Goal: Contribute content: Contribute content

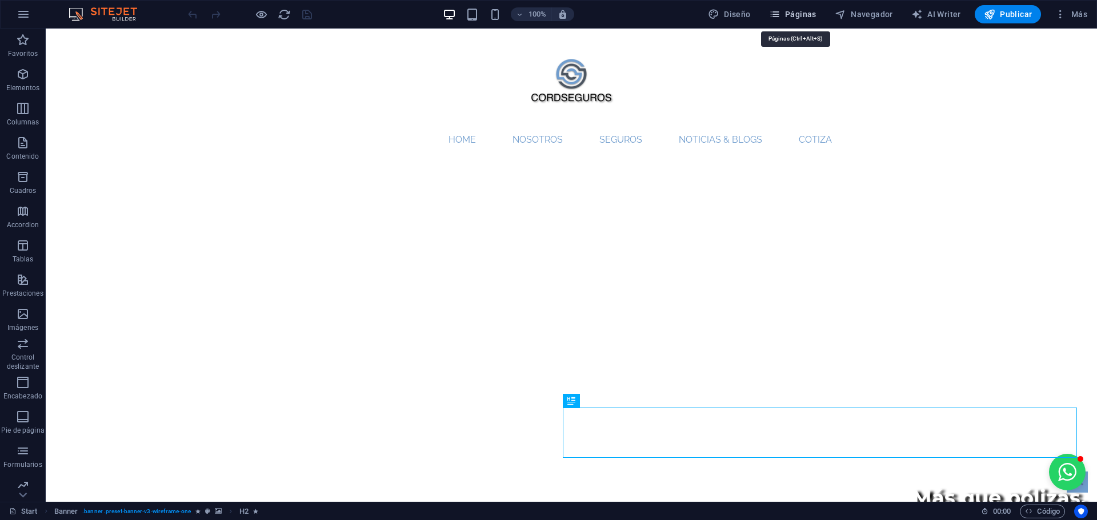
click at [793, 17] on span "Páginas" at bounding box center [792, 14] width 47 height 11
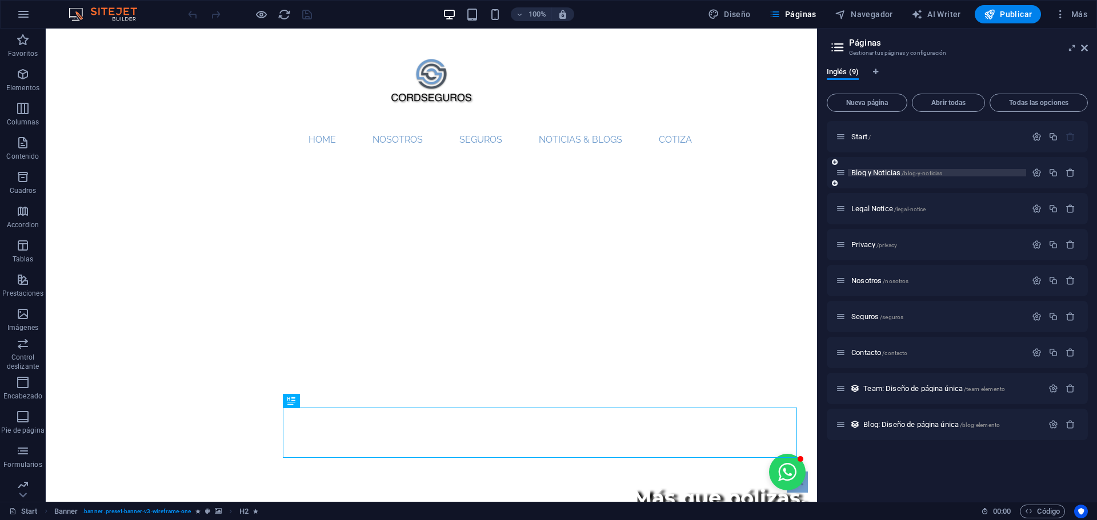
click at [871, 171] on span "Blog y Noticias /blog-y-noticias" at bounding box center [896, 172] width 91 height 9
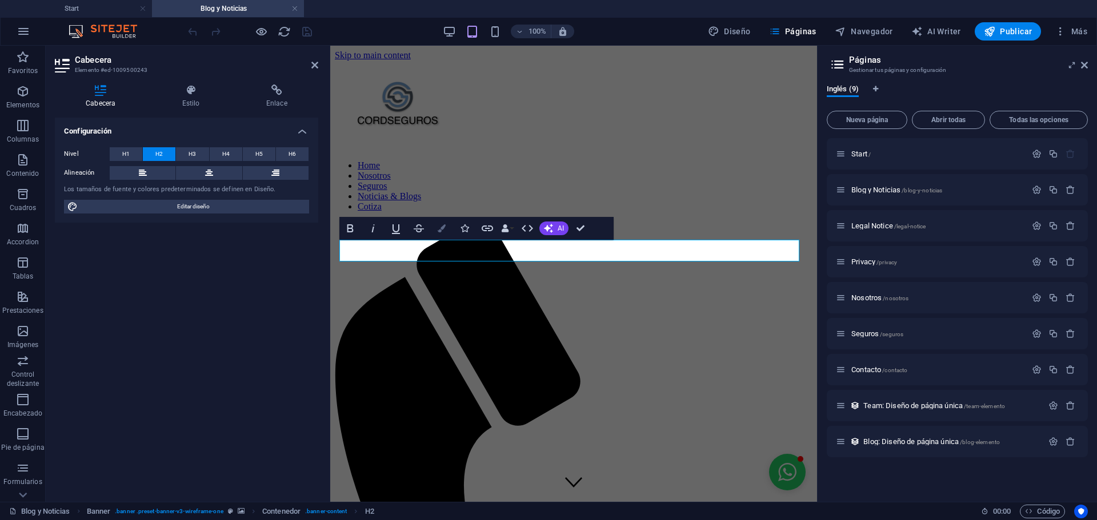
click at [443, 221] on button "Colors" at bounding box center [442, 228] width 22 height 23
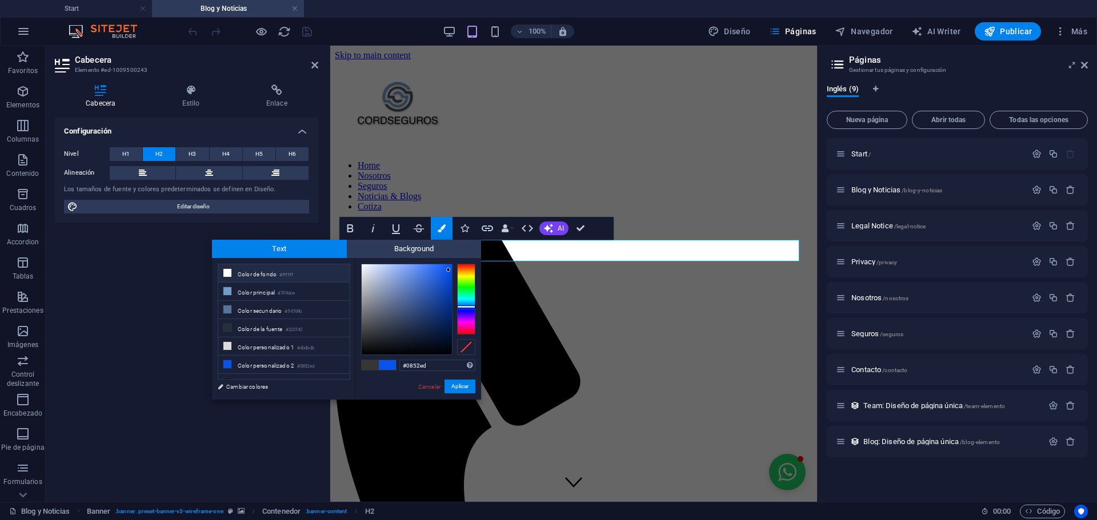
click at [219, 275] on li "Color de fondo #ffffff" at bounding box center [283, 273] width 131 height 18
type input "#ffffff"
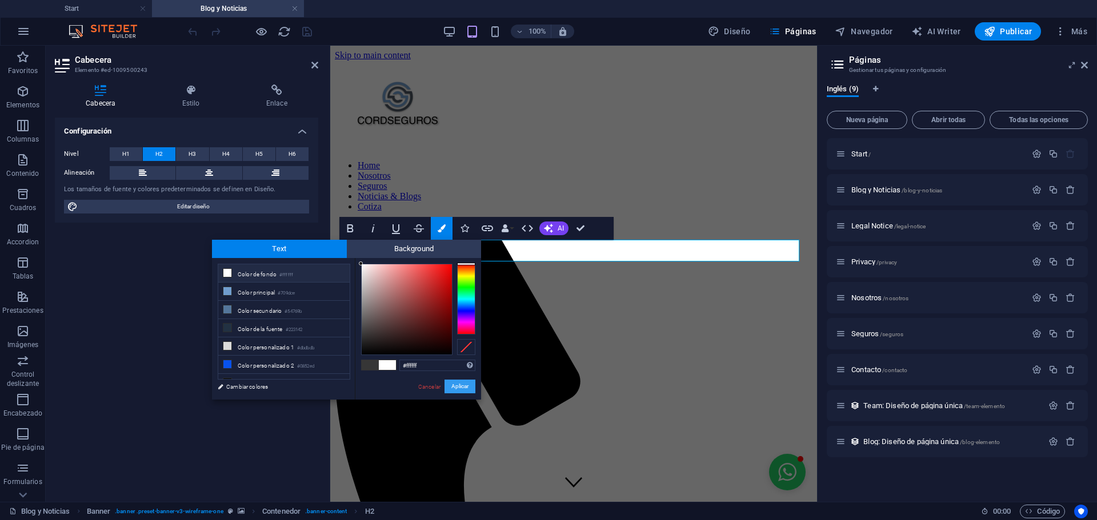
click at [463, 386] on button "Aplicar" at bounding box center [459, 387] width 31 height 14
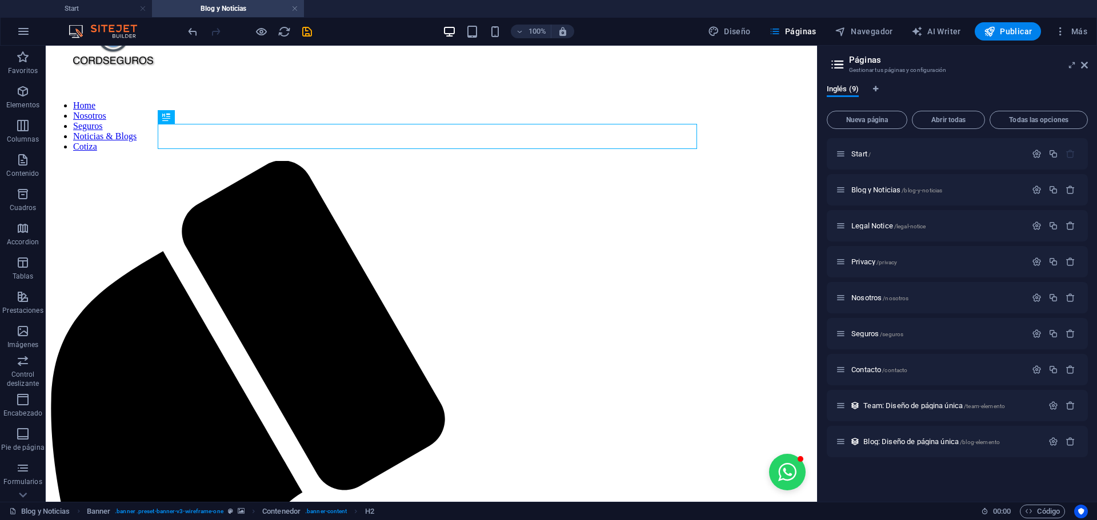
scroll to position [125, 0]
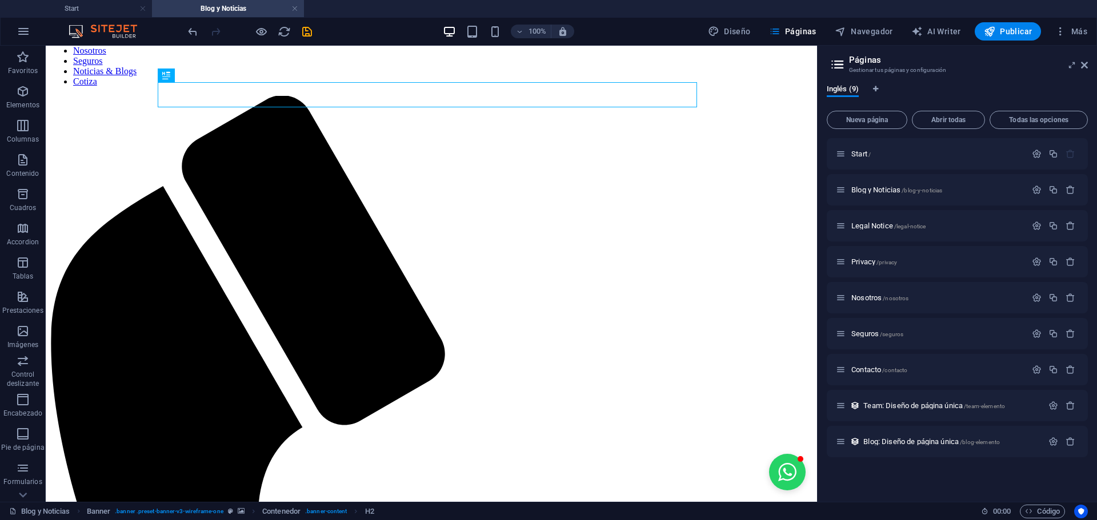
drag, startPoint x: 812, startPoint y: 207, endPoint x: 864, endPoint y: 337, distance: 139.7
click at [88, 160] on icon at bounding box center [90, 156] width 6 height 12
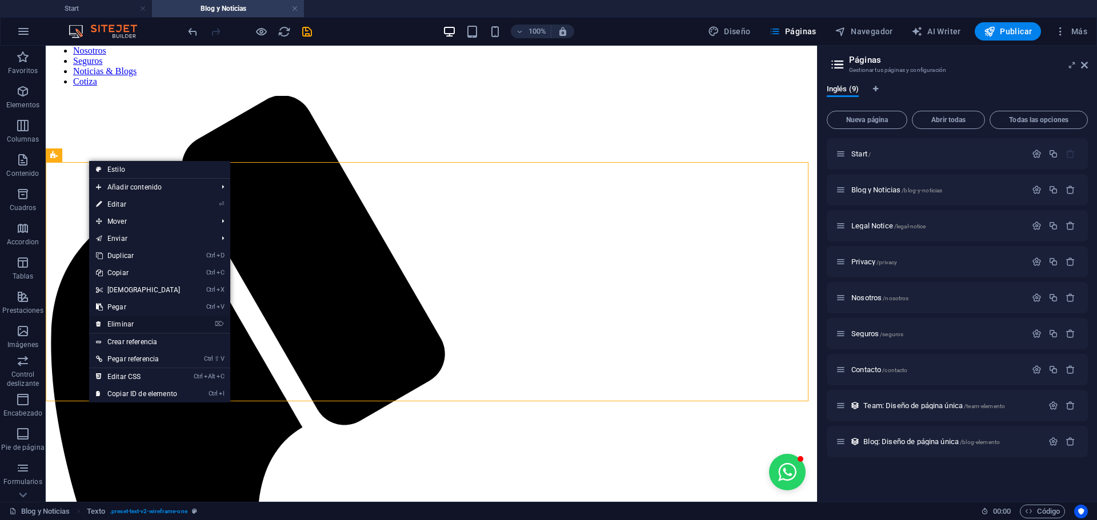
click at [128, 322] on link "⌦ Eliminar" at bounding box center [138, 324] width 98 height 17
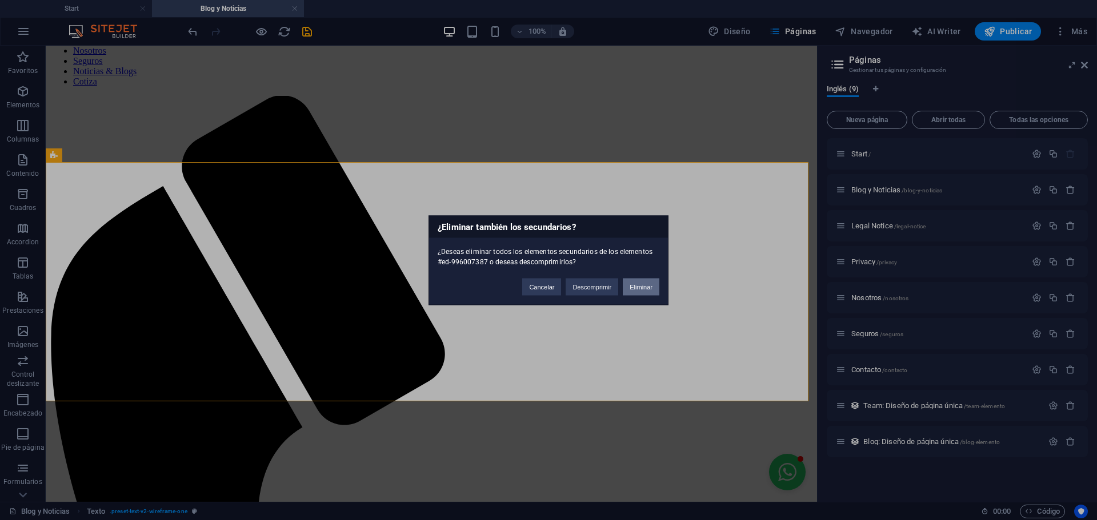
click at [654, 286] on button "Eliminar" at bounding box center [641, 286] width 37 height 17
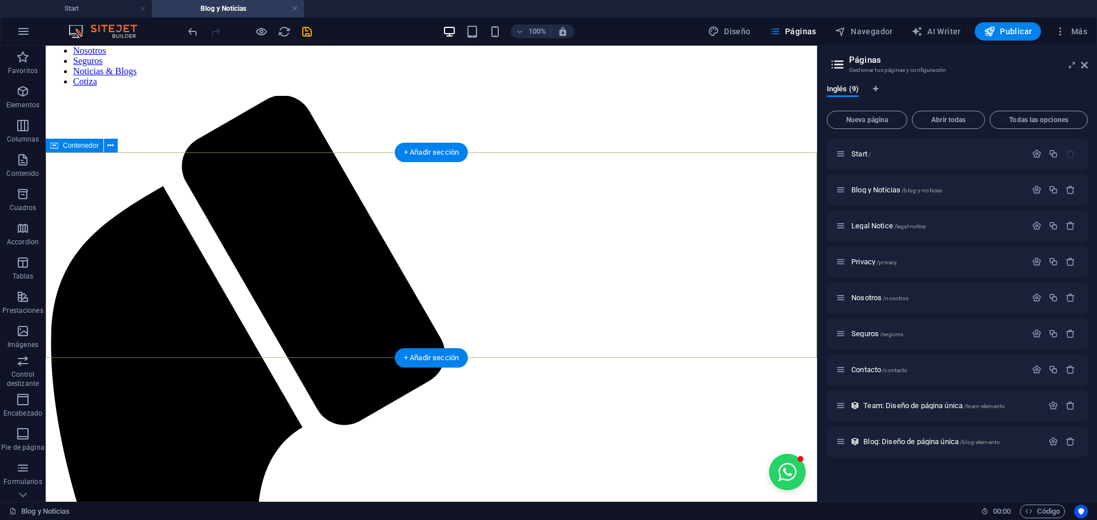
scroll to position [0, 0]
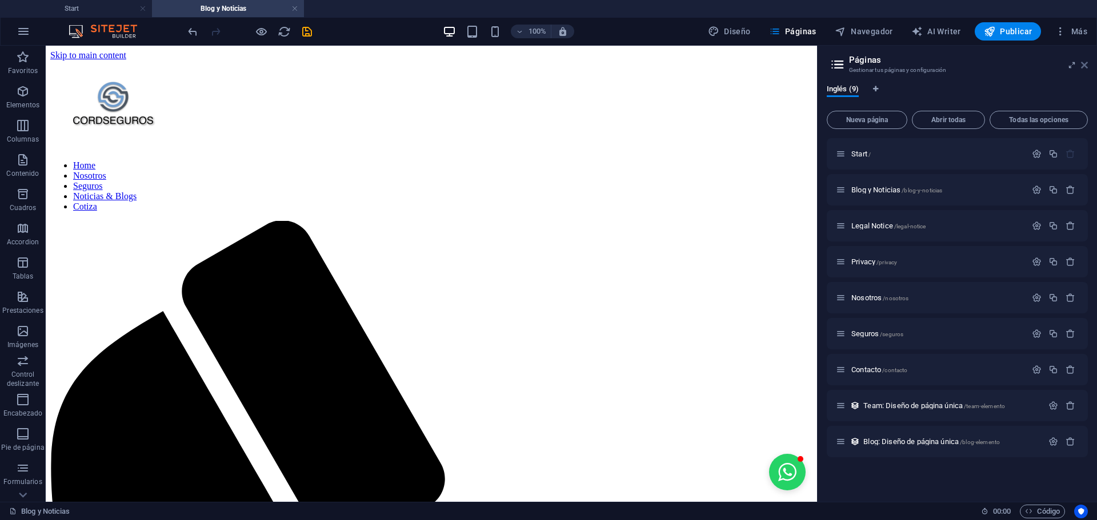
click at [1084, 69] on icon at bounding box center [1084, 65] width 7 height 9
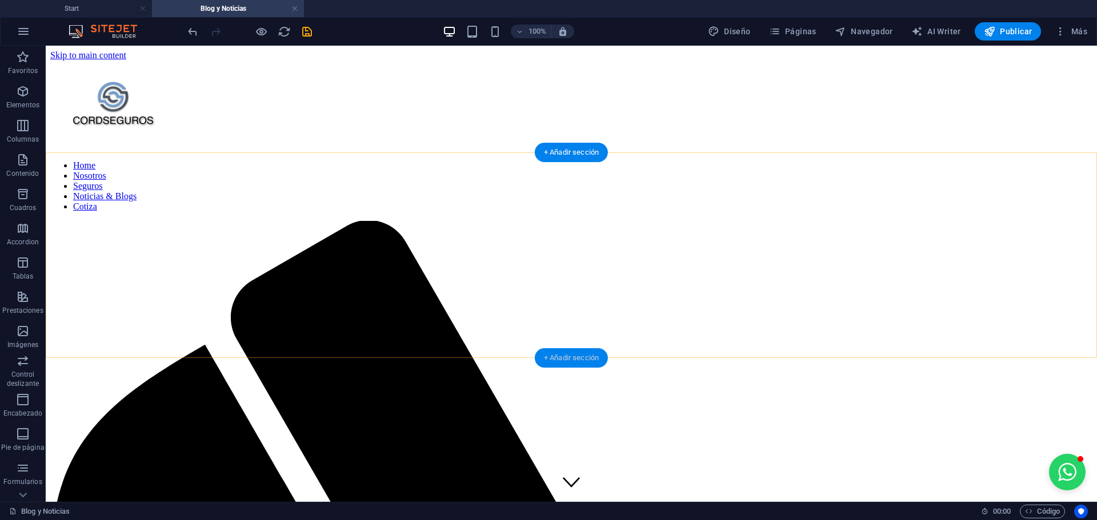
click at [563, 355] on div "+ Añadir sección" at bounding box center [571, 357] width 73 height 19
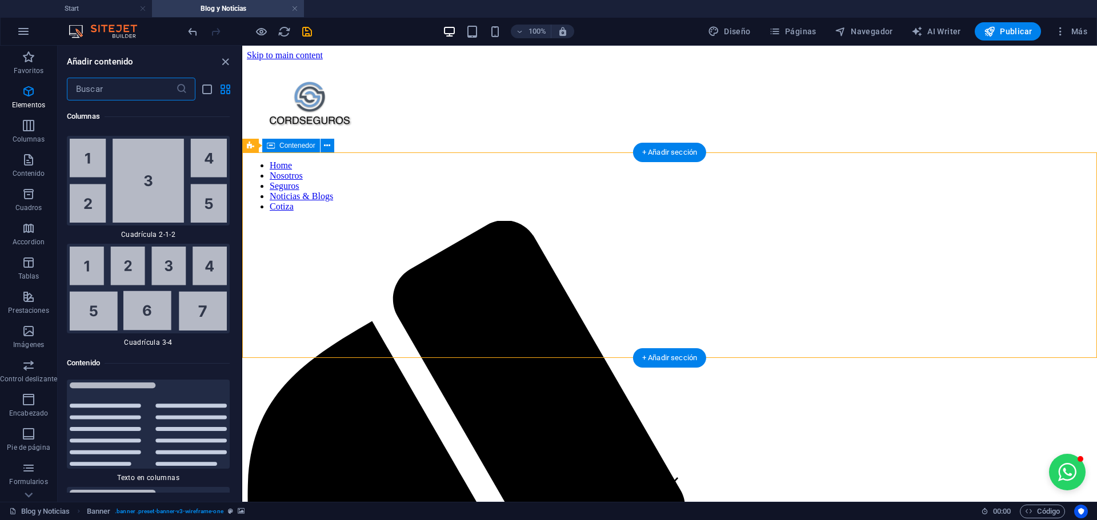
scroll to position [3723, 0]
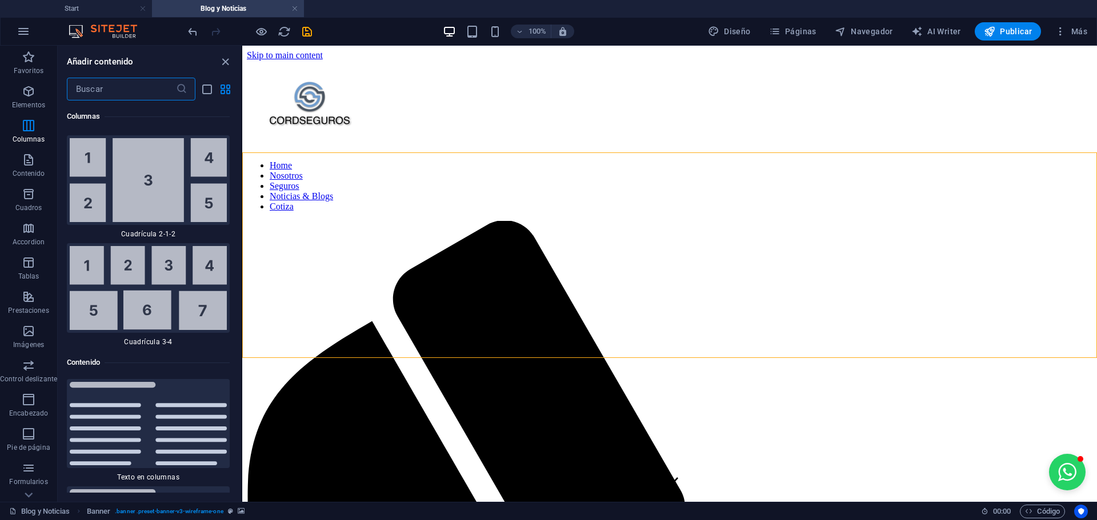
click at [107, 95] on input "text" at bounding box center [121, 89] width 109 height 23
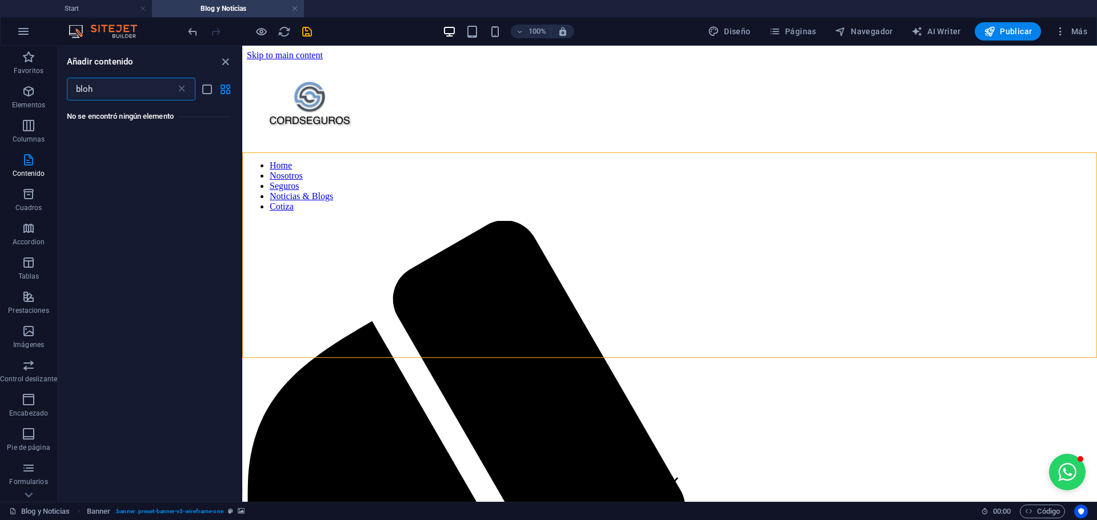
scroll to position [0, 0]
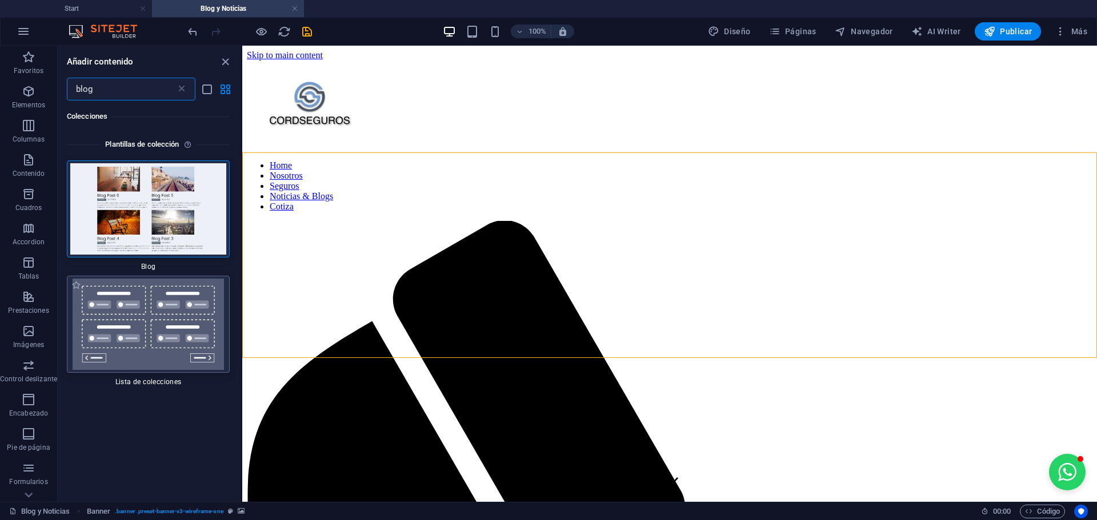
type input "blog"
click at [169, 317] on img at bounding box center [148, 324] width 157 height 91
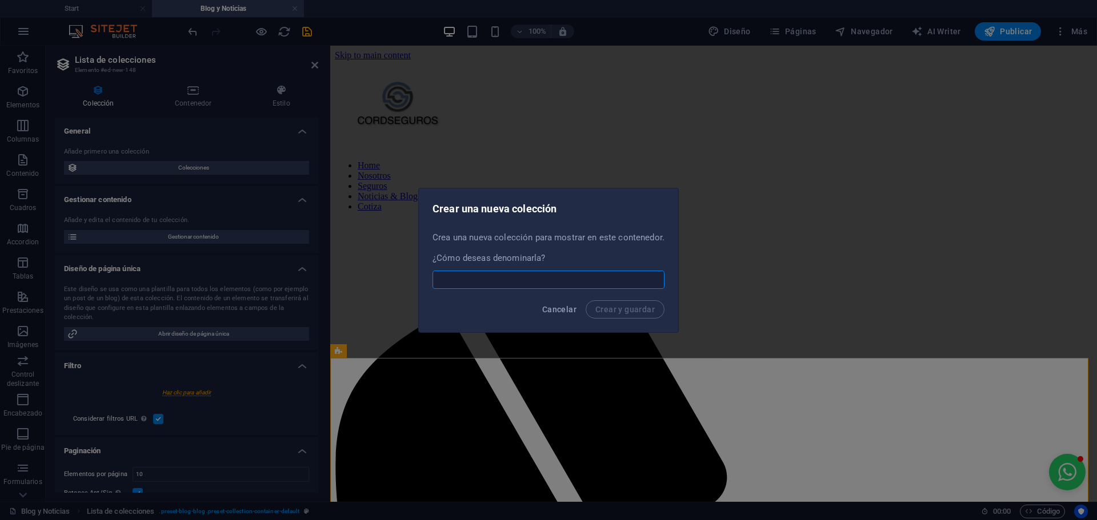
select select
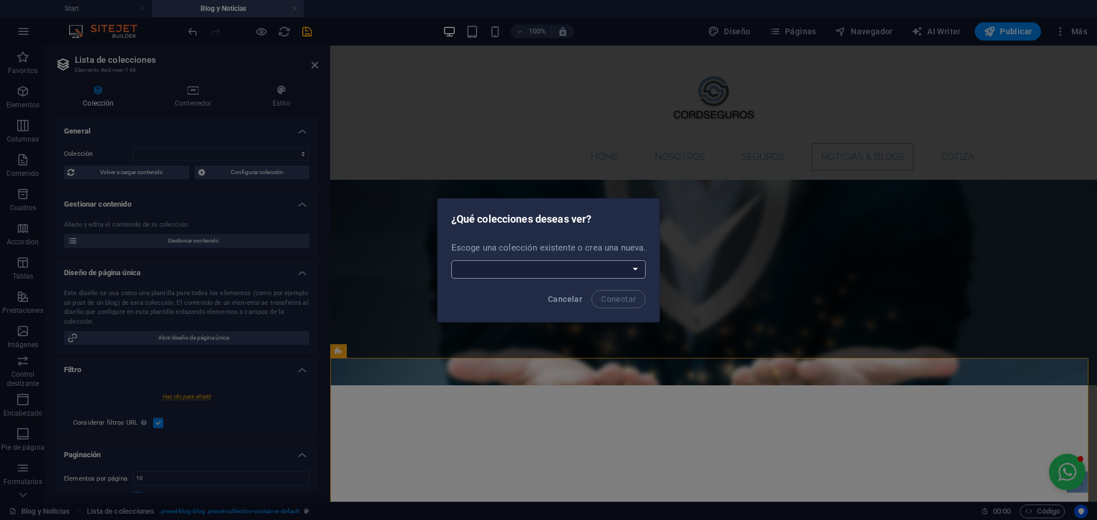
click at [494, 264] on select "Blog Team Crear una nueva colección" at bounding box center [548, 269] width 195 height 18
select select "68e004c35b3e4dd3af089834"
click at [452, 260] on select "Blog Team Crear una nueva colección" at bounding box center [548, 269] width 195 height 18
click at [608, 292] on button "Conectar" at bounding box center [618, 299] width 54 height 18
select select "68e004c35b3e4dd3af089834"
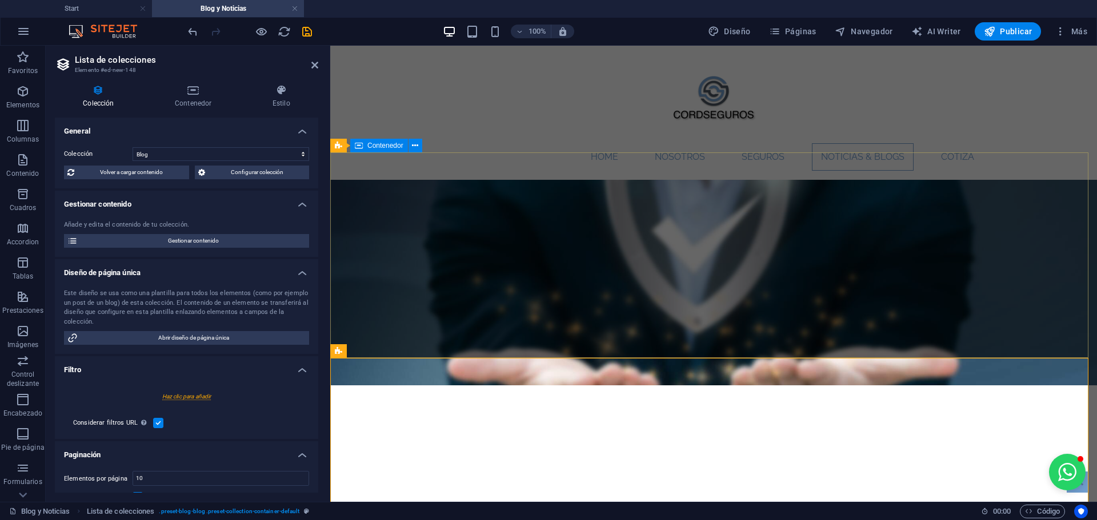
select select "createdAt_DESC"
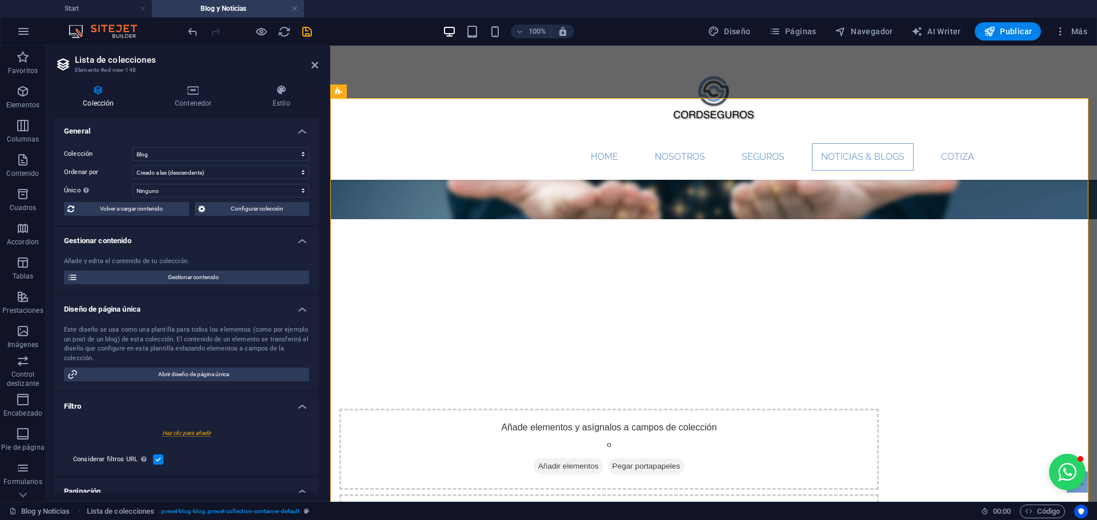
scroll to position [175, 0]
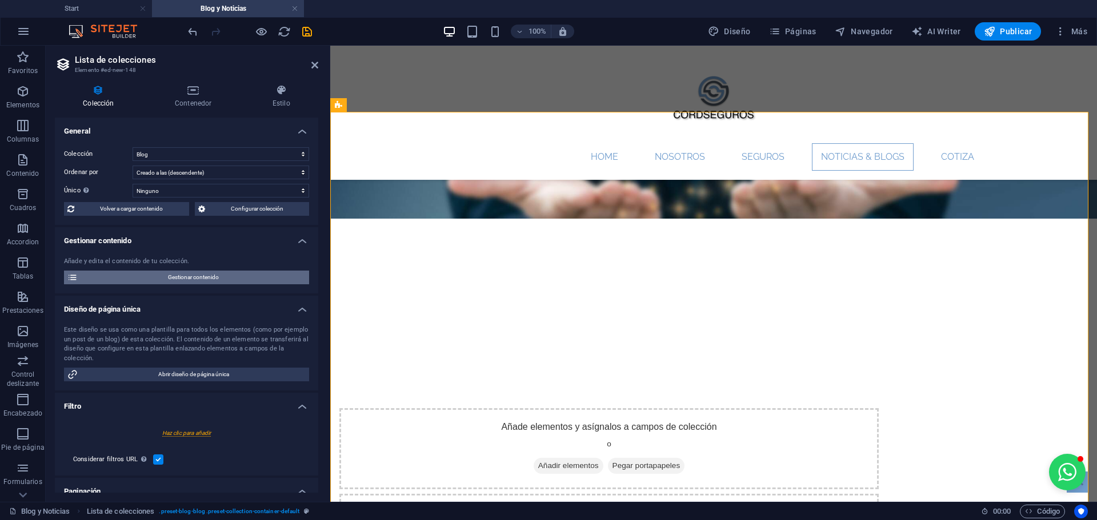
click at [194, 279] on span "Gestionar contenido" at bounding box center [193, 278] width 224 height 14
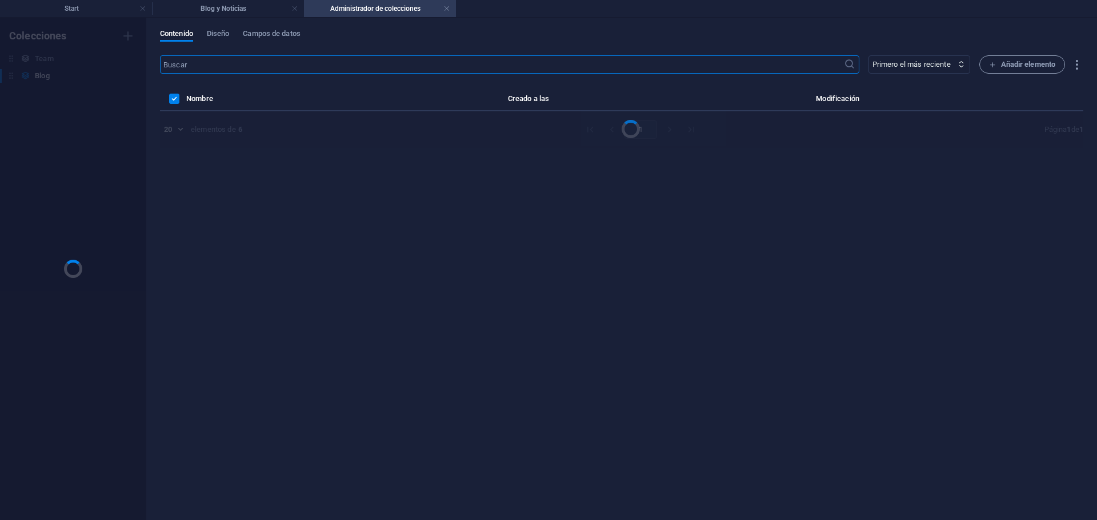
scroll to position [0, 0]
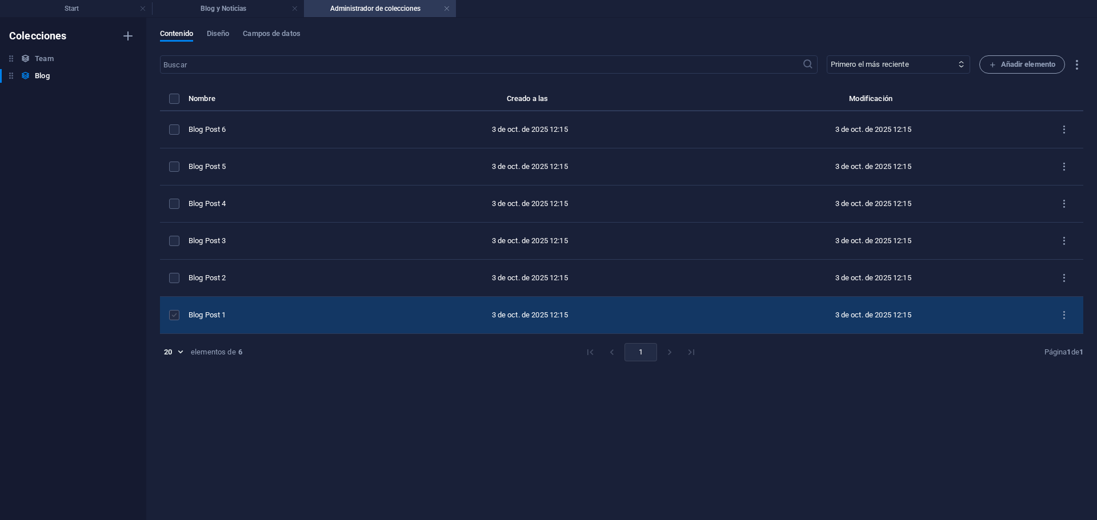
click at [176, 318] on label "items list" at bounding box center [174, 315] width 10 height 10
click at [0, 0] on input "items list" at bounding box center [0, 0] width 0 height 0
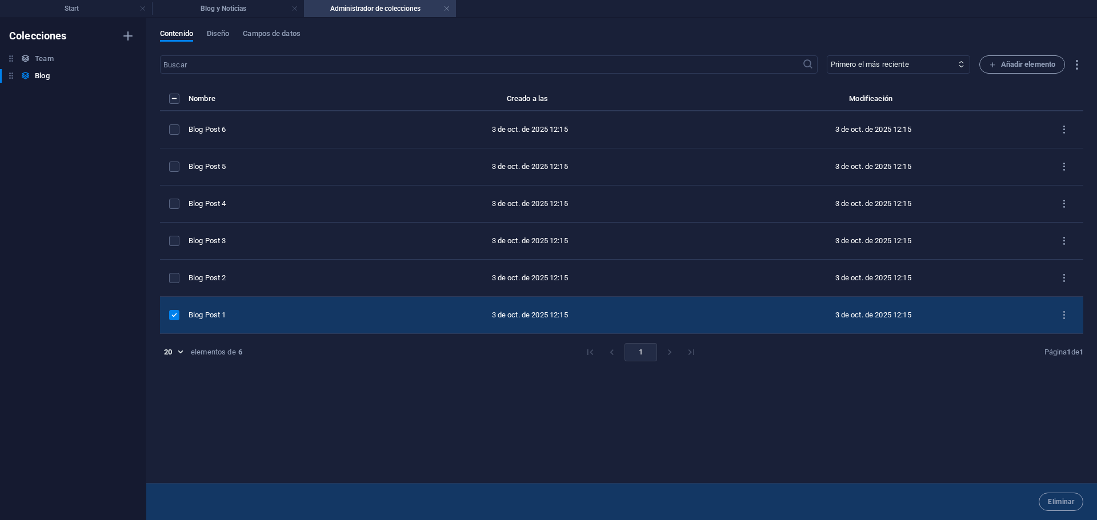
click at [242, 315] on div "Blog Post 1" at bounding box center [268, 315] width 161 height 10
select select "Category 2"
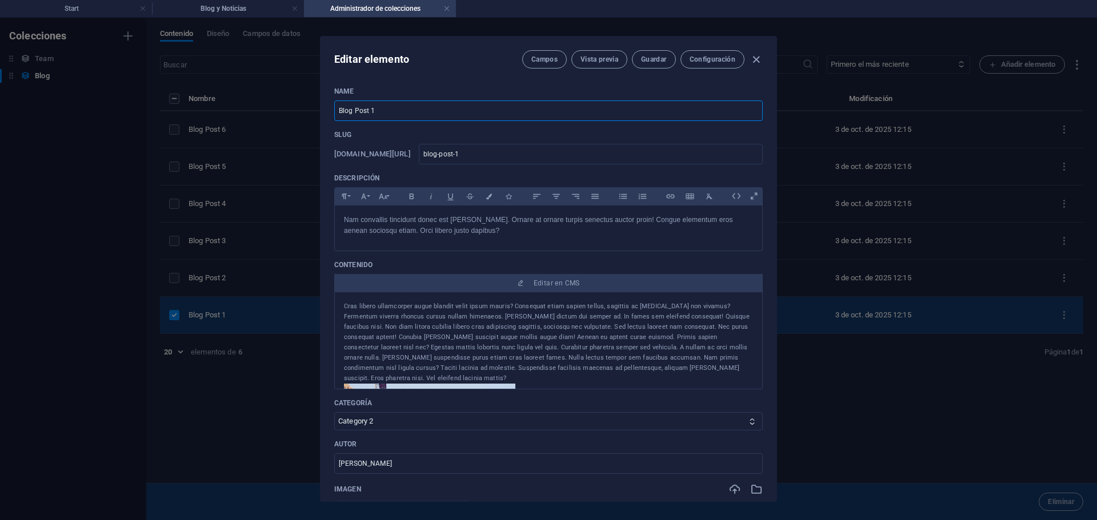
click at [450, 115] on input "Blog Post 1" at bounding box center [548, 111] width 428 height 21
paste input "Seguros de Fianzas en [GEOGRAPHIC_DATA] y [GEOGRAPHIC_DATA] | [GEOGRAPHIC_DATA]…"
type input "Seguros de Fianzas en [GEOGRAPHIC_DATA] y [GEOGRAPHIC_DATA] | [GEOGRAPHIC_DATA]…"
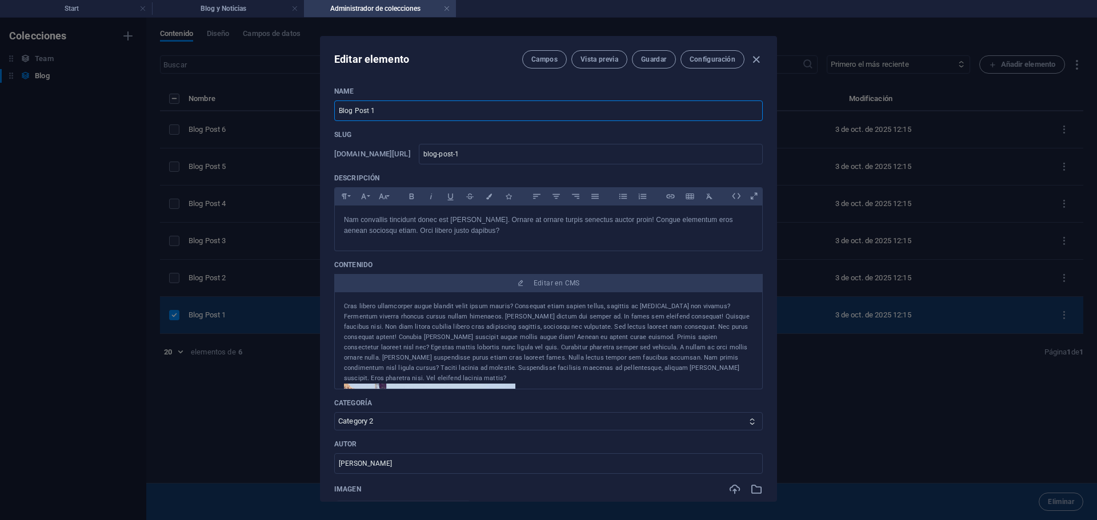
type input "seguros-de-fianzas-en-quito-y-ecuador-cordseguros-tu-broker-de-confianza"
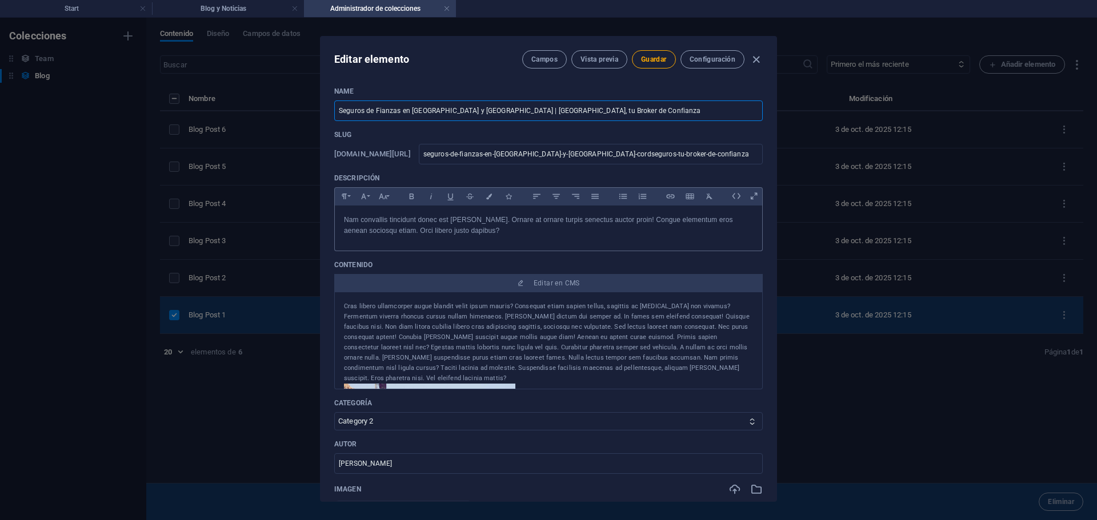
type input "Seguros de Fianzas en [GEOGRAPHIC_DATA] y [GEOGRAPHIC_DATA] | [GEOGRAPHIC_DATA]…"
click at [436, 231] on p "Nam convallis tincidunt donec est massa. Ornare at ornare turpis senectus aucto…" at bounding box center [548, 226] width 409 height 22
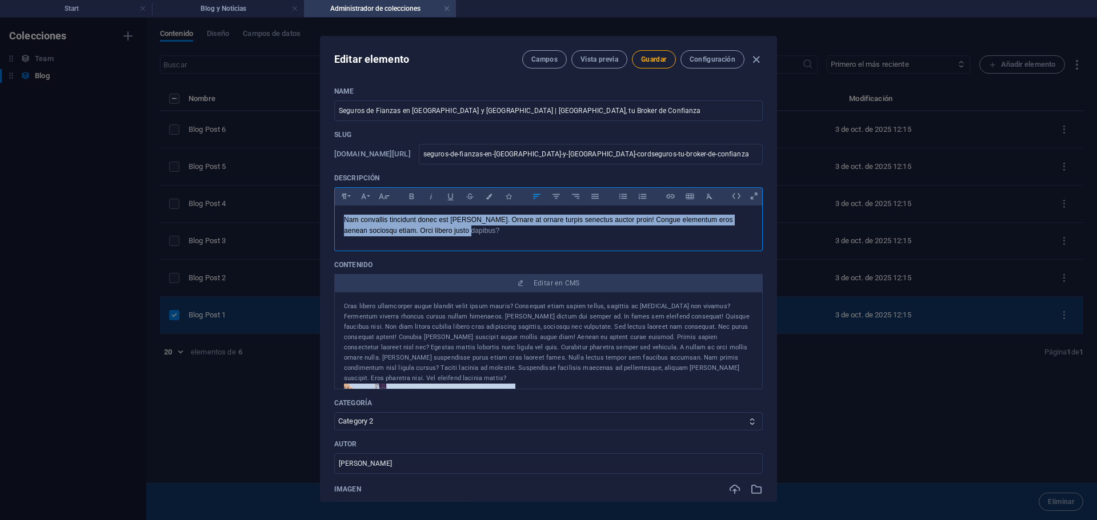
click at [436, 231] on p "Nam convallis tincidunt donec est massa. Ornare at ornare turpis senectus aucto…" at bounding box center [548, 226] width 409 height 22
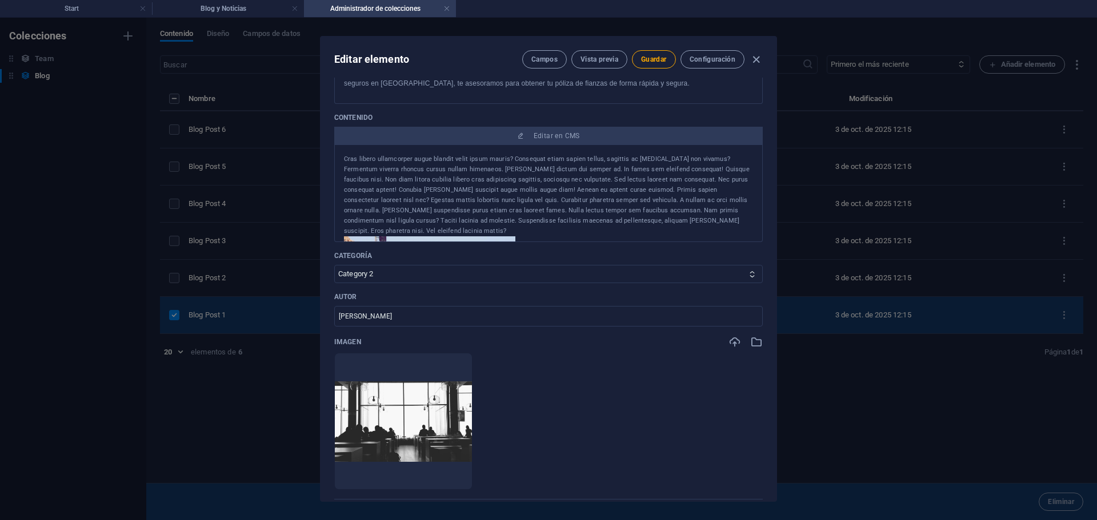
click at [693, 215] on div "Cras libero ullamcorper augue blandit velit ipsum mauris? Consequat etiam sapie…" at bounding box center [548, 195] width 409 height 82
click at [671, 220] on div "Cras libero ullamcorper augue blandit velit ipsum mauris? Consequat etiam sapie…" at bounding box center [548, 195] width 409 height 82
click at [686, 219] on div "Cras libero ullamcorper augue blandit velit ipsum mauris? Consequat etiam sapie…" at bounding box center [548, 195] width 409 height 82
click at [684, 218] on div "Cras libero ullamcorper augue blandit velit ipsum mauris? Consequat etiam sapie…" at bounding box center [548, 195] width 409 height 82
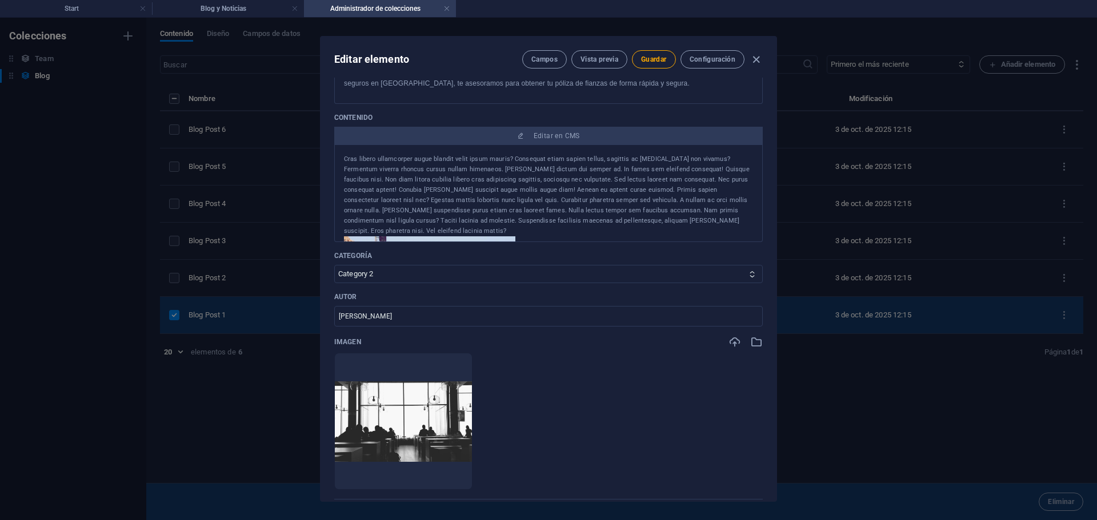
click at [684, 218] on div "Cras libero ullamcorper augue blandit velit ipsum mauris? Consequat etiam sapie…" at bounding box center [548, 195] width 409 height 82
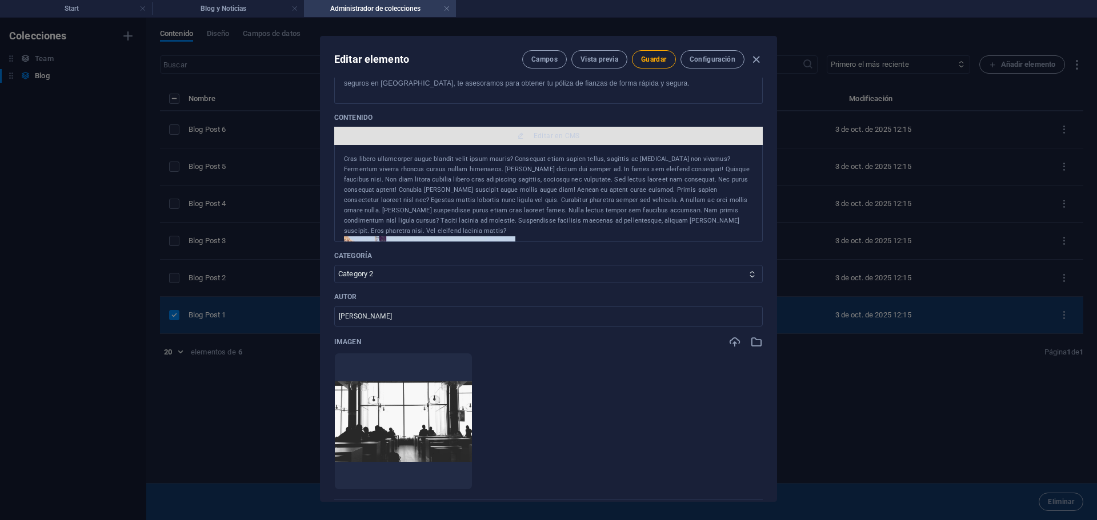
click at [547, 137] on span "Editar en CMS" at bounding box center [556, 135] width 46 height 9
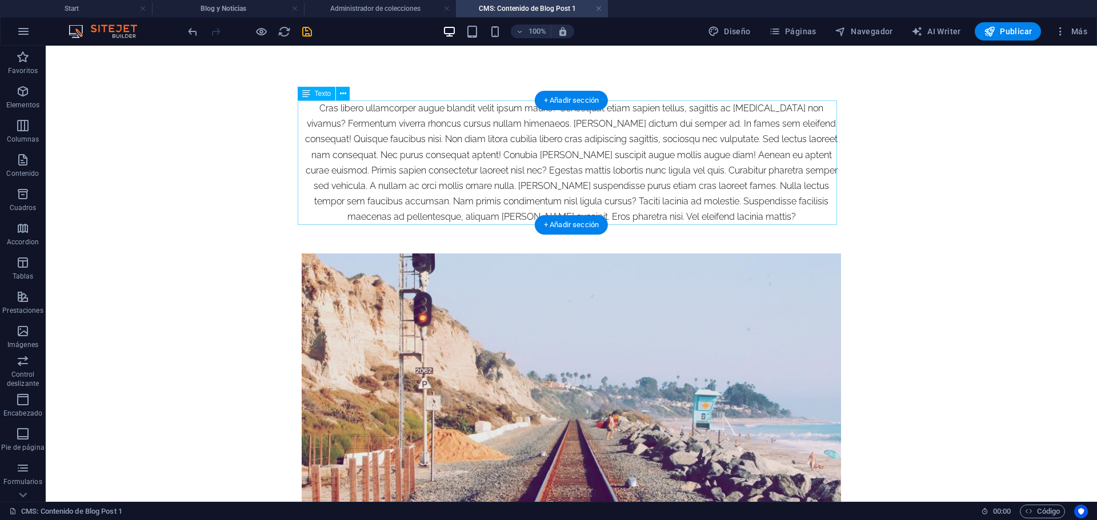
click at [504, 141] on div "Cras libero ullamcorper augue blandit velit ipsum mauris? Consequat etiam sapie…" at bounding box center [571, 163] width 539 height 125
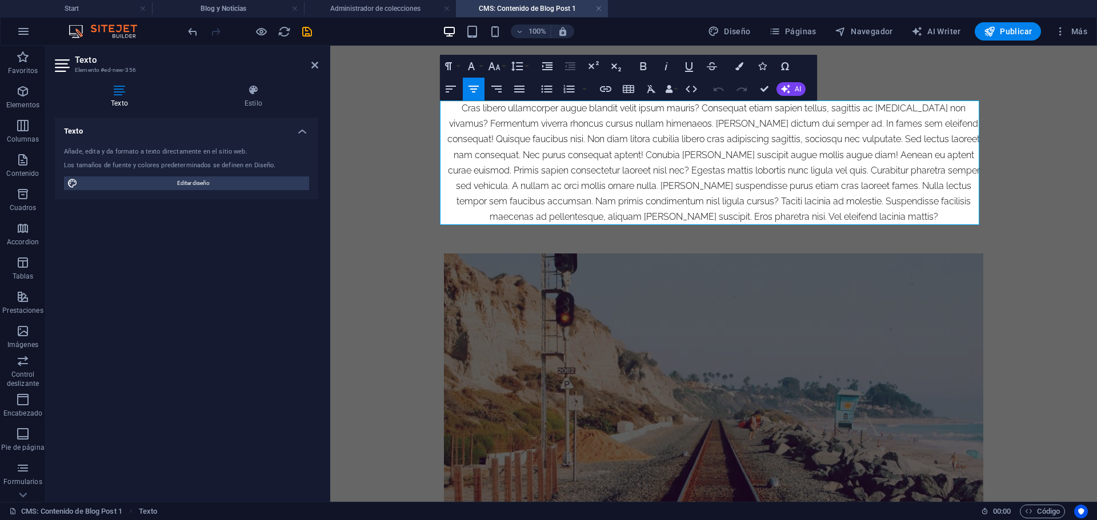
click at [458, 112] on div "Cras libero ullamcorper augue blandit velit ipsum mauris? Consequat etiam sapie…" at bounding box center [713, 163] width 539 height 125
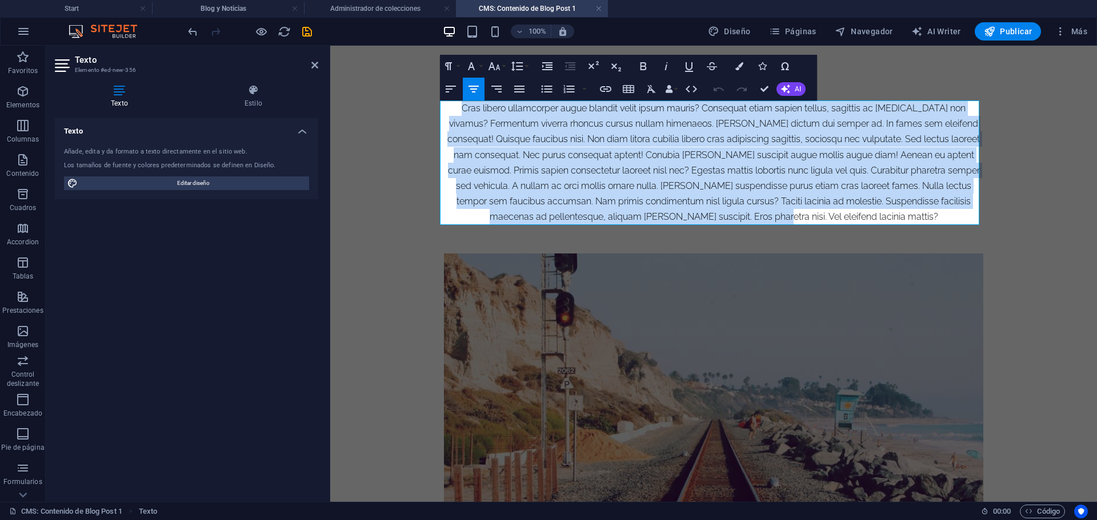
click at [458, 112] on div "Cras libero ullamcorper augue blandit velit ipsum mauris? Consequat etiam sapie…" at bounding box center [713, 163] width 539 height 125
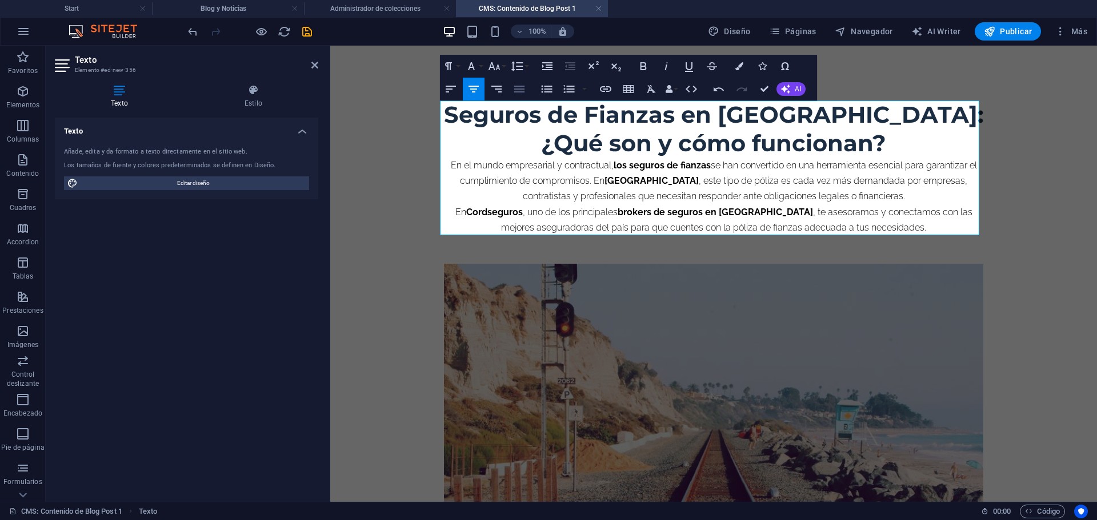
click at [521, 89] on icon "button" at bounding box center [519, 89] width 10 height 7
click at [451, 89] on icon "button" at bounding box center [451, 89] width 10 height 7
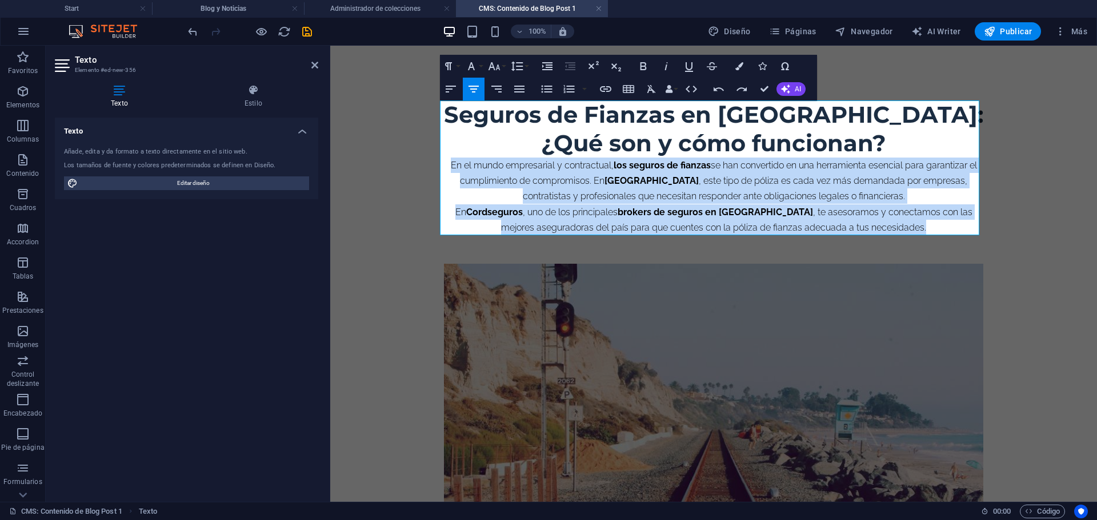
drag, startPoint x: 444, startPoint y: 168, endPoint x: 961, endPoint y: 226, distance: 520.1
click at [961, 226] on div "Seguros de Fianzas en Ecuador: ¿Qué son y cómo funcionan? En el mundo empresari…" at bounding box center [713, 168] width 539 height 135
click at [526, 88] on button "Align Justify" at bounding box center [519, 89] width 22 height 23
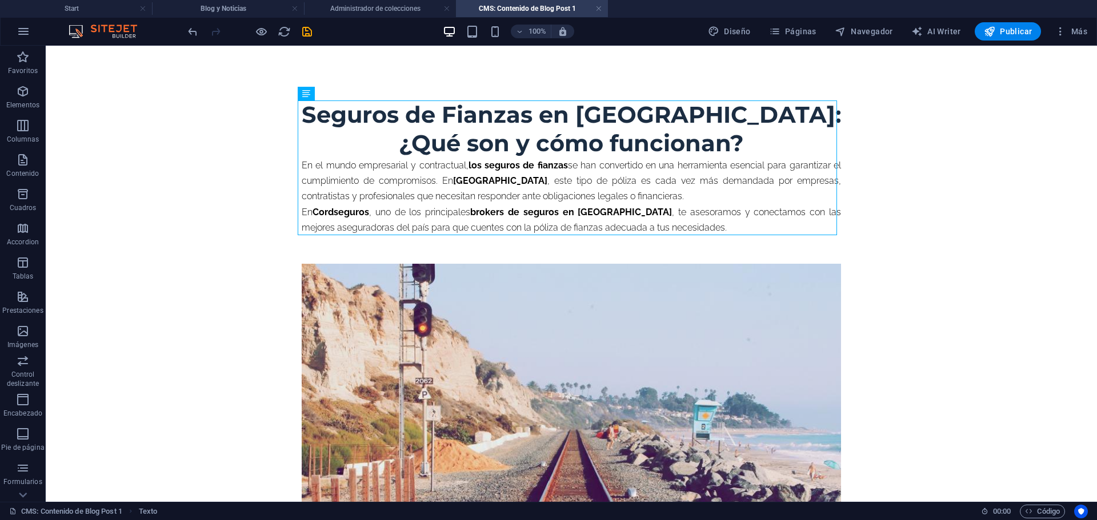
click at [604, 143] on div "Seguros de Fianzas en Ecuador: ¿Qué son y cómo funcionan? En el mundo empresari…" at bounding box center [571, 168] width 539 height 135
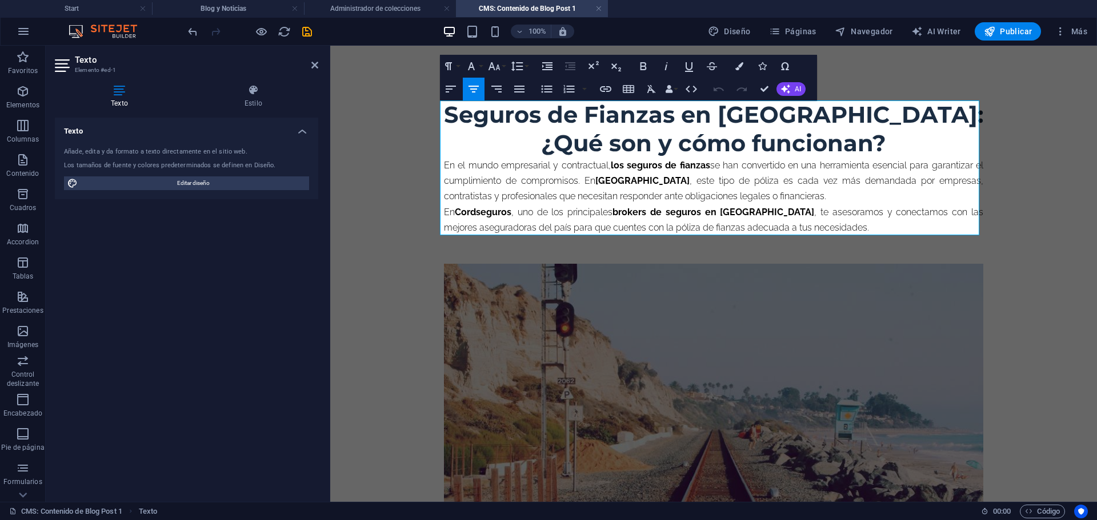
click at [674, 141] on h1 "Seguros de Fianzas en Ecuador: ¿Qué son y cómo funcionan?" at bounding box center [713, 129] width 539 height 57
click at [615, 142] on h1 "Seguros de Fianzas en Ecuador: ¿Qué son y cómo funcionan?" at bounding box center [713, 129] width 539 height 57
drag, startPoint x: 605, startPoint y: 162, endPoint x: 725, endPoint y: 167, distance: 120.1
click at [725, 167] on p "En el mundo empresarial y contractual, los seguros de fianzas se han convertido…" at bounding box center [713, 181] width 539 height 47
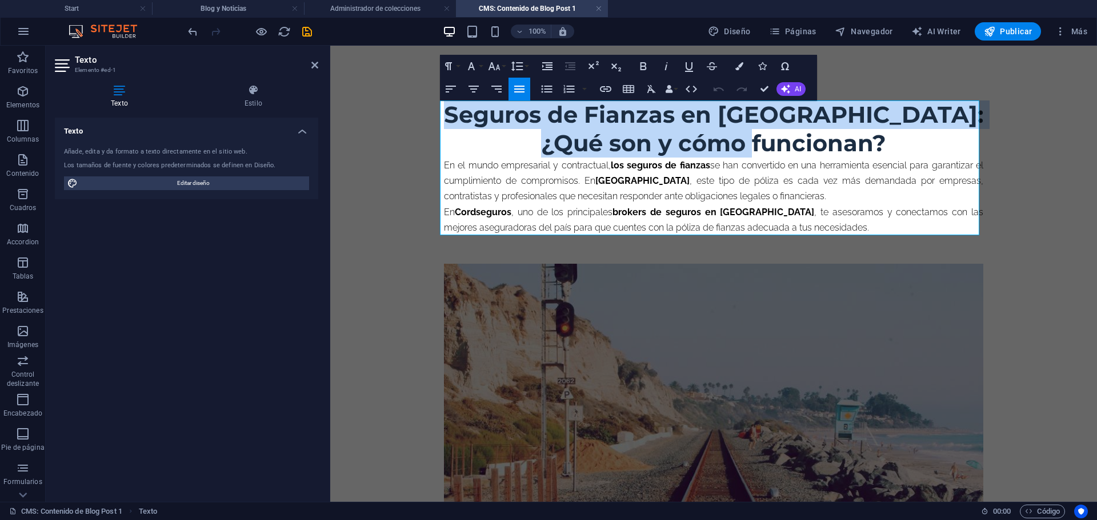
drag, startPoint x: 822, startPoint y: 148, endPoint x: 455, endPoint y: 118, distance: 367.9
click at [455, 118] on h1 "Seguros de Fianzas en Ecuador: ¿Qué son y cómo funcionan?" at bounding box center [713, 129] width 539 height 57
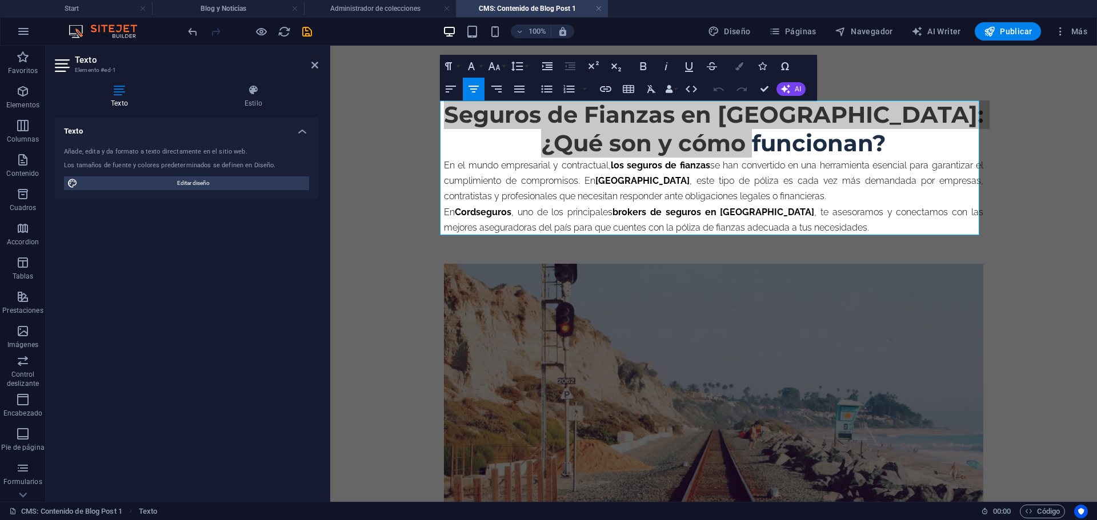
click at [743, 62] on icon "button" at bounding box center [739, 66] width 8 height 8
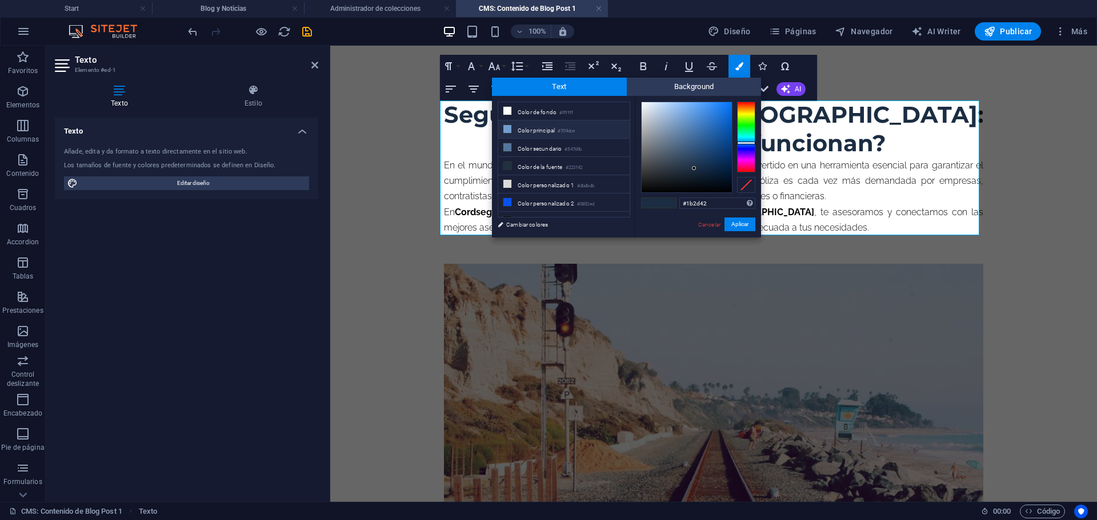
click at [535, 129] on li "Color principal #709dce" at bounding box center [563, 130] width 131 height 18
type input "#709dce"
click at [739, 220] on button "Aplicar" at bounding box center [739, 225] width 31 height 14
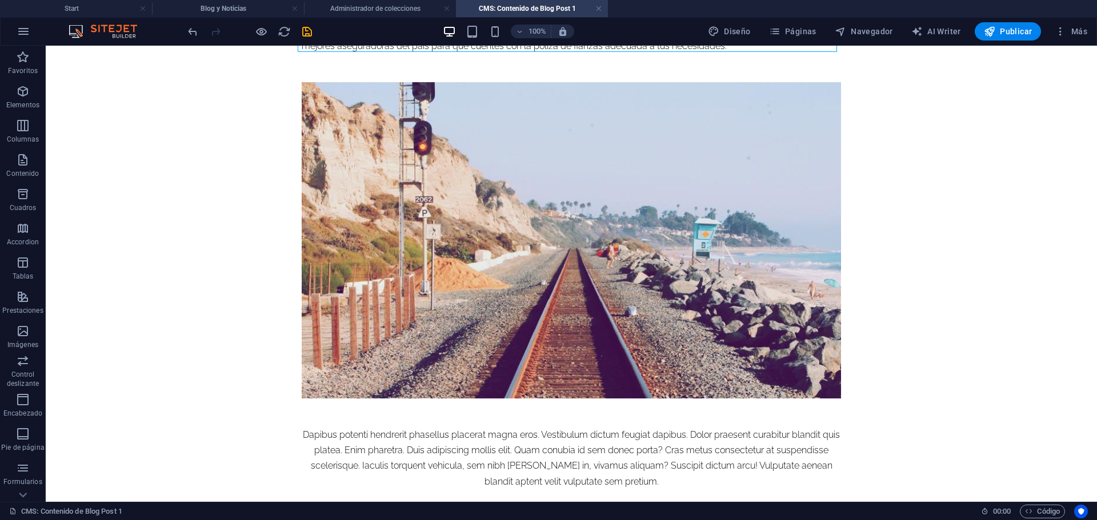
scroll to position [183, 0]
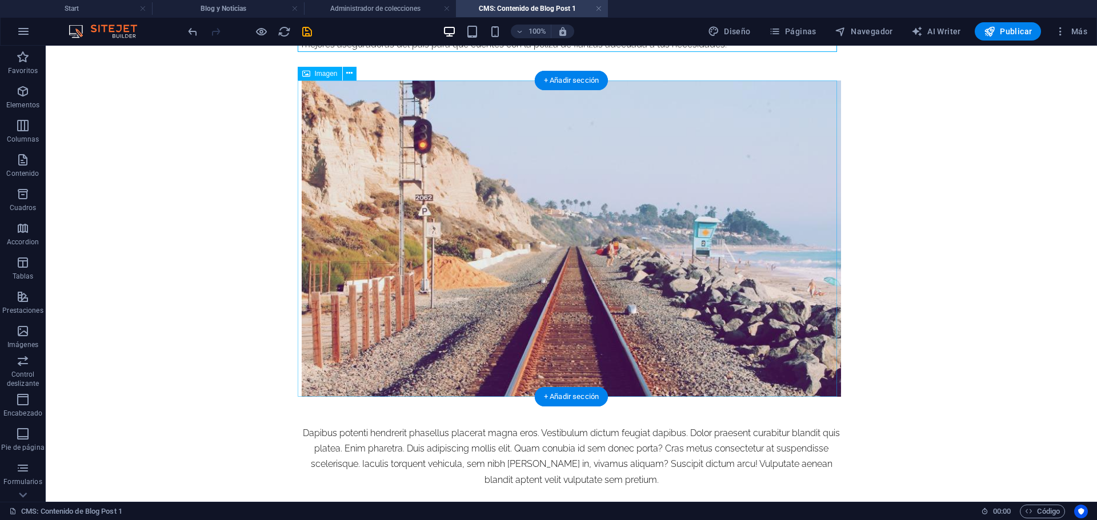
click at [624, 176] on figure at bounding box center [571, 239] width 539 height 316
click at [604, 210] on figure at bounding box center [571, 239] width 539 height 316
select select "%"
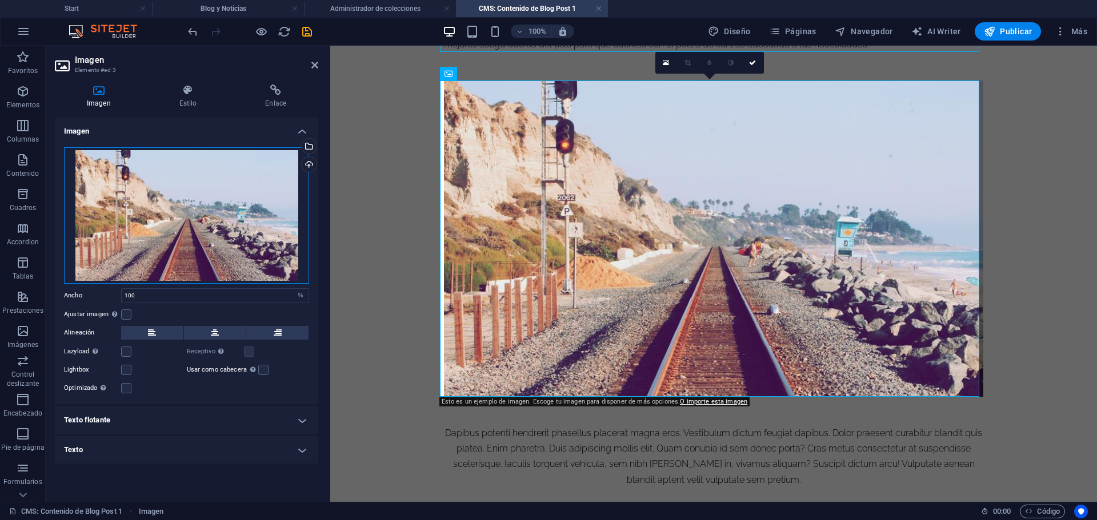
click at [215, 227] on div "Arrastra archivos aquí, haz clic para escoger archivos o selecciona archivos de…" at bounding box center [186, 215] width 245 height 137
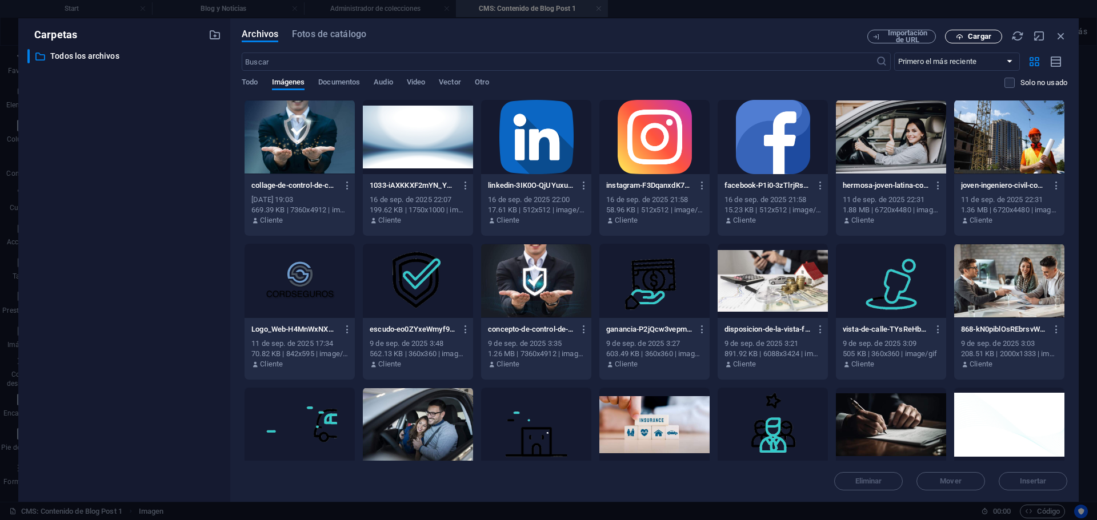
click at [973, 41] on button "Cargar" at bounding box center [973, 37] width 57 height 14
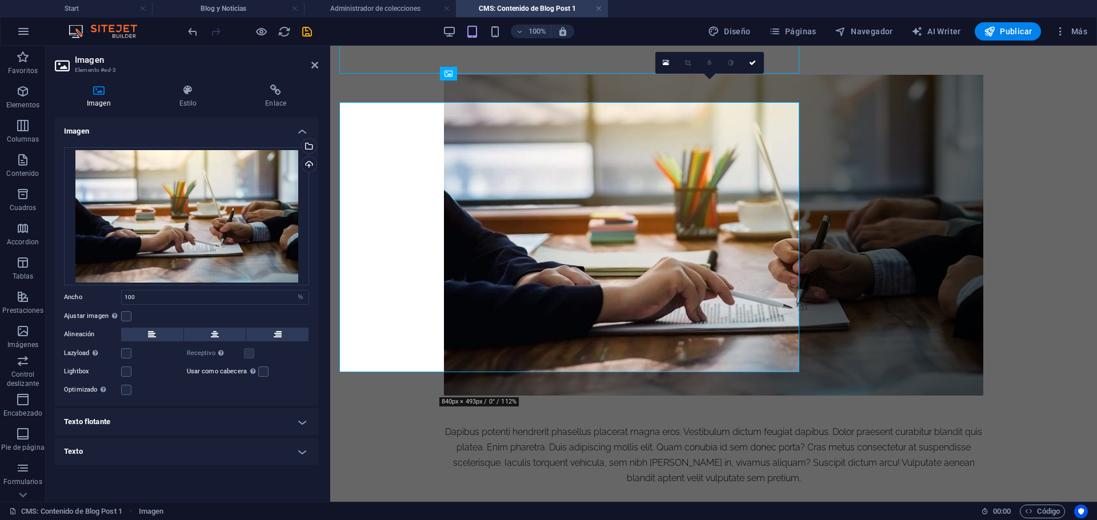
scroll to position [183, 0]
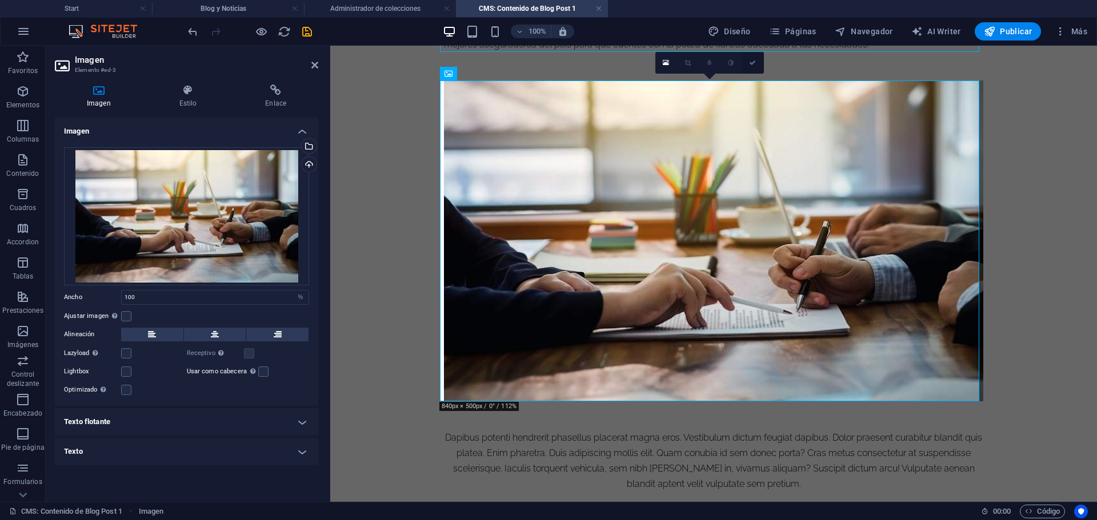
click at [752, 62] on icon at bounding box center [752, 62] width 7 height 7
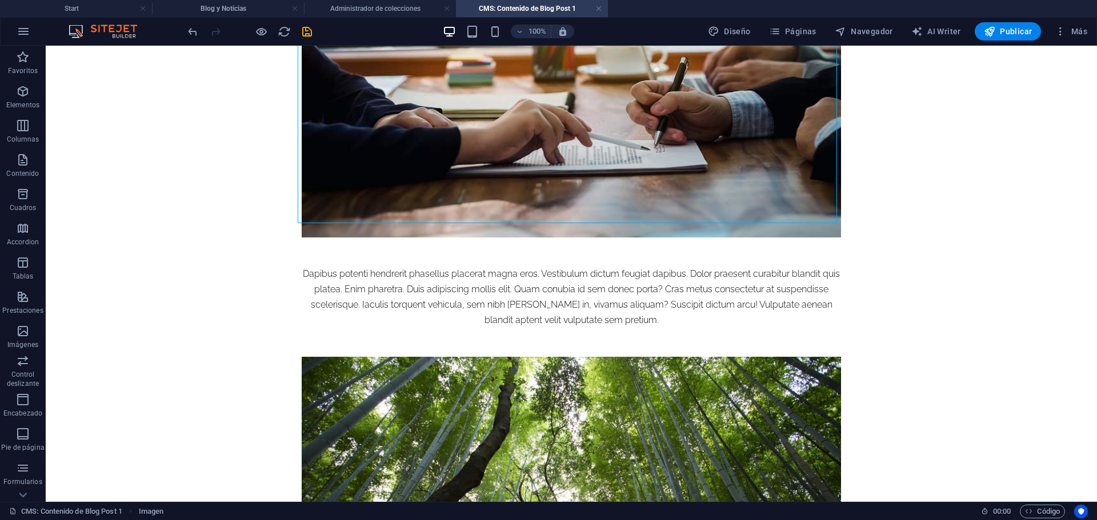
scroll to position [377, 0]
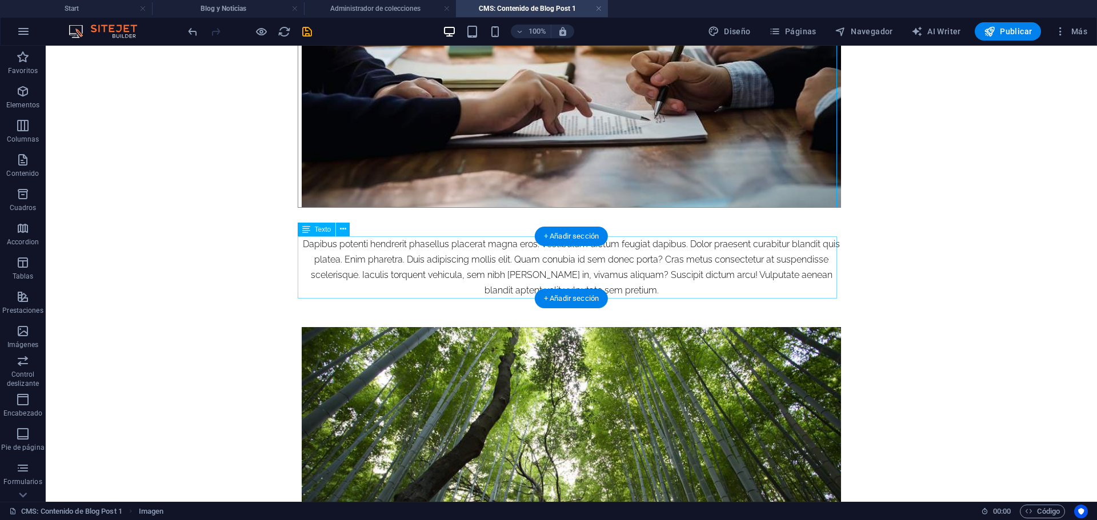
click at [557, 253] on div "Dapibus potenti hendrerit phasellus placerat magna eros. Vestibulum dictum feug…" at bounding box center [571, 267] width 539 height 62
click at [528, 264] on div "Dapibus potenti hendrerit phasellus placerat magna eros. Vestibulum dictum feug…" at bounding box center [571, 267] width 539 height 62
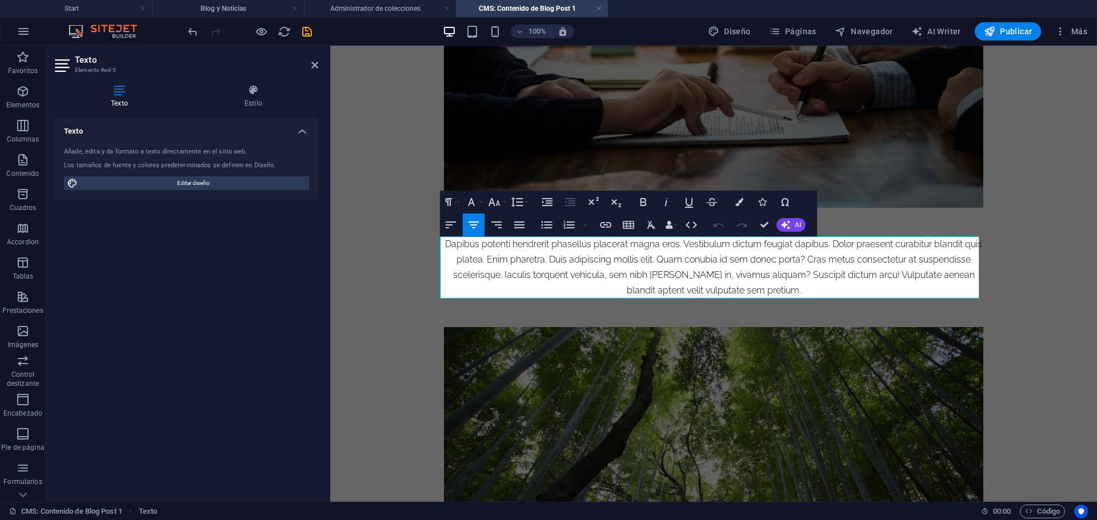
click at [528, 264] on div "Dapibus potenti hendrerit phasellus placerat magna eros. Vestibulum dictum feug…" at bounding box center [713, 267] width 539 height 62
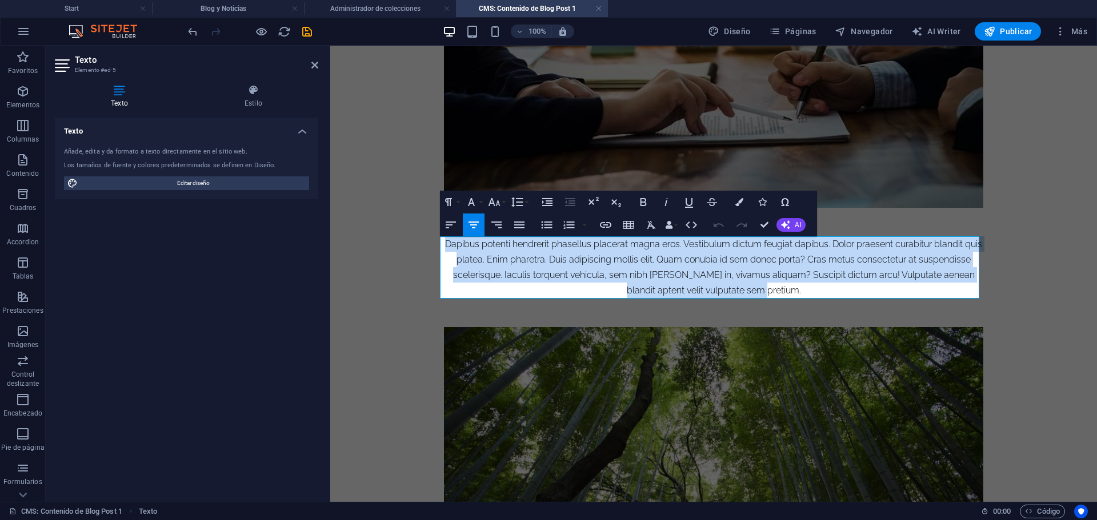
click at [528, 264] on div "Dapibus potenti hendrerit phasellus placerat magna eros. Vestibulum dictum feug…" at bounding box center [713, 267] width 539 height 62
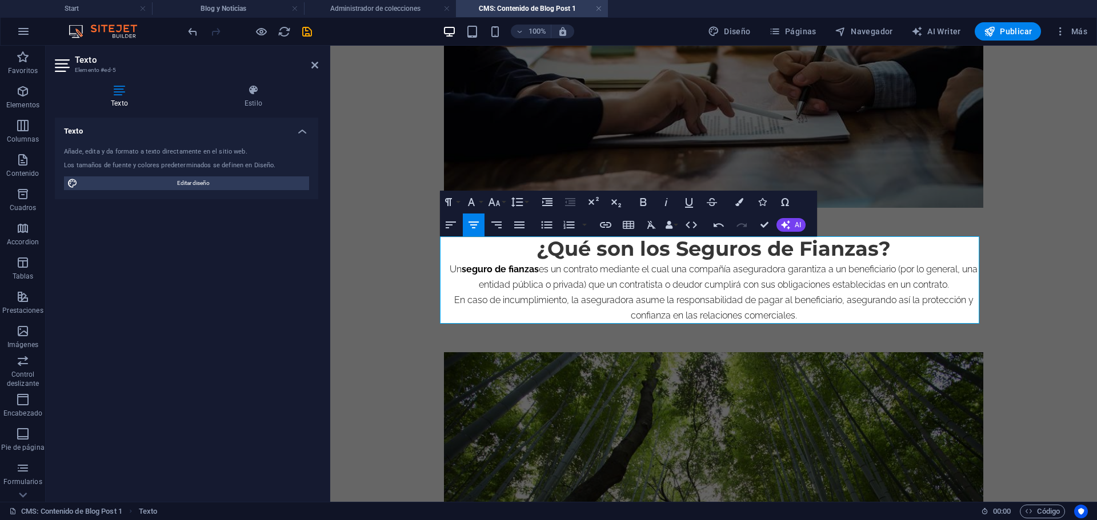
click at [775, 319] on p "En caso de incumplimiento, la aseguradora asume la responsabilidad de pagar al …" at bounding box center [713, 307] width 539 height 31
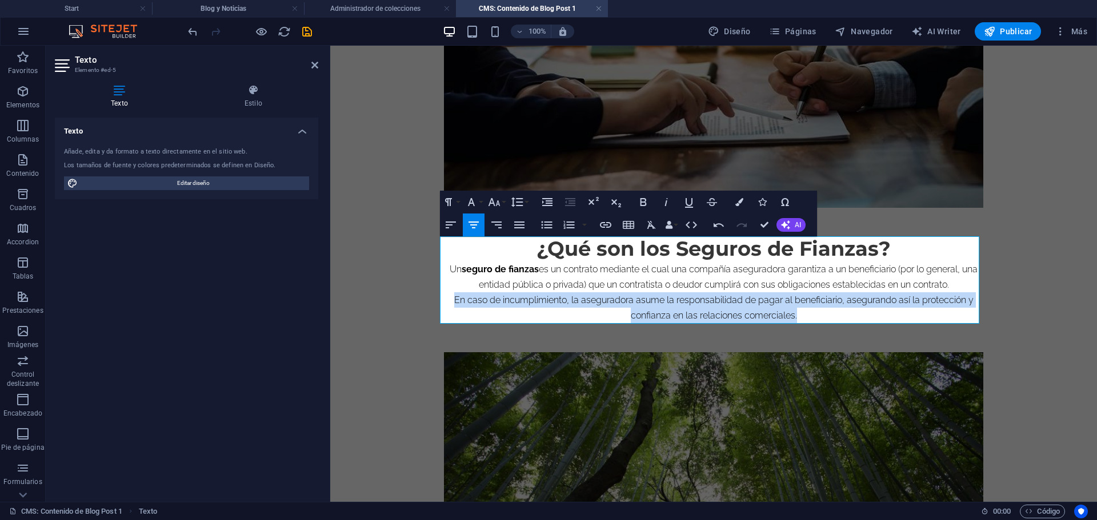
click at [775, 319] on p "En caso de incumplimiento, la aseguradora asume la responsabilidad de pagar al …" at bounding box center [713, 307] width 539 height 31
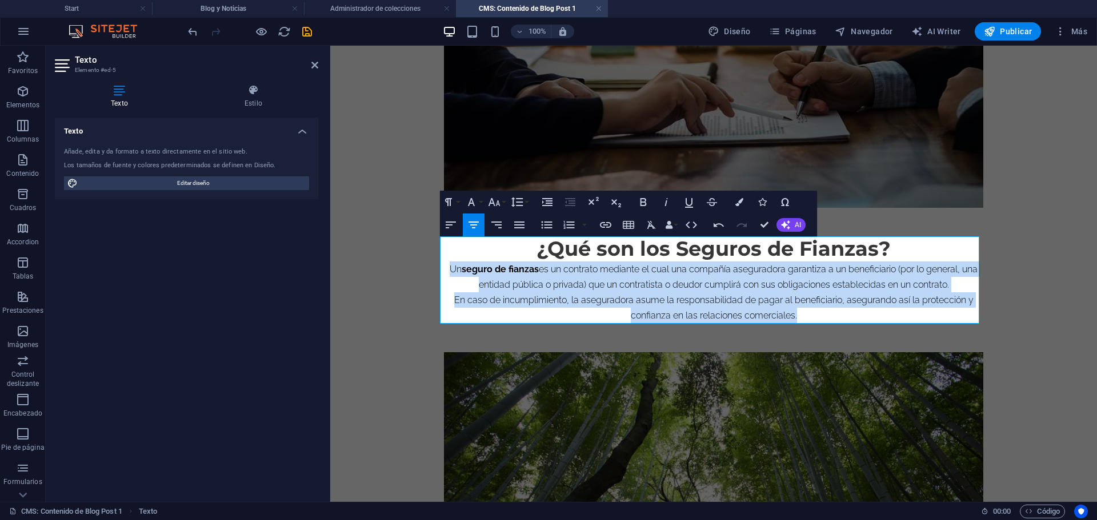
drag, startPoint x: 797, startPoint y: 311, endPoint x: 438, endPoint y: 274, distance: 361.2
click at [438, 274] on div "Seguros de Fianzas en Ecuador: ¿Qué son y cómo funcionan? En el mundo empresari…" at bounding box center [713, 280] width 557 height 1223
click at [517, 228] on icon "button" at bounding box center [519, 225] width 10 height 7
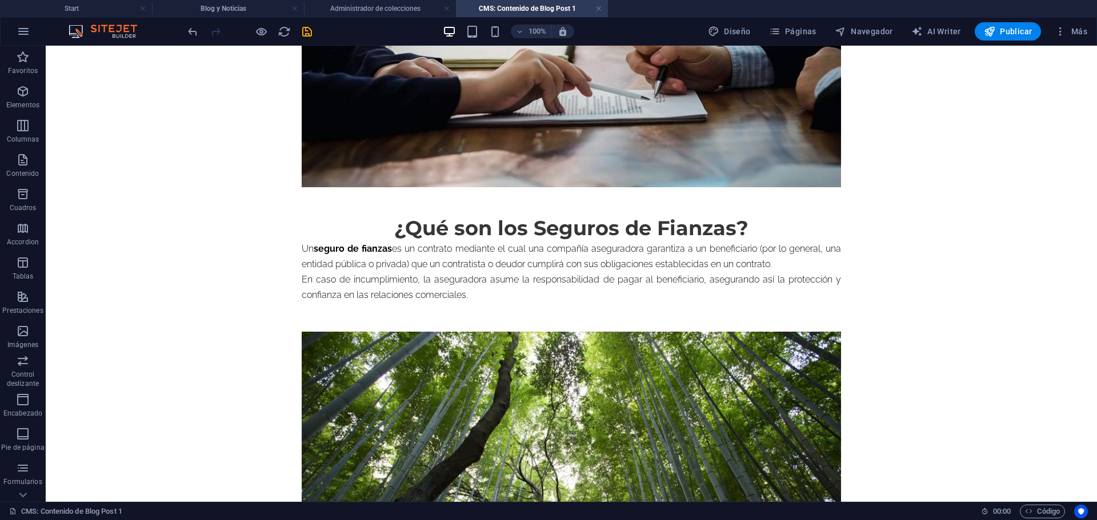
scroll to position [401, 0]
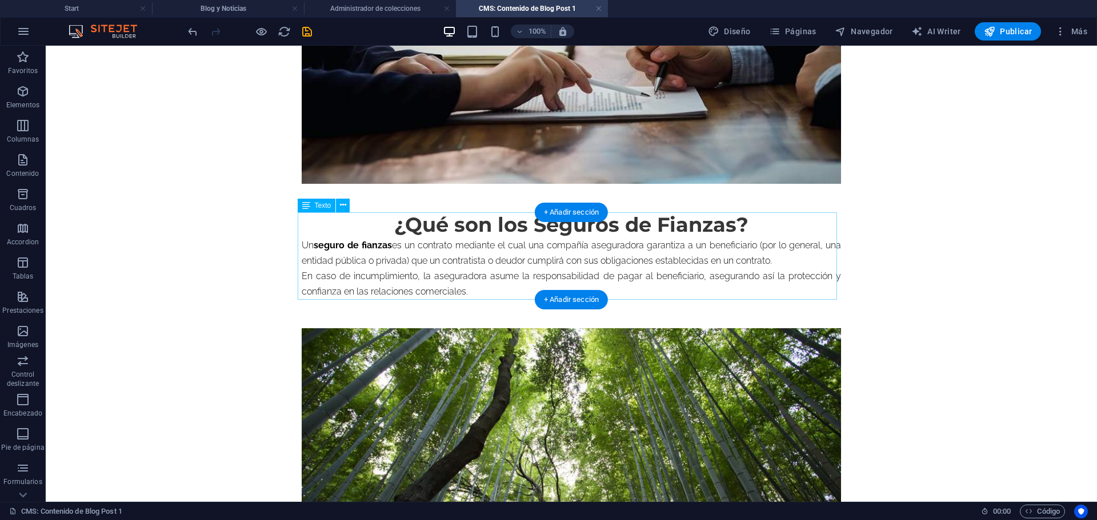
click at [572, 234] on div "¿Qué son los Seguros de Fianzas? Un seguro de fianzas es un contrato mediante e…" at bounding box center [571, 255] width 539 height 87
click at [596, 232] on div "¿Qué son los Seguros de Fianzas? Un seguro de fianzas es un contrato mediante e…" at bounding box center [571, 255] width 539 height 87
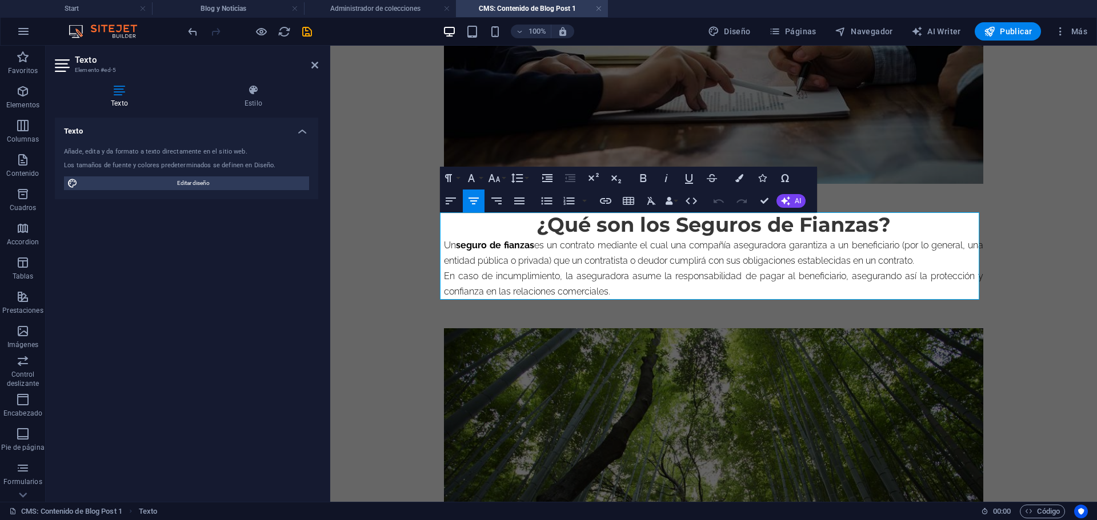
click at [596, 232] on h2 "¿Qué son los Seguros de Fianzas?" at bounding box center [713, 224] width 539 height 25
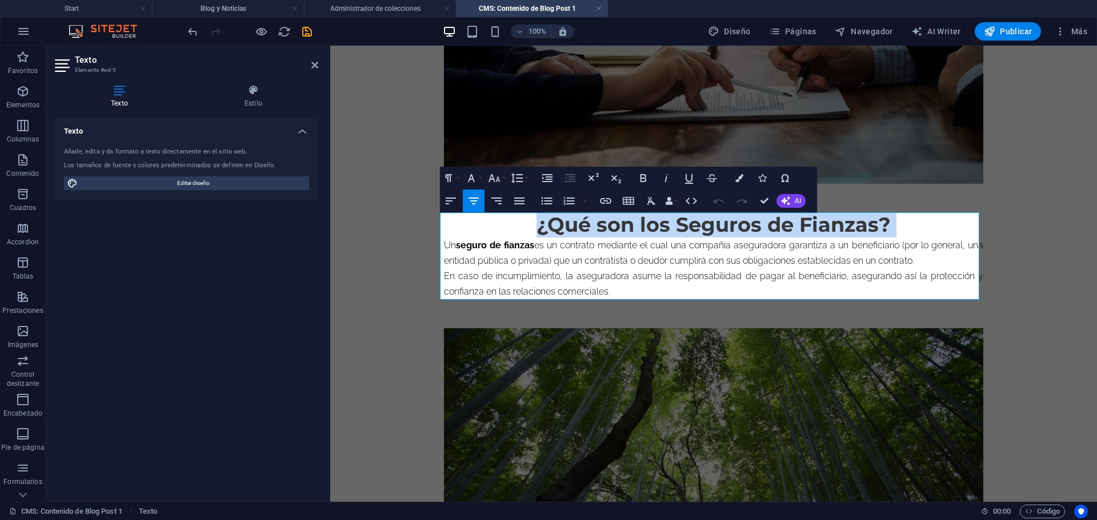
click at [596, 232] on h2 "¿Qué son los Seguros de Fianzas?" at bounding box center [713, 224] width 539 height 25
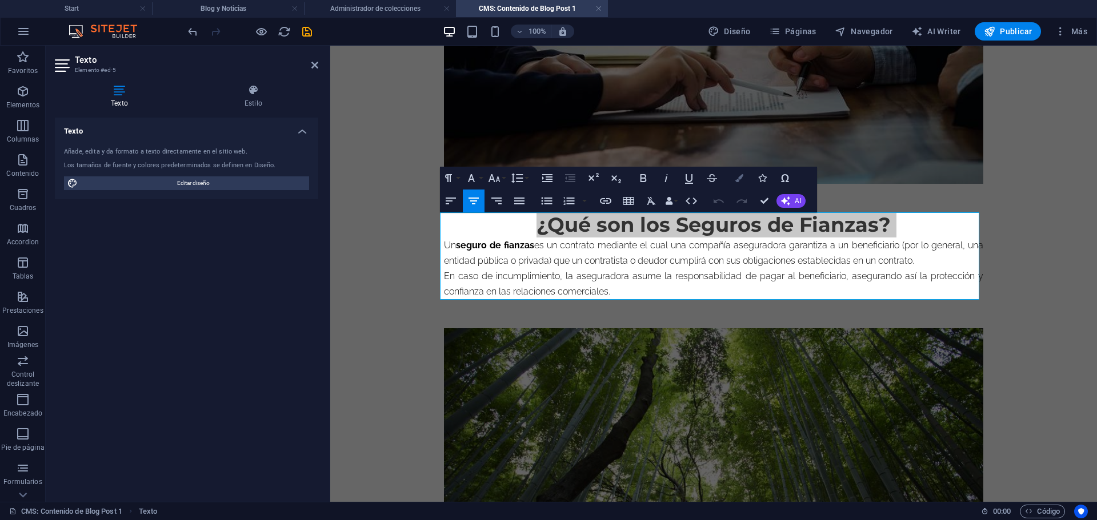
click at [737, 179] on icon "button" at bounding box center [739, 178] width 8 height 8
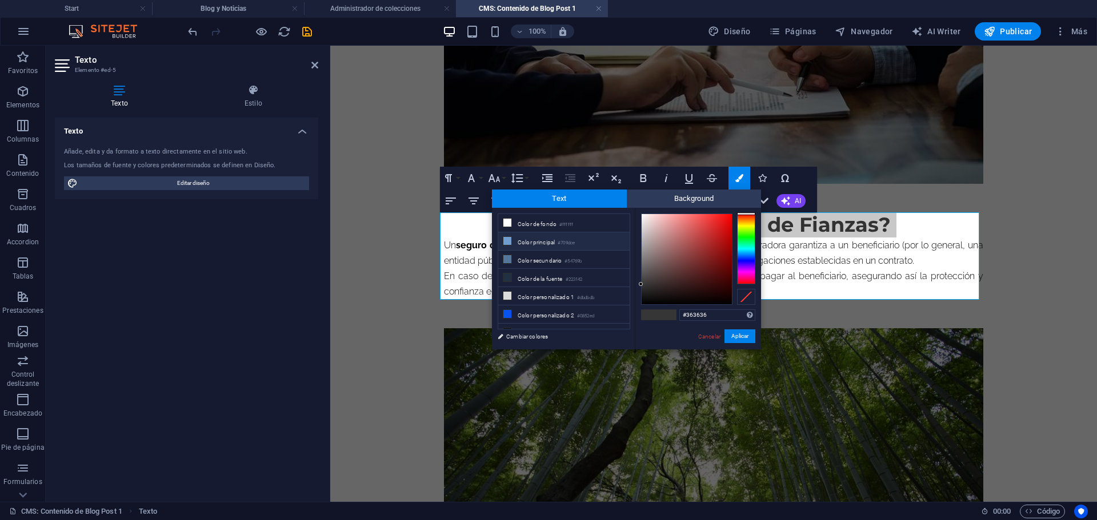
click at [525, 244] on li "Color principal #709dce" at bounding box center [563, 241] width 131 height 18
type input "#709dce"
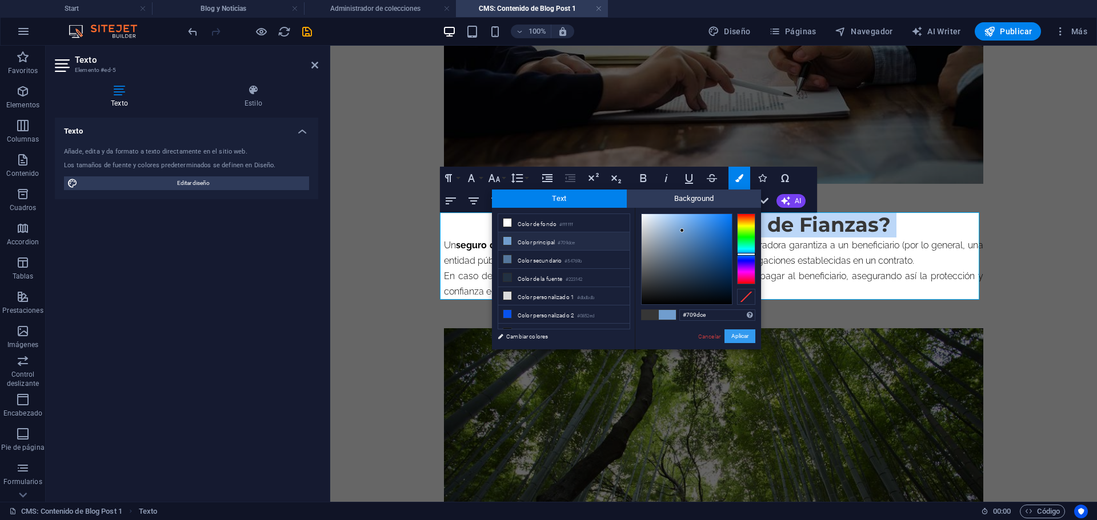
click at [735, 335] on button "Aplicar" at bounding box center [739, 337] width 31 height 14
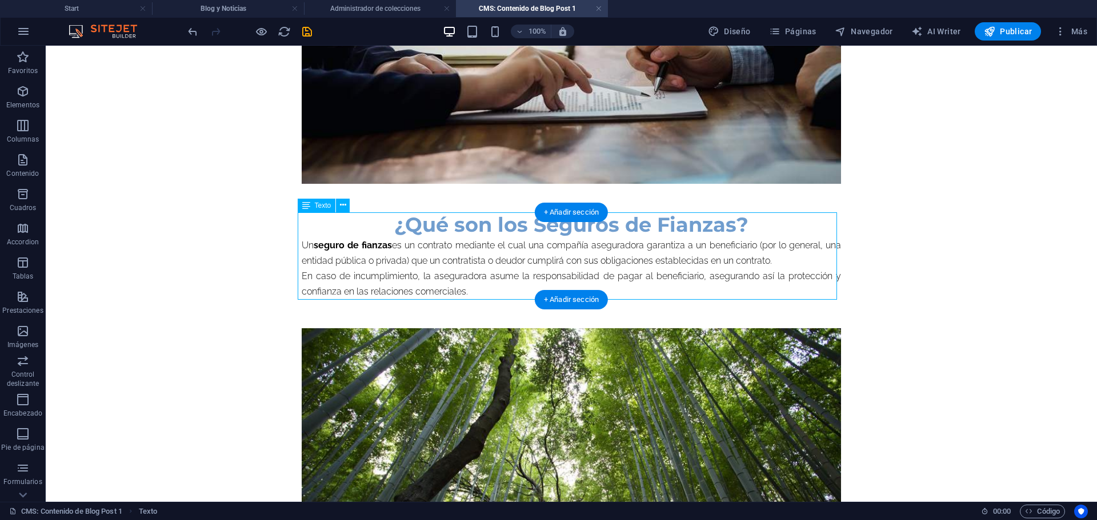
click at [748, 228] on div "¿Qué son los Seguros de Fianzas? Un seguro de fianzas es un contrato mediante e…" at bounding box center [571, 255] width 539 height 87
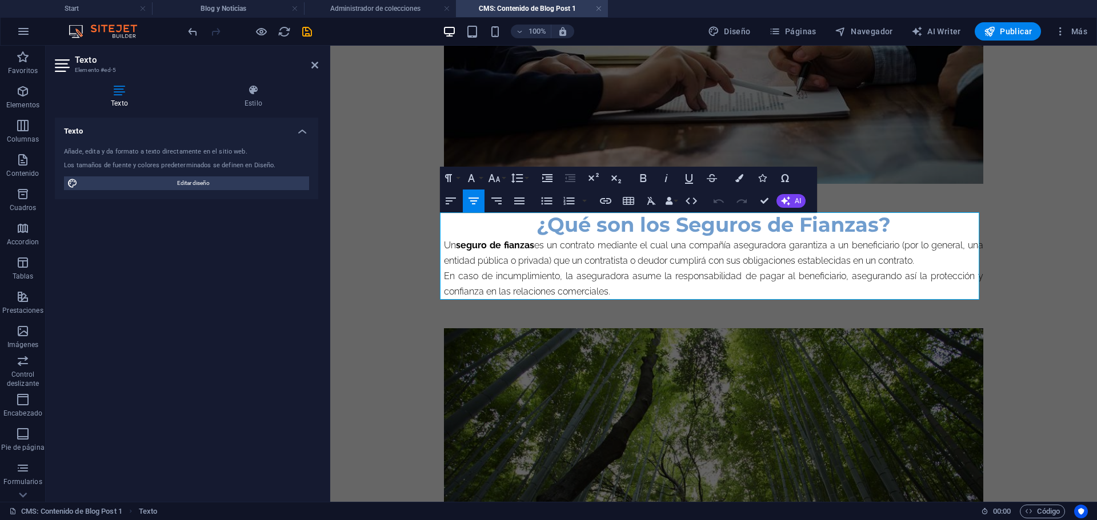
click at [895, 229] on h2 "¿Qué son los Seguros de Fianzas?" at bounding box center [713, 224] width 539 height 25
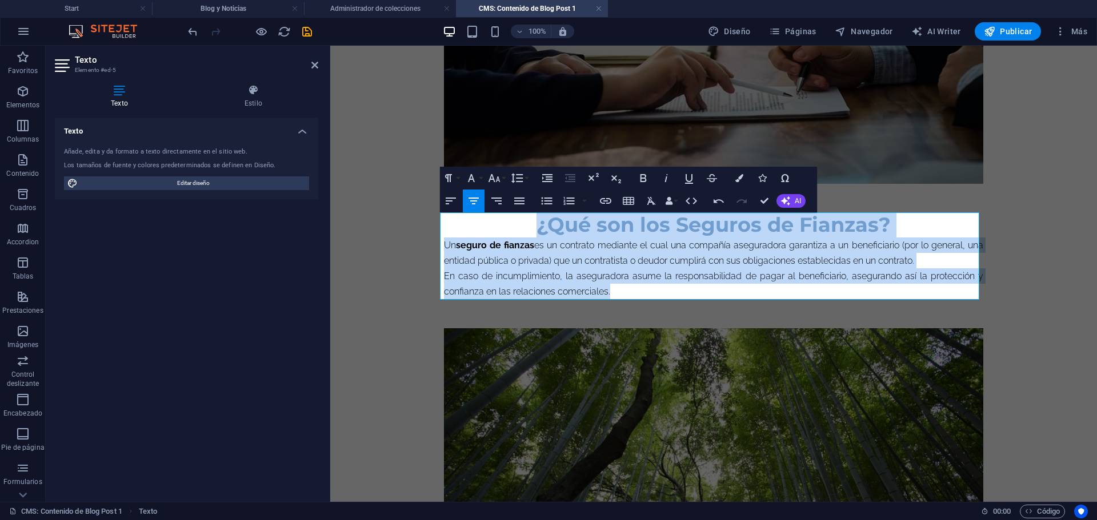
drag, startPoint x: 533, startPoint y: 222, endPoint x: 652, endPoint y: 298, distance: 141.5
click at [652, 298] on div "¿Qué son los Seguros de Fianzas? Un seguro de fianzas es un contrato mediante e…" at bounding box center [713, 255] width 539 height 87
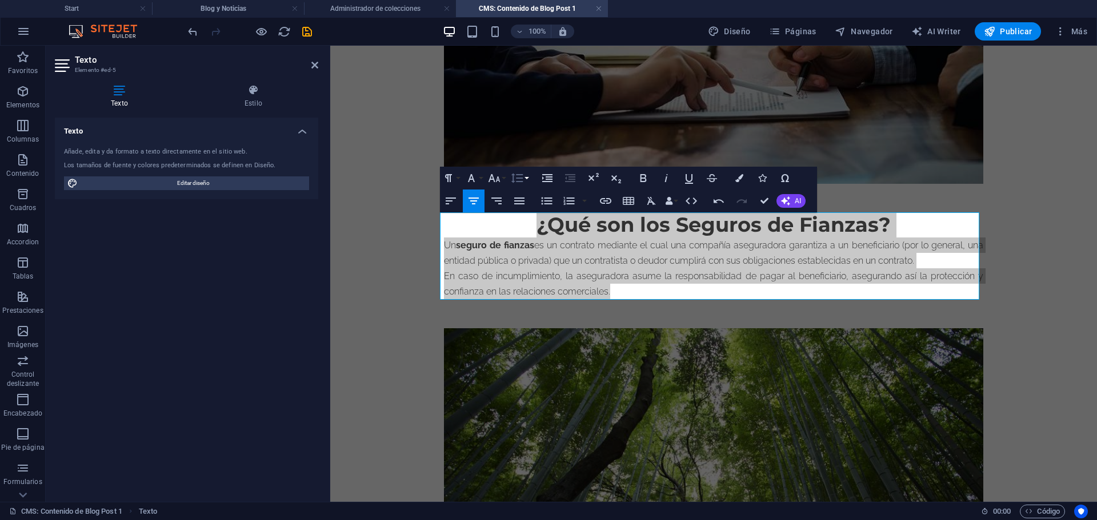
click at [518, 182] on icon "button" at bounding box center [517, 178] width 12 height 10
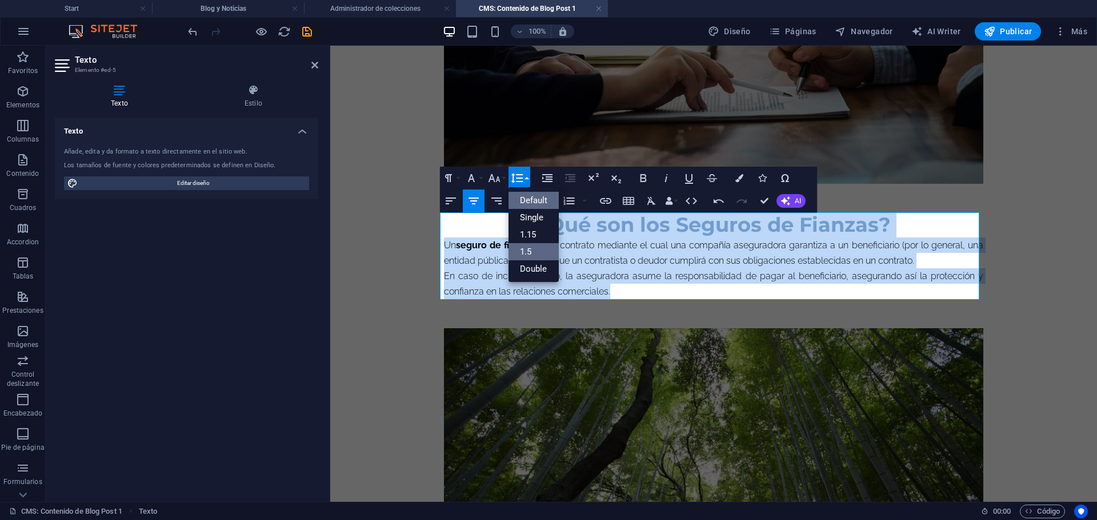
click at [529, 247] on link "1.5" at bounding box center [533, 251] width 51 height 17
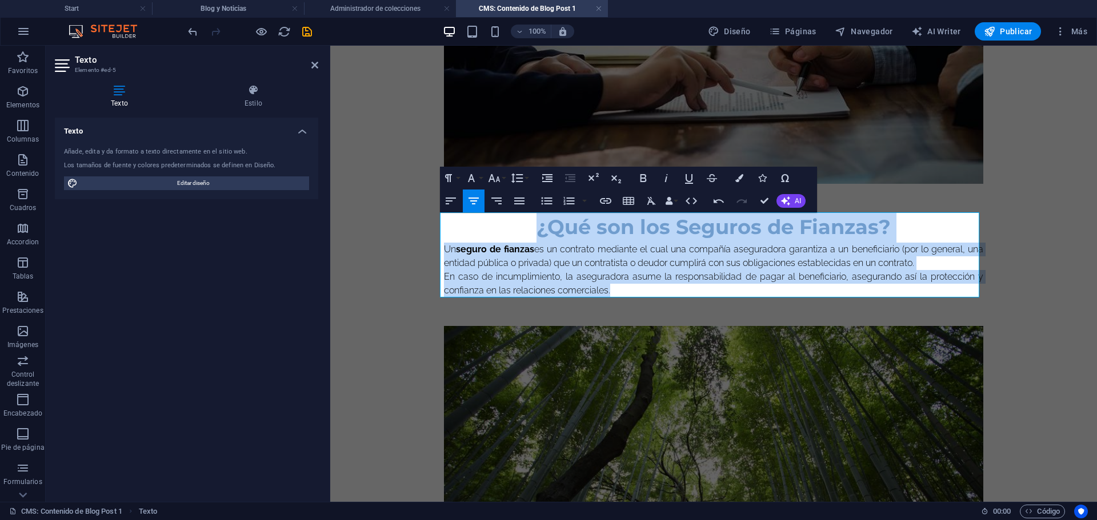
click at [572, 278] on p "En caso de incumplimiento, la aseguradora asume la responsabilidad de pagar al …" at bounding box center [713, 283] width 539 height 27
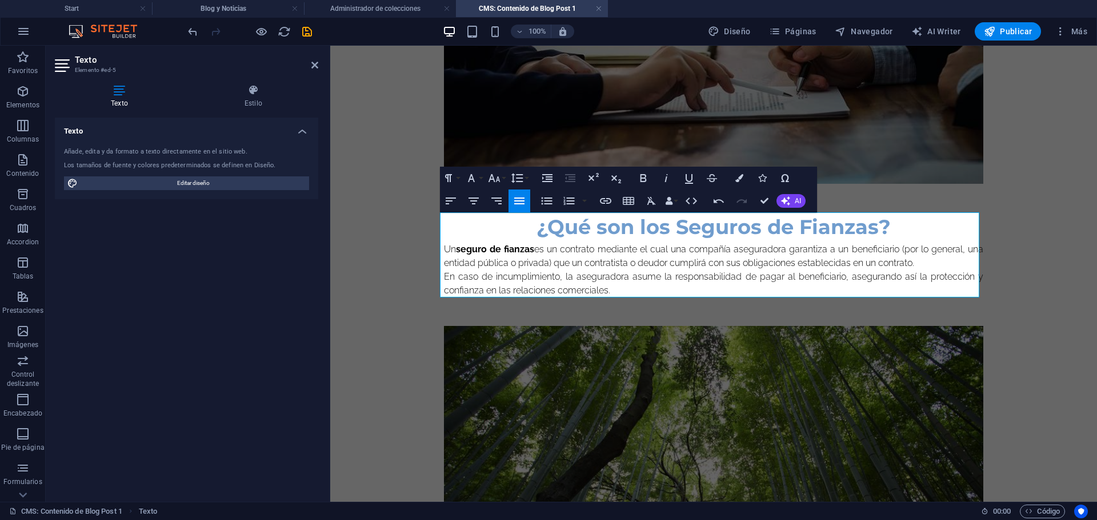
click at [998, 324] on body "Skip to main content Seguros de Fianzas en Ecuador: ¿Qué son y cómo funcionan? …" at bounding box center [713, 255] width 767 height 1221
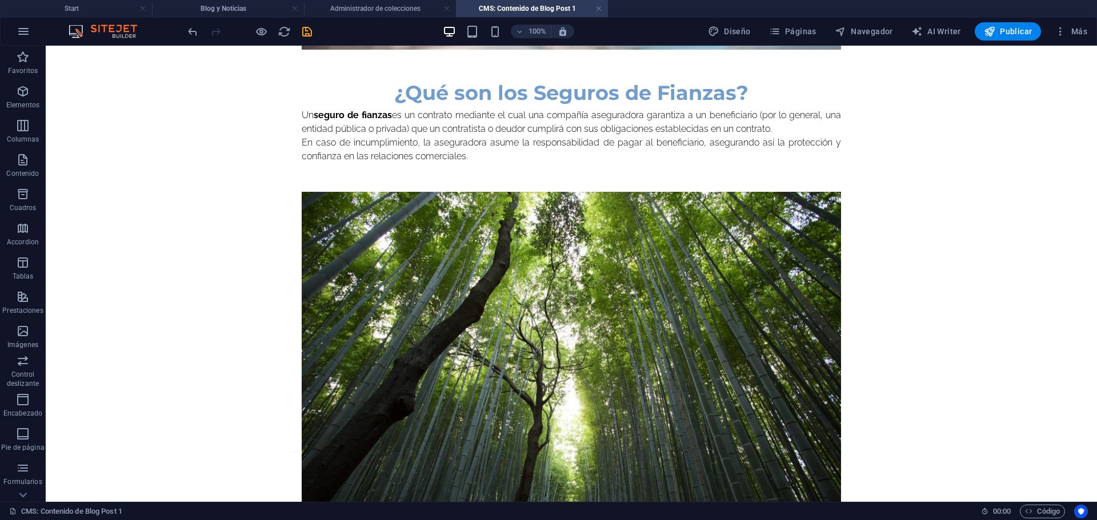
scroll to position [575, 0]
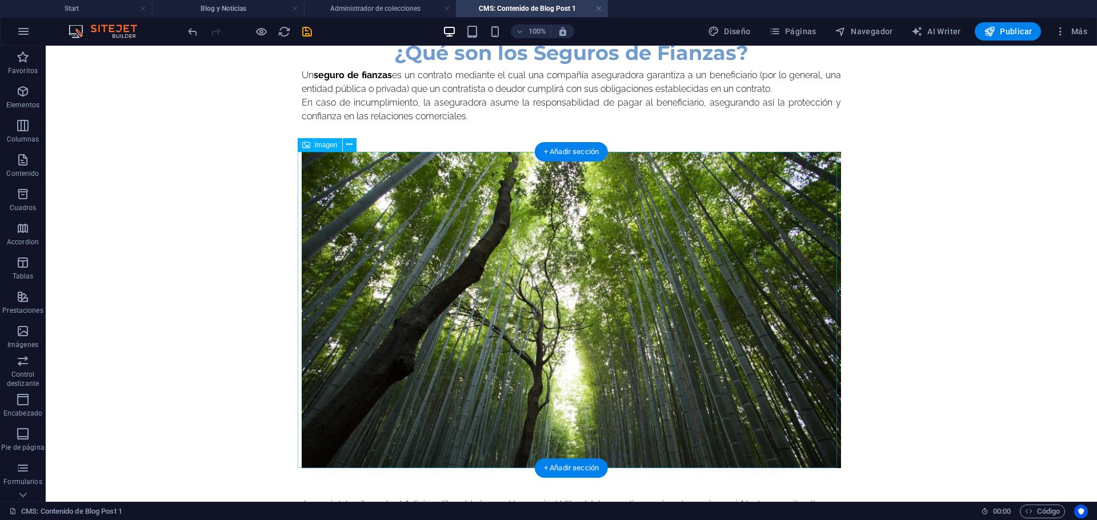
click at [662, 254] on figure at bounding box center [571, 310] width 539 height 316
click at [378, 254] on figure at bounding box center [571, 310] width 539 height 316
select select "%"
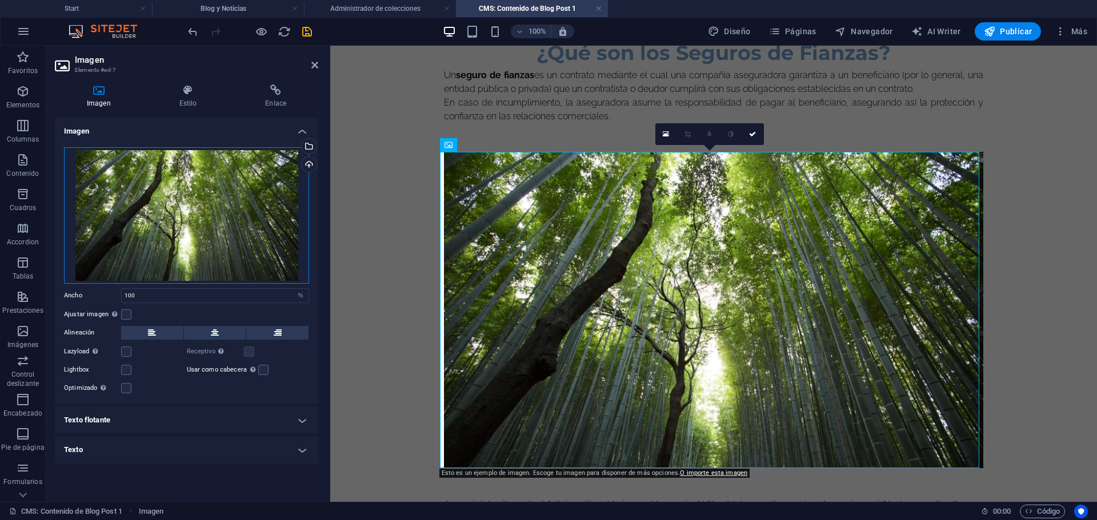
click at [231, 233] on div "Arrastra archivos aquí, haz clic para escoger archivos o selecciona archivos de…" at bounding box center [186, 215] width 245 height 137
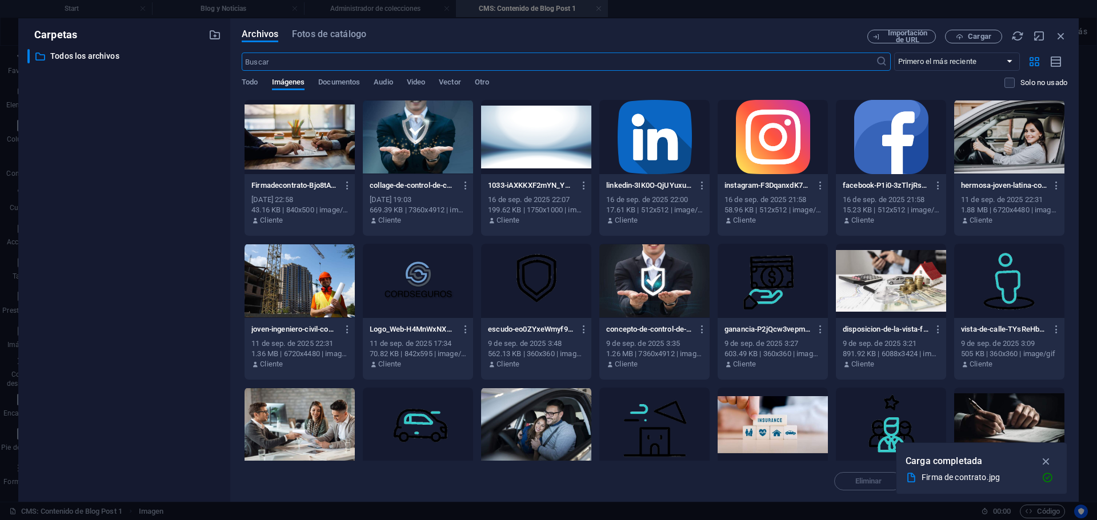
scroll to position [549, 0]
click at [316, 436] on div at bounding box center [299, 425] width 110 height 74
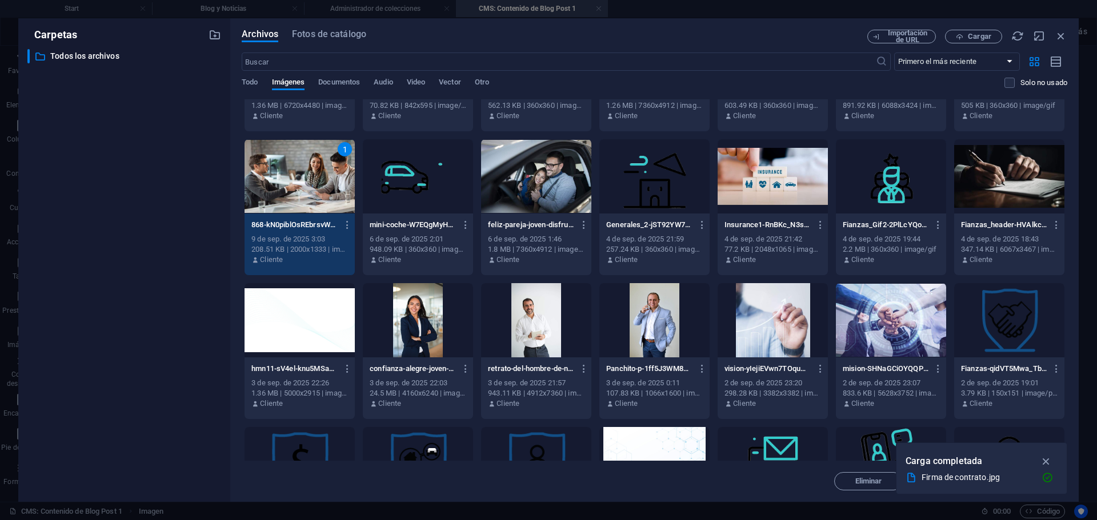
scroll to position [250, 0]
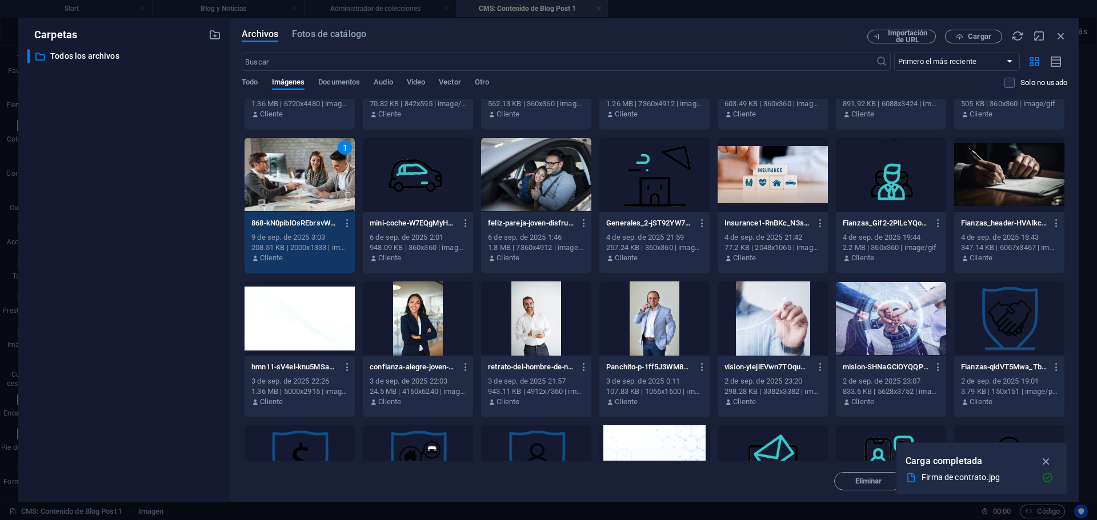
click at [311, 203] on div "1" at bounding box center [299, 175] width 110 height 74
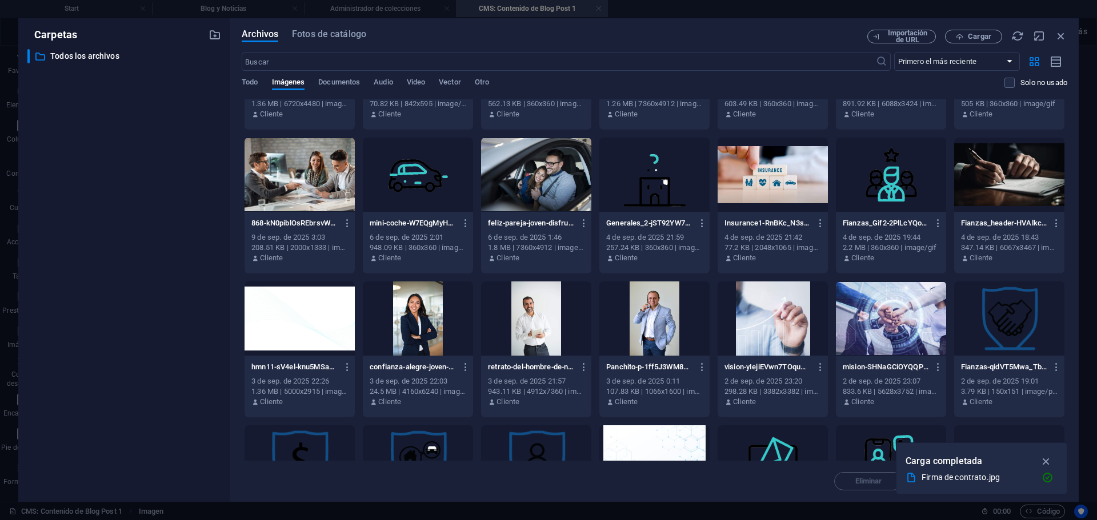
click at [311, 203] on div at bounding box center [299, 175] width 110 height 74
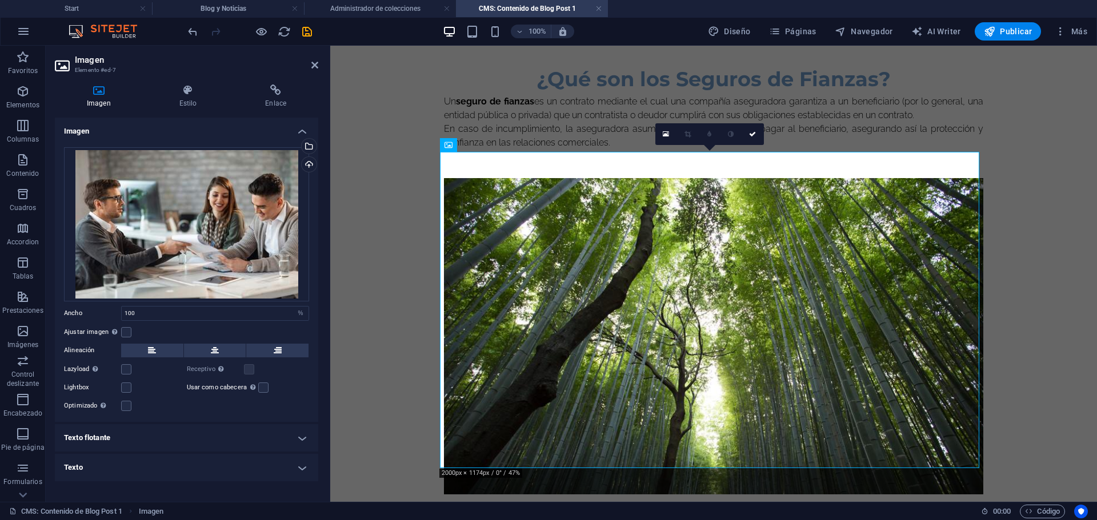
scroll to position [575, 0]
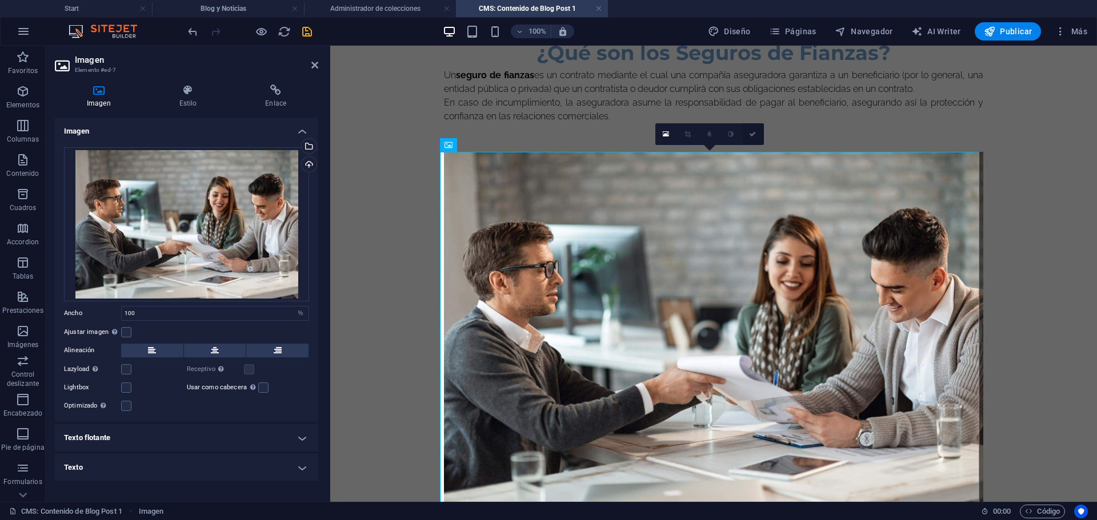
click at [752, 131] on icon at bounding box center [752, 134] width 7 height 7
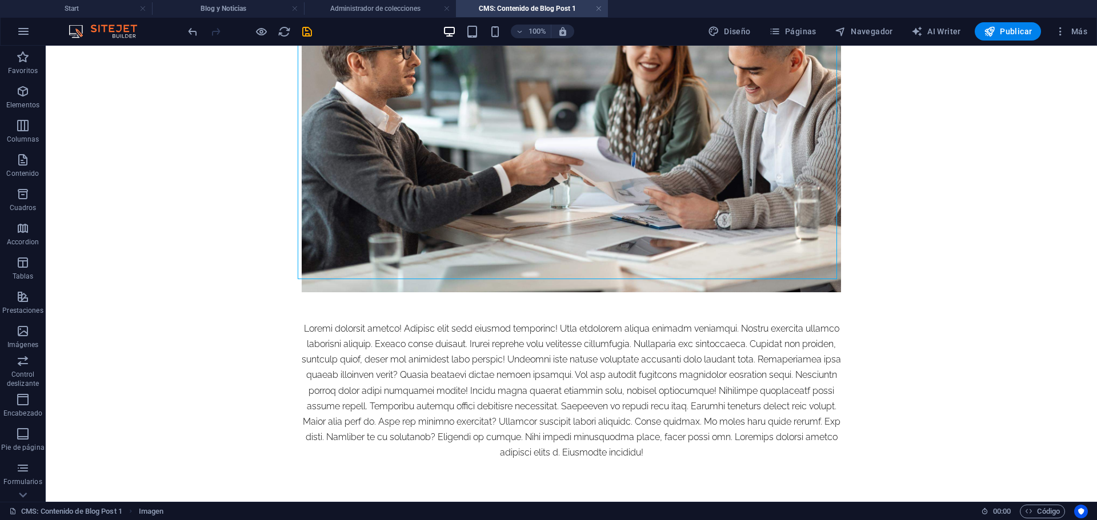
scroll to position [807, 0]
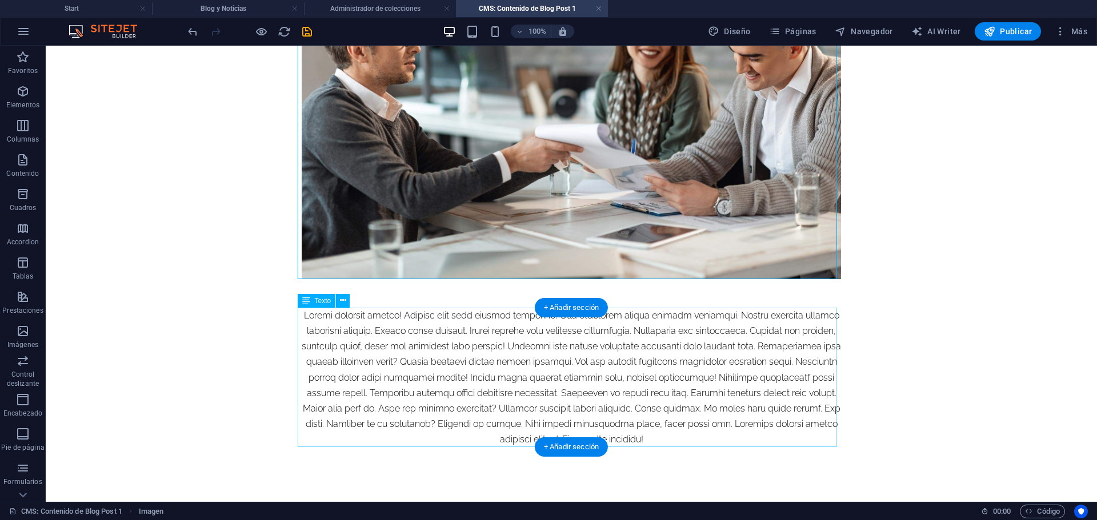
click at [627, 369] on div at bounding box center [571, 378] width 539 height 140
click at [511, 350] on div at bounding box center [571, 378] width 539 height 140
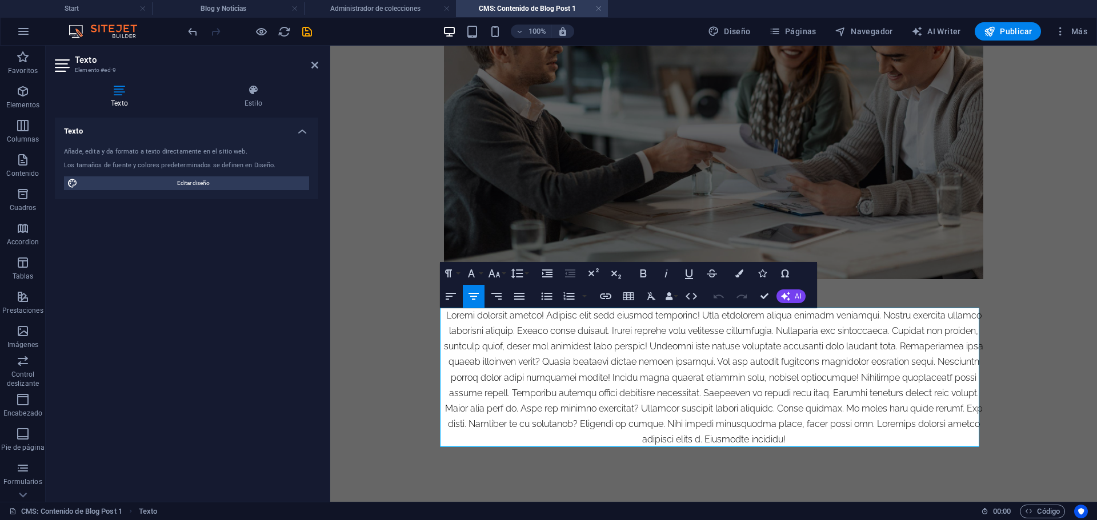
click at [492, 350] on div at bounding box center [713, 378] width 539 height 140
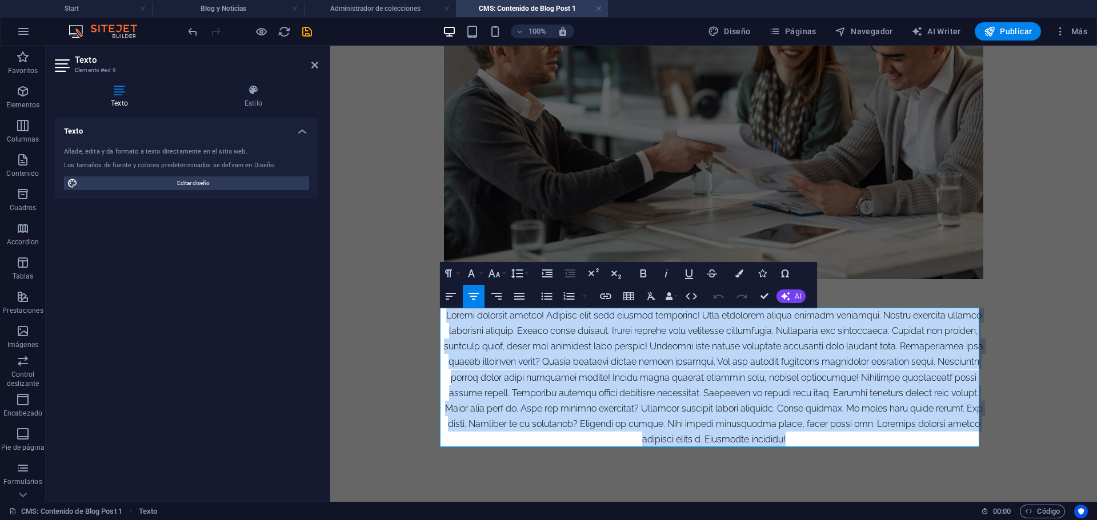
click at [492, 350] on div at bounding box center [713, 378] width 539 height 140
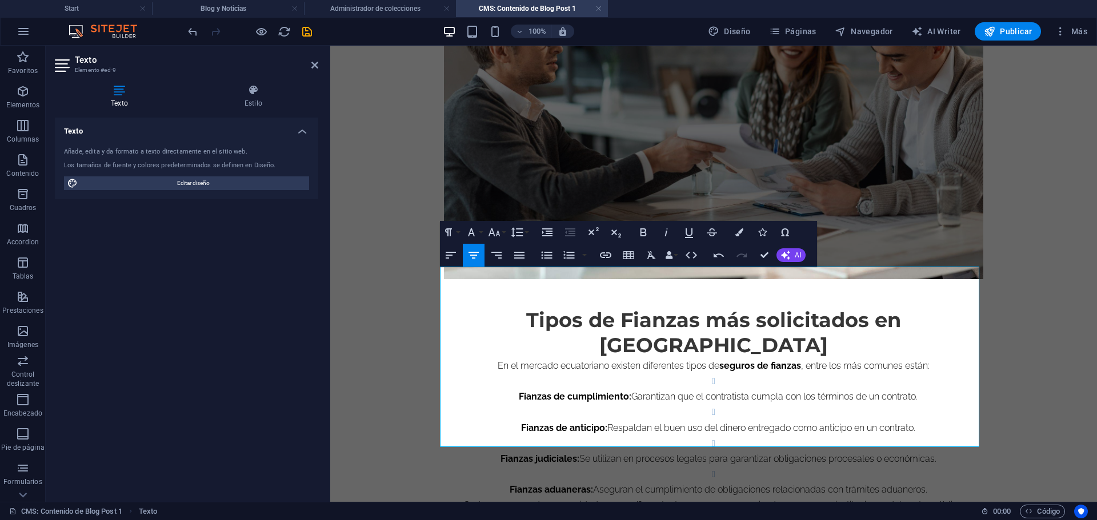
scroll to position [848, 0]
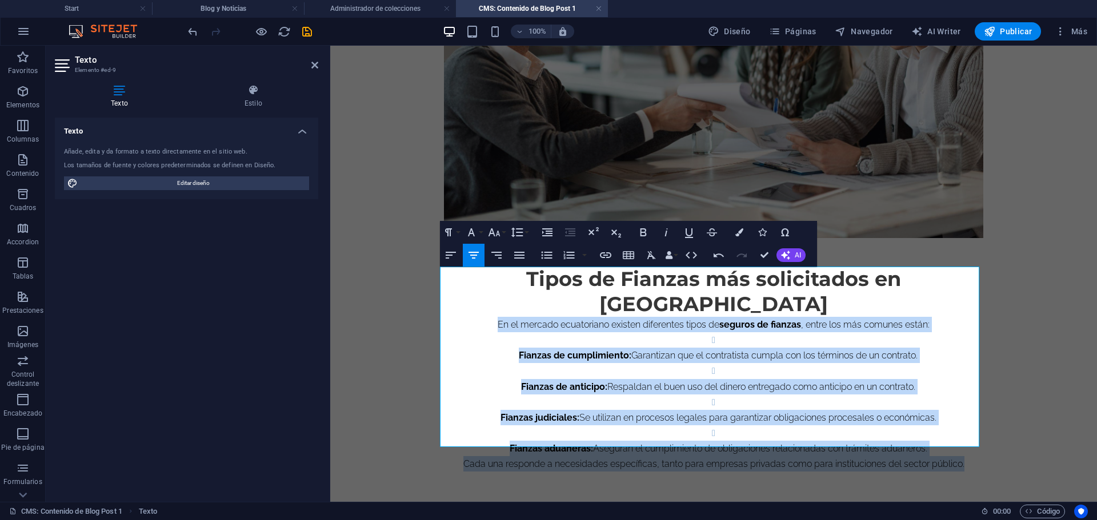
drag, startPoint x: 492, startPoint y: 299, endPoint x: 969, endPoint y: 440, distance: 496.8
click at [969, 440] on div "Tipos de Fianzas más solicitados en Ecuador En el mercado ecuatoriano existen d…" at bounding box center [713, 370] width 539 height 206
click at [519, 255] on icon "button" at bounding box center [519, 255] width 10 height 7
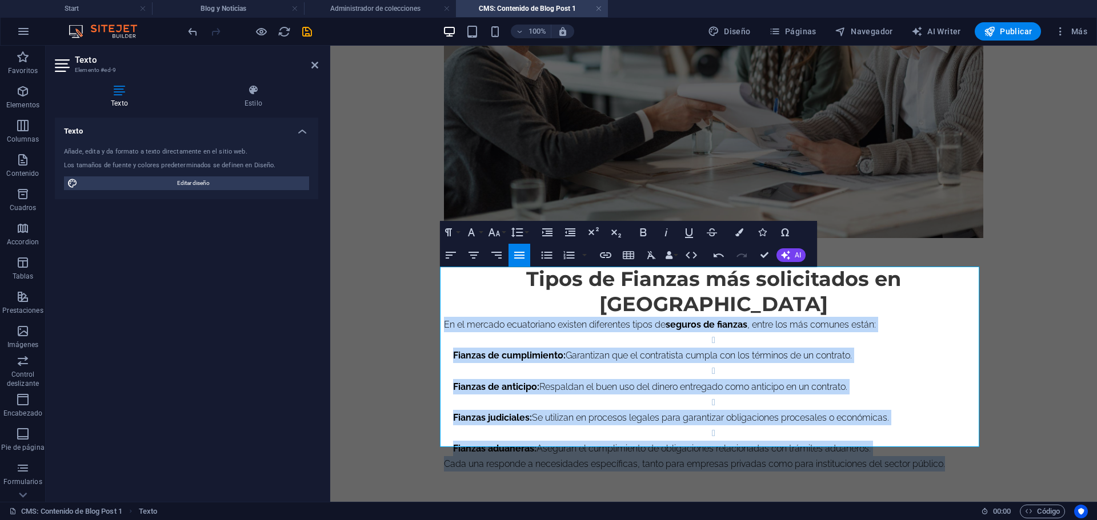
click at [547, 332] on li "Fianzas de cumplimiento: Garantizan que el contratista cumpla con los términos …" at bounding box center [718, 347] width 530 height 31
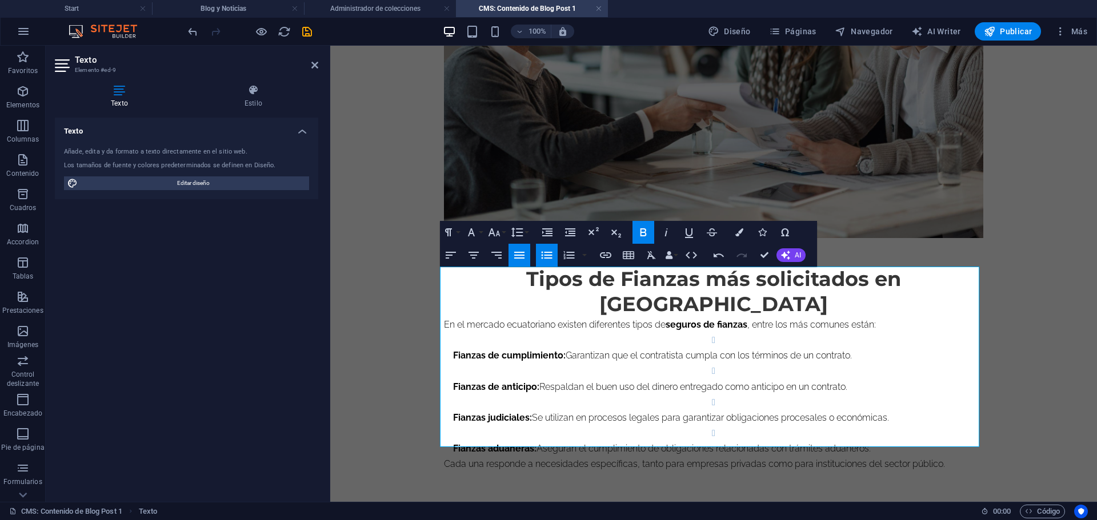
click at [730, 332] on li "Fianzas de cumplimiento: Garantizan que el contratista cumpla con los términos …" at bounding box center [718, 347] width 530 height 31
click at [448, 317] on p "En el mercado ecuatoriano existen diferentes tipos de seguros de fianzas , entr…" at bounding box center [713, 324] width 539 height 15
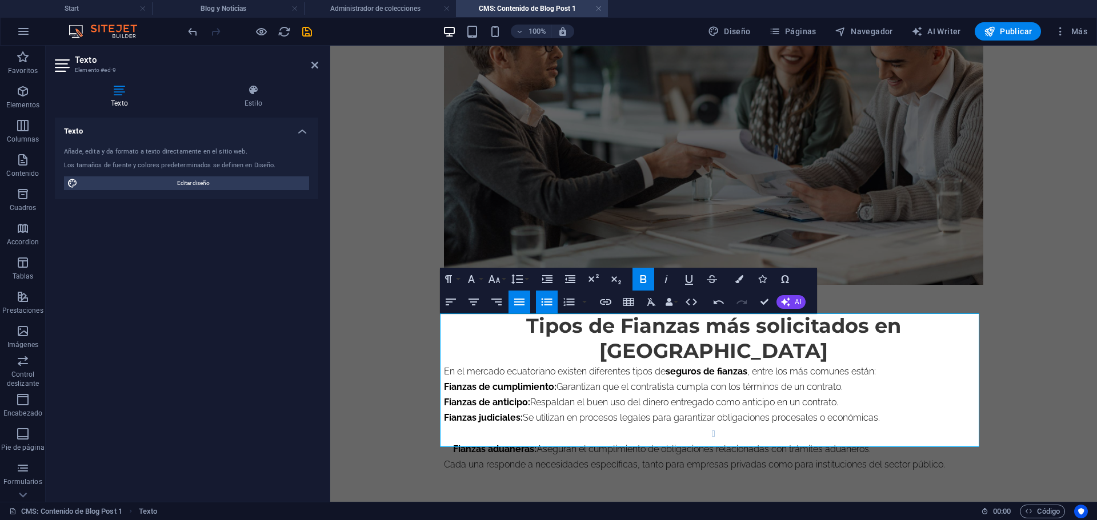
scroll to position [786, 0]
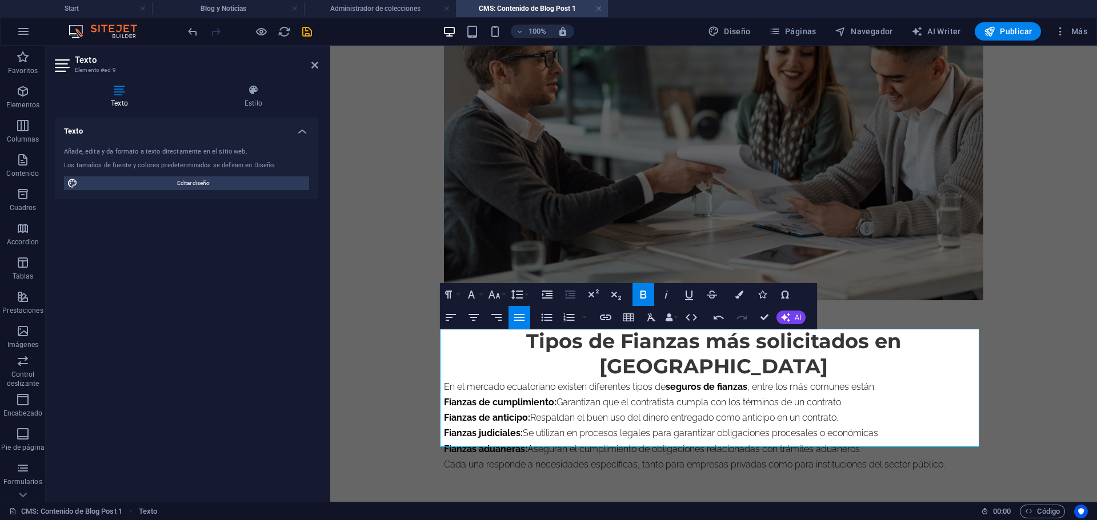
click at [447, 397] on strong "Fianzas de cumplimiento:" at bounding box center [500, 402] width 113 height 11
drag, startPoint x: 442, startPoint y: 377, endPoint x: 872, endPoint y: 431, distance: 434.0
click at [872, 431] on div "Tipos de Fianzas más solicitados en Ecuador En el mercado ecuatoriano existen d…" at bounding box center [713, 400] width 539 height 143
drag, startPoint x: 554, startPoint y: 320, endPoint x: 547, endPoint y: 321, distance: 7.4
click at [547, 321] on icon "button" at bounding box center [547, 318] width 14 height 14
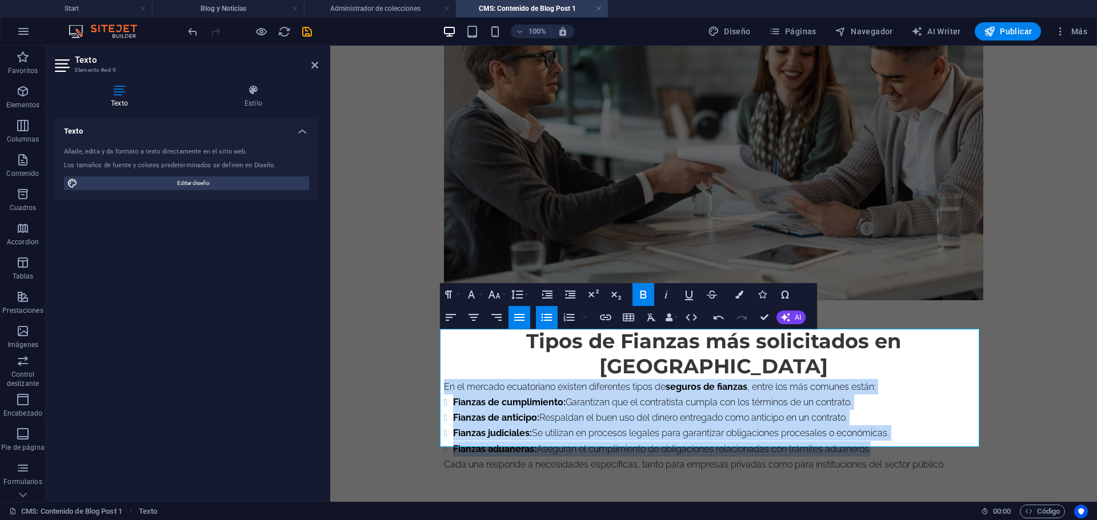
click at [830, 410] on li "Fianzas de anticipo: Respaldan el buen uso del dinero entregado como anticipo e…" at bounding box center [718, 417] width 530 height 15
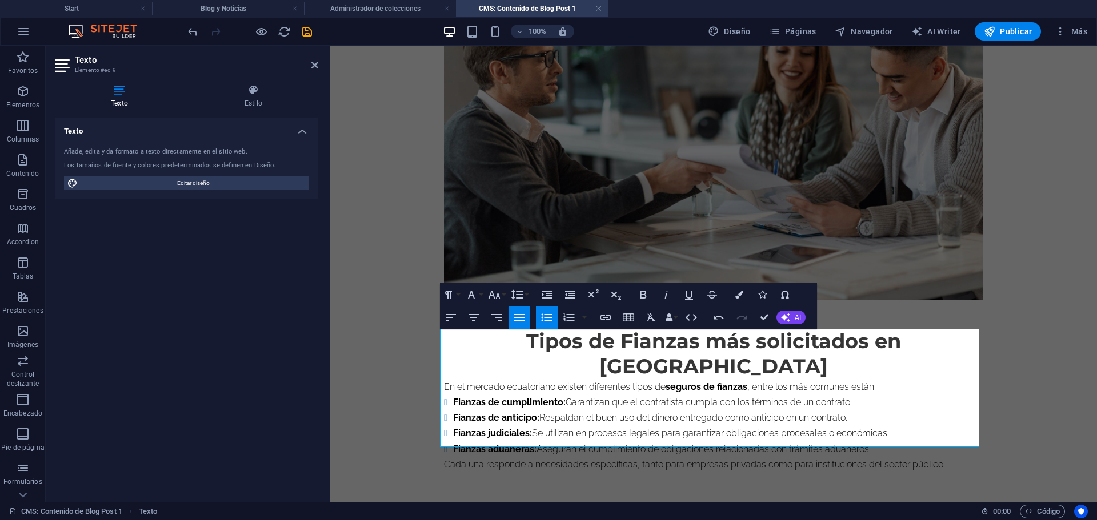
click at [688, 343] on h2 "Tipos de Fianzas más solicitados en Ecuador" at bounding box center [713, 354] width 539 height 50
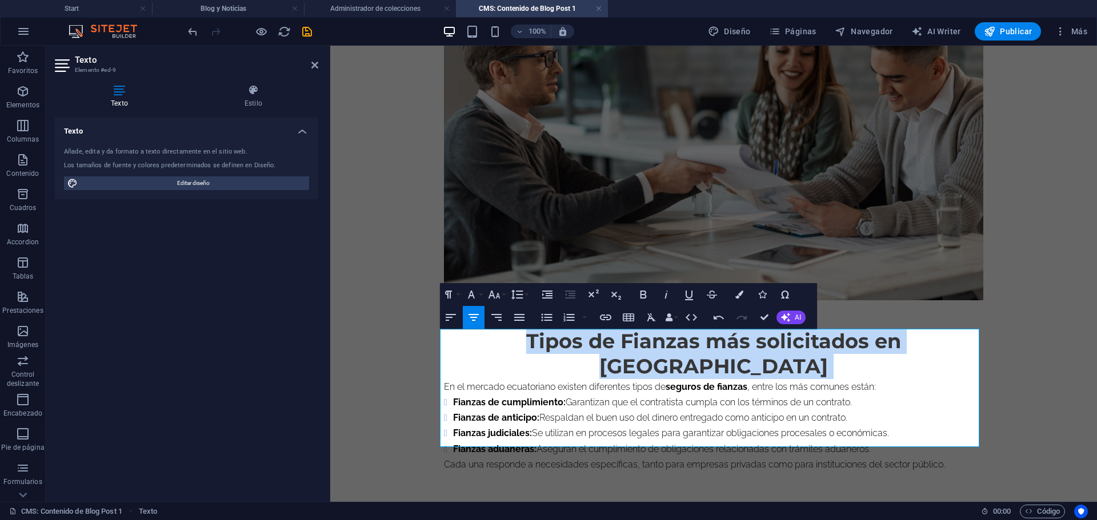
click at [688, 343] on h2 "Tipos de Fianzas más solicitados en Ecuador" at bounding box center [713, 354] width 539 height 50
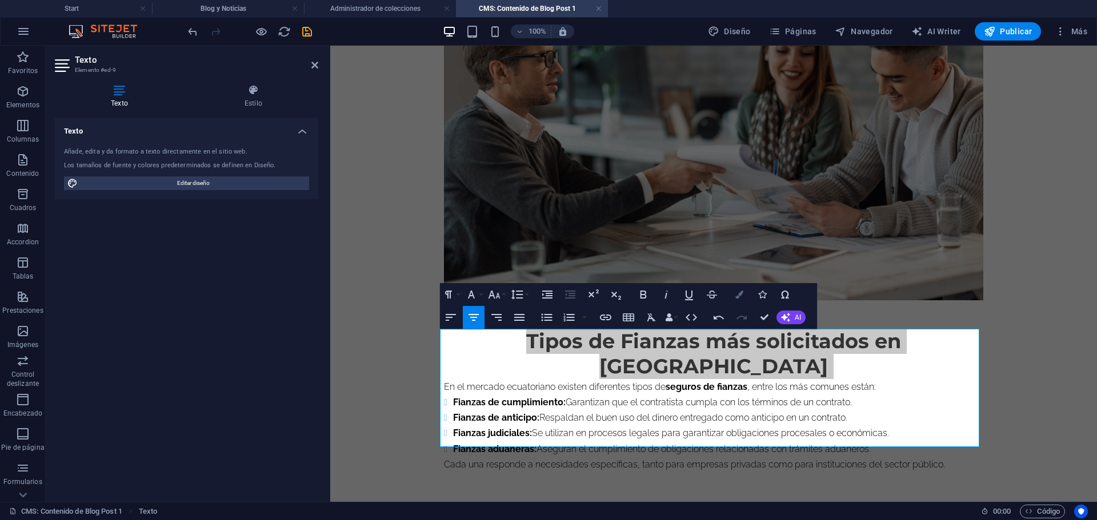
click at [740, 297] on icon "button" at bounding box center [739, 295] width 8 height 8
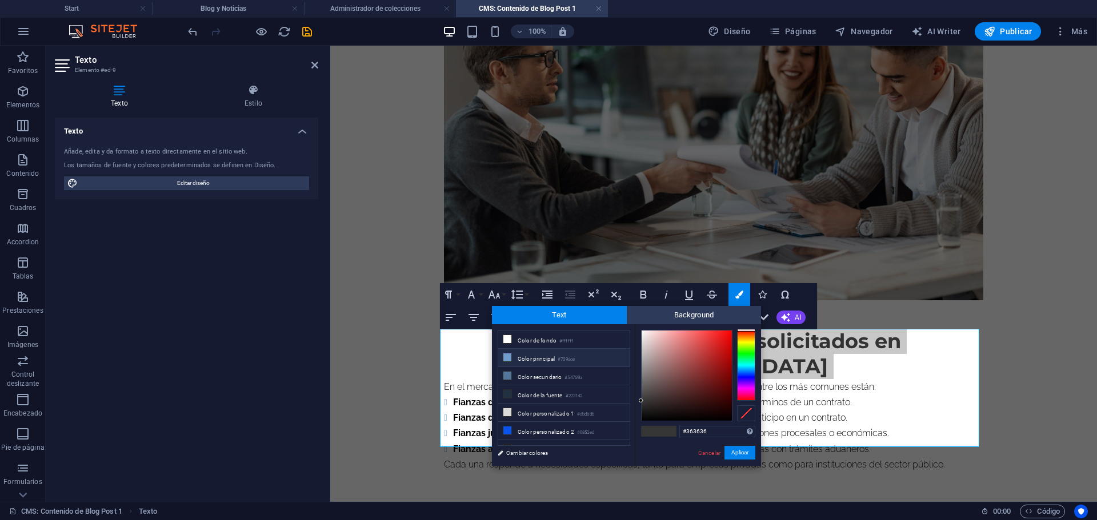
click at [535, 360] on li "Color principal #709dce" at bounding box center [563, 358] width 131 height 18
type input "#709dce"
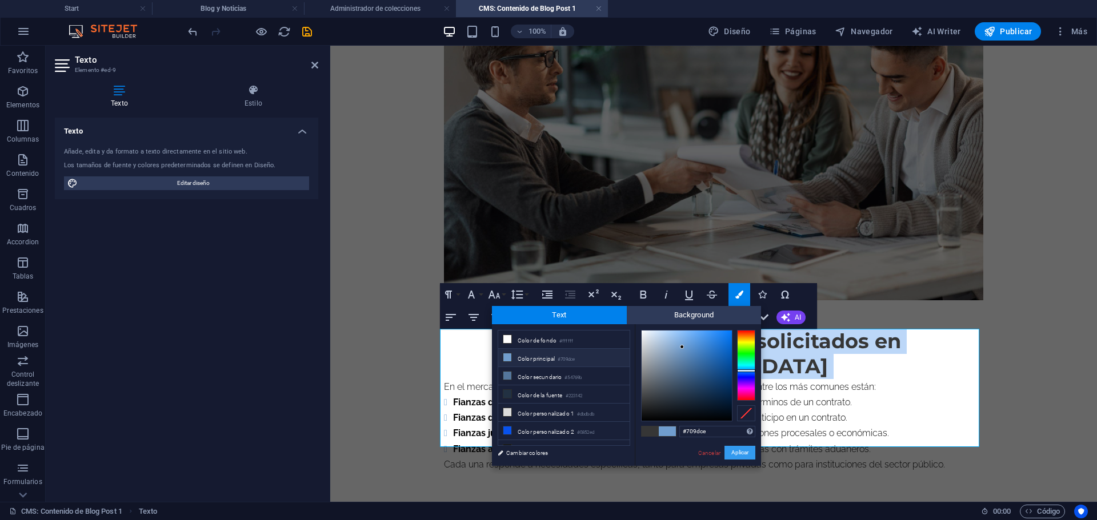
click at [748, 454] on button "Aplicar" at bounding box center [739, 453] width 31 height 14
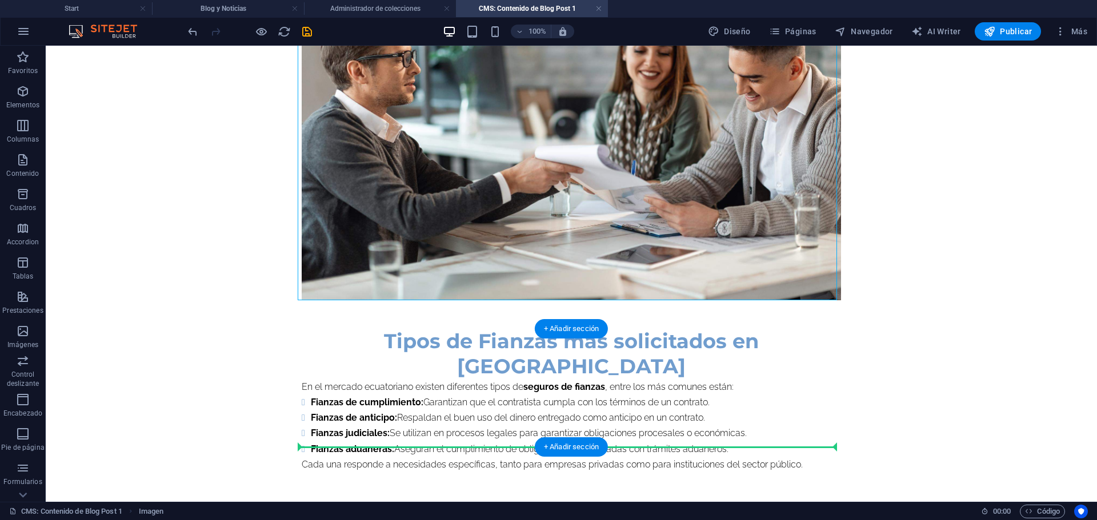
drag, startPoint x: 372, startPoint y: 102, endPoint x: 382, endPoint y: 444, distance: 341.7
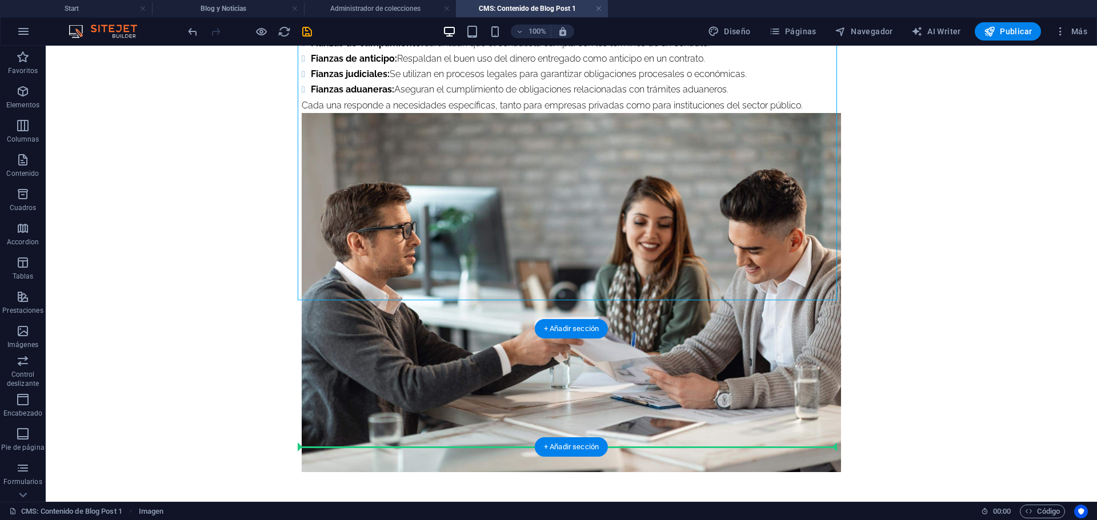
scroll to position [427, 0]
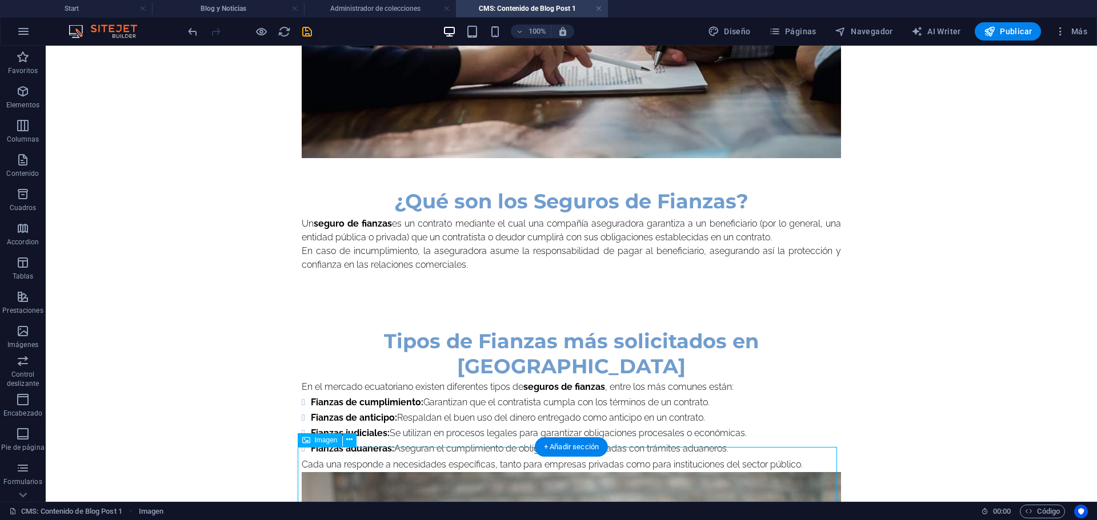
drag, startPoint x: 368, startPoint y: 339, endPoint x: 390, endPoint y: 451, distance: 113.4
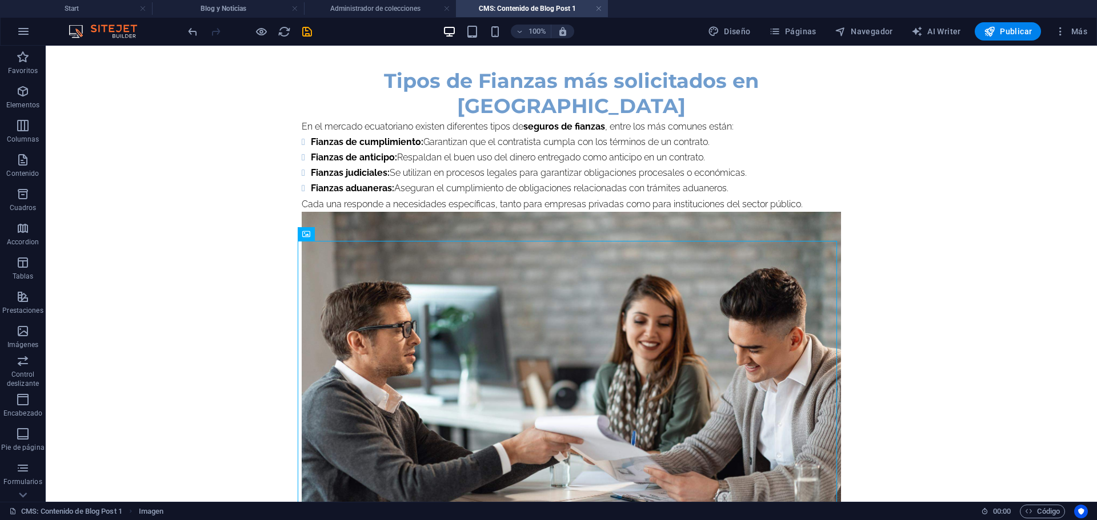
scroll to position [627, 0]
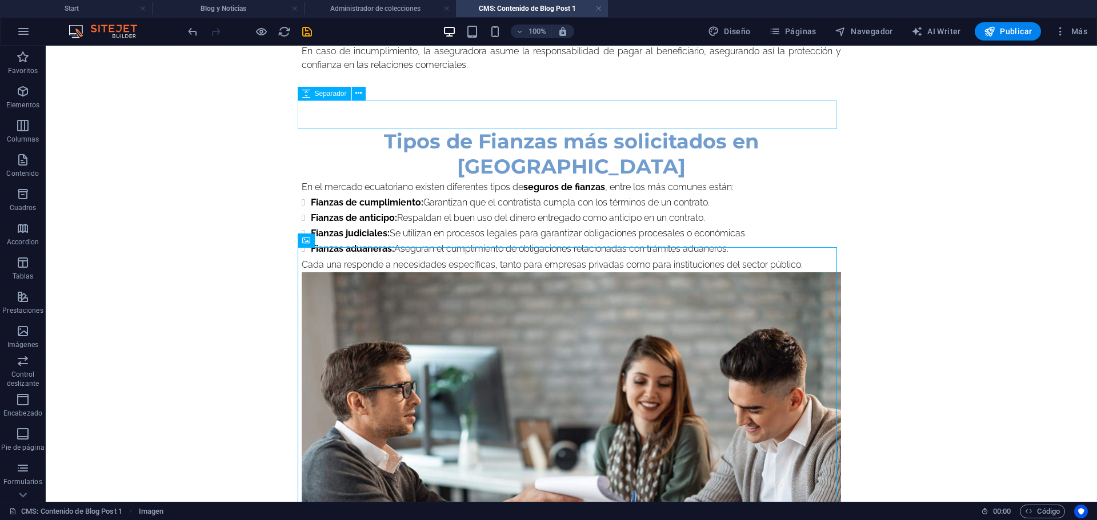
click at [332, 95] on span "Separador" at bounding box center [331, 93] width 32 height 7
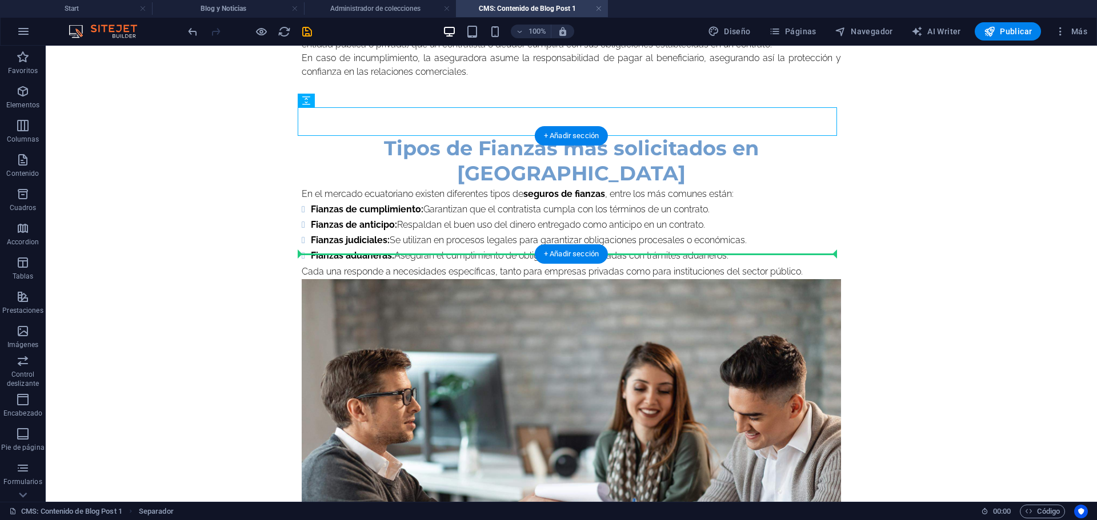
drag, startPoint x: 356, startPoint y: 140, endPoint x: 316, endPoint y: 234, distance: 102.4
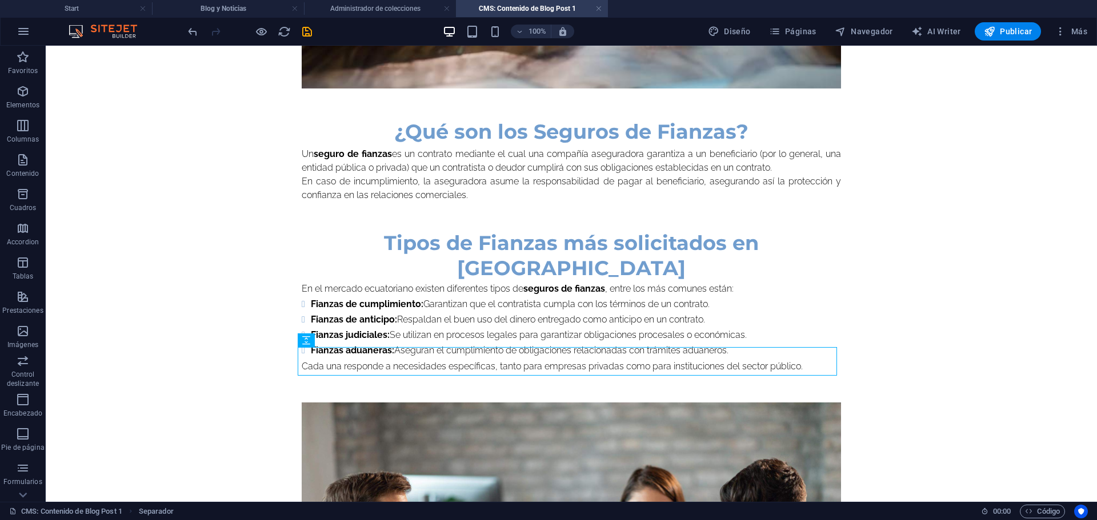
scroll to position [498, 0]
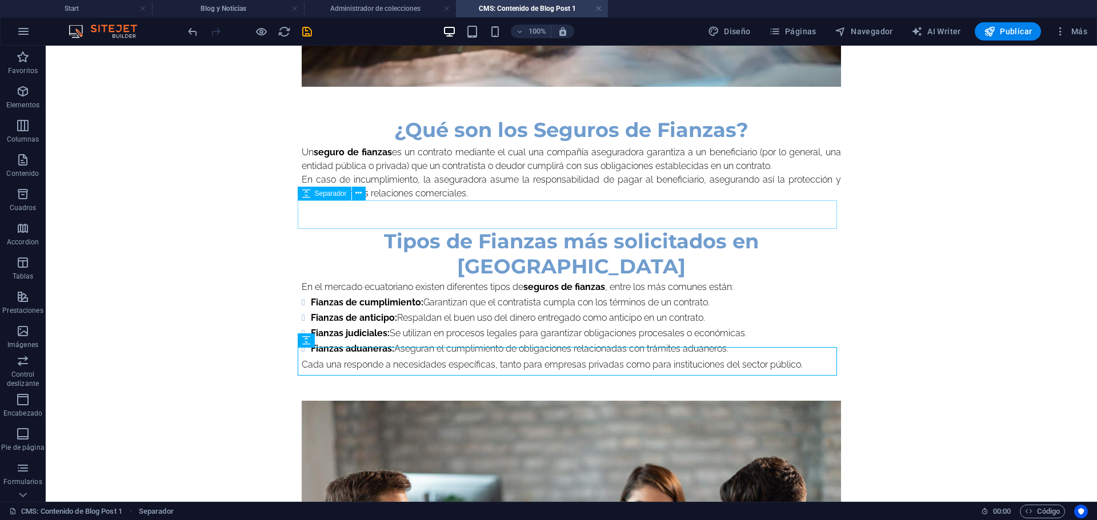
click at [337, 193] on span "Separador" at bounding box center [331, 193] width 32 height 7
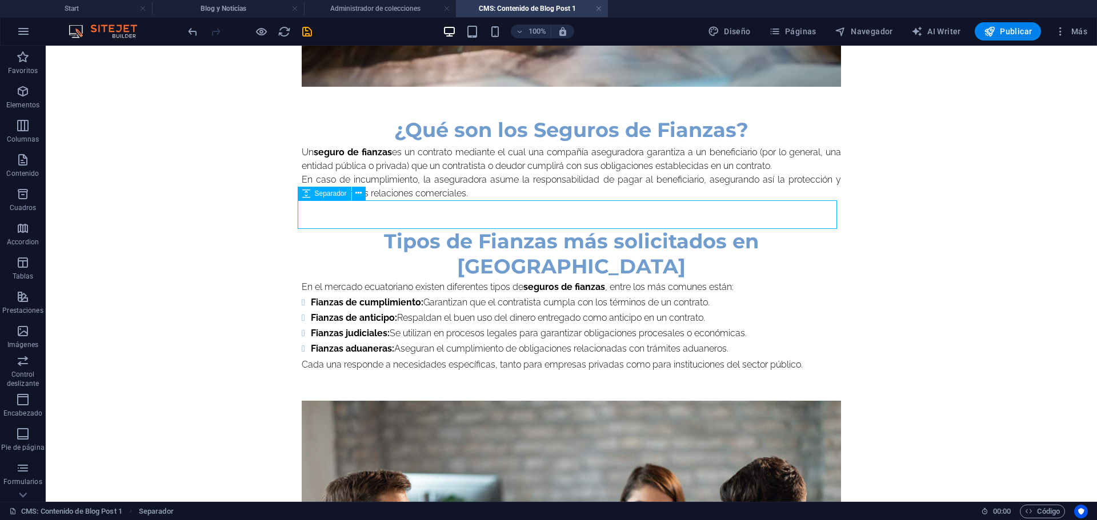
click at [337, 193] on span "Separador" at bounding box center [331, 193] width 32 height 7
select select "px"
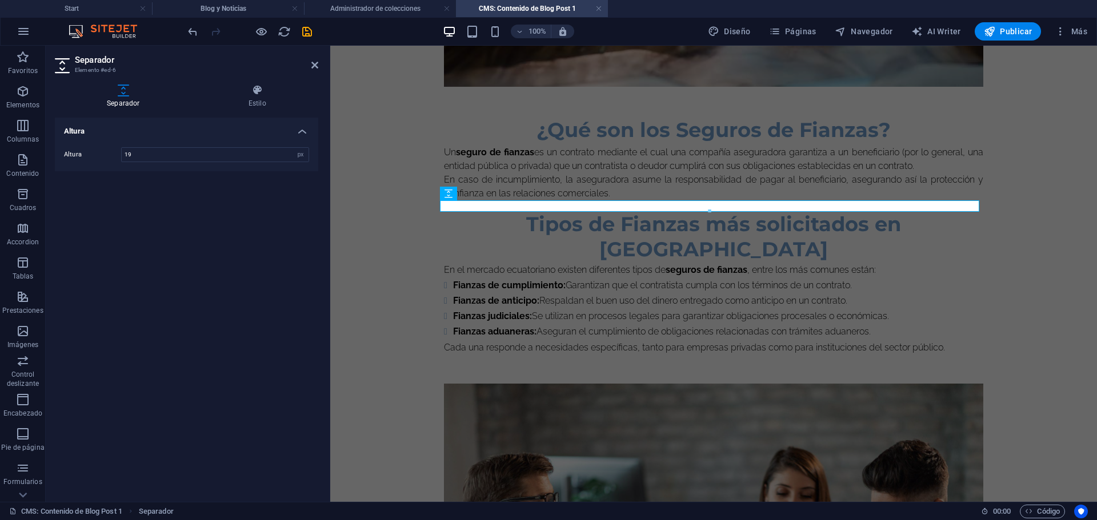
type input "18"
click at [383, 121] on body "Skip to main content Seguros de Fianzas en Ecuador: ¿Qué son y cómo funcionan? …" at bounding box center [713, 172] width 767 height 1249
click at [308, 36] on icon "save" at bounding box center [306, 31] width 13 height 13
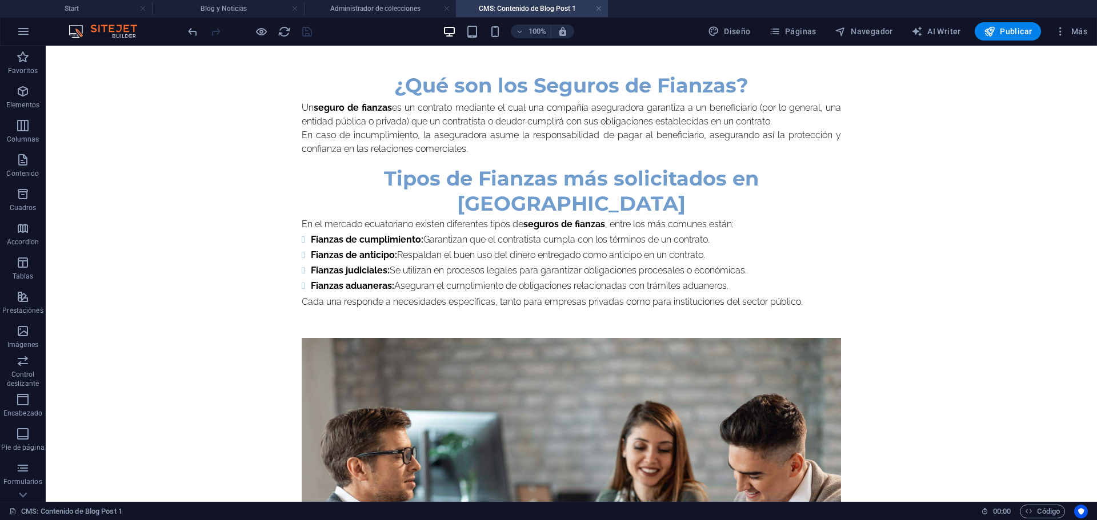
scroll to position [559, 0]
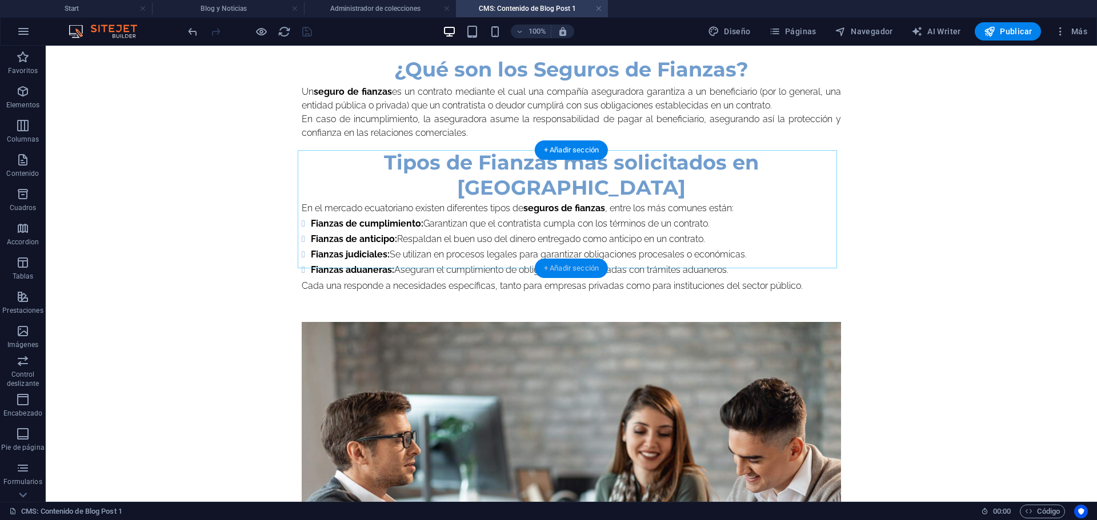
click at [563, 270] on div "+ Añadir sección" at bounding box center [571, 268] width 73 height 19
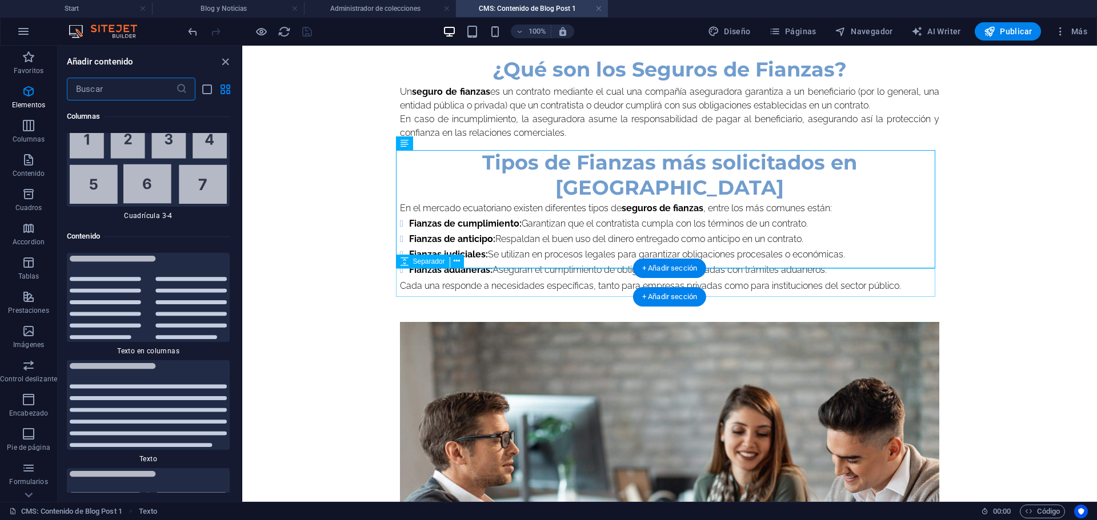
scroll to position [3930, 0]
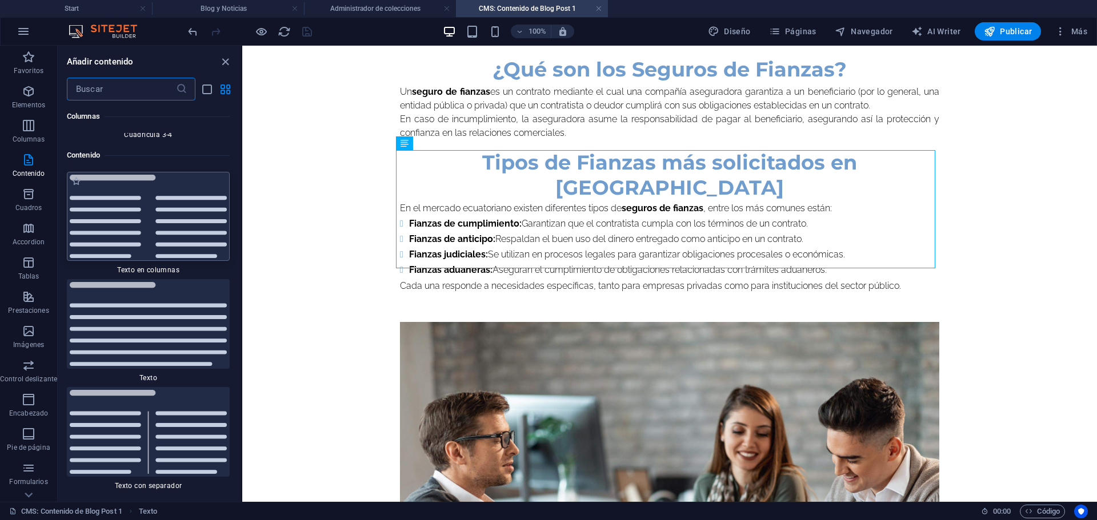
click at [149, 204] on img at bounding box center [148, 217] width 157 height 84
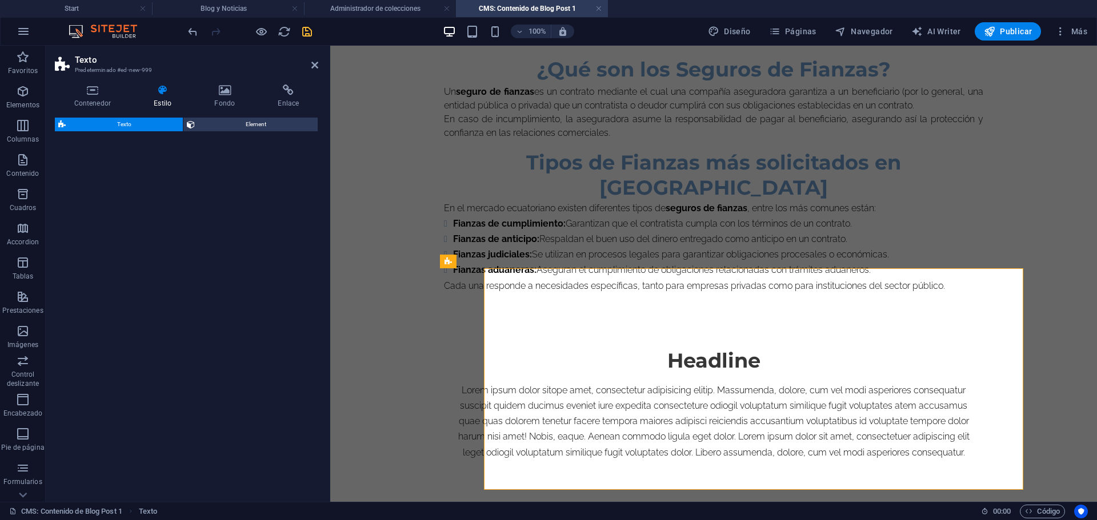
select select "rem"
select select "preset-text-v2-columns"
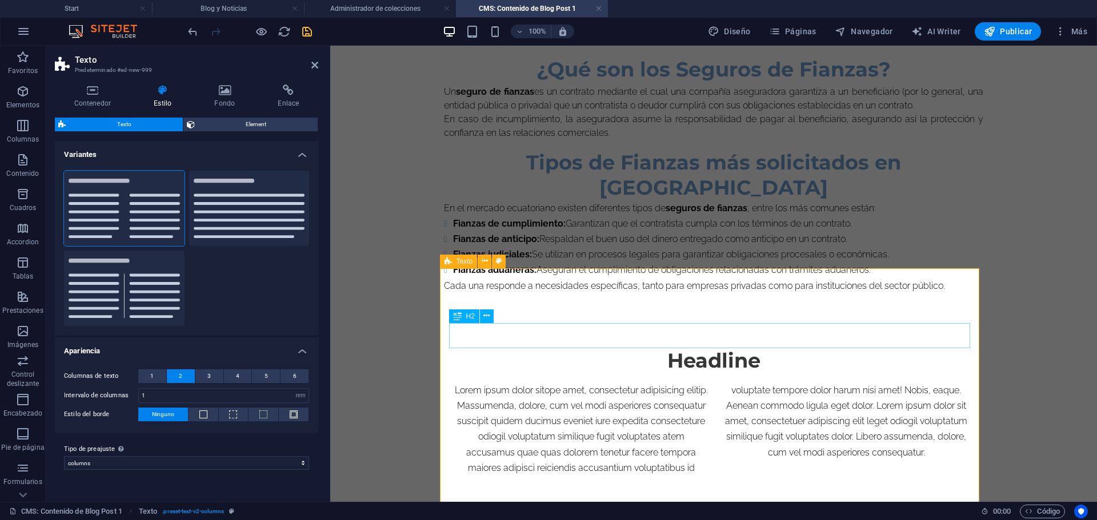
click at [715, 348] on div "Headline" at bounding box center [713, 360] width 521 height 25
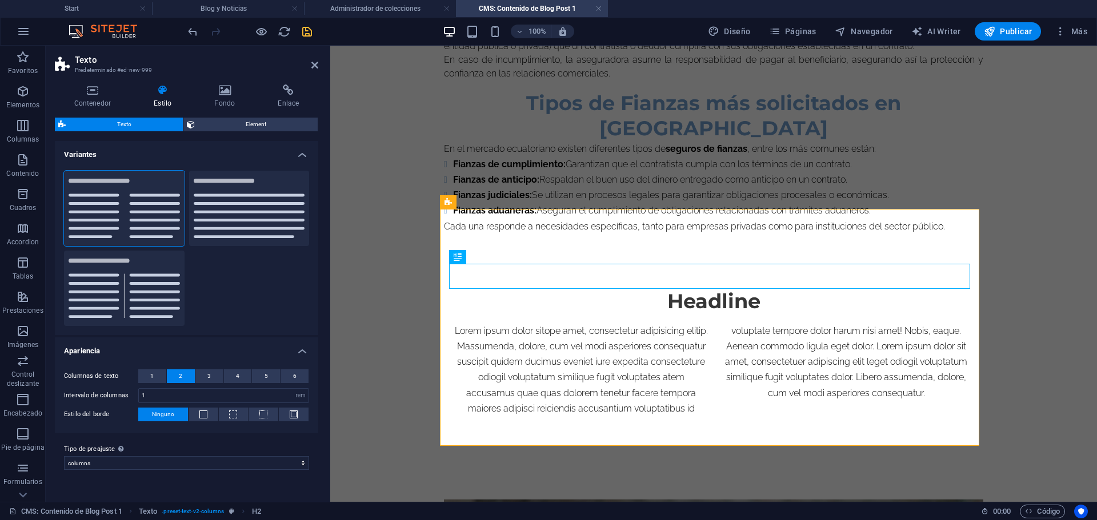
scroll to position [679, 0]
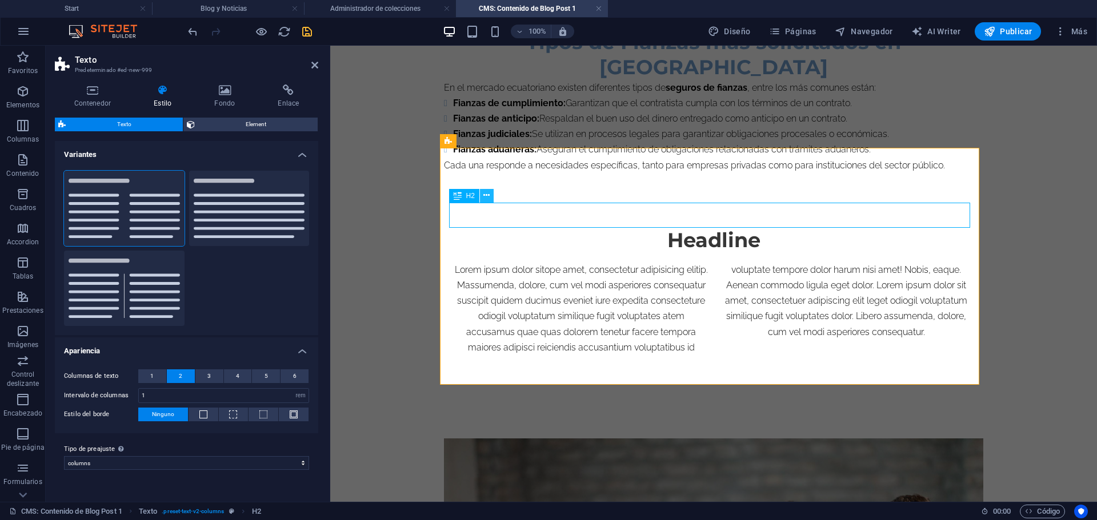
click at [490, 200] on icon at bounding box center [486, 196] width 6 height 12
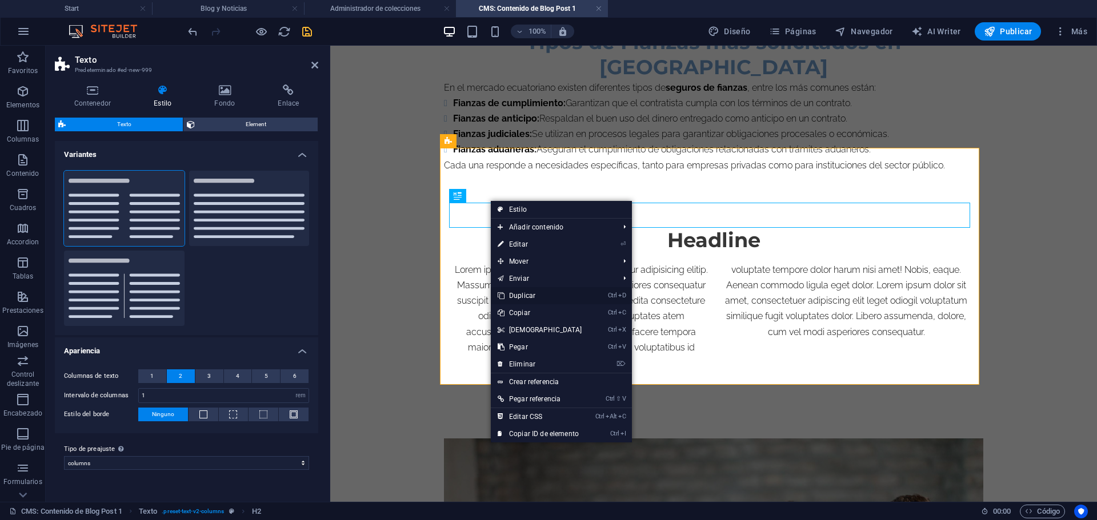
click at [526, 293] on link "Ctrl D Duplicar" at bounding box center [540, 295] width 98 height 17
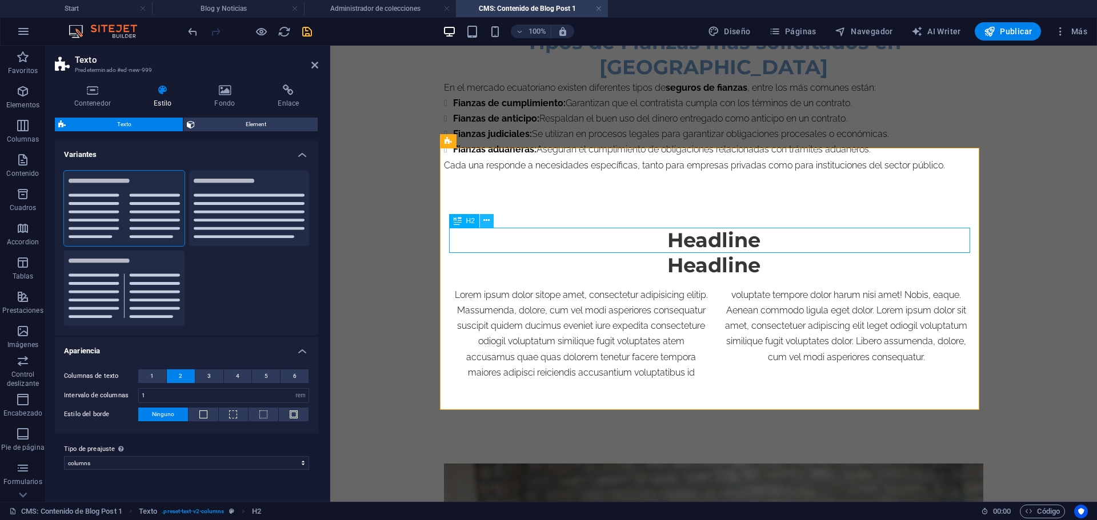
click at [487, 218] on icon at bounding box center [486, 221] width 6 height 12
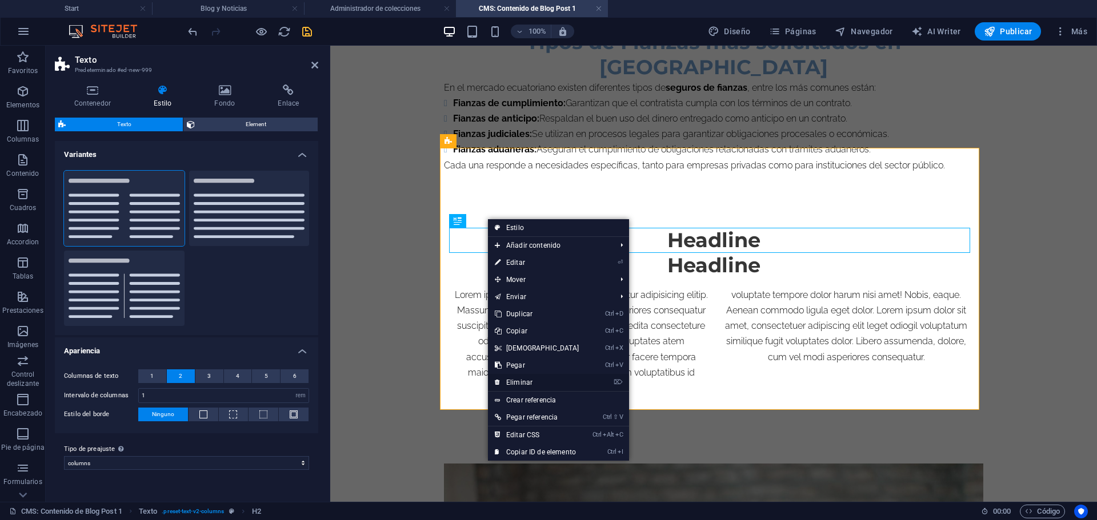
click at [512, 385] on link "⌦ Eliminar" at bounding box center [537, 382] width 98 height 17
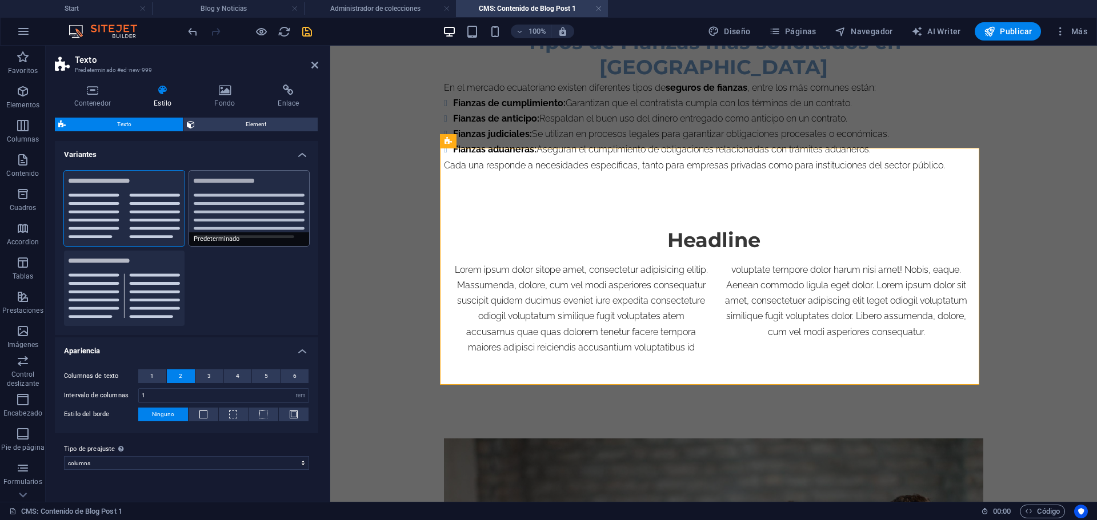
click at [199, 229] on button "Predeterminado" at bounding box center [249, 208] width 121 height 75
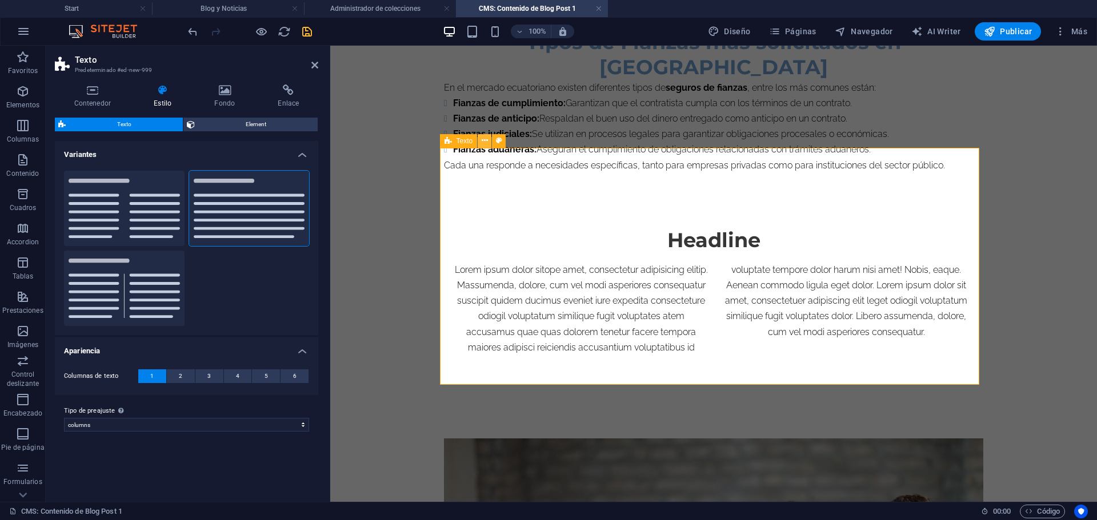
click at [483, 142] on icon at bounding box center [485, 141] width 6 height 12
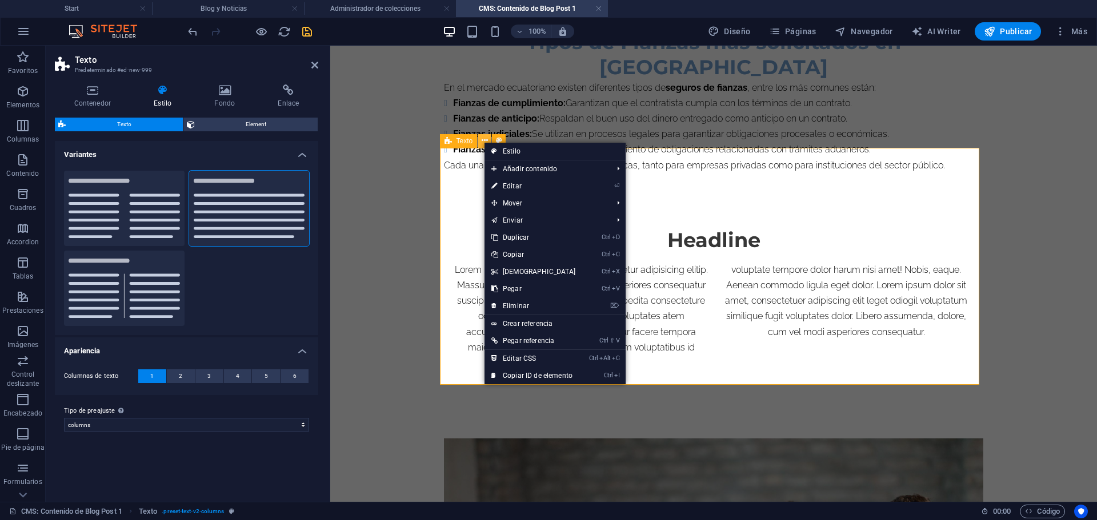
click at [483, 142] on icon at bounding box center [485, 141] width 6 height 12
click at [521, 306] on link "⌦ Eliminar" at bounding box center [533, 306] width 98 height 17
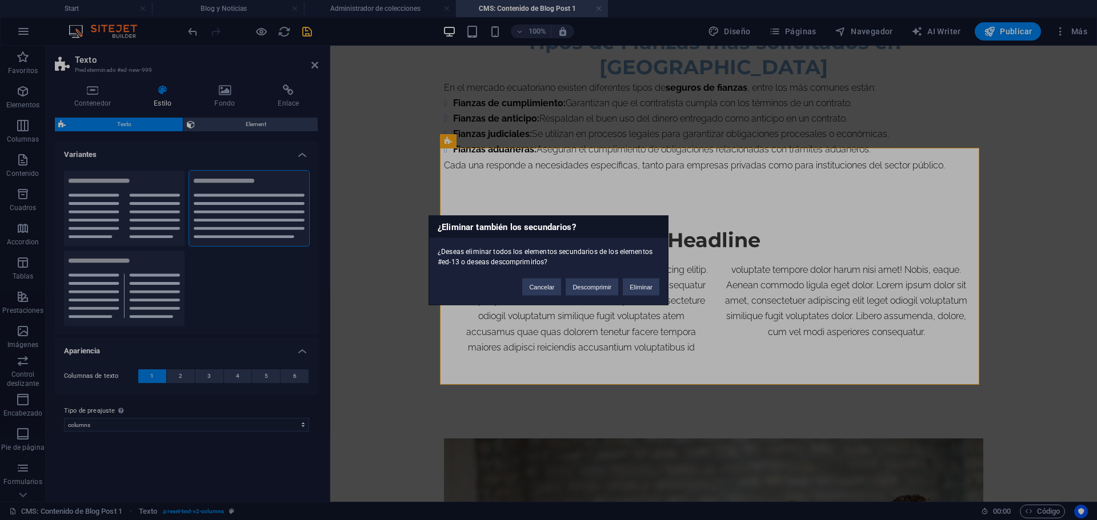
click at [521, 306] on div "¿Eliminar también los secundarios? ¿Deseas eliminar todos los elementos secunda…" at bounding box center [548, 260] width 1097 height 520
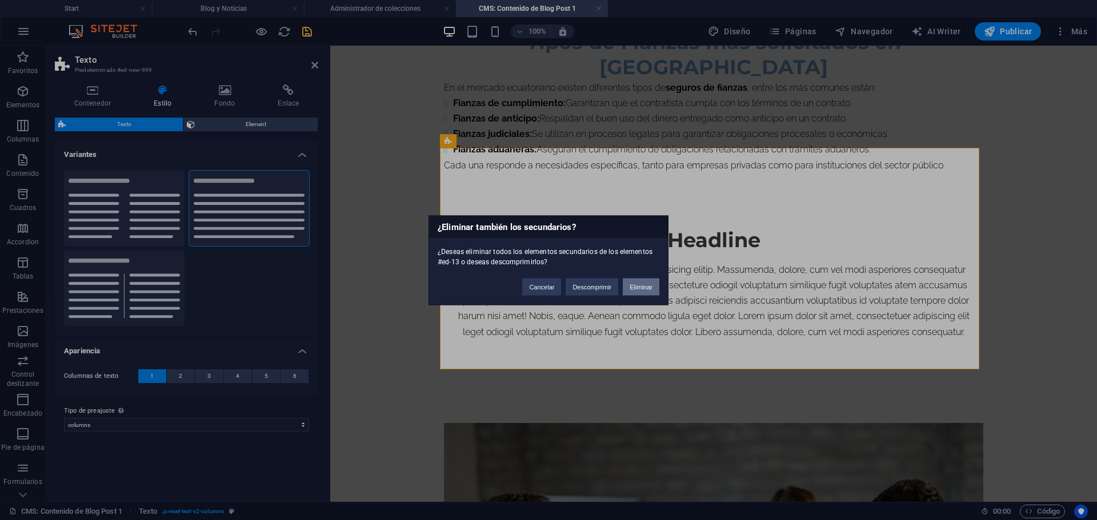
click at [631, 288] on button "Eliminar" at bounding box center [641, 286] width 37 height 17
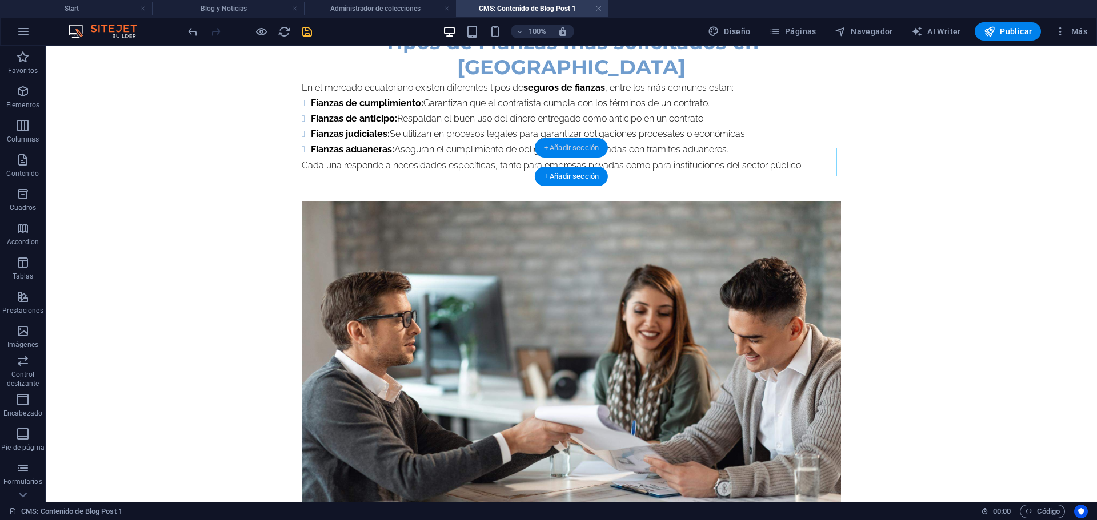
click at [549, 148] on div "+ Añadir sección" at bounding box center [571, 147] width 73 height 19
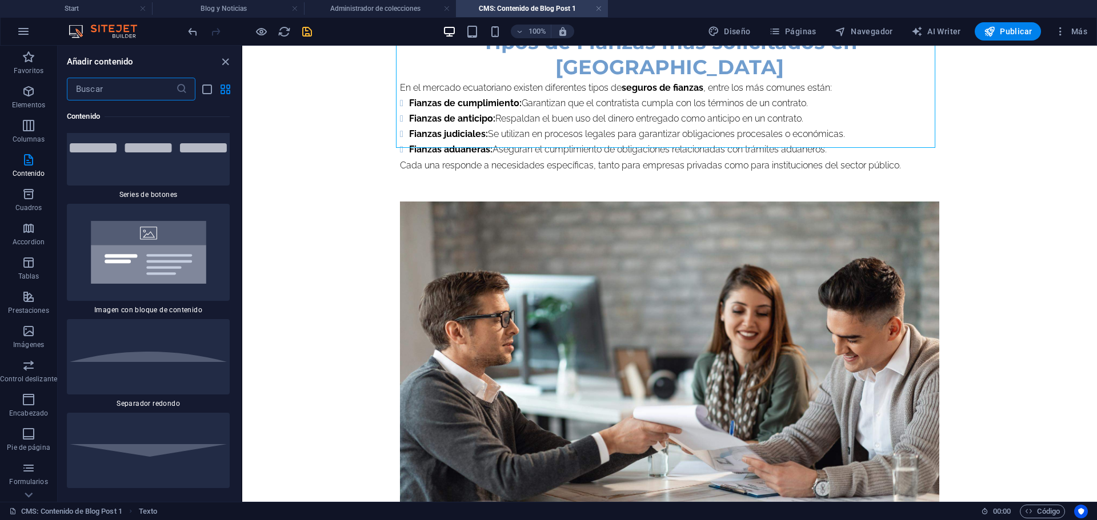
scroll to position [5415, 0]
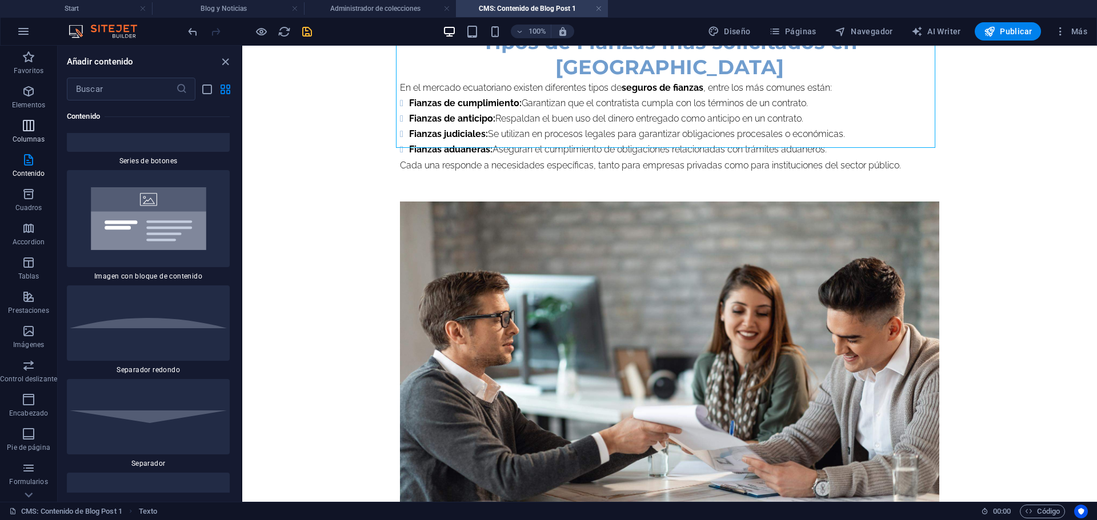
click at [28, 139] on p "Columnas" at bounding box center [29, 139] width 33 height 9
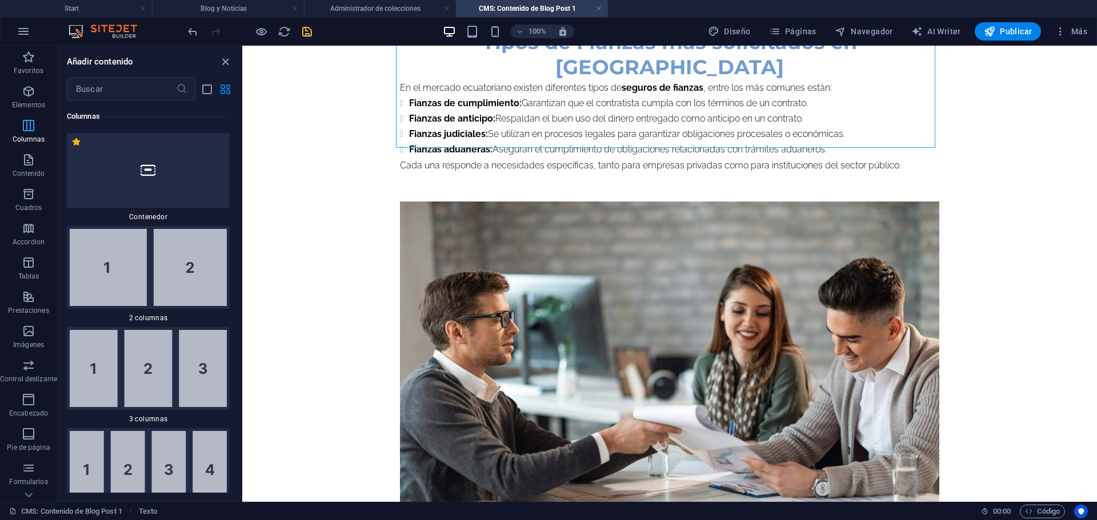
scroll to position [753, 0]
click at [130, 260] on img at bounding box center [148, 268] width 157 height 77
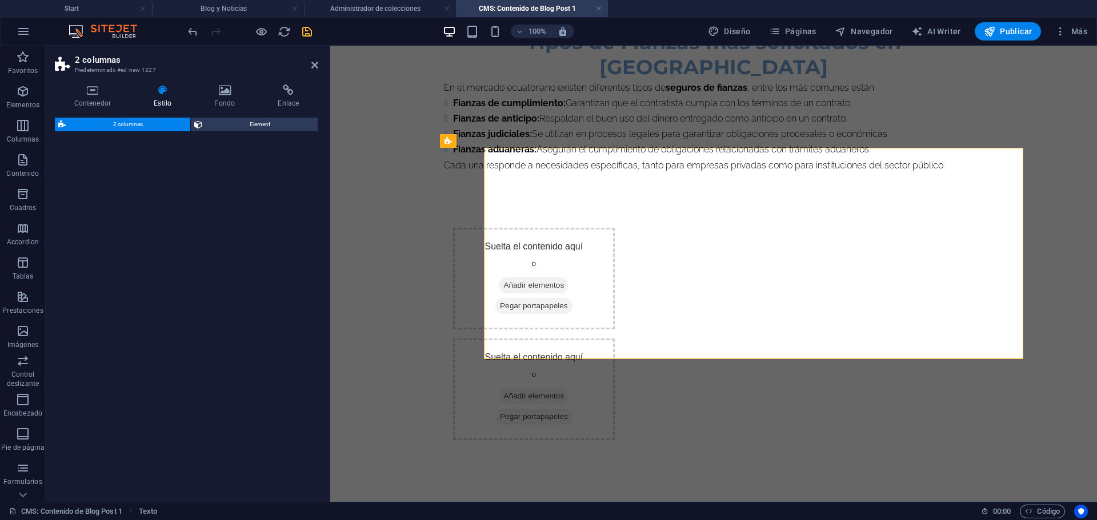
select select "rem"
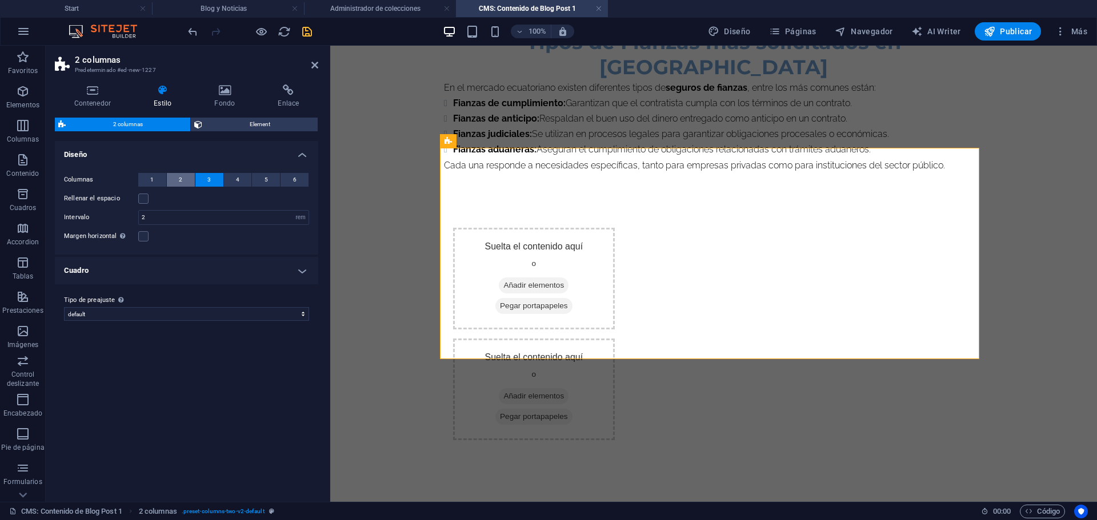
click at [175, 176] on button "2" at bounding box center [181, 180] width 28 height 14
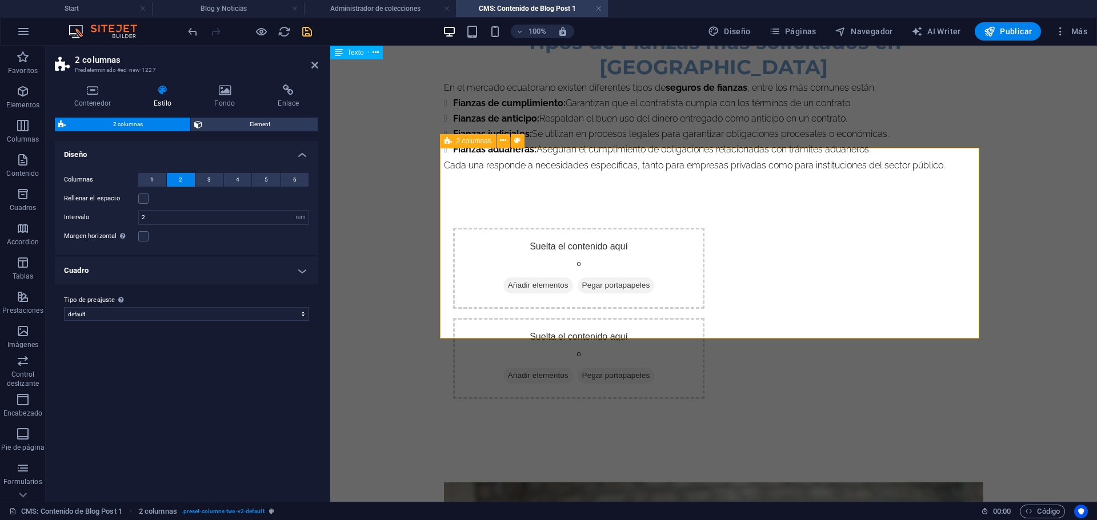
click at [543, 278] on span "Añadir elementos" at bounding box center [538, 286] width 70 height 16
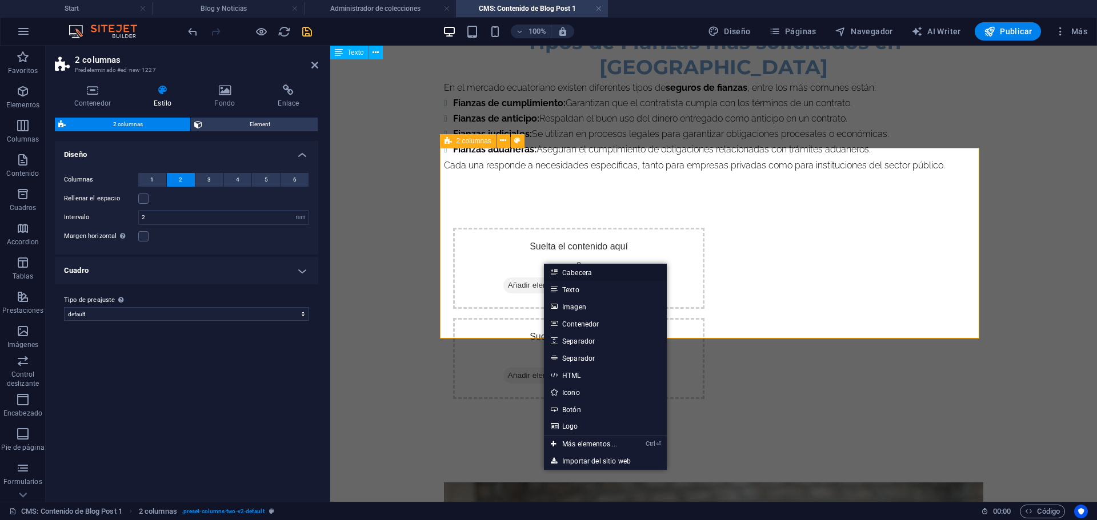
click at [576, 277] on link "Cabecera" at bounding box center [605, 272] width 123 height 17
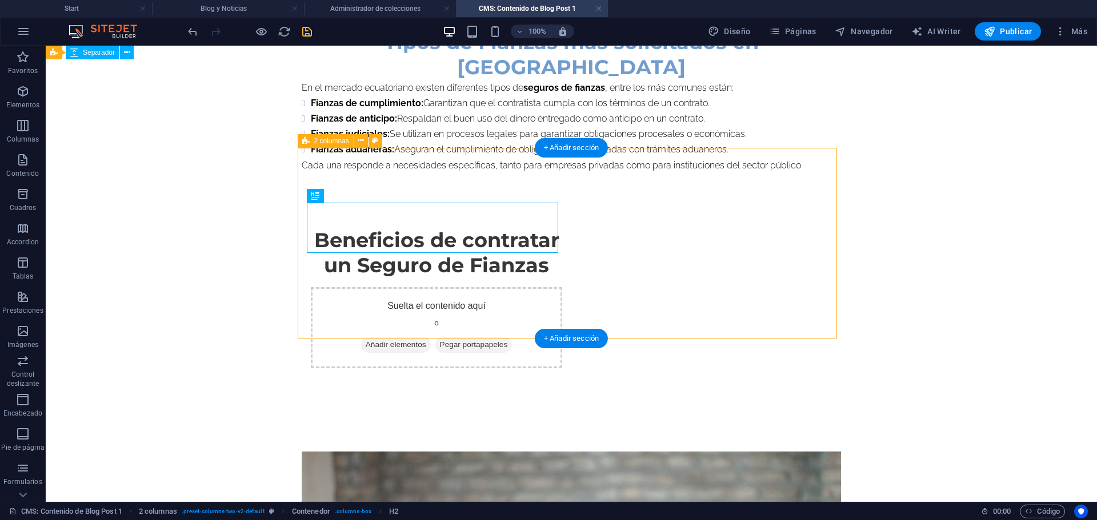
click at [431, 337] on span "Añadir elementos" at bounding box center [396, 345] width 70 height 16
click at [354, 139] on button at bounding box center [361, 141] width 14 height 14
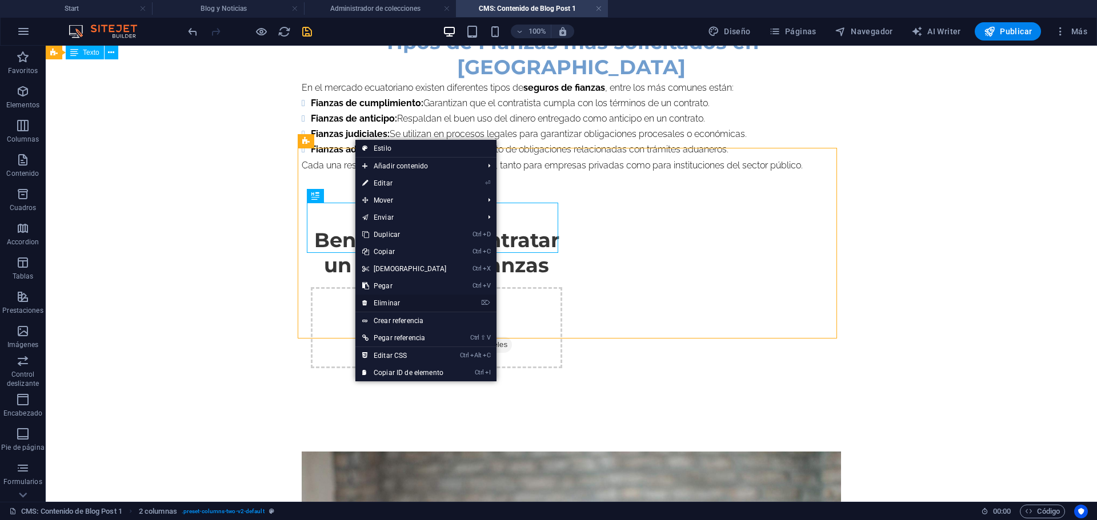
click at [399, 300] on link "⌦ Eliminar" at bounding box center [404, 303] width 98 height 17
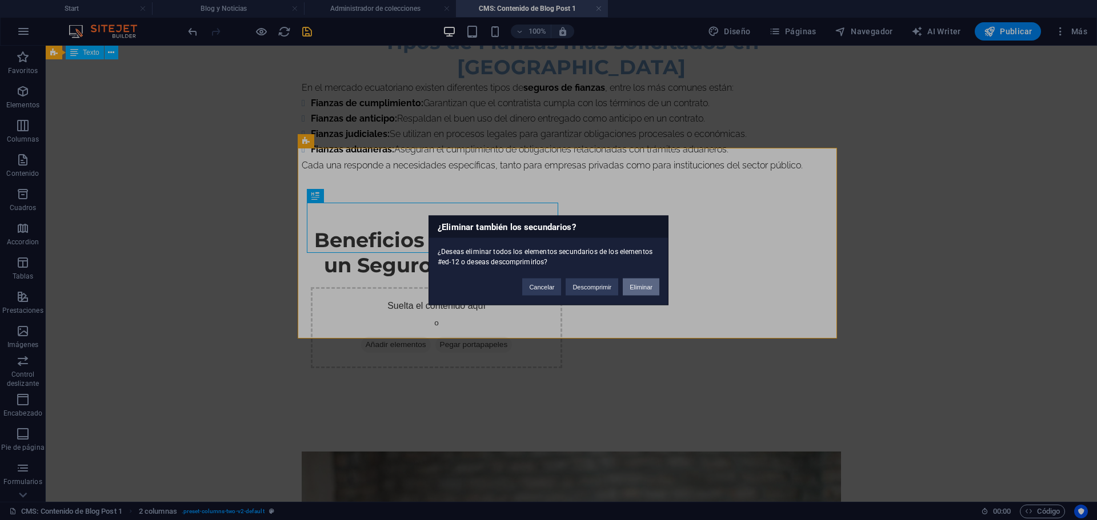
click at [637, 290] on button "Eliminar" at bounding box center [641, 286] width 37 height 17
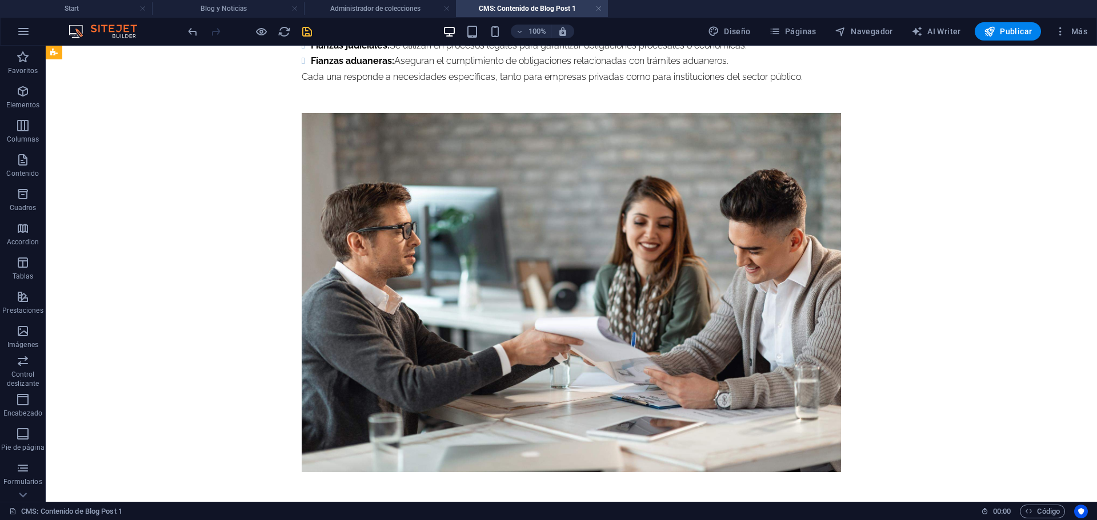
scroll to position [731, 0]
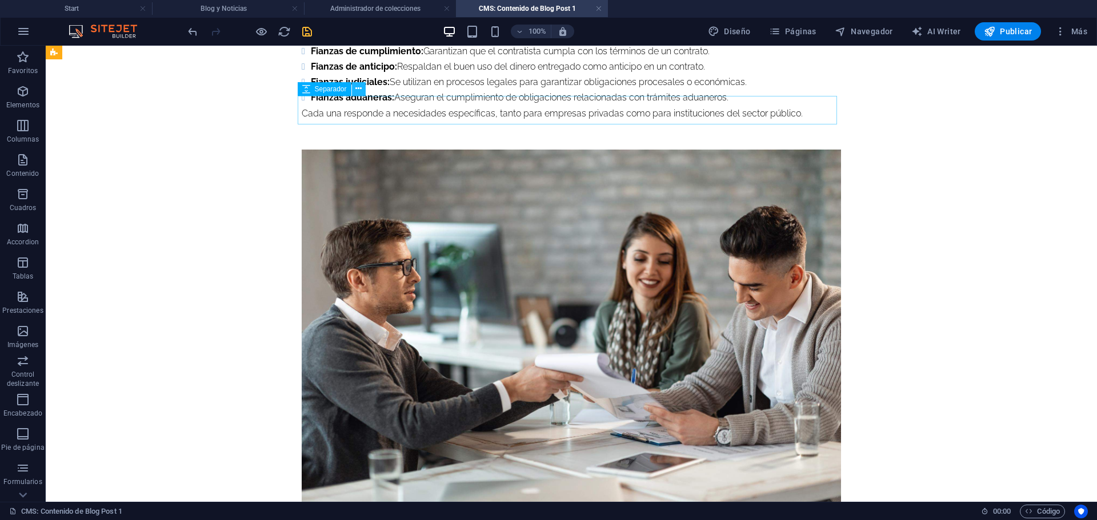
click at [356, 90] on icon at bounding box center [358, 89] width 6 height 12
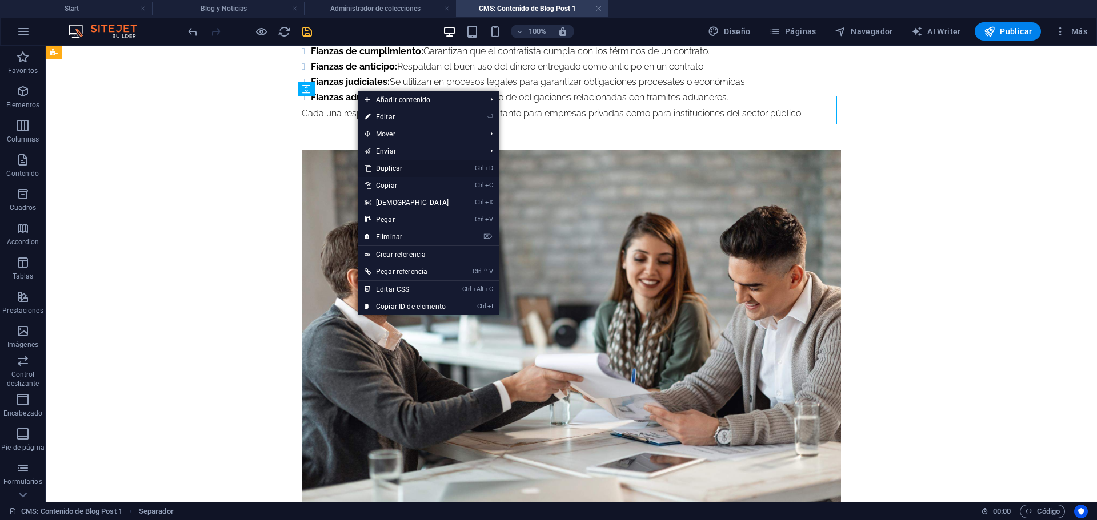
click at [400, 171] on link "Ctrl D Duplicar" at bounding box center [407, 168] width 98 height 17
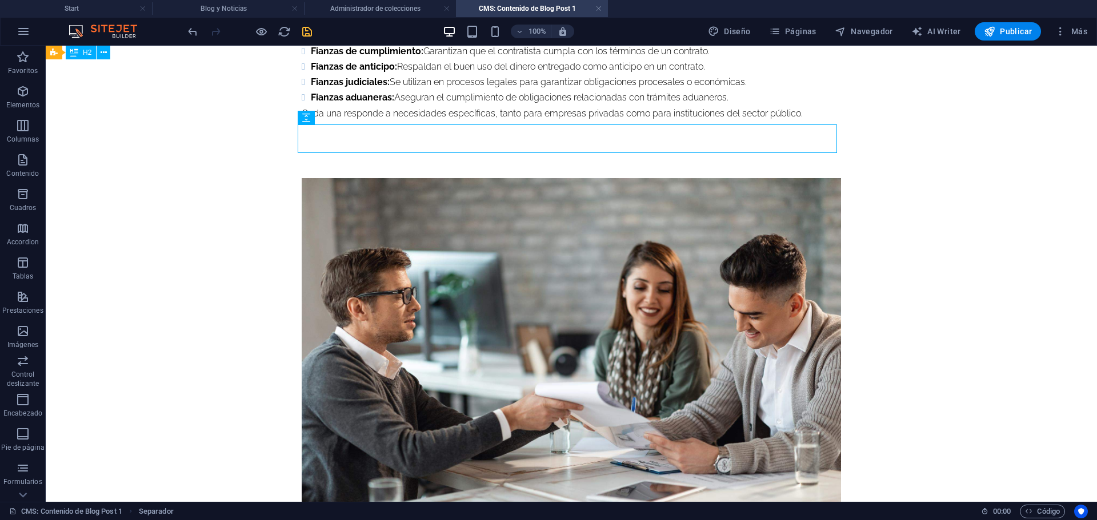
drag, startPoint x: 380, startPoint y: 164, endPoint x: 254, endPoint y: 310, distance: 192.7
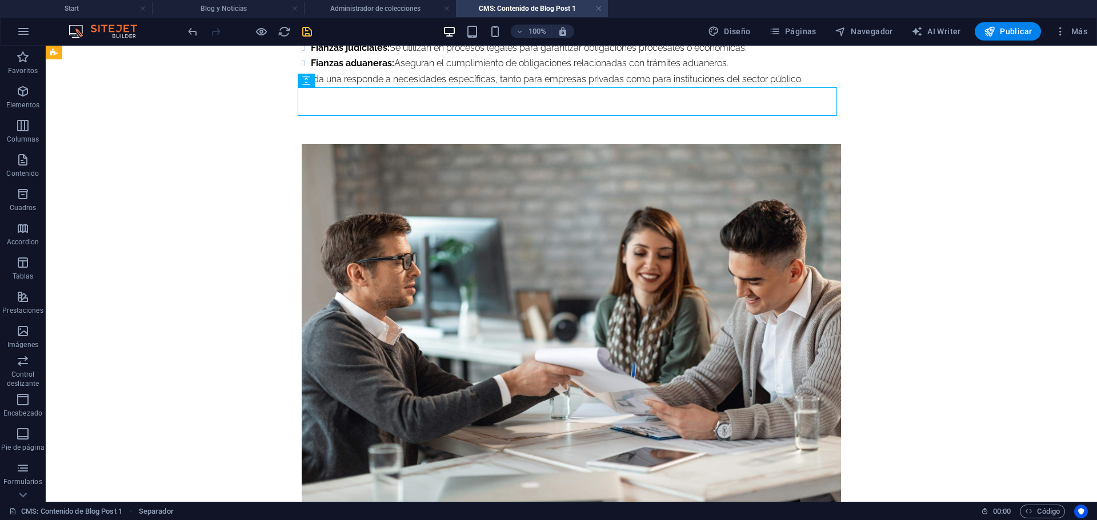
scroll to position [768, 0]
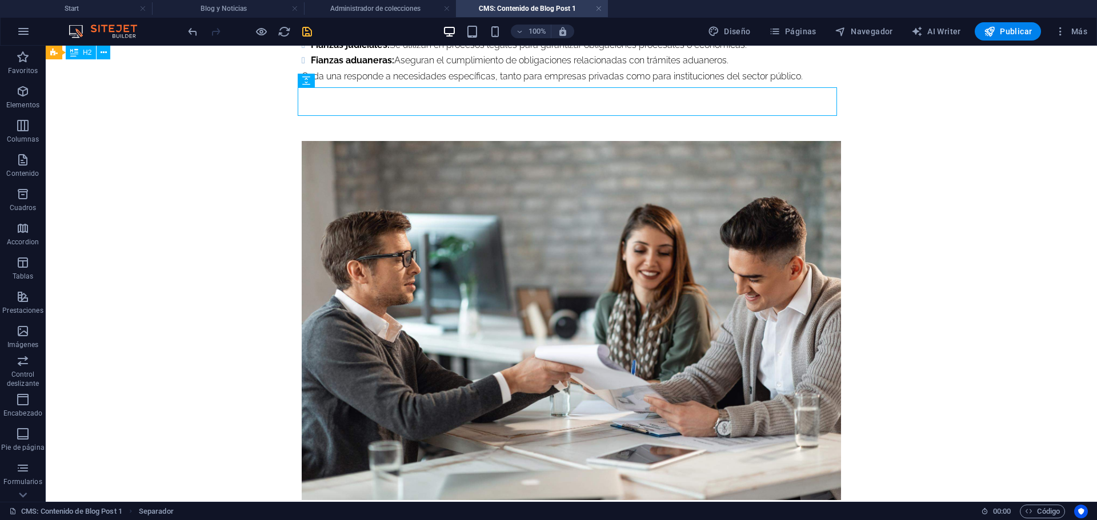
drag, startPoint x: 366, startPoint y: 128, endPoint x: 238, endPoint y: 361, distance: 265.9
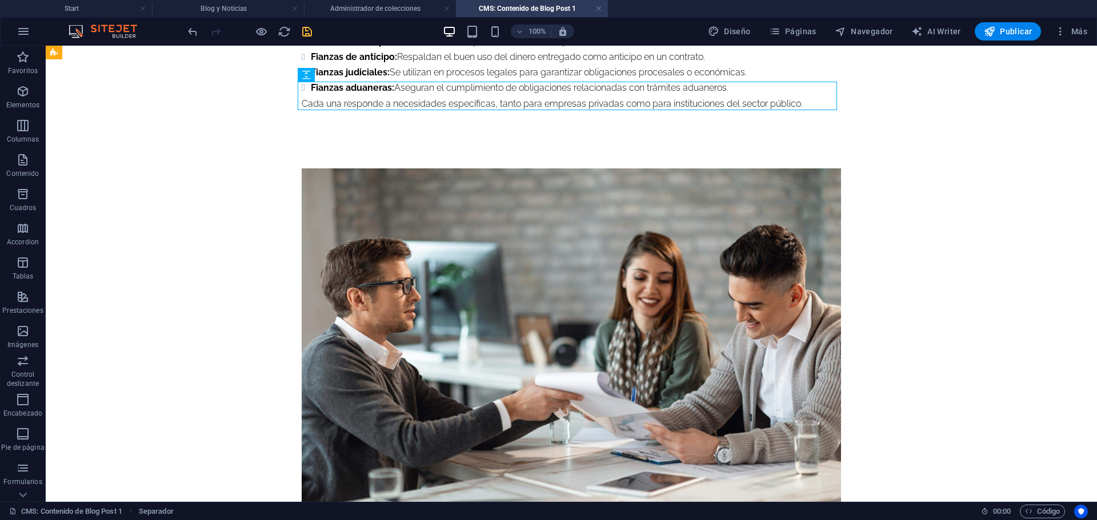
scroll to position [796, 0]
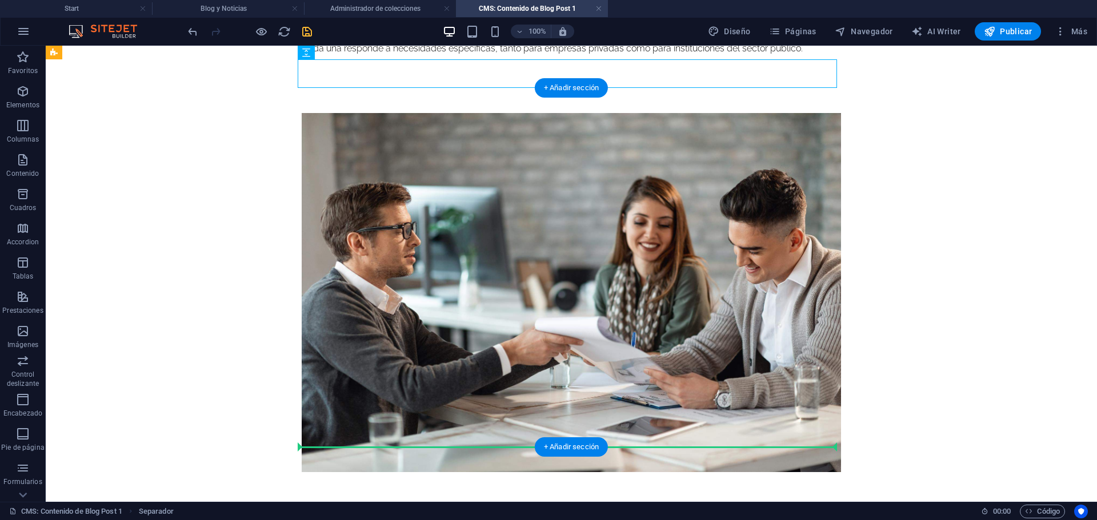
drag, startPoint x: 371, startPoint y: 126, endPoint x: 324, endPoint y: 435, distance: 313.1
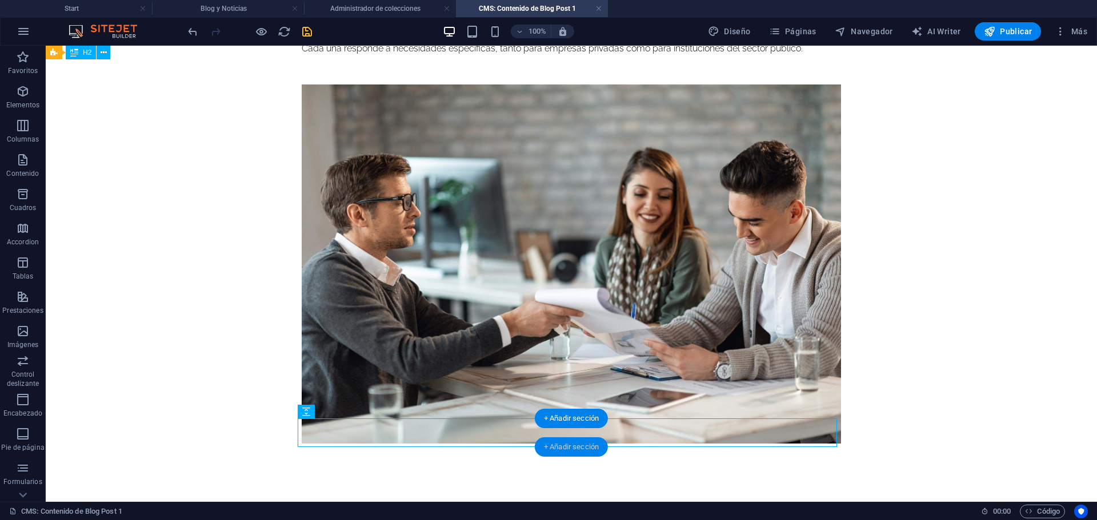
click at [557, 446] on div "+ Añadir sección" at bounding box center [571, 447] width 73 height 19
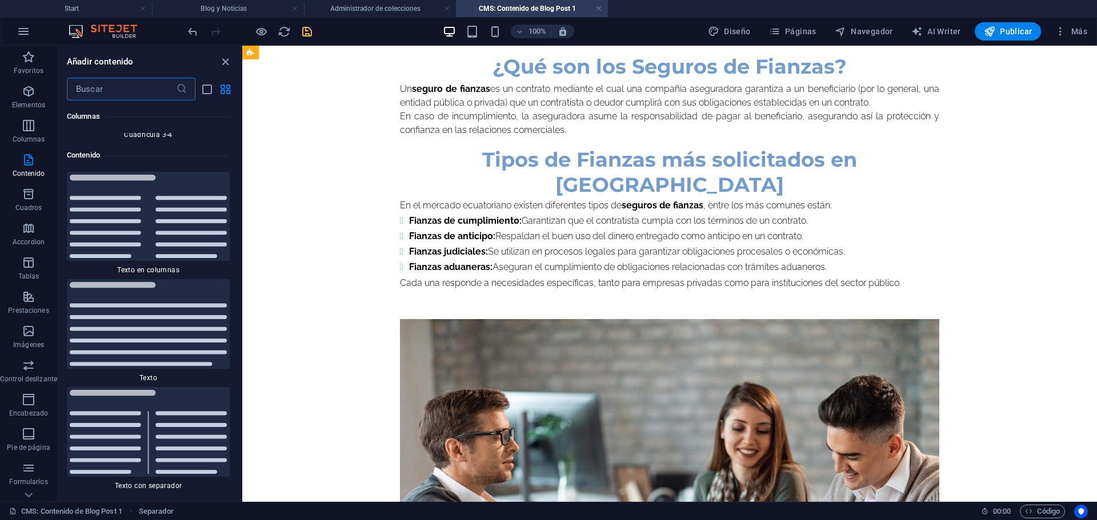
scroll to position [499, 0]
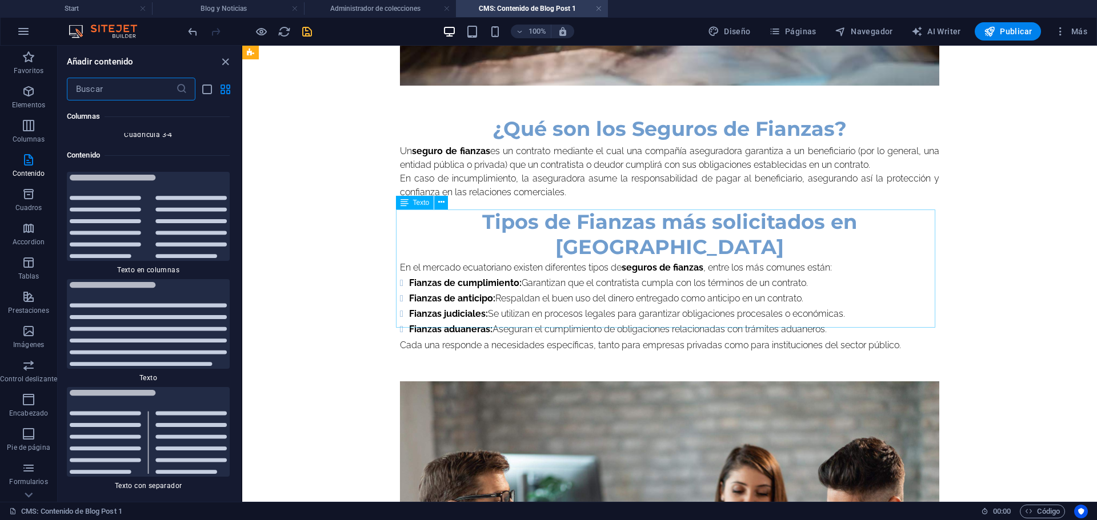
click at [420, 204] on span "Texto" at bounding box center [421, 202] width 17 height 7
click at [442, 203] on icon at bounding box center [441, 202] width 6 height 12
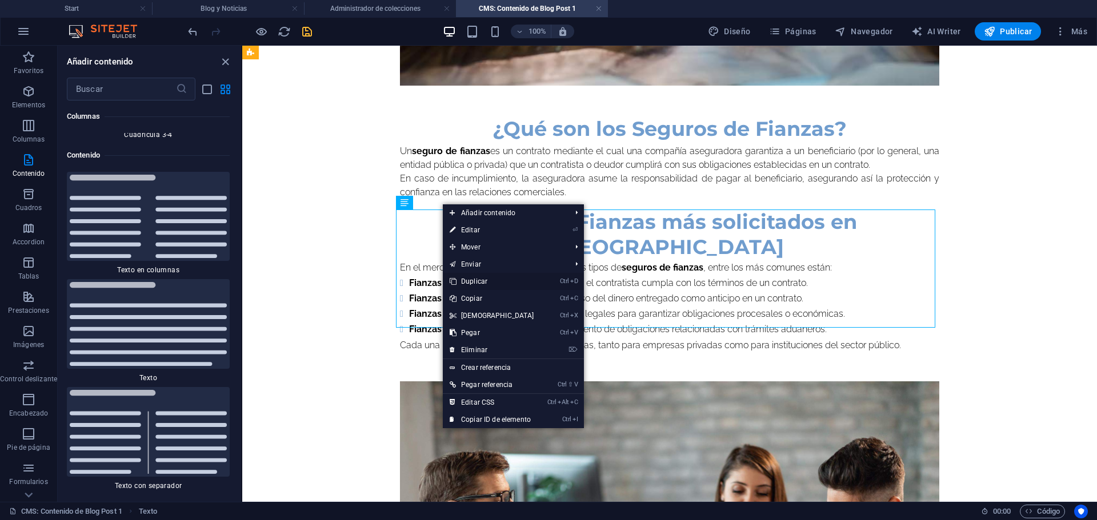
click at [487, 280] on link "Ctrl D Duplicar" at bounding box center [492, 281] width 98 height 17
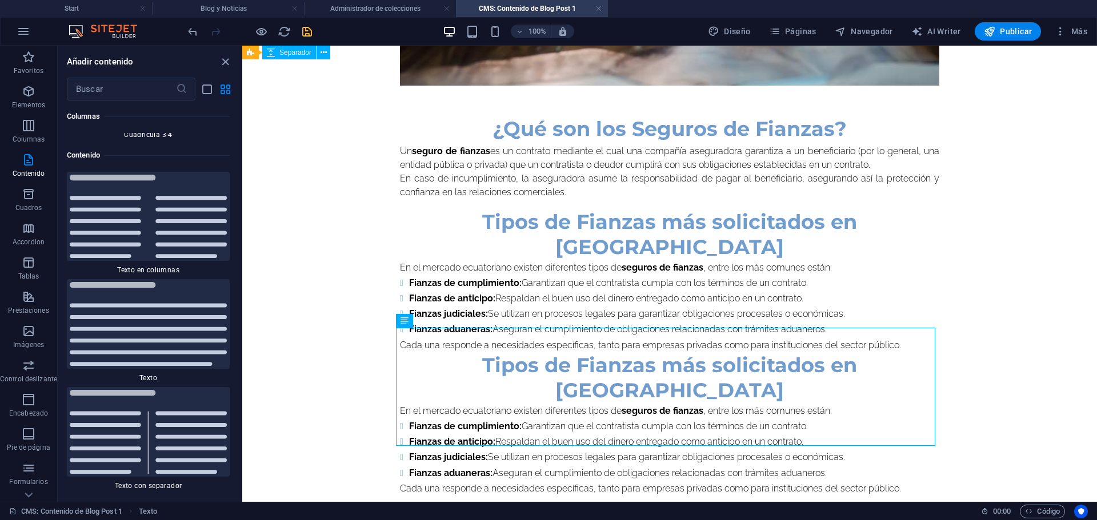
drag, startPoint x: 418, startPoint y: 326, endPoint x: 434, endPoint y: 537, distance: 211.9
click at [434, 520] on html "cordseguros.com Start Blog y Noticias Administrador de colecciones CMS: Conteni…" at bounding box center [548, 260] width 1097 height 520
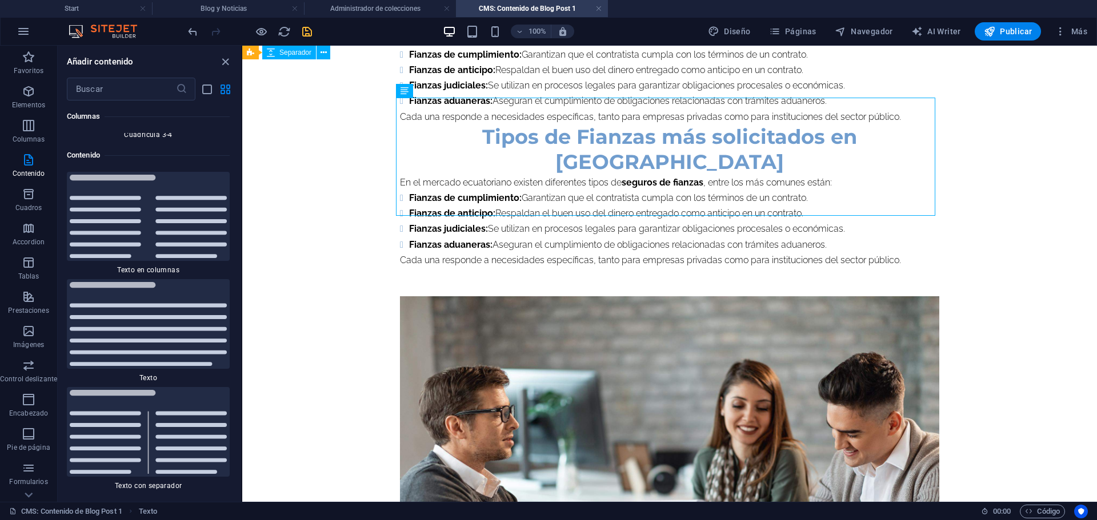
scroll to position [729, 0]
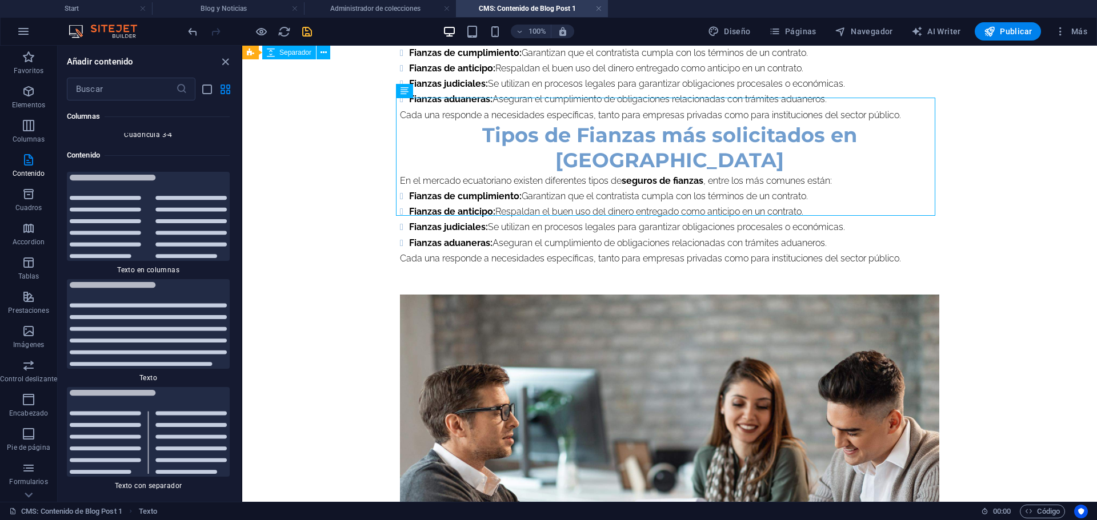
drag, startPoint x: 647, startPoint y: 139, endPoint x: 388, endPoint y: 269, distance: 289.7
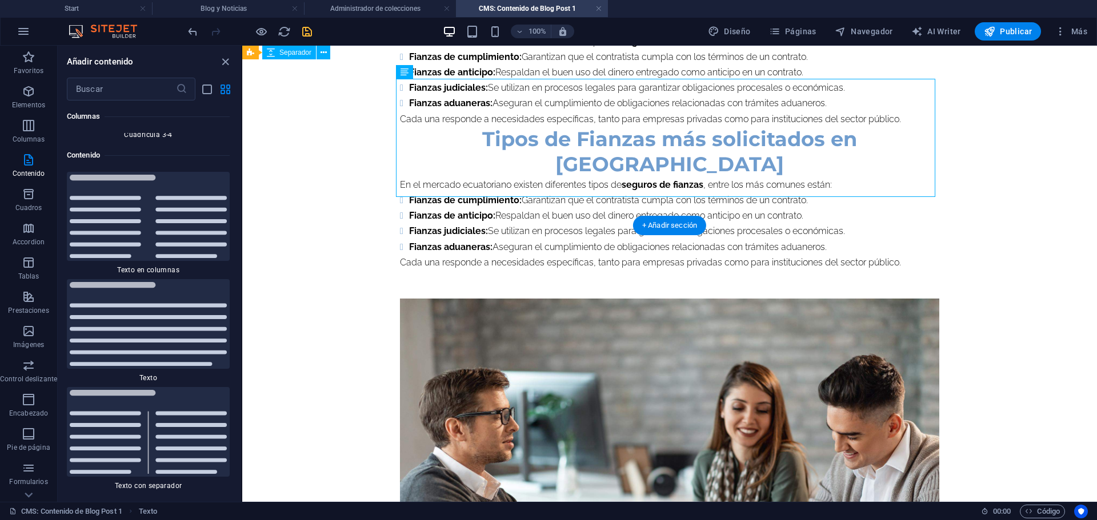
scroll to position [914, 0]
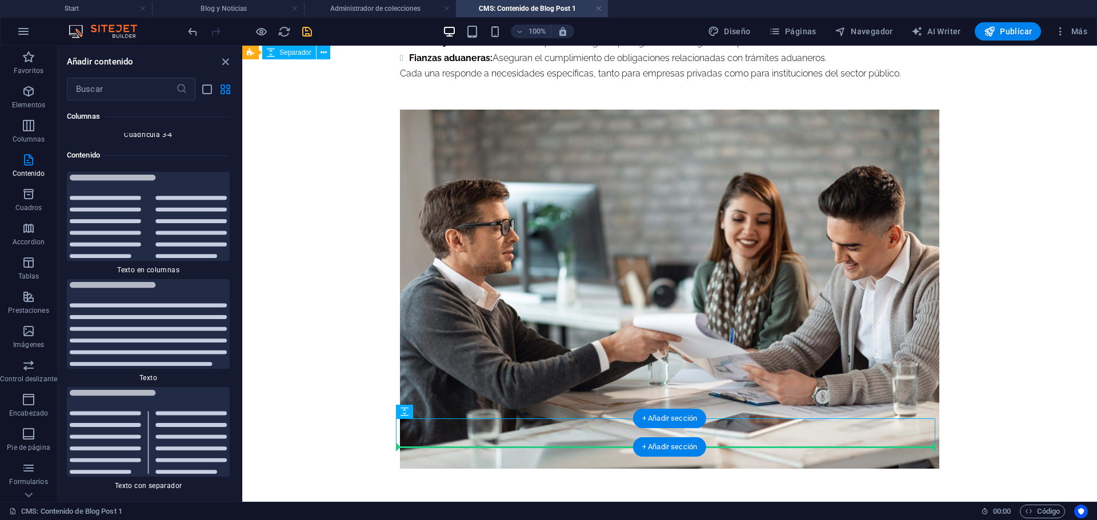
drag, startPoint x: 642, startPoint y: 138, endPoint x: 431, endPoint y: 445, distance: 372.6
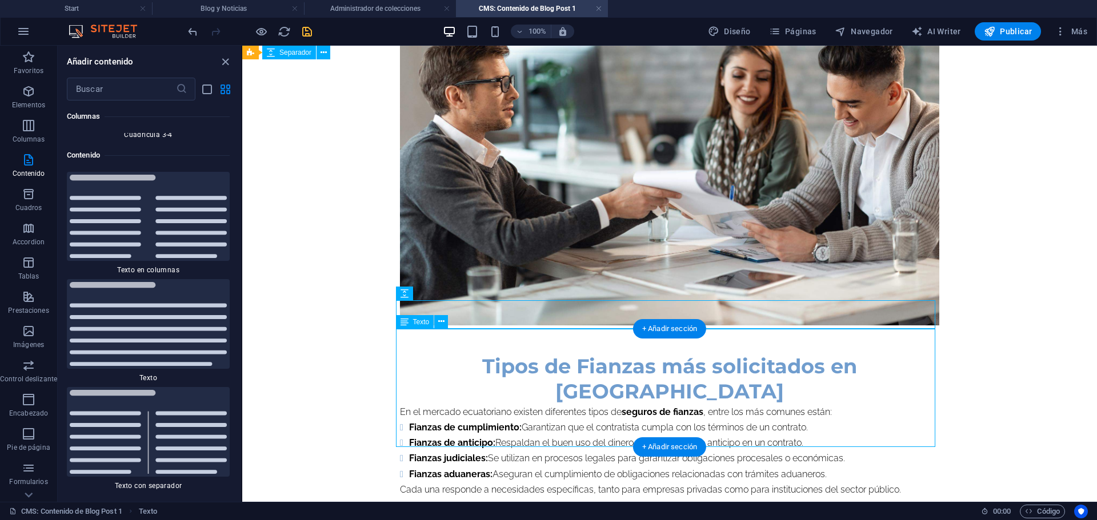
click at [552, 354] on div "Tipos de Fianzas más solicitados en Ecuador En el mercado ecuatoriano existen d…" at bounding box center [669, 425] width 539 height 143
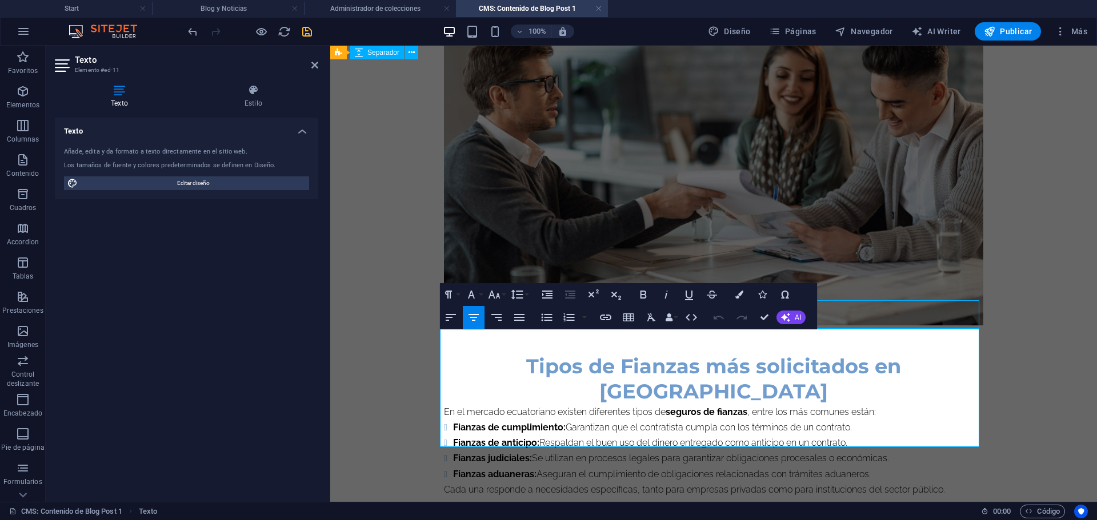
click at [552, 354] on span "Tipos de Fianzas más solicitados en Ecuador" at bounding box center [713, 379] width 375 height 50
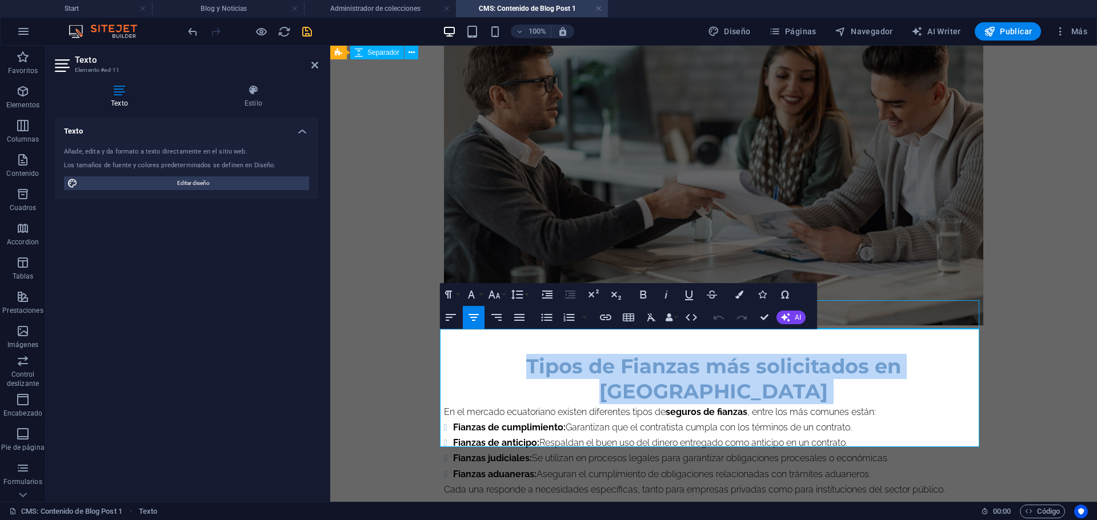
click at [552, 354] on span "Tipos de Fianzas más solicitados en Ecuador" at bounding box center [713, 379] width 375 height 50
click at [473, 354] on h2 "Tipos de Fianzas más solicitados en Ecuador" at bounding box center [713, 379] width 539 height 50
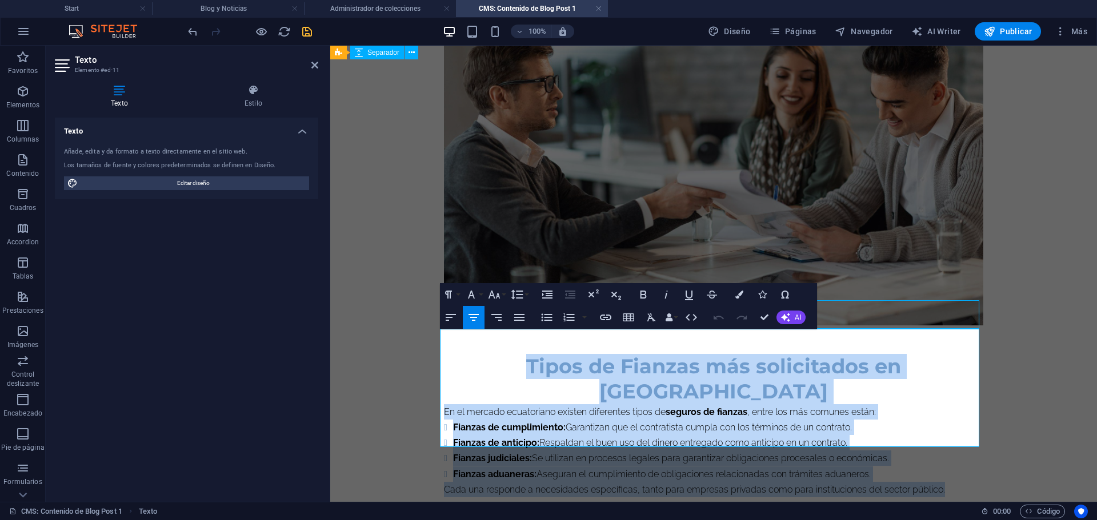
drag, startPoint x: 473, startPoint y: 344, endPoint x: 961, endPoint y: 444, distance: 498.6
click at [961, 444] on div "Tipos de Fianzas más solicitados en Ecuador En el mercado ecuatoriano existen d…" at bounding box center [713, 425] width 539 height 143
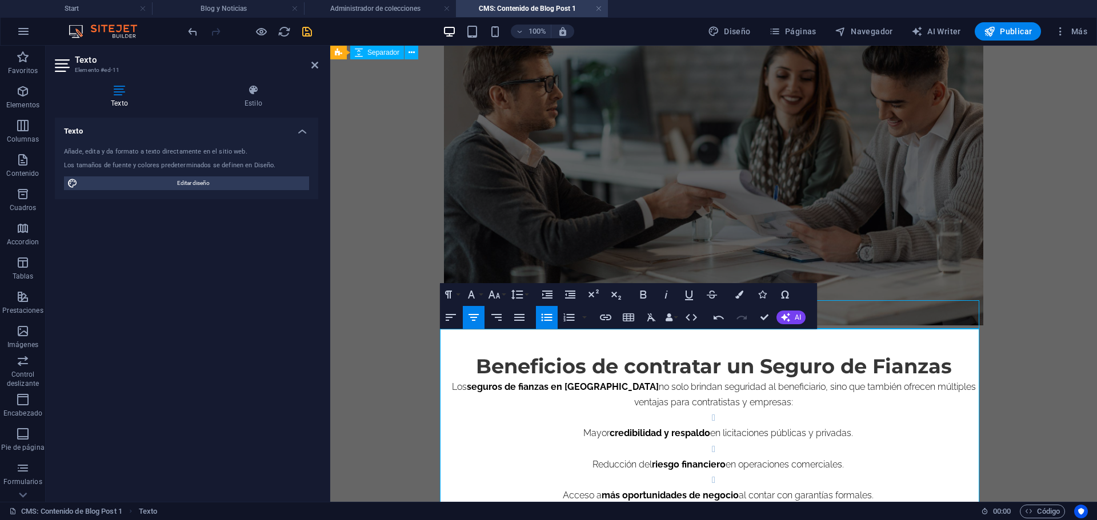
click at [575, 426] on p "Mayor credibilidad y respaldo en licitaciones públicas y privadas." at bounding box center [718, 433] width 530 height 15
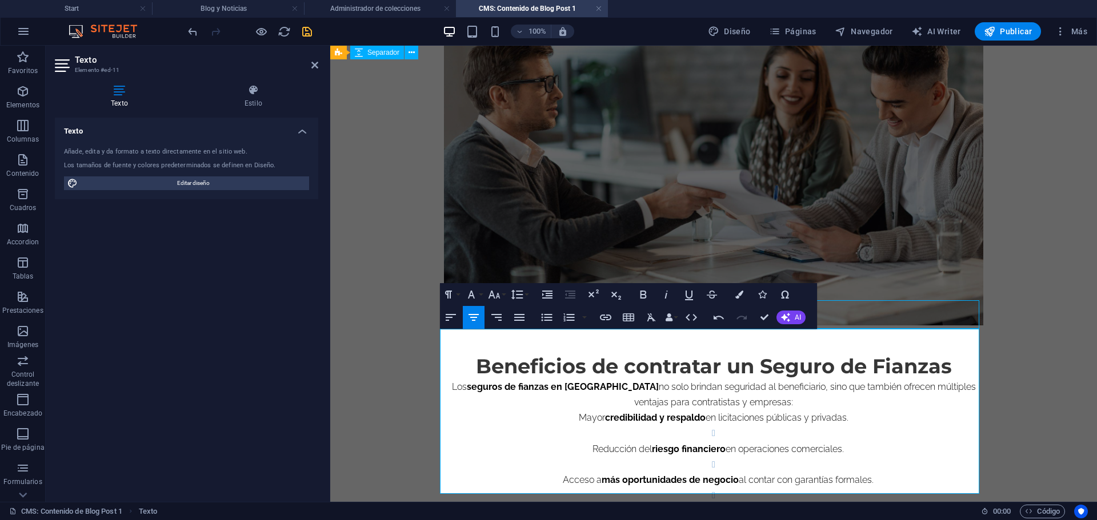
click at [718, 426] on li "Reducción del riesgo financiero en operaciones comerciales." at bounding box center [718, 441] width 530 height 31
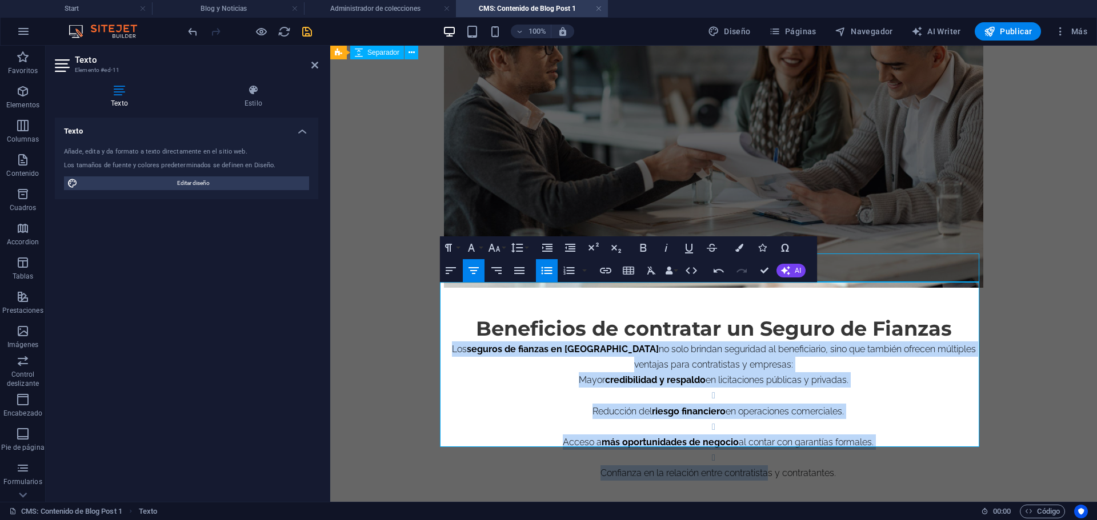
scroll to position [961, 0]
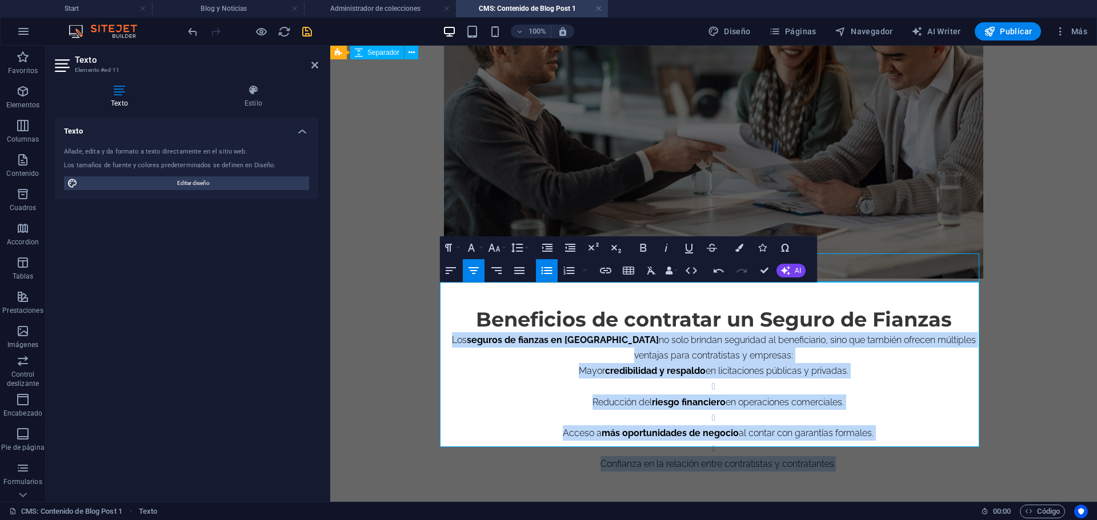
drag, startPoint x: 443, startPoint y: 362, endPoint x: 865, endPoint y: 466, distance: 434.0
click at [519, 270] on icon "button" at bounding box center [519, 271] width 14 height 14
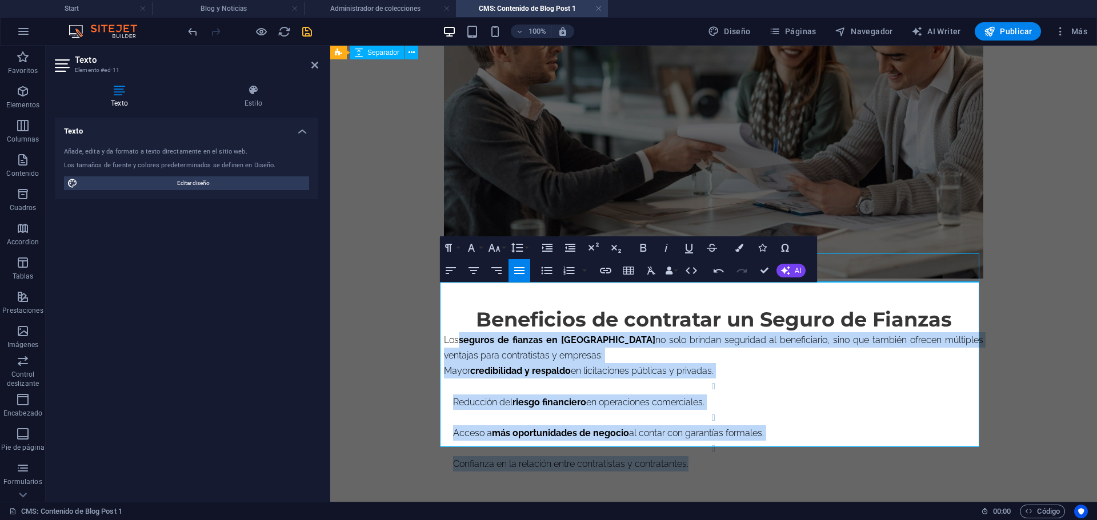
click at [660, 395] on p "Reducción del riesgo financiero en operaciones comerciales." at bounding box center [718, 402] width 530 height 15
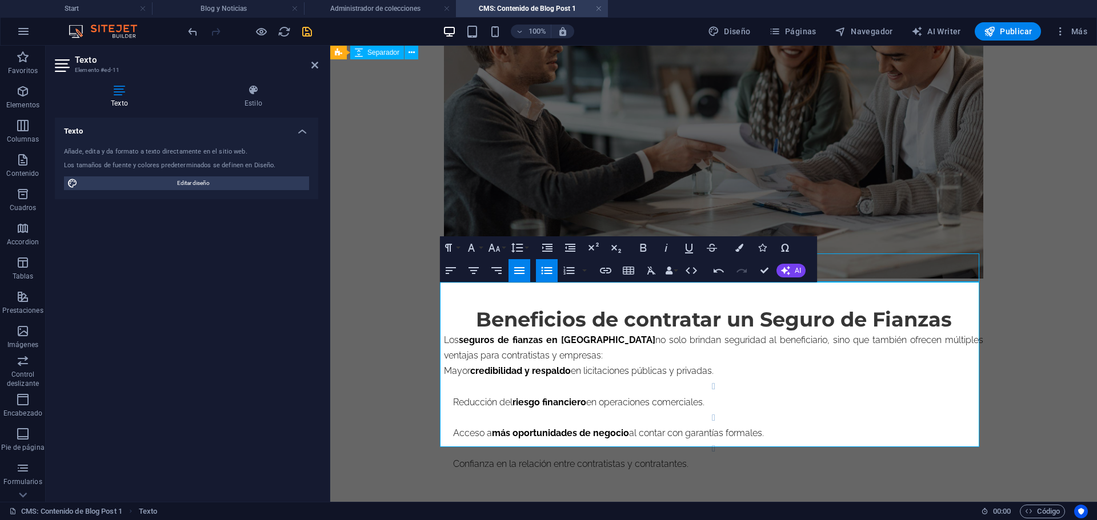
click at [709, 379] on li "Reducción del riesgo financiero en operaciones comerciales." at bounding box center [718, 394] width 530 height 31
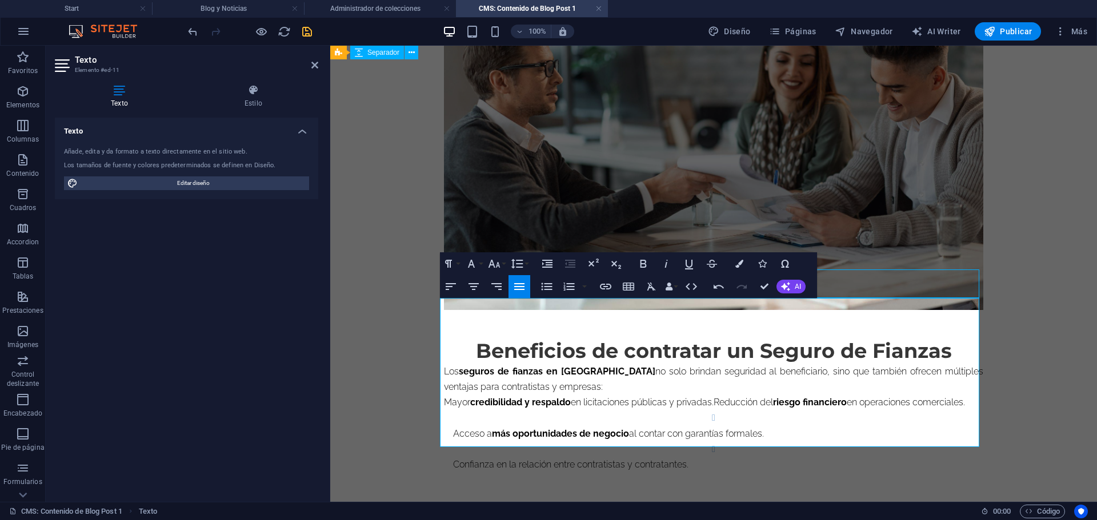
scroll to position [945, 0]
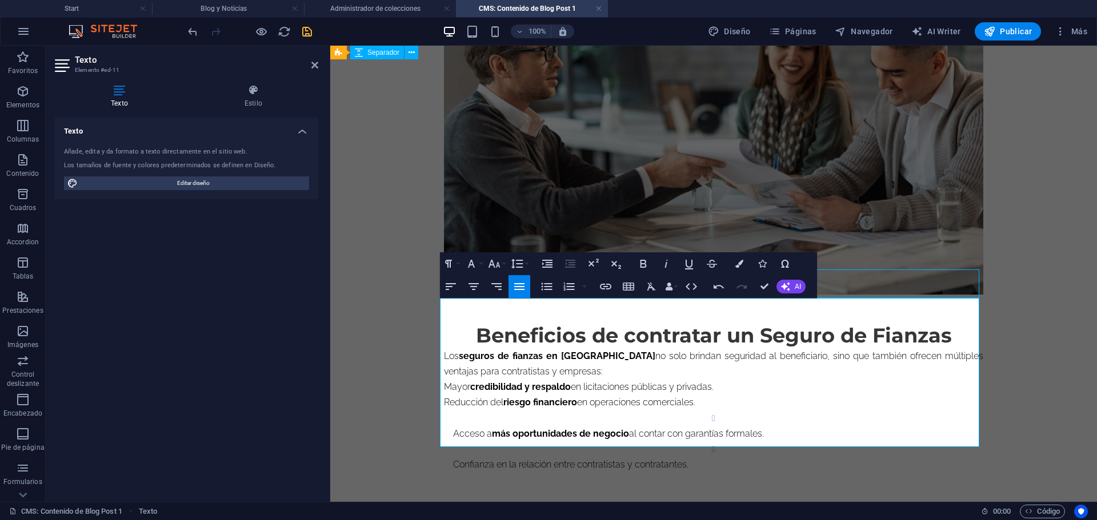
click at [697, 411] on li "Acceso a más oportunidades de negocio al contar con garantías formales." at bounding box center [718, 426] width 530 height 31
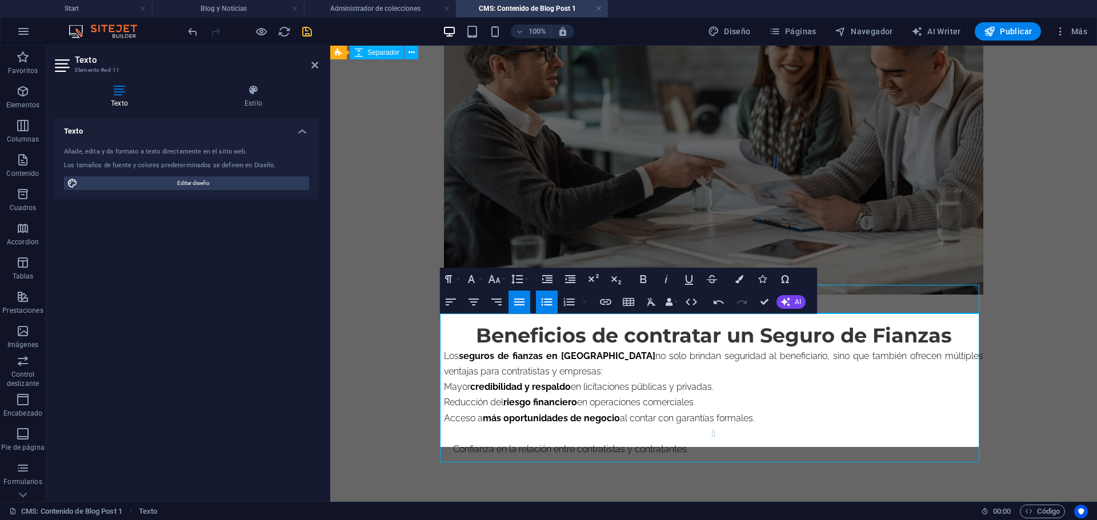
scroll to position [930, 0]
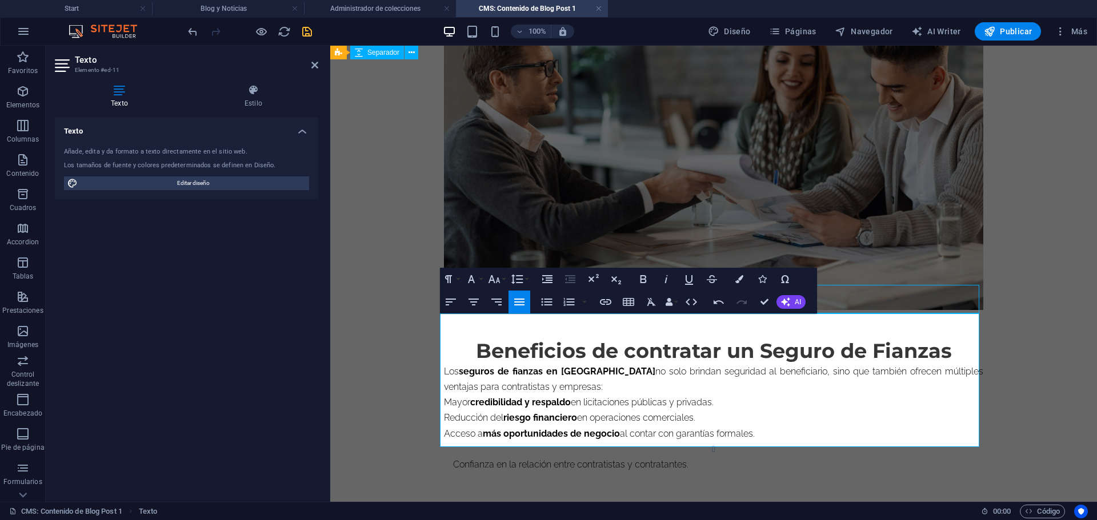
click at [703, 442] on li "Confianza en la relación entre contratistas y contratantes." at bounding box center [718, 457] width 530 height 31
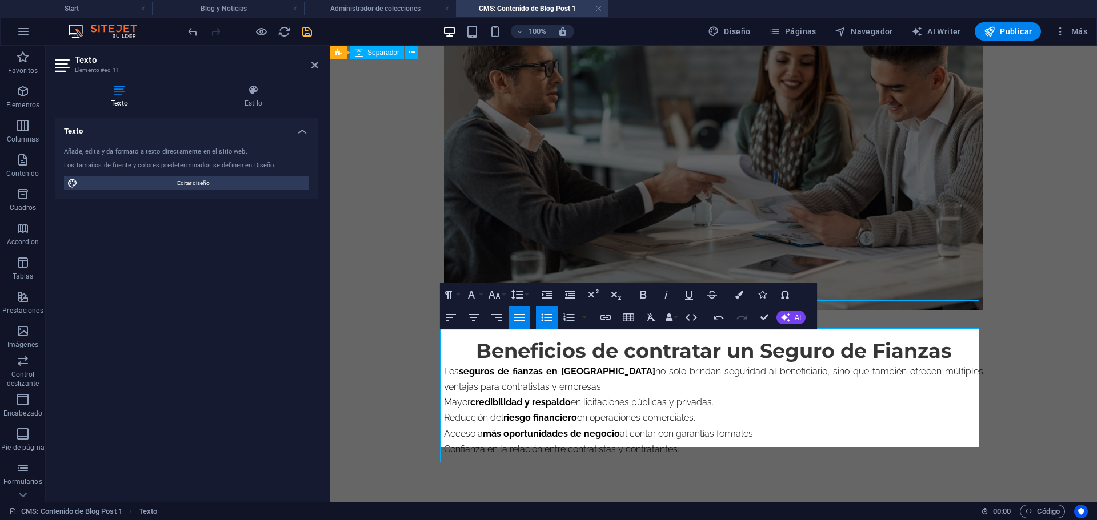
scroll to position [914, 0]
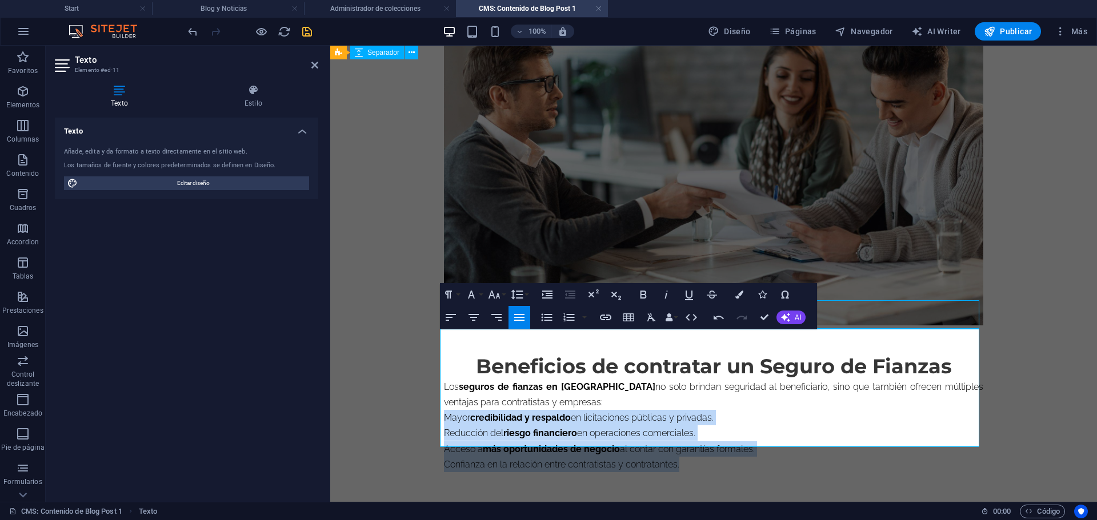
drag, startPoint x: 441, startPoint y: 393, endPoint x: 713, endPoint y: 436, distance: 275.3
click at [713, 436] on div "Beneficios de contratar un Seguro de Fianzas Los seguros de fianzas en Ecuador …" at bounding box center [713, 413] width 539 height 118
click at [542, 318] on icon "button" at bounding box center [546, 317] width 11 height 7
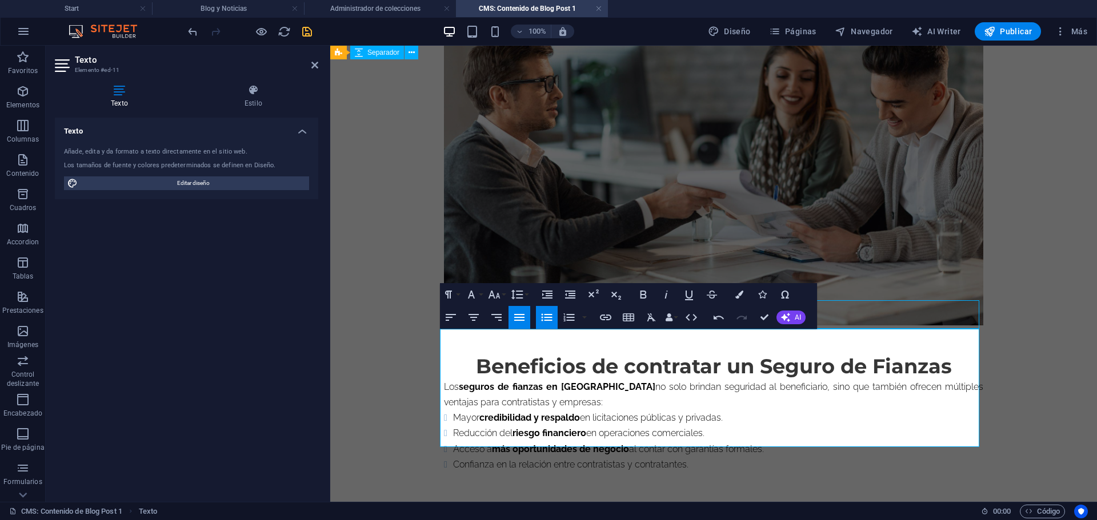
click at [533, 380] on p "Los seguros de fianzas en Ecuador no solo brindan seguridad al beneficiario, si…" at bounding box center [713, 394] width 539 height 31
click at [545, 380] on p "Los seguros de fianzas en Ecuador no solo brindan seguridad al beneficiario, si…" at bounding box center [713, 394] width 539 height 31
click at [601, 354] on h2 "Beneficios de contratar un Seguro de Fianzas" at bounding box center [713, 366] width 539 height 25
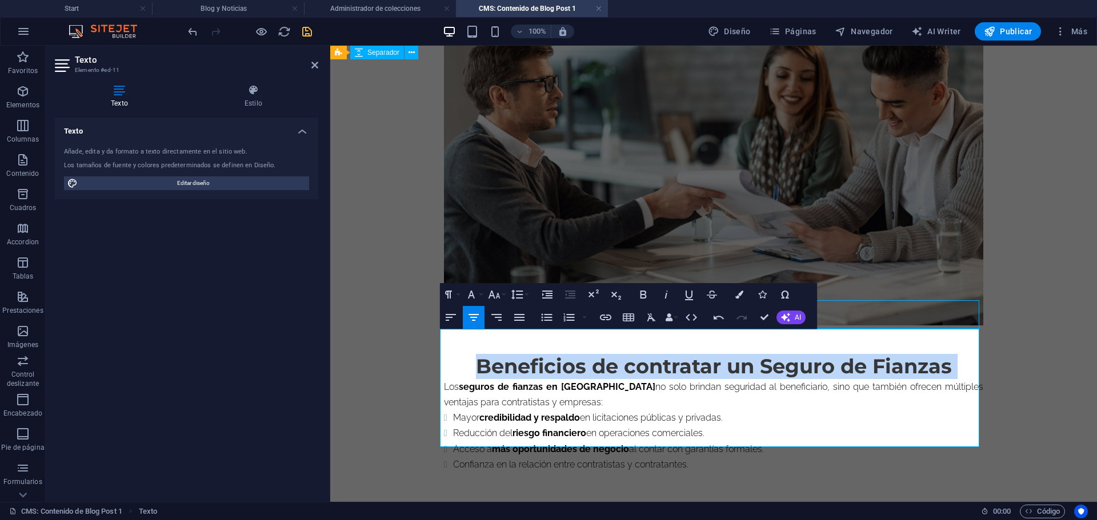
click at [601, 354] on h2 "Beneficios de contratar un Seguro de Fianzas" at bounding box center [713, 366] width 539 height 25
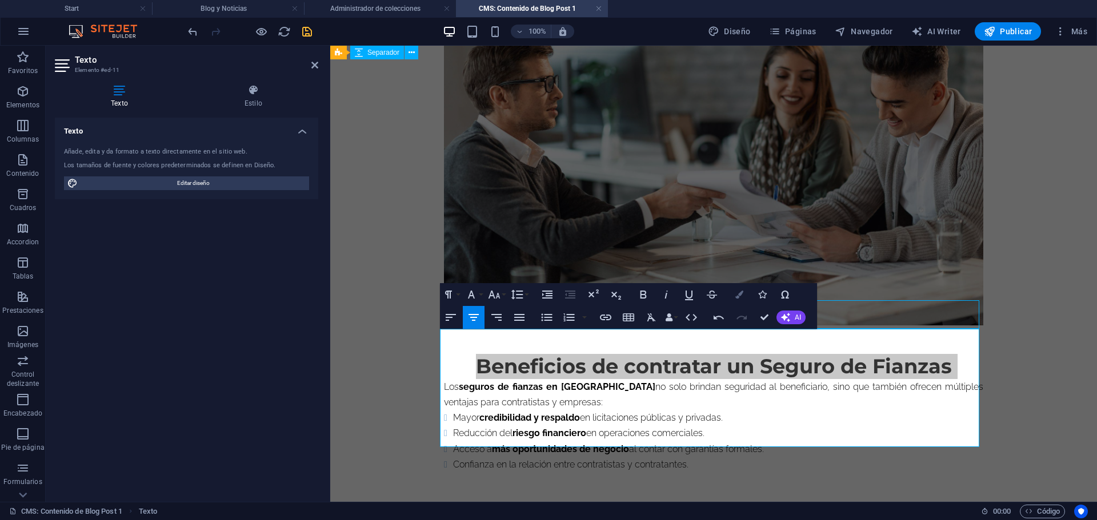
click at [732, 296] on button "Colors" at bounding box center [739, 294] width 22 height 23
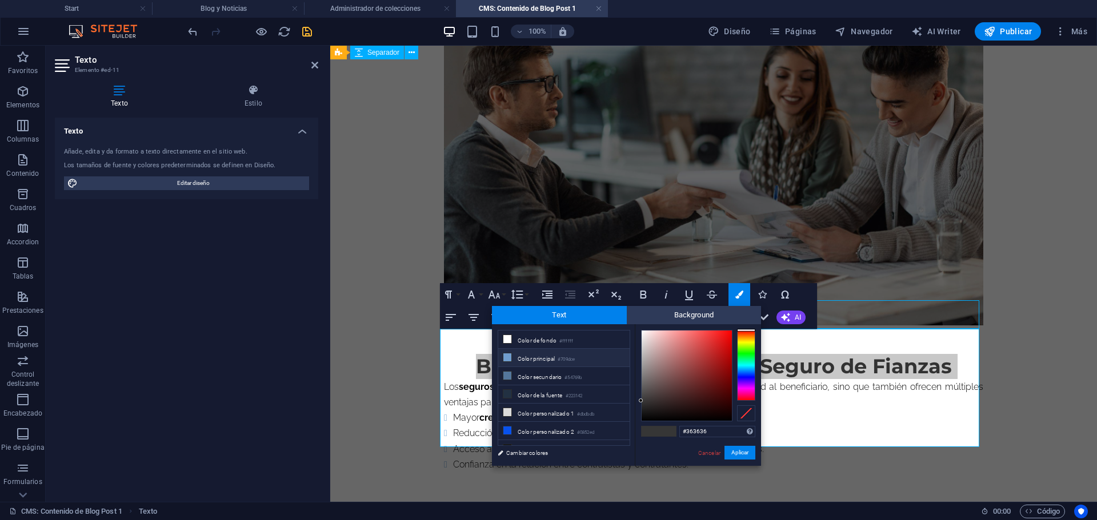
click at [521, 359] on li "Color principal #709dce" at bounding box center [563, 358] width 131 height 18
type input "#709dce"
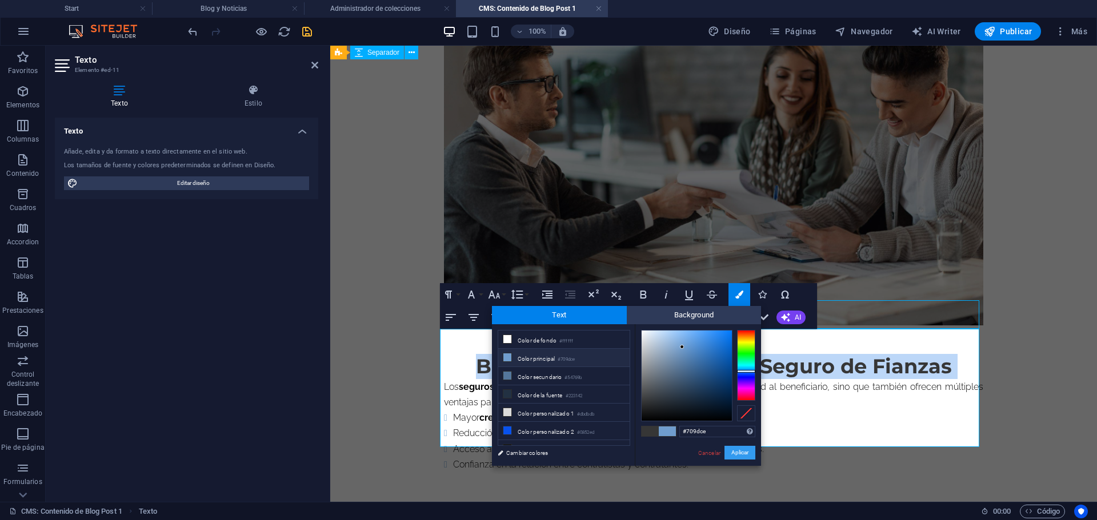
click at [733, 452] on button "Aplicar" at bounding box center [739, 453] width 31 height 14
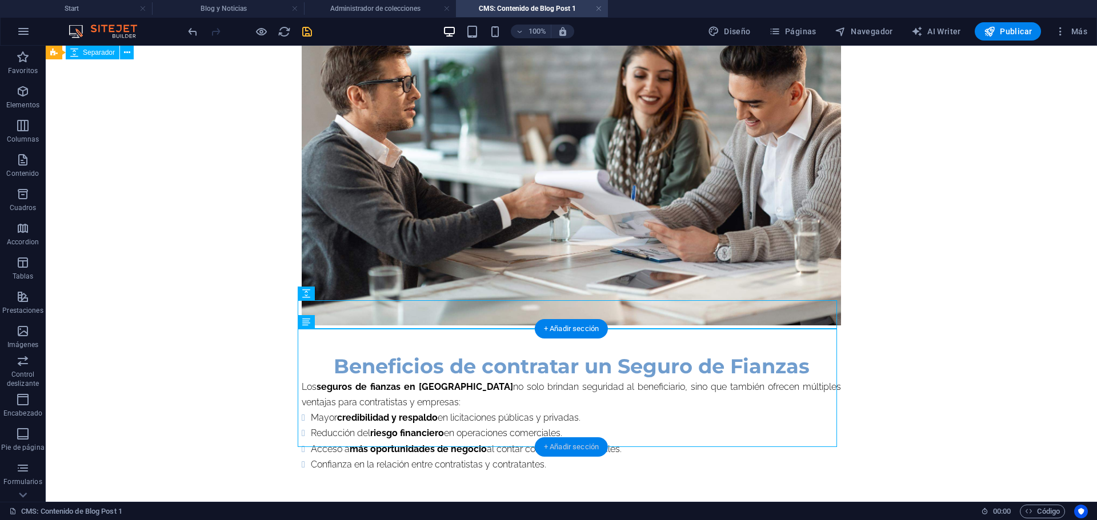
click at [569, 451] on div "+ Añadir sección" at bounding box center [571, 447] width 73 height 19
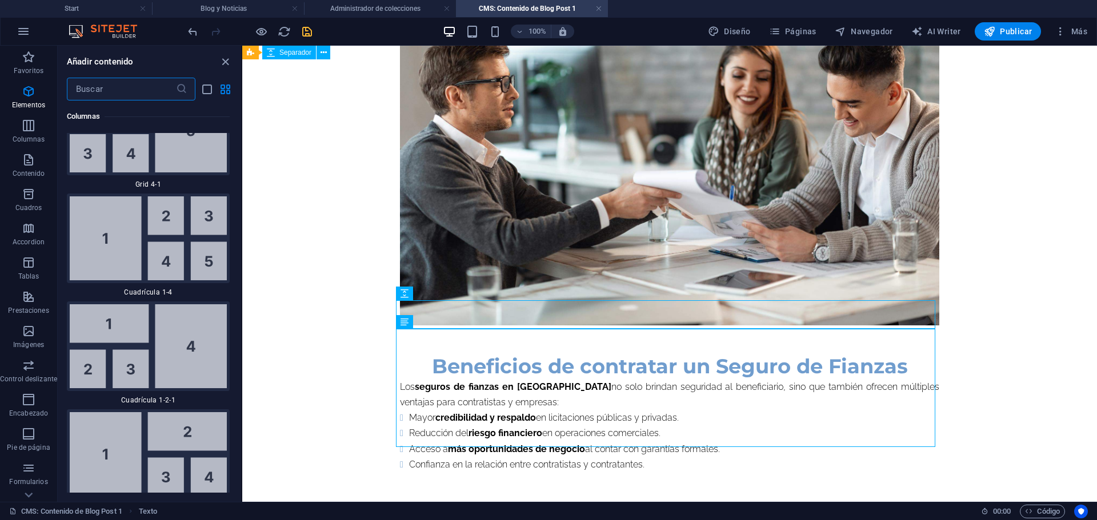
scroll to position [3930, 0]
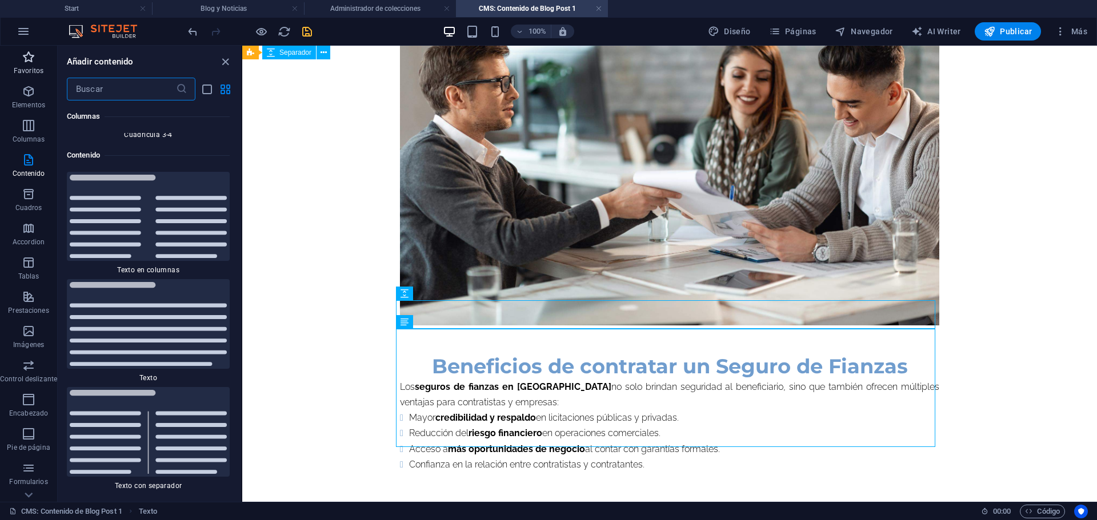
click at [43, 67] on span "Favoritos" at bounding box center [28, 63] width 57 height 27
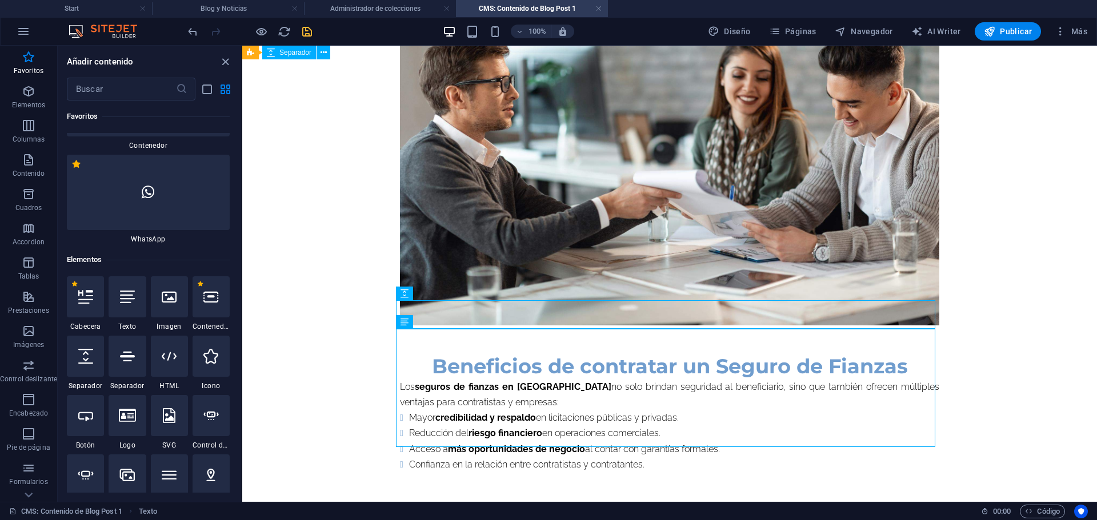
scroll to position [199, 0]
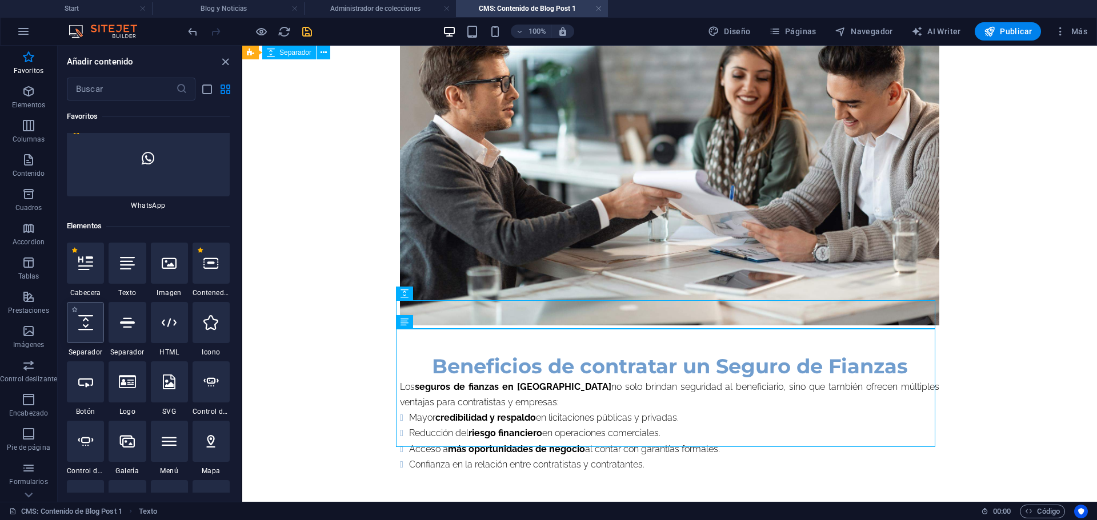
click at [92, 322] on icon at bounding box center [85, 322] width 15 height 15
select select "px"
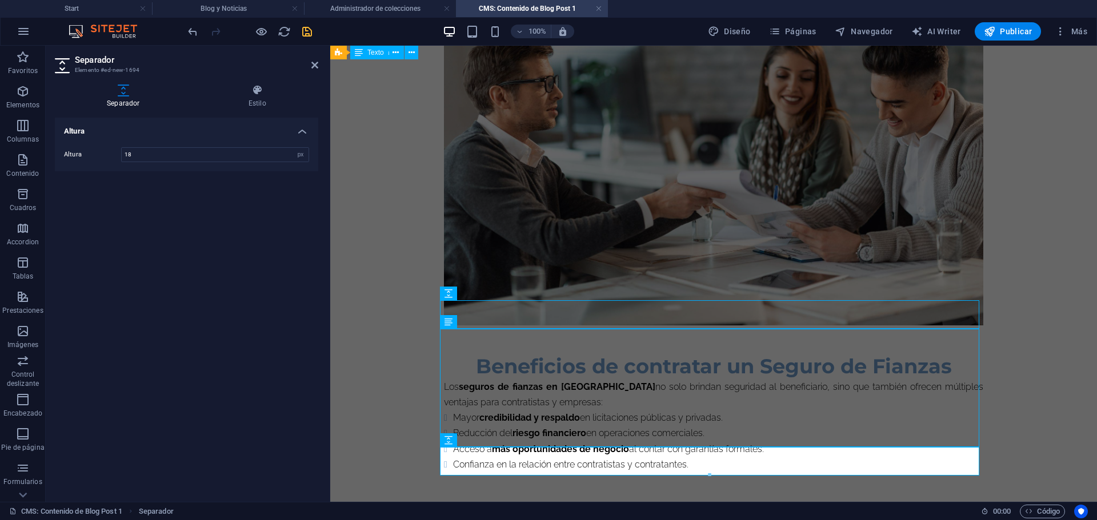
type input "18"
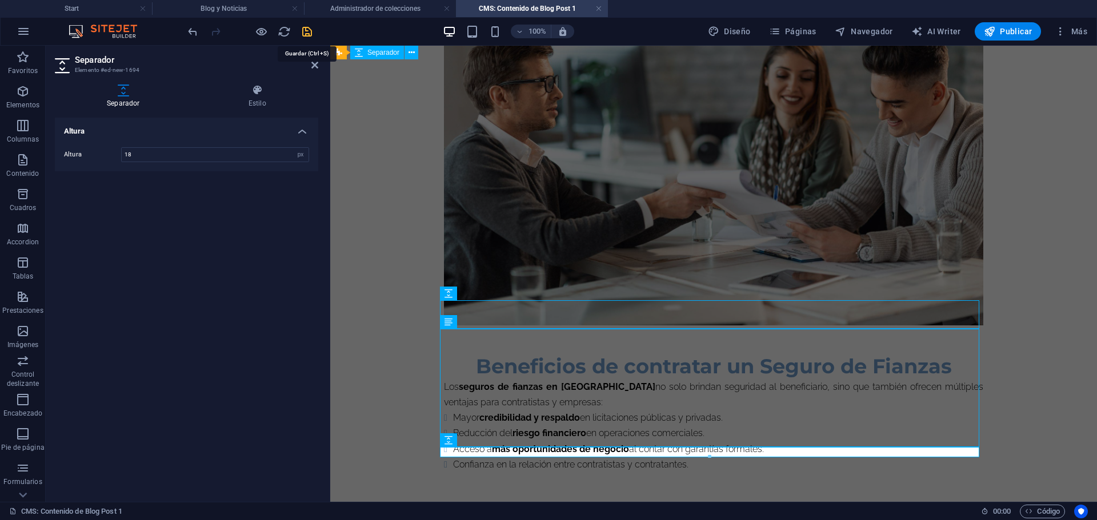
click at [308, 31] on icon "save" at bounding box center [306, 31] width 13 height 13
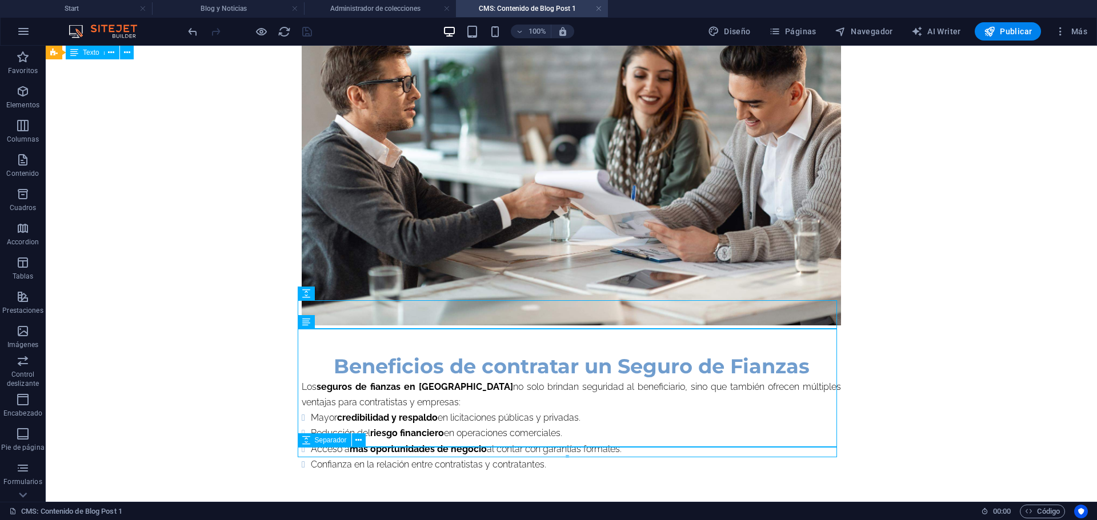
click at [318, 443] on span "Separador" at bounding box center [331, 440] width 32 height 7
click at [362, 441] on button at bounding box center [359, 441] width 14 height 14
drag, startPoint x: 356, startPoint y: 371, endPoint x: 315, endPoint y: 475, distance: 111.1
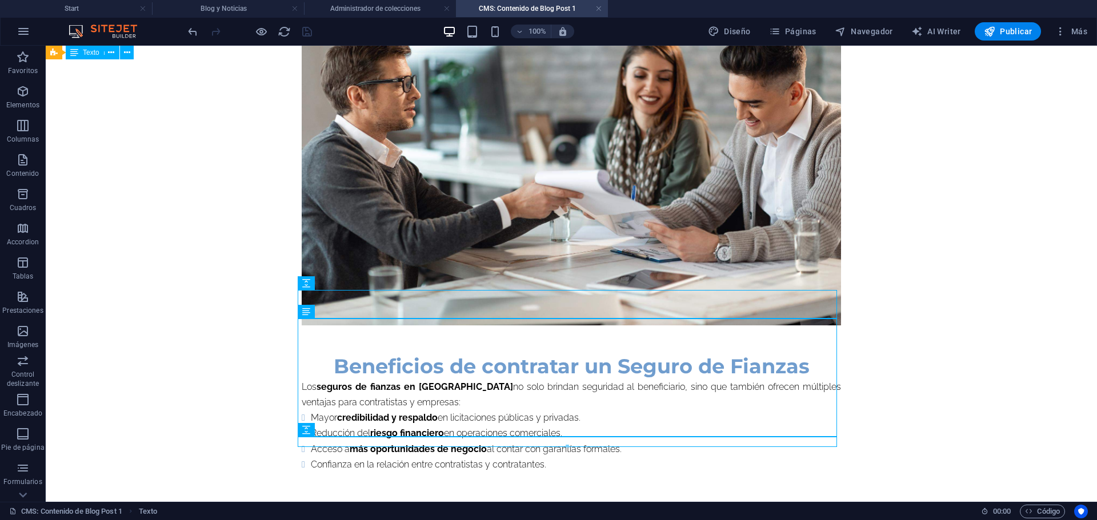
scroll to position [925, 0]
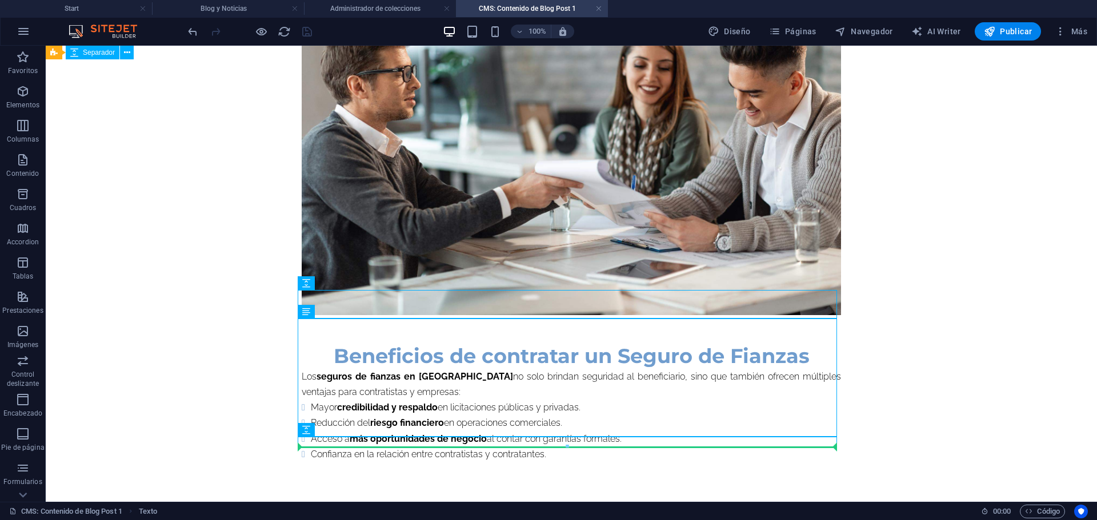
drag, startPoint x: 306, startPoint y: 322, endPoint x: 304, endPoint y: 447, distance: 125.1
drag, startPoint x: 303, startPoint y: 312, endPoint x: 300, endPoint y: 446, distance: 134.3
click at [345, 314] on icon at bounding box center [343, 312] width 6 height 12
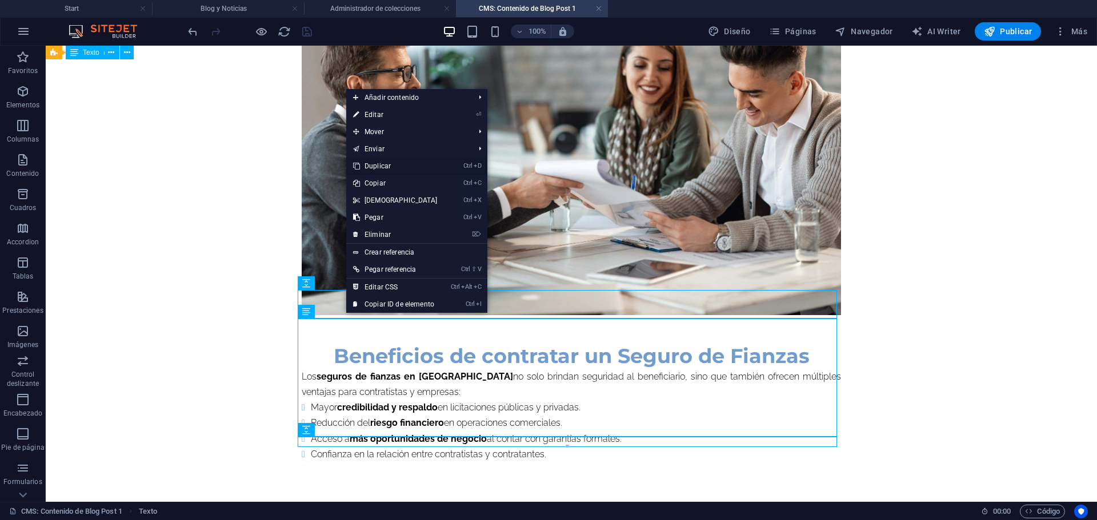
click at [383, 164] on link "Ctrl D Duplicar" at bounding box center [395, 166] width 98 height 17
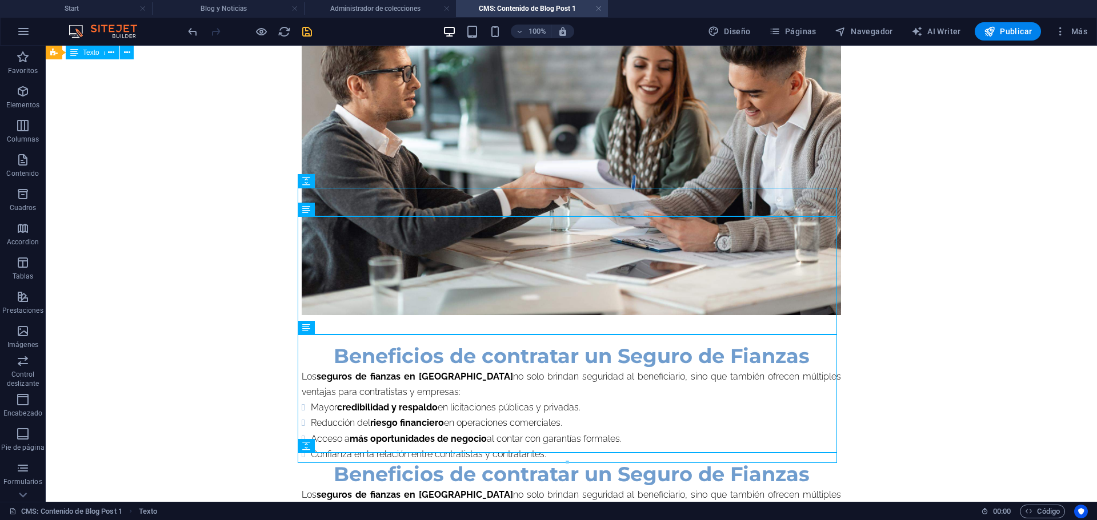
scroll to position [1043, 0]
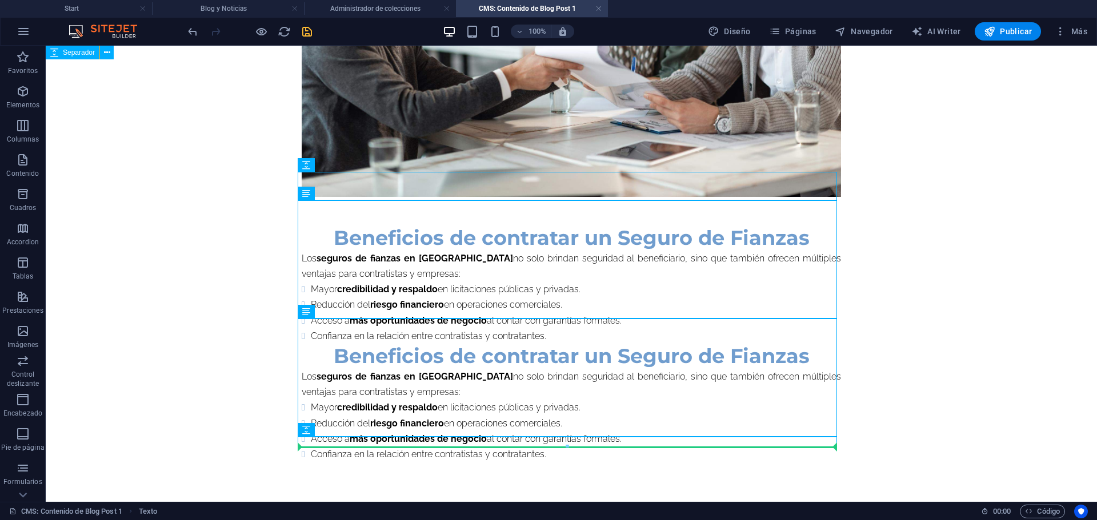
drag, startPoint x: 348, startPoint y: 358, endPoint x: 304, endPoint y: 444, distance: 97.3
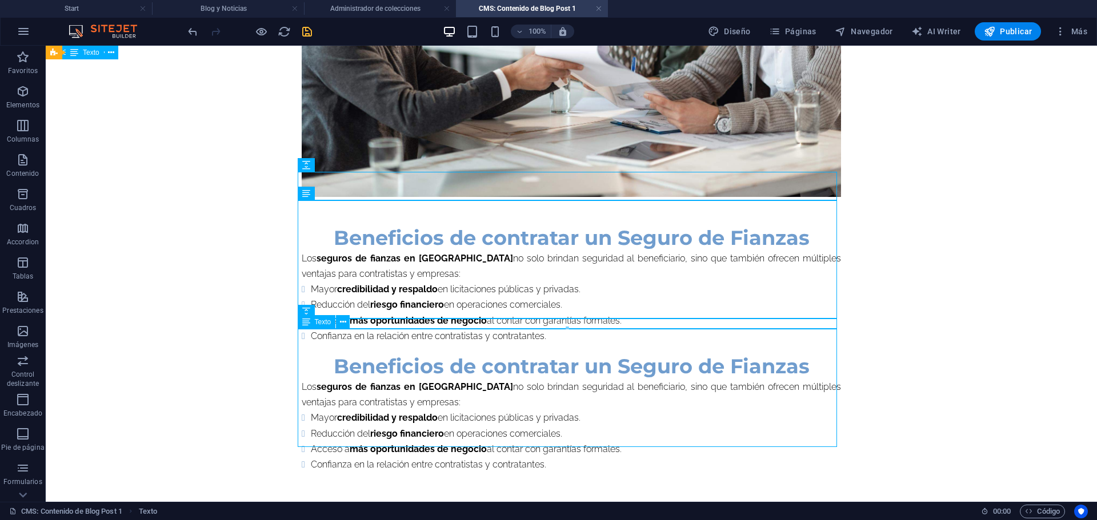
click at [449, 354] on div "Beneficios de contratar un Seguro de Fianzas Los seguros de fianzas en Ecuador …" at bounding box center [571, 413] width 539 height 118
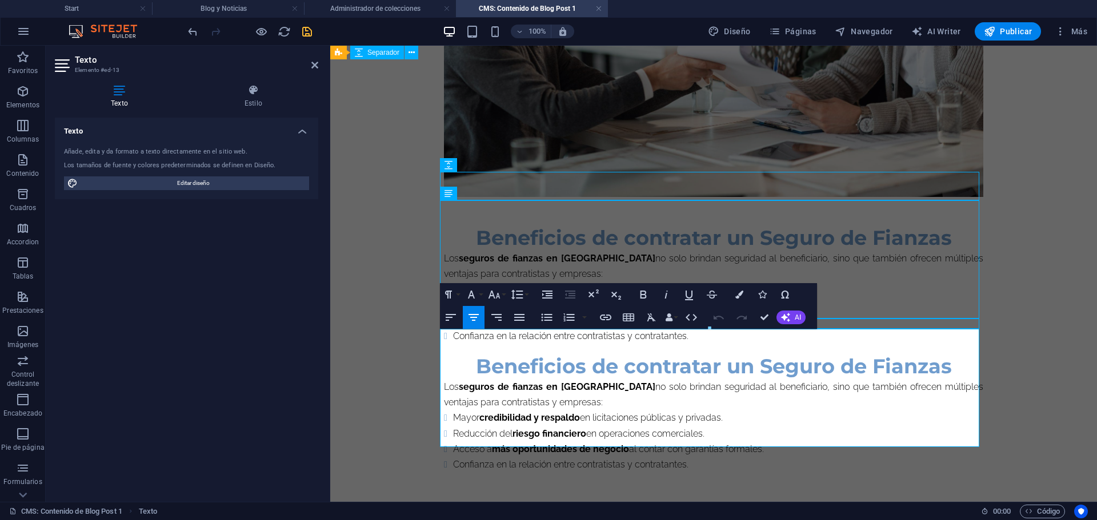
click at [455, 354] on h2 "Beneficios de contratar un Seguro de Fianzas" at bounding box center [713, 366] width 539 height 25
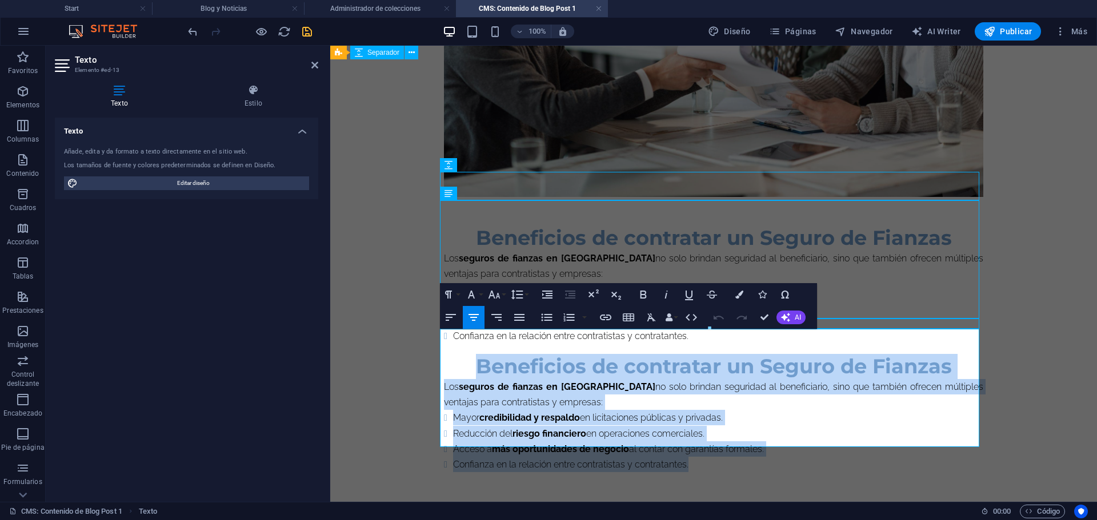
drag, startPoint x: 467, startPoint y: 343, endPoint x: 720, endPoint y: 443, distance: 271.5
click at [720, 443] on div "Beneficios de contratar un Seguro de Fianzas Los seguros de fianzas en Ecuador …" at bounding box center [713, 413] width 539 height 118
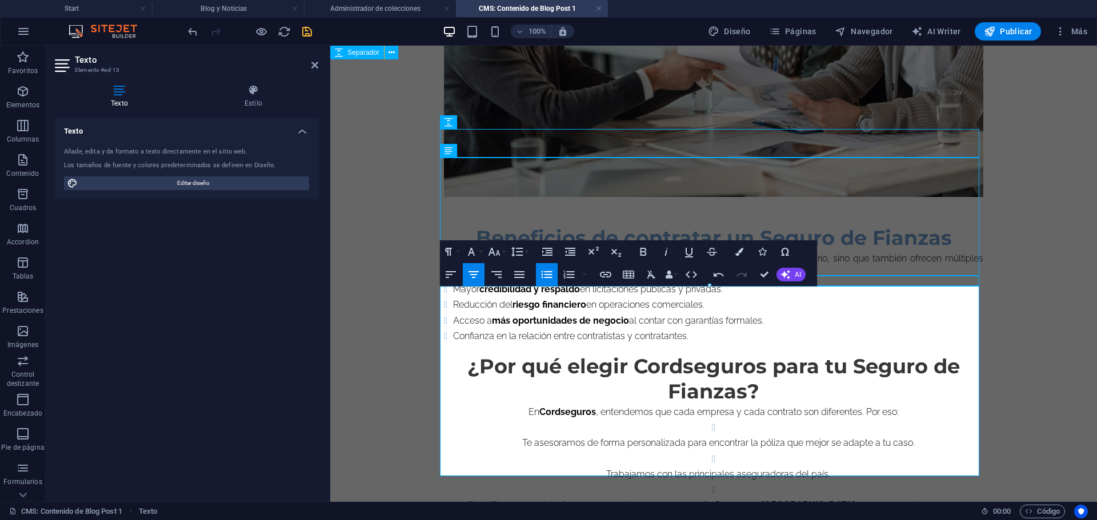
scroll to position [1115, 0]
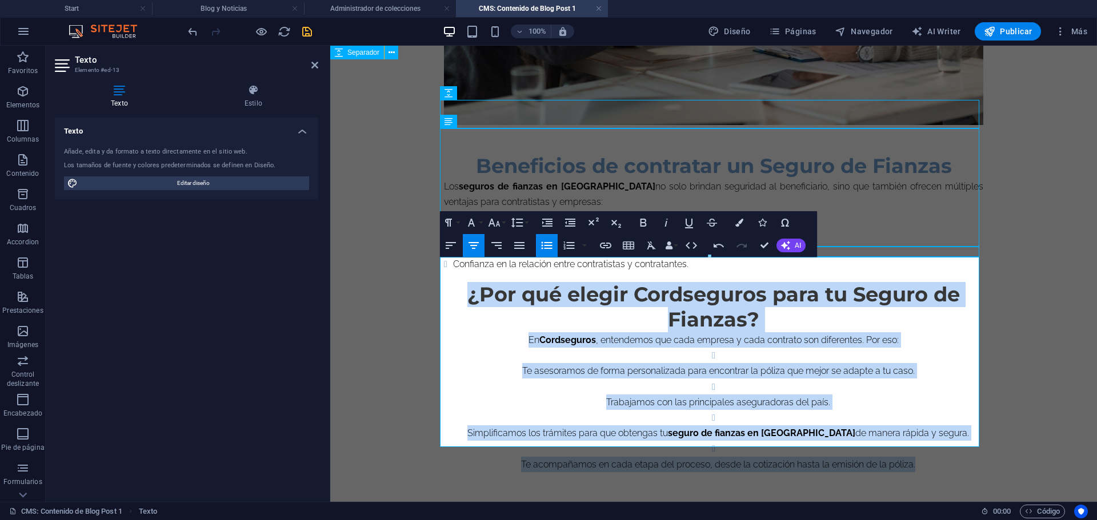
drag, startPoint x: 464, startPoint y: 271, endPoint x: 949, endPoint y: 459, distance: 520.1
click at [521, 251] on icon "button" at bounding box center [519, 246] width 14 height 14
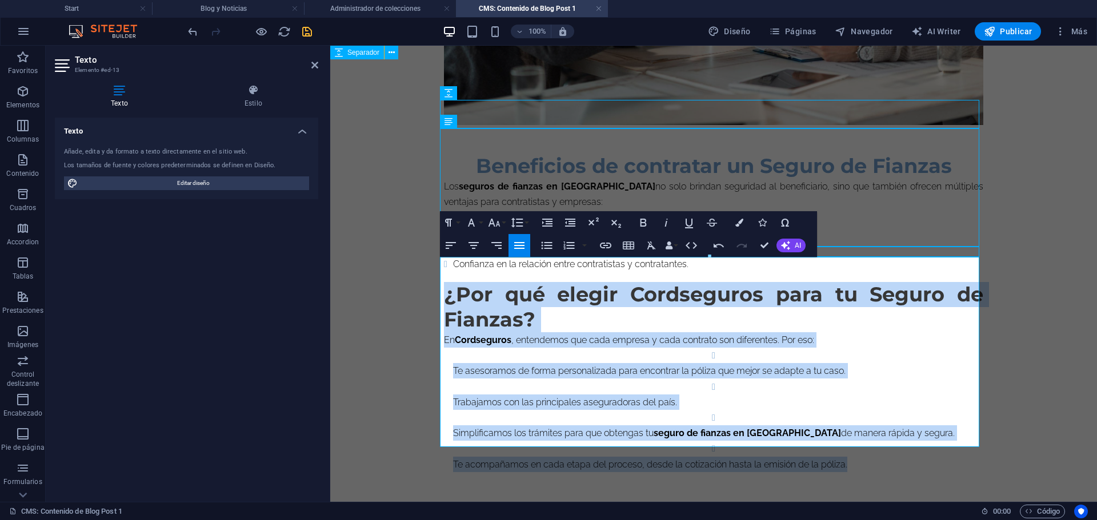
click at [583, 332] on p "En Cordseguros , entendemos que cada empresa y cada contrato son diferentes. Po…" at bounding box center [713, 339] width 539 height 15
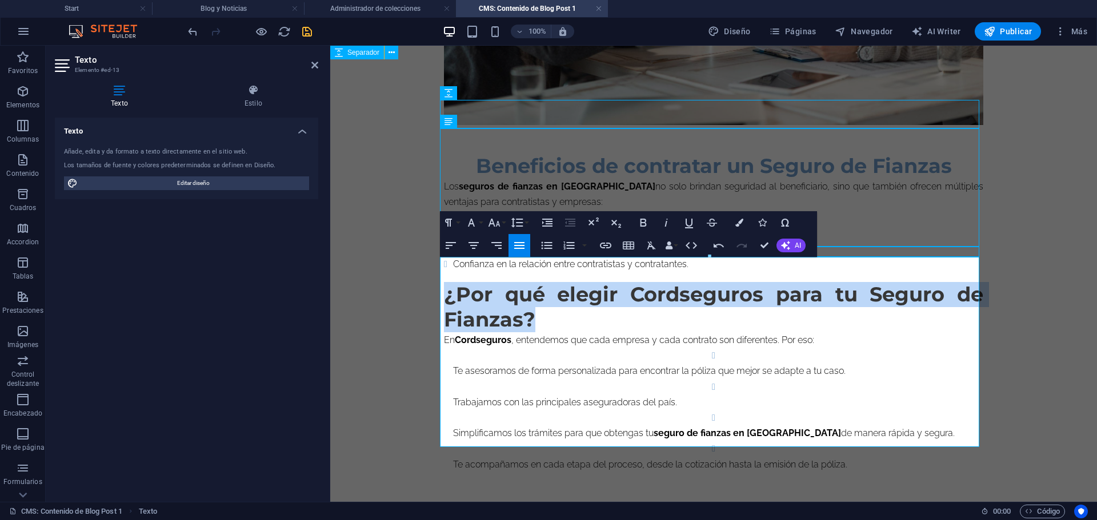
drag, startPoint x: 525, startPoint y: 296, endPoint x: 435, endPoint y: 271, distance: 93.1
click at [470, 249] on icon "button" at bounding box center [474, 246] width 14 height 14
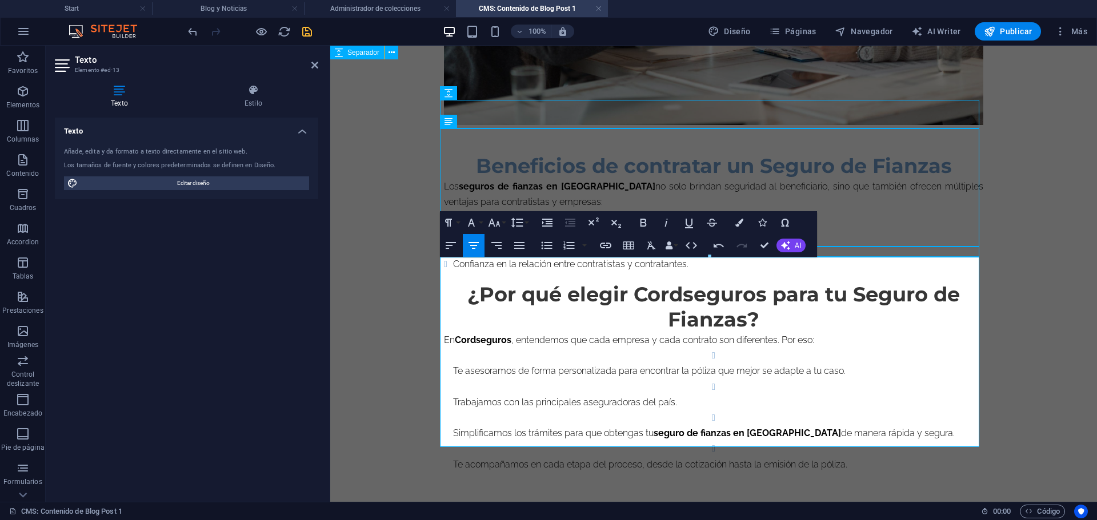
click at [565, 363] on p "Te asesoramos de forma personalizada para encontrar la póliza que mejor se adap…" at bounding box center [718, 370] width 530 height 15
click at [707, 348] on li "Te asesoramos de forma personalizada para encontrar la póliza que mejor se adap…" at bounding box center [718, 363] width 530 height 31
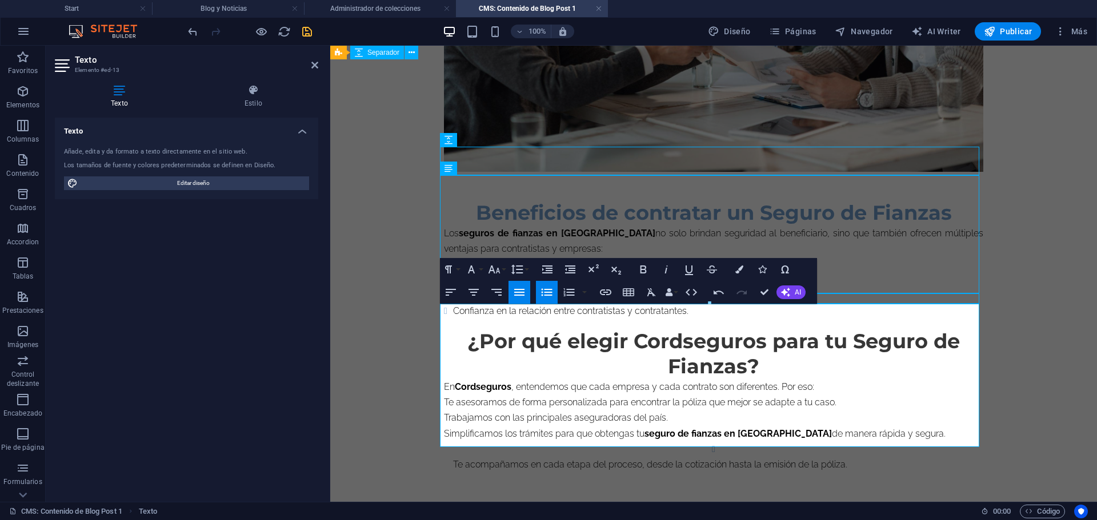
scroll to position [1053, 0]
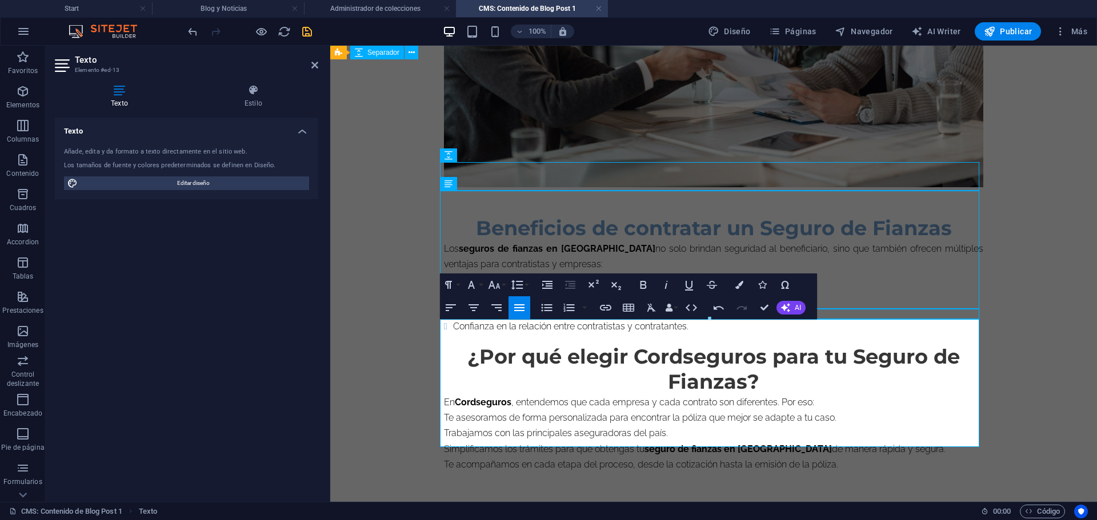
drag, startPoint x: 445, startPoint y: 392, endPoint x: 499, endPoint y: 419, distance: 60.0
drag, startPoint x: 499, startPoint y: 419, endPoint x: 442, endPoint y: 394, distance: 62.4
click at [444, 410] on p "Te asesoramos de forma personalizada para encontrar la póliza que mejor se adap…" at bounding box center [713, 417] width 539 height 15
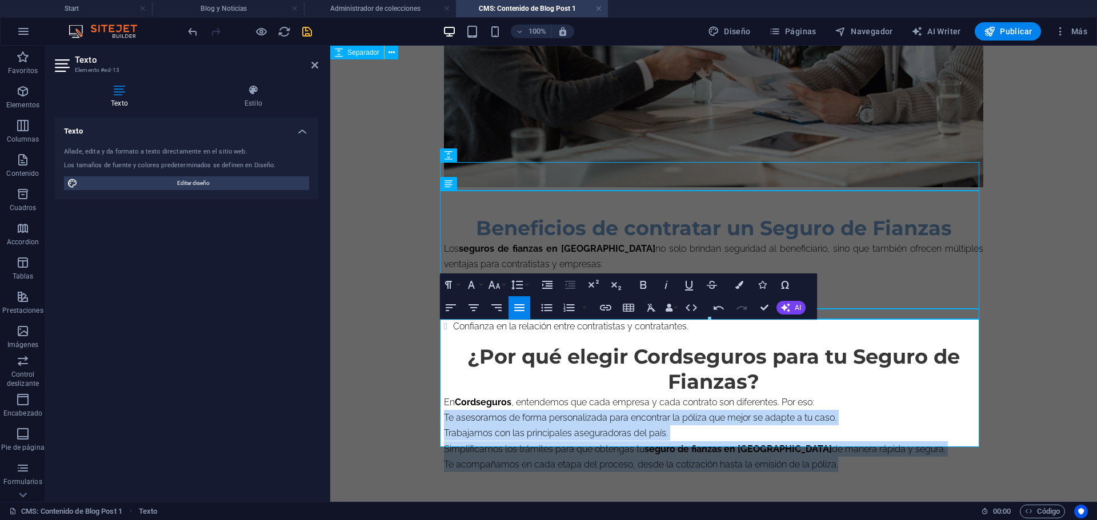
drag, startPoint x: 441, startPoint y: 394, endPoint x: 856, endPoint y: 446, distance: 418.5
click at [856, 446] on div "¿Por qué elegir Cordseguros para tu Seguro de Fianzas? En Cordseguros , entende…" at bounding box center [713, 408] width 539 height 128
drag, startPoint x: 554, startPoint y: 310, endPoint x: 544, endPoint y: 310, distance: 9.7
click at [544, 310] on icon "button" at bounding box center [547, 308] width 14 height 14
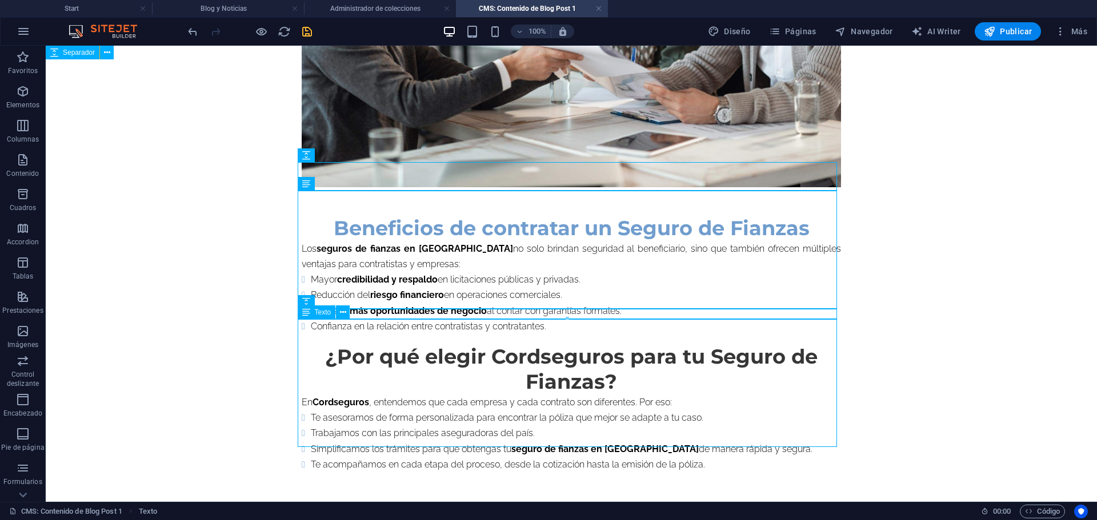
click at [569, 353] on div "¿Por qué elegir Cordseguros para tu Seguro de Fianzas? En Cordseguros , entende…" at bounding box center [571, 408] width 539 height 128
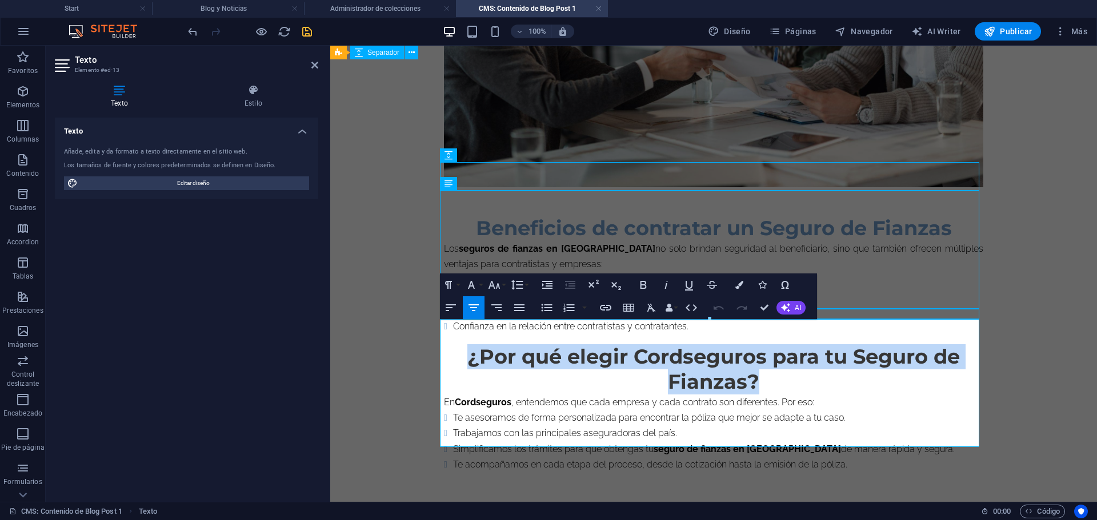
drag, startPoint x: 461, startPoint y: 339, endPoint x: 790, endPoint y: 354, distance: 329.3
click at [790, 354] on h2 "¿Por qué elegir Cordseguros para tu Seguro de Fianzas?" at bounding box center [713, 369] width 539 height 50
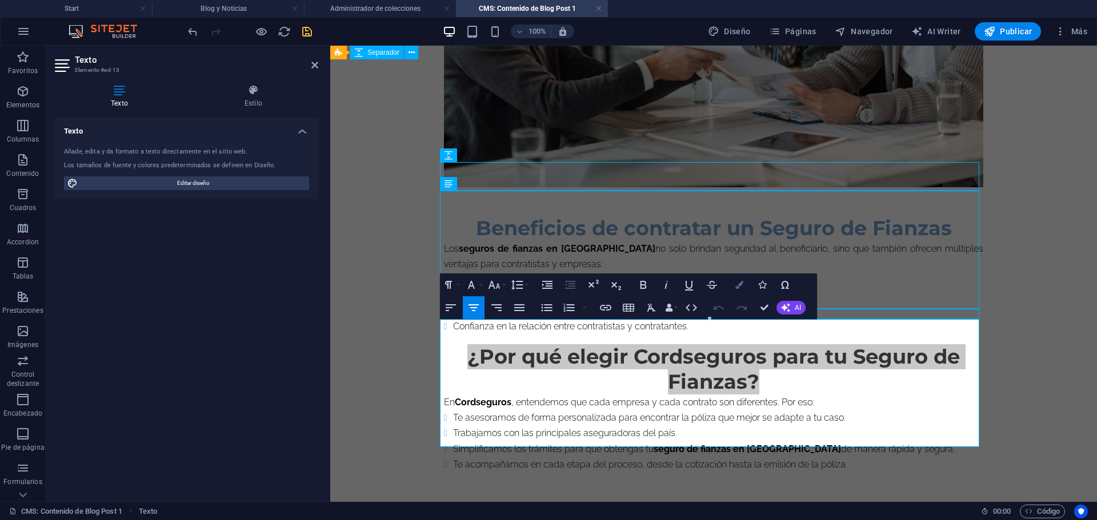
click at [743, 287] on icon "button" at bounding box center [739, 285] width 8 height 8
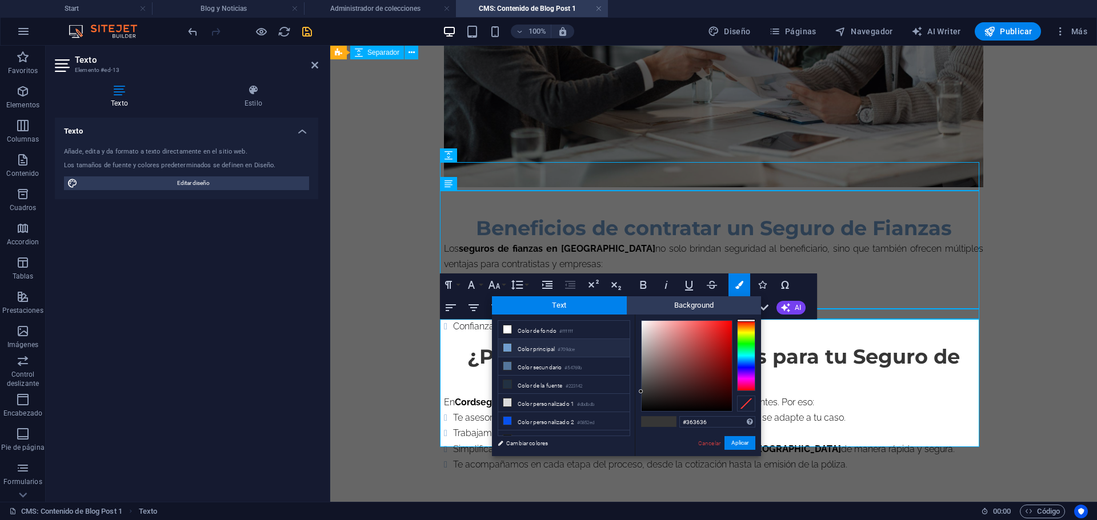
click at [527, 347] on li "Color principal #709dce" at bounding box center [563, 348] width 131 height 18
type input "#709dce"
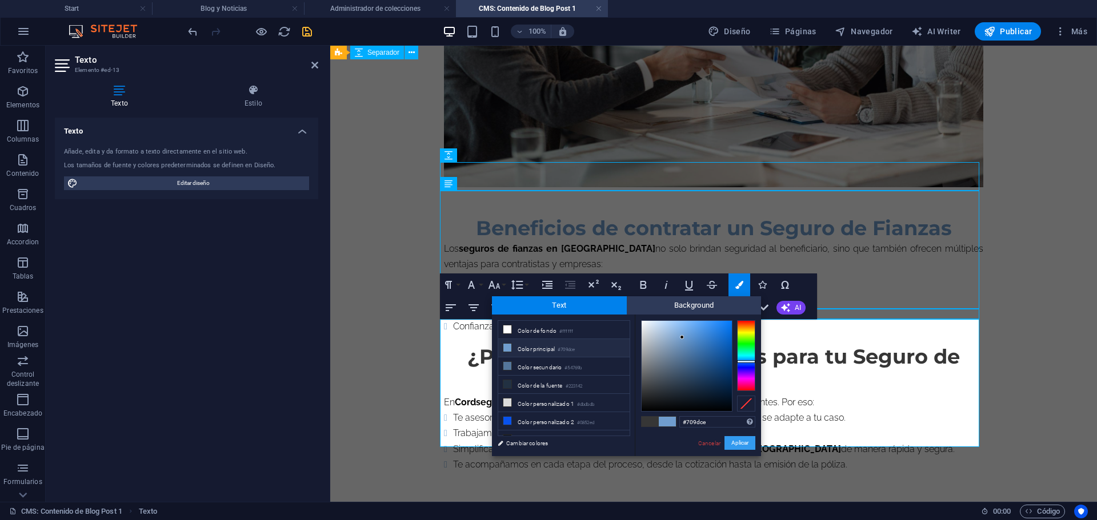
click at [744, 444] on button "Aplicar" at bounding box center [739, 443] width 31 height 14
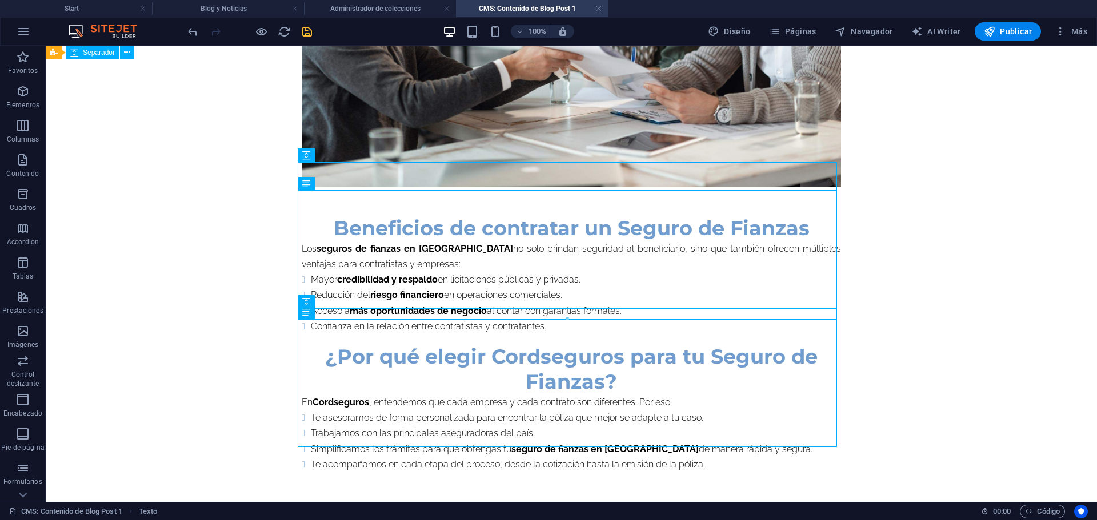
click at [331, 54] on span "Imagen" at bounding box center [326, 52] width 23 height 7
click at [352, 53] on icon at bounding box center [349, 53] width 6 height 12
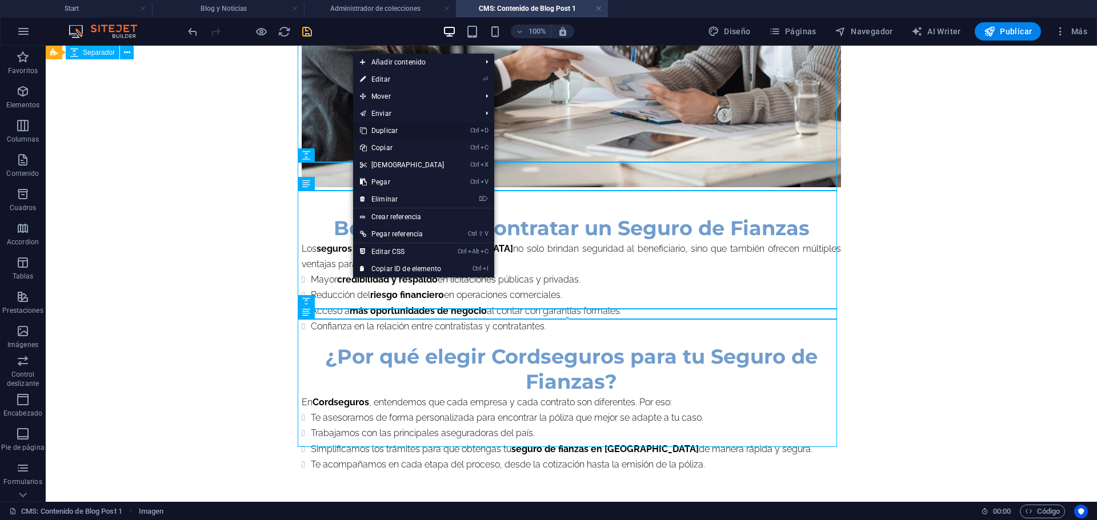
click at [390, 128] on link "Ctrl D Duplicar" at bounding box center [402, 130] width 98 height 17
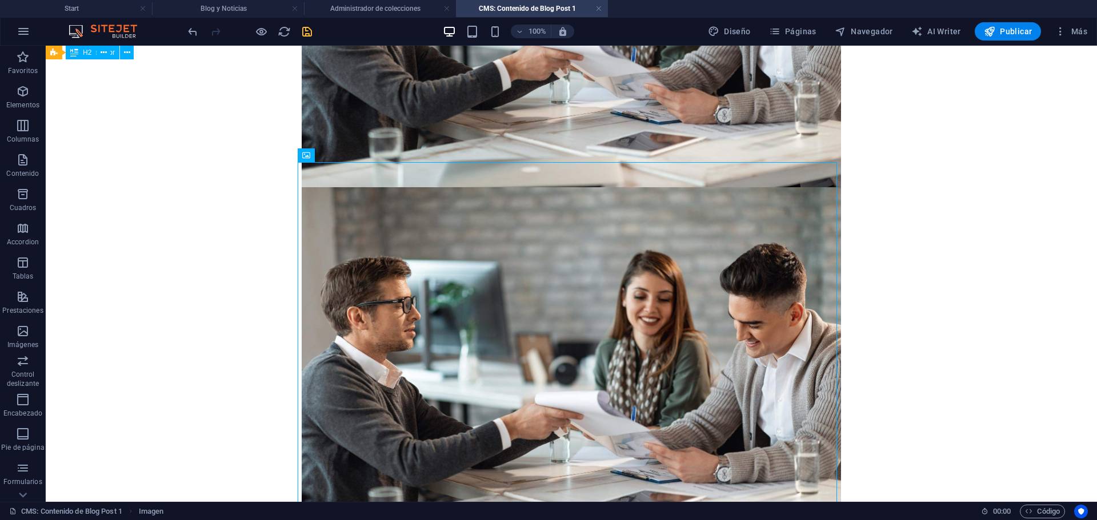
drag, startPoint x: 373, startPoint y: 205, endPoint x: 254, endPoint y: 482, distance: 301.6
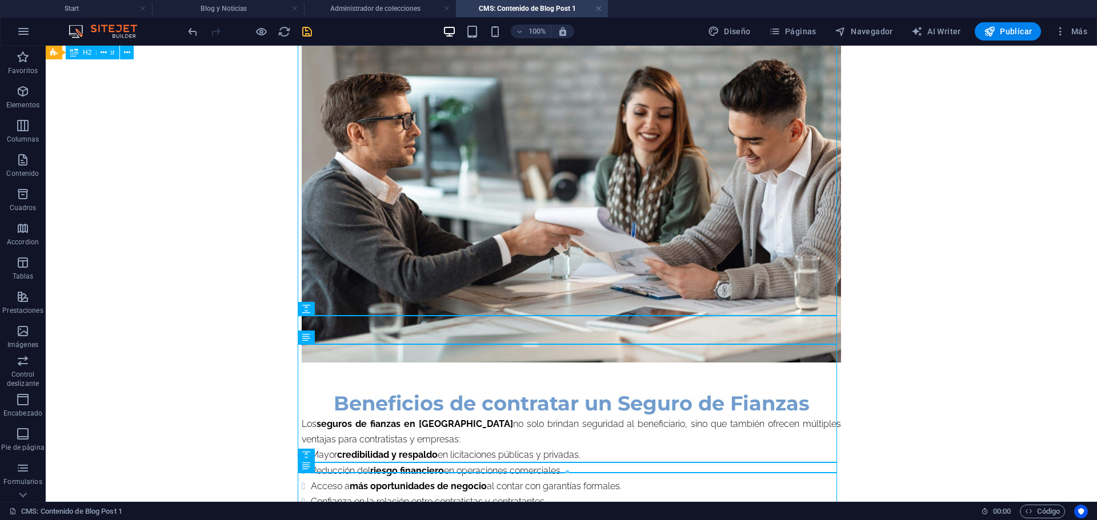
scroll to position [1258, 0]
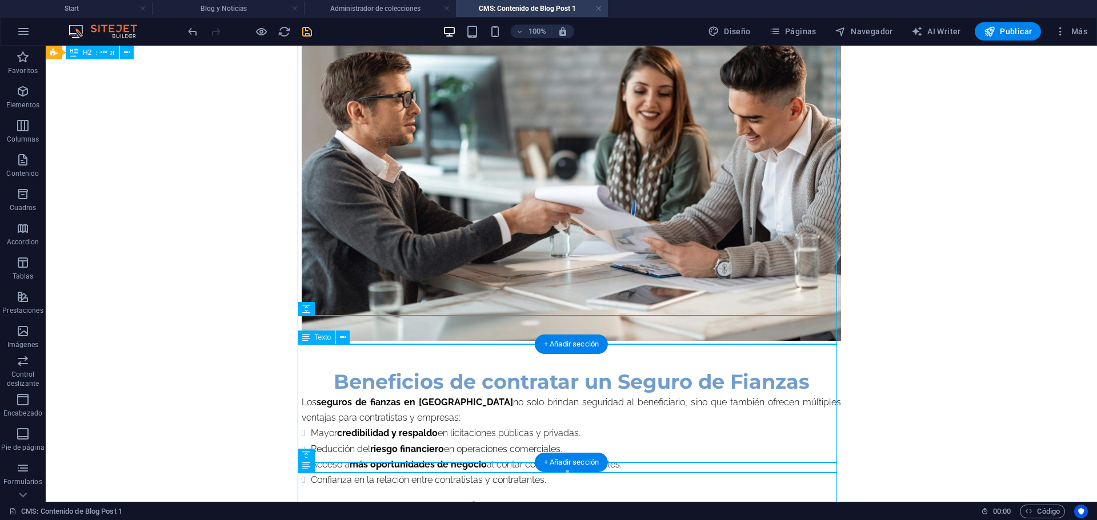
drag, startPoint x: 371, startPoint y: 98, endPoint x: 347, endPoint y: 377, distance: 280.3
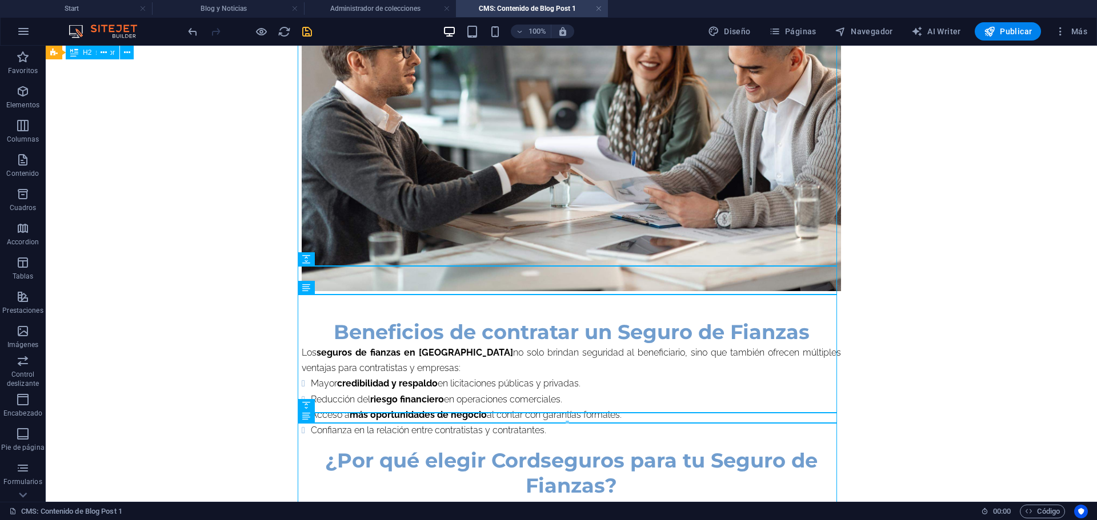
scroll to position [1412, 0]
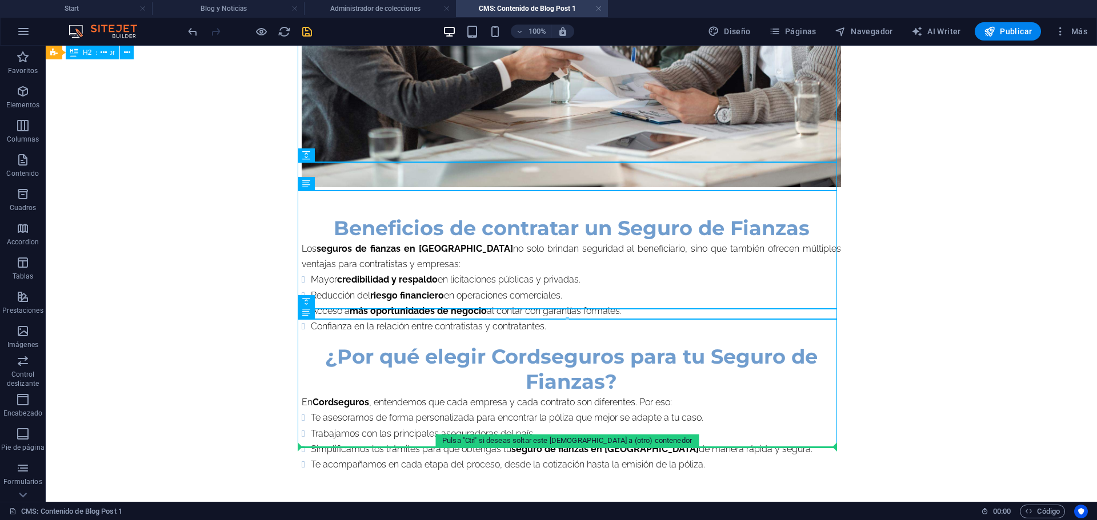
drag, startPoint x: 366, startPoint y: 97, endPoint x: 334, endPoint y: 446, distance: 350.4
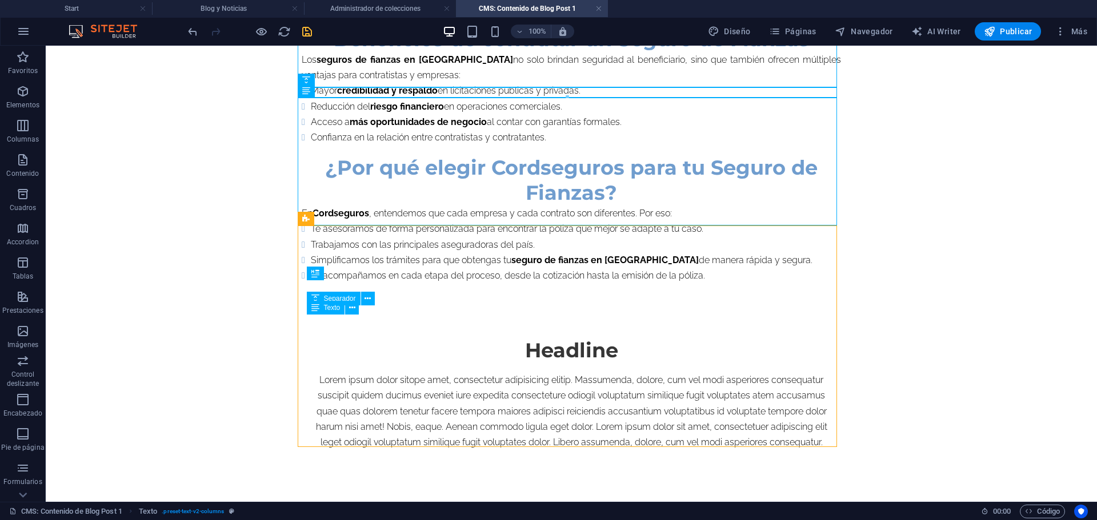
scroll to position [1634, 0]
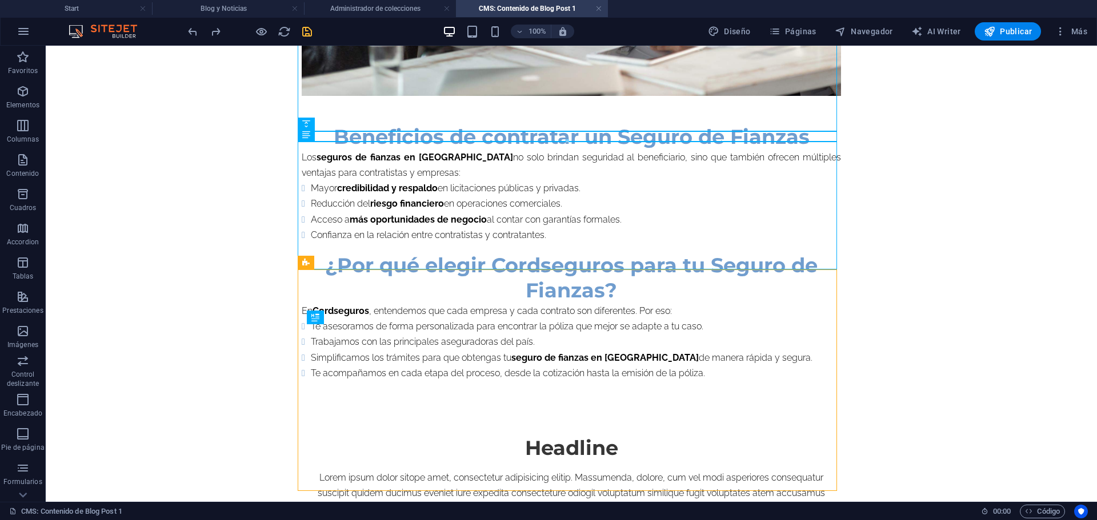
scroll to position [1121, 0]
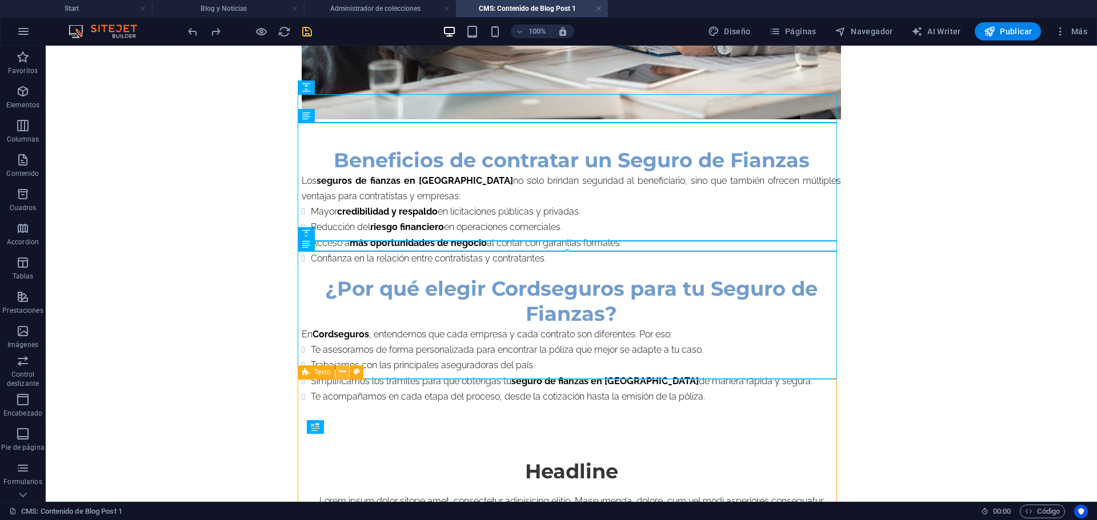
click at [342, 376] on icon at bounding box center [342, 372] width 6 height 12
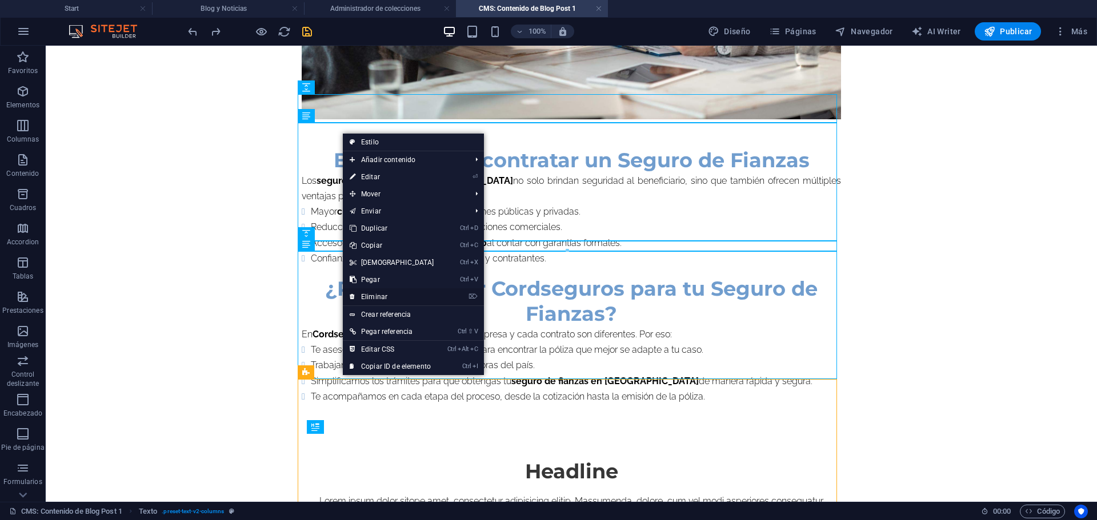
click at [374, 292] on link "⌦ Eliminar" at bounding box center [392, 296] width 98 height 17
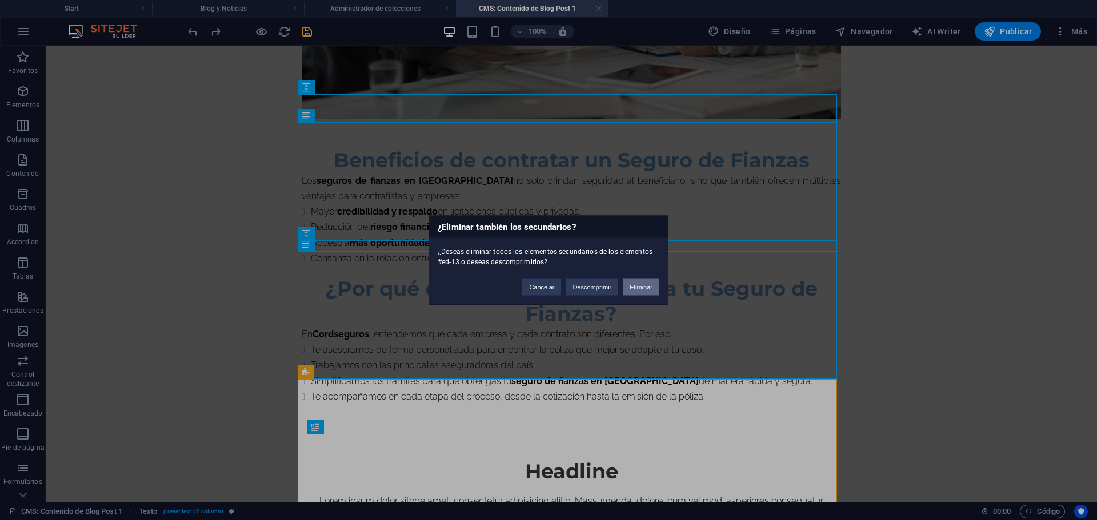
click at [643, 292] on button "Eliminar" at bounding box center [641, 286] width 37 height 17
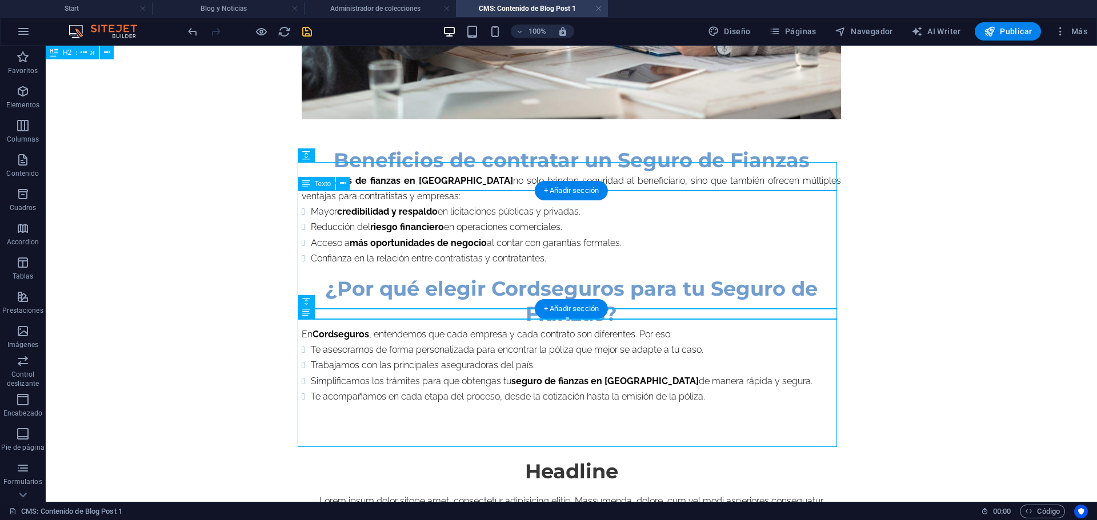
scroll to position [1053, 0]
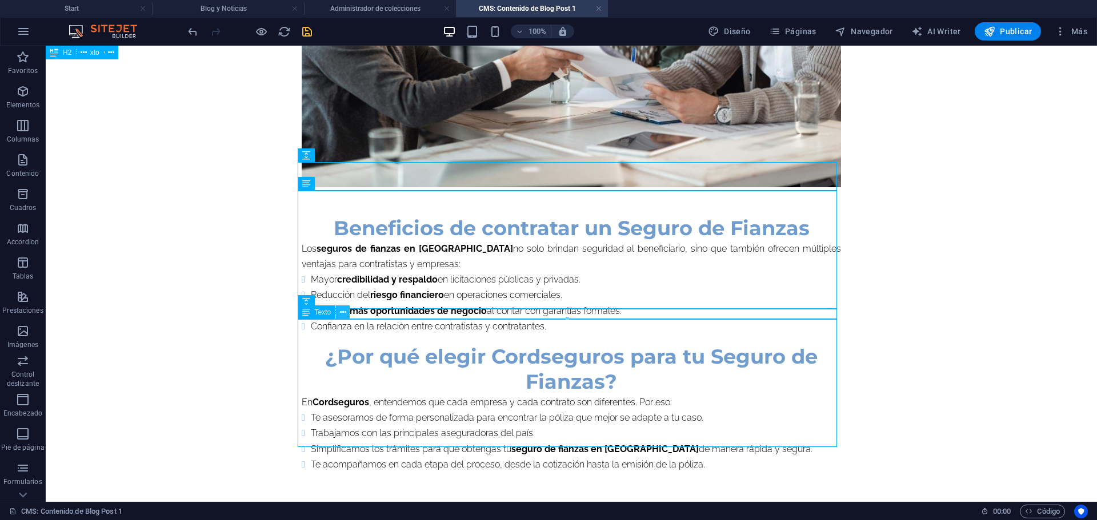
click at [341, 311] on icon at bounding box center [343, 313] width 6 height 12
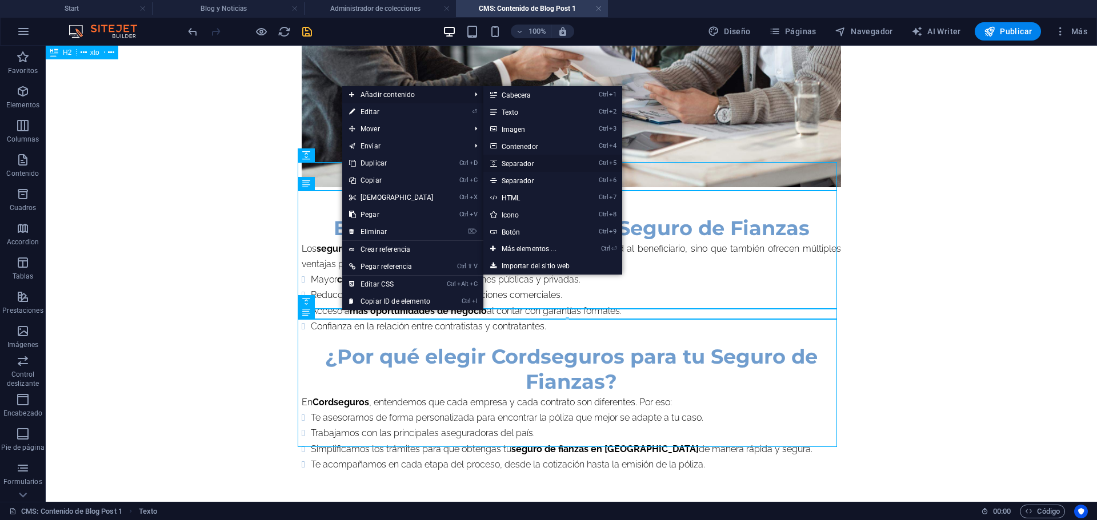
click at [513, 162] on link "Ctrl 5 Separador" at bounding box center [531, 163] width 96 height 17
select select "px"
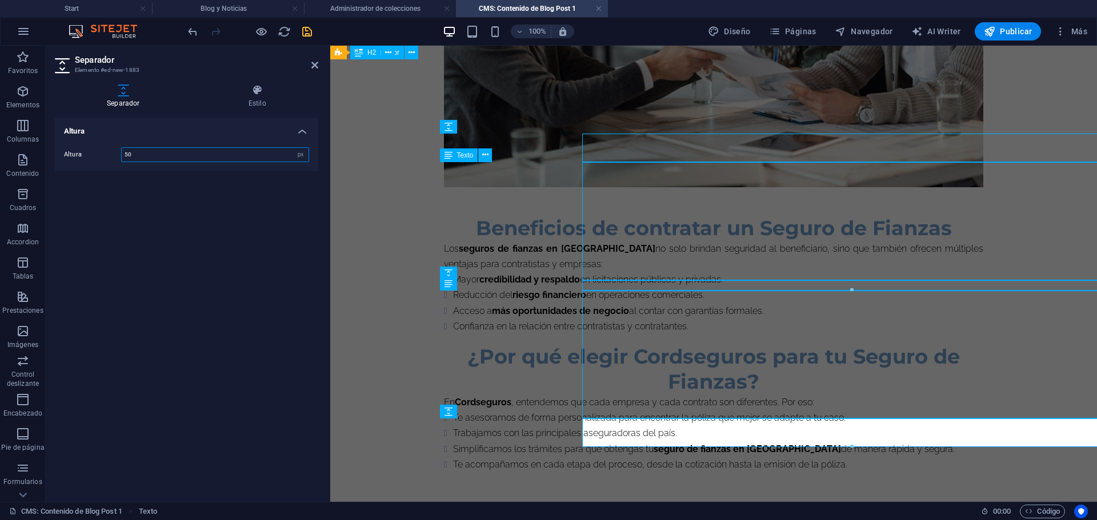
scroll to position [1081, 0]
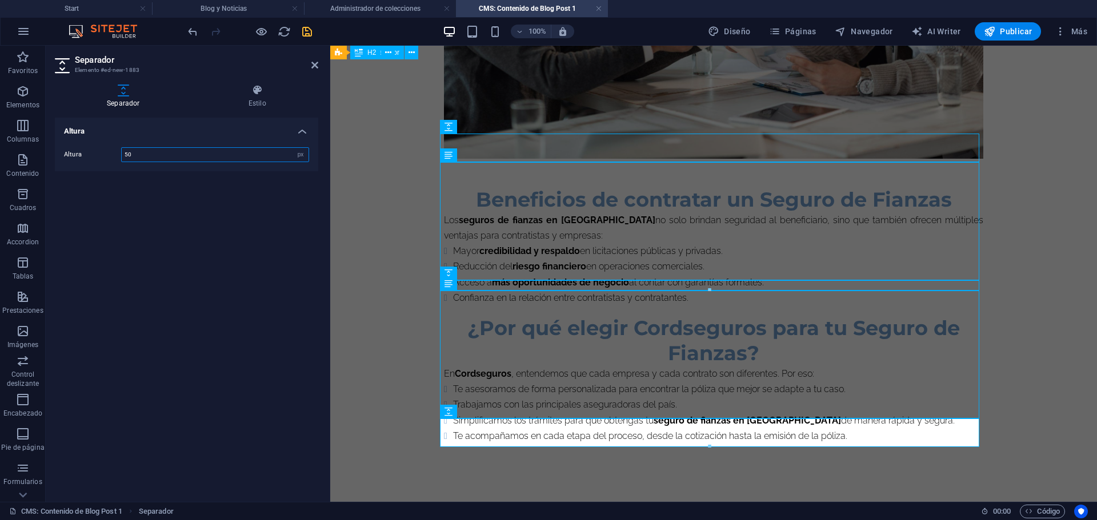
type input "1"
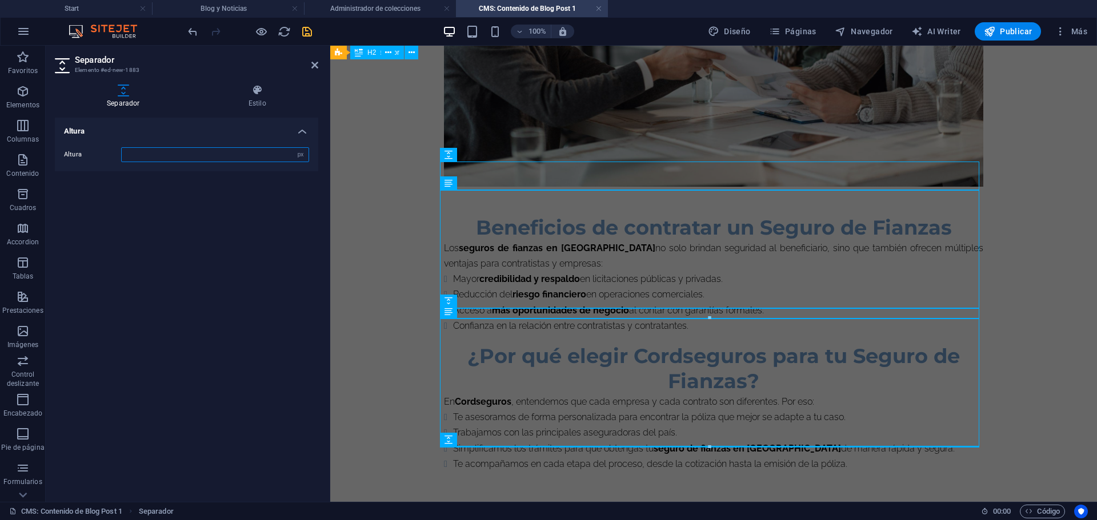
type input "50"
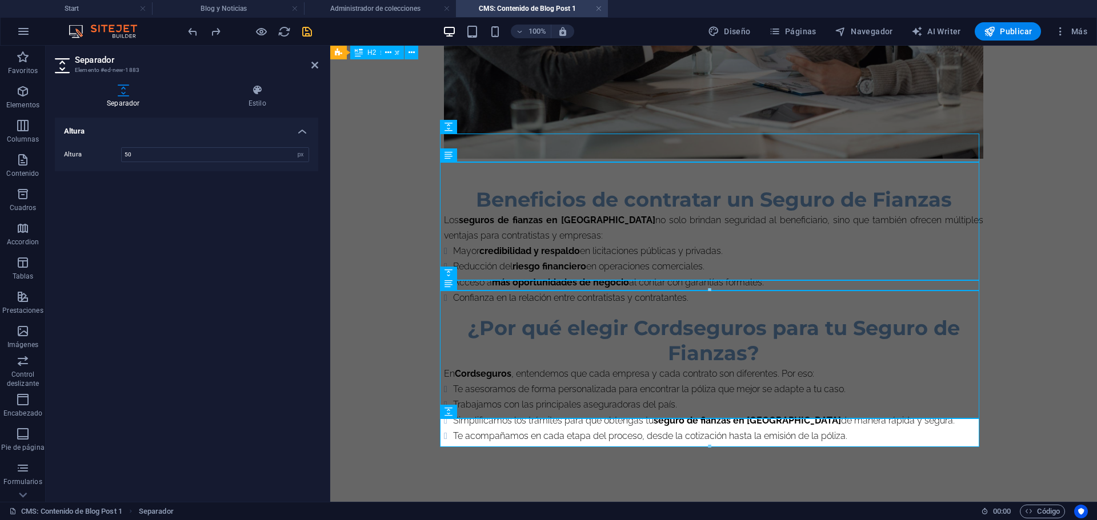
click at [305, 26] on icon "save" at bounding box center [306, 31] width 13 height 13
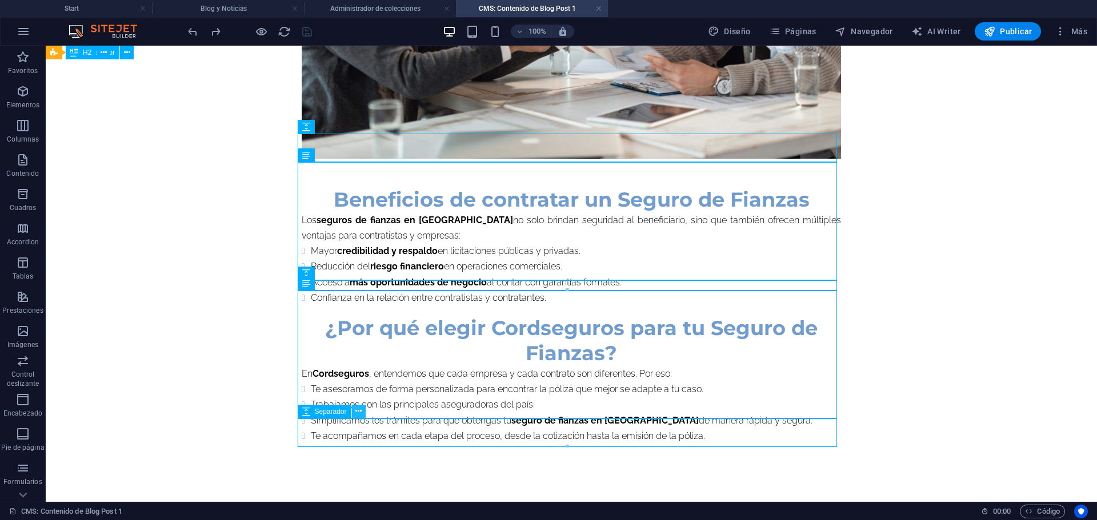
click at [358, 414] on icon at bounding box center [358, 412] width 6 height 12
click at [346, 49] on button at bounding box center [350, 53] width 14 height 14
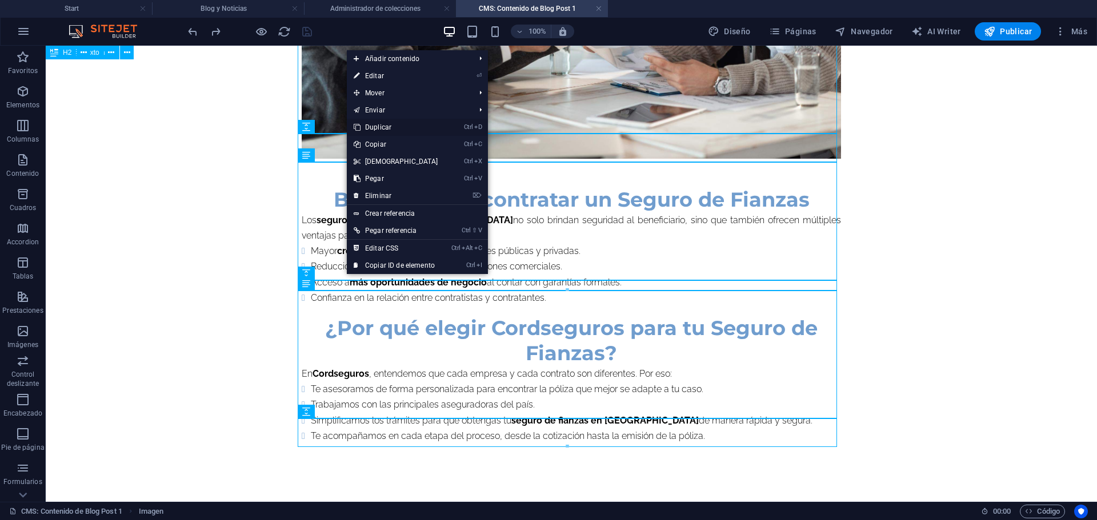
click at [388, 129] on link "Ctrl D Duplicar" at bounding box center [396, 127] width 98 height 17
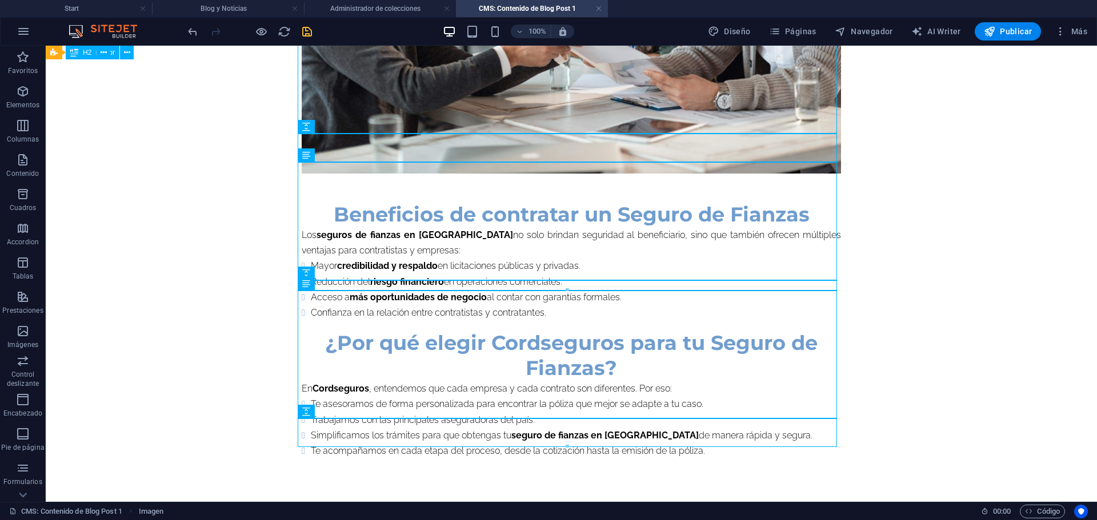
scroll to position [1441, 0]
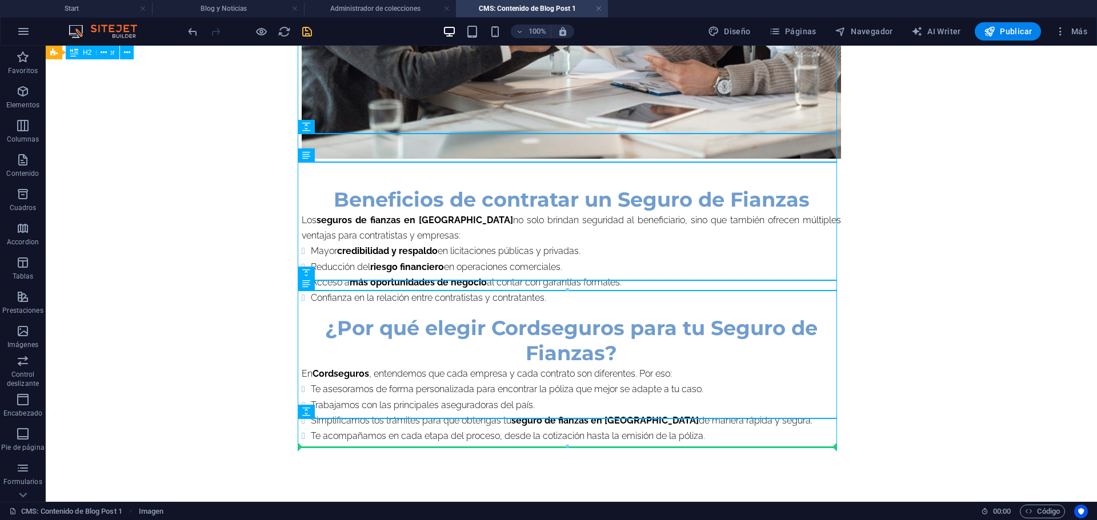
drag, startPoint x: 332, startPoint y: 91, endPoint x: 332, endPoint y: 448, distance: 357.6
drag, startPoint x: 319, startPoint y: 50, endPoint x: 314, endPoint y: 445, distance: 394.7
drag, startPoint x: 314, startPoint y: 52, endPoint x: 275, endPoint y: 379, distance: 329.1
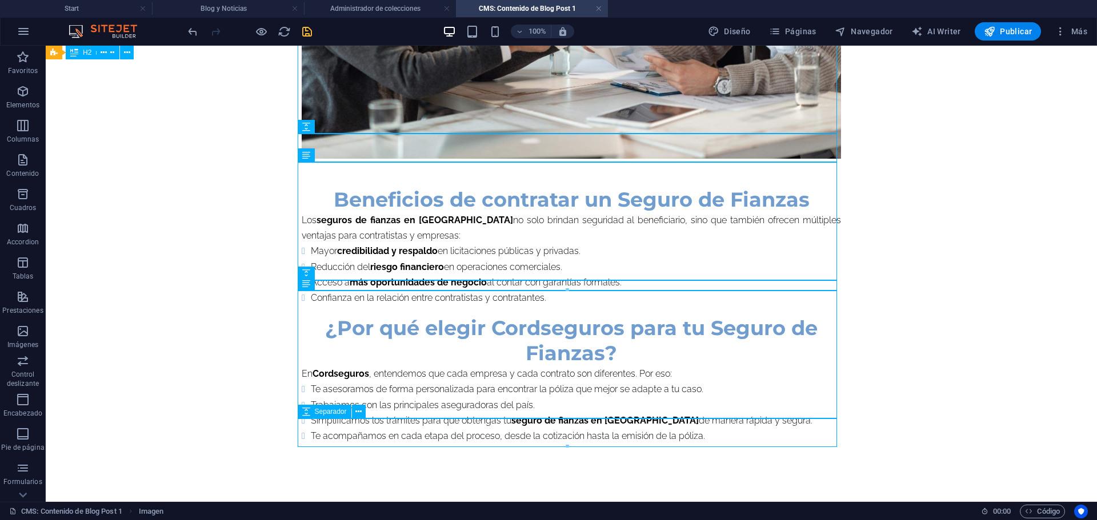
drag, startPoint x: 318, startPoint y: 54, endPoint x: 330, endPoint y: 446, distance: 391.4
drag, startPoint x: 306, startPoint y: 53, endPoint x: 303, endPoint y: 448, distance: 395.3
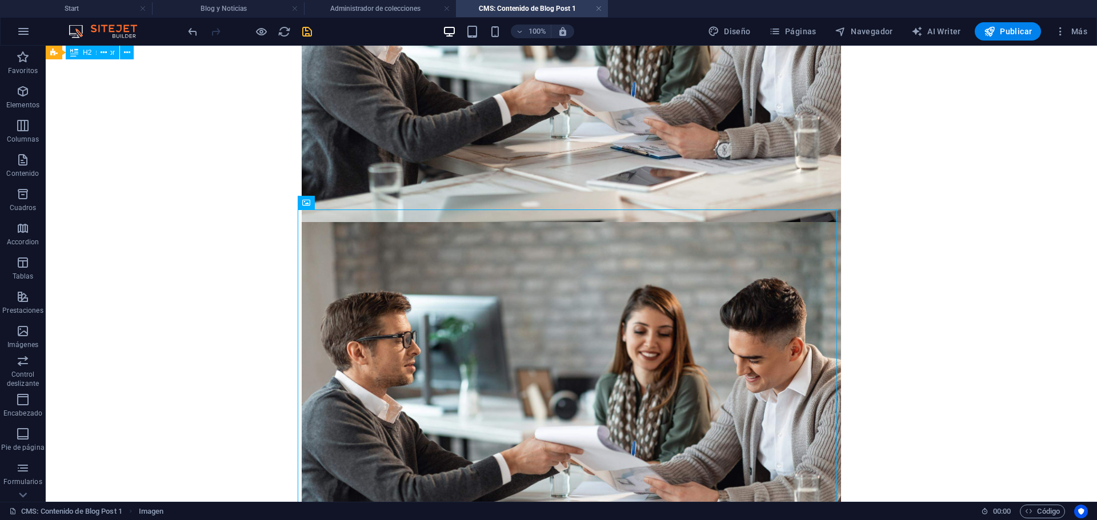
scroll to position [1008, 0]
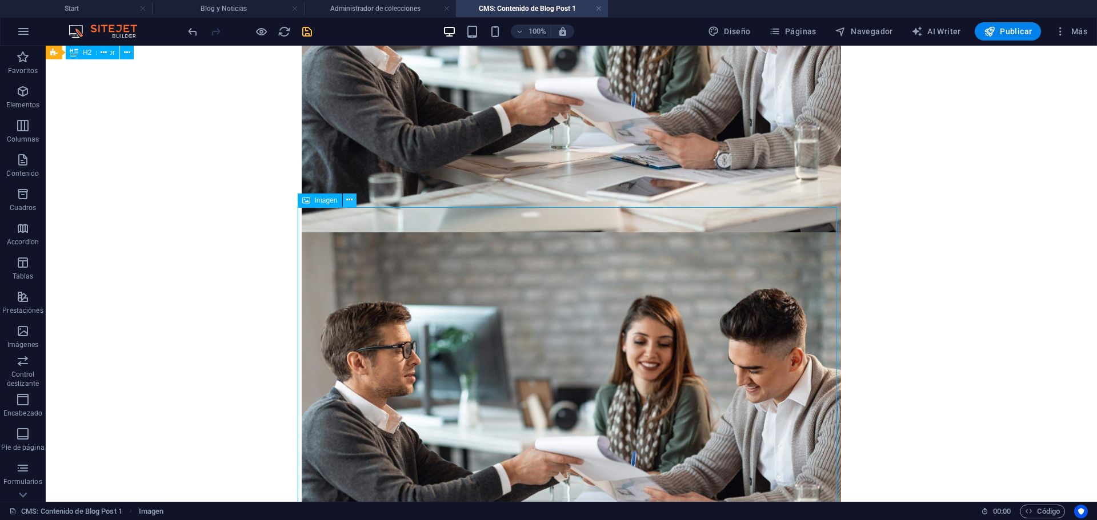
click at [351, 200] on icon at bounding box center [349, 200] width 6 height 12
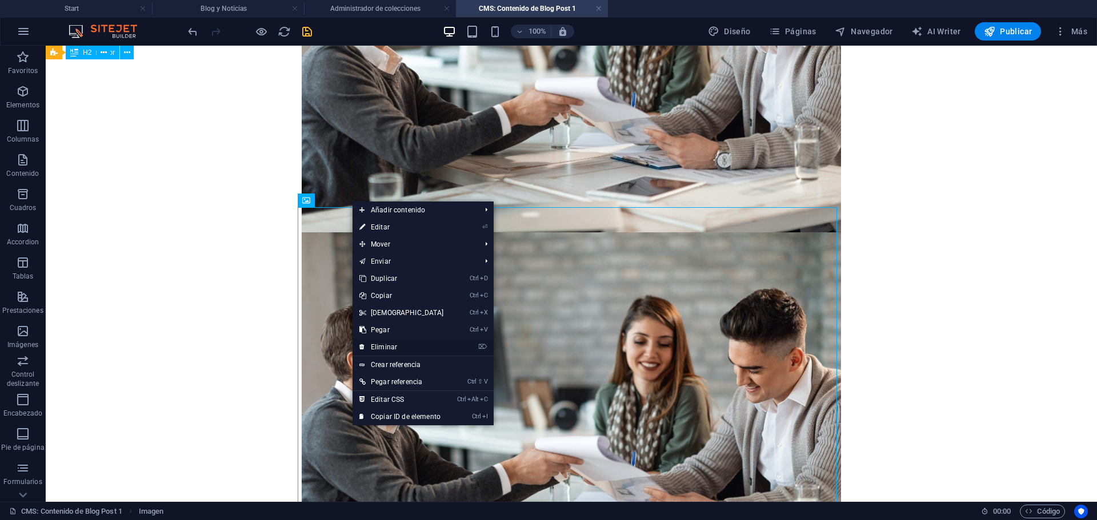
click at [390, 346] on link "⌦ Eliminar" at bounding box center [401, 347] width 98 height 17
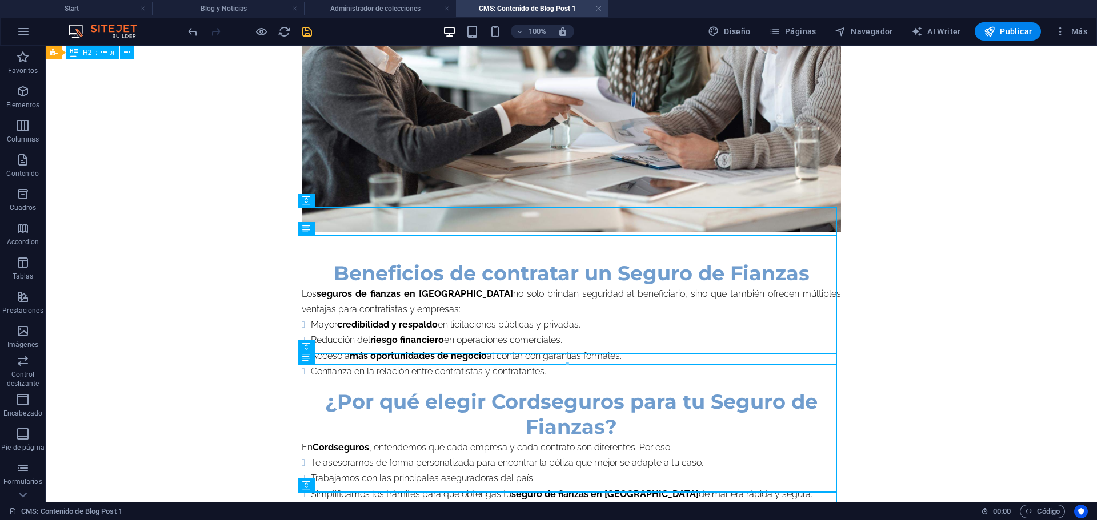
scroll to position [1081, 0]
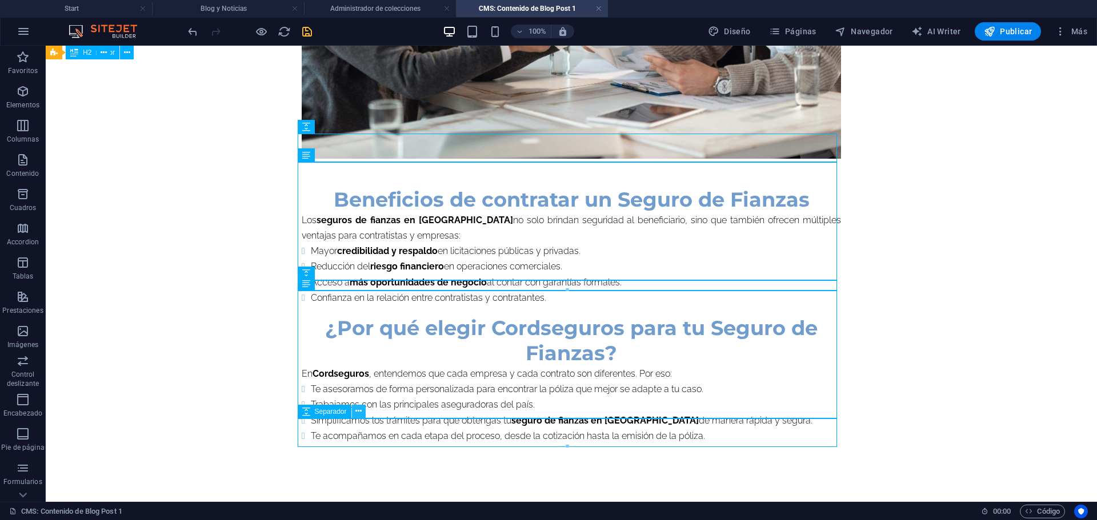
click at [356, 415] on icon at bounding box center [358, 412] width 6 height 12
click at [359, 415] on icon at bounding box center [358, 412] width 6 height 12
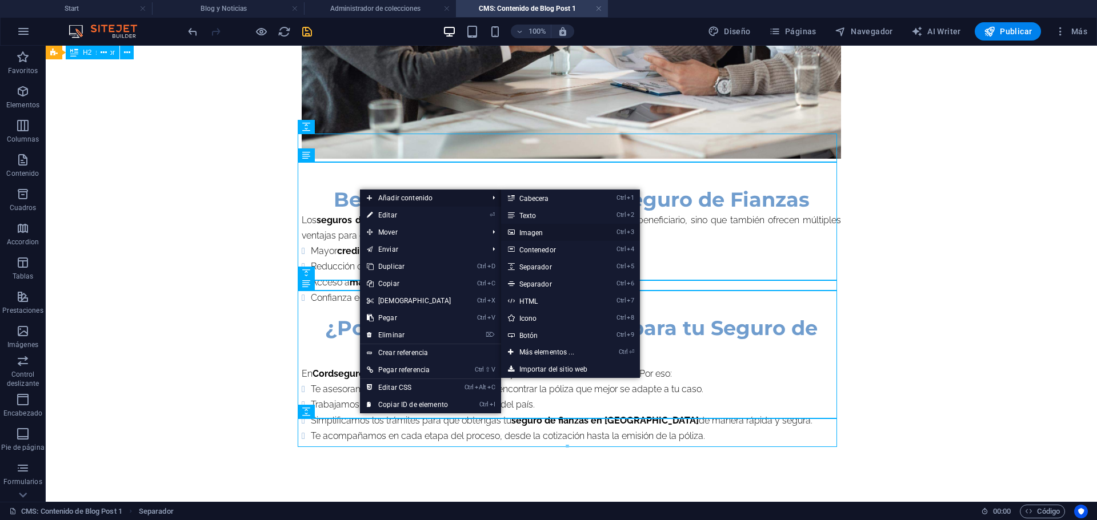
click at [537, 235] on link "Ctrl 3 Imagen" at bounding box center [549, 232] width 96 height 17
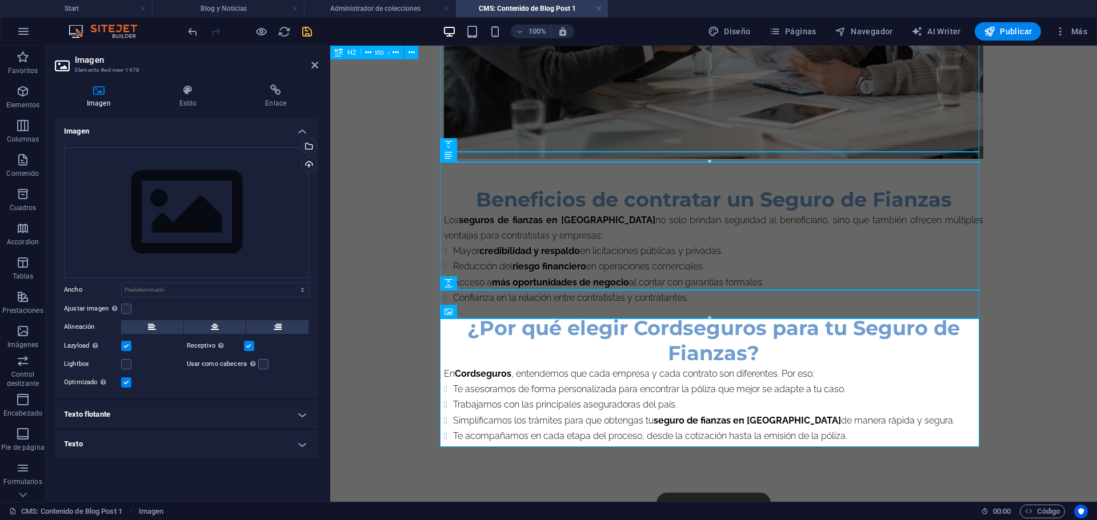
scroll to position [1210, 0]
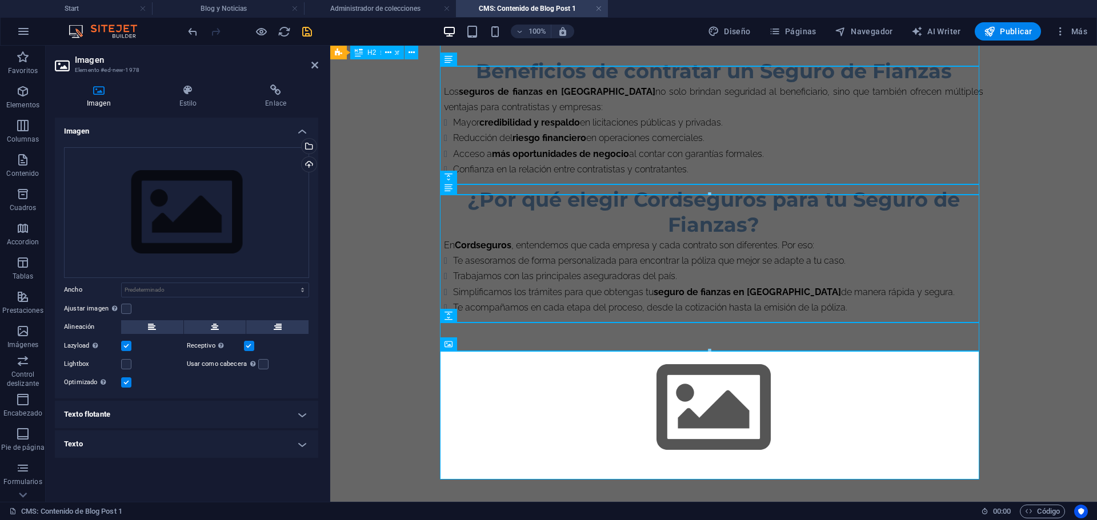
scroll to position [1173, 0]
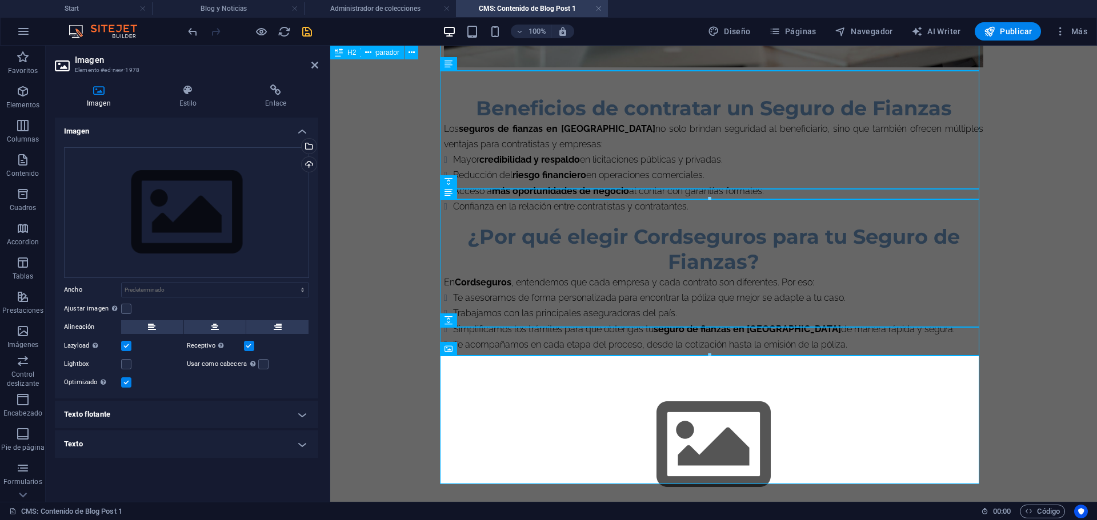
click at [306, 37] on icon "save" at bounding box center [306, 31] width 13 height 13
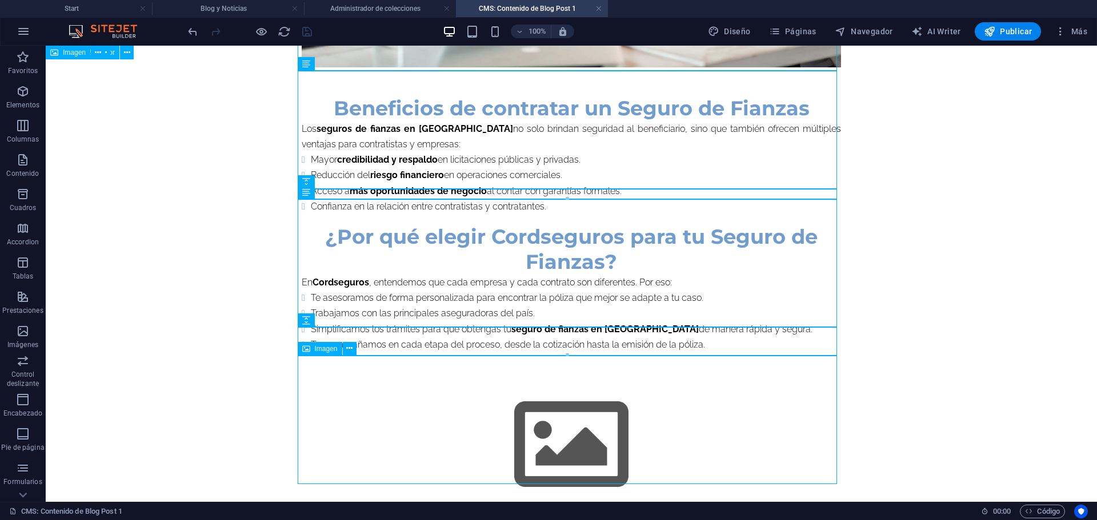
click at [570, 425] on figure at bounding box center [571, 445] width 539 height 129
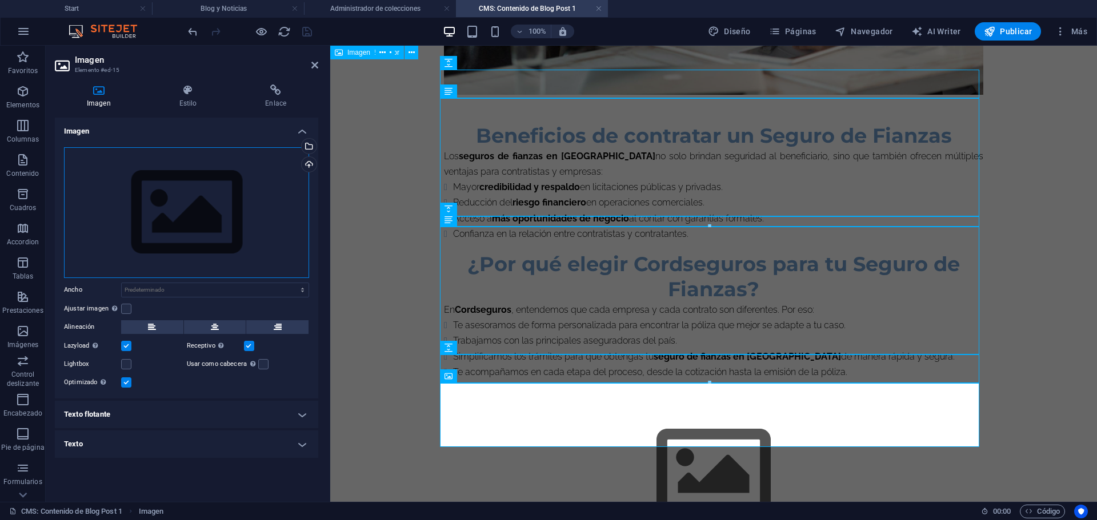
click at [207, 234] on div "Arrastra archivos aquí, haz clic para escoger archivos o selecciona archivos de…" at bounding box center [186, 212] width 245 height 131
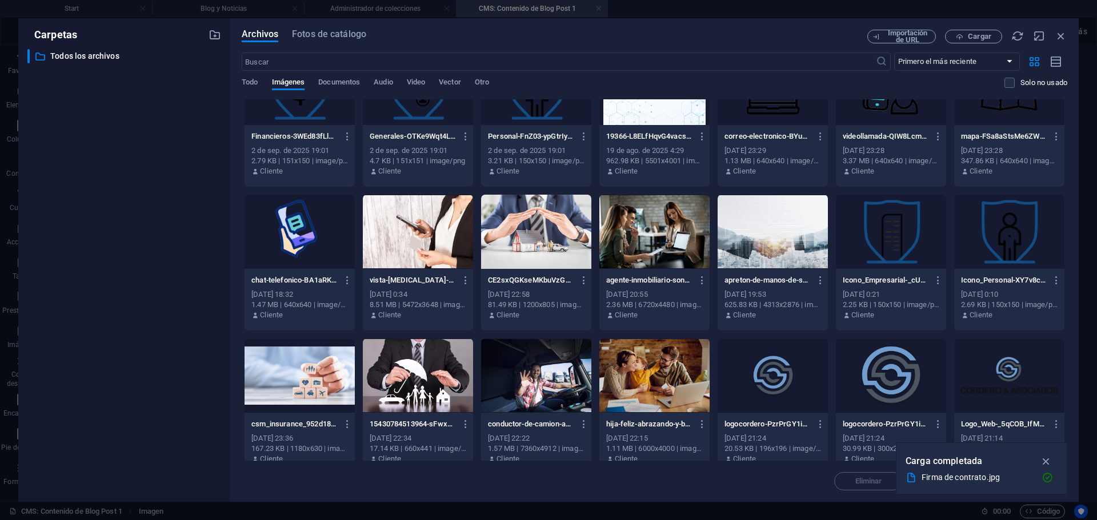
scroll to position [285, 0]
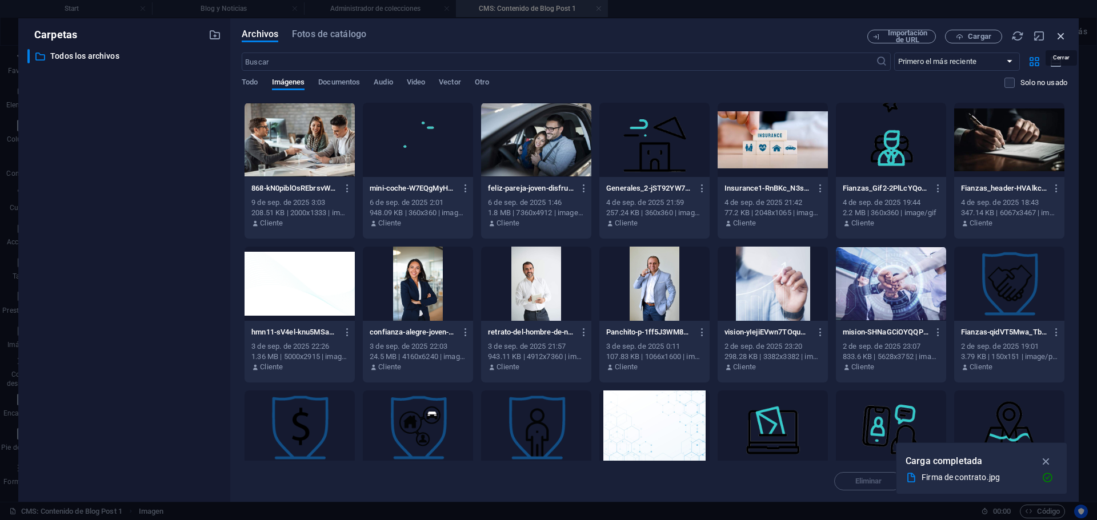
click at [1058, 36] on icon "button" at bounding box center [1060, 36] width 13 height 13
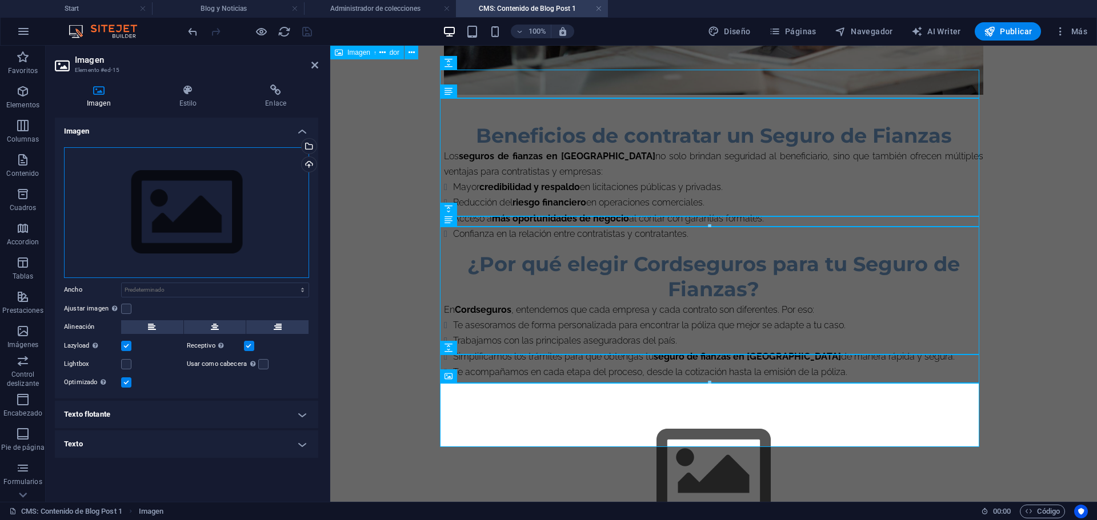
click at [234, 224] on div "Arrastra archivos aquí, haz clic para escoger archivos o selecciona archivos de…" at bounding box center [186, 212] width 245 height 131
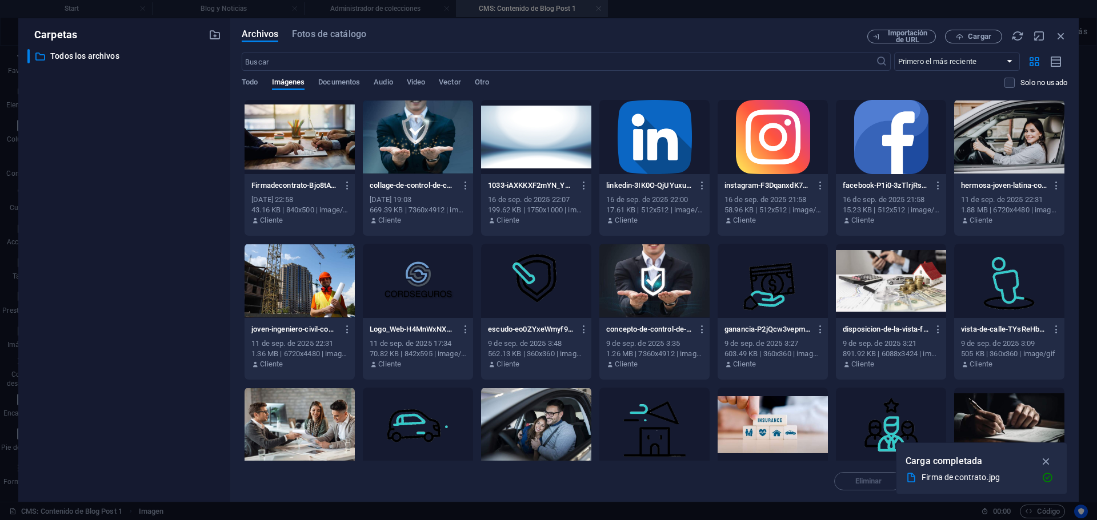
click at [234, 224] on div "Archivos Fotos de catálogo Importación de URL Cargar ​ Primero el más reciente …" at bounding box center [654, 260] width 848 height 484
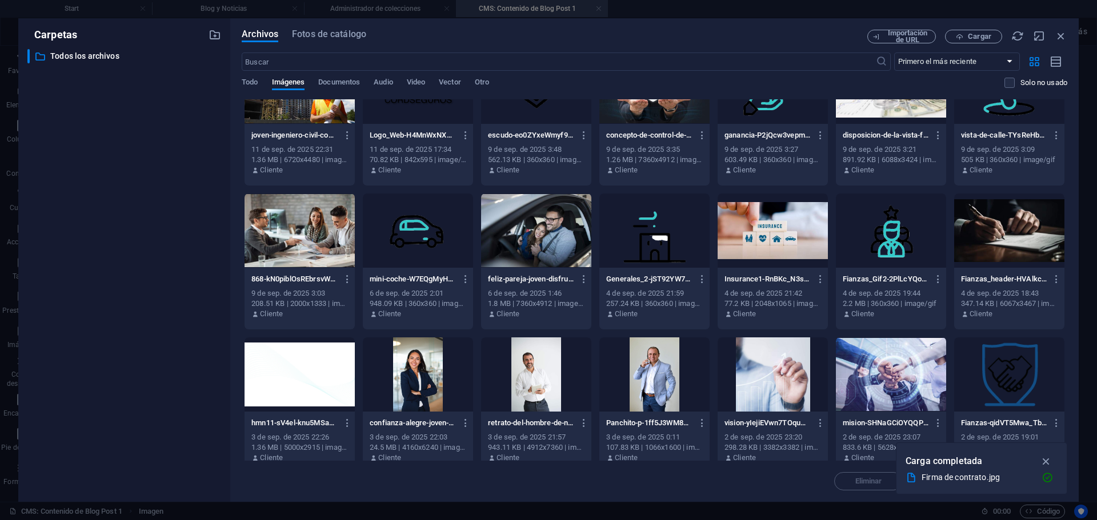
scroll to position [131, 0]
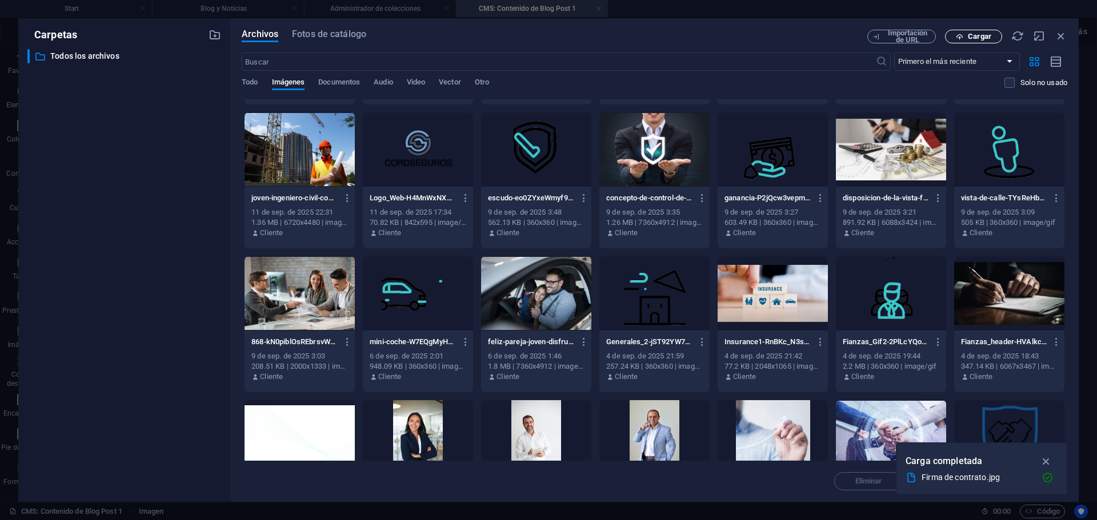
click at [965, 37] on span "Cargar" at bounding box center [973, 36] width 47 height 7
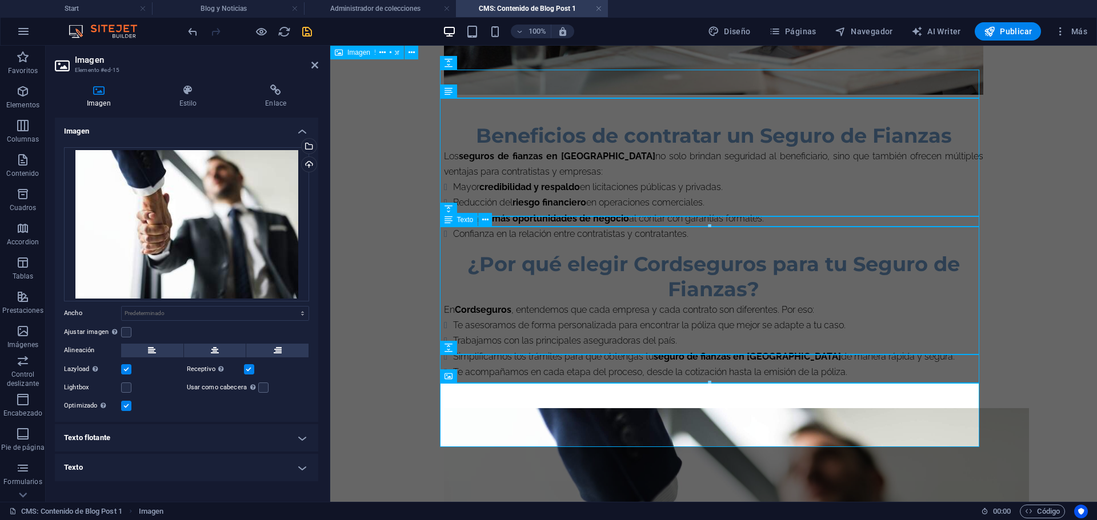
scroll to position [1173, 0]
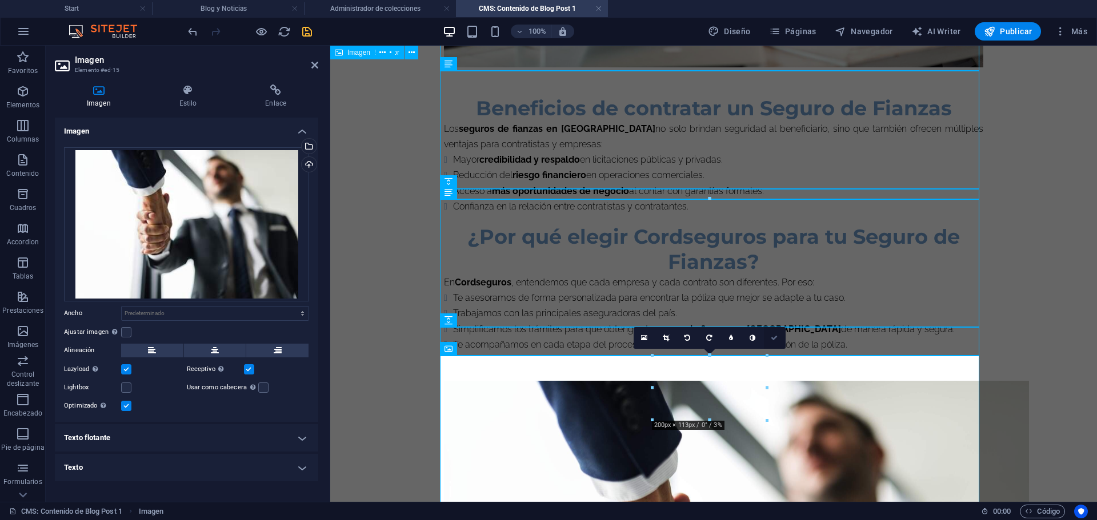
click at [772, 338] on icon at bounding box center [774, 338] width 7 height 7
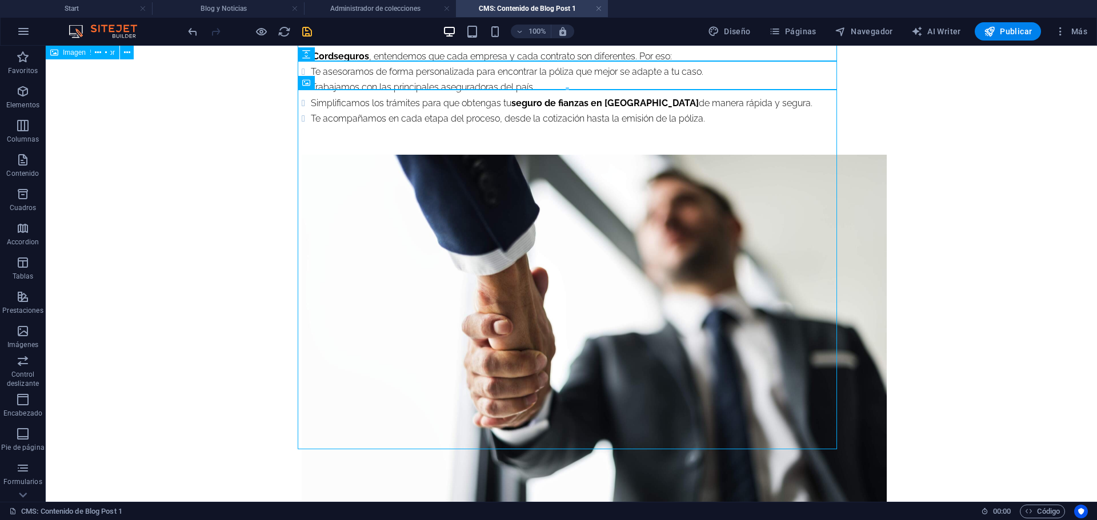
scroll to position [1441, 0]
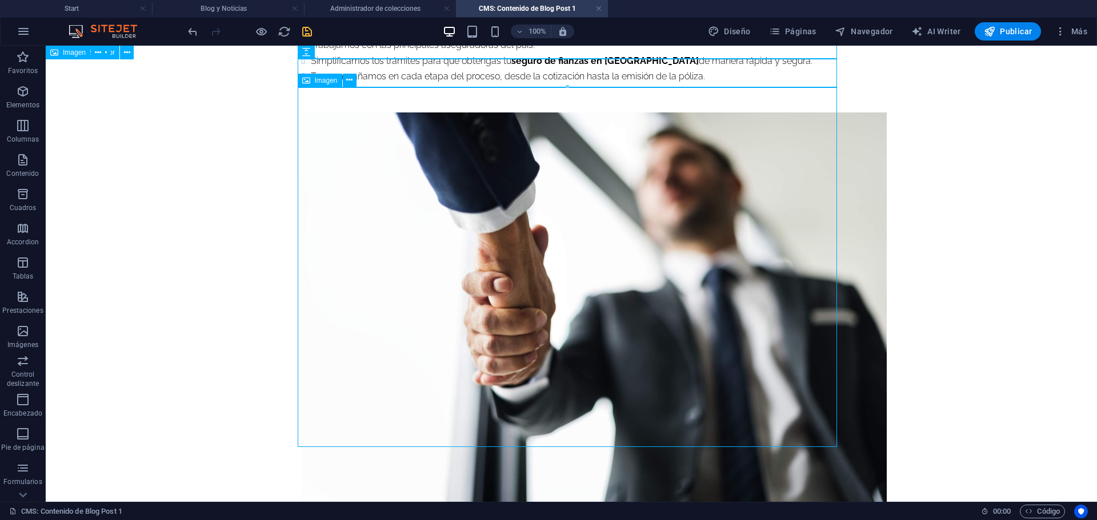
click at [492, 443] on figure at bounding box center [571, 308] width 539 height 391
click at [354, 82] on button at bounding box center [350, 81] width 14 height 14
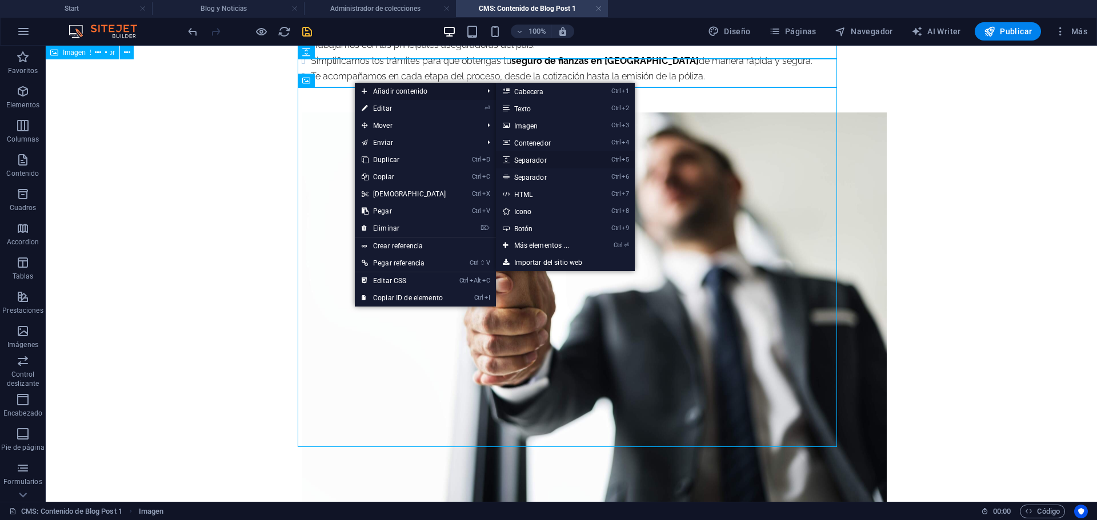
click at [521, 160] on link "Ctrl 5 Separador" at bounding box center [544, 159] width 96 height 17
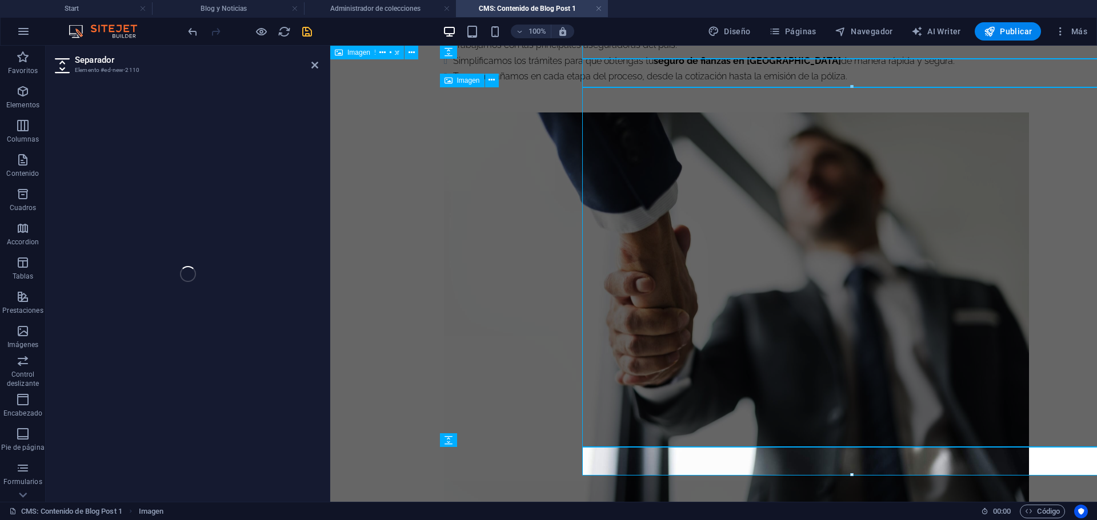
select select "px"
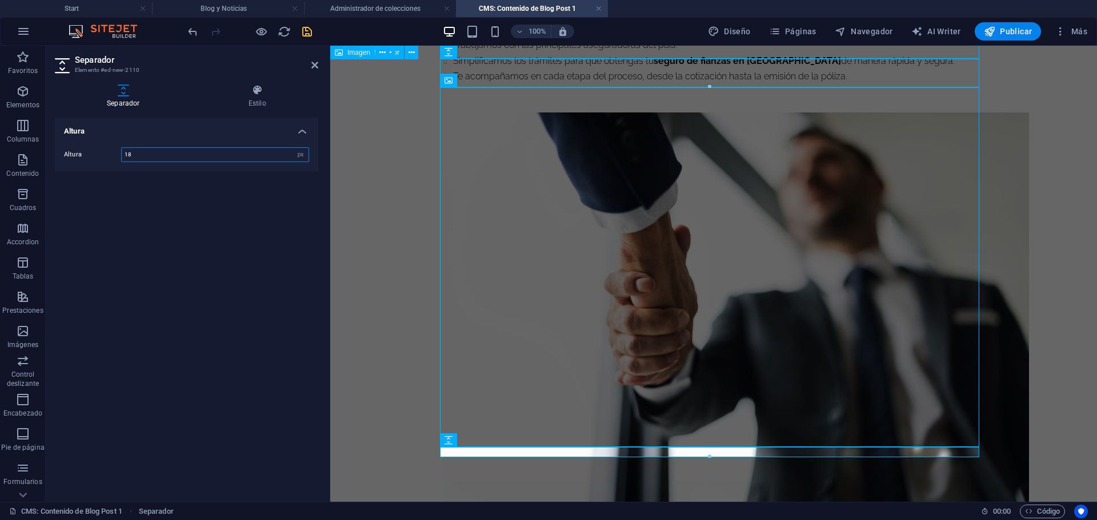
click at [201, 156] on input "18" at bounding box center [215, 155] width 187 height 14
type input "30"
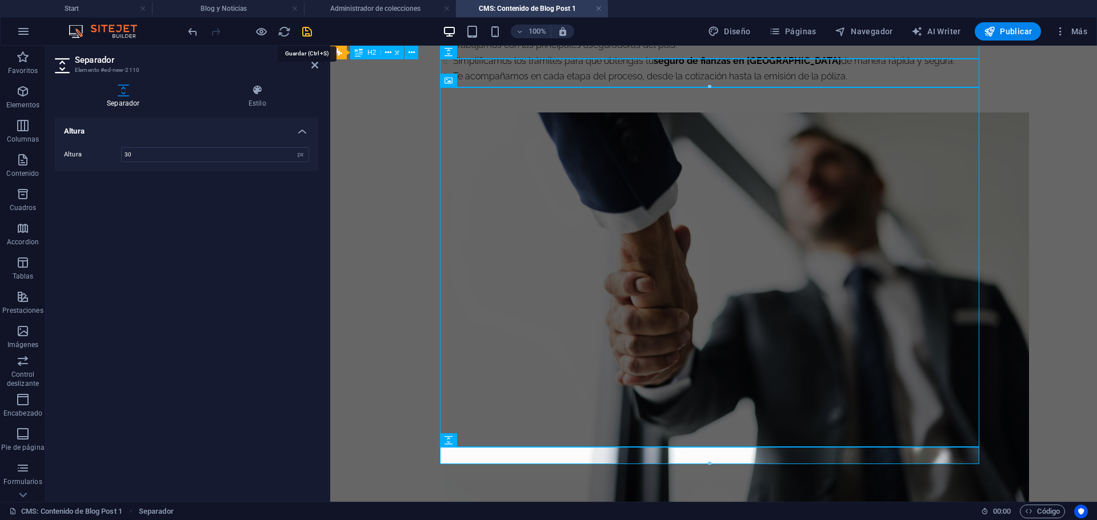
click at [303, 35] on icon "save" at bounding box center [306, 31] width 13 height 13
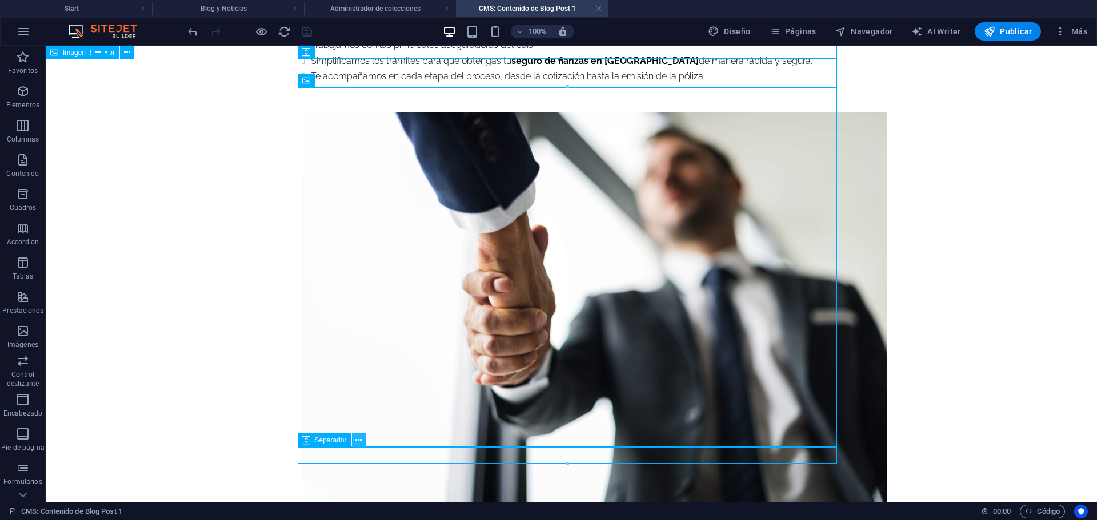
click at [358, 440] on icon at bounding box center [358, 441] width 6 height 12
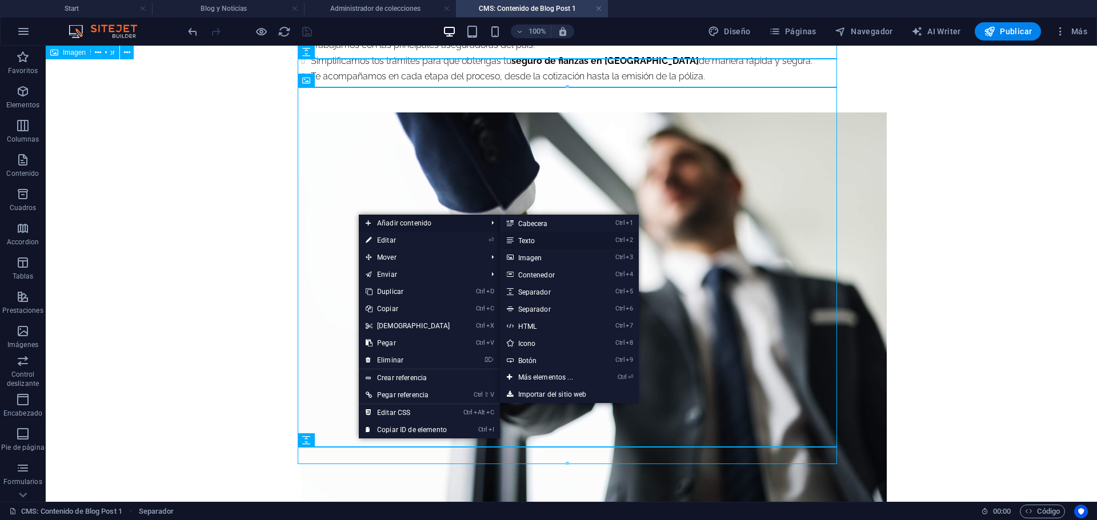
click at [523, 240] on link "Ctrl 2 Texto" at bounding box center [548, 240] width 96 height 17
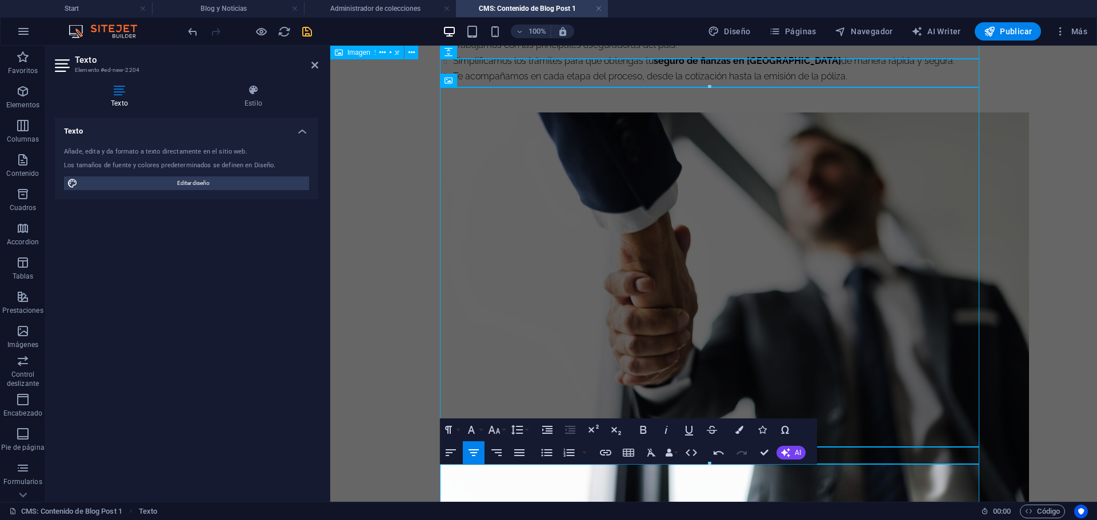
scroll to position [1536, 0]
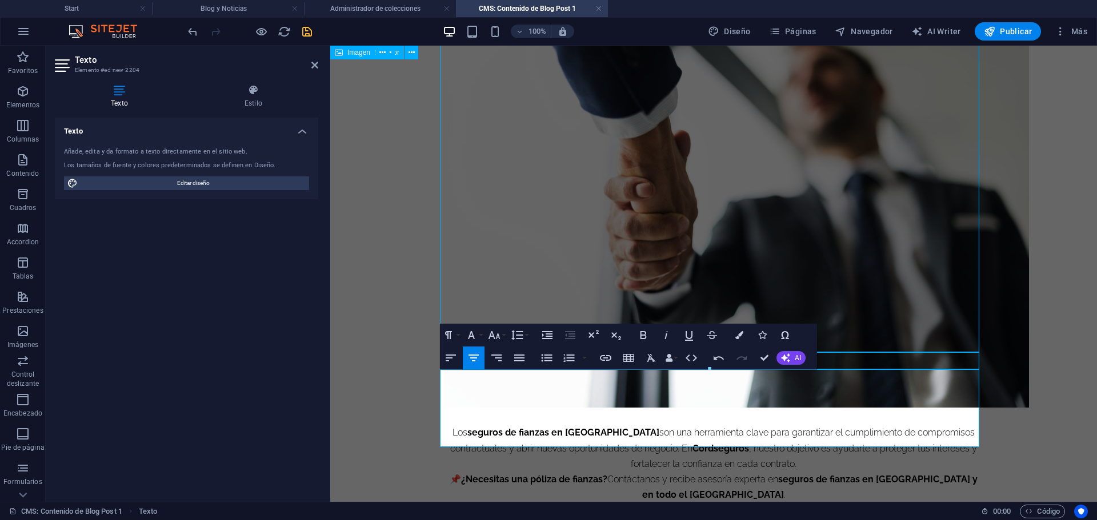
click at [727, 472] on p "📌 ¿Necesitas una póliza de fianzas? Contáctanos y recibe asesoría experta en se…" at bounding box center [713, 487] width 539 height 31
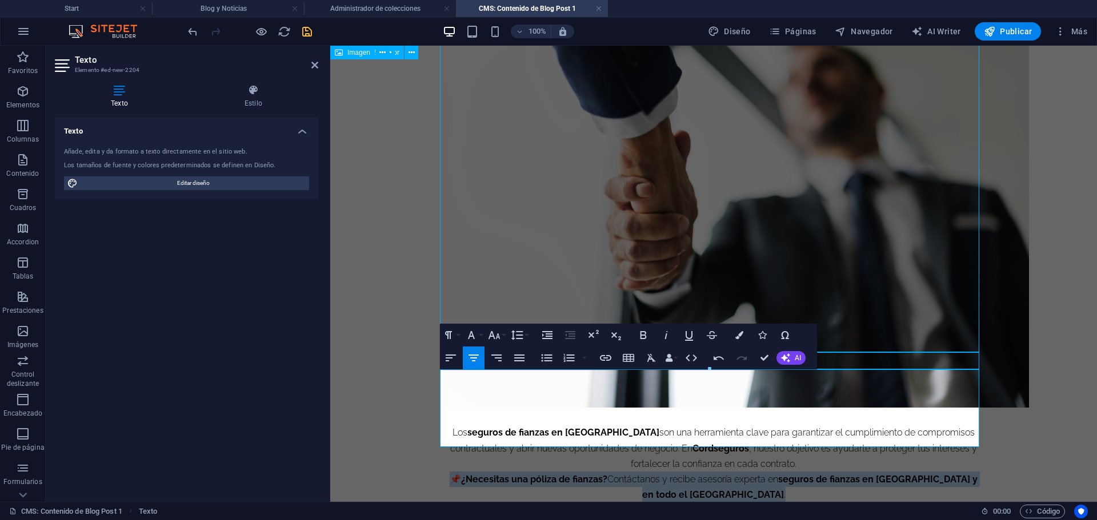
click at [727, 472] on p "📌 ¿Necesitas una póliza de fianzas? Contáctanos y recibe asesoría experta en se…" at bounding box center [713, 487] width 539 height 31
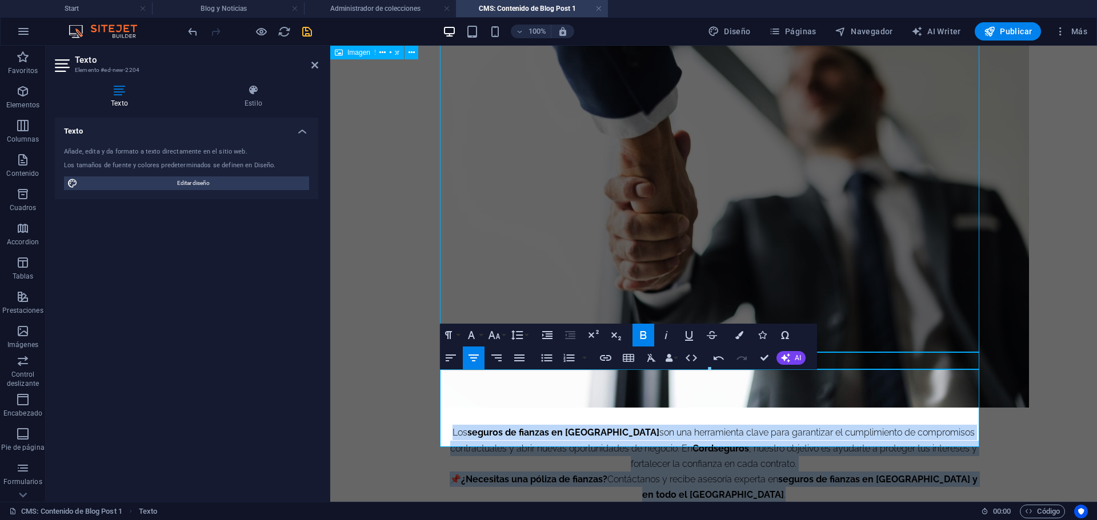
drag, startPoint x: 733, startPoint y: 441, endPoint x: 438, endPoint y: 375, distance: 303.1
click at [519, 363] on icon "button" at bounding box center [519, 358] width 14 height 14
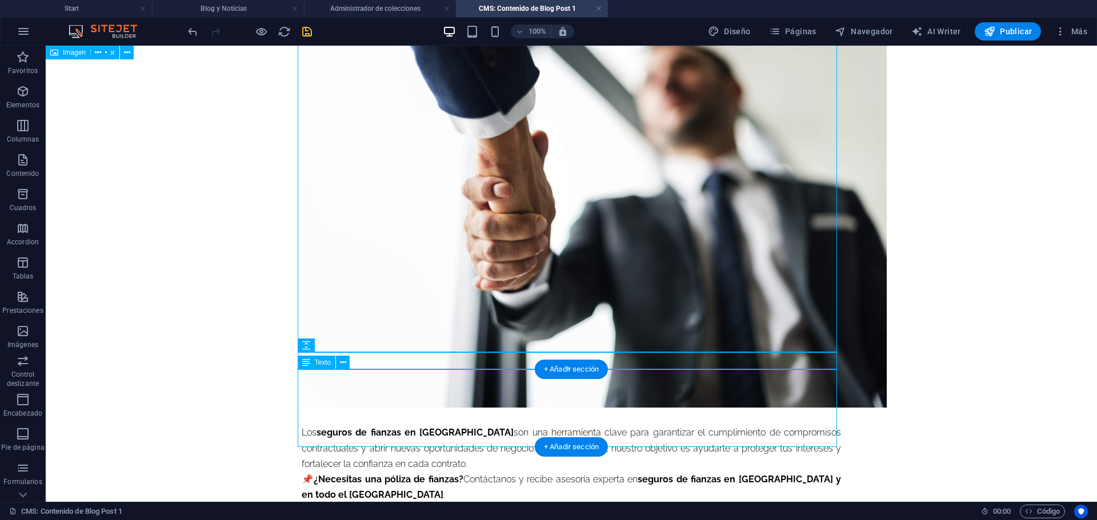
click at [411, 425] on div "Los seguros de fianzas en Ecuador son una herramienta clave para garantizar el …" at bounding box center [571, 464] width 539 height 78
click at [416, 425] on div "Los seguros de fianzas en Ecuador son una herramienta clave para garantizar el …" at bounding box center [571, 464] width 539 height 78
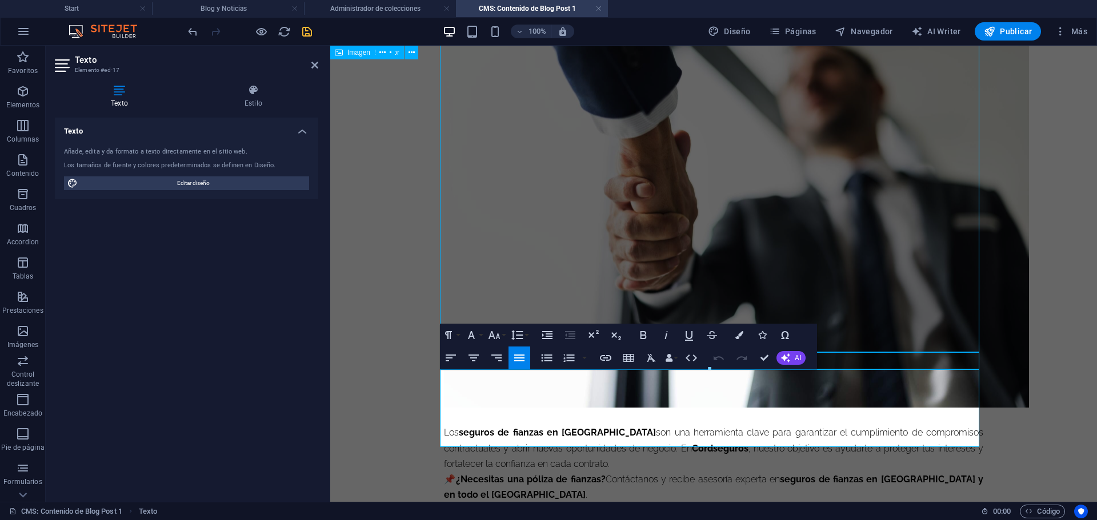
click at [555, 425] on p "Los seguros de fianzas en Ecuador son una herramienta clave para garantizar el …" at bounding box center [713, 448] width 539 height 47
click at [456, 472] on p "📌 ¿Necesitas una póliza de fianzas? Contáctanos y recibe asesoría experta en se…" at bounding box center [713, 487] width 539 height 31
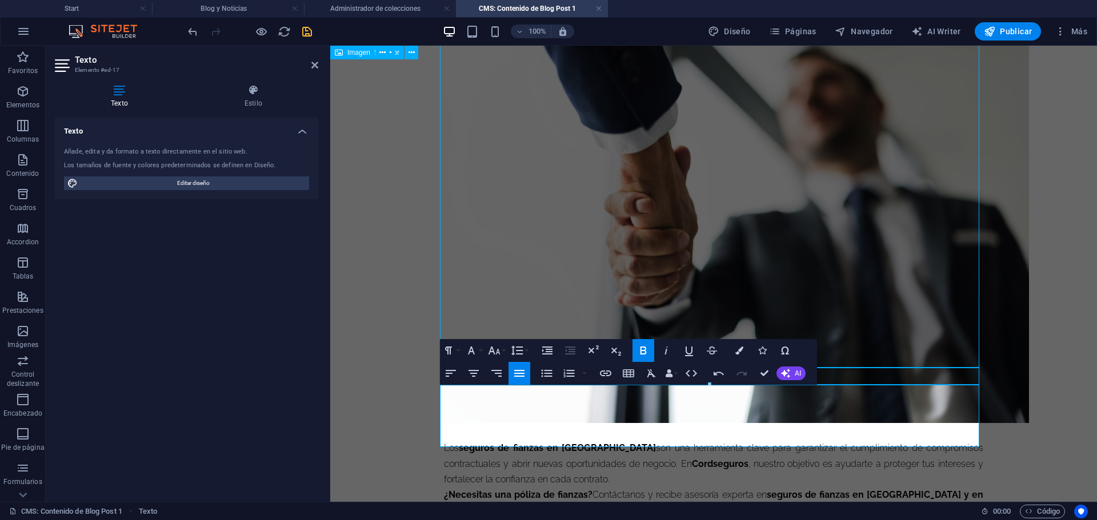
click at [560, 440] on p "Los seguros de fianzas en Ecuador son una herramienta clave para garantizar el …" at bounding box center [713, 463] width 539 height 47
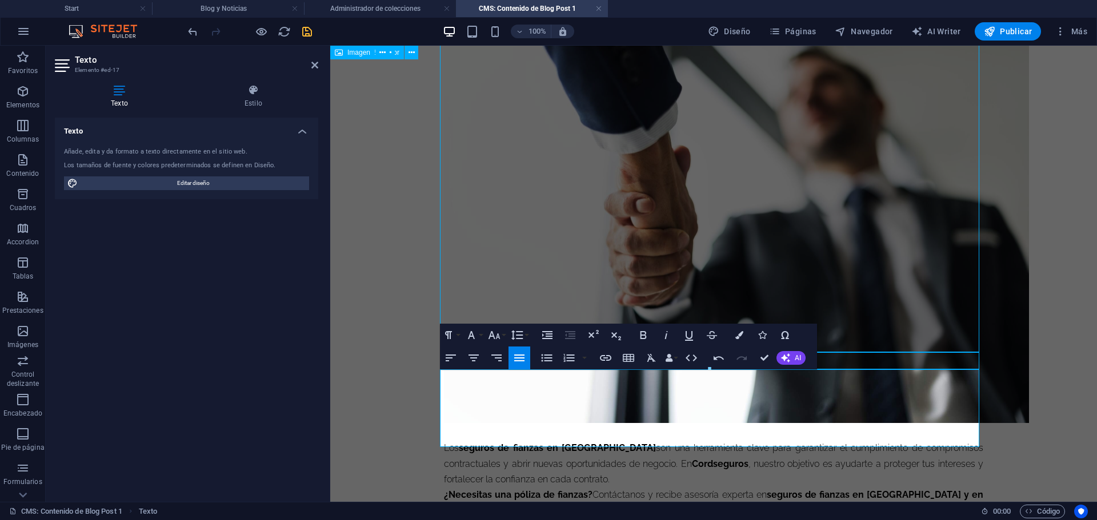
scroll to position [1536, 0]
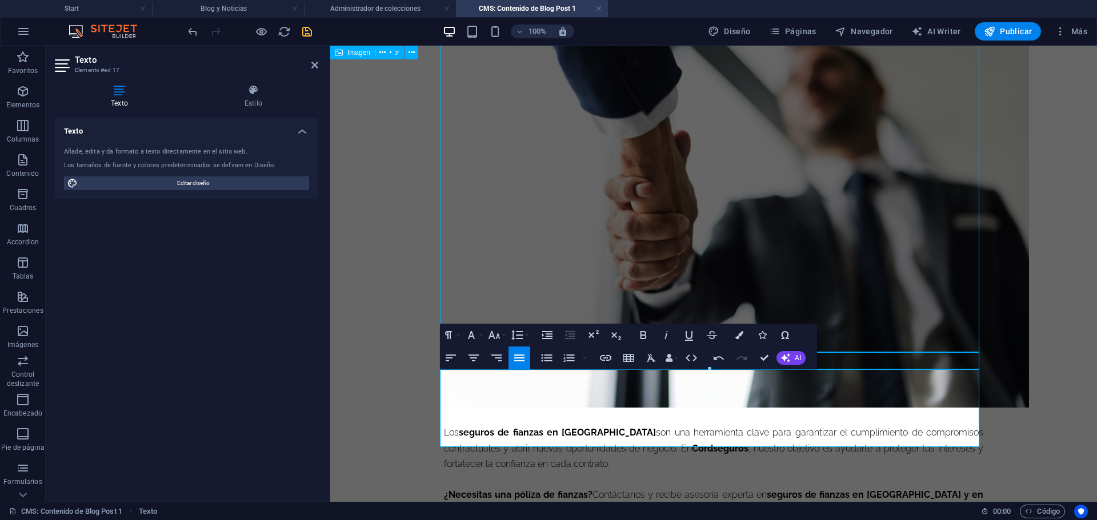
click at [543, 490] on strong "¿Necesitas una póliza de fianzas?" at bounding box center [518, 495] width 149 height 11
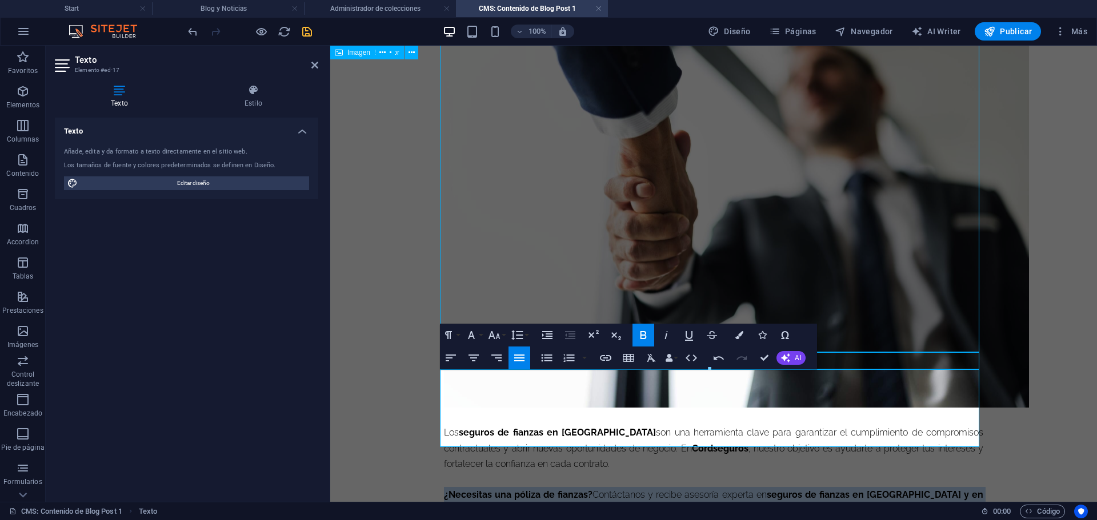
click at [543, 490] on strong "¿Necesitas una póliza de fianzas?" at bounding box center [518, 495] width 149 height 11
copy p "¿Necesitas una póliza de fianzas? Contáctanos y recibe asesoría experta en segu…"
click at [741, 339] on icon "button" at bounding box center [739, 335] width 8 height 8
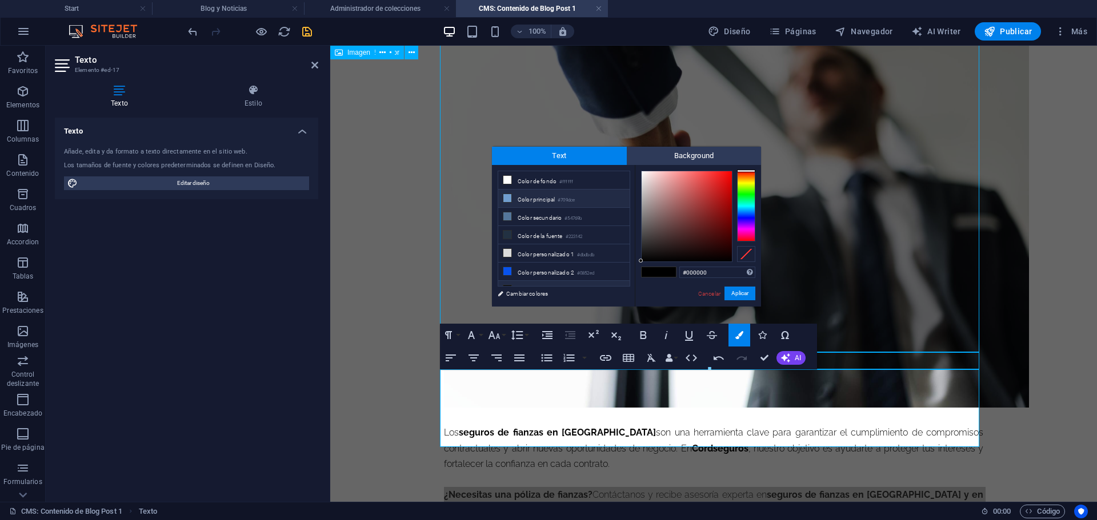
click at [537, 198] on li "Color principal #709dce" at bounding box center [563, 199] width 131 height 18
type input "#709dce"
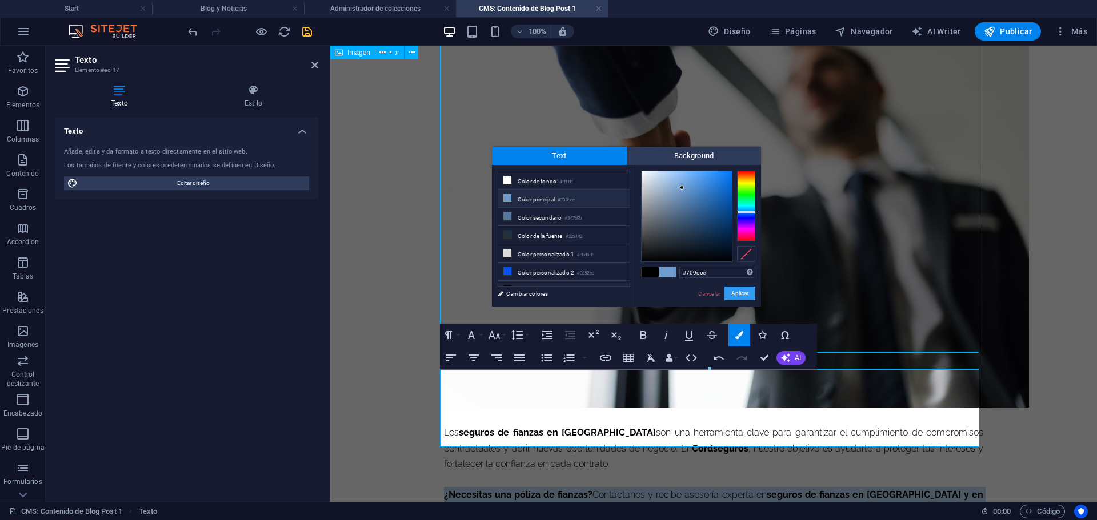
click at [748, 295] on button "Aplicar" at bounding box center [739, 294] width 31 height 14
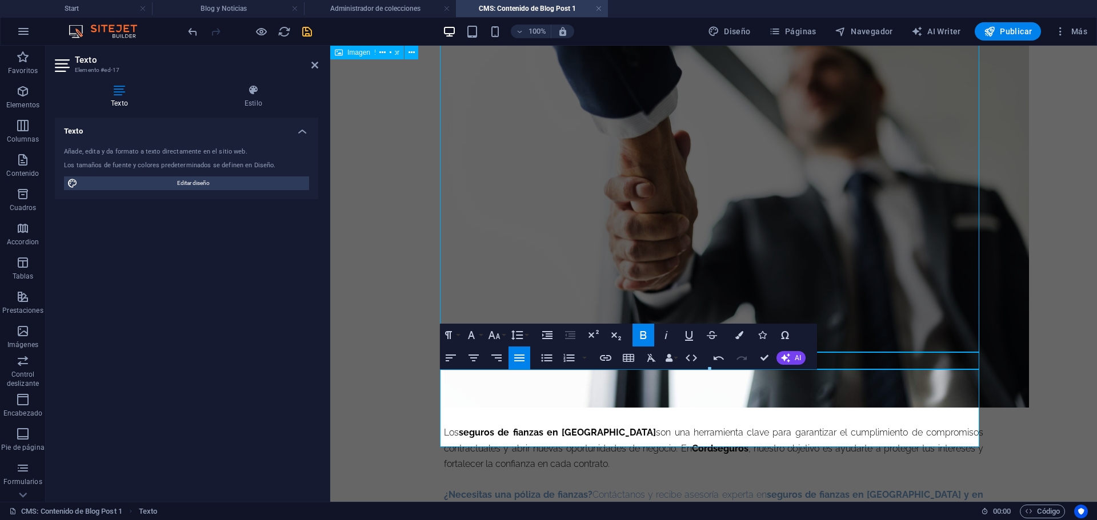
click at [715, 487] on p "¿Necesitas una póliza de fianzas? Contáctanos y recibe asesoría experta en segu…" at bounding box center [713, 502] width 539 height 31
click at [680, 490] on span "¿Necesitas una póliza de fianzas? Contáctanos y recibe asesoría experta en segu…" at bounding box center [713, 503] width 539 height 26
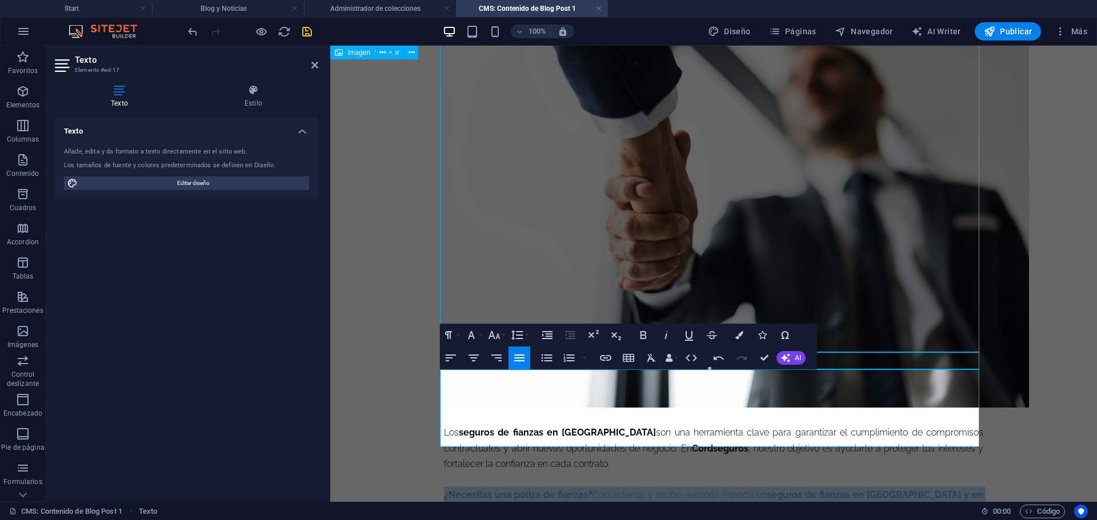
click at [680, 490] on span "¿Necesitas una póliza de fianzas? Contáctanos y recibe asesoría experta en segu…" at bounding box center [713, 503] width 539 height 26
copy span "¿Necesitas una póliza de fianzas? Contáctanos y recibe asesoría experta en segu…"
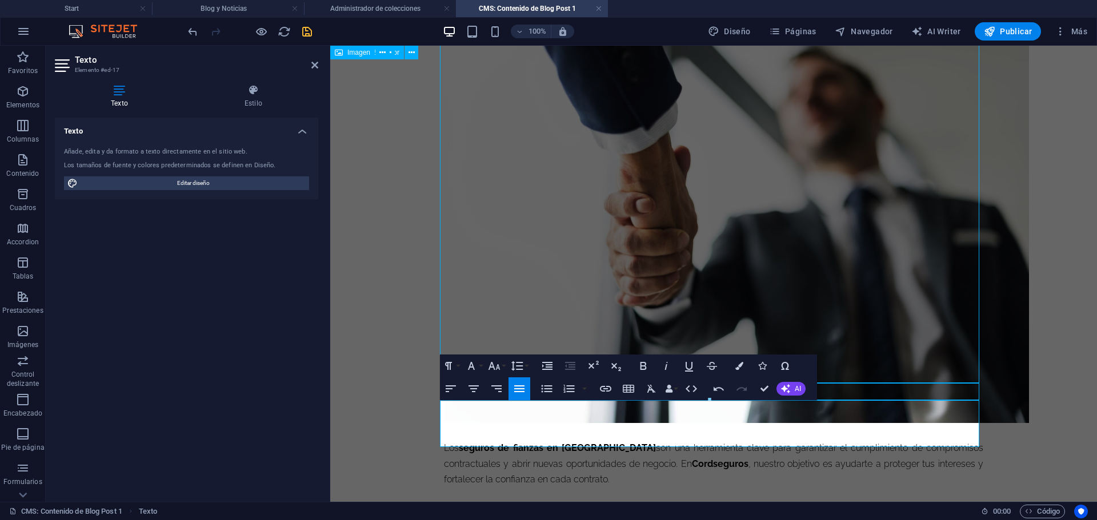
scroll to position [1505, 0]
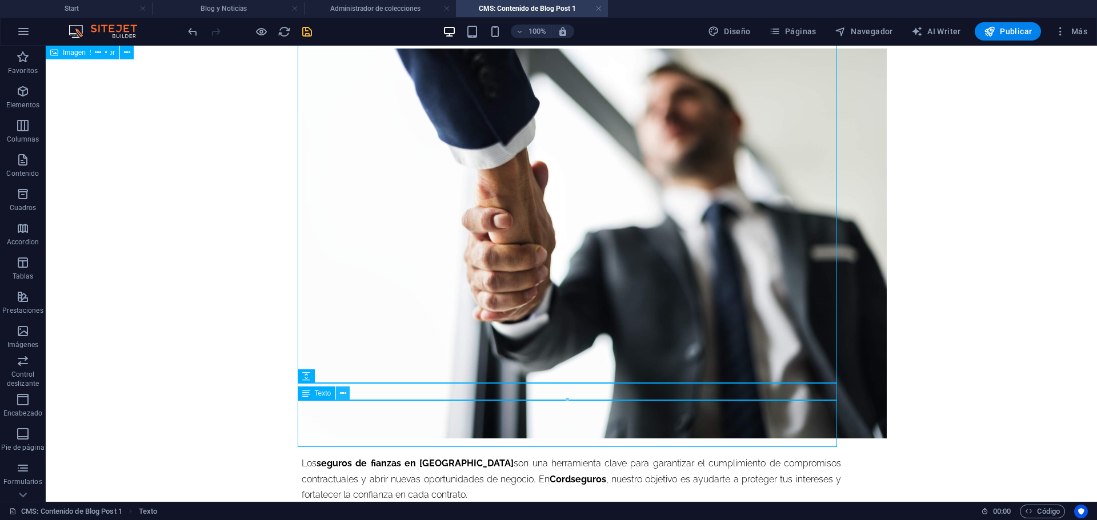
click at [342, 394] on icon at bounding box center [343, 394] width 6 height 12
click at [346, 391] on icon at bounding box center [343, 394] width 6 height 12
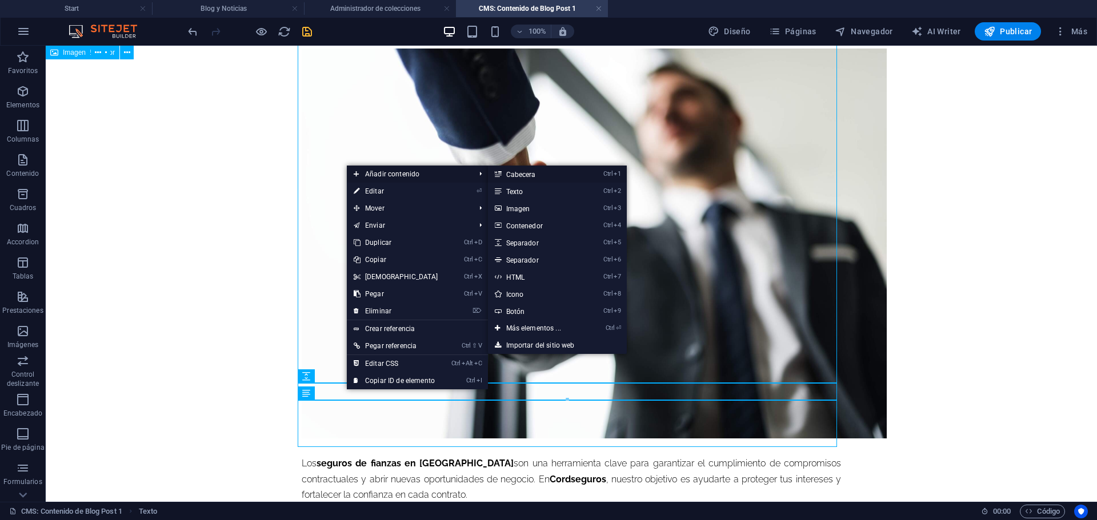
click at [514, 172] on link "Ctrl 1 Cabecera" at bounding box center [536, 174] width 96 height 17
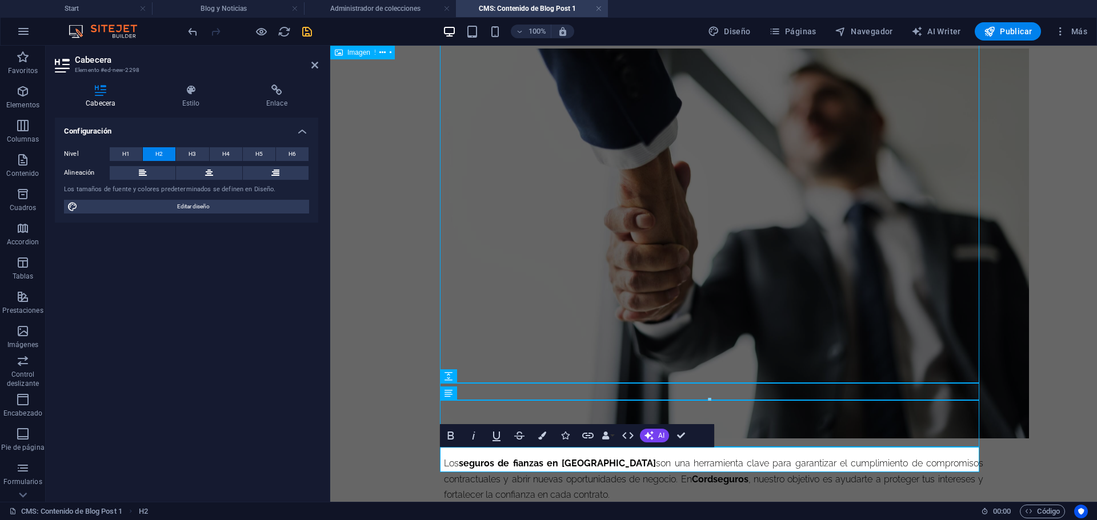
click at [696, 503] on h2 "¿Necesitas una póliza de fianzas?" at bounding box center [713, 515] width 539 height 25
click at [541, 439] on icon "button" at bounding box center [542, 436] width 8 height 8
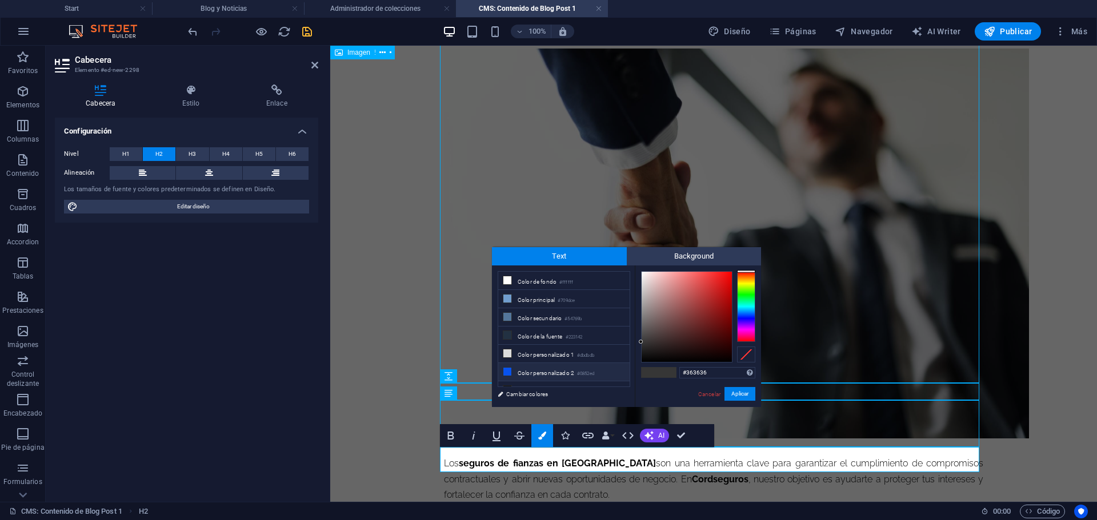
click at [535, 369] on li "Color personalizado 2 #0852ed" at bounding box center [563, 372] width 131 height 18
type input "#0852ed"
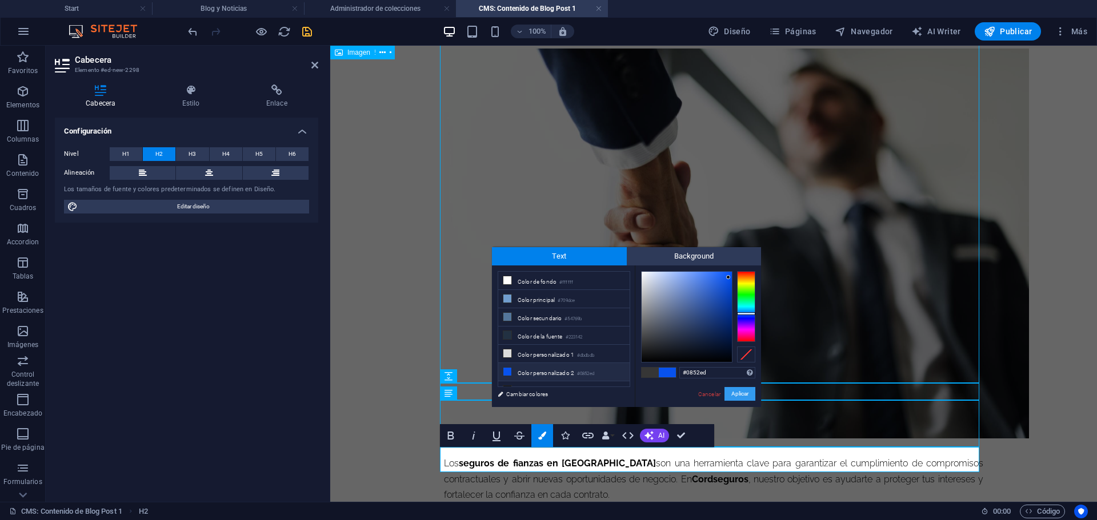
click at [738, 396] on button "Aplicar" at bounding box center [739, 394] width 31 height 14
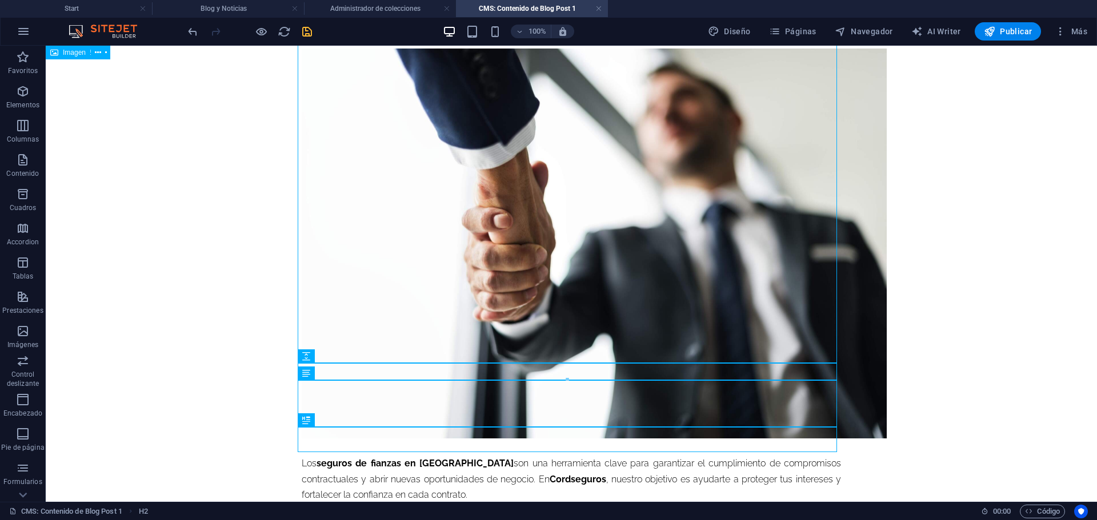
scroll to position [1530, 0]
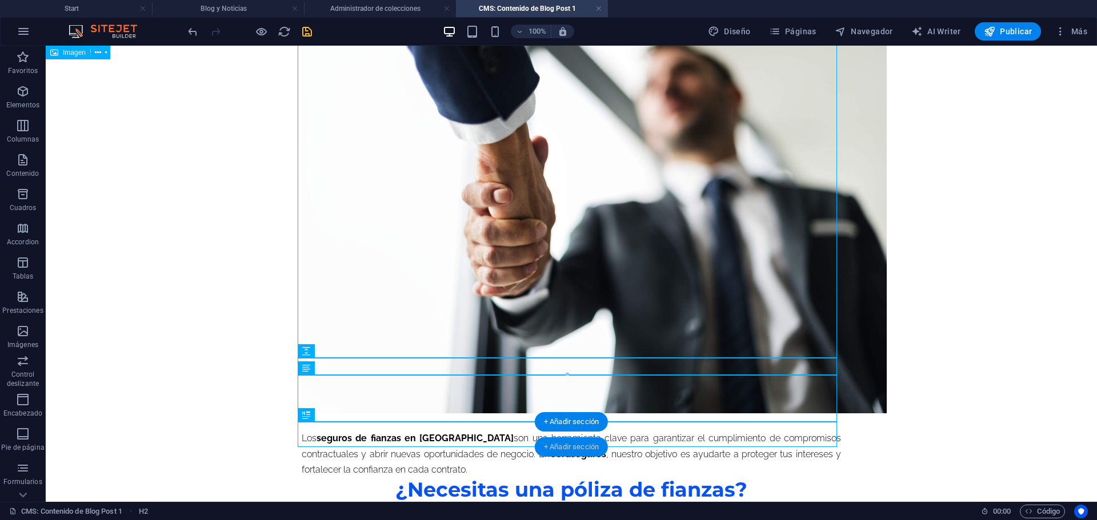
click at [565, 448] on div "+ Añadir sección" at bounding box center [571, 447] width 73 height 19
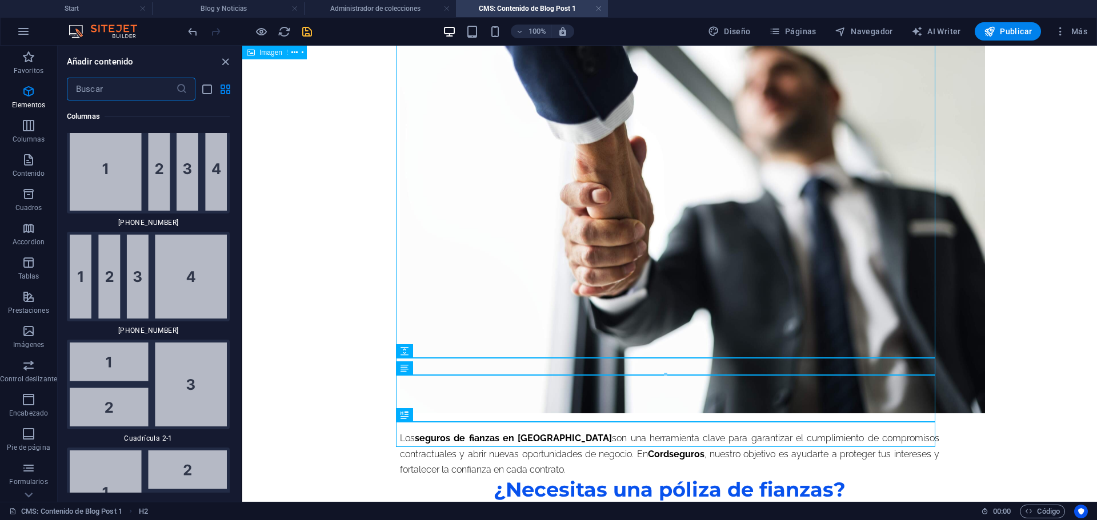
scroll to position [3930, 0]
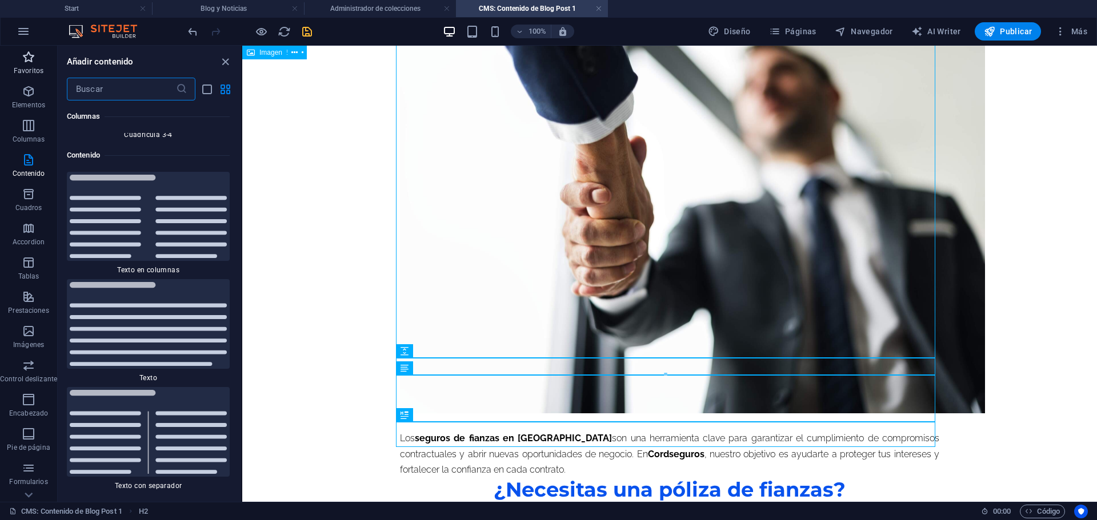
click at [34, 62] on icon "button" at bounding box center [29, 57] width 14 height 14
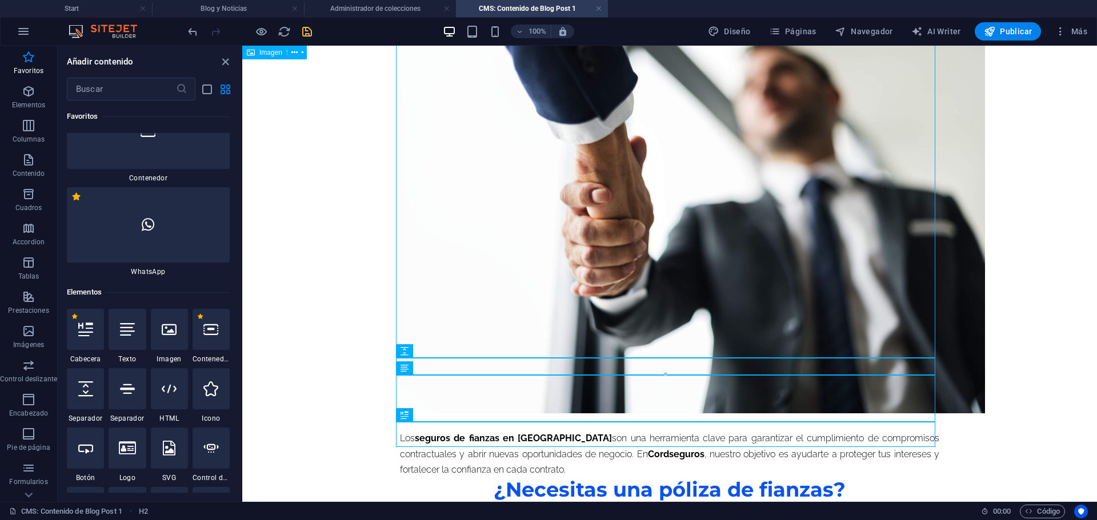
scroll to position [166, 0]
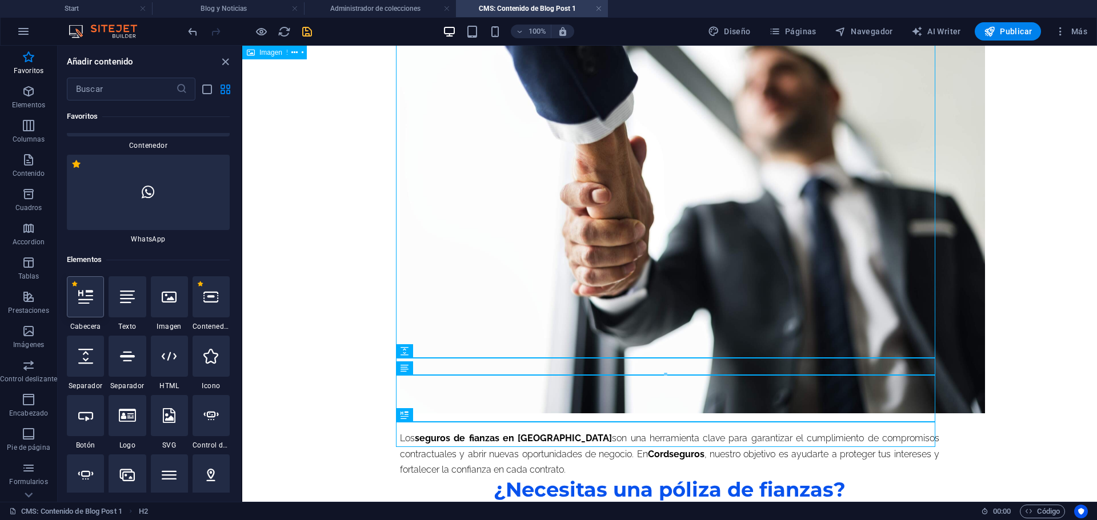
click at [93, 304] on div at bounding box center [85, 296] width 37 height 41
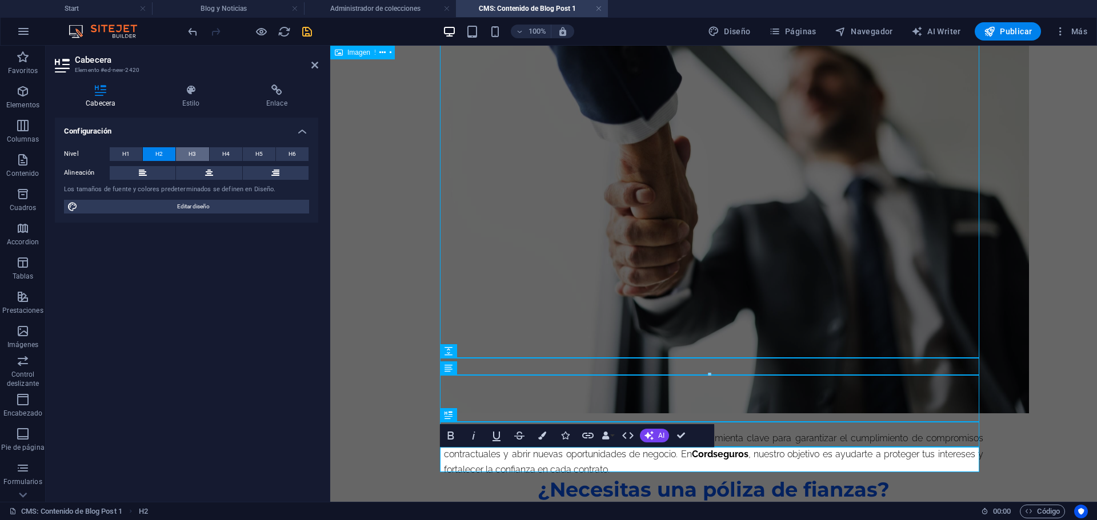
click at [196, 157] on button "H3" at bounding box center [192, 154] width 33 height 14
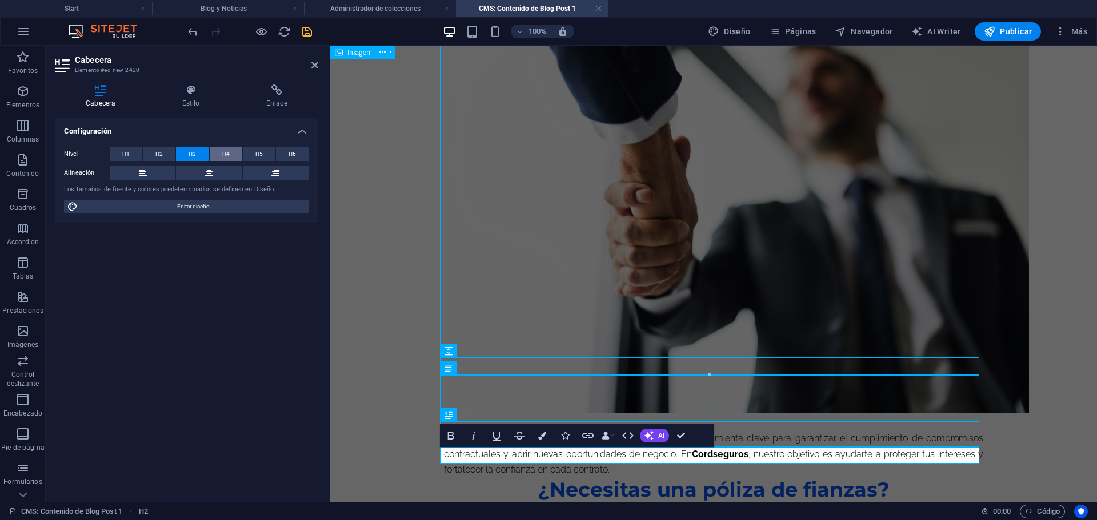
click at [216, 155] on button "H4" at bounding box center [226, 154] width 33 height 14
click at [196, 156] on span "H3" at bounding box center [191, 154] width 7 height 14
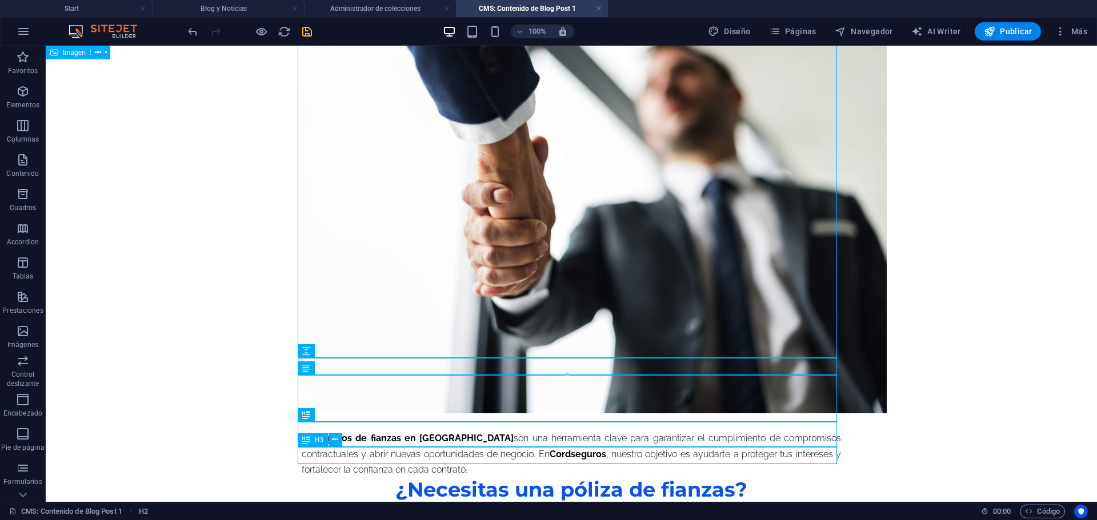
click at [623, 503] on div "Nueva cabecera" at bounding box center [571, 511] width 539 height 17
click at [609, 503] on div "Nueva cabecera" at bounding box center [571, 511] width 539 height 17
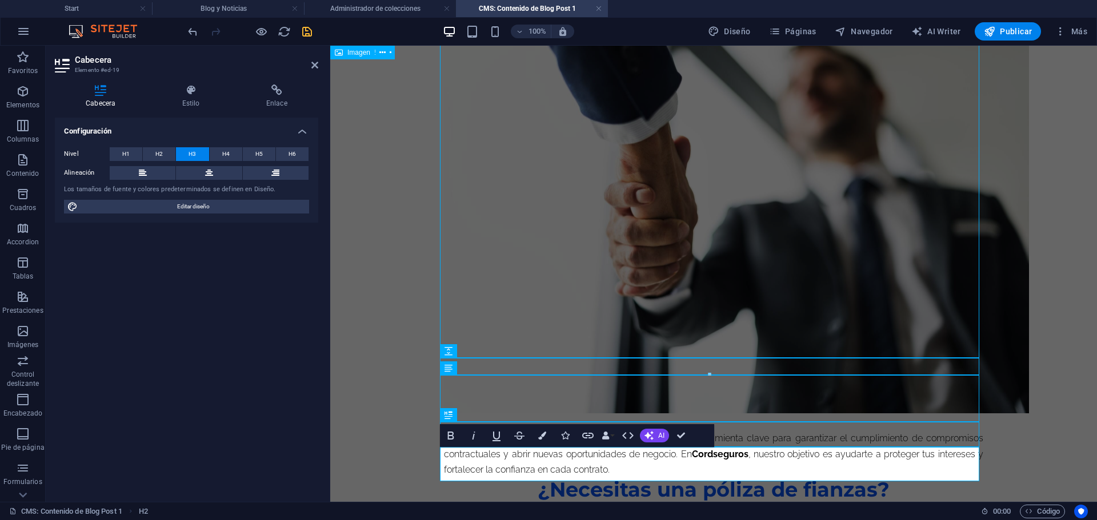
click at [745, 503] on h3 "Contáctanos y recibe asesoría experta en seguros de fianzas en Quito y en todo …" at bounding box center [713, 520] width 539 height 34
click at [223, 146] on div "Nivel H1 H2 H3 H4 H5 H6 Alineación Los tamaños de fuente y colores predetermina…" at bounding box center [186, 180] width 263 height 85
click at [227, 158] on span "H4" at bounding box center [225, 154] width 7 height 14
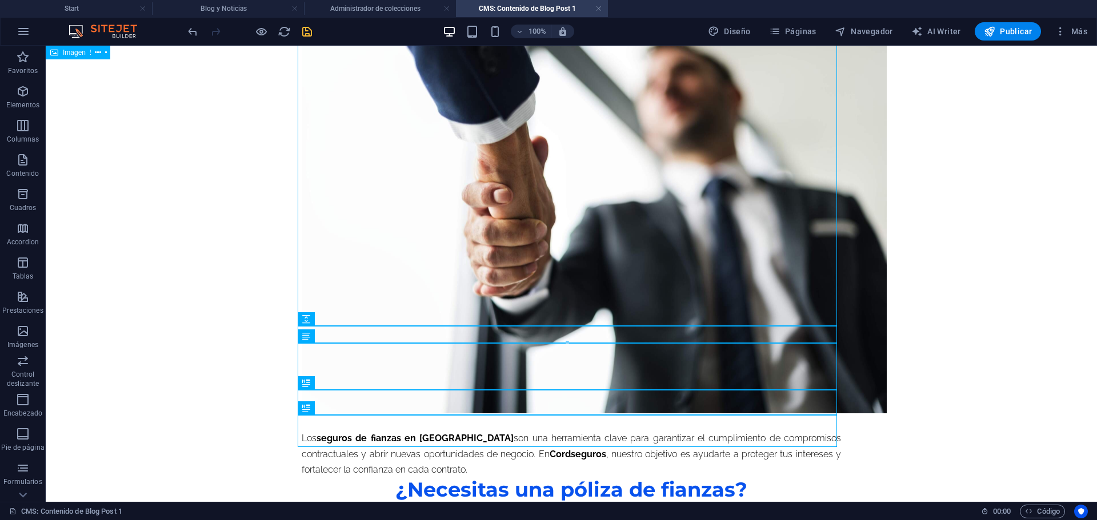
scroll to position [1562, 0]
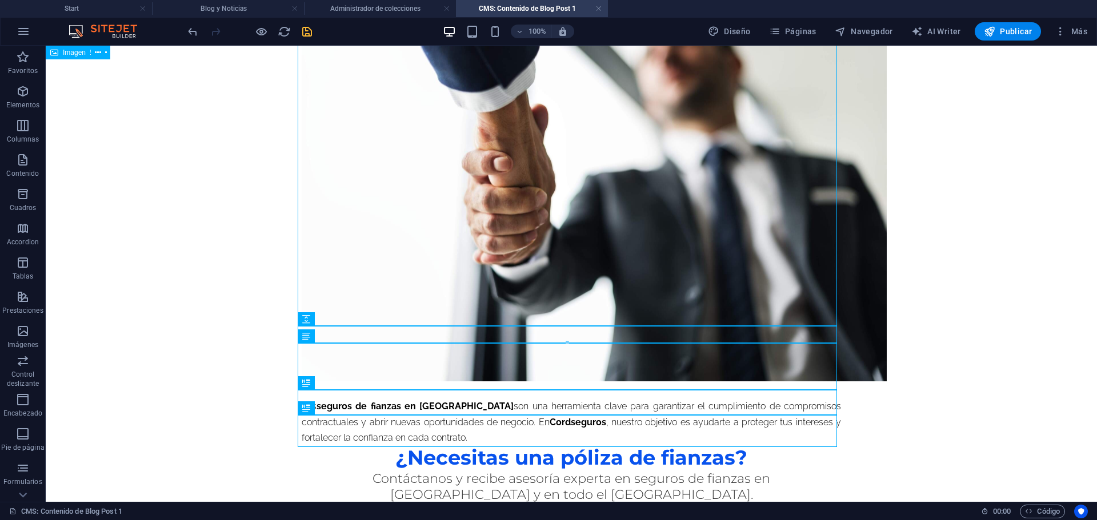
click at [338, 414] on icon at bounding box center [335, 408] width 6 height 12
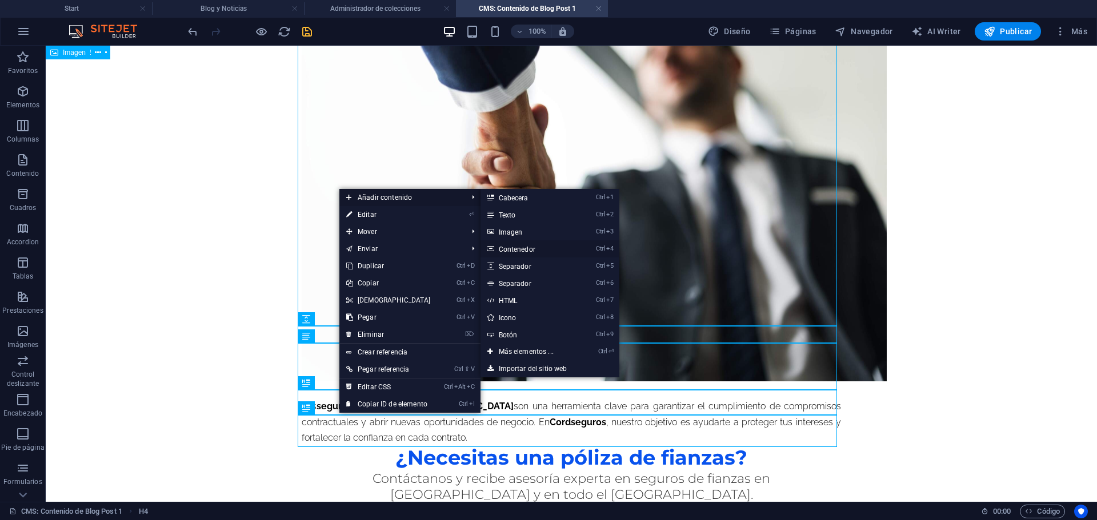
click at [518, 252] on link "Ctrl 4 Contenedor" at bounding box center [528, 248] width 96 height 17
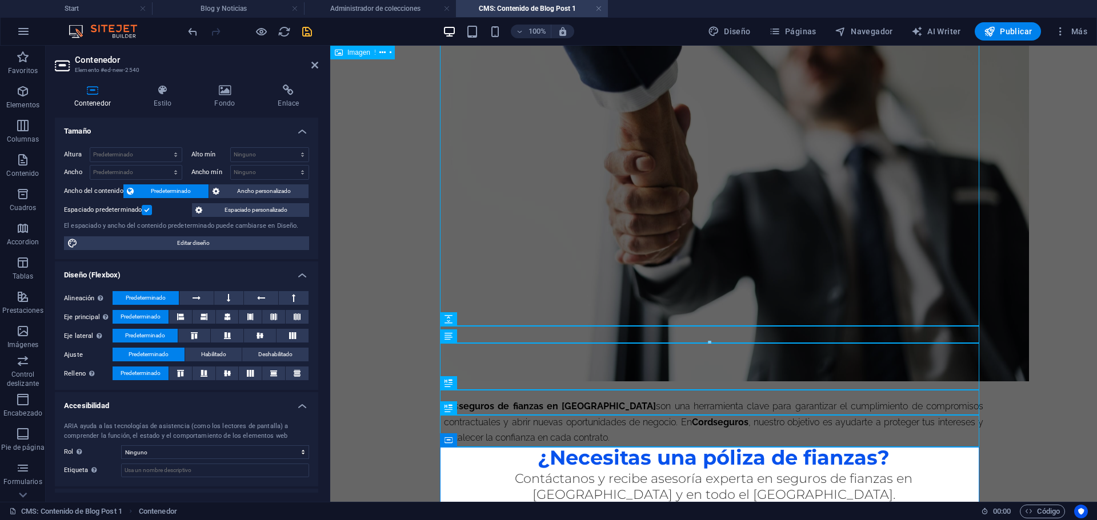
scroll to position [1753, 0]
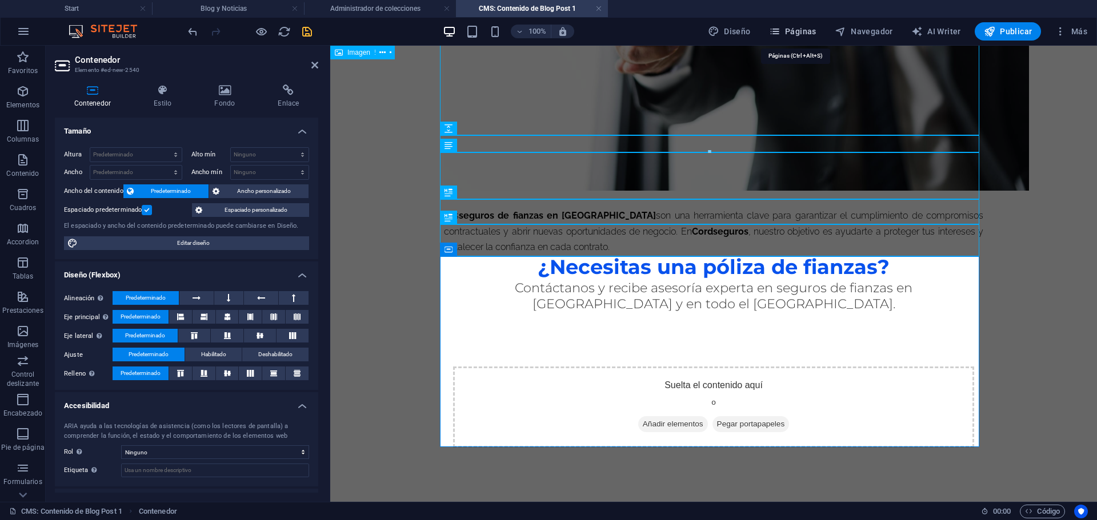
click at [793, 37] on span "Páginas" at bounding box center [792, 31] width 47 height 11
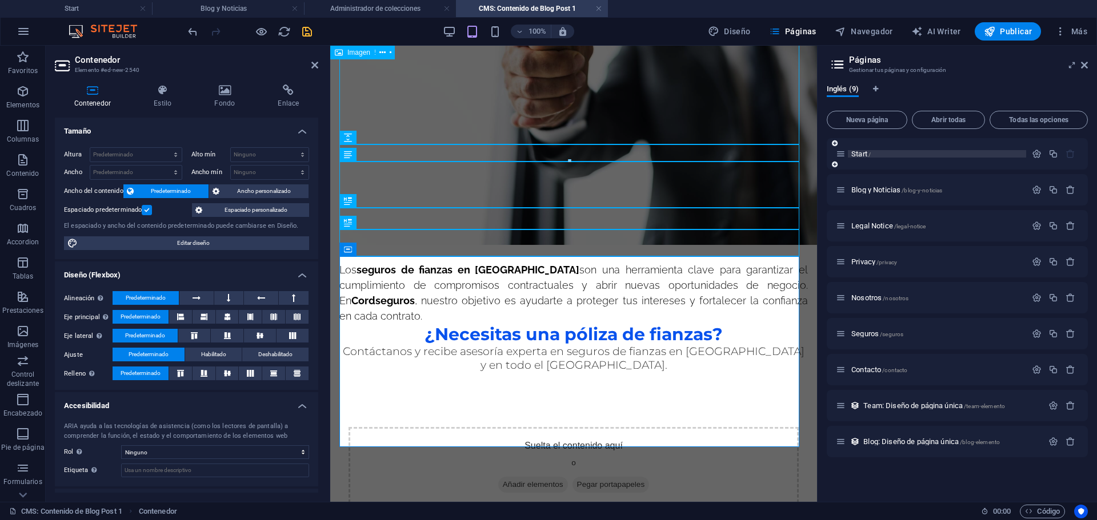
click at [848, 154] on div "Start /" at bounding box center [937, 153] width 178 height 7
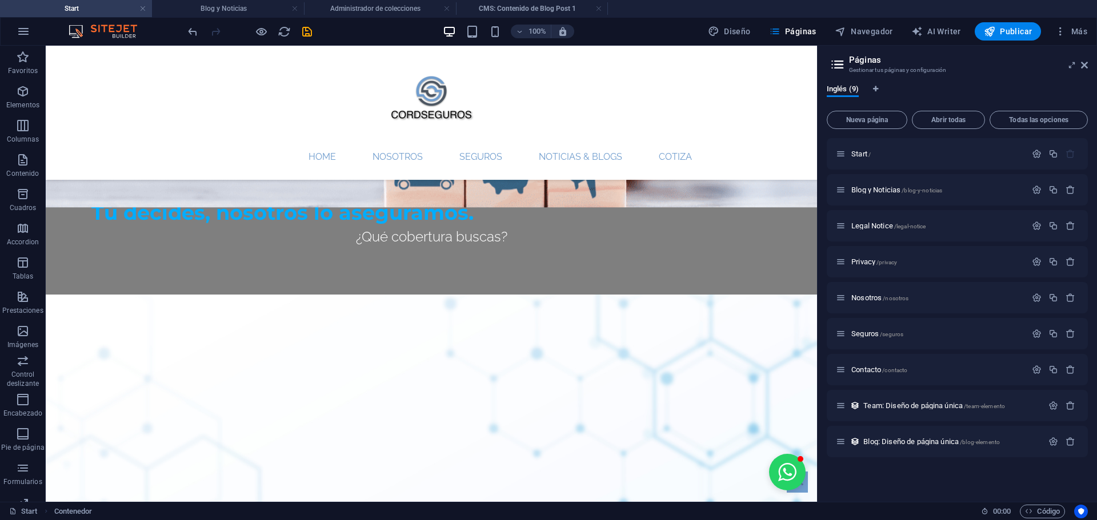
scroll to position [1155, 0]
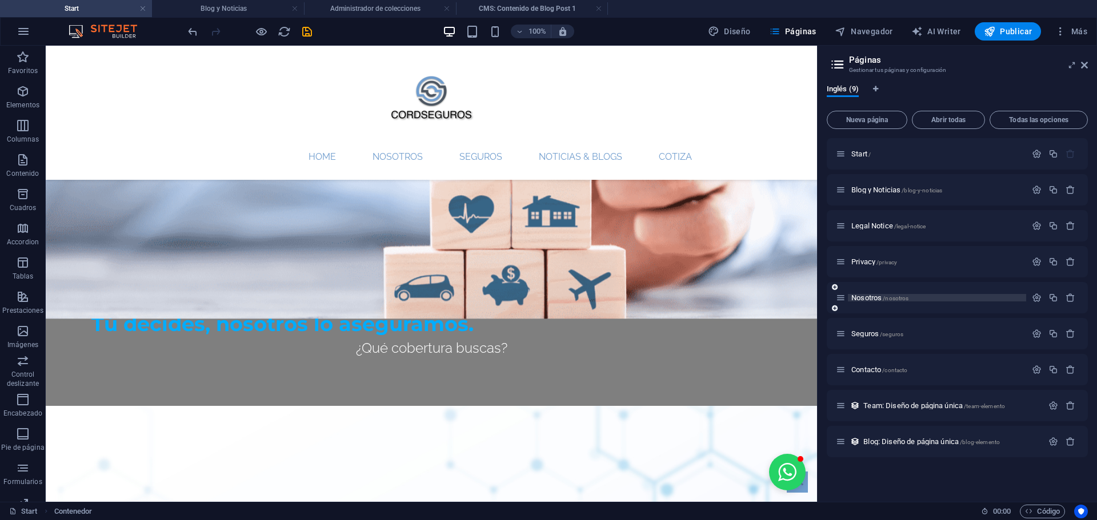
click at [865, 295] on span "Nosotros /nosotros" at bounding box center [879, 298] width 57 height 9
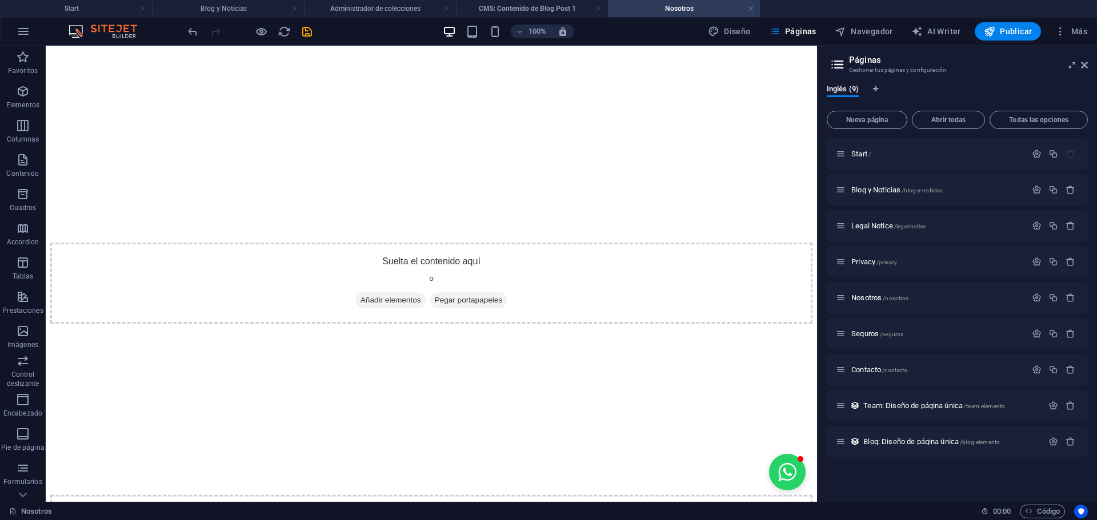
scroll to position [1289, 0]
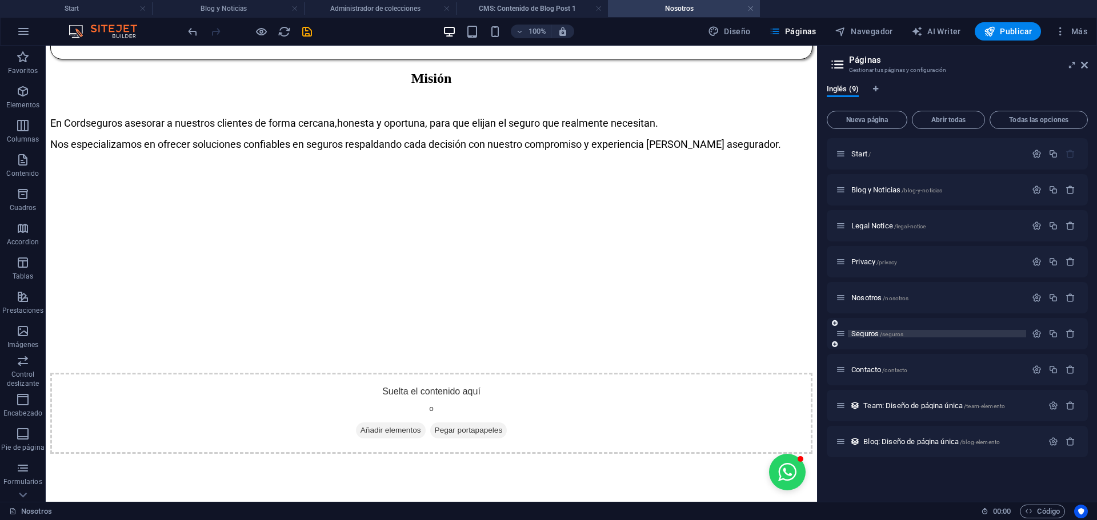
click at [863, 334] on span "Seguros /seguros" at bounding box center [877, 334] width 52 height 9
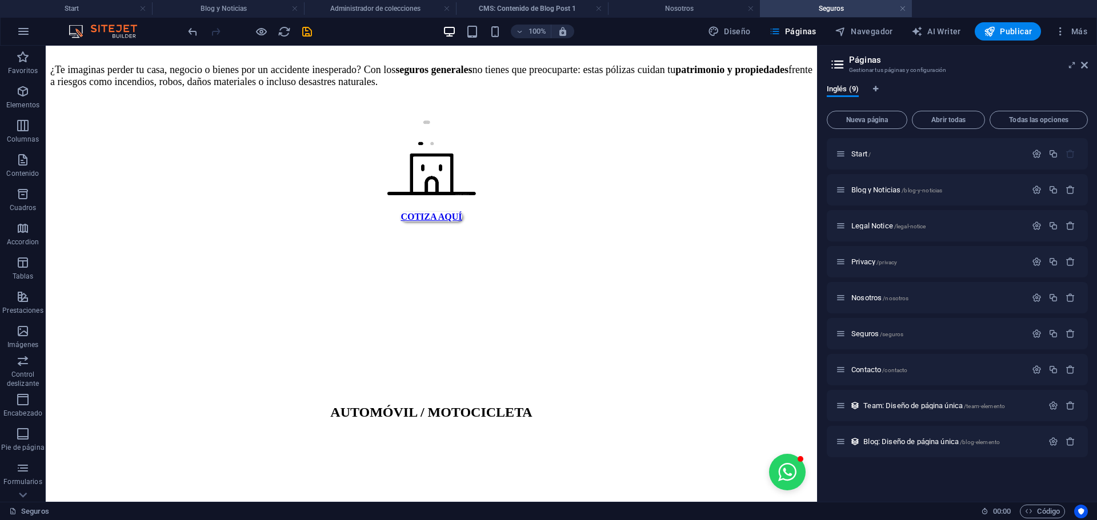
scroll to position [2465, 0]
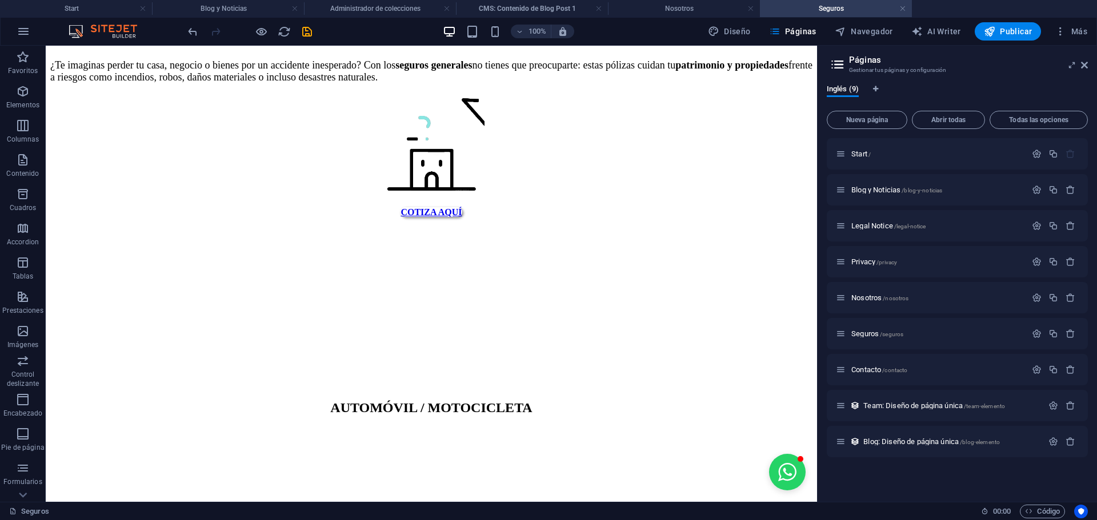
drag, startPoint x: 811, startPoint y: 95, endPoint x: 910, endPoint y: 500, distance: 417.4
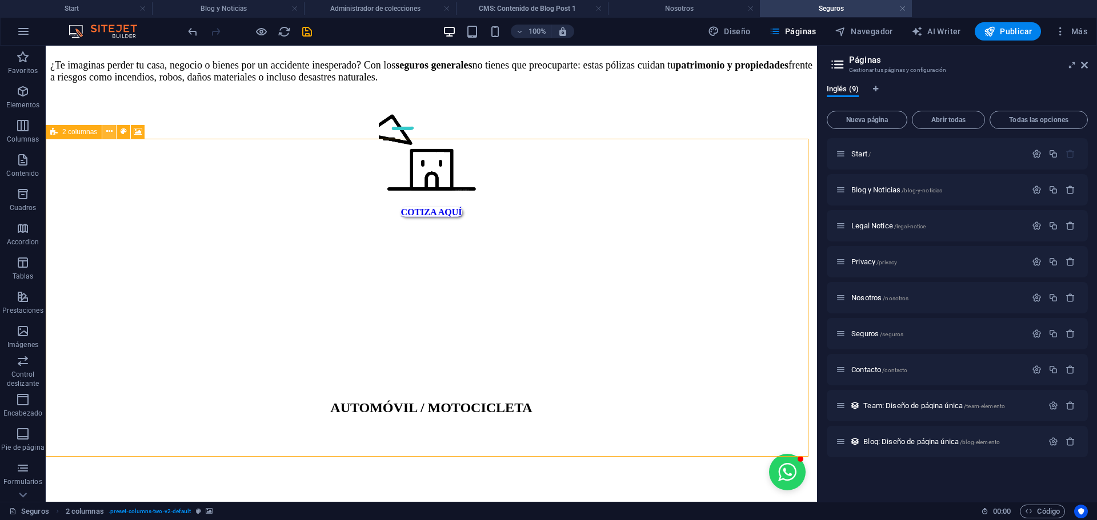
click at [111, 137] on icon at bounding box center [109, 132] width 6 height 12
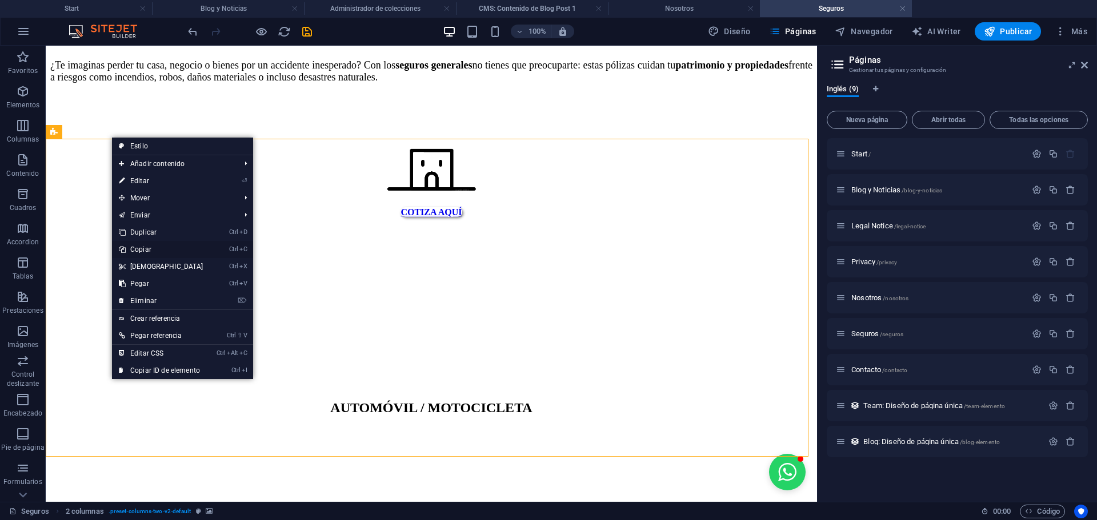
click at [150, 250] on link "Ctrl C Copiar" at bounding box center [161, 249] width 98 height 17
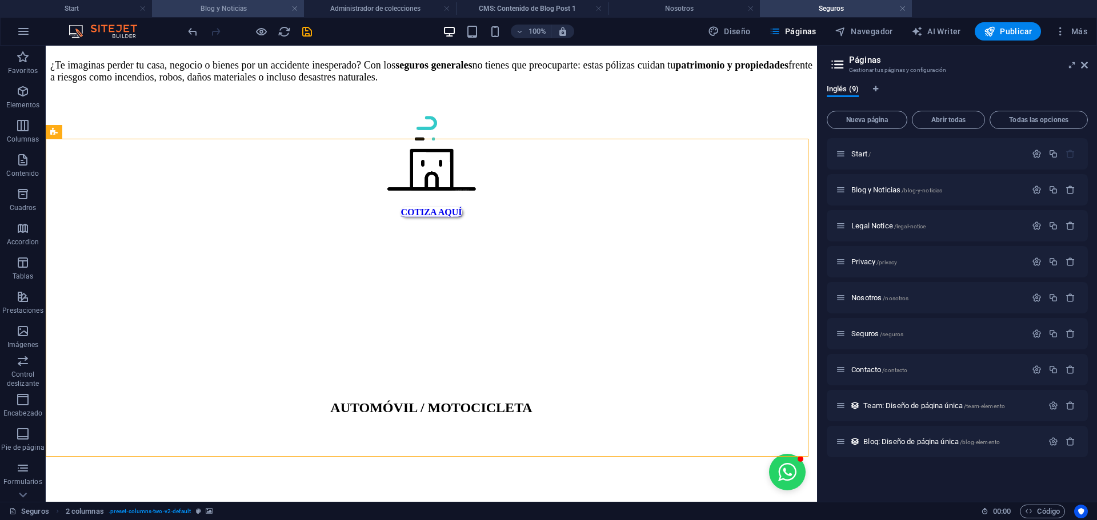
click at [197, 7] on h4 "Blog y Noticias" at bounding box center [228, 8] width 152 height 13
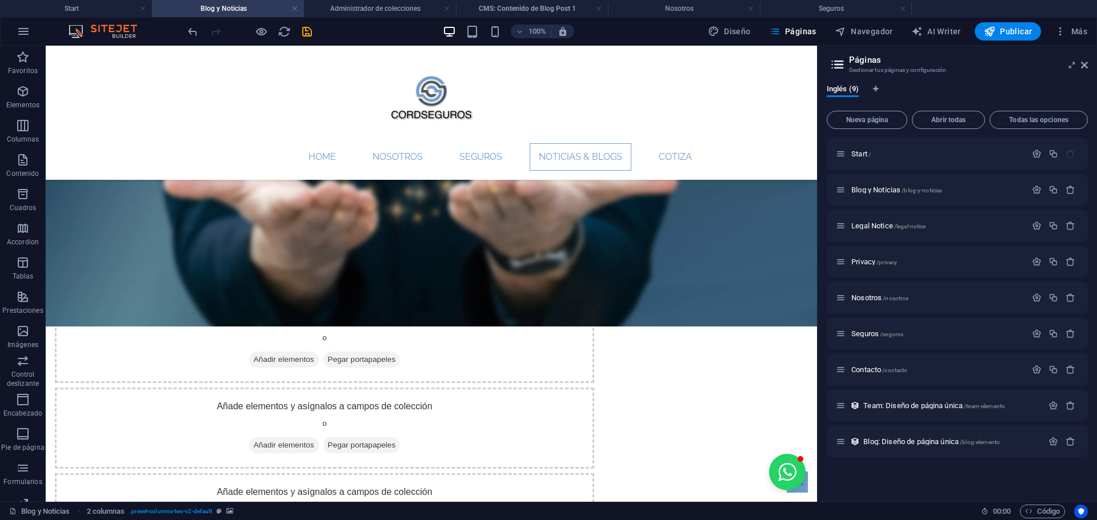
scroll to position [0, 0]
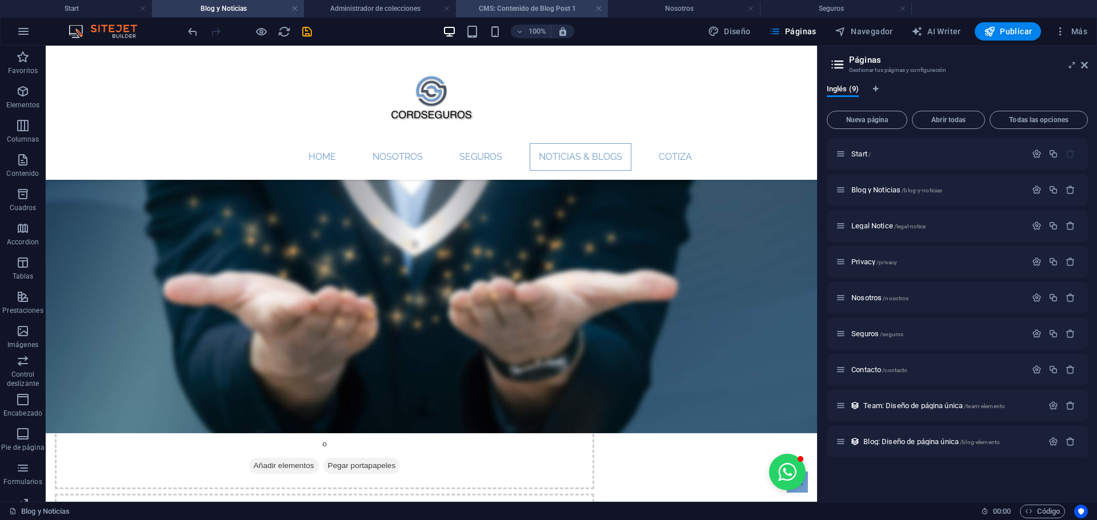
click at [522, 9] on h4 "CMS: Contenido de Blog Post 1" at bounding box center [532, 8] width 152 height 13
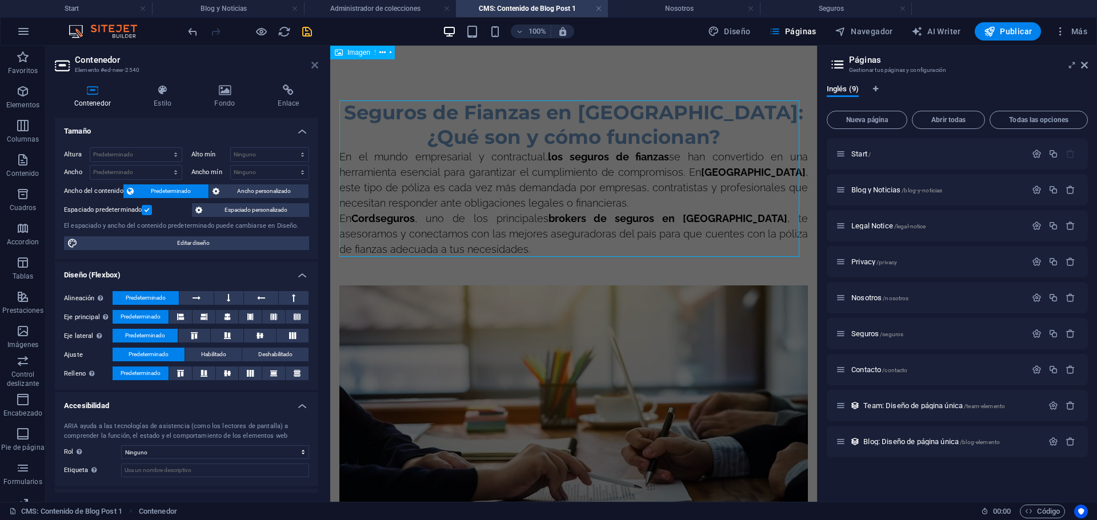
click at [316, 70] on link at bounding box center [314, 66] width 7 height 10
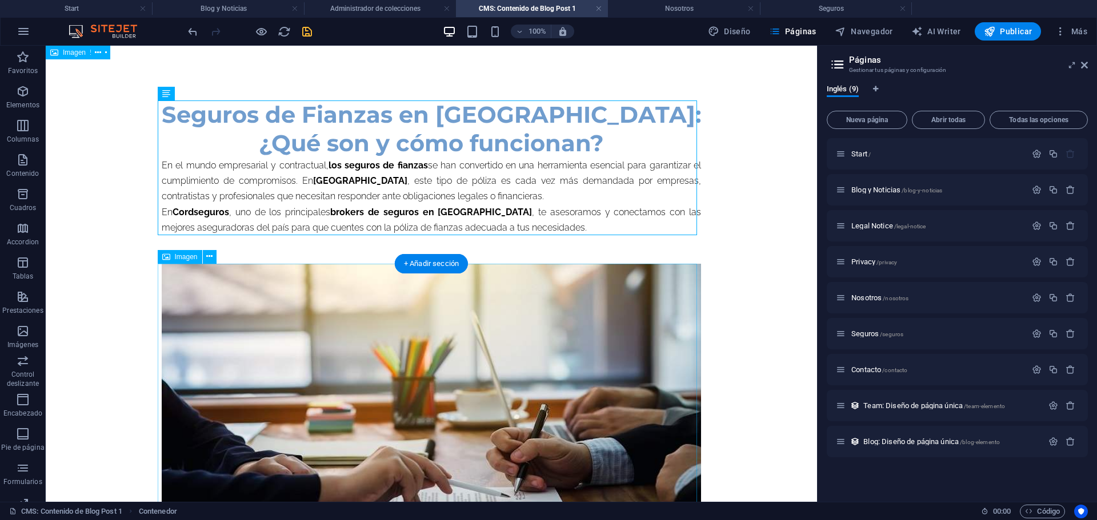
drag, startPoint x: 611, startPoint y: 344, endPoint x: 918, endPoint y: 344, distance: 306.7
click at [611, 344] on figure at bounding box center [431, 424] width 539 height 321
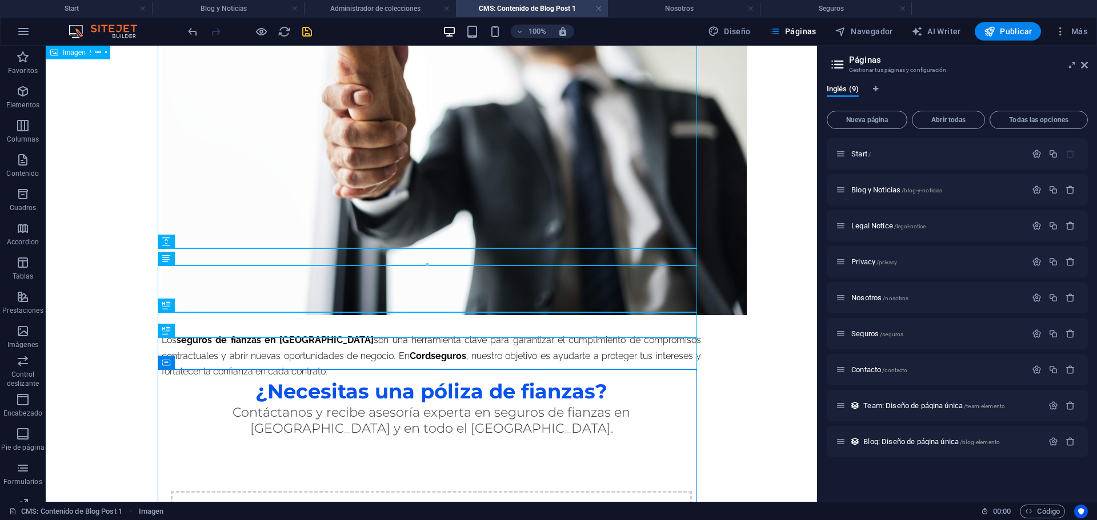
scroll to position [1753, 0]
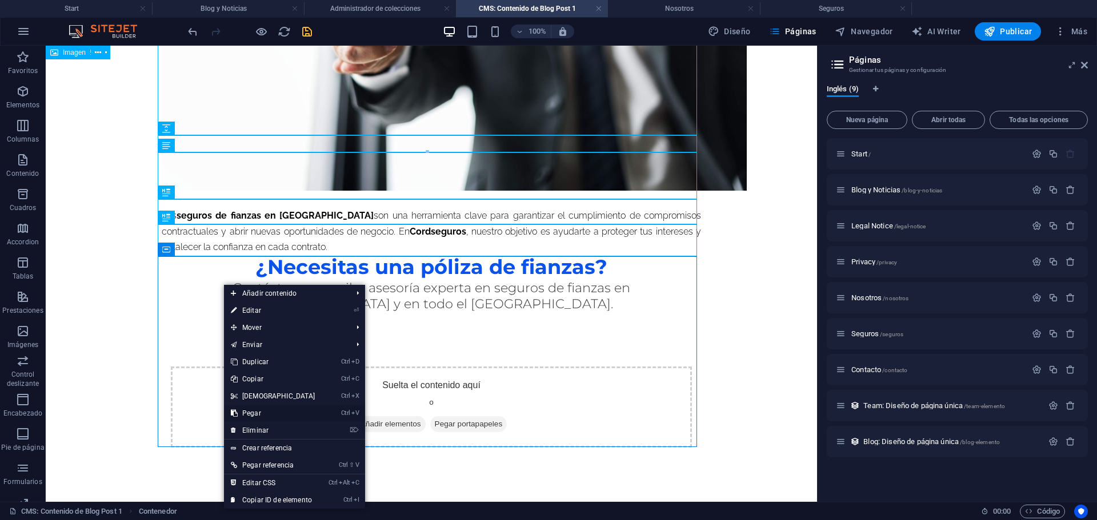
click at [257, 415] on link "Ctrl V Pegar" at bounding box center [273, 413] width 98 height 17
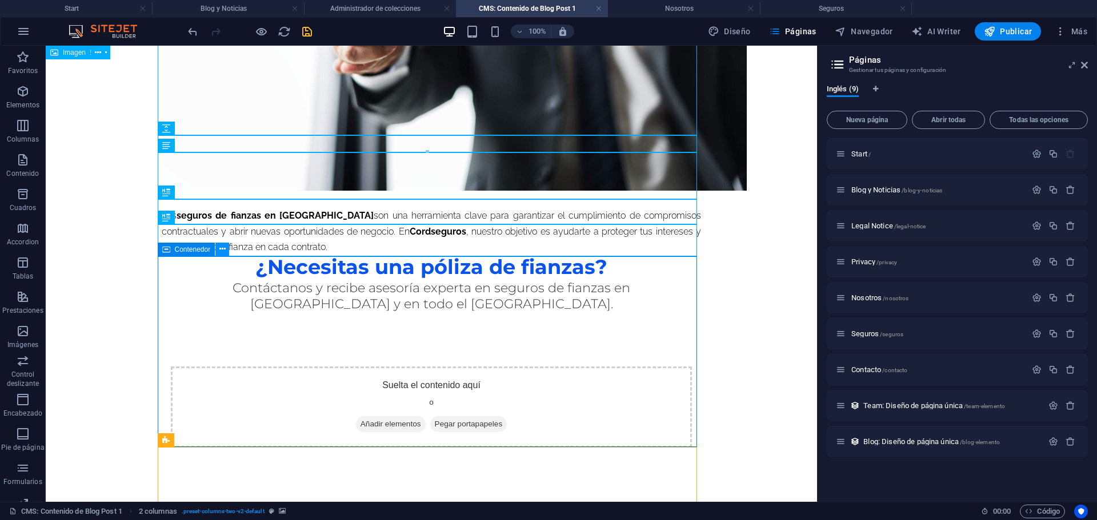
click at [222, 255] on icon at bounding box center [222, 249] width 6 height 12
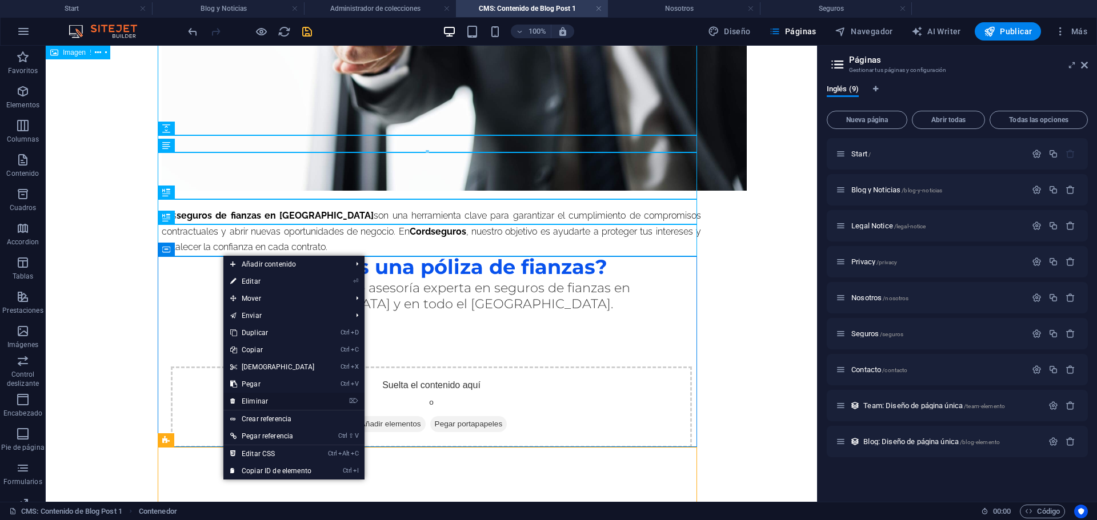
click at [262, 399] on link "⌦ Eliminar" at bounding box center [272, 401] width 98 height 17
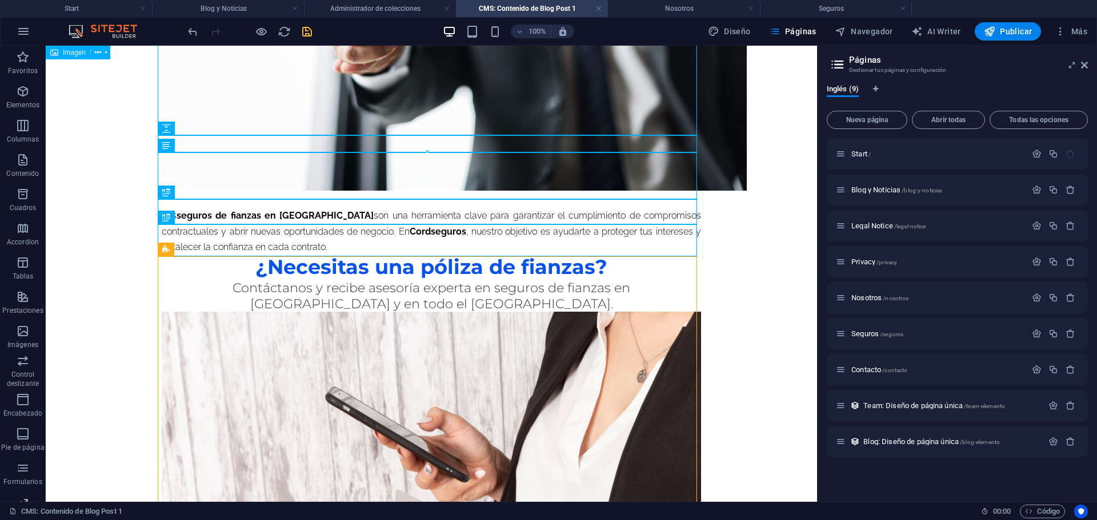
scroll to position [1880, 0]
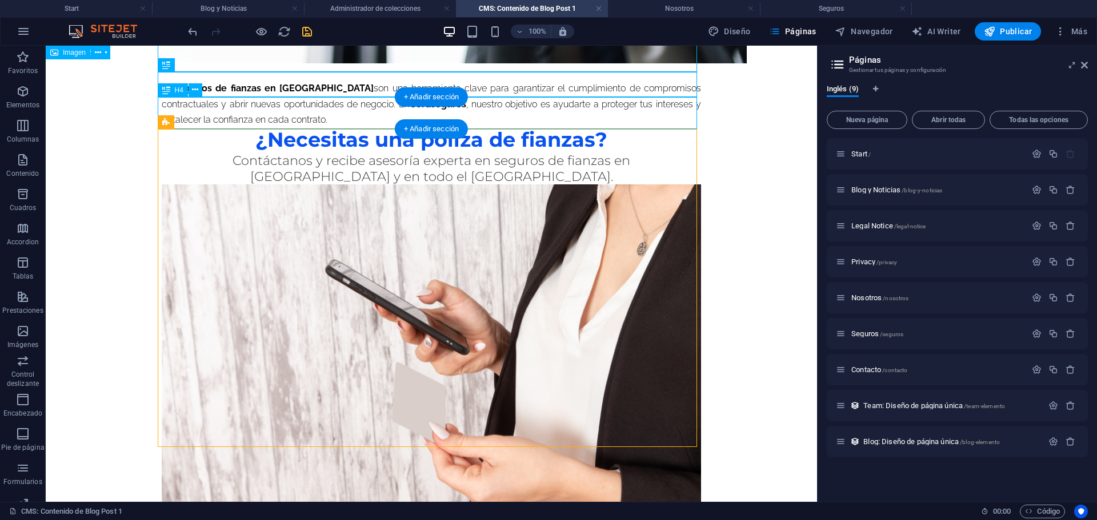
click at [564, 153] on div "Contáctanos y recibe asesoría experta en seguros de fianzas en Quito y en todo …" at bounding box center [431, 169] width 539 height 32
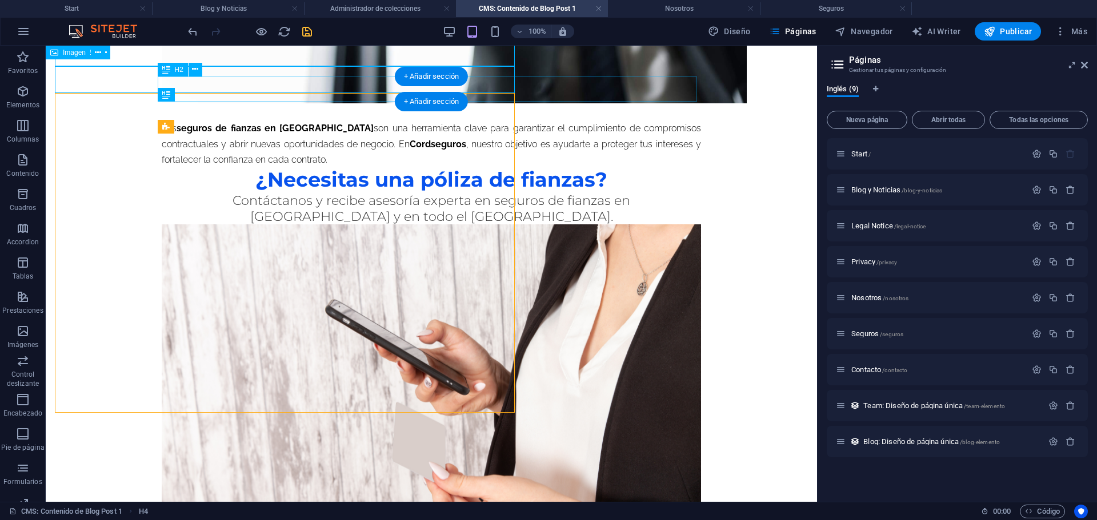
scroll to position [1876, 0]
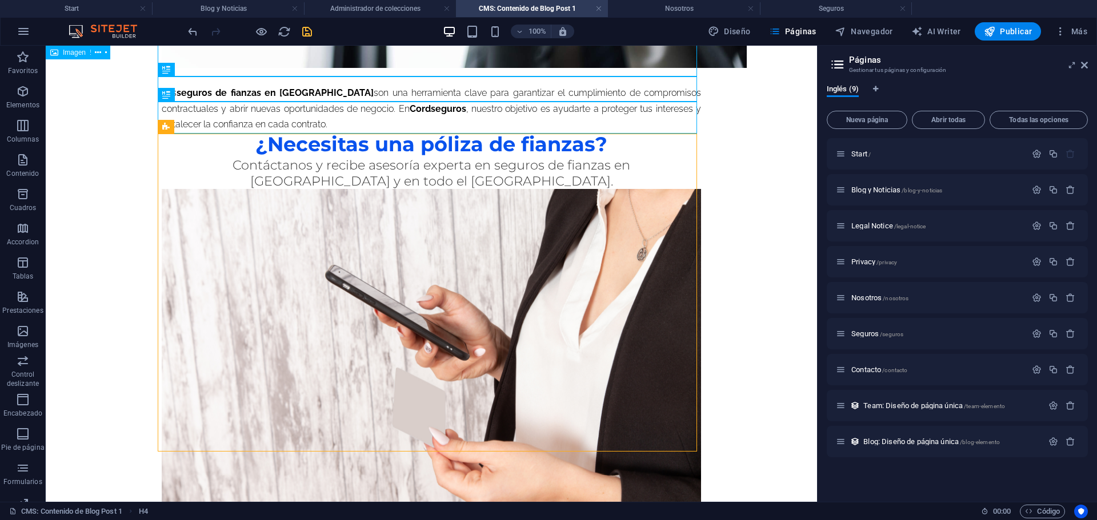
click at [418, 133] on div "+ Añadir sección" at bounding box center [431, 133] width 73 height 19
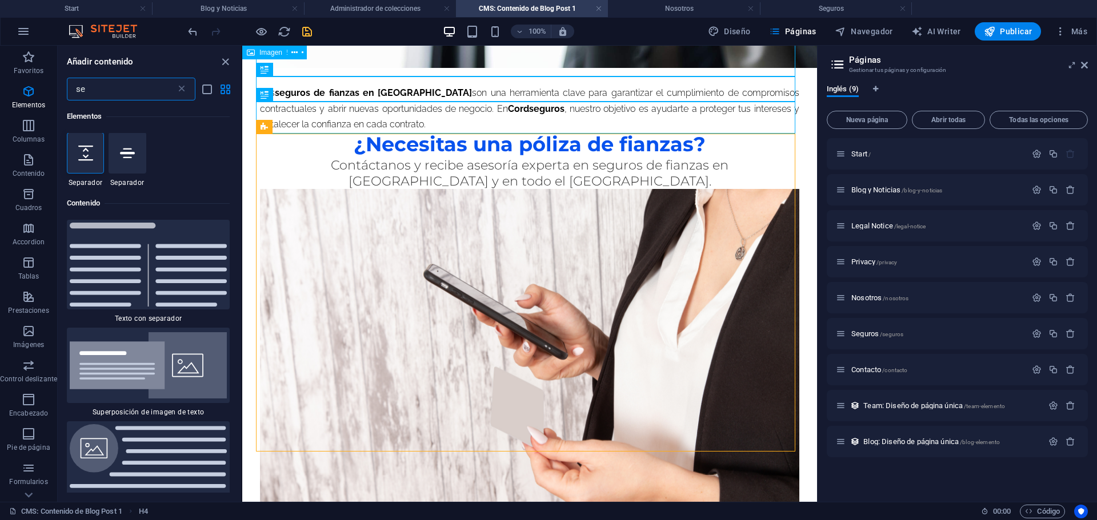
scroll to position [0, 0]
type input "se"
click at [93, 170] on div at bounding box center [85, 153] width 37 height 41
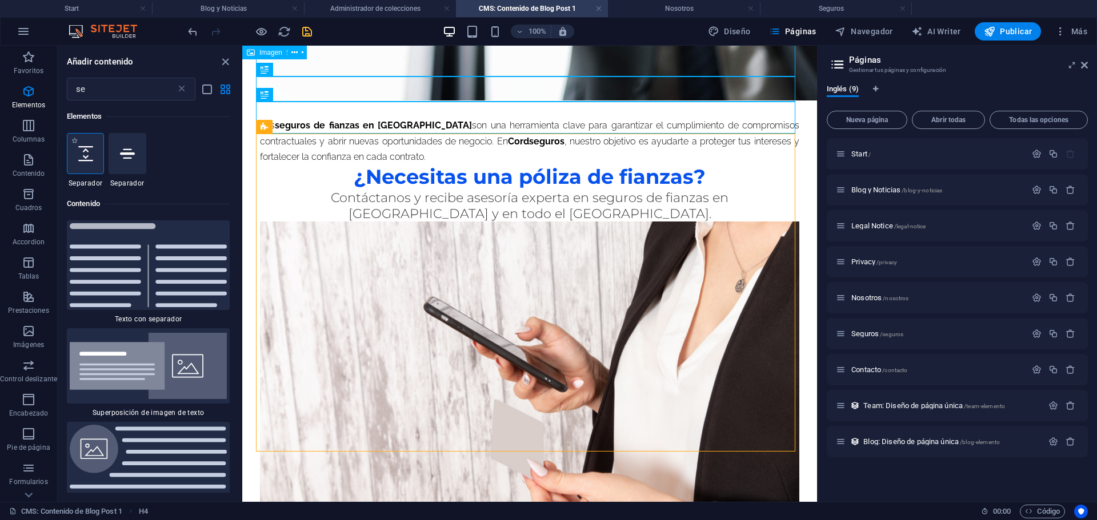
select select "px"
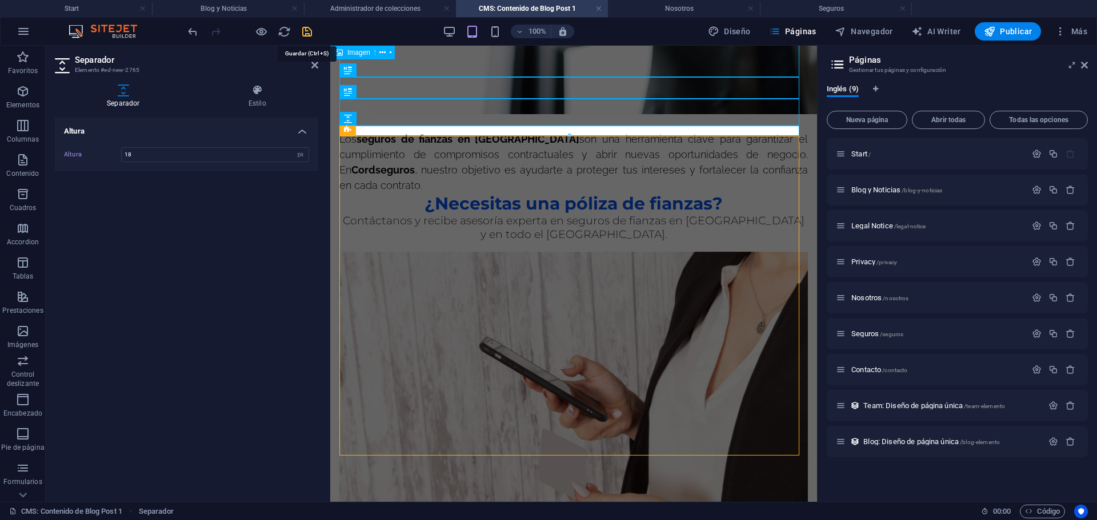
type input "18"
click at [301, 26] on icon "save" at bounding box center [306, 31] width 13 height 13
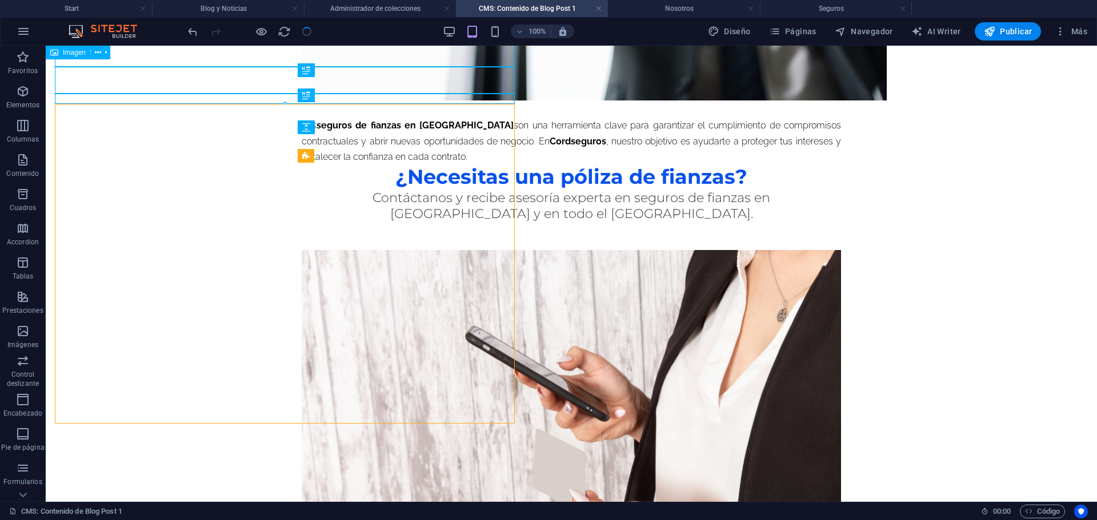
scroll to position [1875, 0]
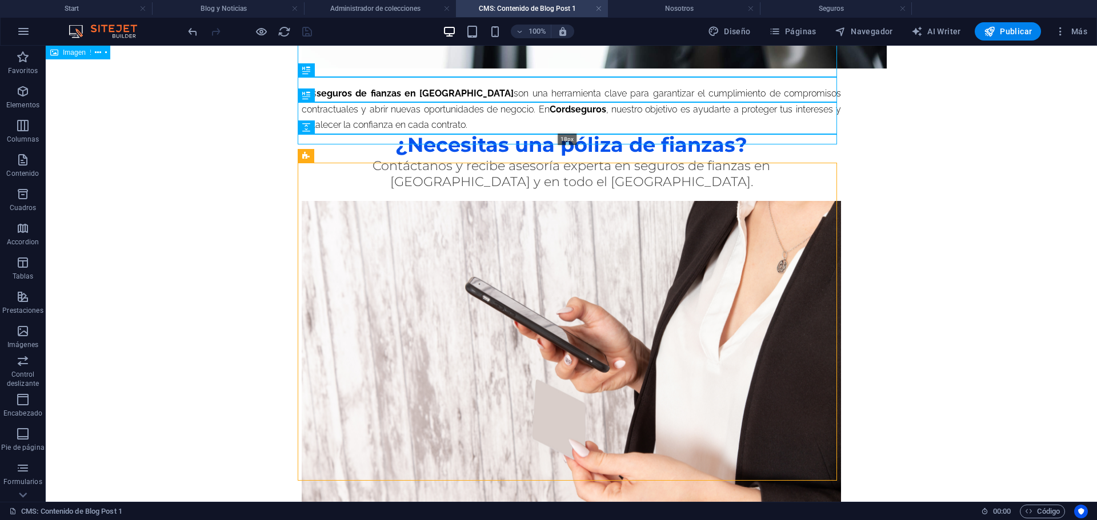
drag, startPoint x: 568, startPoint y: 160, endPoint x: 563, endPoint y: 142, distance: 18.4
click at [563, 142] on div at bounding box center [567, 144] width 538 height 4
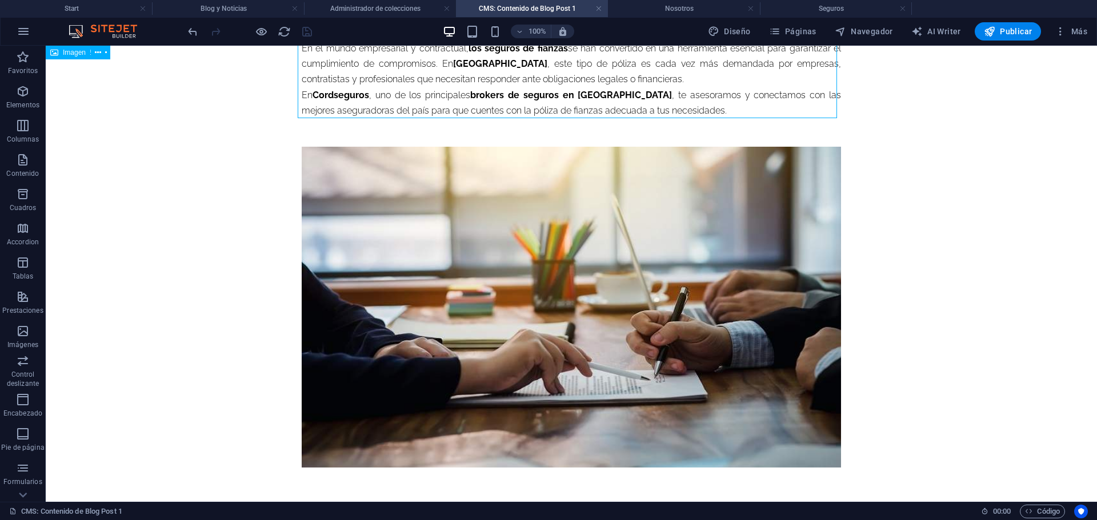
scroll to position [0, 0]
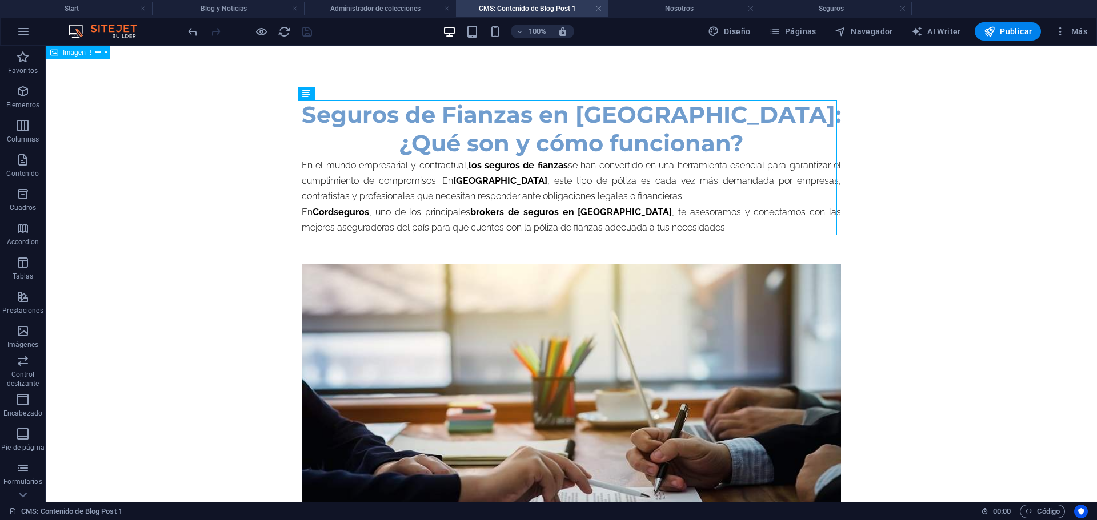
drag, startPoint x: 1096, startPoint y: 422, endPoint x: 1141, endPoint y: 80, distance: 344.5
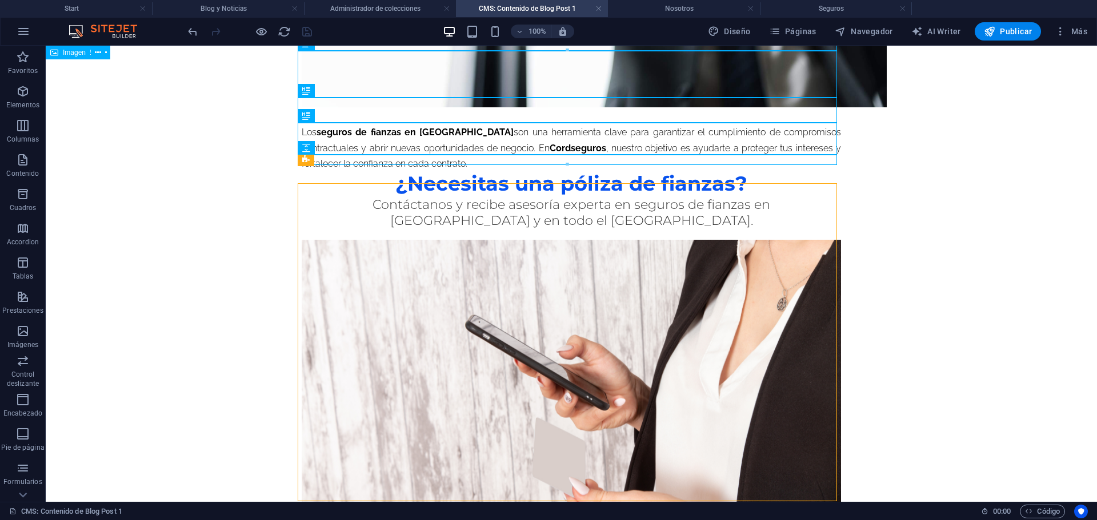
scroll to position [1892, 0]
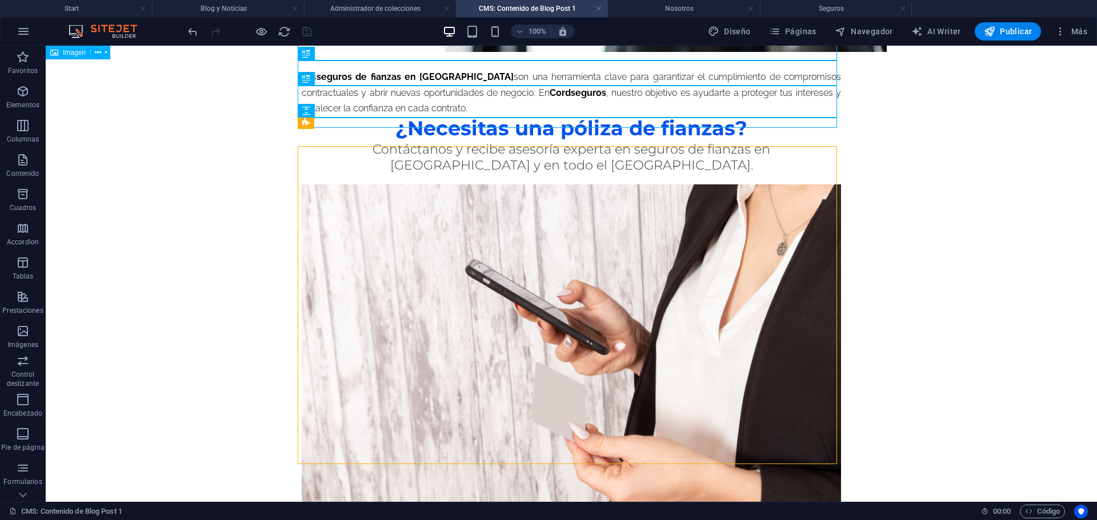
click at [69, 55] on span "Imagen" at bounding box center [74, 52] width 23 height 7
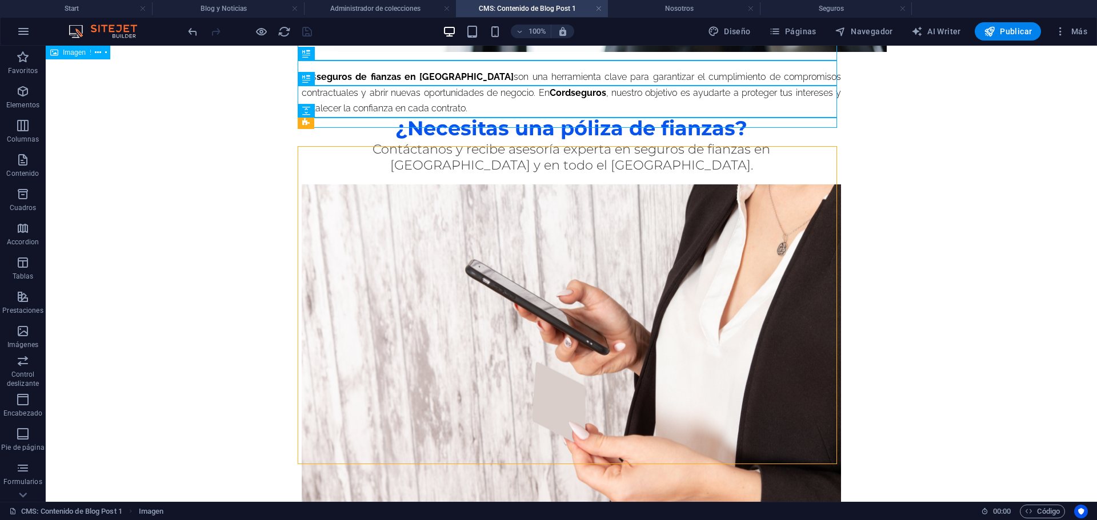
click at [69, 55] on span "Imagen" at bounding box center [74, 52] width 23 height 7
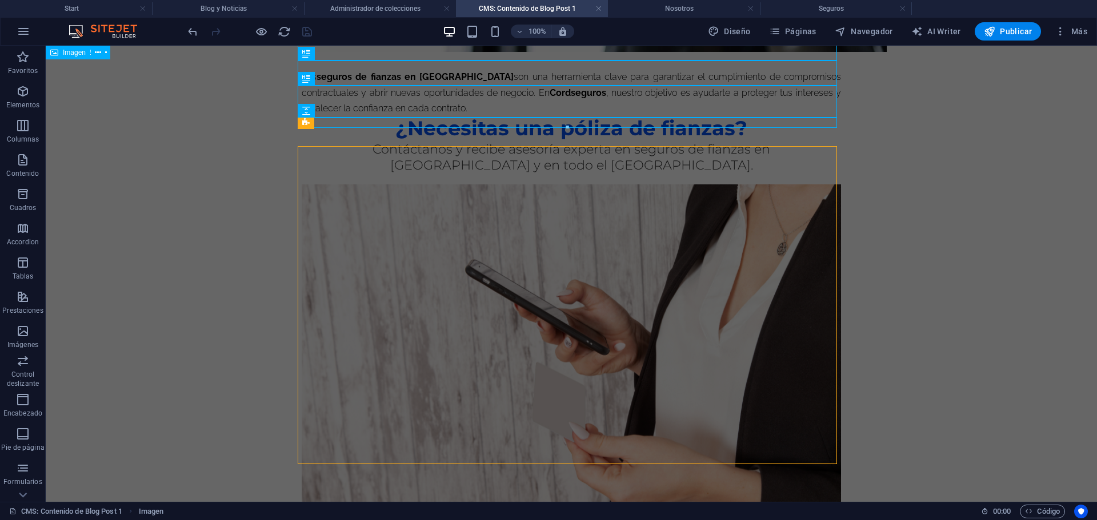
click at [66, 55] on span "Imagen" at bounding box center [74, 52] width 23 height 7
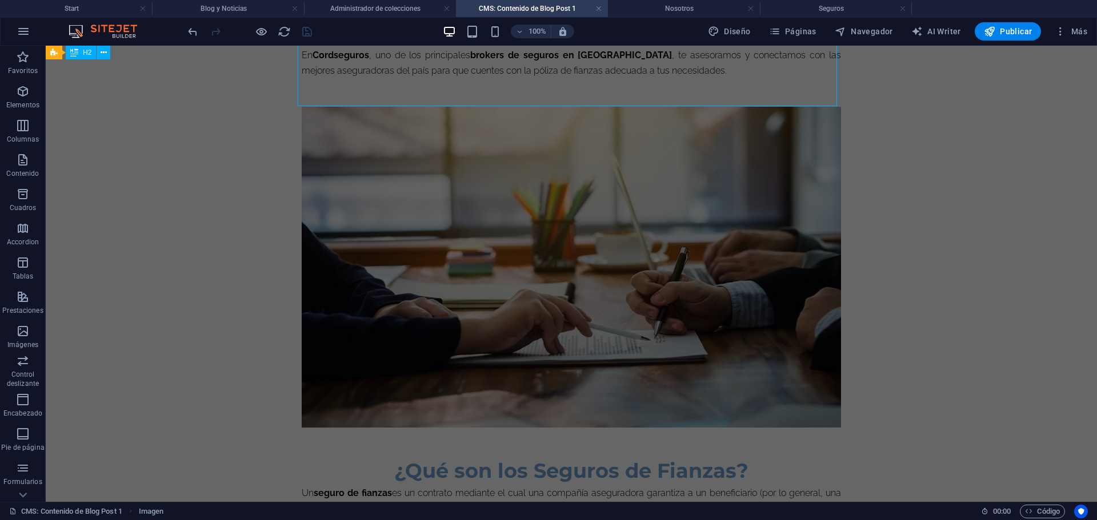
scroll to position [0, 0]
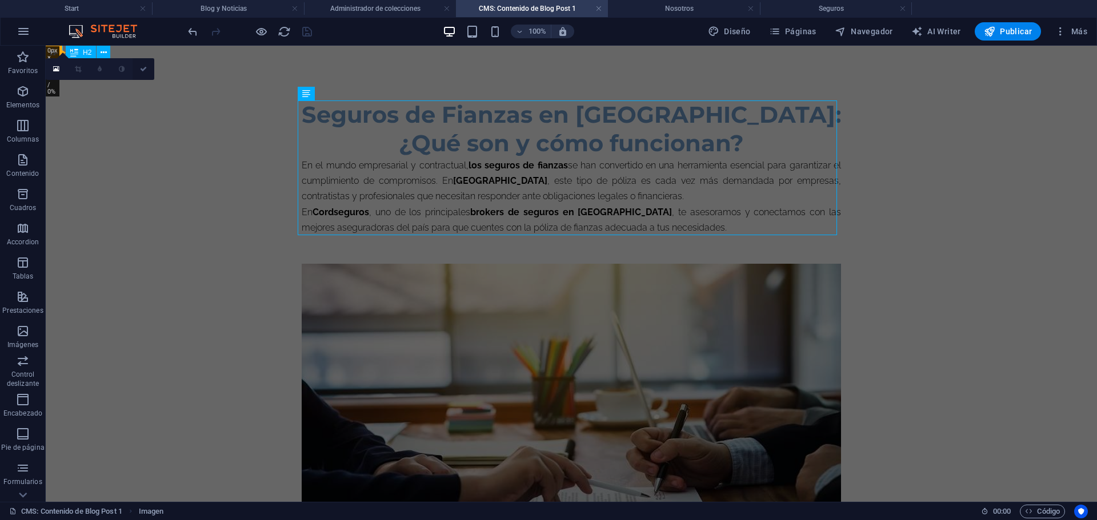
click at [143, 73] on link at bounding box center [144, 69] width 22 height 22
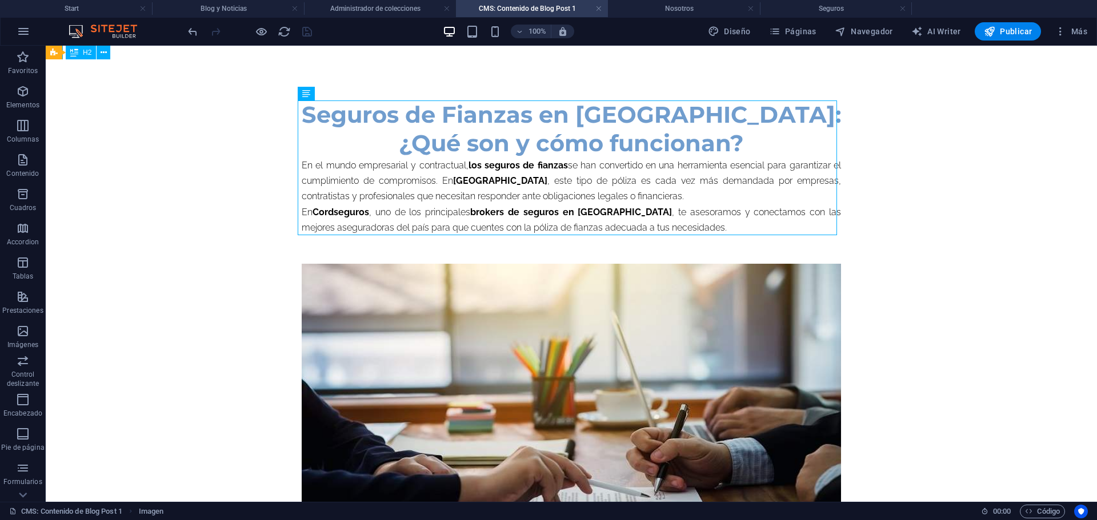
click at [53, 49] on icon at bounding box center [53, 53] width 7 height 14
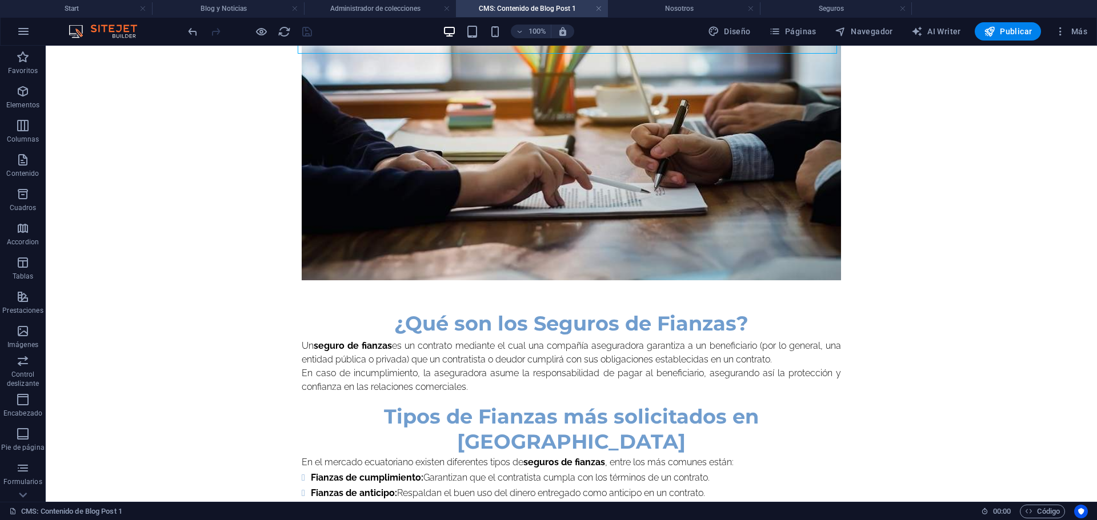
scroll to position [182, 0]
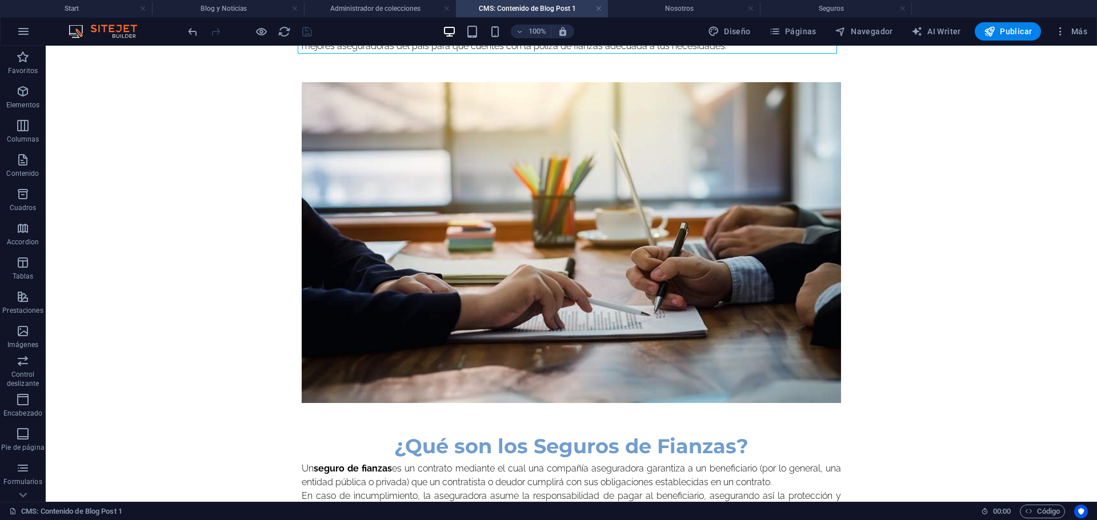
click at [520, 6] on h4 "CMS: Contenido de Blog Post 1" at bounding box center [532, 8] width 152 height 13
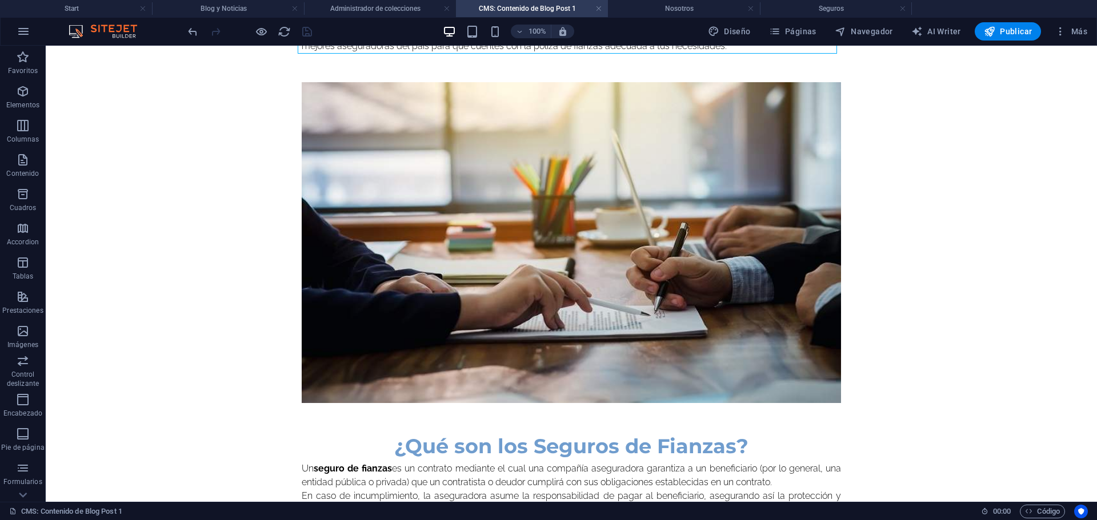
click at [731, 28] on span "Diseño" at bounding box center [729, 31] width 43 height 11
select select "px"
select select "300"
select select "px"
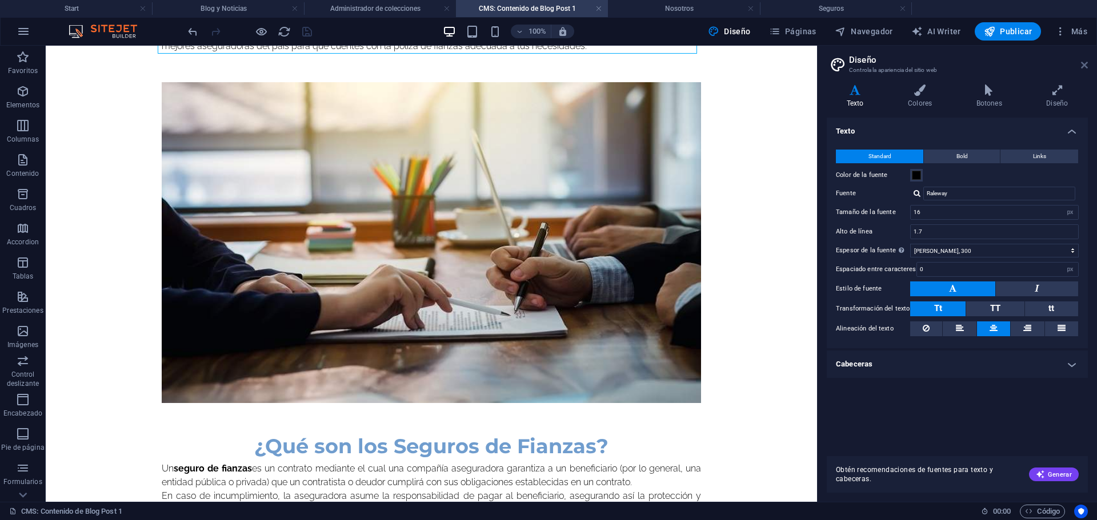
click at [1084, 68] on icon at bounding box center [1084, 65] width 7 height 9
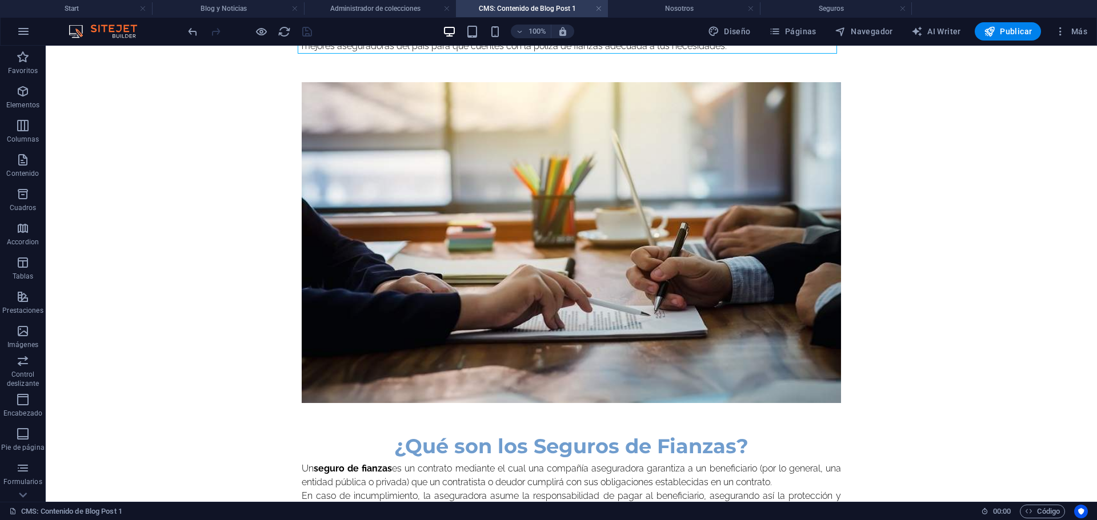
scroll to position [0, 0]
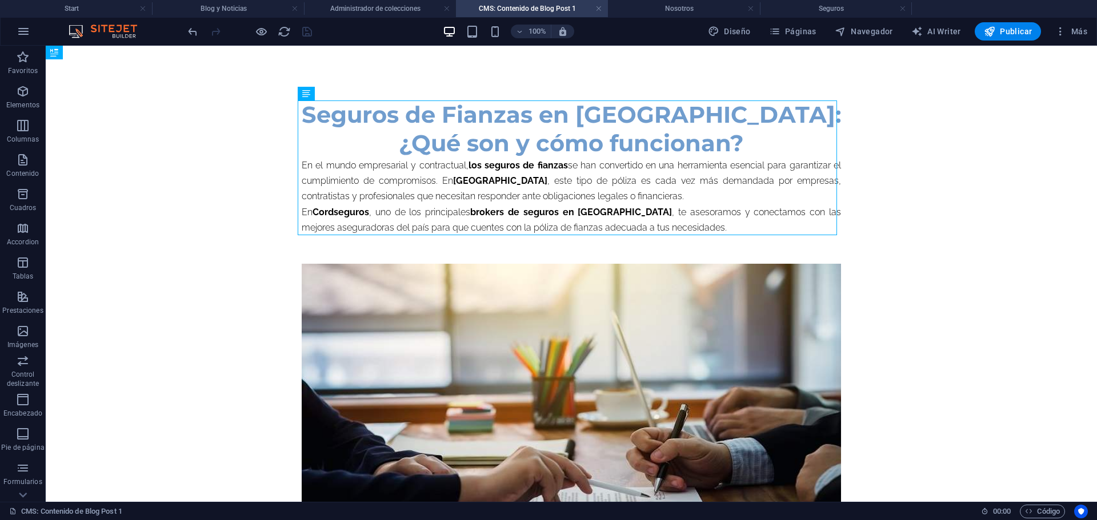
click at [110, 58] on button at bounding box center [105, 53] width 14 height 14
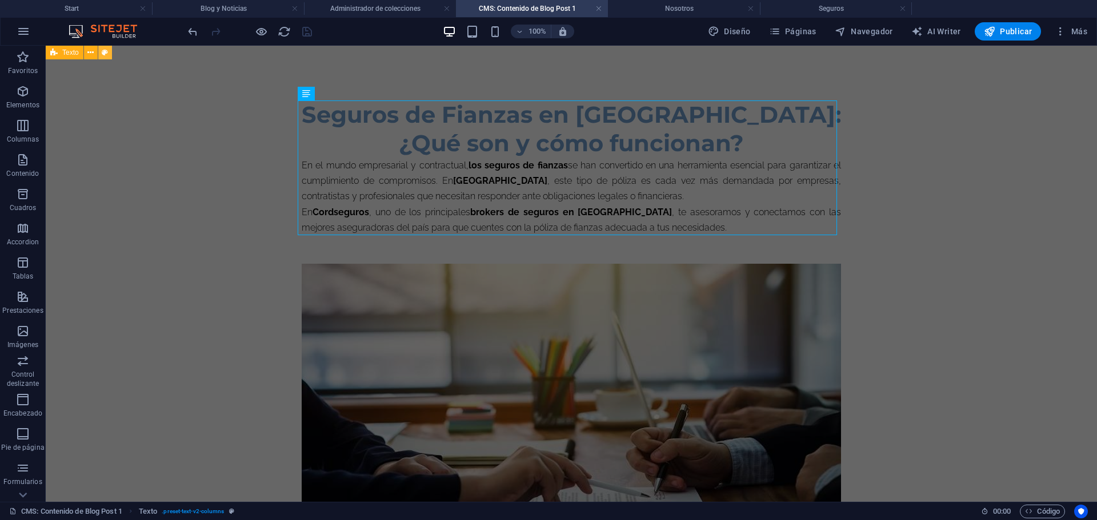
click at [102, 56] on icon at bounding box center [105, 53] width 6 height 12
click at [107, 54] on icon at bounding box center [105, 53] width 6 height 12
click at [92, 53] on icon at bounding box center [90, 53] width 6 height 12
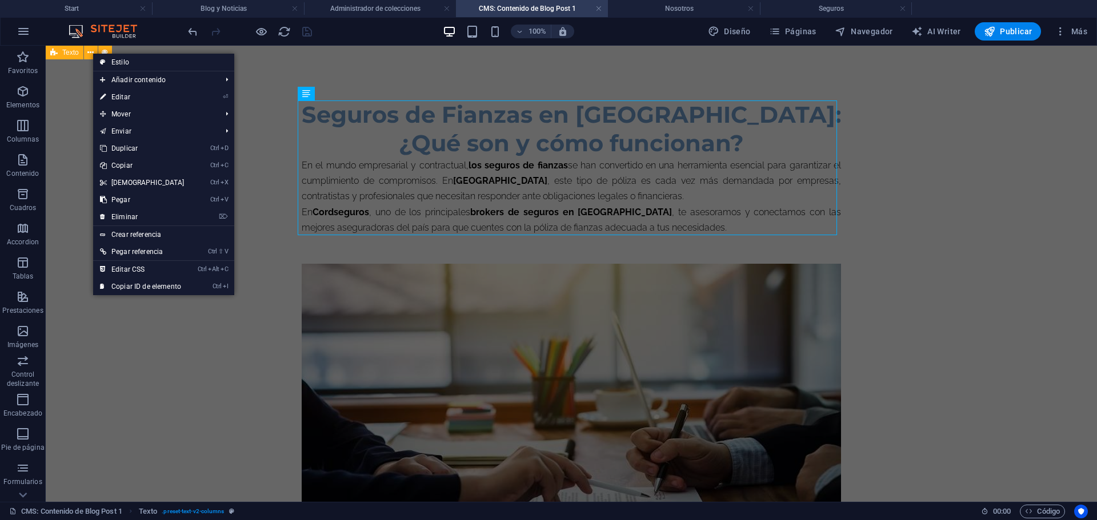
click at [69, 51] on span "Texto" at bounding box center [70, 52] width 17 height 7
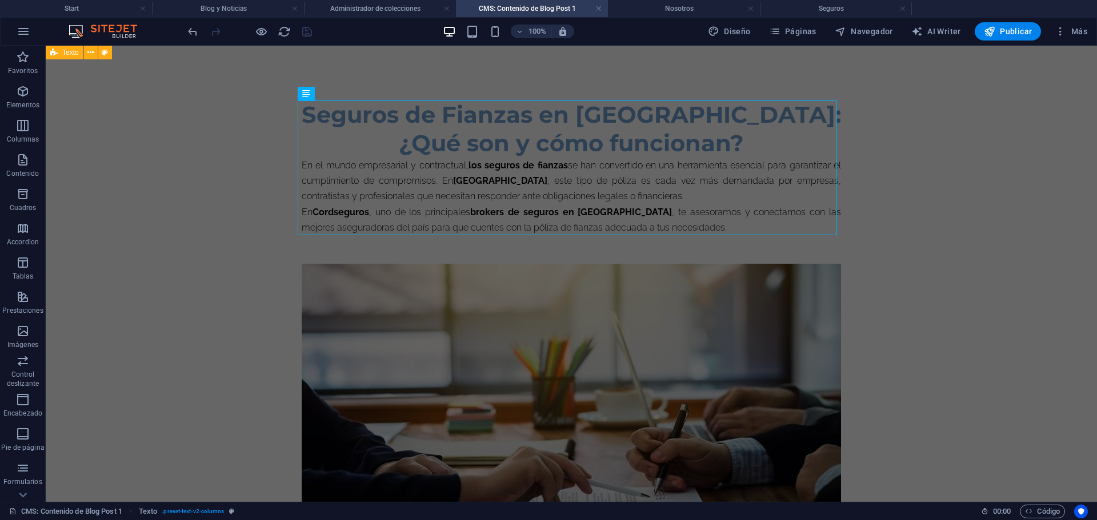
click at [69, 51] on span "Texto" at bounding box center [70, 52] width 17 height 7
click at [56, 54] on icon at bounding box center [53, 53] width 7 height 14
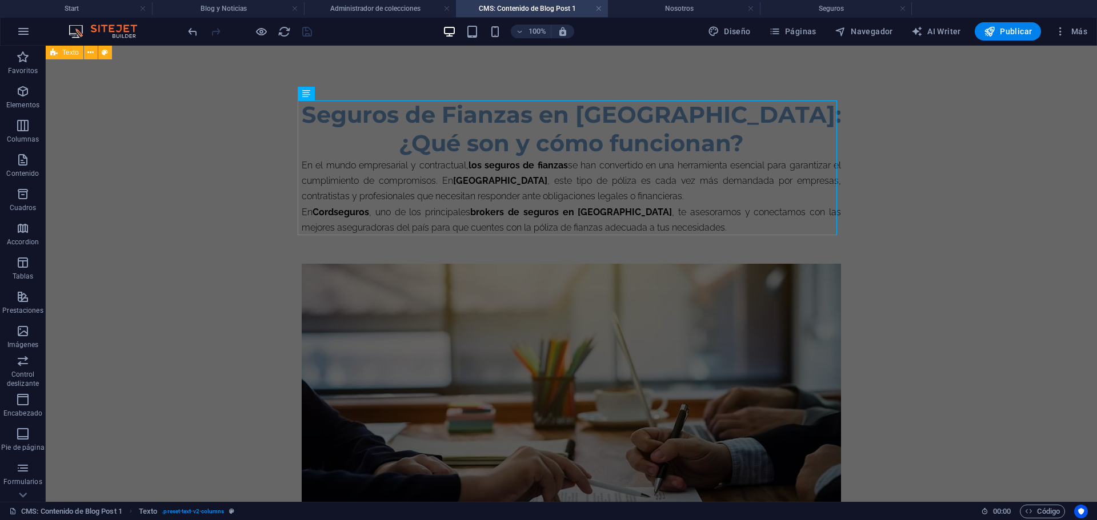
click at [56, 54] on icon at bounding box center [53, 53] width 7 height 14
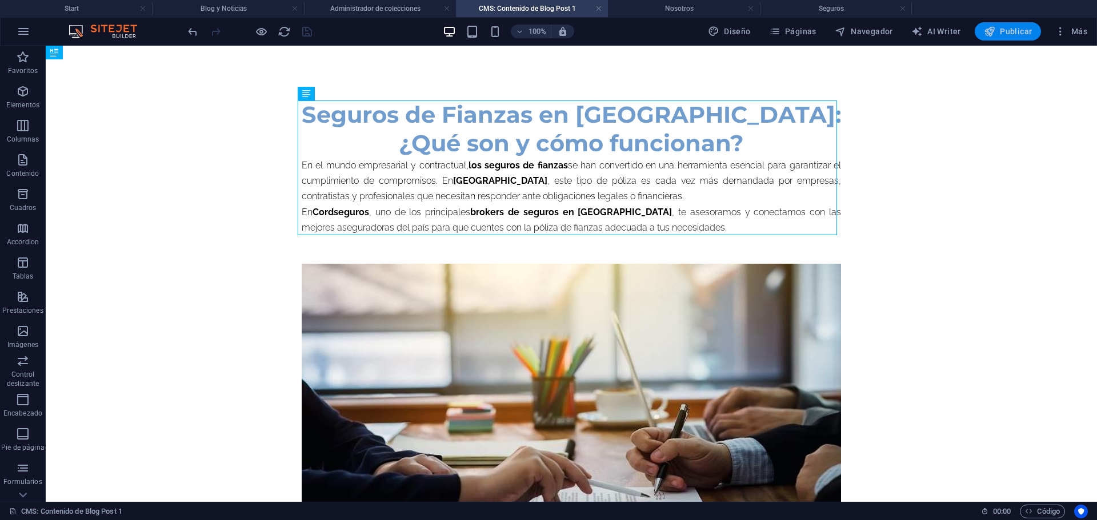
click at [1012, 31] on span "Publicar" at bounding box center [1008, 31] width 49 height 11
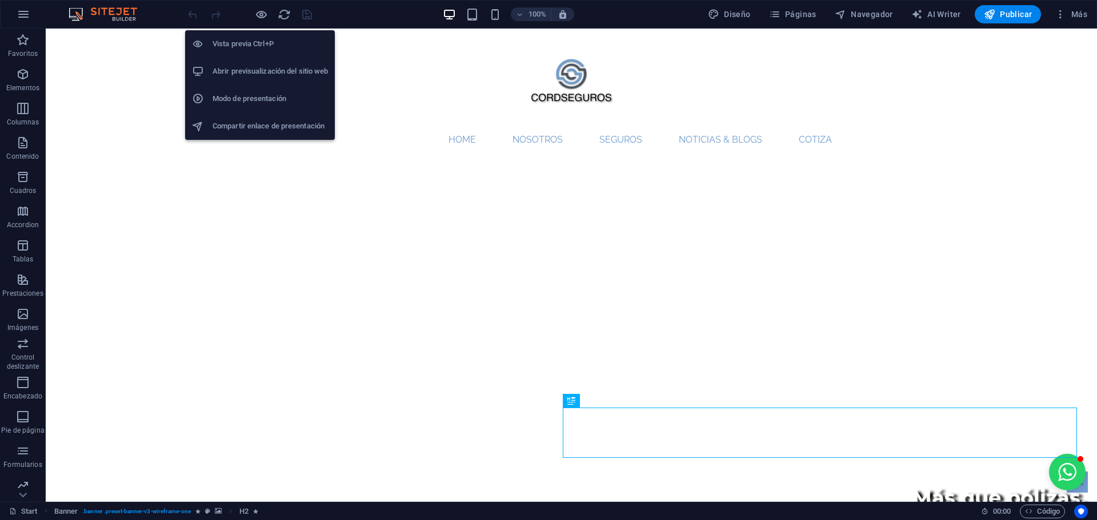
click at [248, 67] on h6 "Abrir previsualización del sitio web" at bounding box center [269, 72] width 115 height 14
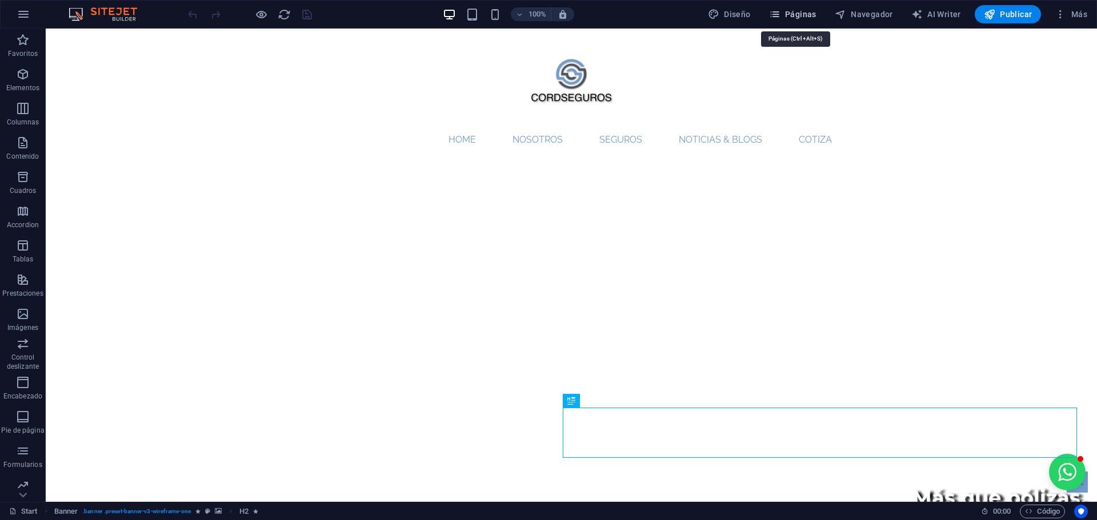
click at [787, 8] on button "Páginas" at bounding box center [792, 14] width 57 height 18
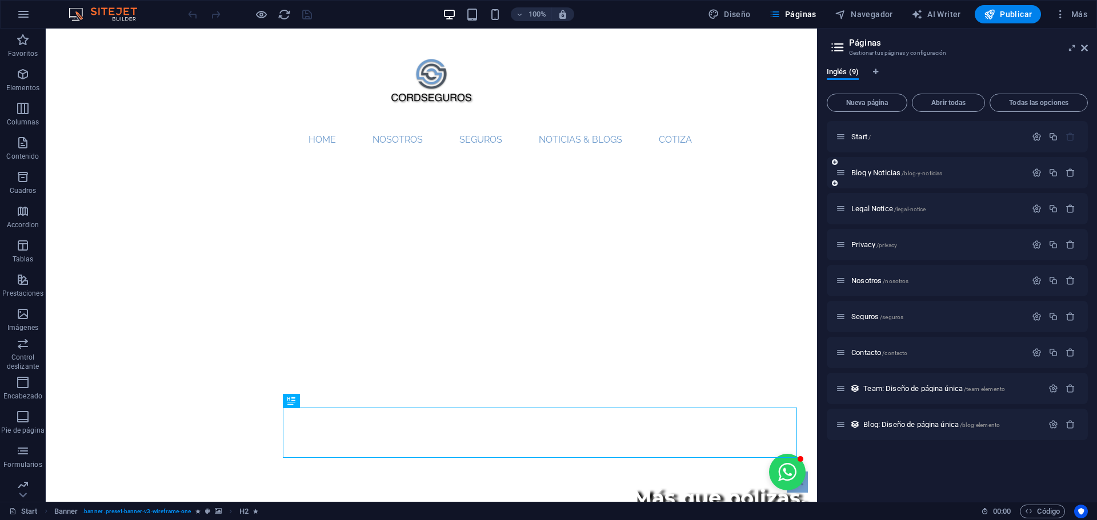
click at [879, 168] on div "Blog y Noticias /blog-y-noticias" at bounding box center [931, 172] width 190 height 13
click at [881, 172] on span "Blog y Noticias /blog-y-noticias" at bounding box center [896, 172] width 91 height 9
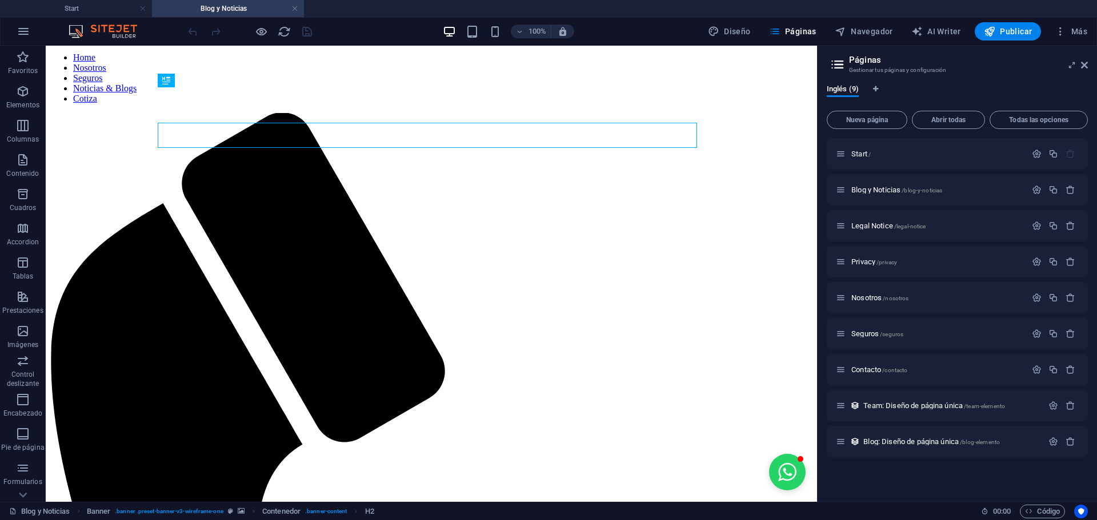
scroll to position [143, 0]
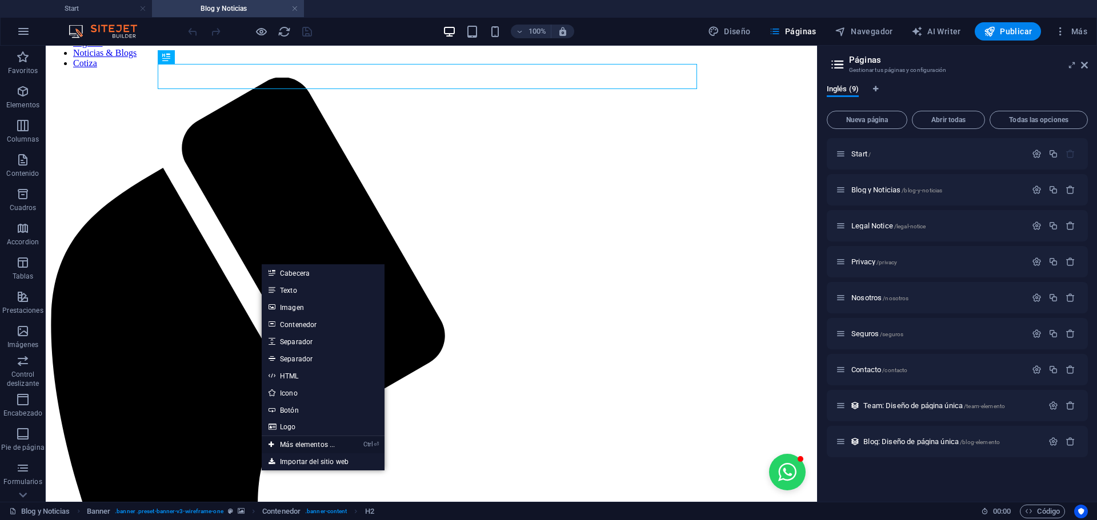
click at [294, 442] on link "Ctrl ⏎ Más elementos ..." at bounding box center [302, 444] width 80 height 17
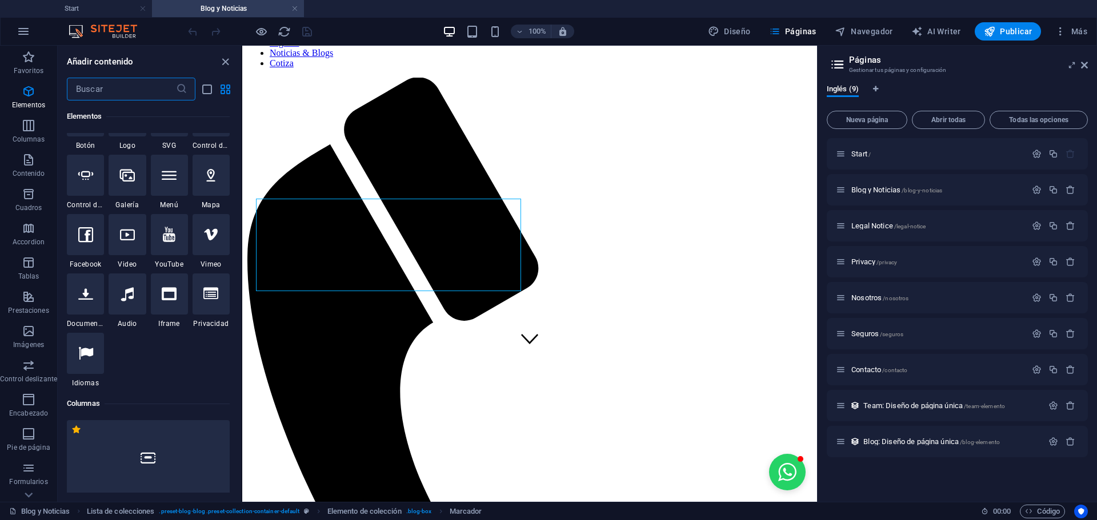
scroll to position [498, 0]
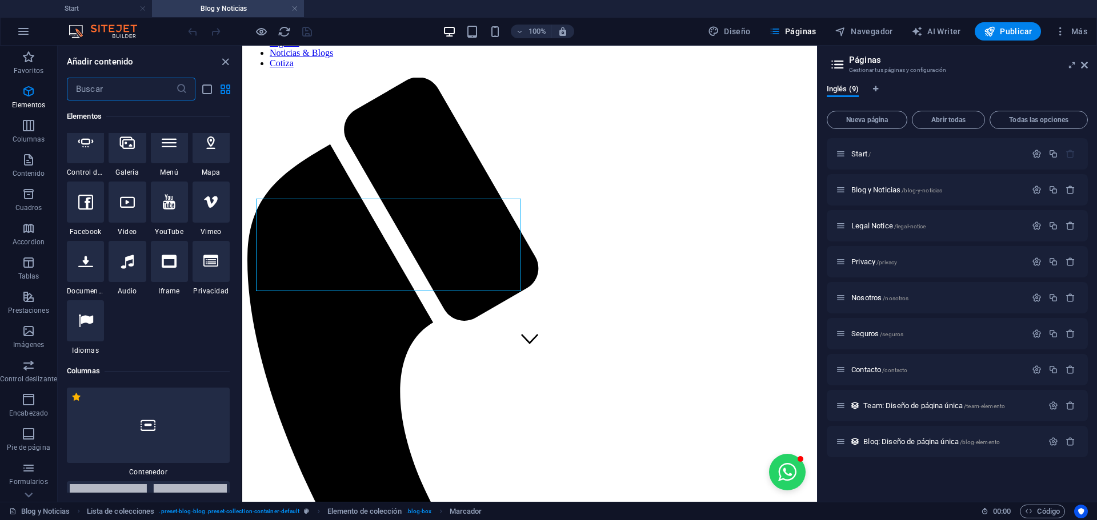
click at [142, 90] on input "text" at bounding box center [121, 89] width 109 height 23
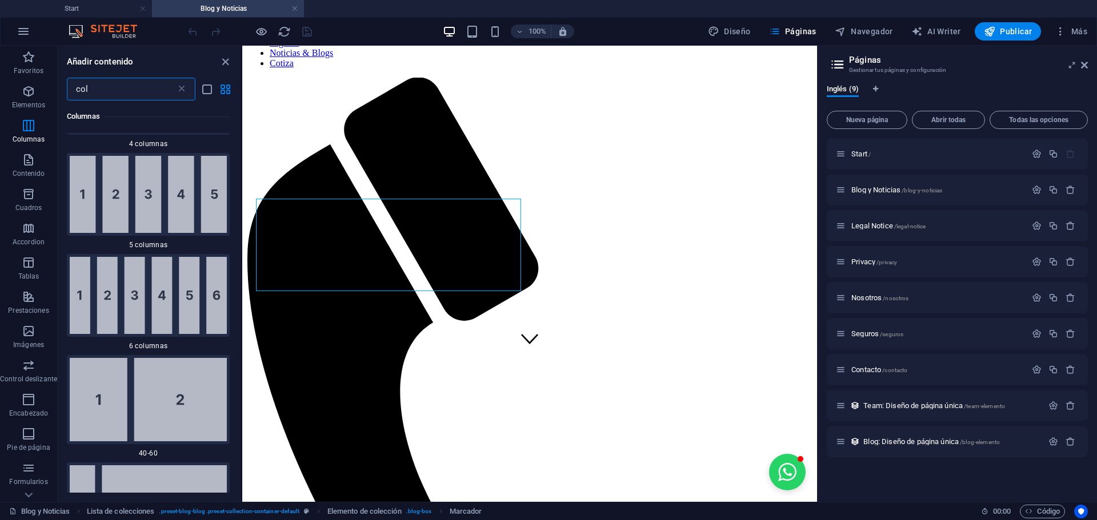
scroll to position [0, 0]
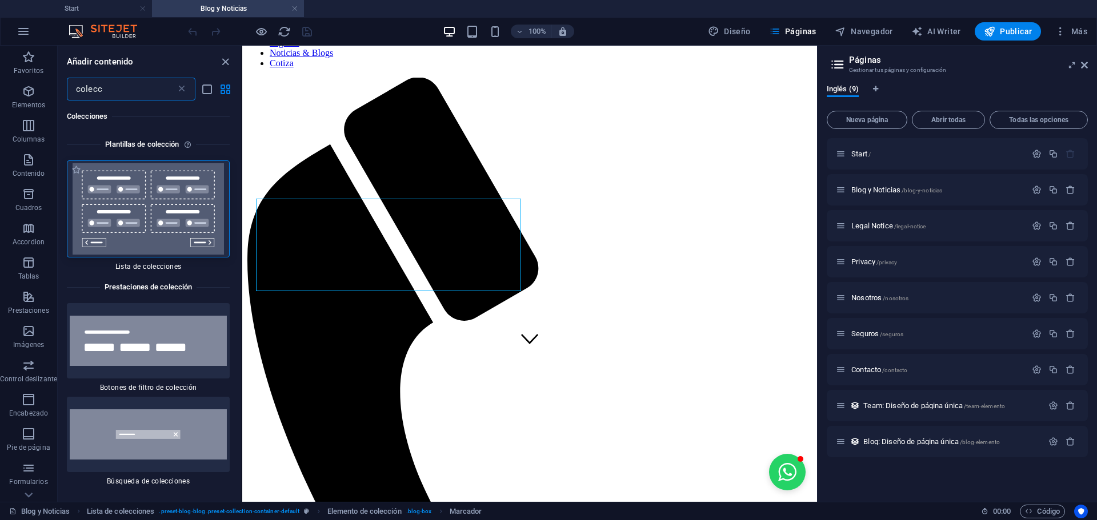
type input "colecc"
click at [130, 211] on img at bounding box center [148, 208] width 157 height 91
select select
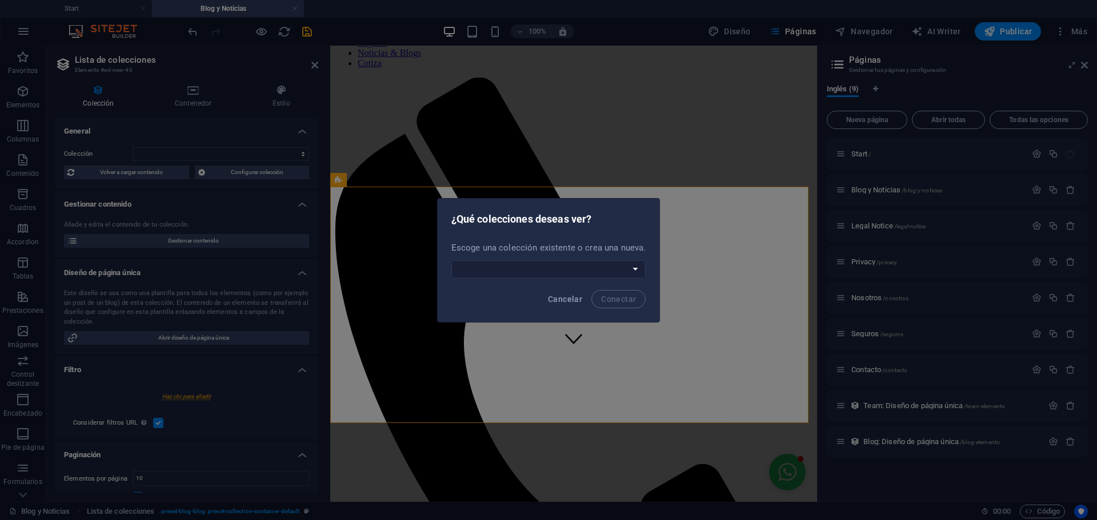
scroll to position [533, 0]
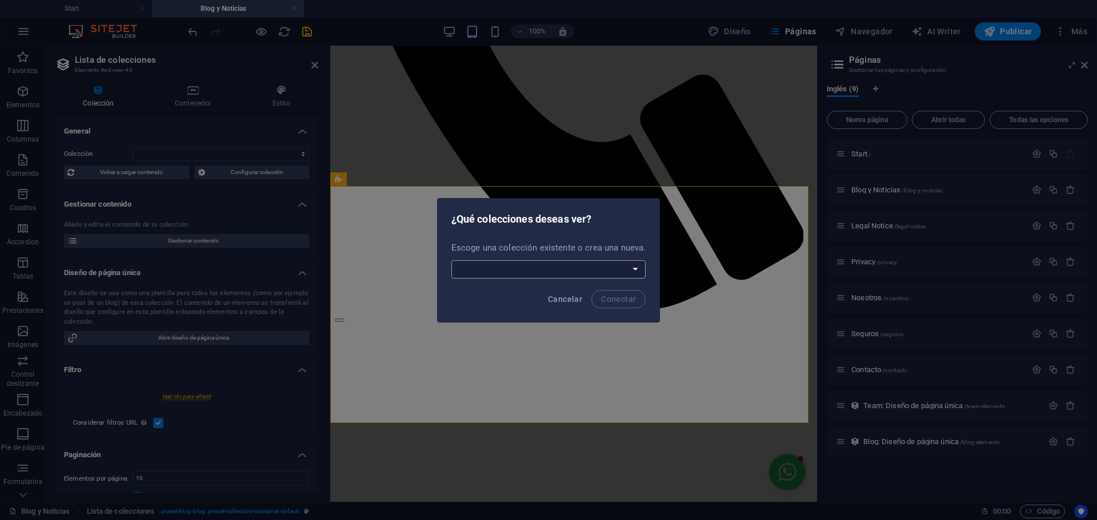
click at [617, 267] on select "Blog Team Crear una nueva colección" at bounding box center [548, 269] width 195 height 18
select select "68e004c35b3e4dd3af089834"
click at [452, 260] on select "Blog Team Crear una nueva colección" at bounding box center [548, 269] width 195 height 18
click at [627, 295] on span "Conectar" at bounding box center [618, 299] width 35 height 9
select select "68e004c35b3e4dd3af089834"
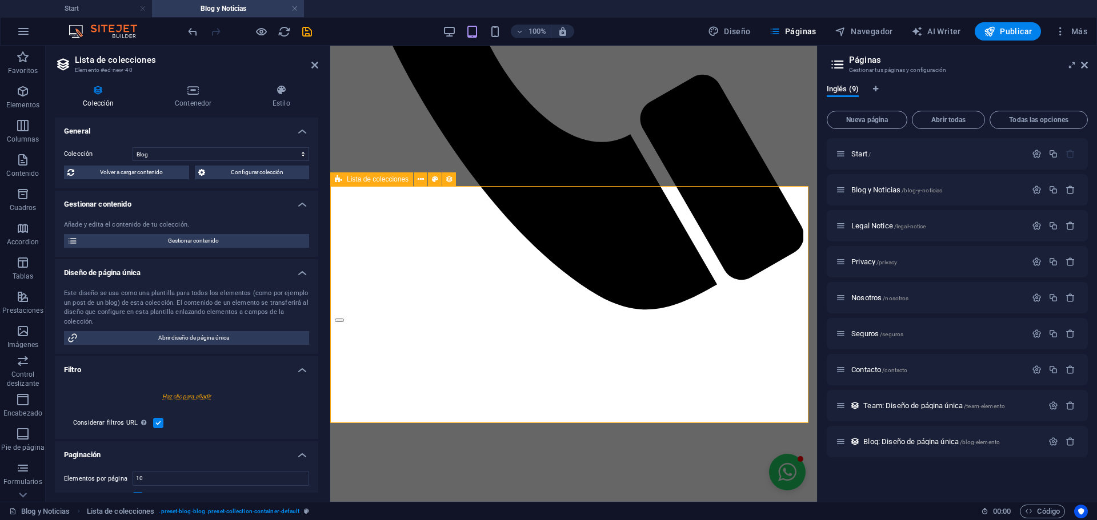
scroll to position [535, 0]
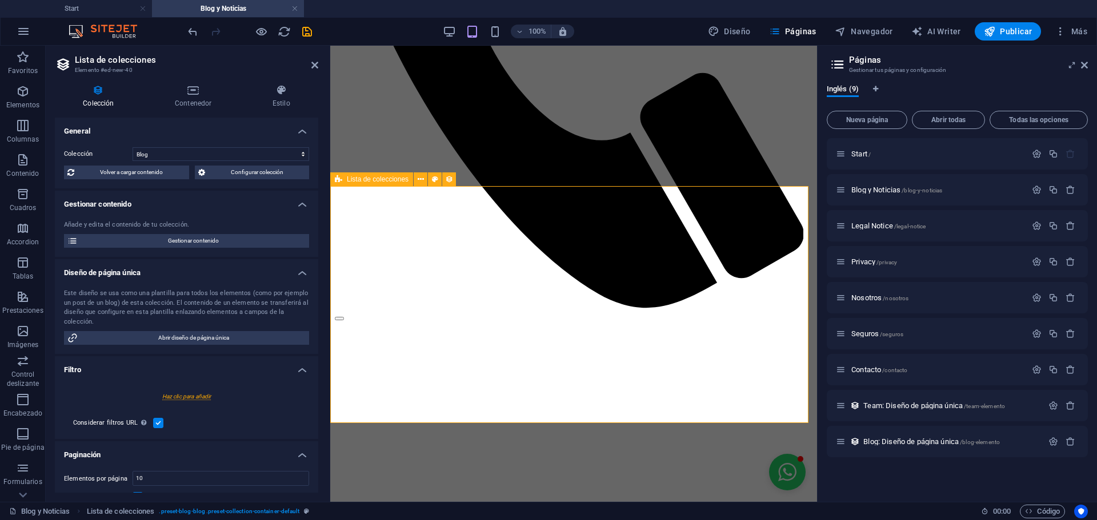
select select "createdAt_DESC"
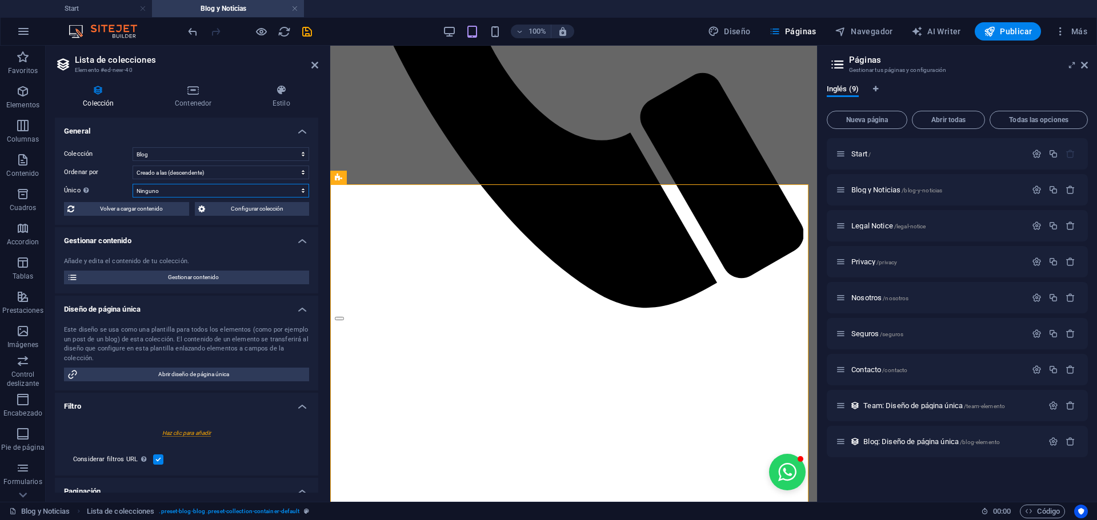
click at [231, 186] on select "Ninguno Name Slug Descripción Contenido Categoría Autor Imagen Fecha de publica…" at bounding box center [221, 191] width 176 height 14
select select "columns.image"
click at [133, 184] on select "Ninguno Name Slug Descripción Contenido Categoría Autor Imagen Fecha de publica…" at bounding box center [221, 191] width 176 height 14
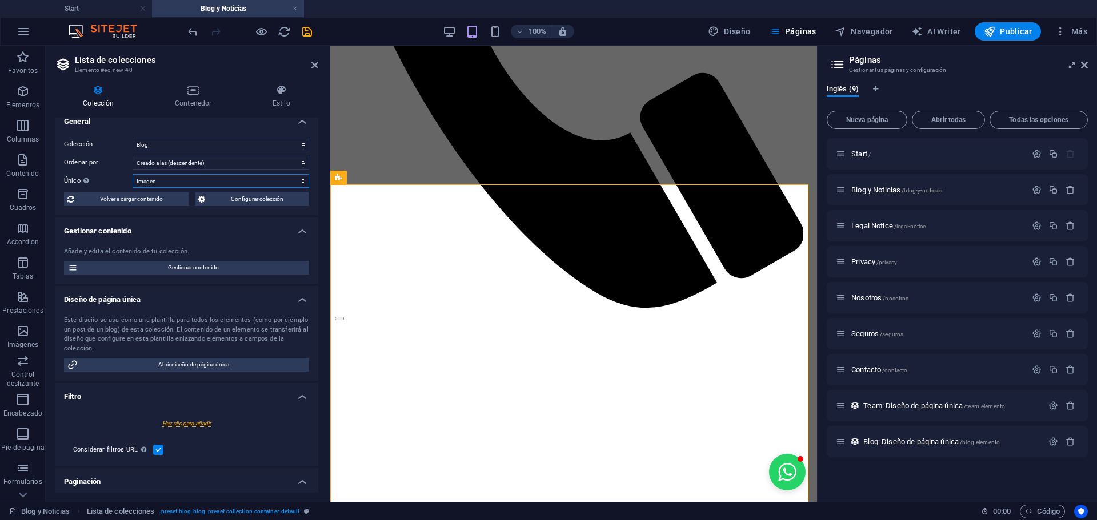
scroll to position [0, 0]
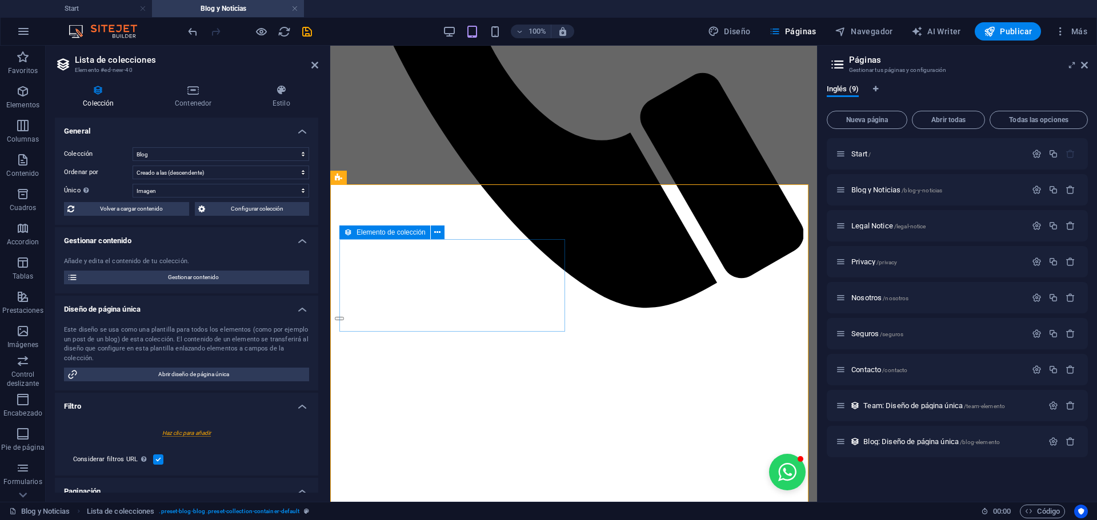
click at [406, 231] on span "Elemento de colección" at bounding box center [390, 232] width 69 height 7
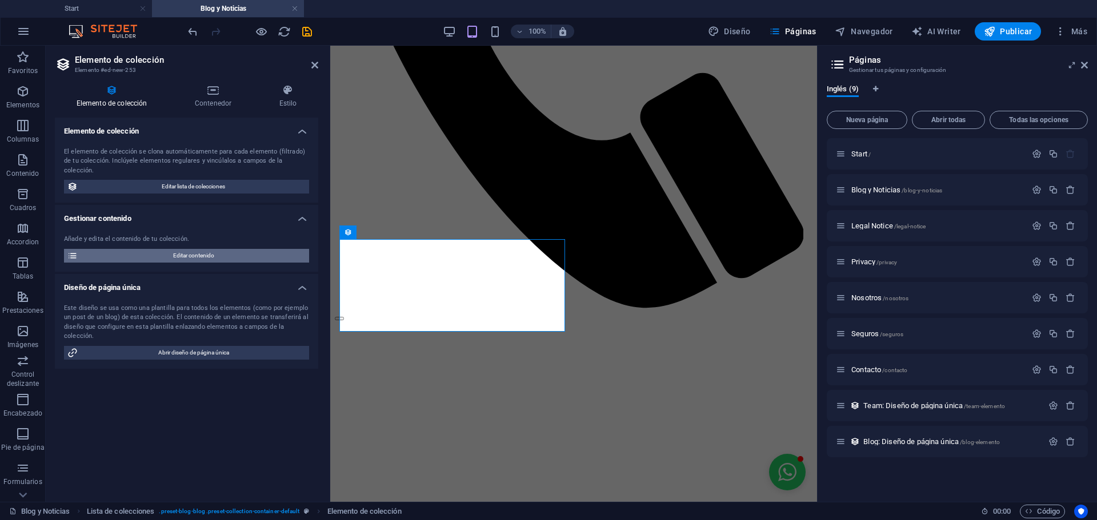
click at [198, 249] on span "Editar contenido" at bounding box center [193, 256] width 224 height 14
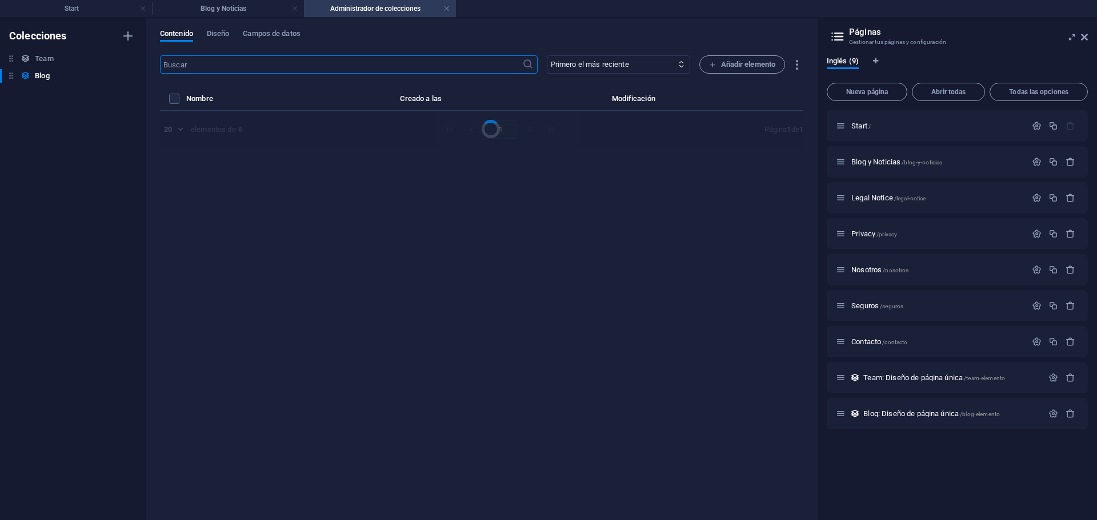
select select "Category 1"
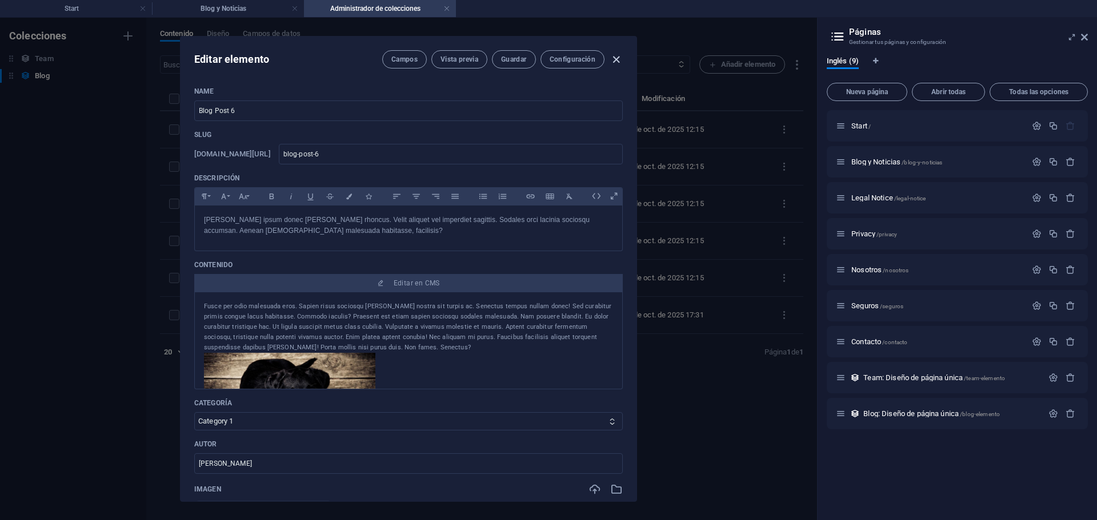
click at [616, 61] on icon "button" at bounding box center [615, 59] width 13 height 13
type input "[DATE]"
type input "blog-post-6"
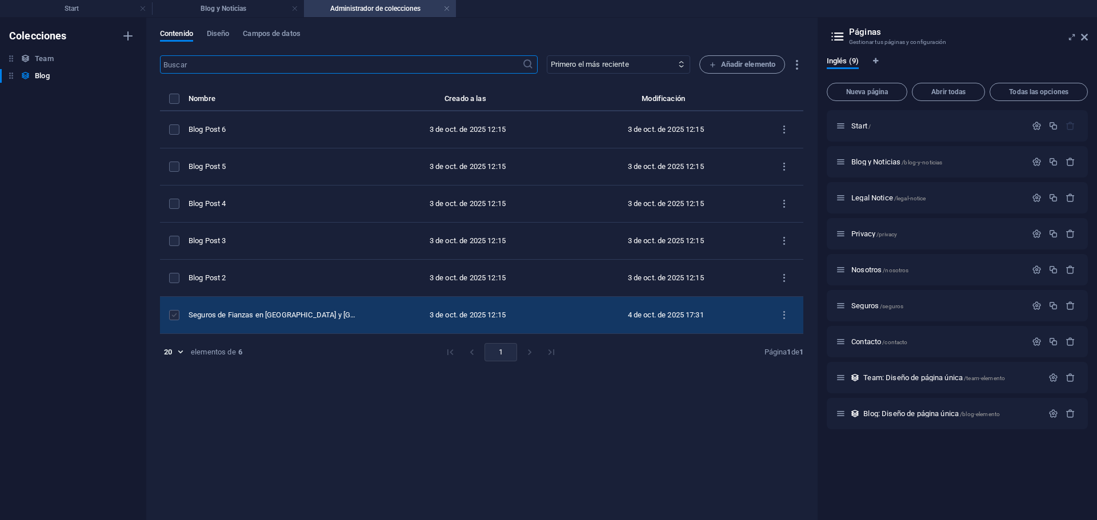
click at [174, 315] on label "items list" at bounding box center [174, 315] width 10 height 10
click at [0, 0] on input "items list" at bounding box center [0, 0] width 0 height 0
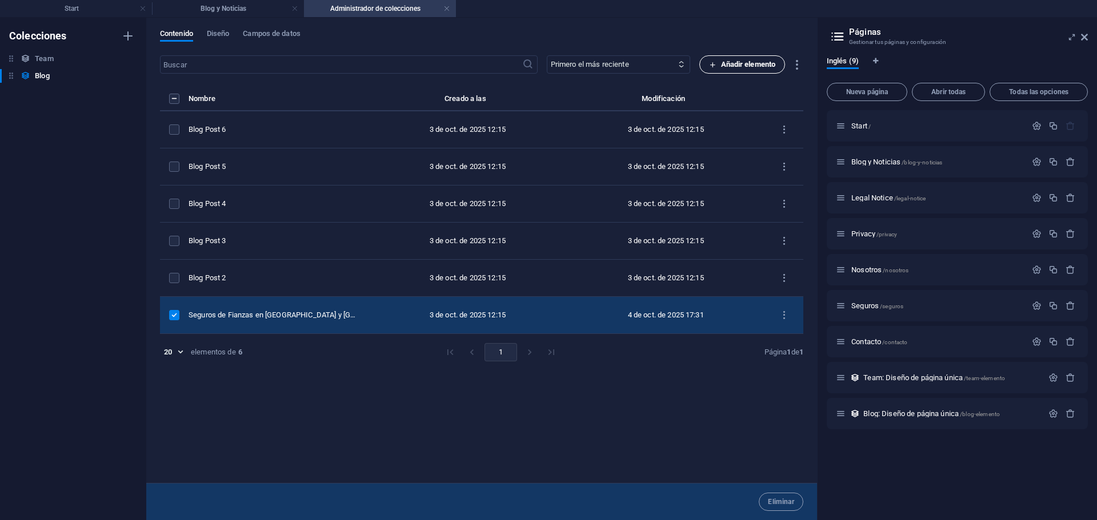
click at [725, 66] on span "Añadir elemento" at bounding box center [742, 65] width 67 height 14
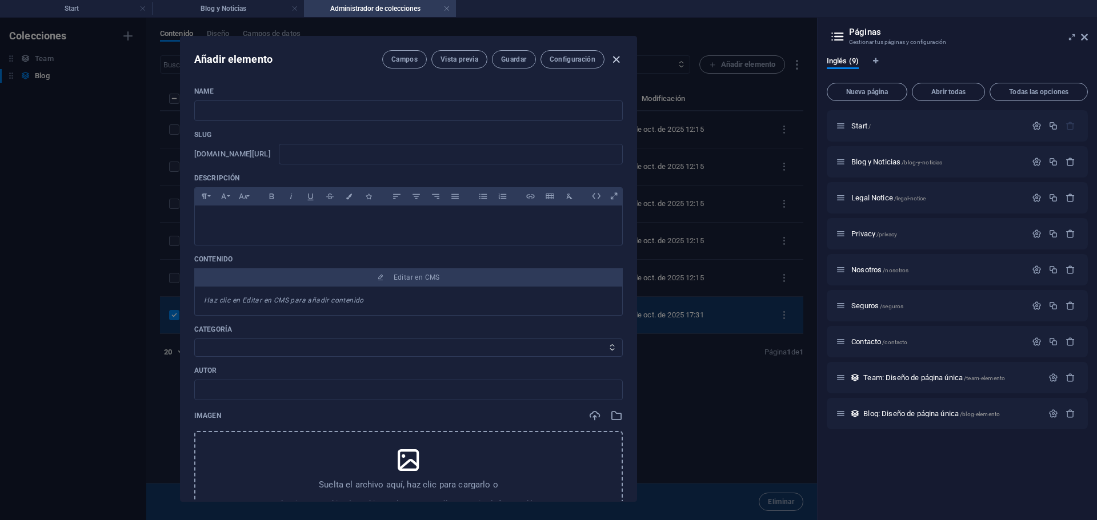
click at [620, 60] on icon "button" at bounding box center [615, 59] width 13 height 13
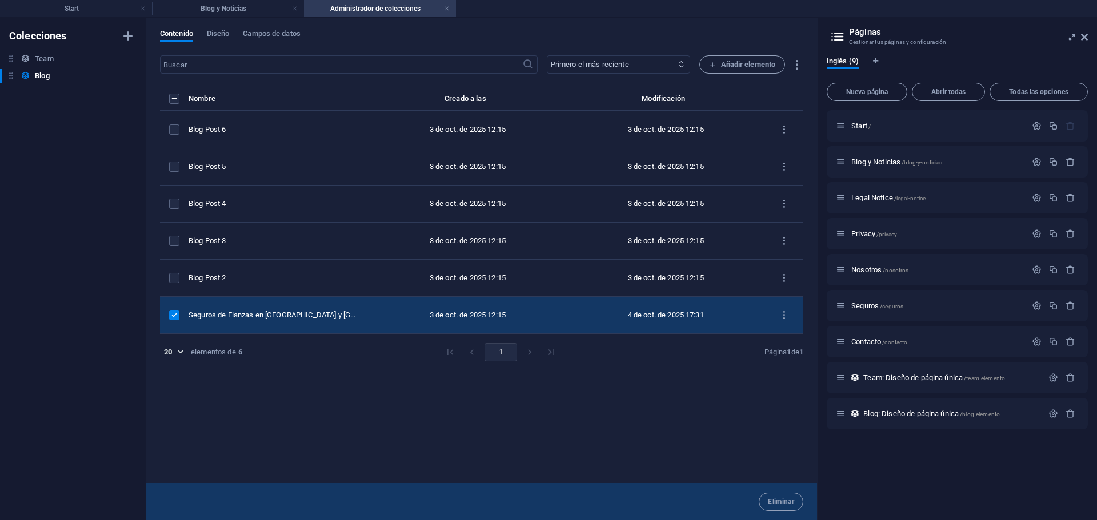
click at [620, 60] on select "Primero el más reciente Primero el más antiguo Última modificación Name (ascend…" at bounding box center [618, 64] width 143 height 18
click at [547, 55] on select "Primero el más reciente Primero el más antiguo Última modificación Name (ascend…" at bounding box center [618, 64] width 143 height 18
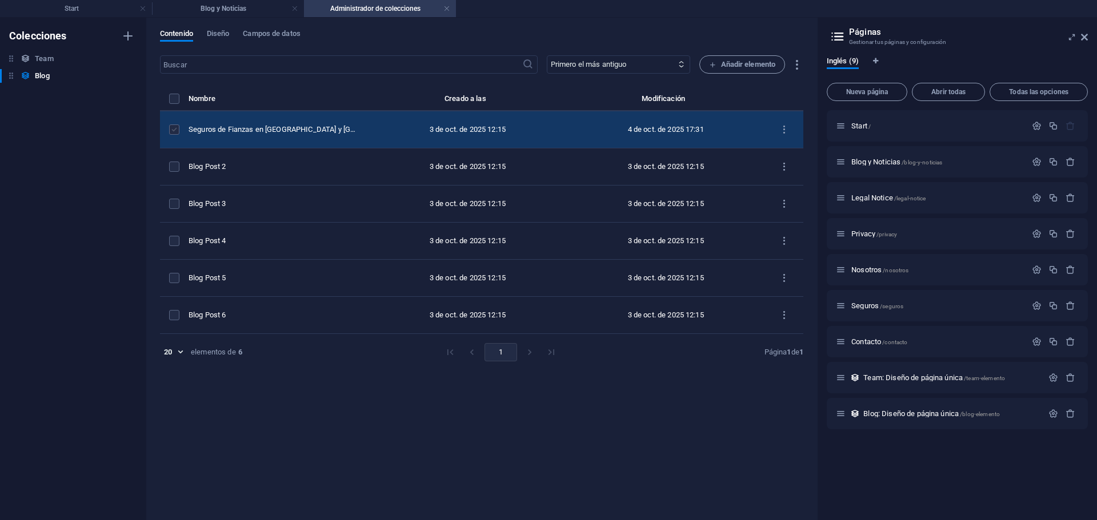
click at [179, 129] on label "items list" at bounding box center [174, 130] width 10 height 10
click at [0, 0] on input "items list" at bounding box center [0, 0] width 0 height 0
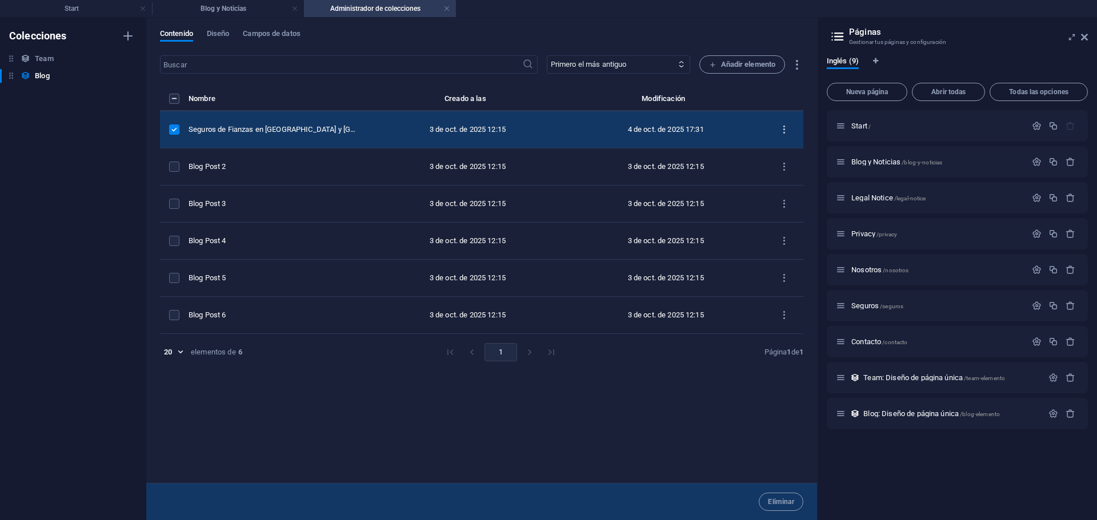
click at [783, 127] on icon "items list" at bounding box center [784, 130] width 11 height 11
click at [783, 127] on div at bounding box center [548, 260] width 1097 height 520
click at [47, 55] on h6 "Team" at bounding box center [44, 59] width 18 height 14
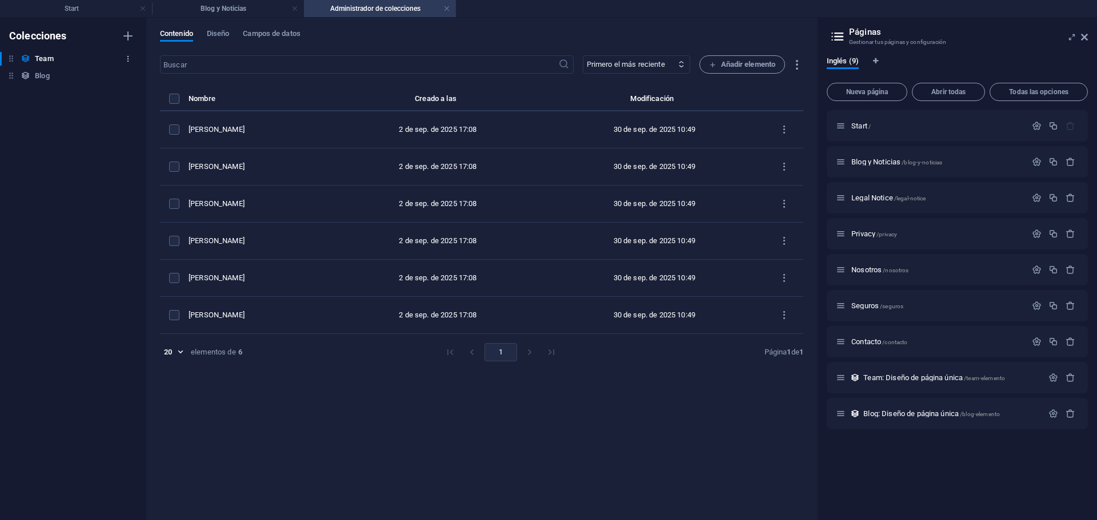
click at [126, 58] on icon "button" at bounding box center [128, 59] width 8 height 8
click at [121, 142] on h6 "Eliminar" at bounding box center [137, 137] width 55 height 14
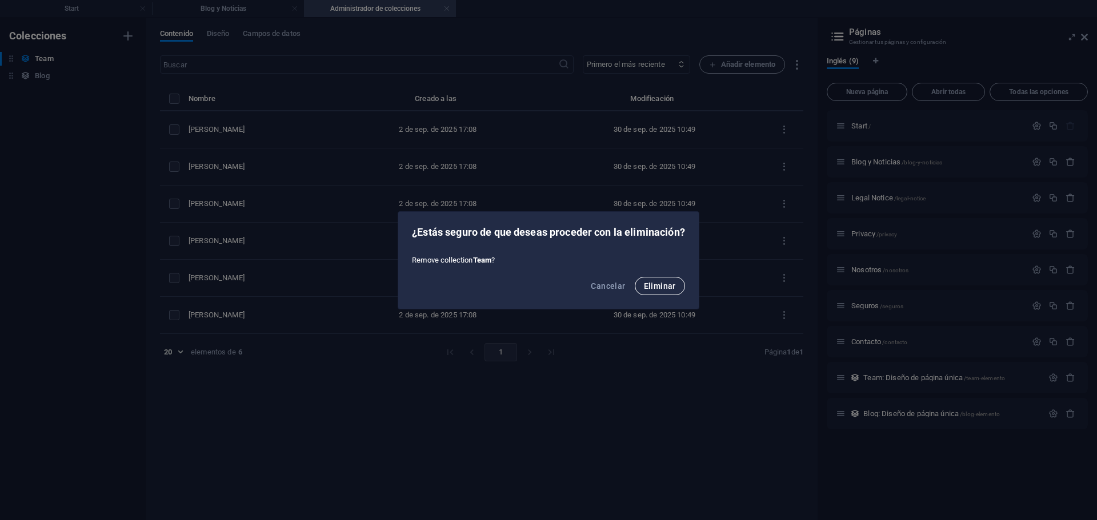
click at [663, 293] on button "Eliminar" at bounding box center [660, 286] width 50 height 18
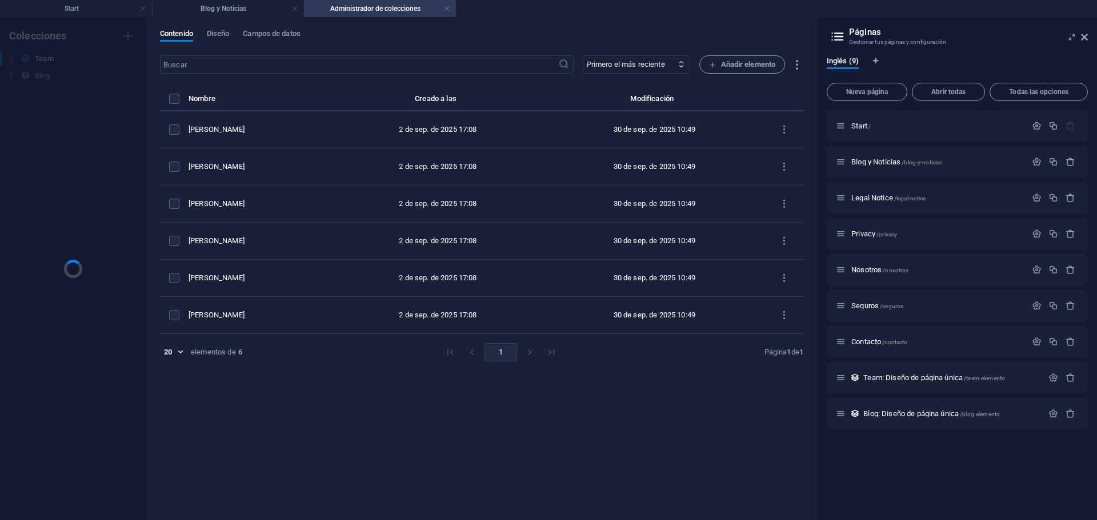
select select "createdAt_ASC"
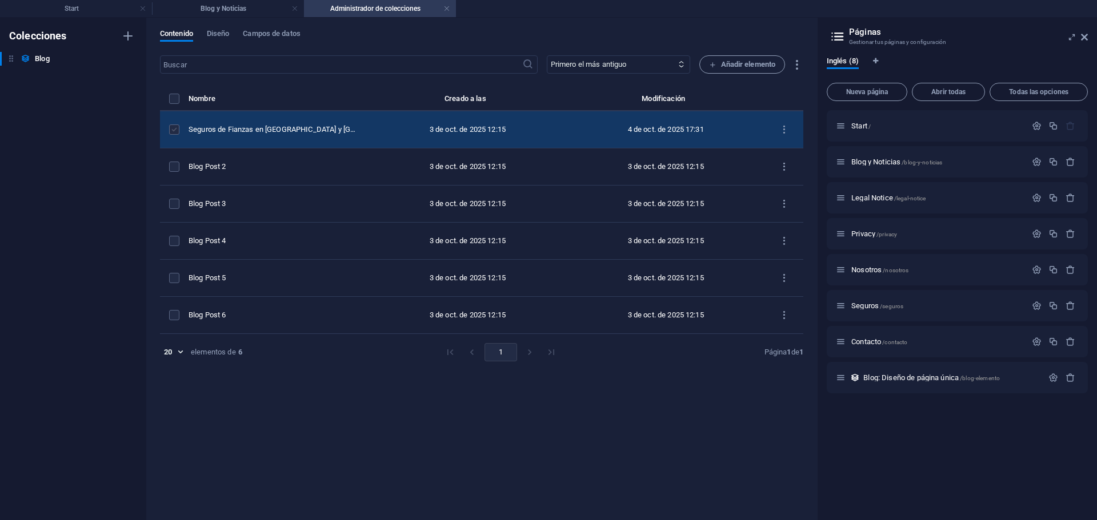
click at [172, 129] on label "items list" at bounding box center [174, 130] width 10 height 10
click at [0, 0] on input "items list" at bounding box center [0, 0] width 0 height 0
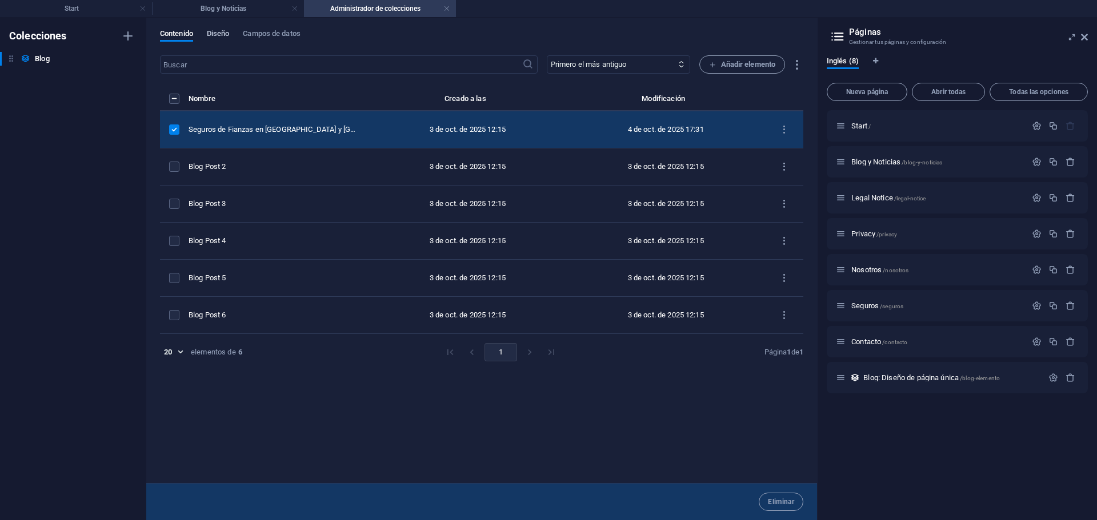
click at [223, 36] on span "Diseño" at bounding box center [218, 35] width 23 height 16
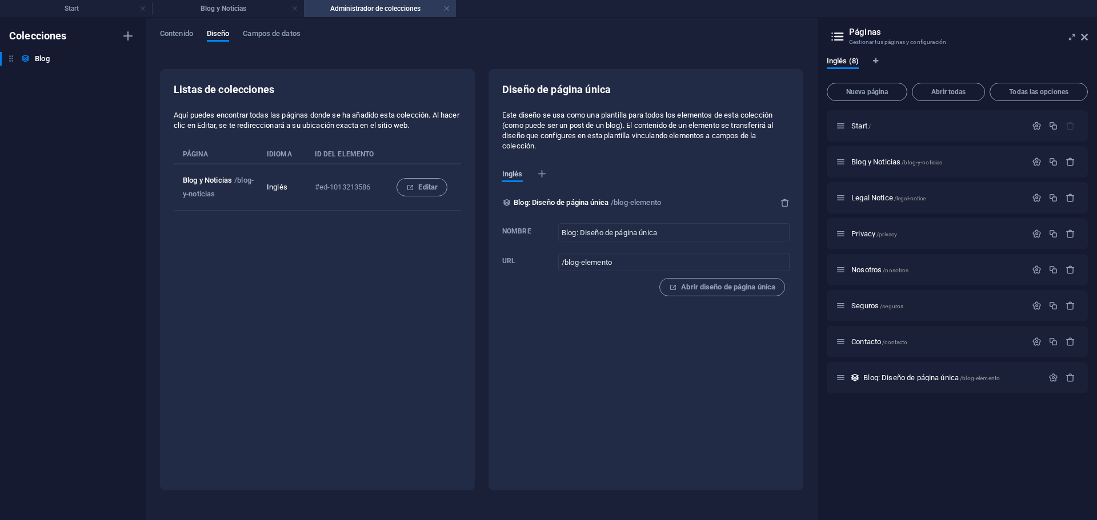
click at [521, 175] on span "Inglés" at bounding box center [512, 175] width 21 height 16
click at [542, 170] on icon "button" at bounding box center [541, 173] width 11 height 11
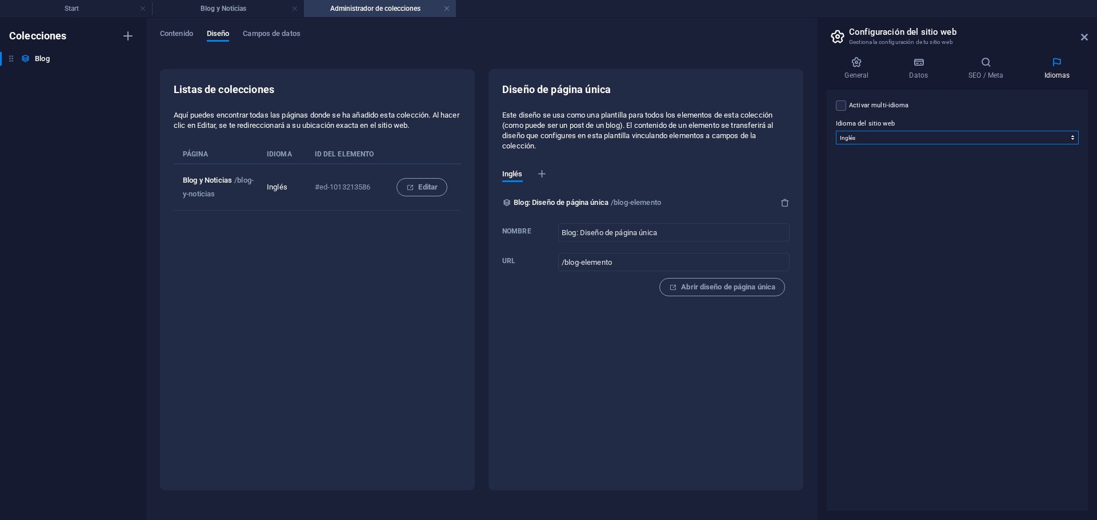
click at [968, 141] on select "Abkhazian Afar Afrikaans Akan Albanés Alemán Amharic Árabe Aragonese Armenian A…" at bounding box center [957, 138] width 243 height 14
select select "44"
click at [836, 131] on select "Abkhazian Afar Afrikaans Akan Albanés Alemán Amharic Árabe Aragonese Armenian A…" at bounding box center [957, 138] width 243 height 14
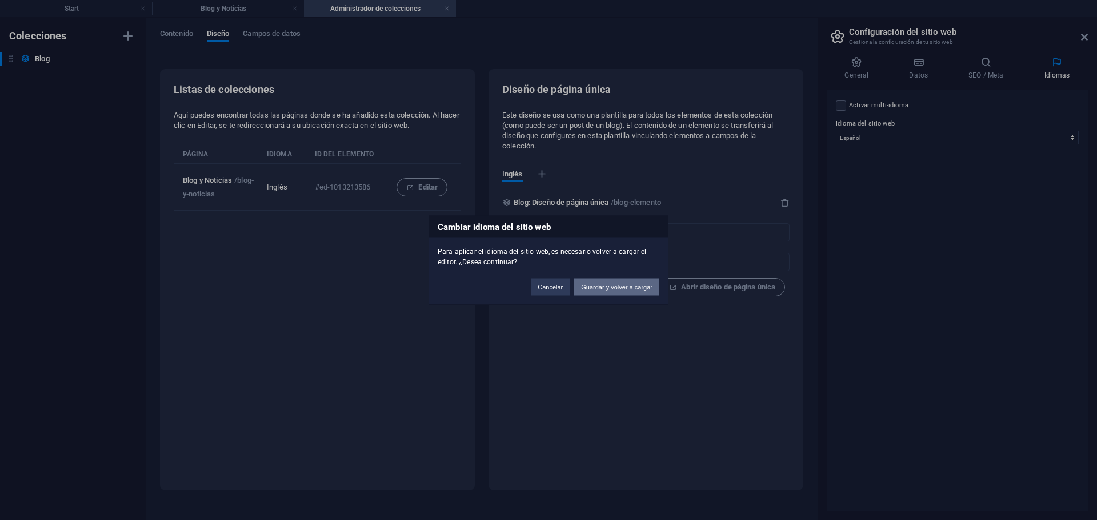
click at [608, 286] on button "Guardar y volver a cargar" at bounding box center [616, 286] width 85 height 17
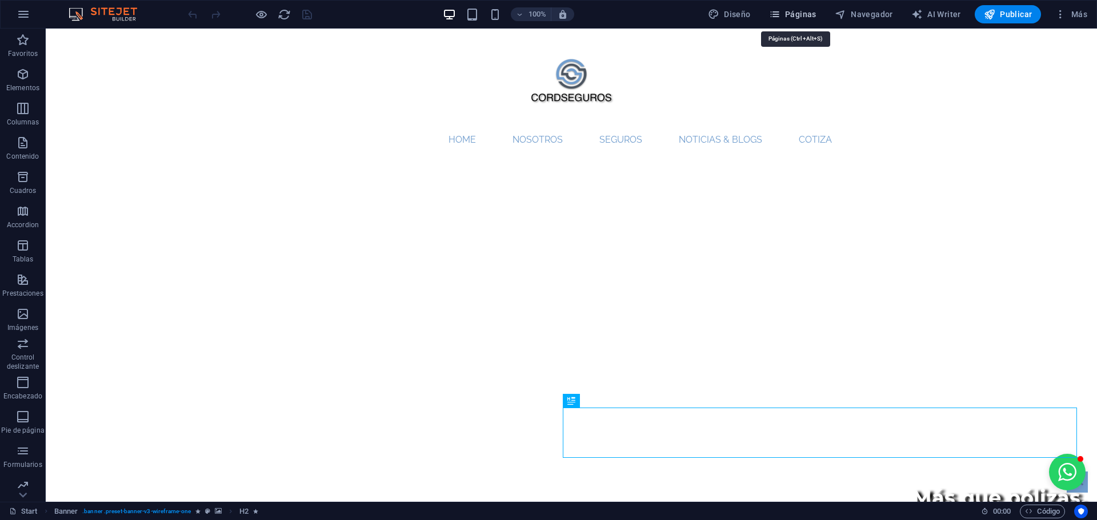
click at [800, 14] on span "Páginas" at bounding box center [792, 14] width 47 height 11
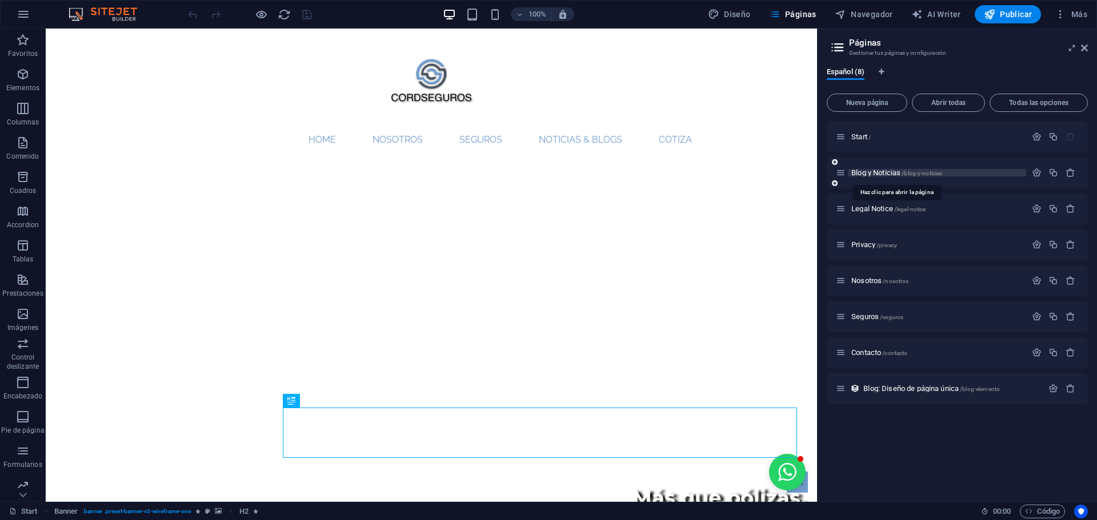
click at [880, 170] on span "Blog y Noticias /blog-y-noticias" at bounding box center [896, 172] width 91 height 9
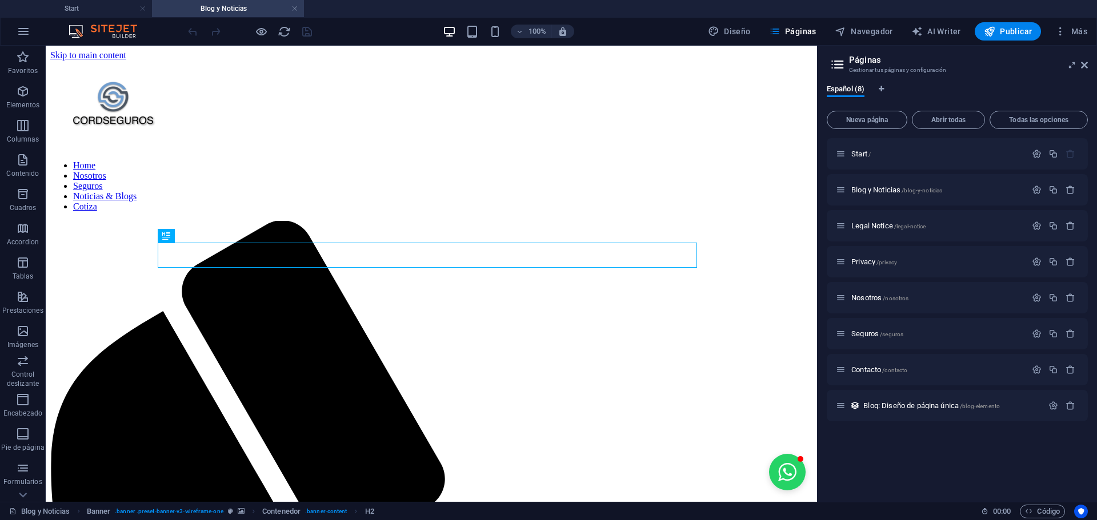
scroll to position [150, 0]
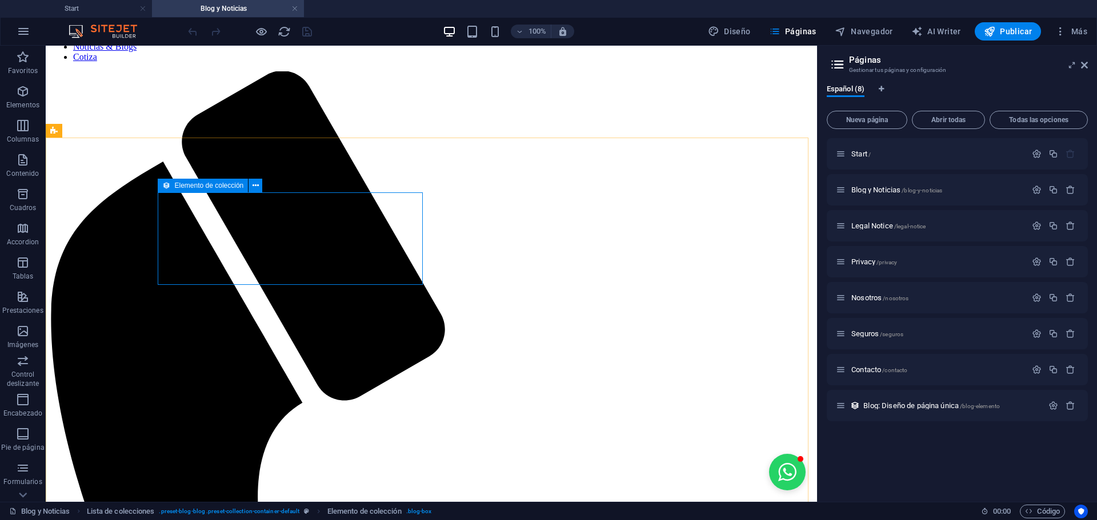
click at [196, 187] on span "Elemento de colección" at bounding box center [209, 185] width 69 height 7
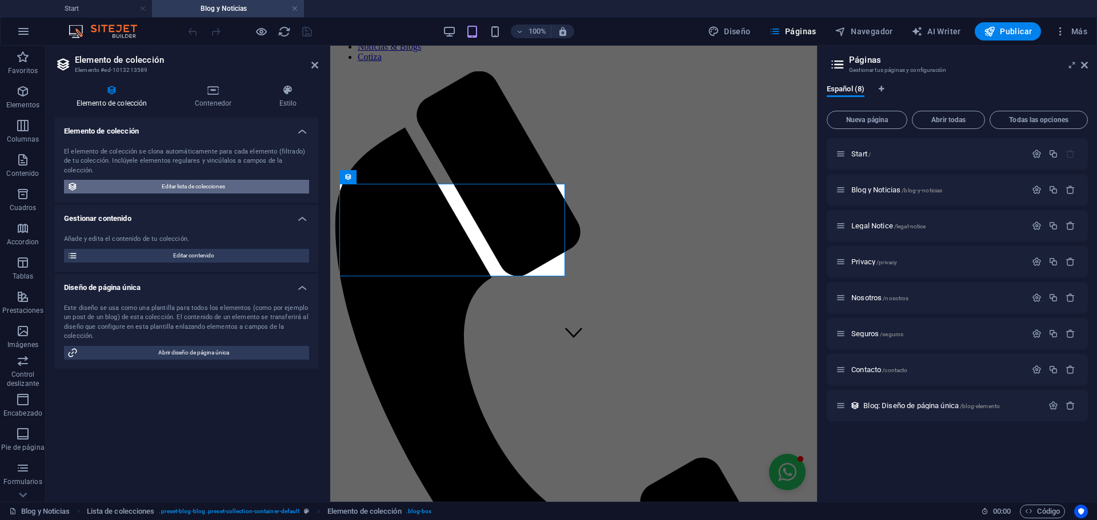
click at [187, 180] on span "Editar lista de colecciones" at bounding box center [193, 187] width 224 height 14
select select "createdAt_DESC"
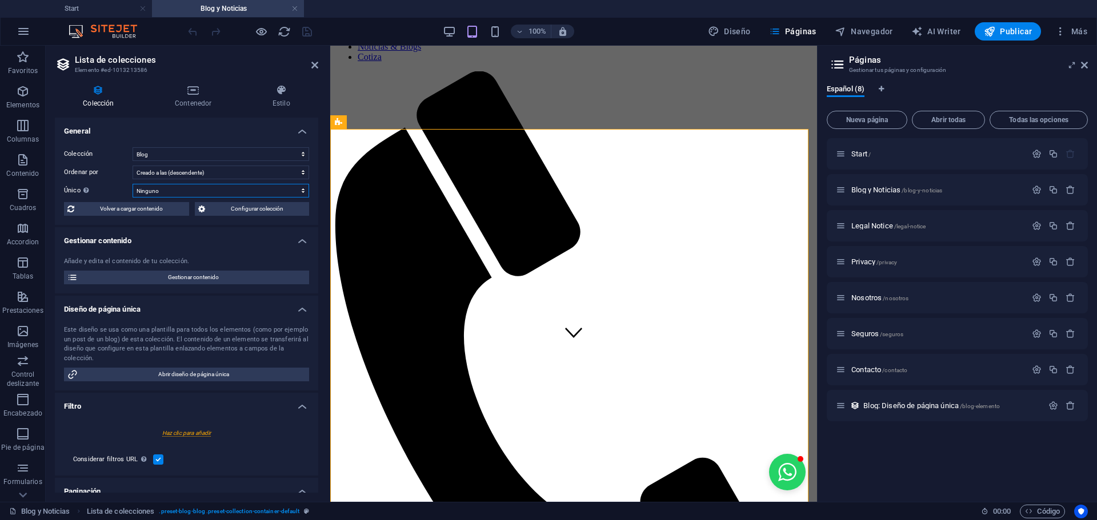
click at [187, 186] on select "Ninguno Name Slug Descripción Contenido Categoría Autor Imagen Fecha de publica…" at bounding box center [221, 191] width 176 height 14
click at [115, 192] on label "Único Muestra solo valores únicos. En caso de duda, dejarlo desactivado." at bounding box center [98, 191] width 69 height 14
click at [133, 192] on select "Ninguno Name Slug Descripción Contenido Categoría Autor Imagen Fecha de publica…" at bounding box center [221, 191] width 176 height 14
click at [299, 174] on select "Creado a las (ascendente) Creado a las (descendente) Actualizado a las (ascende…" at bounding box center [221, 173] width 176 height 14
click at [302, 175] on select "Creado a las (ascendente) Creado a las (descendente) Actualizado a las (ascende…" at bounding box center [221, 173] width 176 height 14
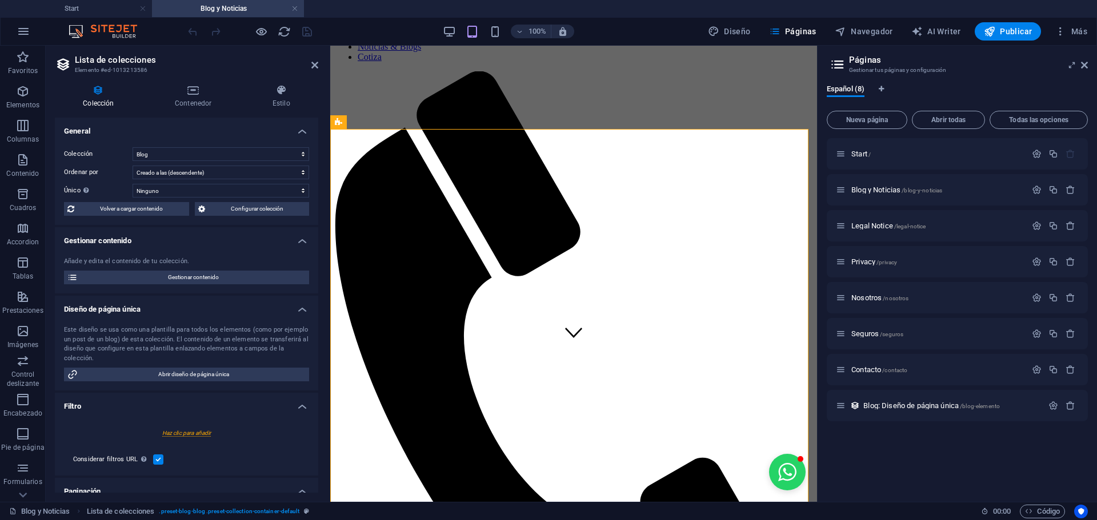
click at [194, 431] on div at bounding box center [186, 433] width 245 height 21
select select
click at [299, 412] on h4 "Filtro" at bounding box center [186, 403] width 263 height 21
drag, startPoint x: 319, startPoint y: 354, endPoint x: 330, endPoint y: 408, distance: 55.9
click at [330, 408] on aside "Lista de colecciones Elemento #ed-1013213586 Colección Contenedor Estilo Genera…" at bounding box center [188, 274] width 284 height 456
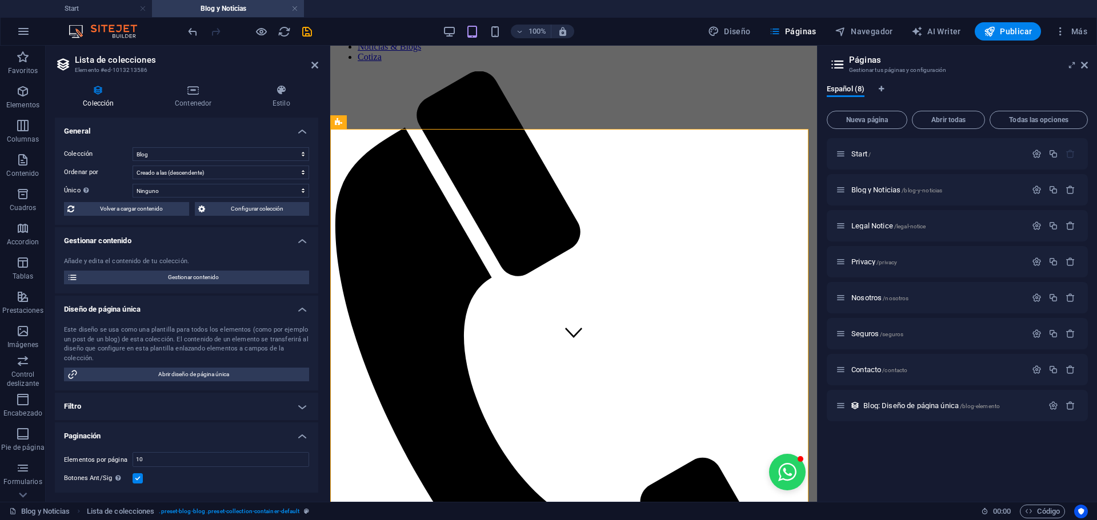
drag, startPoint x: 318, startPoint y: 391, endPoint x: 318, endPoint y: 415, distance: 23.4
click at [318, 415] on div "Colección Contenedor Estilo General Colección Blog Ordenar por Creado a las (as…" at bounding box center [187, 288] width 282 height 427
click at [314, 410] on h4 "Filtro" at bounding box center [186, 406] width 263 height 27
click at [298, 410] on h4 "Filtro" at bounding box center [186, 403] width 263 height 21
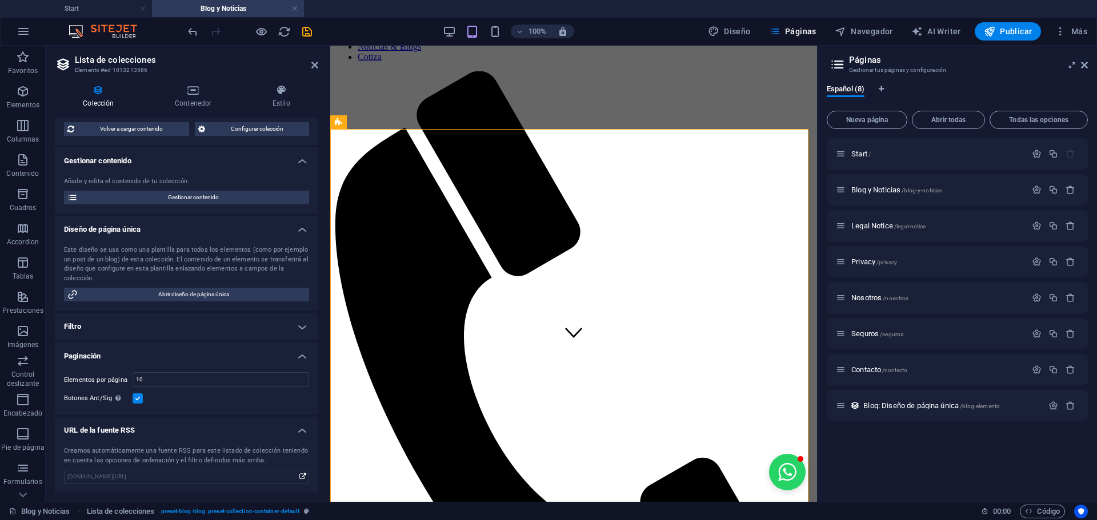
scroll to position [21, 0]
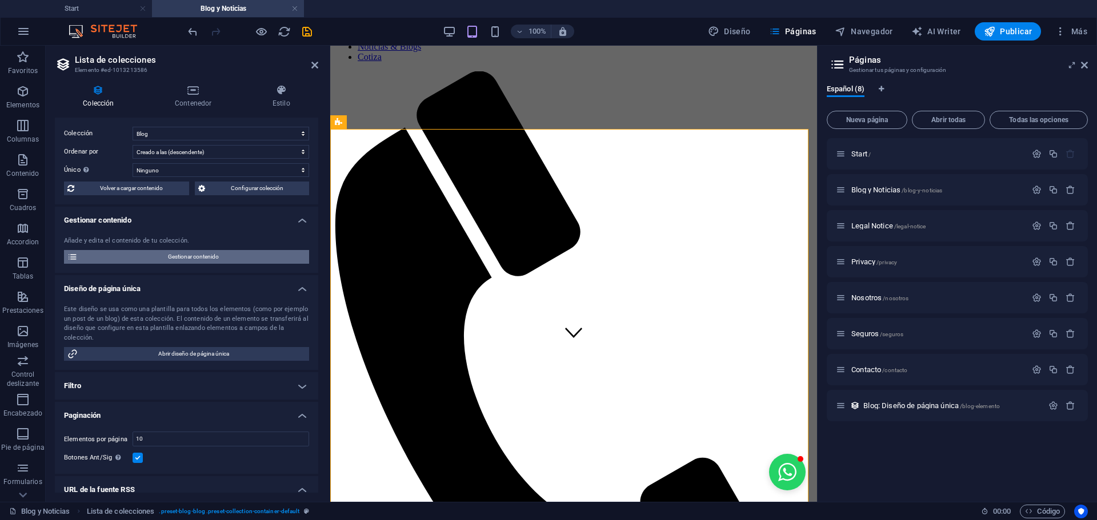
click at [153, 256] on span "Gestionar contenido" at bounding box center [193, 257] width 224 height 14
select select "createdAt_ASC"
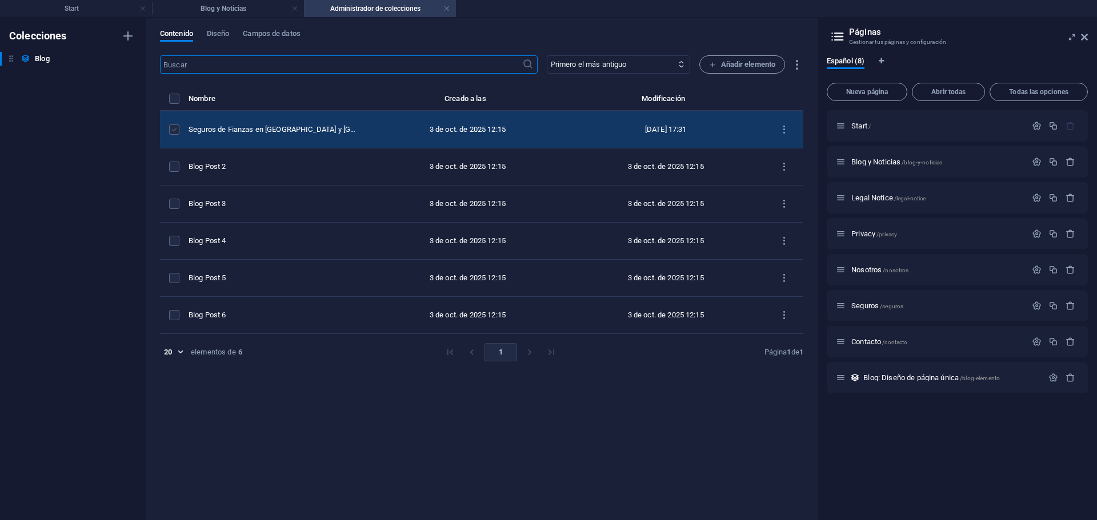
click at [170, 126] on label "items list" at bounding box center [174, 130] width 10 height 10
click at [0, 0] on input "items list" at bounding box center [0, 0] width 0 height 0
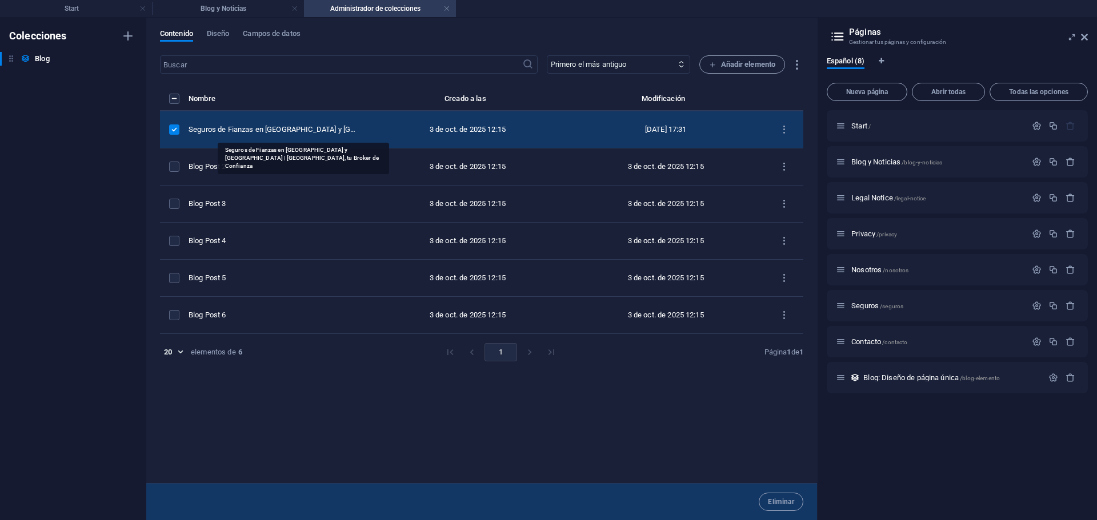
click at [247, 134] on div "Seguros de Fianzas en [GEOGRAPHIC_DATA] y [GEOGRAPHIC_DATA] | [GEOGRAPHIC_DATA]…" at bounding box center [273, 130] width 171 height 10
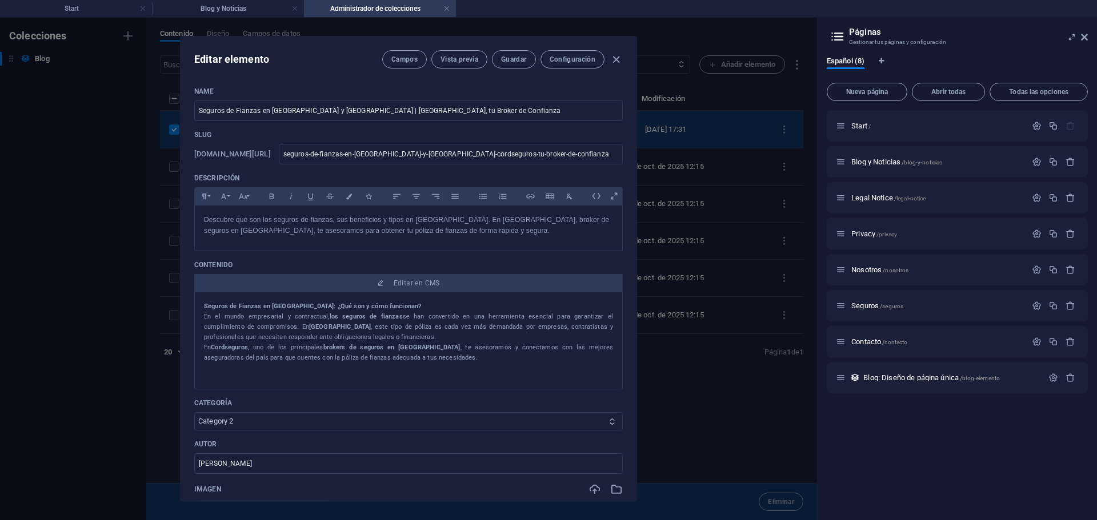
click at [608, 421] on icon at bounding box center [611, 421] width 7 height 7
click at [589, 424] on select "Category 1 Category 2" at bounding box center [408, 421] width 428 height 18
select select "Category 1"
click at [194, 412] on select "Category 1 Category 2" at bounding box center [408, 421] width 428 height 18
click at [551, 468] on input "[PERSON_NAME]" at bounding box center [408, 464] width 428 height 21
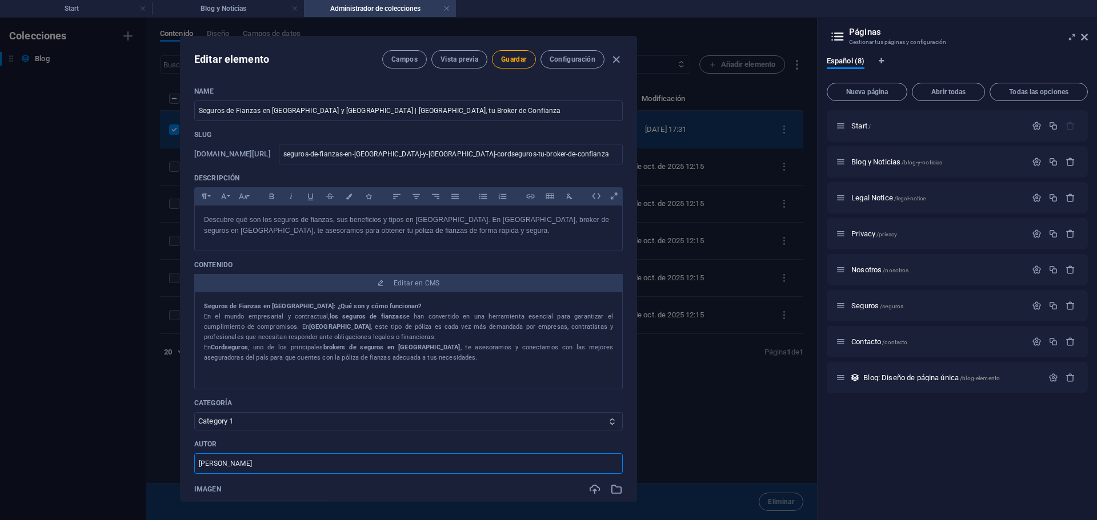
click at [551, 468] on input "[PERSON_NAME]" at bounding box center [408, 464] width 428 height 21
type input "Cordseguros"
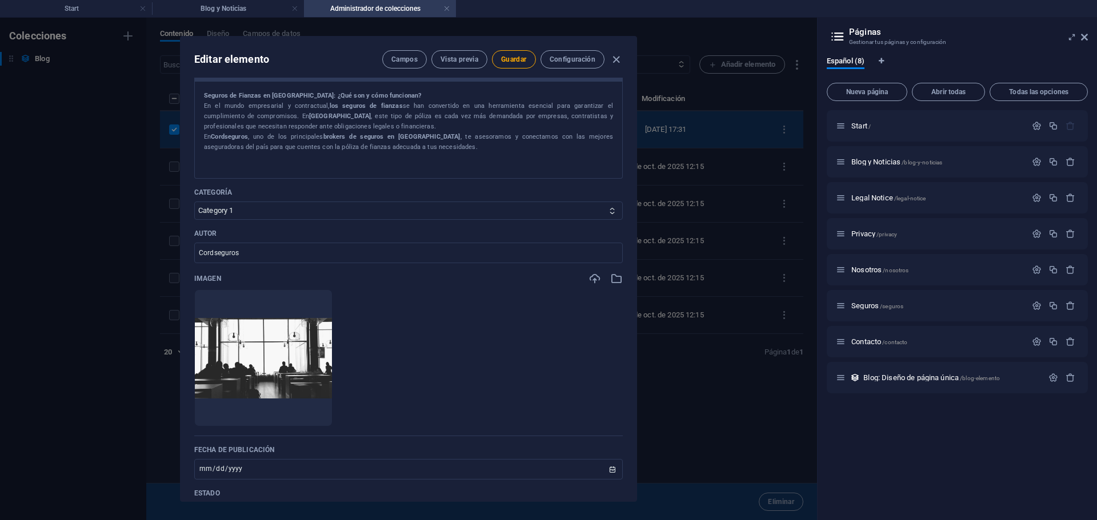
scroll to position [282, 0]
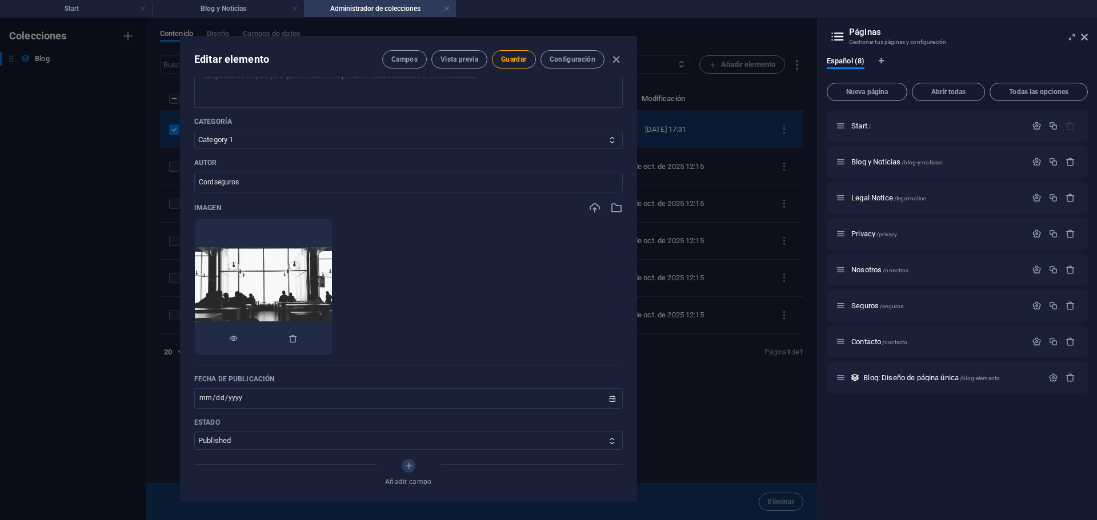
click at [318, 278] on img at bounding box center [263, 287] width 137 height 81
click at [316, 296] on img at bounding box center [263, 287] width 137 height 81
click at [613, 209] on icon "button" at bounding box center [616, 208] width 13 height 13
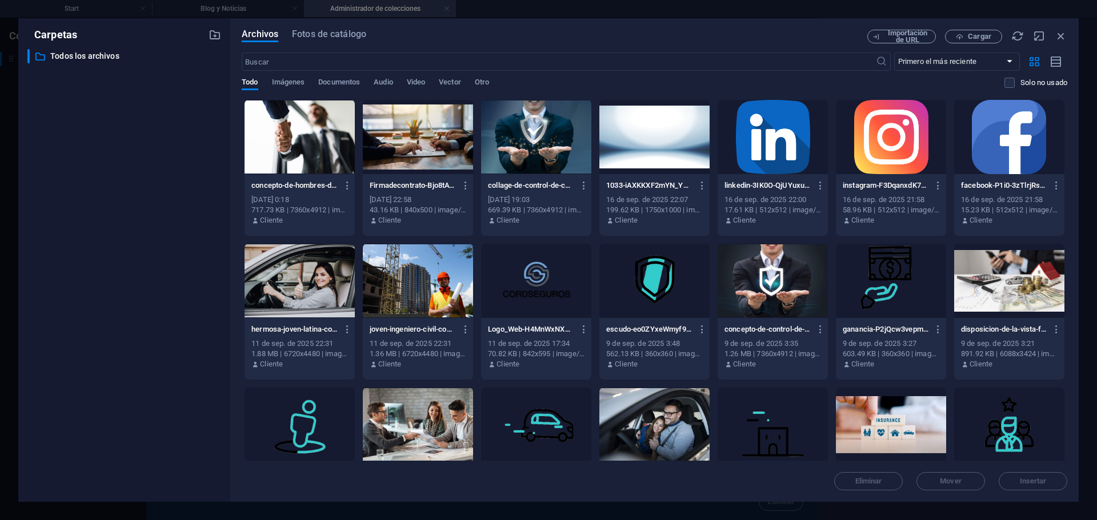
click at [422, 150] on div at bounding box center [418, 137] width 110 height 74
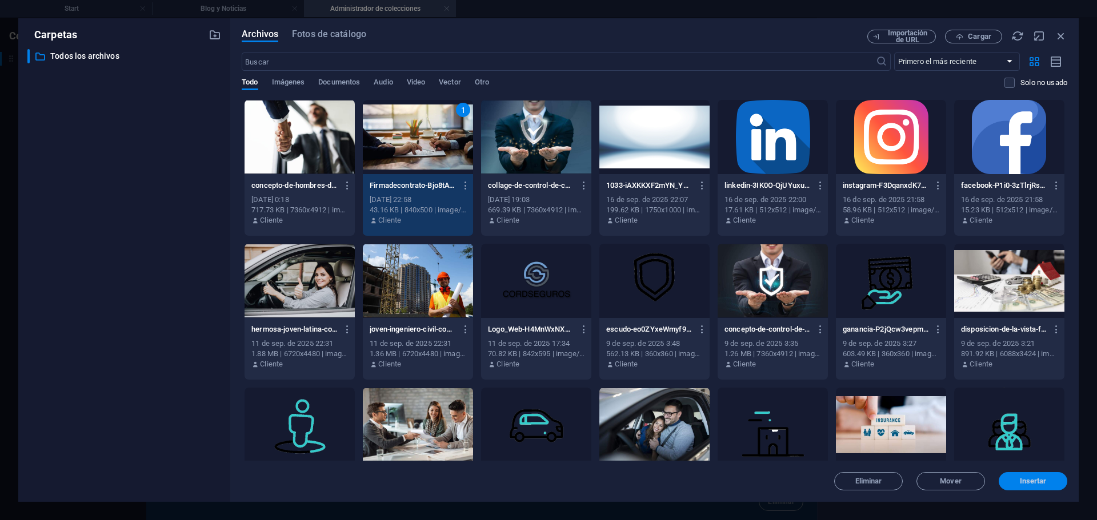
click at [1025, 482] on span "Insertar" at bounding box center [1033, 481] width 27 height 7
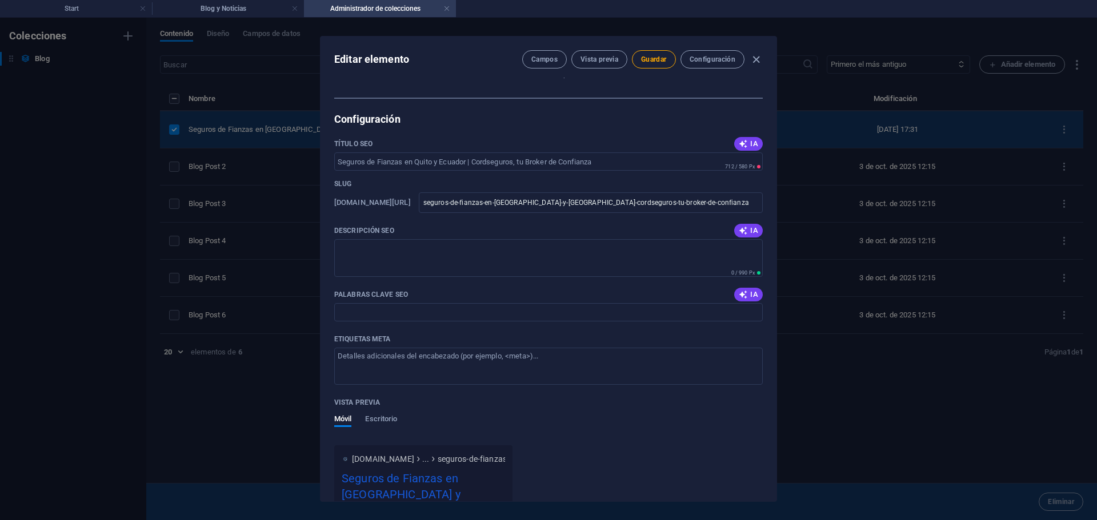
scroll to position [694, 0]
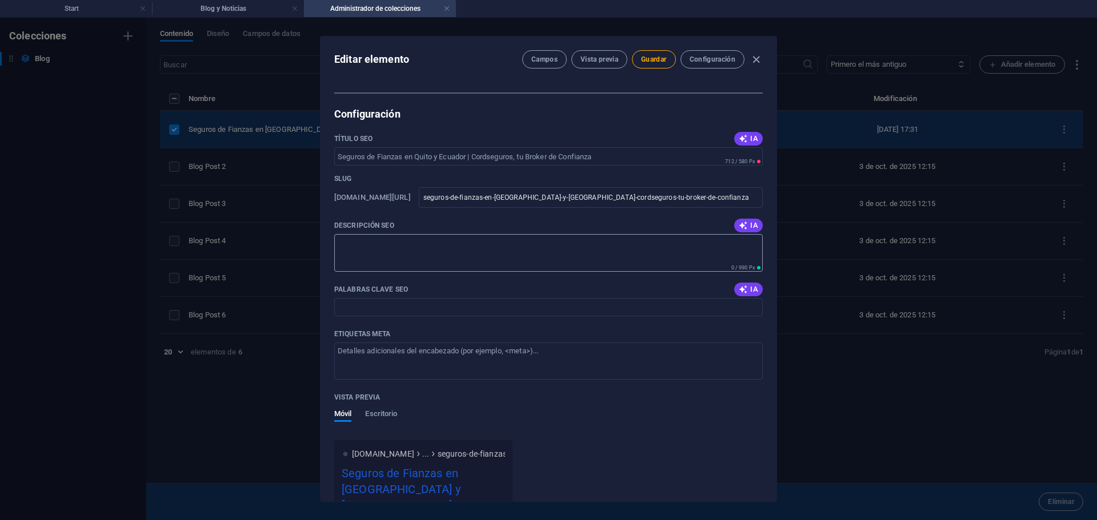
click at [411, 250] on textarea "Descripción SEO" at bounding box center [548, 252] width 428 height 37
paste textarea "Descubre qué son los seguros de fianzas, sus beneficios y tipos en Ecuador. En …"
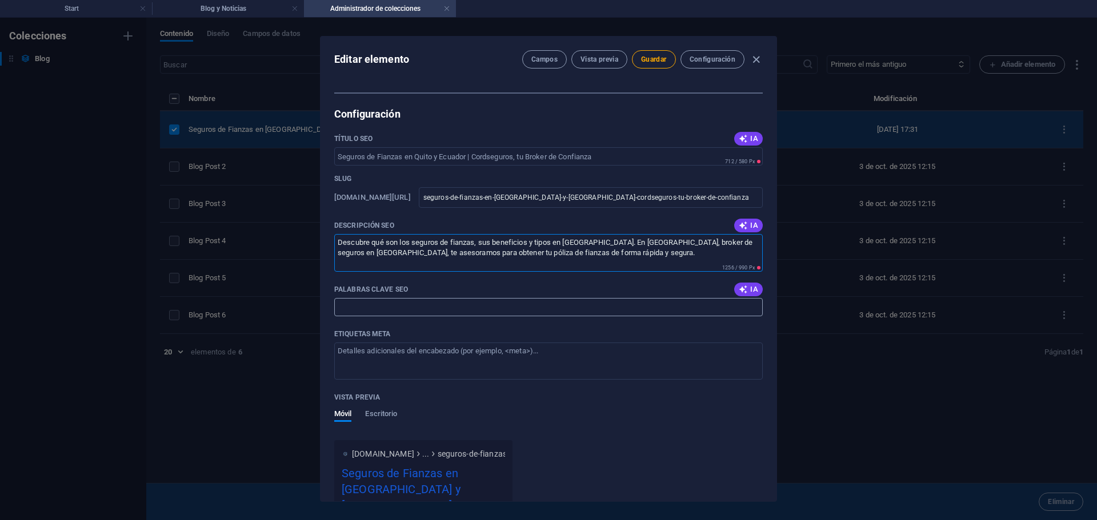
type textarea "Descubre qué son los seguros de fianzas, sus beneficios y tipos en Ecuador. En …"
click at [387, 312] on input "Palabras clave SEO" at bounding box center [548, 307] width 428 height 18
paste input "seguros de fianzas seguros de fianzas en Ecuador seguros de fianzas en Quito pó…"
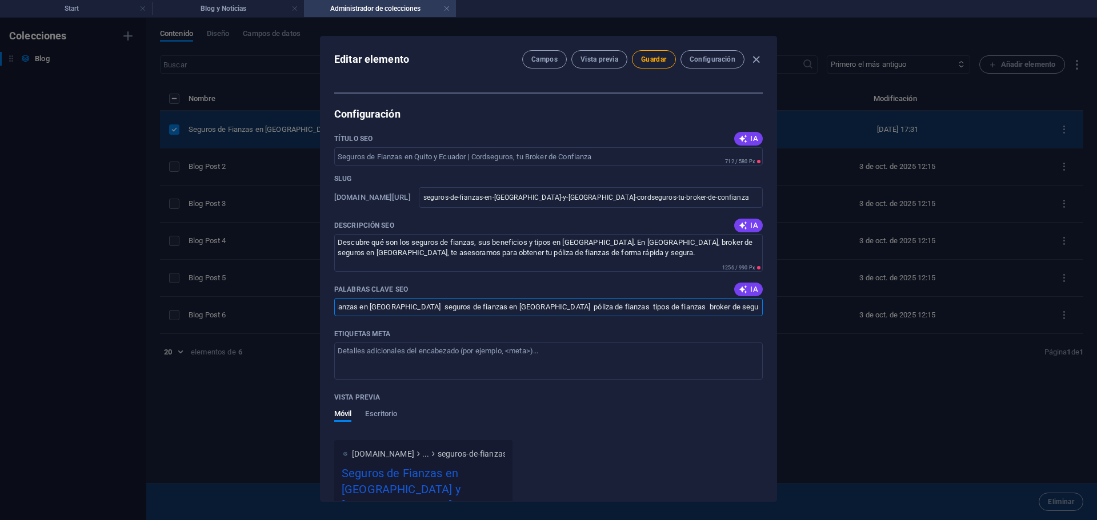
scroll to position [0, 0]
click at [748, 292] on span "IA" at bounding box center [748, 289] width 19 height 9
type input "seguros de fianzas en Quito, pólizas de fianzas Ecuador, broker de seguros en Q…"
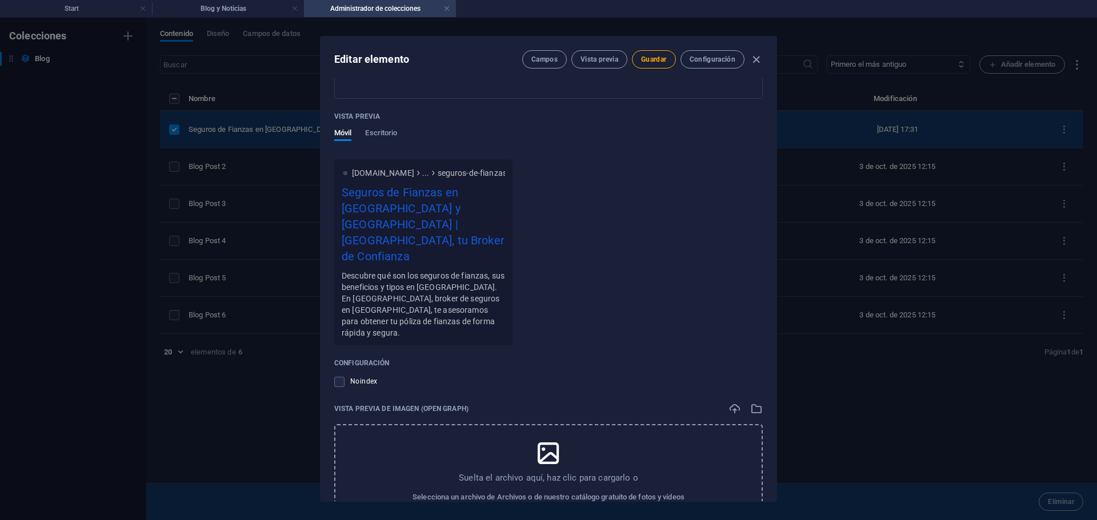
scroll to position [1018, 0]
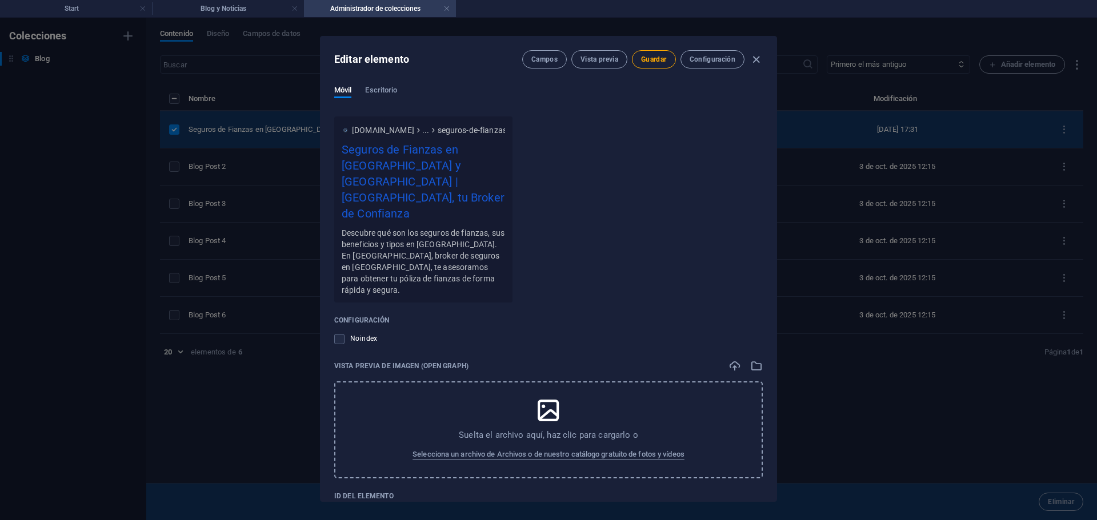
click at [544, 396] on icon at bounding box center [548, 410] width 29 height 29
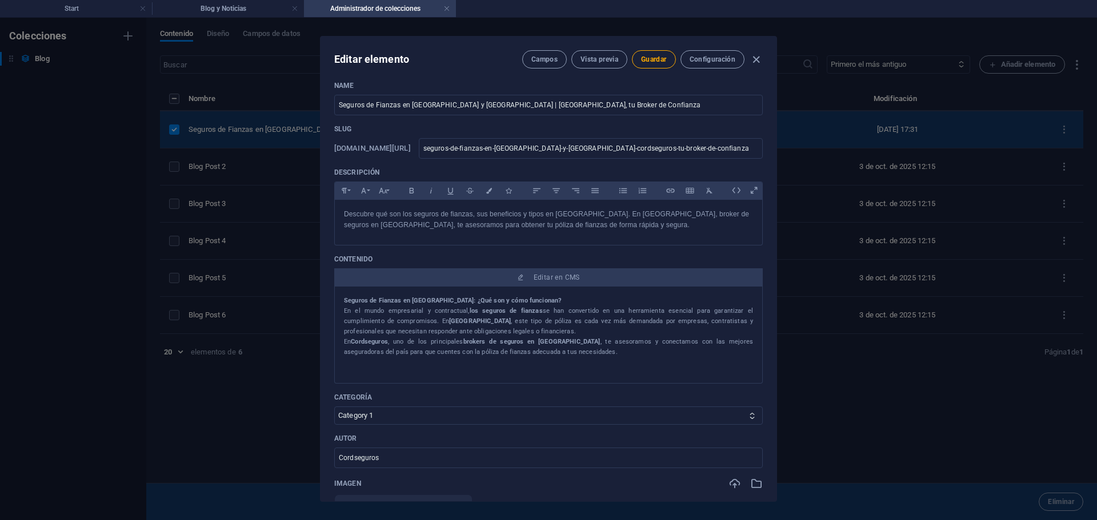
scroll to position [0, 0]
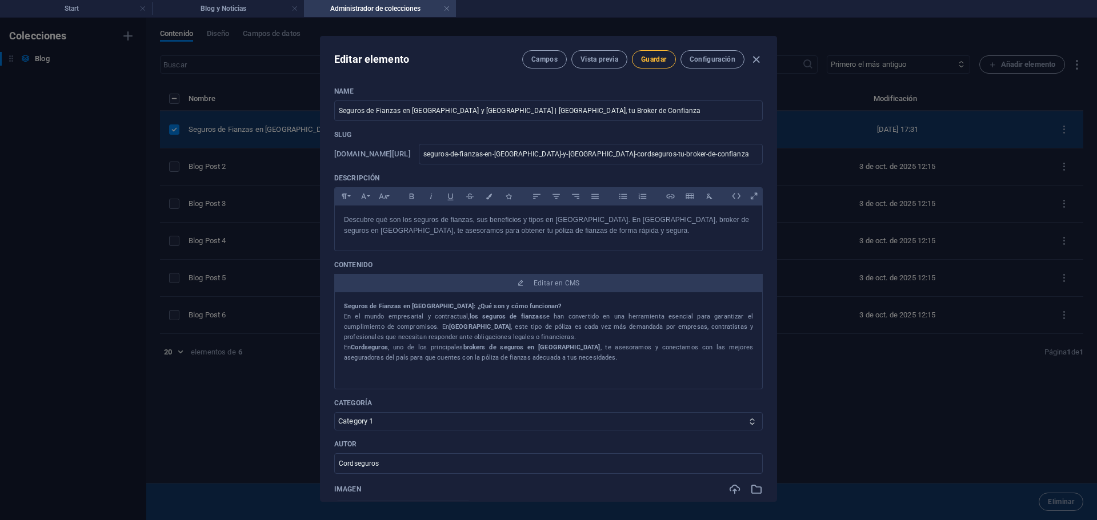
click at [664, 61] on span "Guardar" at bounding box center [653, 59] width 25 height 9
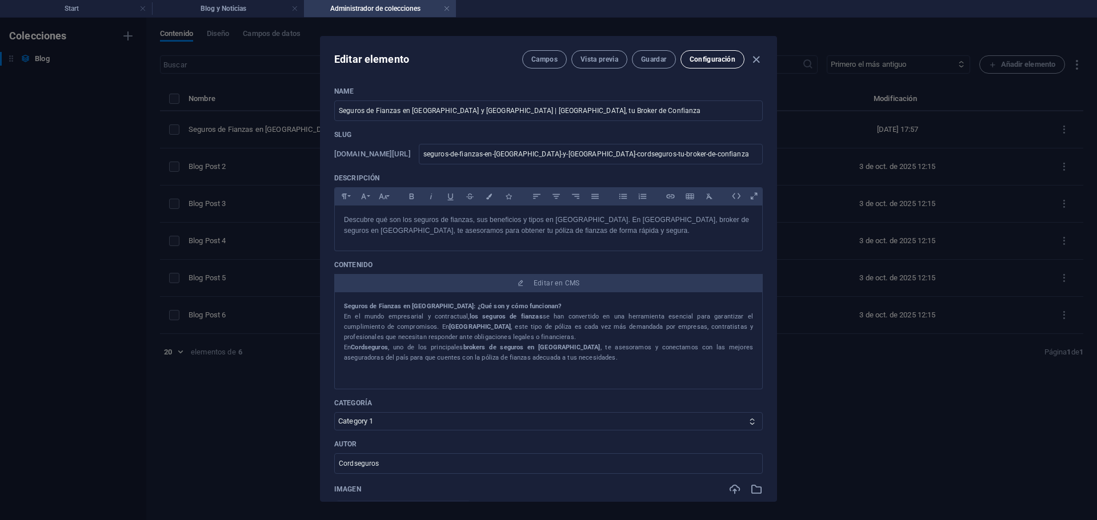
click at [702, 65] on button "Configuración" at bounding box center [712, 59] width 64 height 18
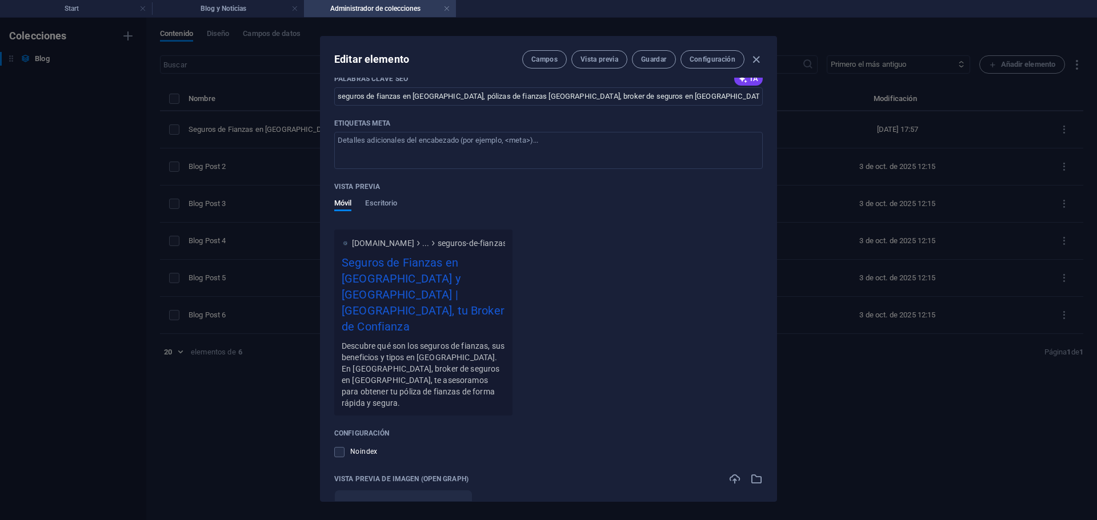
scroll to position [1063, 0]
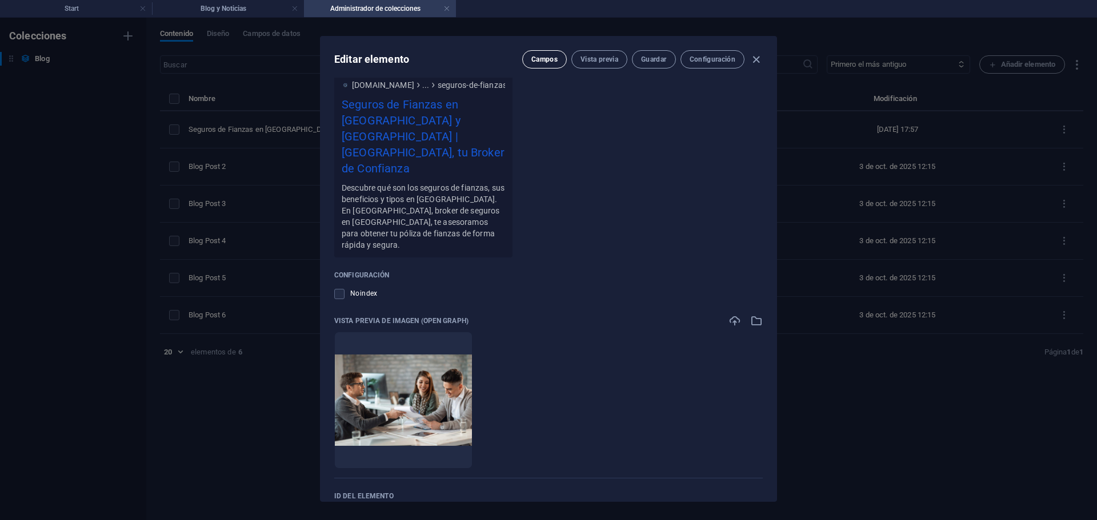
click at [549, 59] on span "Campos" at bounding box center [544, 59] width 26 height 9
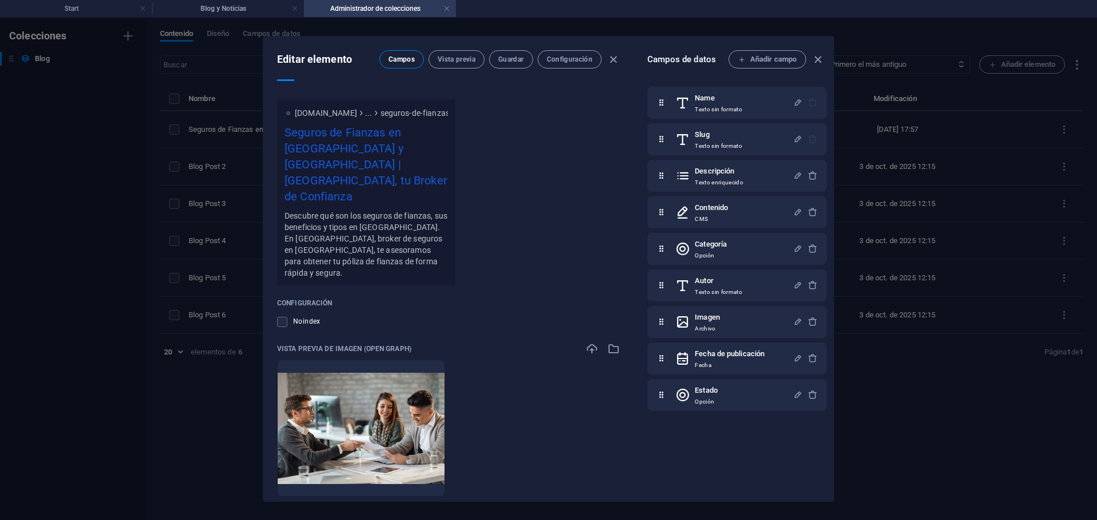
scroll to position [1080, 0]
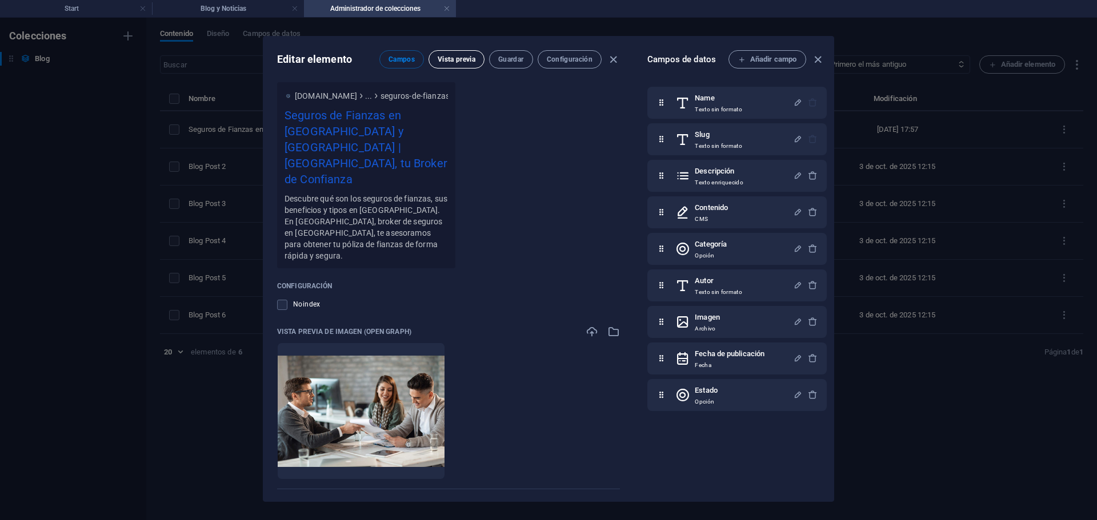
click at [462, 60] on span "Vista previa" at bounding box center [457, 59] width 38 height 9
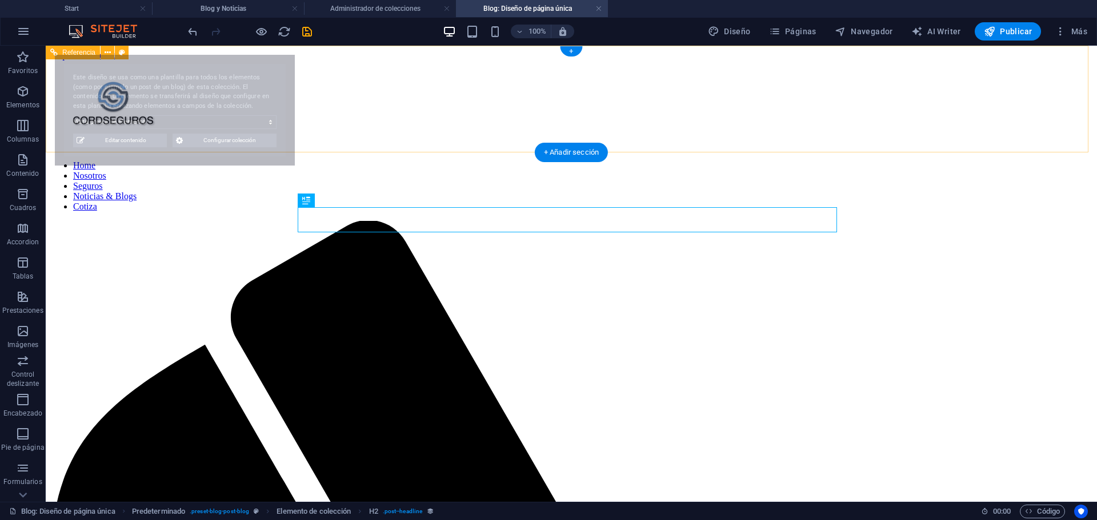
select select "68e004c5965b3bc030066892"
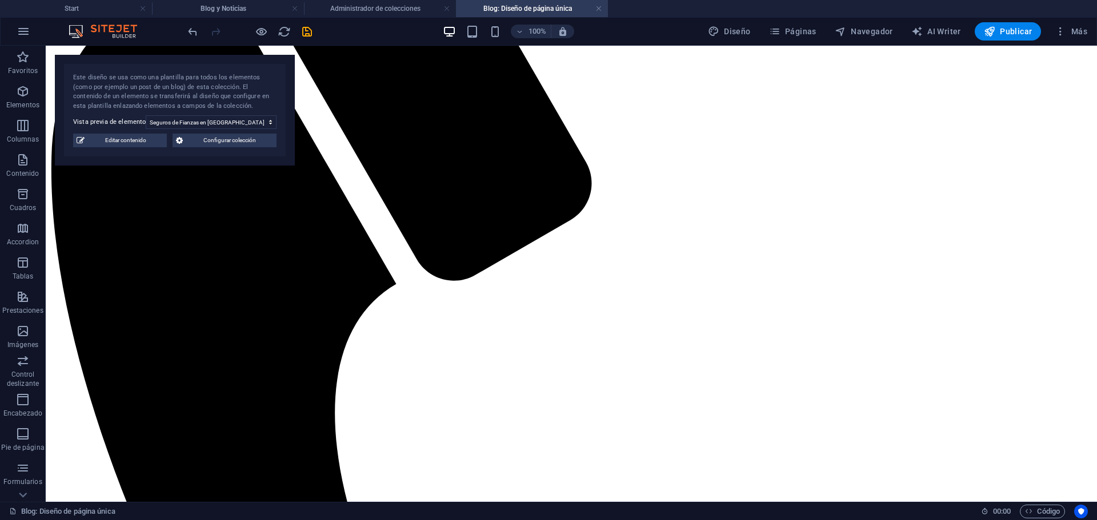
scroll to position [359, 0]
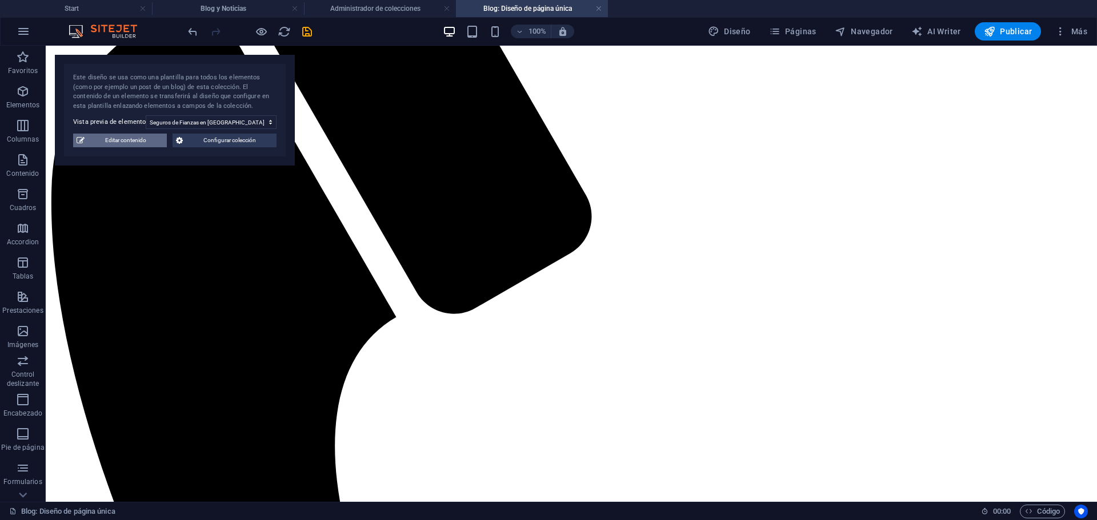
click at [147, 143] on span "Editar contenido" at bounding box center [125, 141] width 75 height 14
type input "2025-09-26"
type input "seguros-de-fianzas-en-quito-y-ecuador-cordseguros-tu-broker-de-confianza"
type textarea "Descubre qué son los seguros de fianzas, sus beneficios y tipos en Ecuador. En …"
type input "seguros de fianzas en Quito, pólizas de fianzas Ecuador, broker de seguros en Q…"
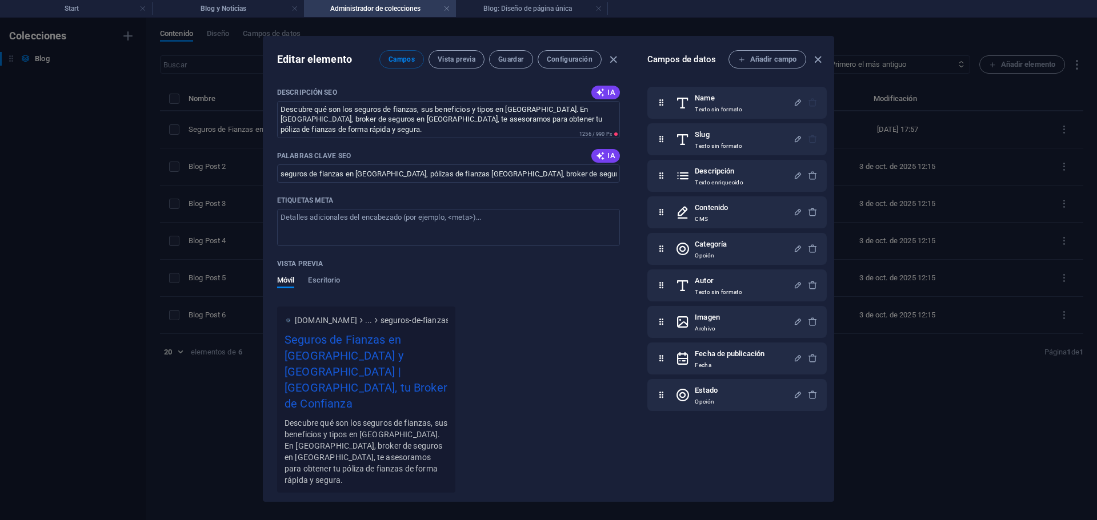
scroll to position [0, 0]
click at [544, 60] on button "Configuración" at bounding box center [569, 59] width 64 height 18
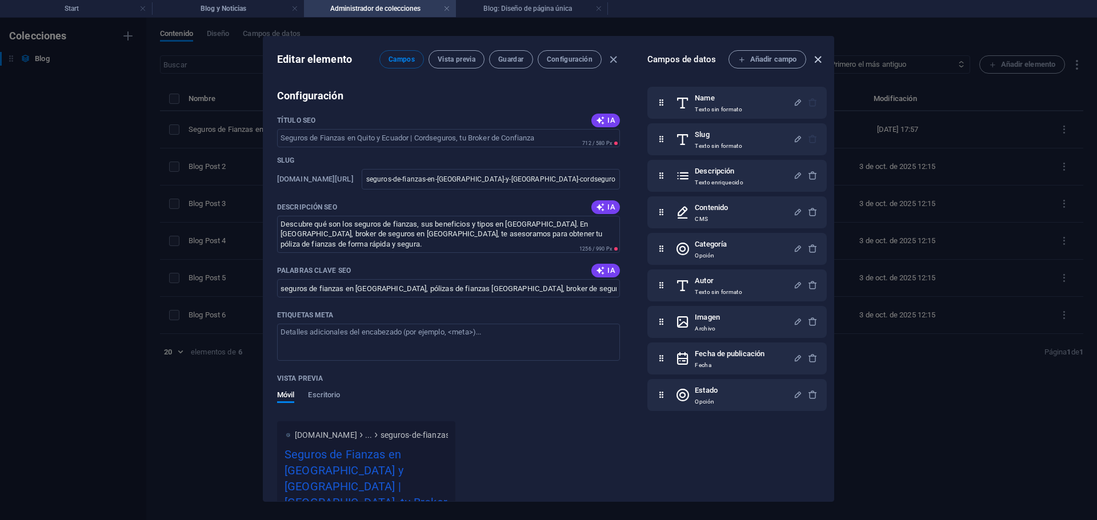
click at [820, 59] on icon "button" at bounding box center [817, 59] width 13 height 13
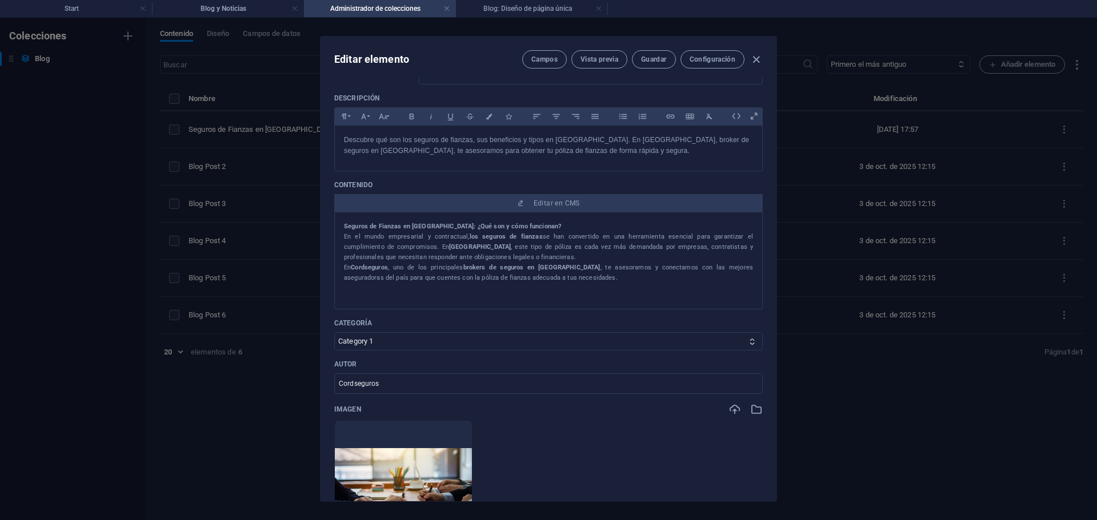
scroll to position [40, 0]
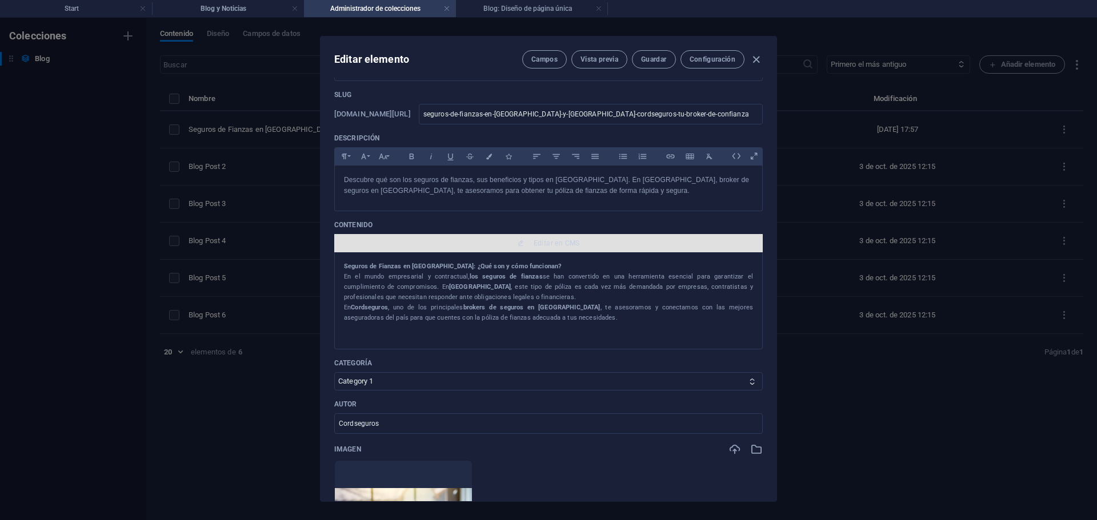
click at [549, 243] on span "Editar en CMS" at bounding box center [556, 243] width 46 height 9
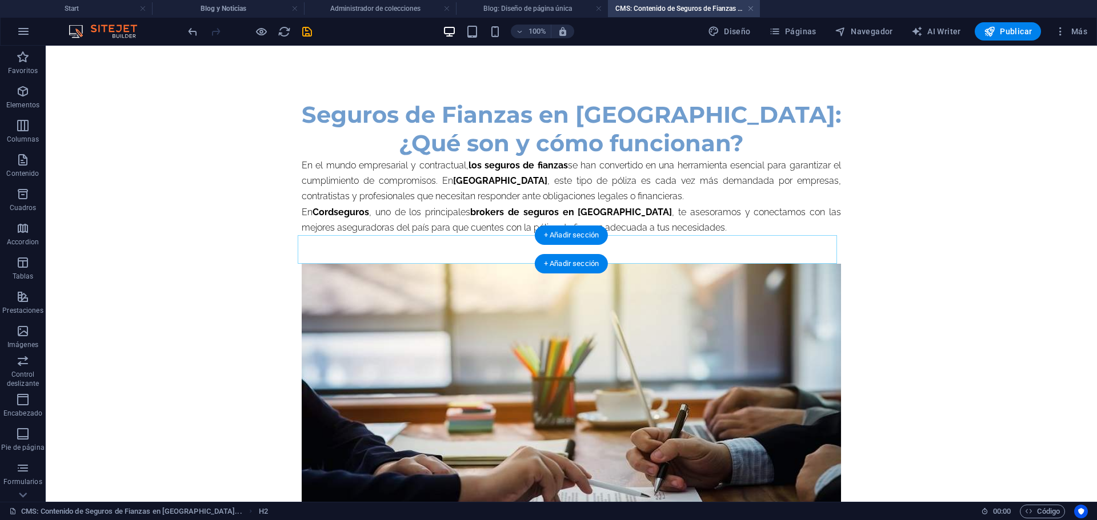
scroll to position [0, 0]
click at [348, 93] on button at bounding box center [343, 94] width 14 height 14
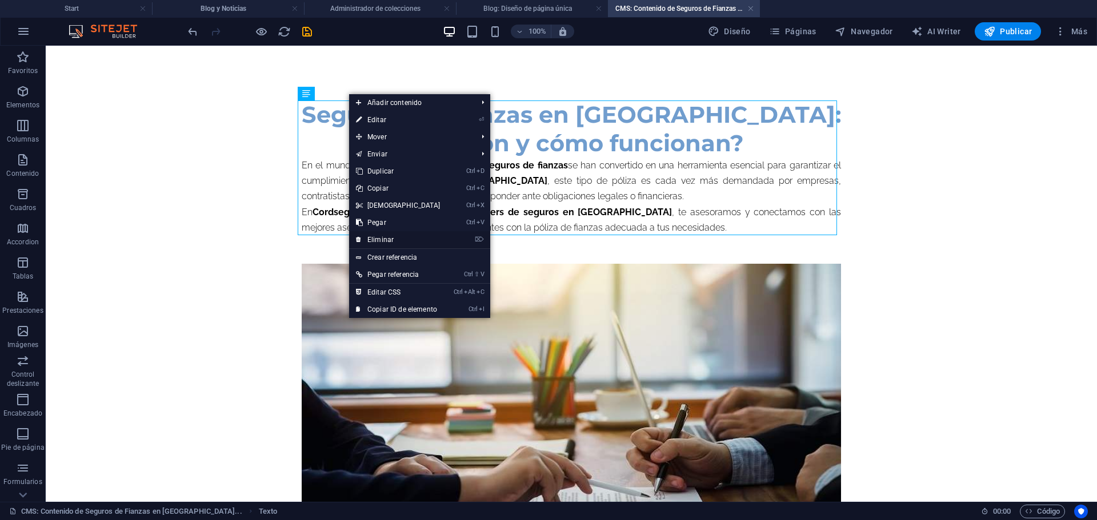
click at [382, 239] on link "⌦ Eliminar" at bounding box center [398, 239] width 98 height 17
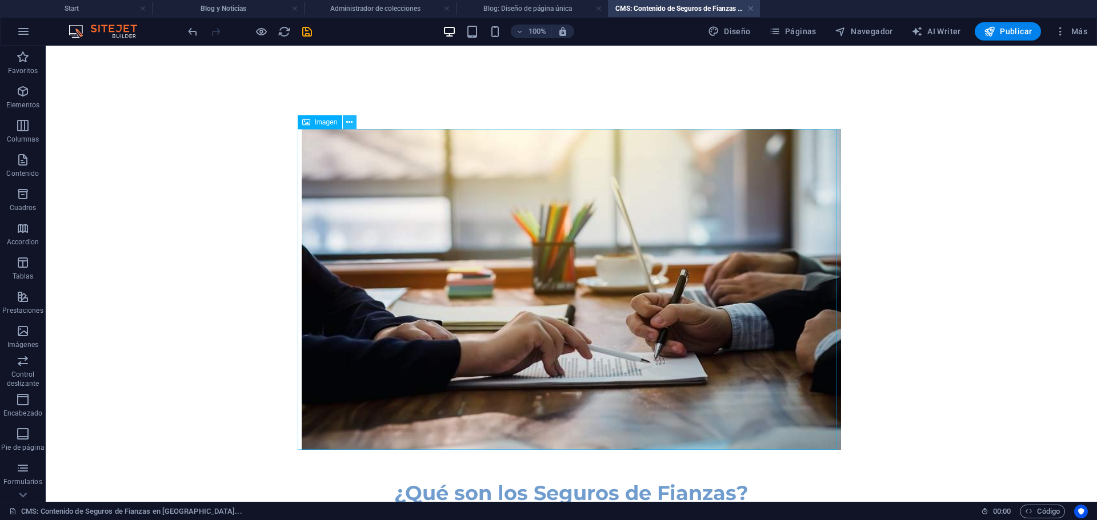
click at [351, 125] on icon at bounding box center [349, 123] width 6 height 12
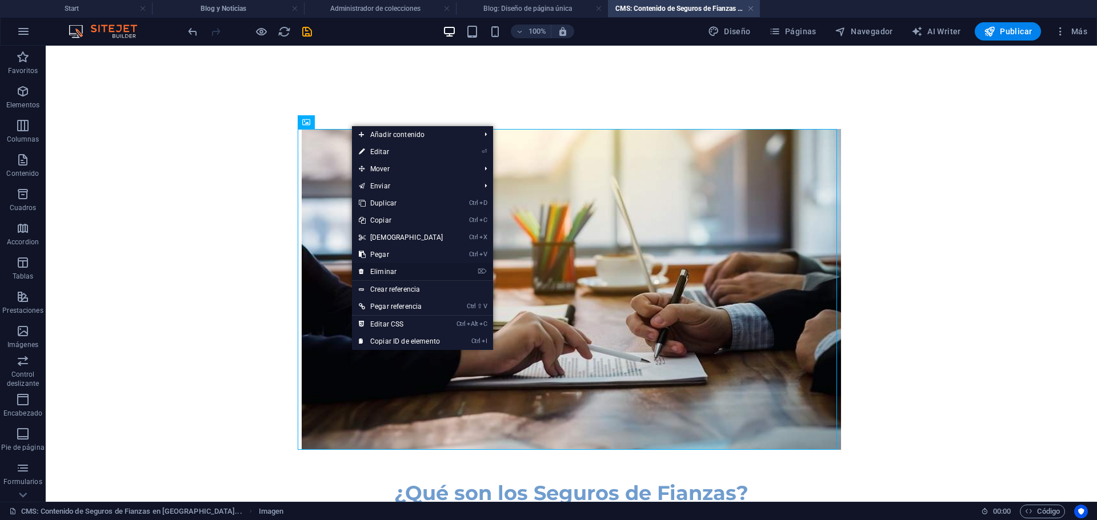
click at [380, 270] on link "⌦ Eliminar" at bounding box center [401, 271] width 98 height 17
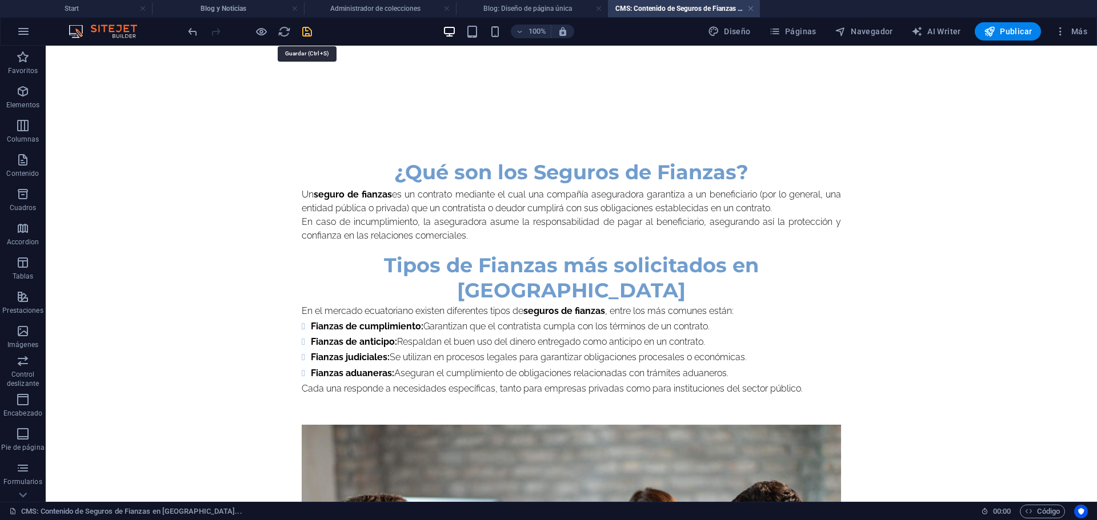
click at [308, 31] on icon "save" at bounding box center [306, 31] width 13 height 13
click at [536, 5] on h4 "Blog: Diseño de página única" at bounding box center [532, 8] width 152 height 13
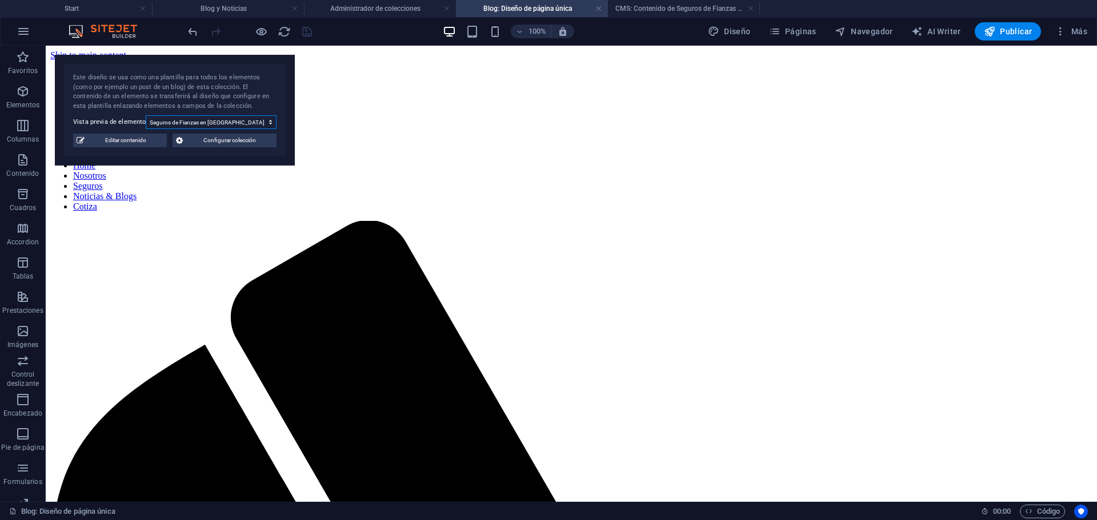
click at [242, 125] on select "Blog Post 6 Blog Post 5 Blog Post 4 Blog Post 3 Blog Post 2 Seguros de Fianzas …" at bounding box center [211, 122] width 131 height 14
click at [149, 139] on span "Editar contenido" at bounding box center [125, 141] width 75 height 14
type input "2025-09-26"
type input "seguros-de-fianzas-en-quito-y-ecuador-cordseguros-tu-broker-de-confianza"
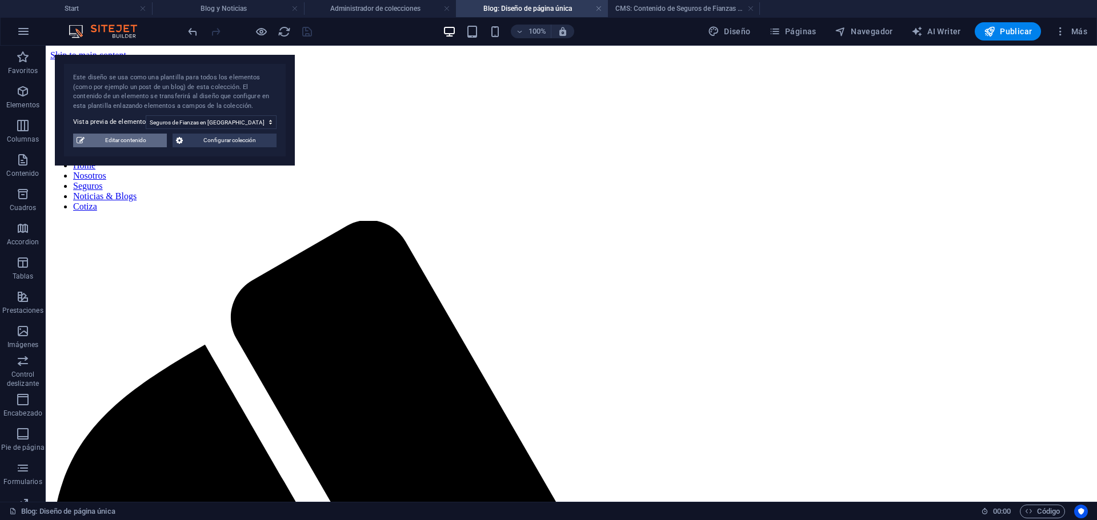
type textarea "Descubre qué son los seguros de fianzas, sus beneficios y tipos en Ecuador. En …"
type input "seguros de fianzas en Quito, pólizas de fianzas Ecuador, broker de seguros en Q…"
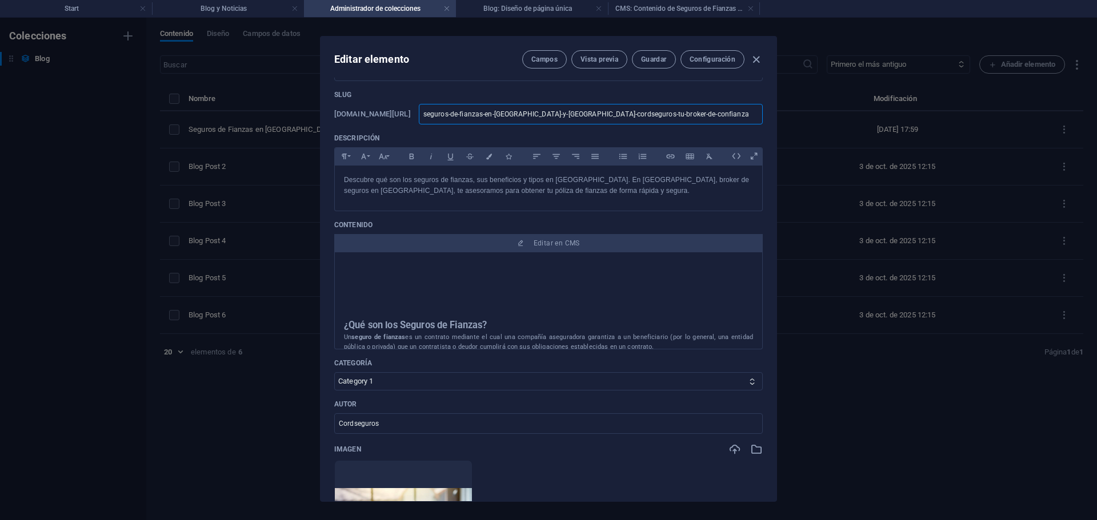
click at [701, 118] on input "seguros-de-fianzas-en-quito-y-ecuador-cordseguros-tu-broker-de-confianza" at bounding box center [591, 114] width 344 height 21
type input "seguros-de-fianzas-en-quito-y-ecuador-cordseguros-tu-broker-de-confianz"
type input "seguros-de-fianzas-en-quito-y-ecuador-cordseguros-tu-broker-de-confian"
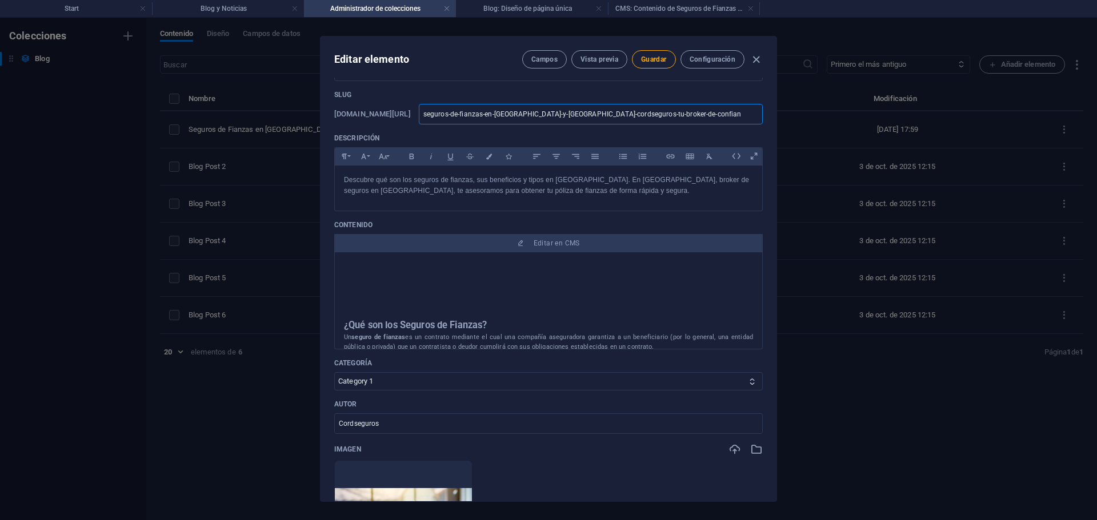
type input "seguros-de-fianzas-en-quito-y-ecuador-cordseguros-tu-broker-de-confia"
type input "seguros-de-fianzas-en-quito-y-ecuador-cordseguros-tu-broker-de-confi"
type input "seguros-de-fianzas-en-quito-y-ecuador-cordseguros-tu-broker-de-conf"
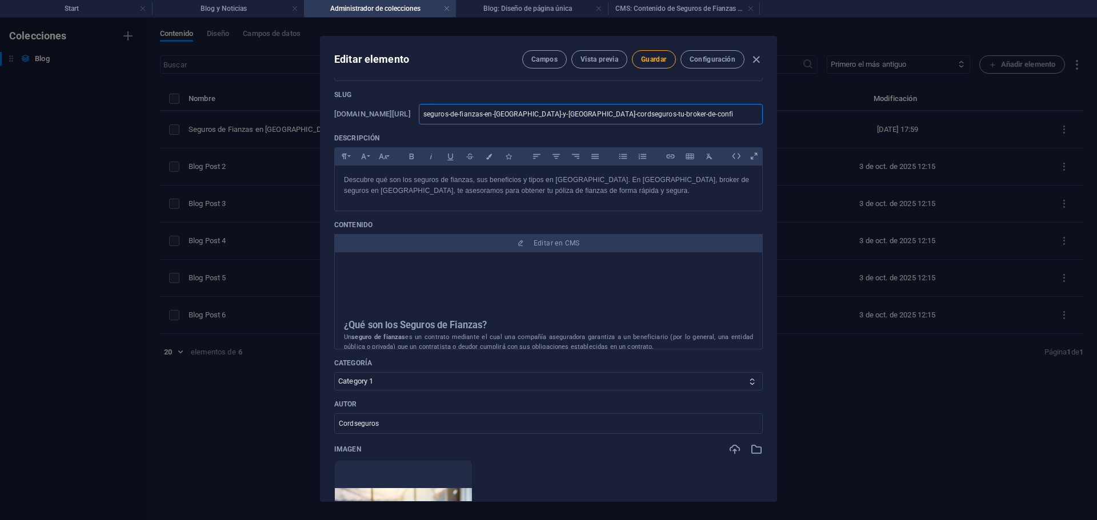
type input "seguros-de-fianzas-en-quito-y-ecuador-cordseguros-tu-broker-de-conf"
type input "seguros-de-fianzas-en-quito-y-ecuador-cordseguros-tu-broker-de-con"
type input "seguros-de-fianzas-en-quito-y-ecuador-cordseguros-tu-broker-de-co"
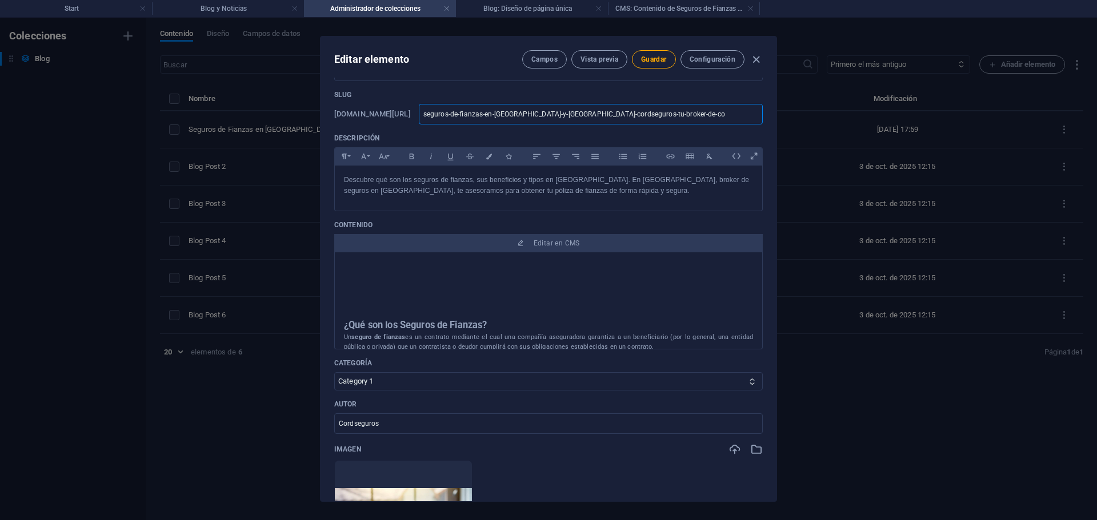
type input "seguros-de-fianzas-en-quito-y-ecuador-cordseguros-tu-broker-de-c"
type input "seguros-de-fianzas-en-quito-y-ecuador-cordseguros-tu-broker-de-"
type input "seguros-de-fianzas-en-quito-y-ecuador-cordseguros-tu-broker-de"
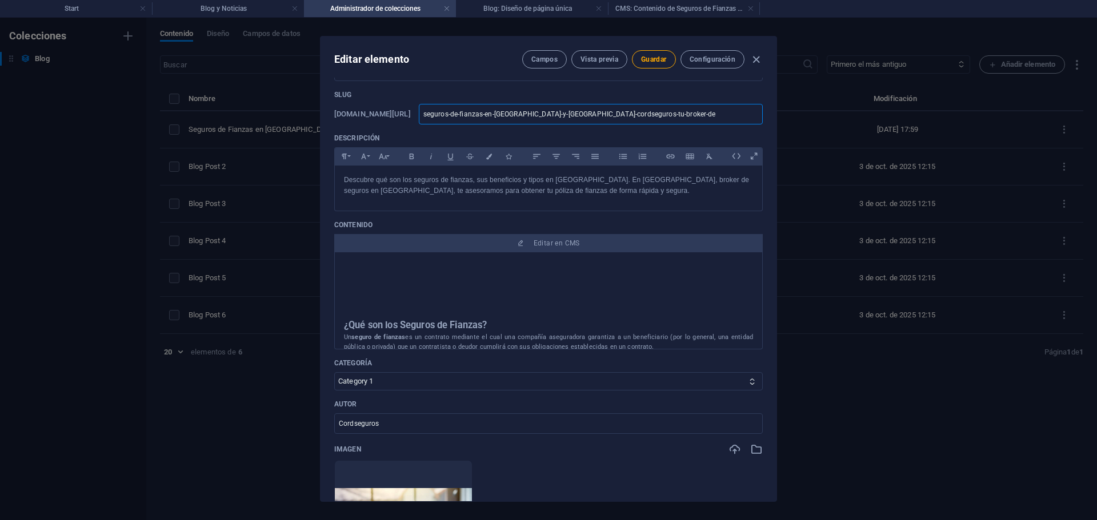
type input "seguros-de-fianzas-en-quito-y-ecuador-cordseguros-tu-broker-de"
type input "seguros-de-fianzas-en-quito-y-ecuador-cordseguros-tu-broker-d"
type input "seguros-de-fianzas-en-quito-y-ecuador-cordseguros-tu-broker-"
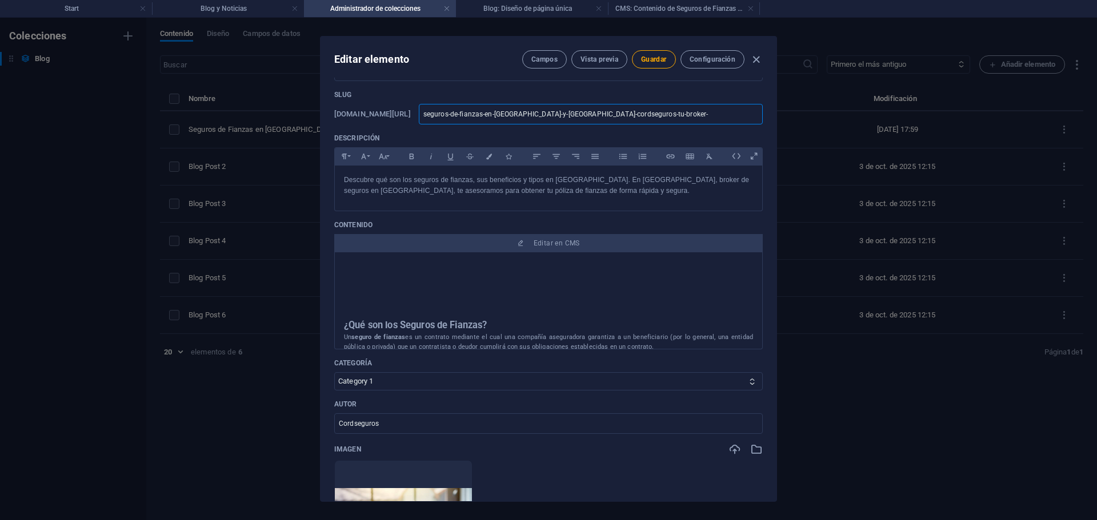
type input "seguros-de-fianzas-en-quito-y-ecuador-cordseguros-tu-broker"
type input "seguros-de-fianzas-en-quito-y-ecuador-cordseguros-tu-broke"
type input "seguros-de-fianzas-en-quito-y-ecuador-cordseguros-tu-brok"
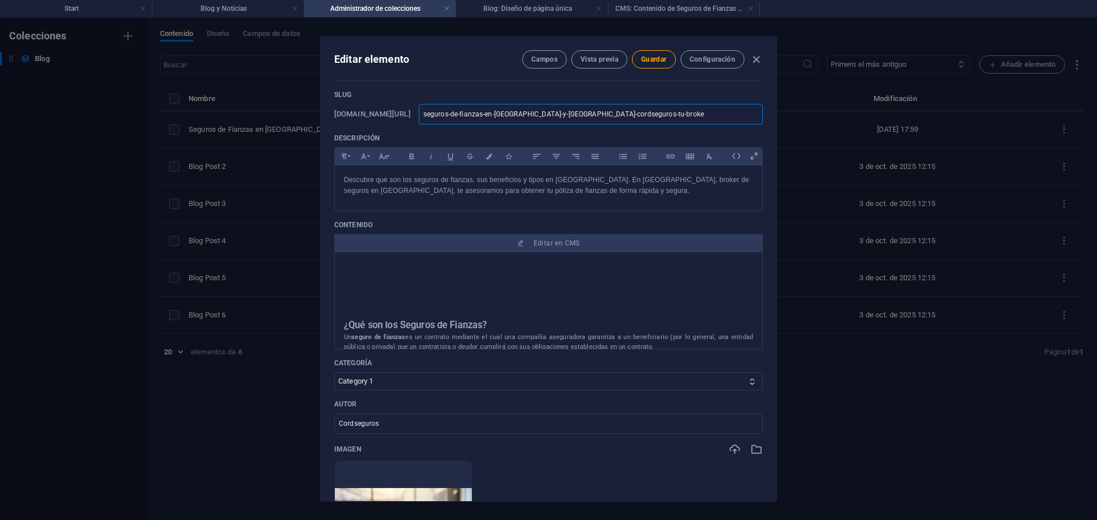
type input "seguros-de-fianzas-en-quito-y-ecuador-cordseguros-tu-brok"
type input "seguros-de-fianzas-en-quito-y-ecuador-cordseguros-tu-bro"
type input "seguros-de-fianzas-en-quito-y-ecuador-cordseguros-tu-br"
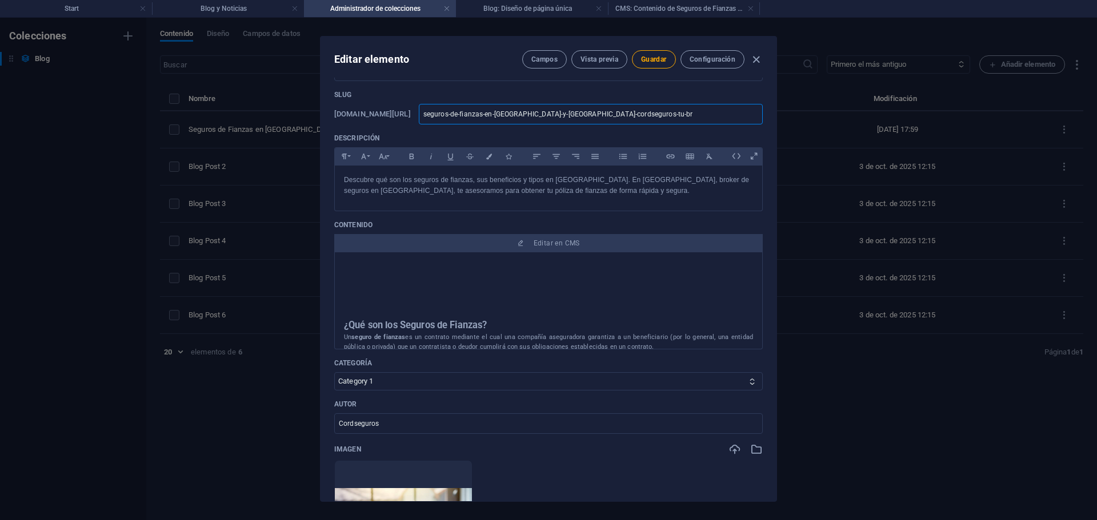
type input "seguros-de-fianzas-en-quito-y-ecuador-cordseguros-tu-b"
type input "seguros-de-fianzas-en-quito-y-ecuador-cordseguros-tu-"
type input "seguros-de-fianzas-en-quito-y-ecuador-cordseguros-tu"
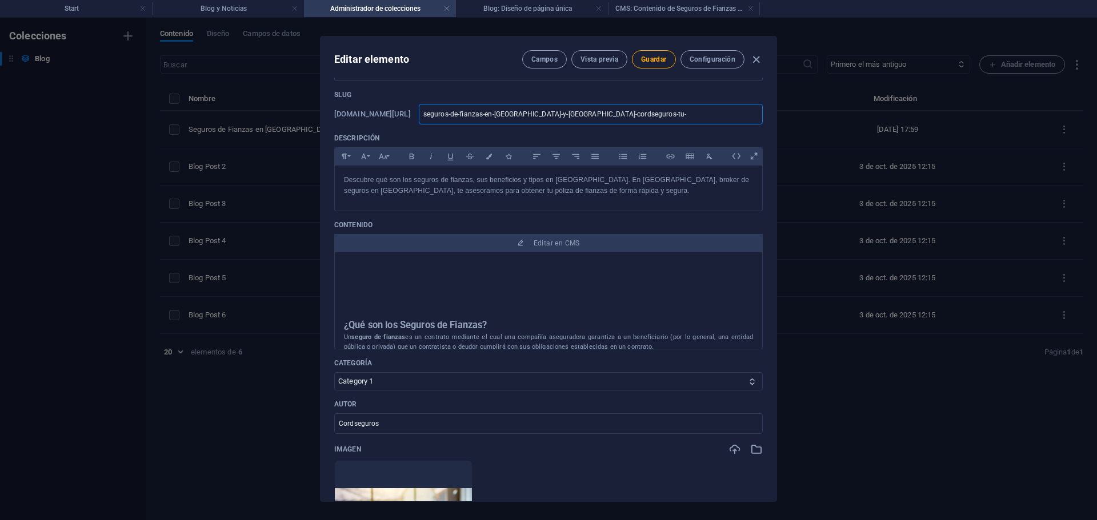
type input "seguros-de-fianzas-en-quito-y-ecuador-cordseguros-tu"
type input "seguros-de-fianzas-en-quito-y-ecuador-cordseguros-t"
type input "seguros-de-fianzas-en-quito-y-ecuador-cordseguros-"
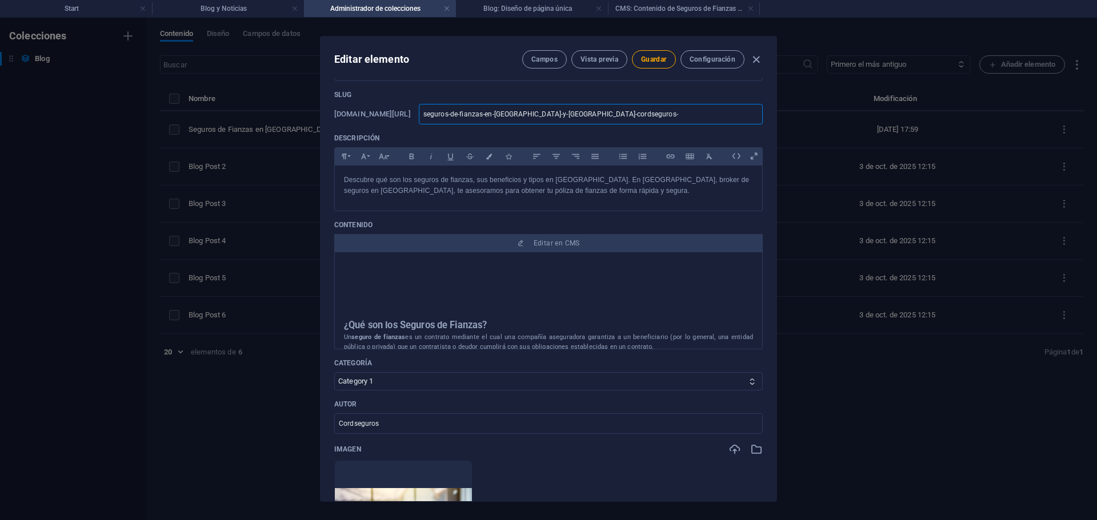
type input "seguros-de-fianzas-en-quito-y-ecuador-cordseguros"
type input "seguros-de-fianzas-en-quito-y-ecuador-cordseguro"
type input "seguros-de-fianzas-en-quito-y-ecuador-cordsegur"
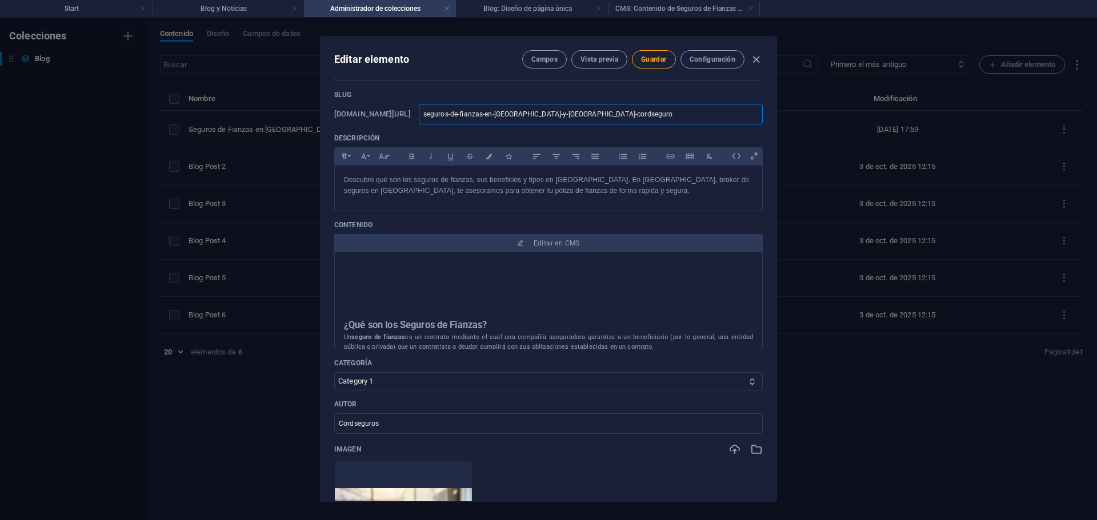
type input "seguros-de-fianzas-en-quito-y-ecuador-cordsegur"
type input "seguros-de-fianzas-en-quito-y-ecuador-cordsegu"
type input "seguros-de-fianzas-en-quito-y-ecuador-cordseg"
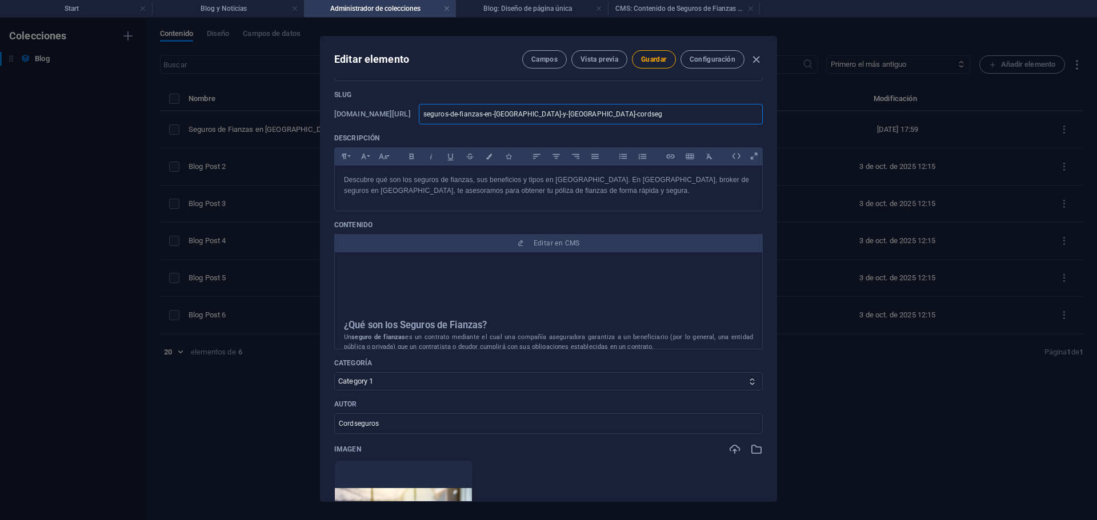
type input "seguros-de-fianzas-en-quito-y-ecuador-cordse"
type input "seguros-de-fianzas-en-quito-y-ecuador-cords"
type input "seguros-de-fianzas-en-quito-y-ecuador-cord"
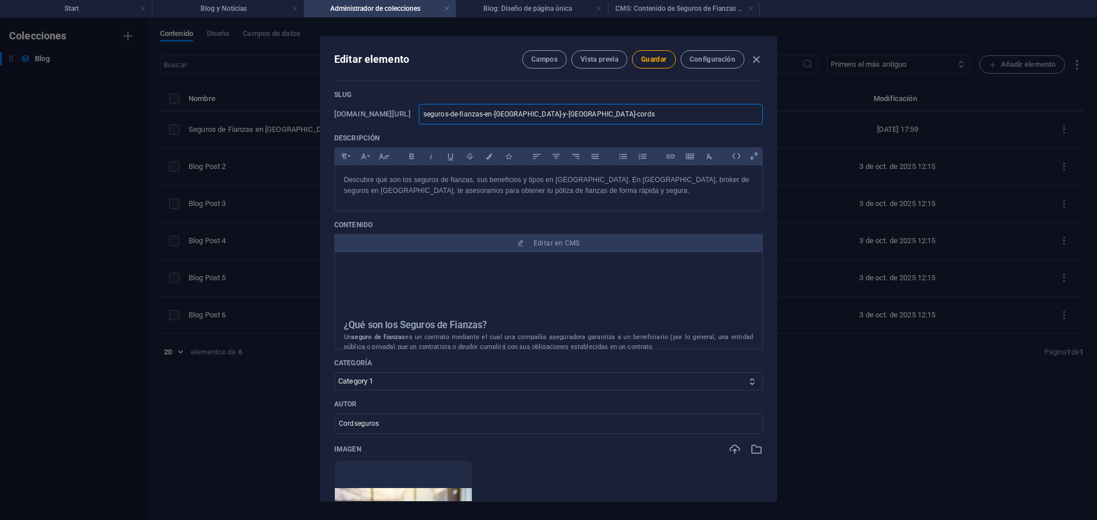
type input "seguros-de-fianzas-en-quito-y-ecuador-cord"
type input "seguros-de-fianzas-en-quito-y-ecuador-cor"
type input "seguros-de-fianzas-en-quito-y-ecuador-co"
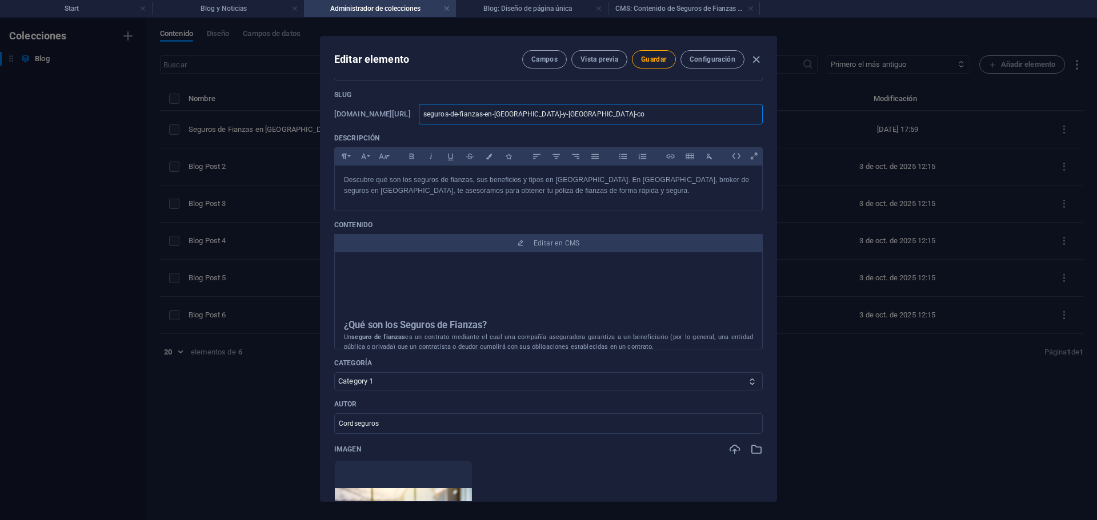
type input "seguros-de-fianzas-en-quito-y-ecuador-c"
type input "seguros-de-fianzas-en-quito-y-ecuador-"
type input "seguros-de-fianzas-en-quito-y-ecuador"
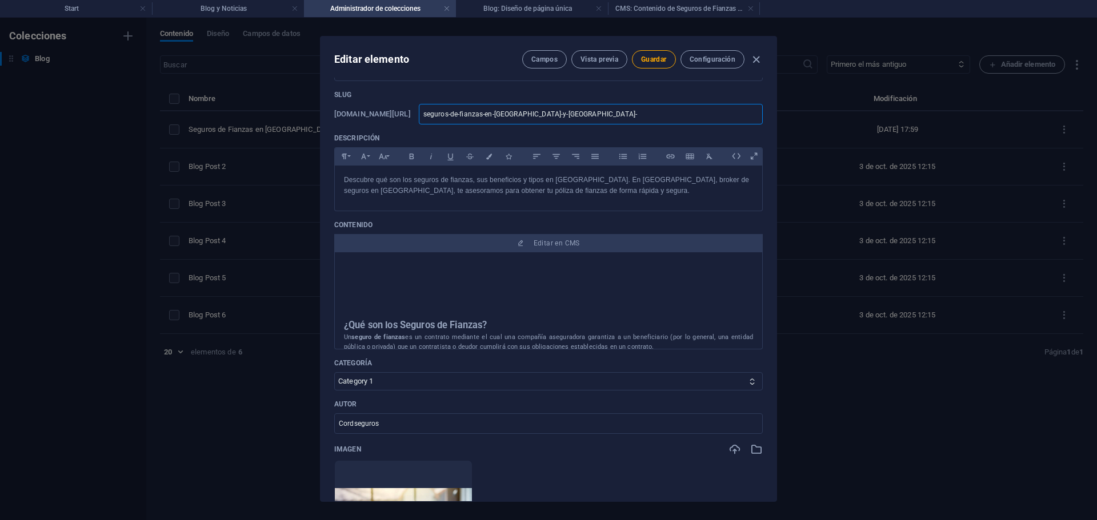
type input "seguros-de-fianzas-en-quito-y-ecuador"
type input "seguros-de-fianzas-en-quito-y-ecuado"
type input "seguros-de-fianzas-en-quito-y-ecuad"
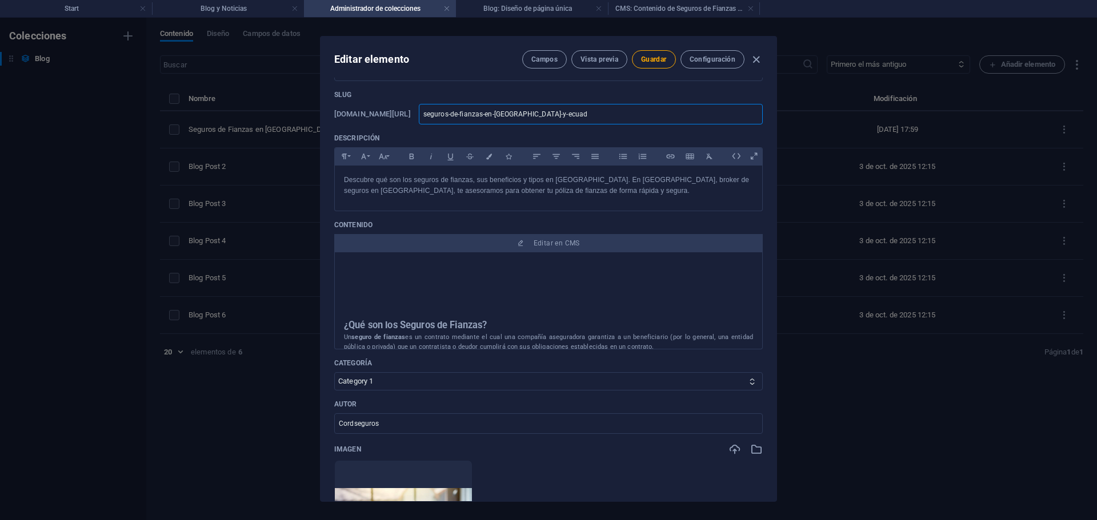
type input "seguros-de-fianzas-en-quito-y-ecua"
type input "seguros-de-fianzas-en-quito-y-ecu"
type input "seguros-de-fianzas-en-quito-y-ec"
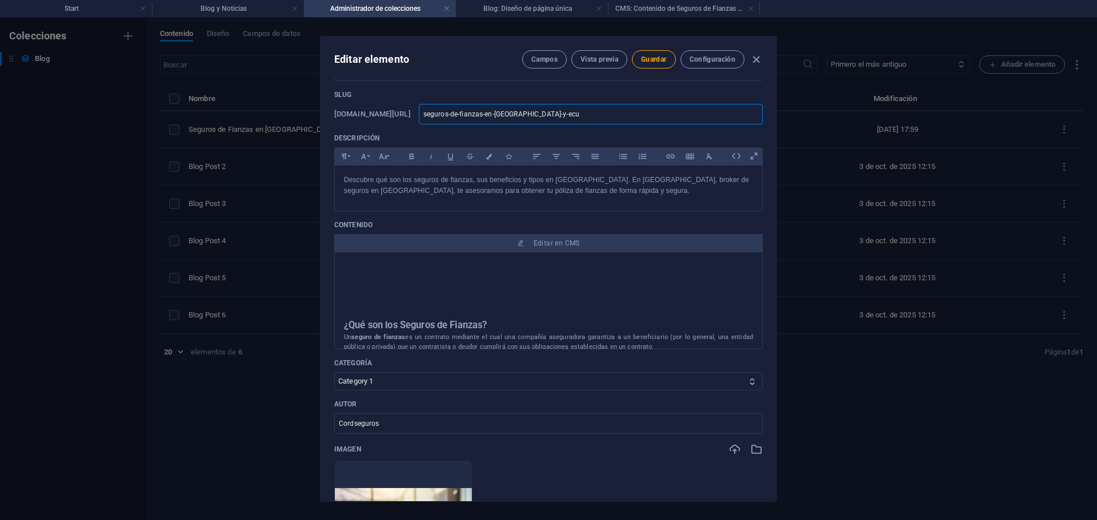
type input "seguros-de-fianzas-en-quito-y-ec"
type input "seguros-de-fianzas-en-quito-y-e"
type input "seguros-de-fianzas-en-quito-y-"
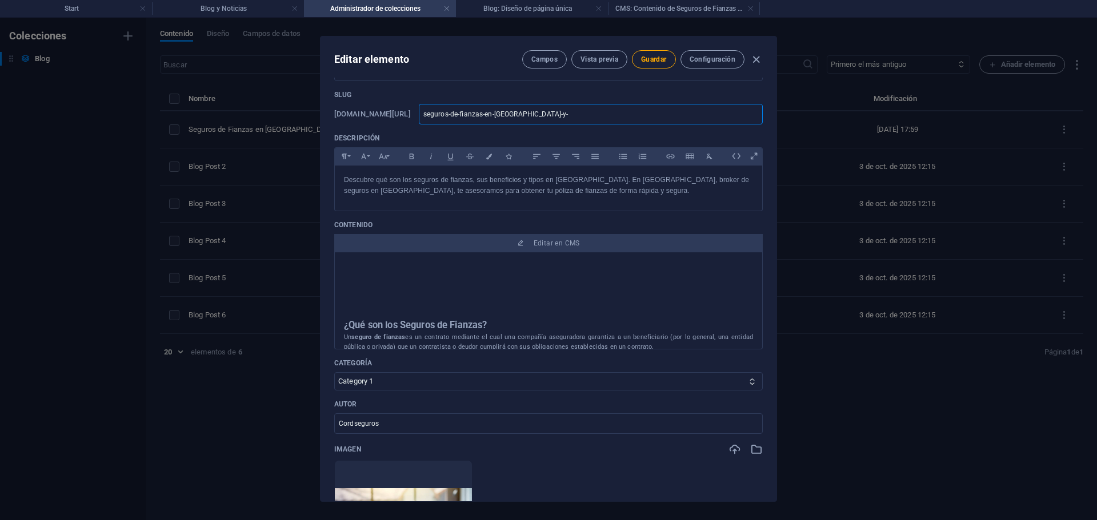
type input "seguros-de-fianzas-en-quito-y"
type input "seguros-de-fianzas-en-quito-"
type input "seguros-de-fianzas-en-uito-"
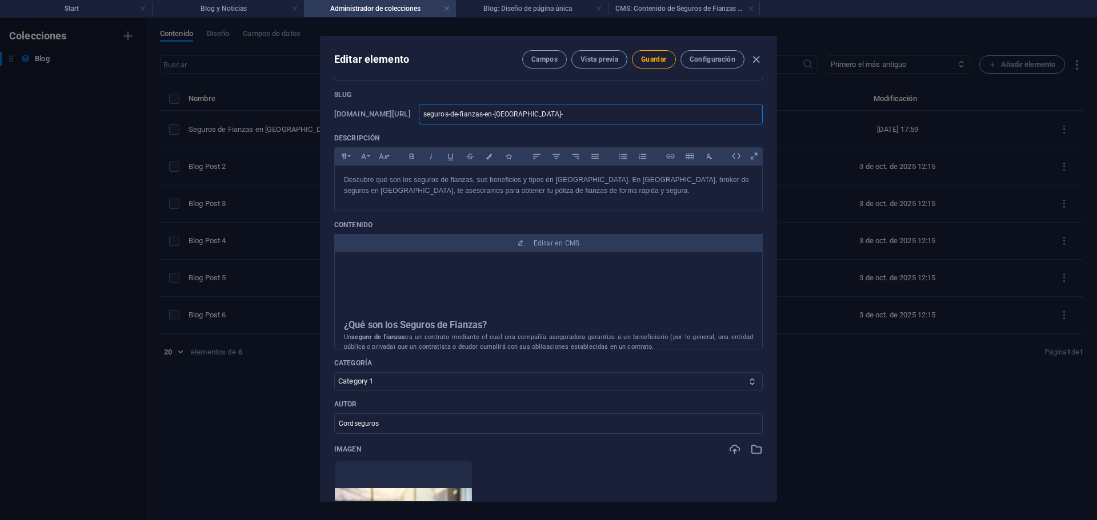
type input "seguros-de-fianzas-en-uito-"
type input "seguros-de-fianzas-en-Quito-"
type input "seguros-de-fianzas-en-Quito"
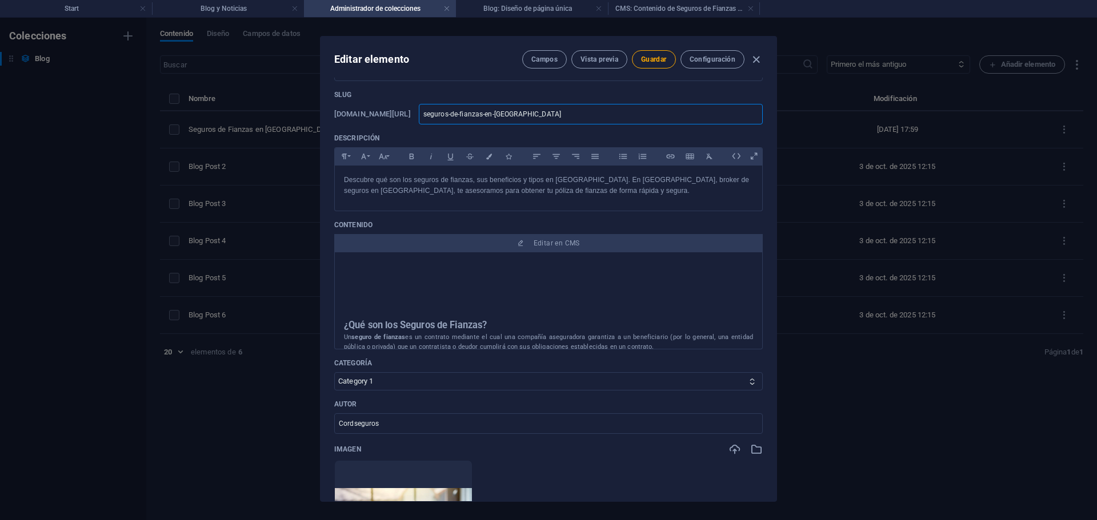
type input "seguros-de-fianzas-en-quito"
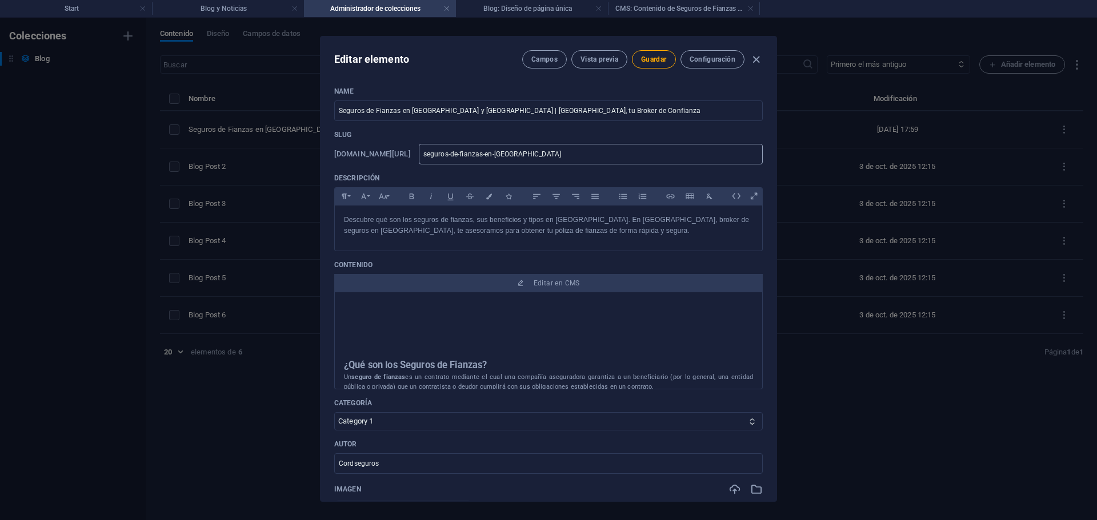
click at [703, 151] on input "seguros-de-fianzas-en-quito" at bounding box center [591, 154] width 344 height 21
click at [595, 117] on input "Seguros de Fianzas en [GEOGRAPHIC_DATA] y [GEOGRAPHIC_DATA] | [GEOGRAPHIC_DATA]…" at bounding box center [548, 111] width 428 height 21
click at [459, 112] on input "Seguros de Fianzas en Quito y Ecuado | Cordseguros, tu B" at bounding box center [548, 111] width 428 height 21
drag, startPoint x: 460, startPoint y: 109, endPoint x: 622, endPoint y: 110, distance: 161.7
click at [622, 110] on input "Seguros de Fianzas en [GEOGRAPHIC_DATA] y [GEOGRAPHIC_DATA] | [GEOGRAPHIC_DATA]…" at bounding box center [548, 111] width 428 height 21
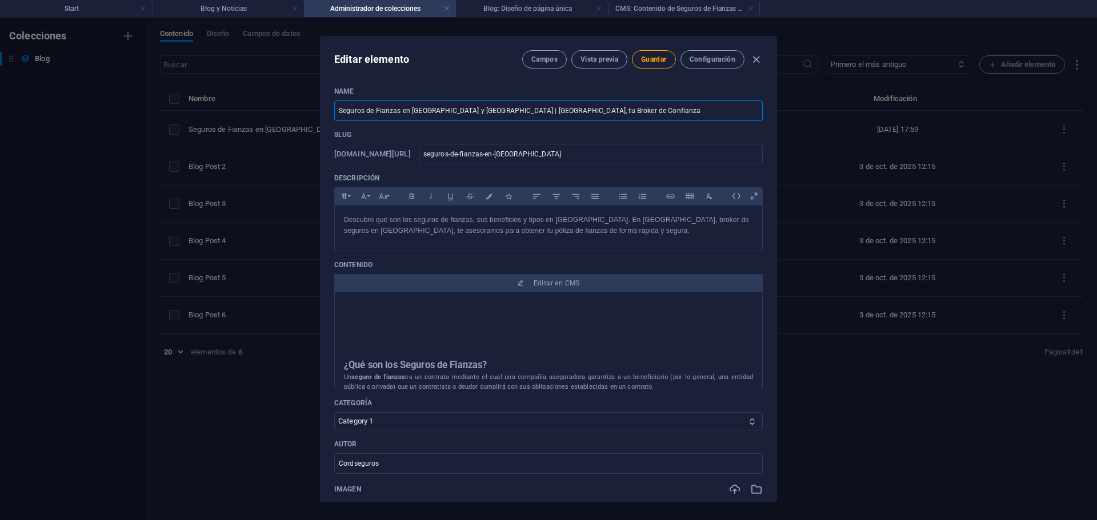
click at [622, 110] on input "Seguros de Fianzas en [GEOGRAPHIC_DATA] y [GEOGRAPHIC_DATA] | [GEOGRAPHIC_DATA]…" at bounding box center [548, 111] width 428 height 21
drag, startPoint x: 620, startPoint y: 110, endPoint x: 505, endPoint y: 111, distance: 114.8
click at [505, 111] on input "Seguros de Fianzas en [GEOGRAPHIC_DATA] y [GEOGRAPHIC_DATA] | [GEOGRAPHIC_DATA]…" at bounding box center [548, 111] width 428 height 21
click at [459, 111] on input "Seguros de Fianzas en Quito y Ecuador | Cordseguros" at bounding box center [548, 111] width 428 height 21
type input "Seguros de Fianzas en Quito | Cordseguros"
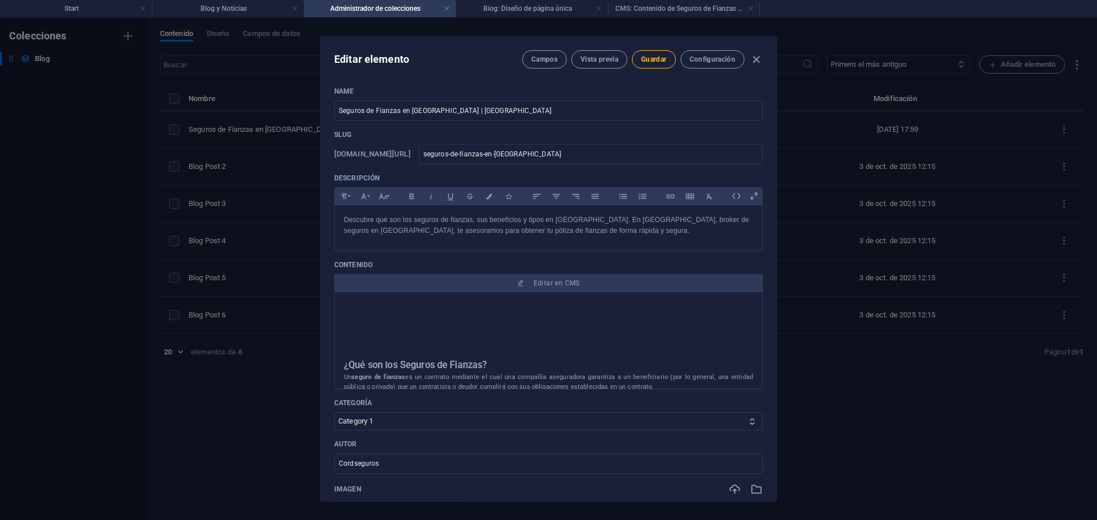
click at [653, 65] on button "Guardar" at bounding box center [653, 59] width 43 height 18
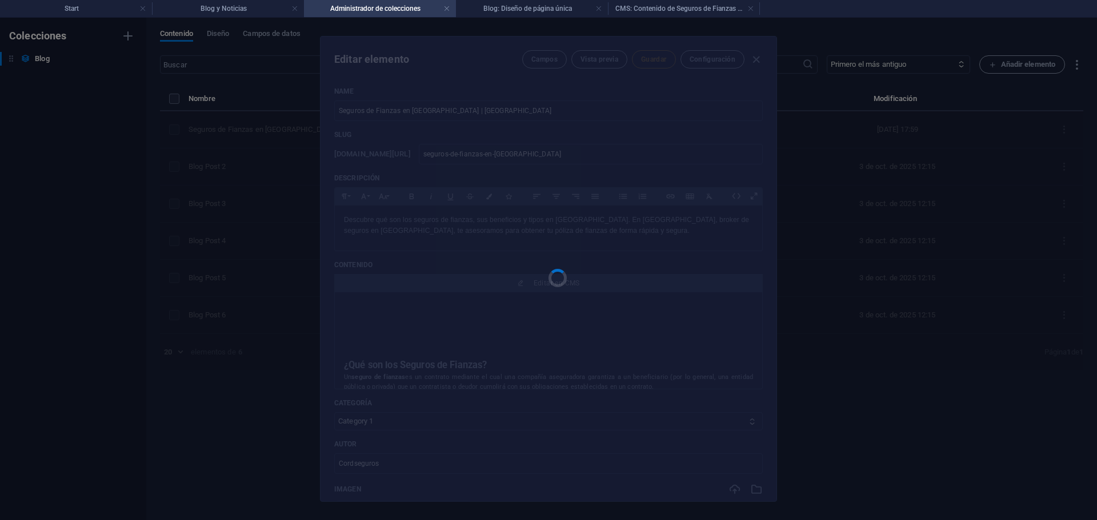
type input "seguros-de-fianzas-en-quito"
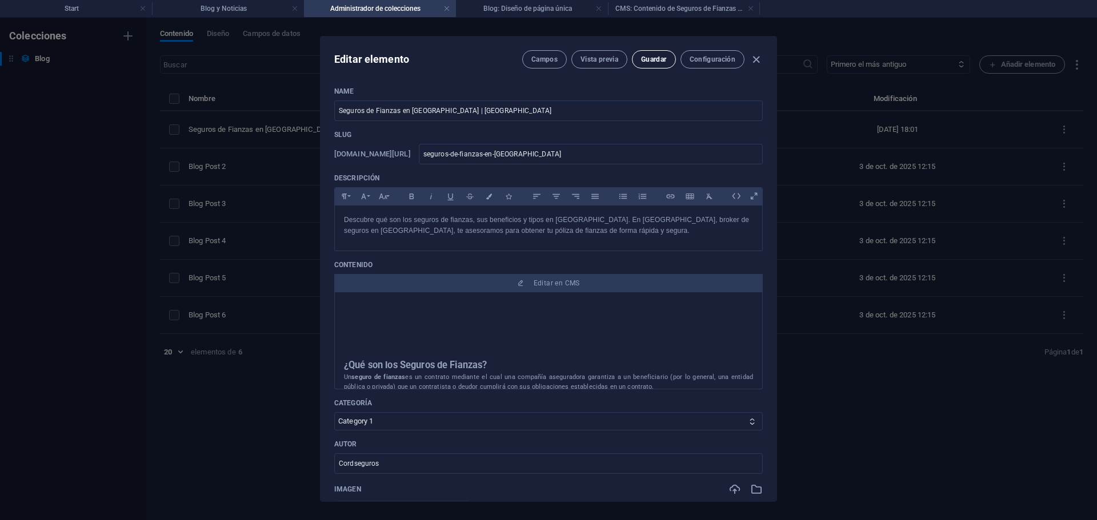
click at [657, 65] on button "Guardar" at bounding box center [653, 59] width 43 height 18
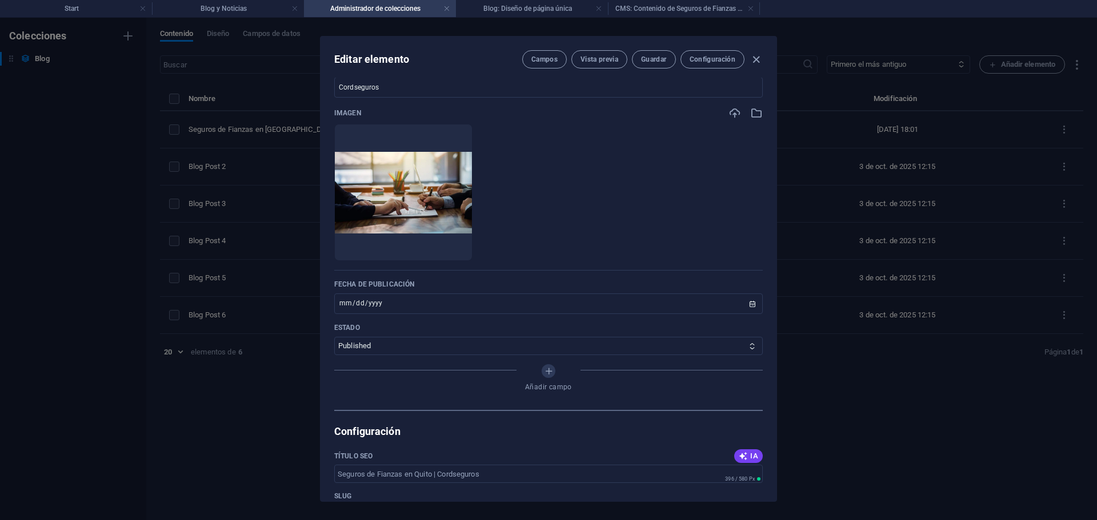
scroll to position [379, 0]
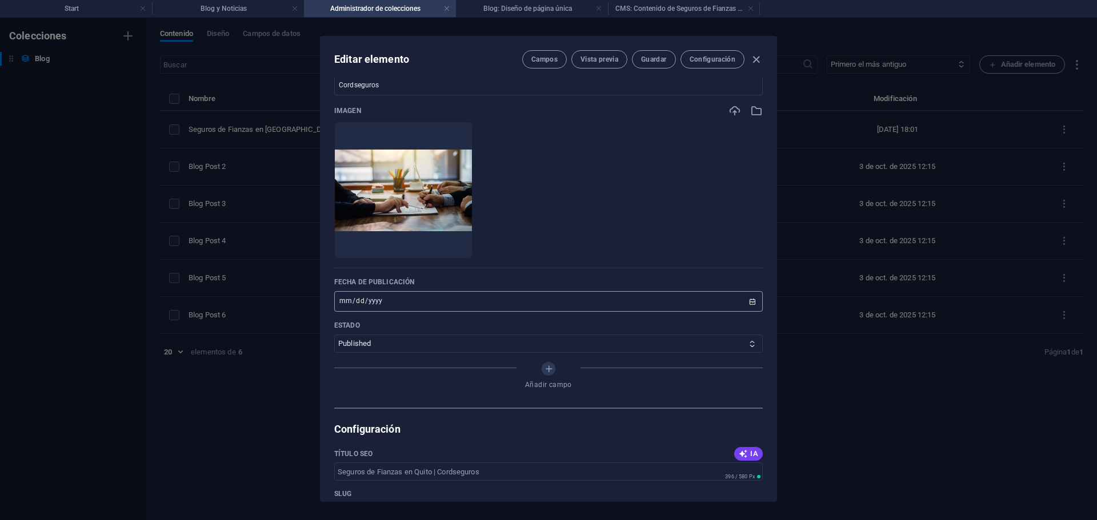
click at [743, 306] on input "2025-09-26" at bounding box center [548, 301] width 428 height 21
click at [751, 303] on input "2025-09-26" at bounding box center [548, 301] width 428 height 21
type input "[DATE]"
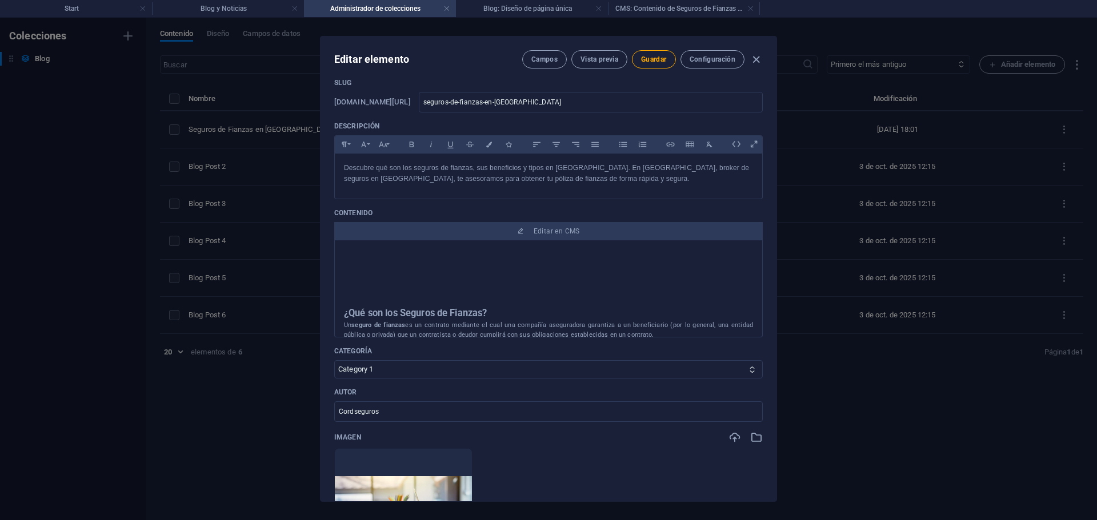
scroll to position [0, 0]
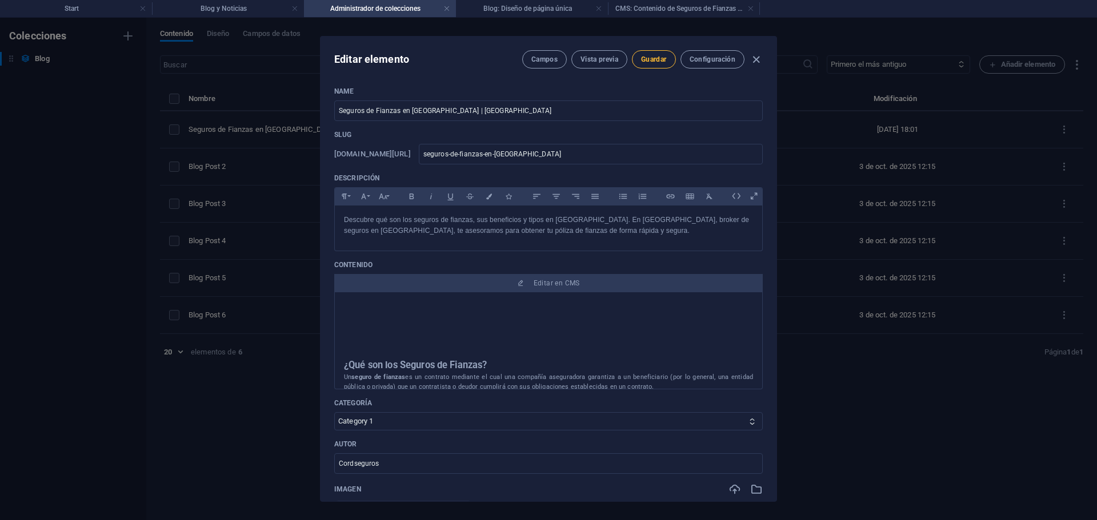
click at [655, 55] on span "Guardar" at bounding box center [653, 59] width 25 height 9
click at [760, 58] on icon "button" at bounding box center [755, 59] width 13 height 13
type input "seguros-de-fianzas-en-quito"
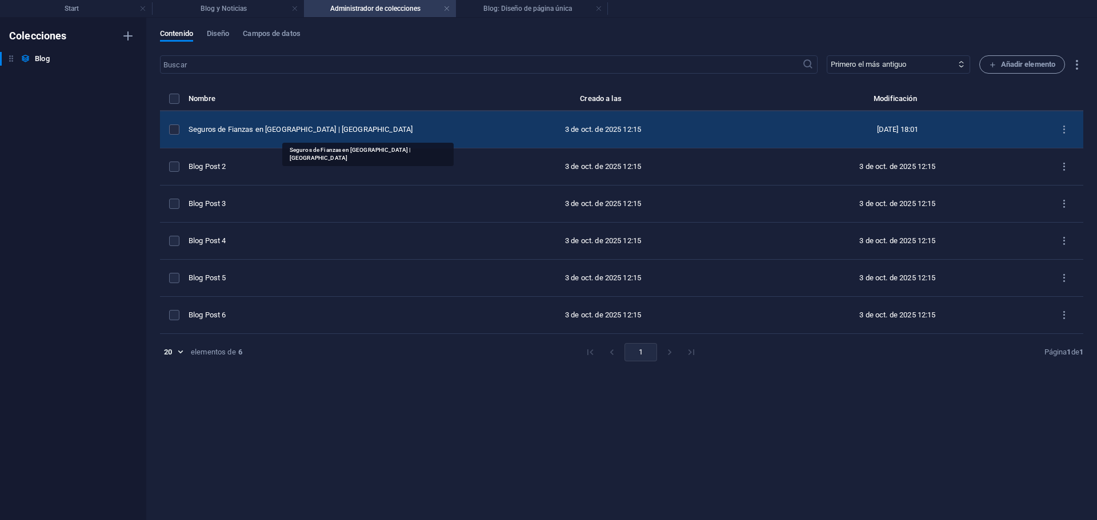
click at [252, 130] on div "Seguros de Fianzas en Quito | Cordseguros" at bounding box center [317, 130] width 258 height 10
select select "Category 1"
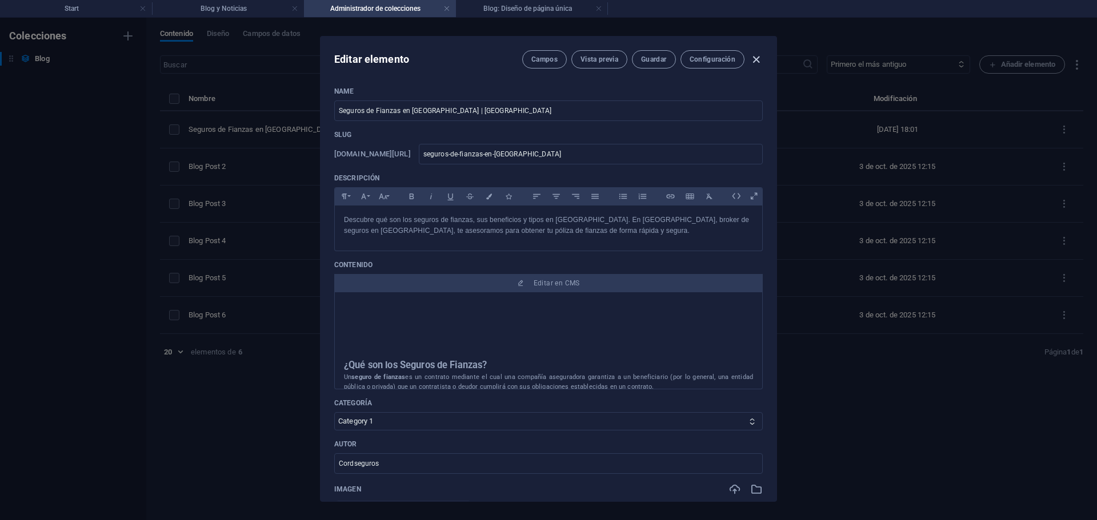
click at [760, 61] on icon "button" at bounding box center [755, 59] width 13 height 13
type input "seguros-de-fianzas-en-quito"
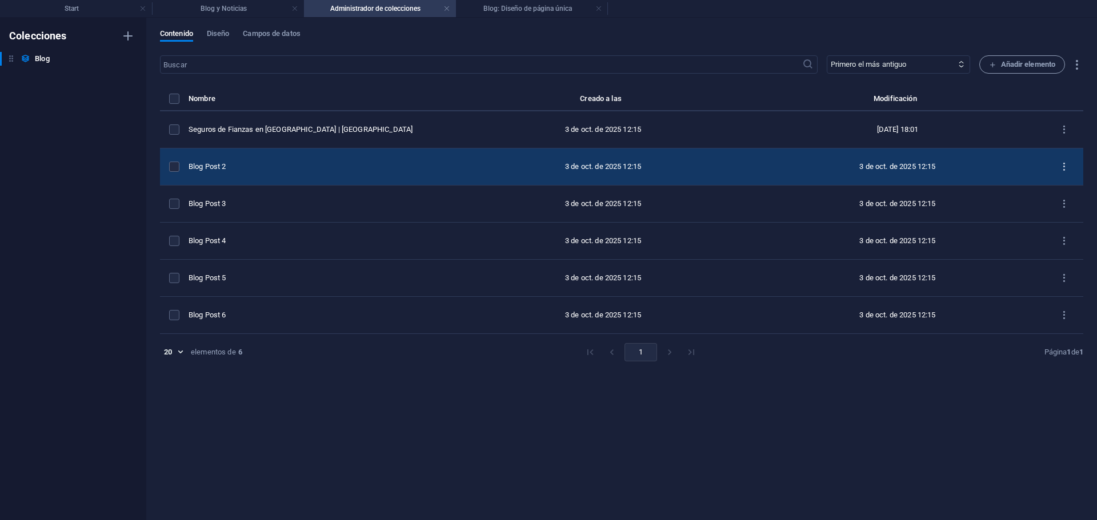
click at [1068, 167] on icon "items list" at bounding box center [1063, 167] width 11 height 11
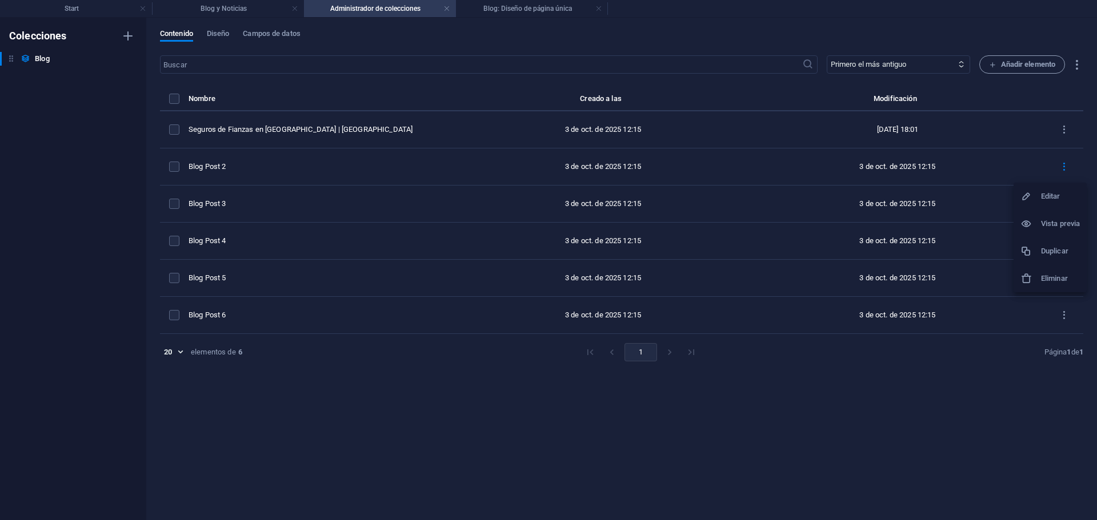
click at [1056, 272] on h6 "Eliminar" at bounding box center [1060, 279] width 39 height 14
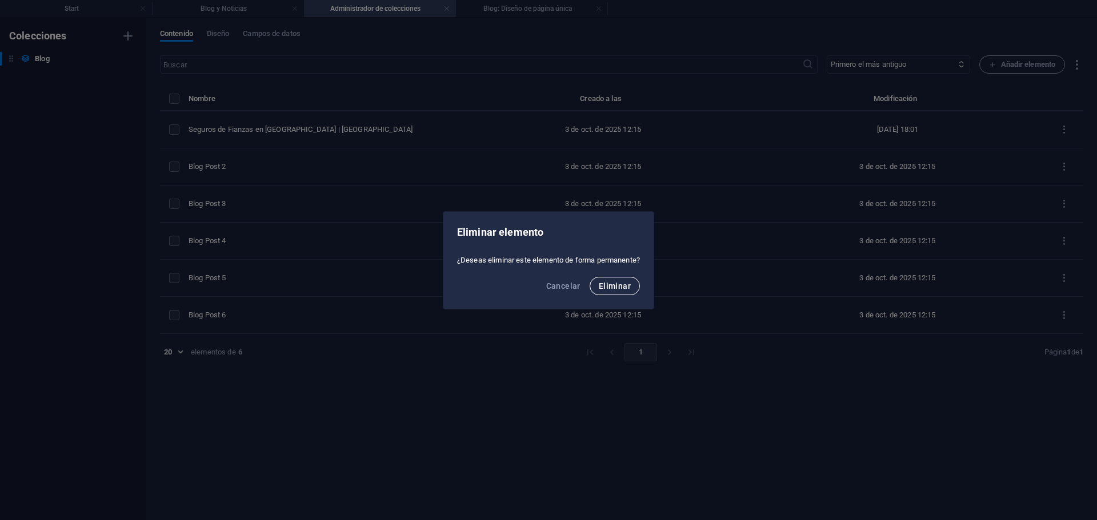
click at [631, 286] on span "Eliminar" at bounding box center [615, 286] width 32 height 9
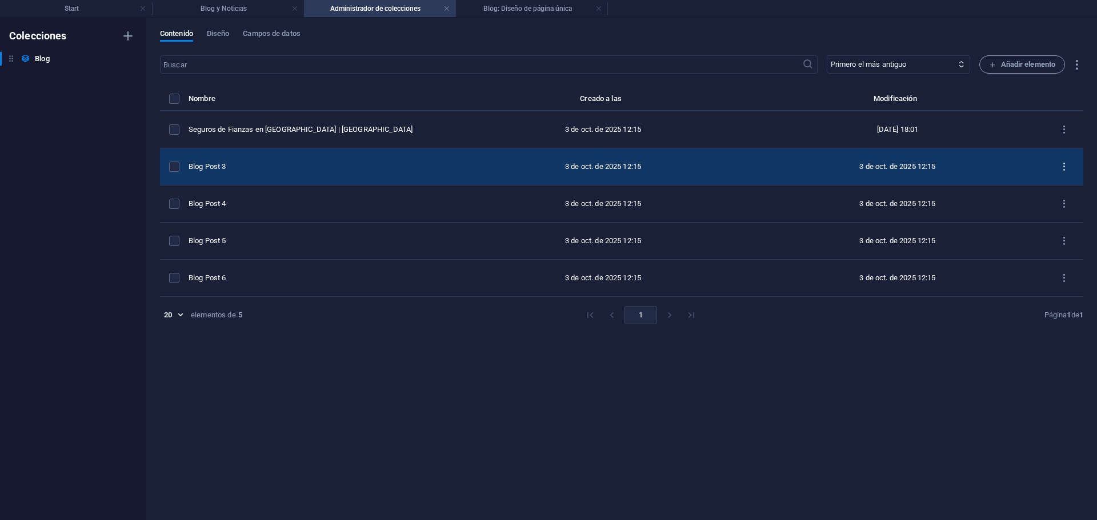
click at [1066, 167] on icon "items list" at bounding box center [1063, 167] width 11 height 11
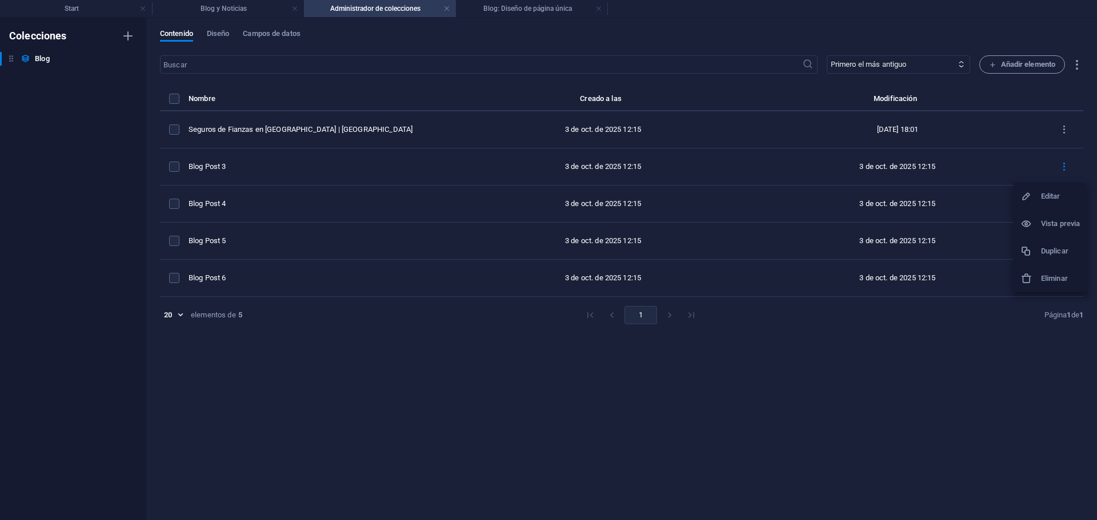
click at [1055, 272] on h6 "Eliminar" at bounding box center [1060, 279] width 39 height 14
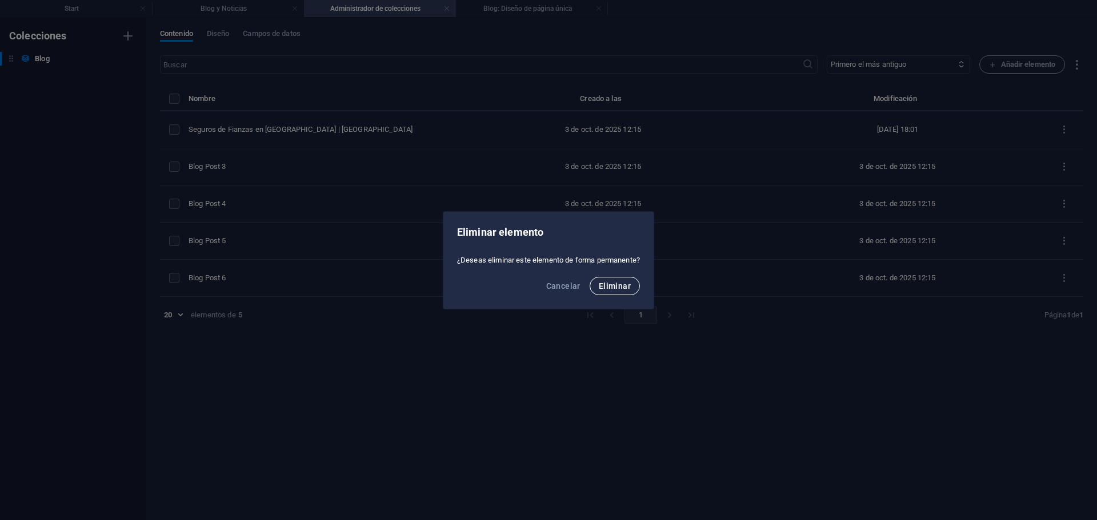
click at [620, 294] on button "Eliminar" at bounding box center [614, 286] width 50 height 18
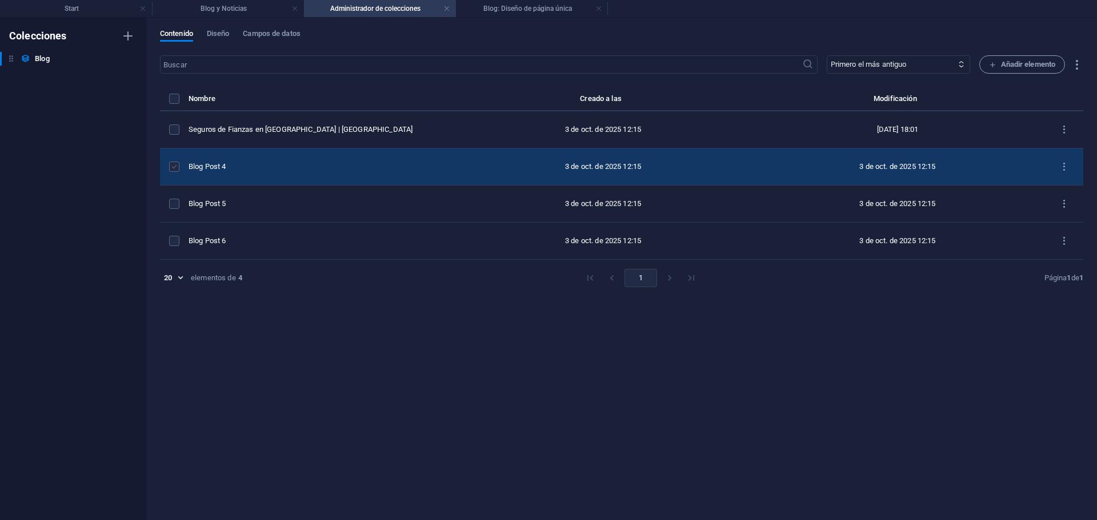
click at [175, 171] on label "items list" at bounding box center [174, 167] width 10 height 10
click at [0, 0] on input "items list" at bounding box center [0, 0] width 0 height 0
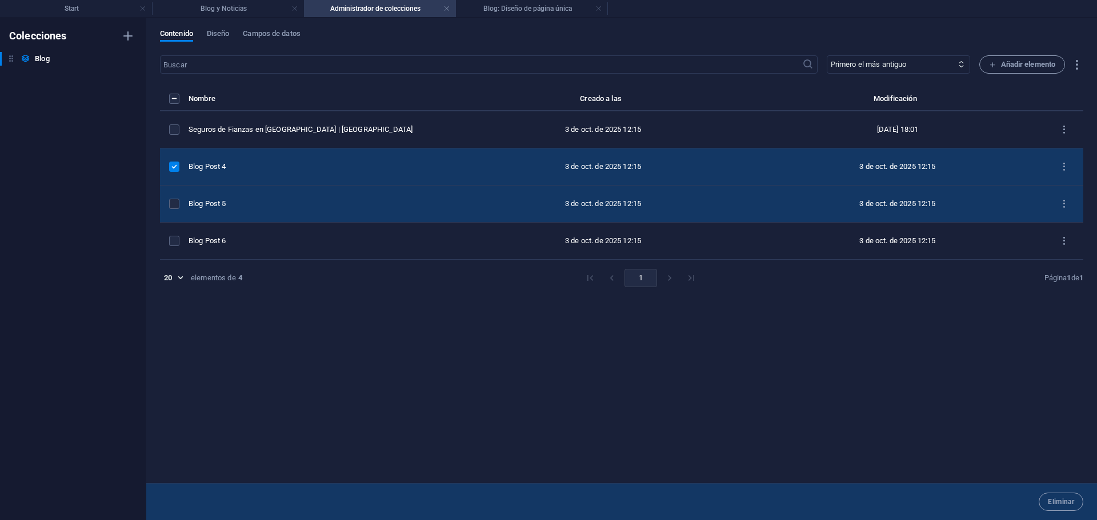
click at [174, 211] on td "items list" at bounding box center [174, 204] width 29 height 37
click at [174, 199] on label "items list" at bounding box center [174, 204] width 10 height 10
click at [0, 0] on input "items list" at bounding box center [0, 0] width 0 height 0
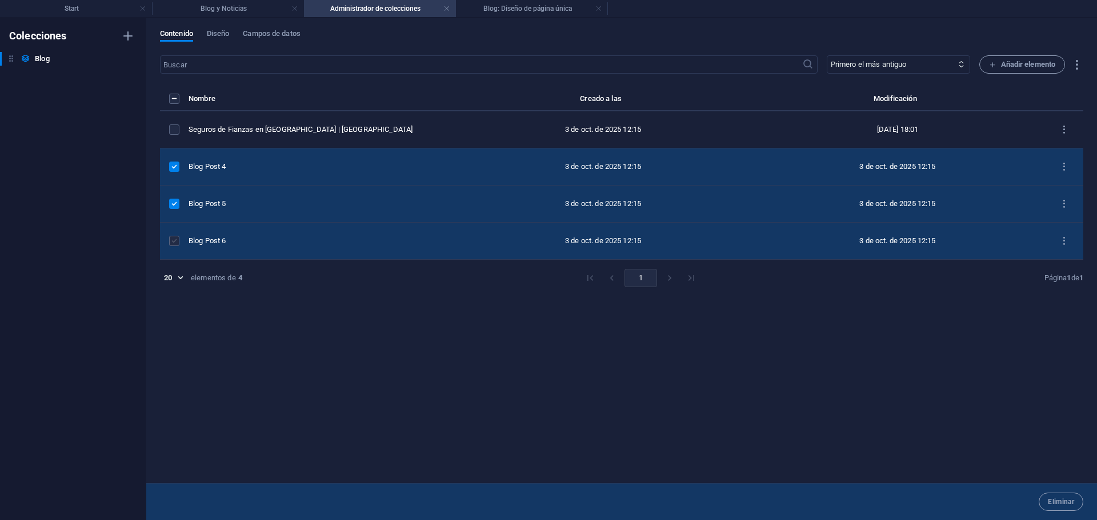
click at [172, 242] on label "items list" at bounding box center [174, 241] width 10 height 10
click at [0, 0] on input "items list" at bounding box center [0, 0] width 0 height 0
click at [1062, 497] on button "Eliminar" at bounding box center [1060, 502] width 45 height 18
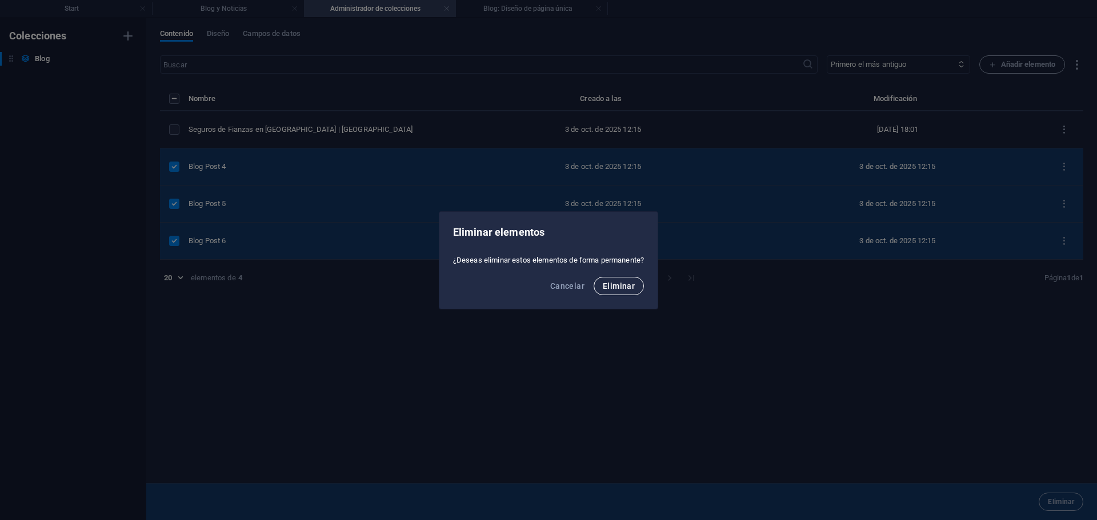
click at [620, 284] on span "Eliminar" at bounding box center [619, 286] width 32 height 9
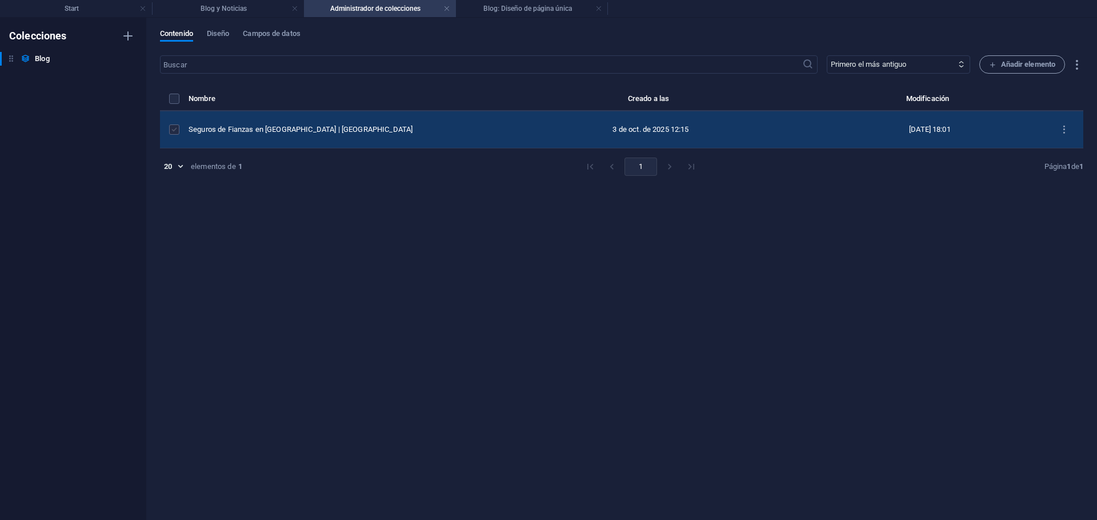
click at [178, 129] on label "items list" at bounding box center [174, 130] width 10 height 10
click at [0, 0] on input "items list" at bounding box center [0, 0] width 0 height 0
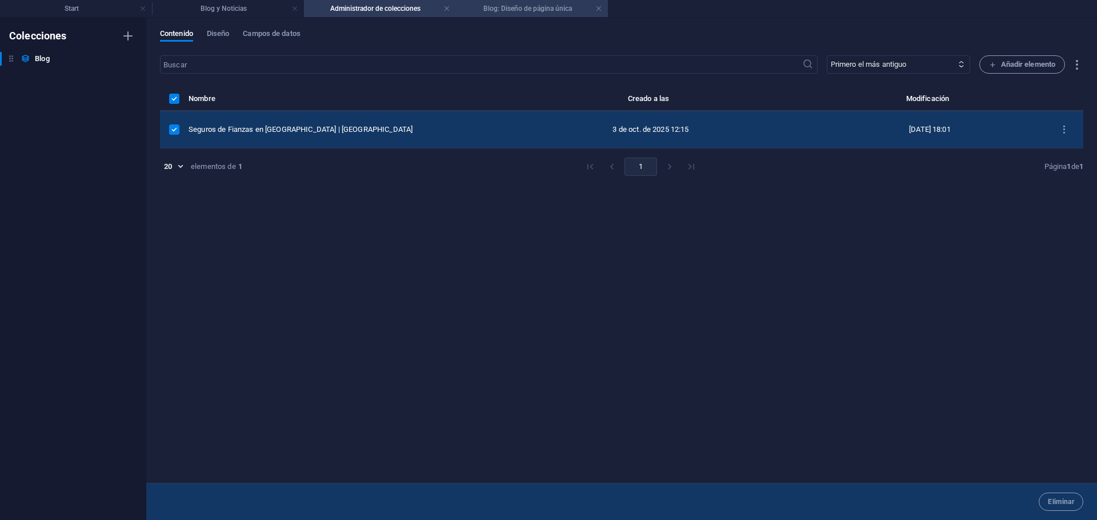
click at [508, 15] on li "Blog: Diseño de página única" at bounding box center [532, 8] width 152 height 17
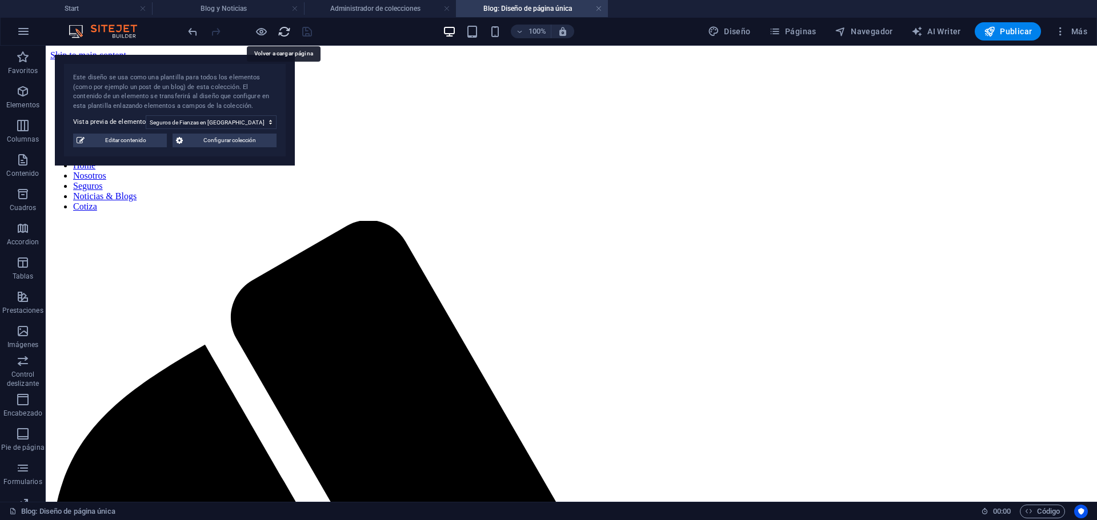
click at [278, 31] on icon "reload" at bounding box center [284, 31] width 13 height 13
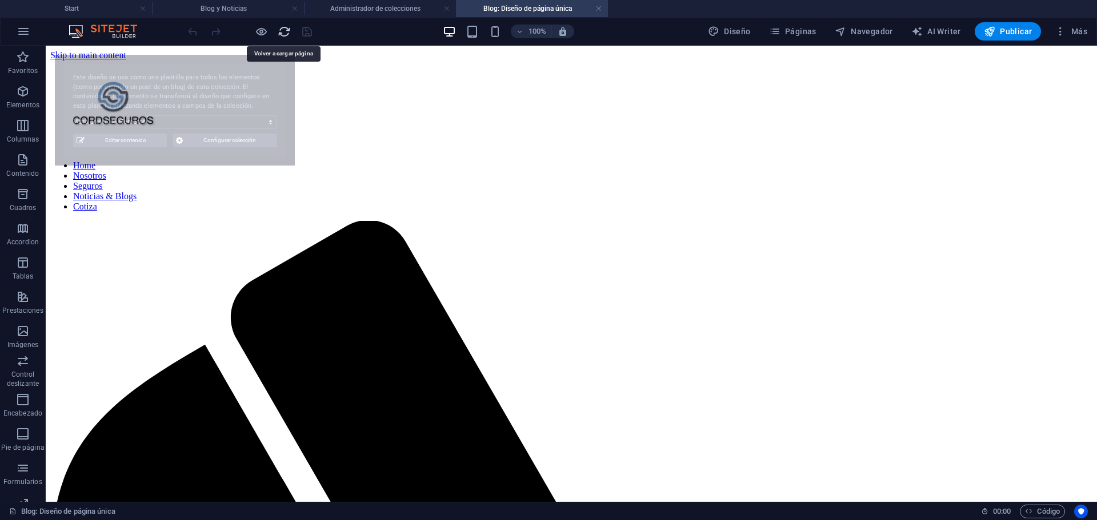
select select "68e004c5965b3bc030066892"
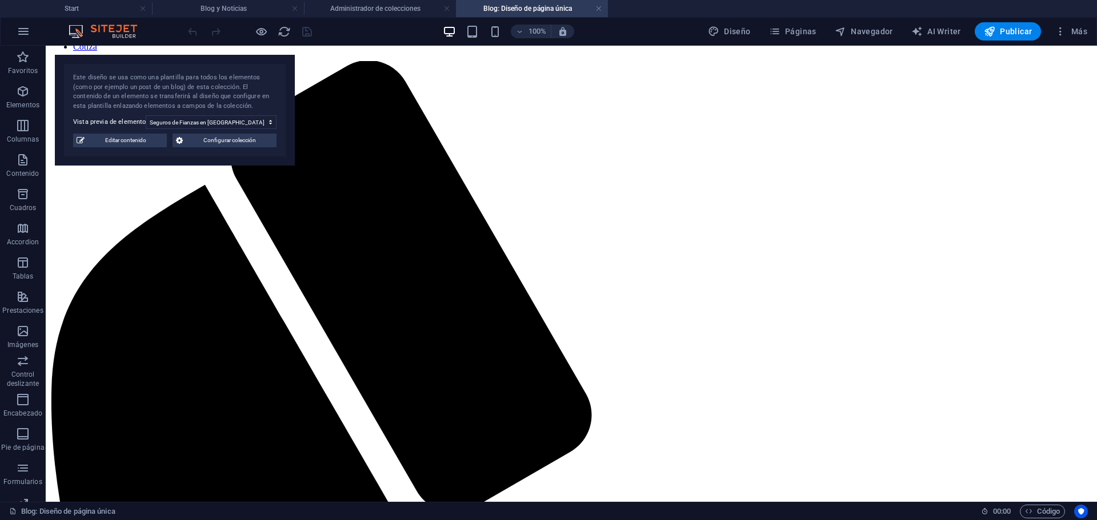
scroll to position [338, 0]
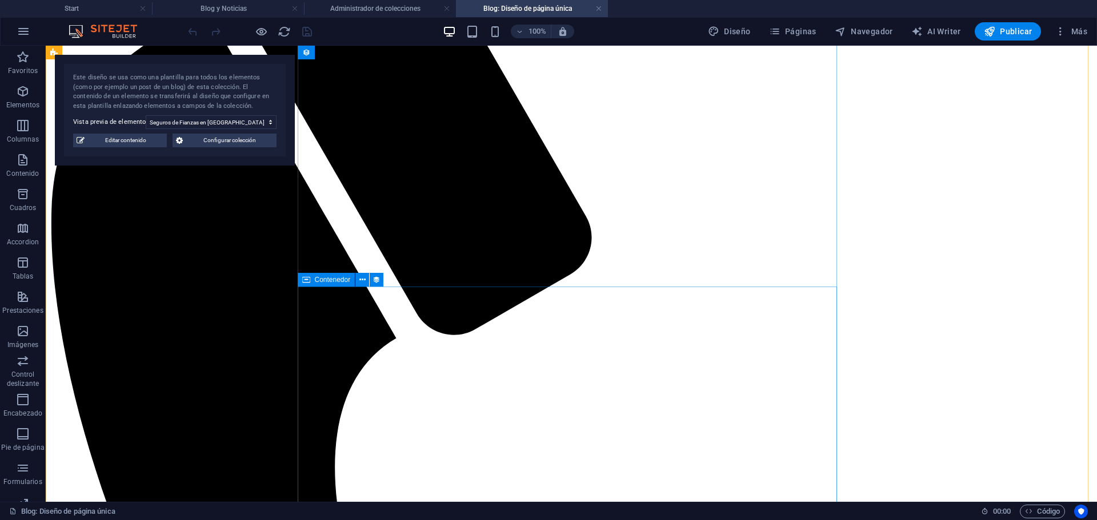
select select "content"
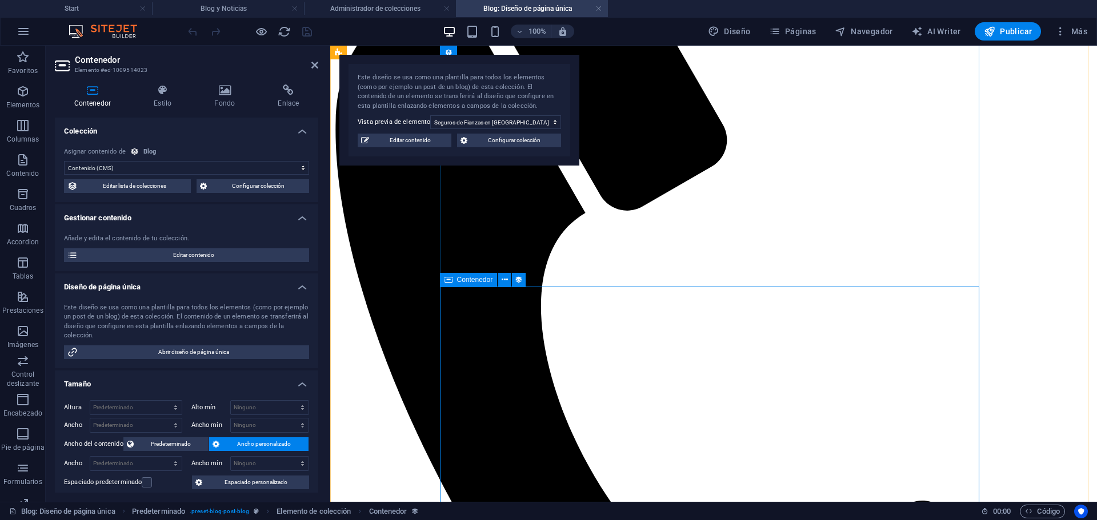
click at [346, 10] on h4 "Administrador de colecciones" at bounding box center [380, 8] width 152 height 13
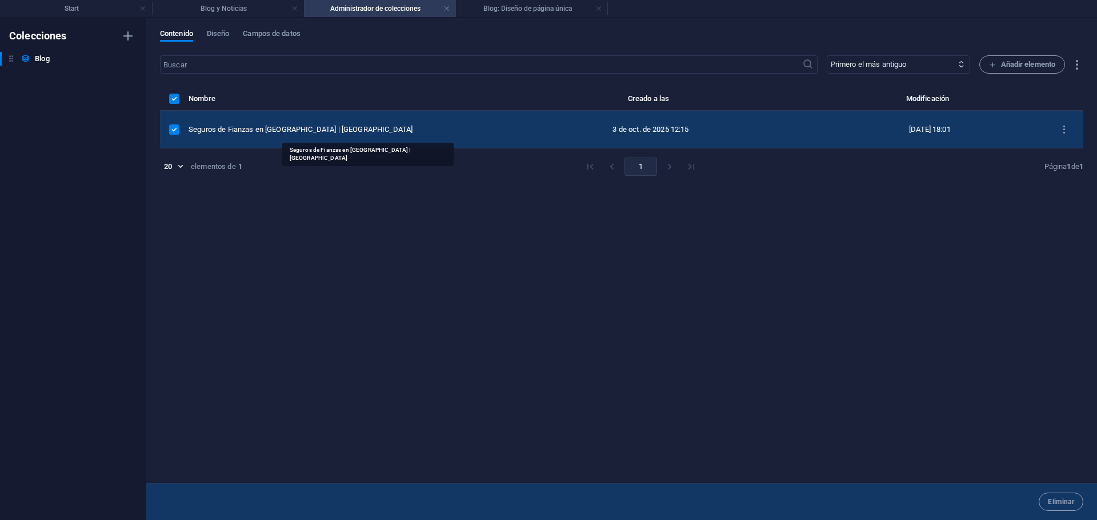
click at [331, 129] on div "Seguros de Fianzas en Quito | Cordseguros" at bounding box center [332, 130] width 289 height 10
select select "Category 1"
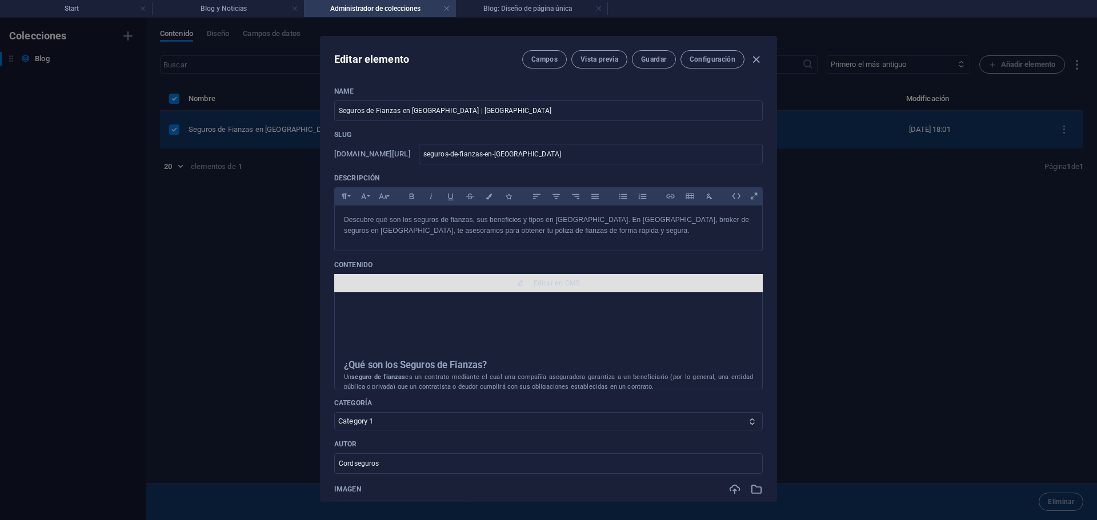
click at [539, 288] on button "Editar en CMS" at bounding box center [548, 283] width 428 height 18
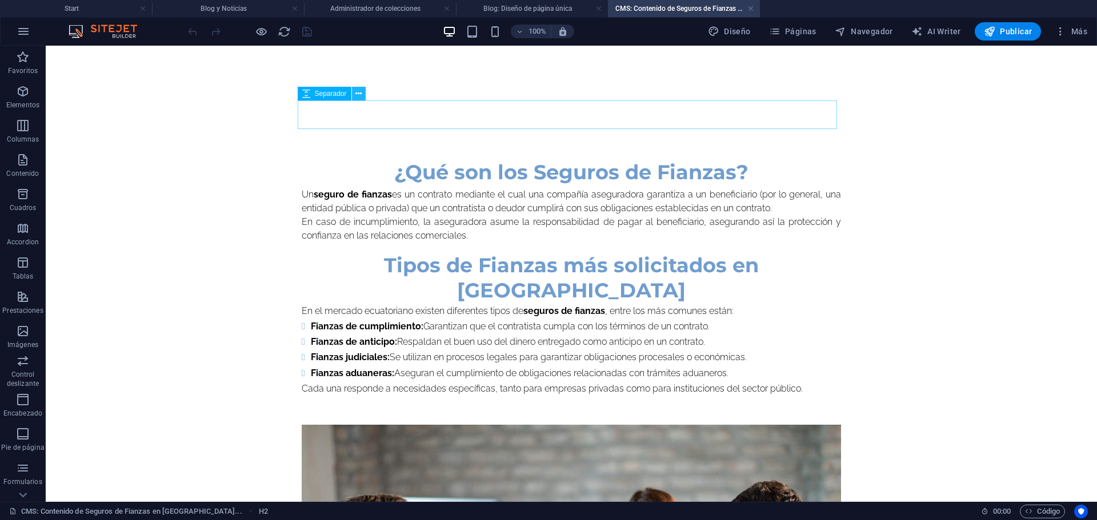
click at [358, 95] on icon at bounding box center [358, 94] width 6 height 12
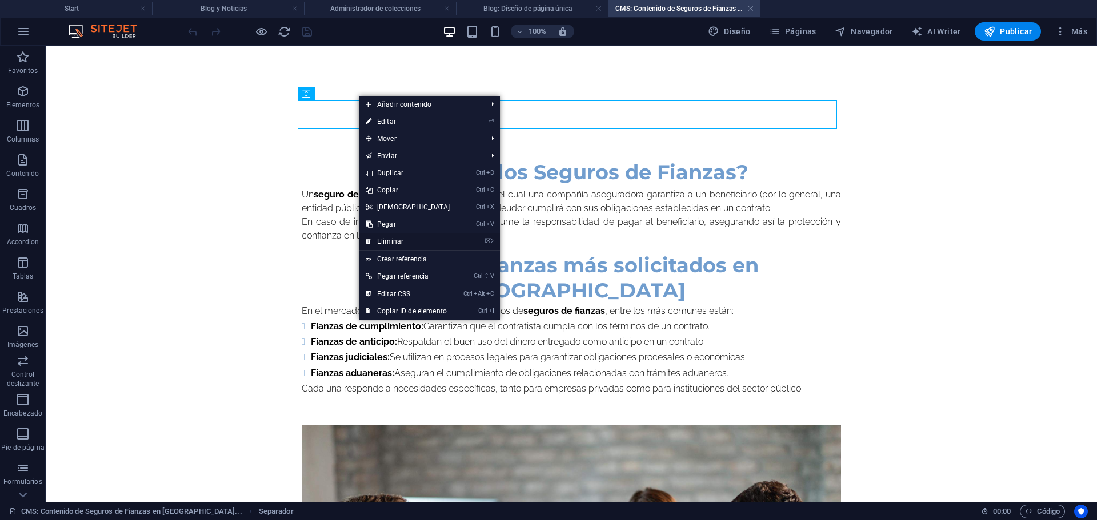
click at [392, 238] on link "⌦ Eliminar" at bounding box center [408, 241] width 98 height 17
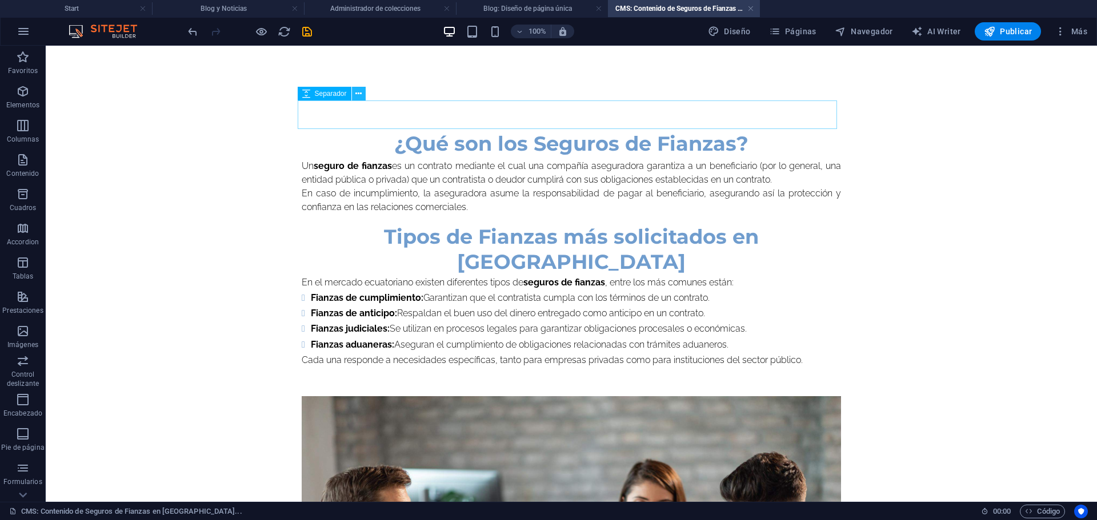
click at [356, 96] on icon at bounding box center [358, 94] width 6 height 12
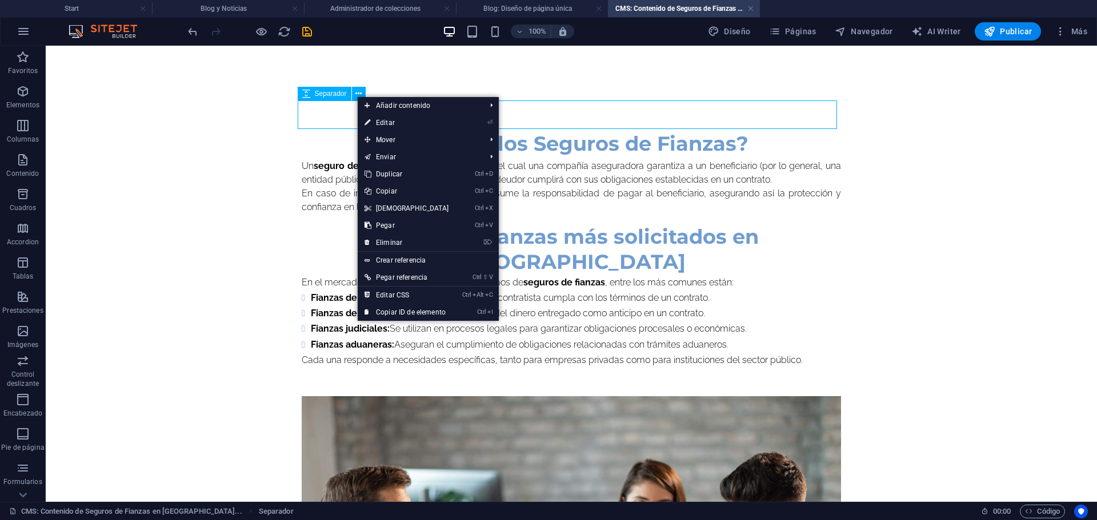
click at [332, 95] on span "Separador" at bounding box center [331, 93] width 32 height 7
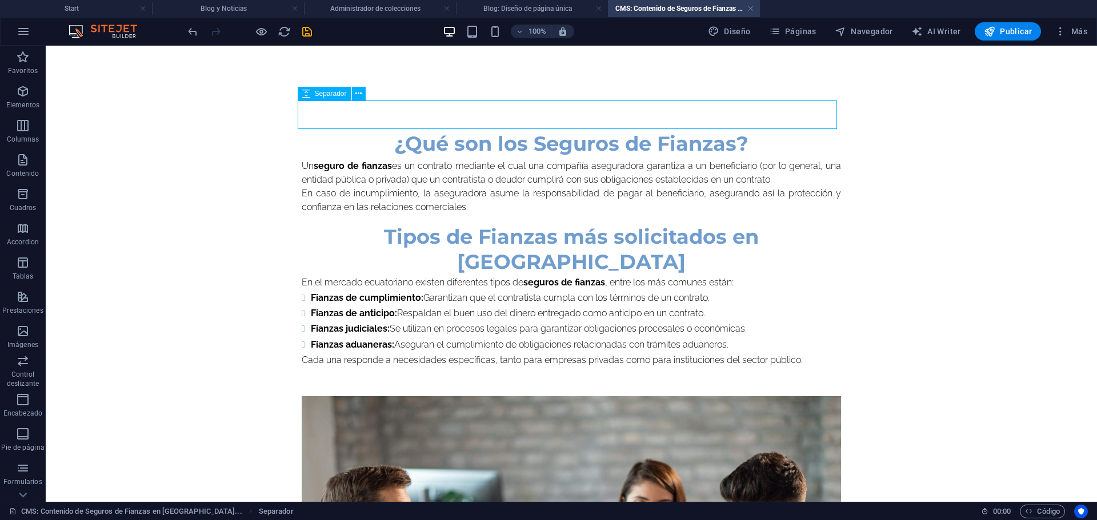
click at [332, 95] on span "Separador" at bounding box center [331, 93] width 32 height 7
select select "px"
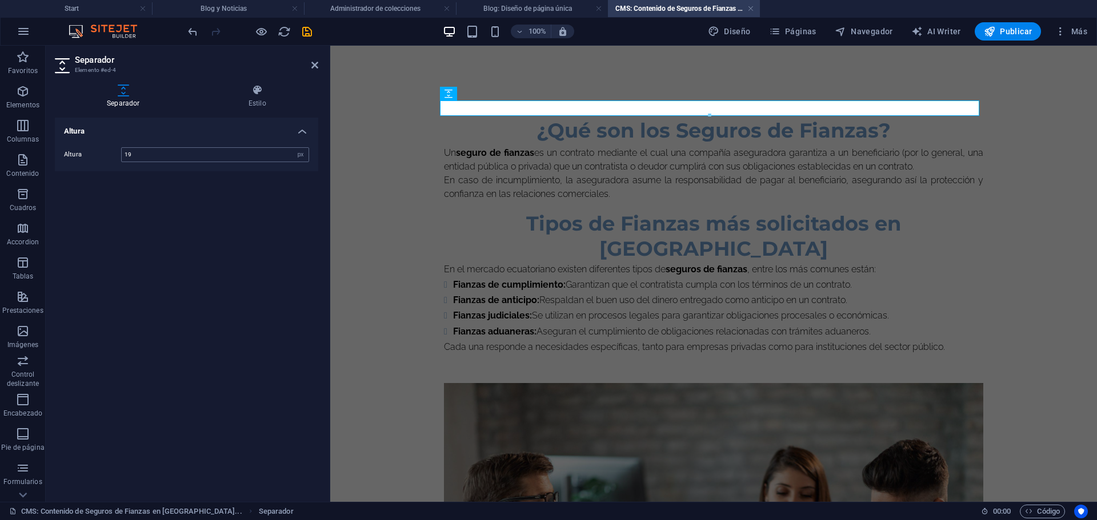
type input "20"
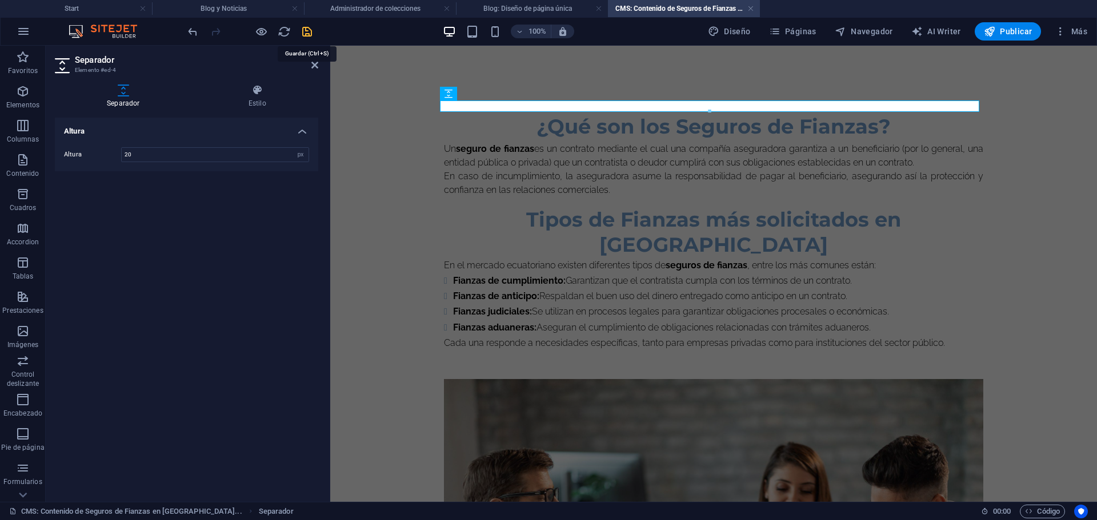
click at [304, 34] on icon "save" at bounding box center [306, 31] width 13 height 13
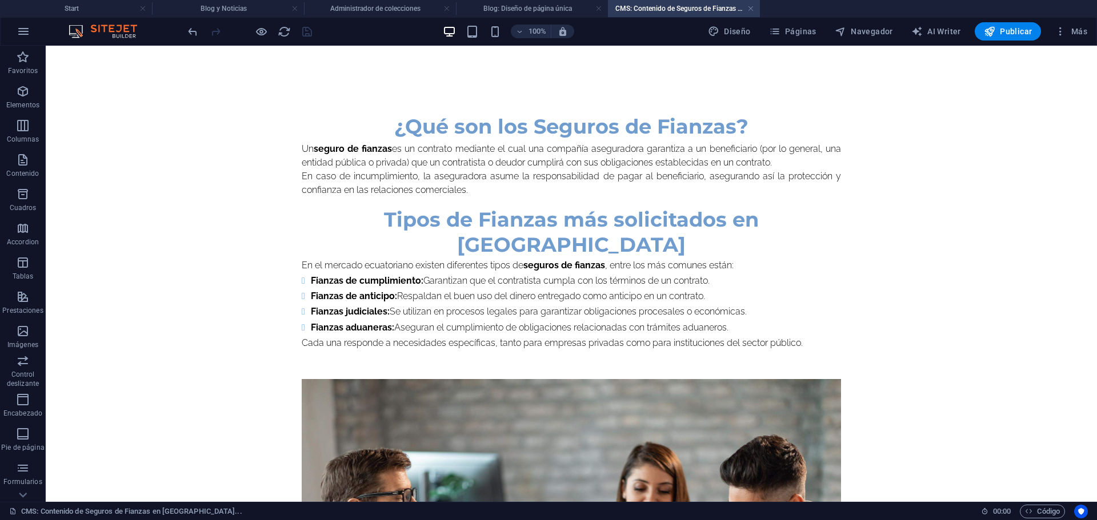
click at [562, 8] on h4 "Blog: Diseño de página única" at bounding box center [532, 8] width 152 height 13
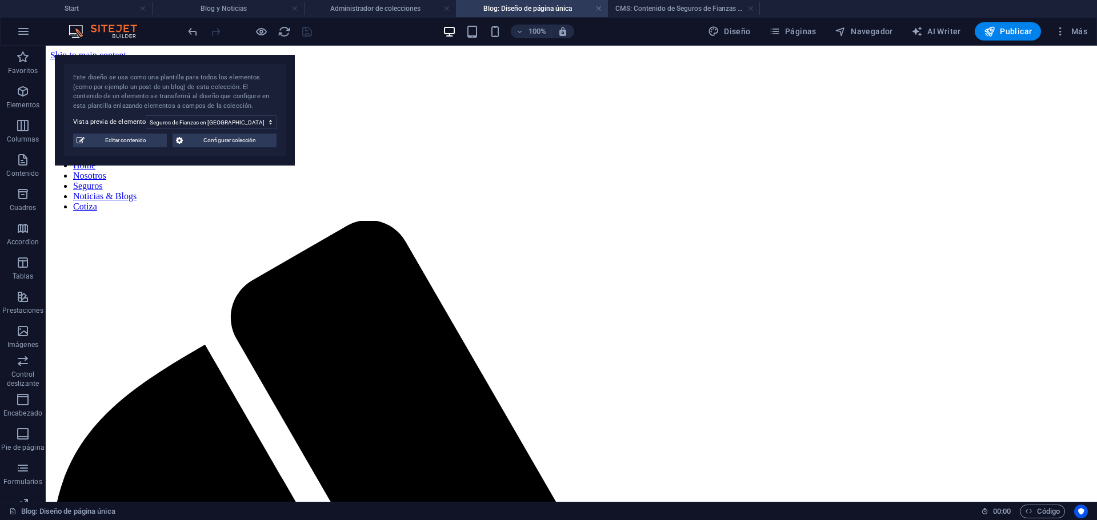
scroll to position [338, 0]
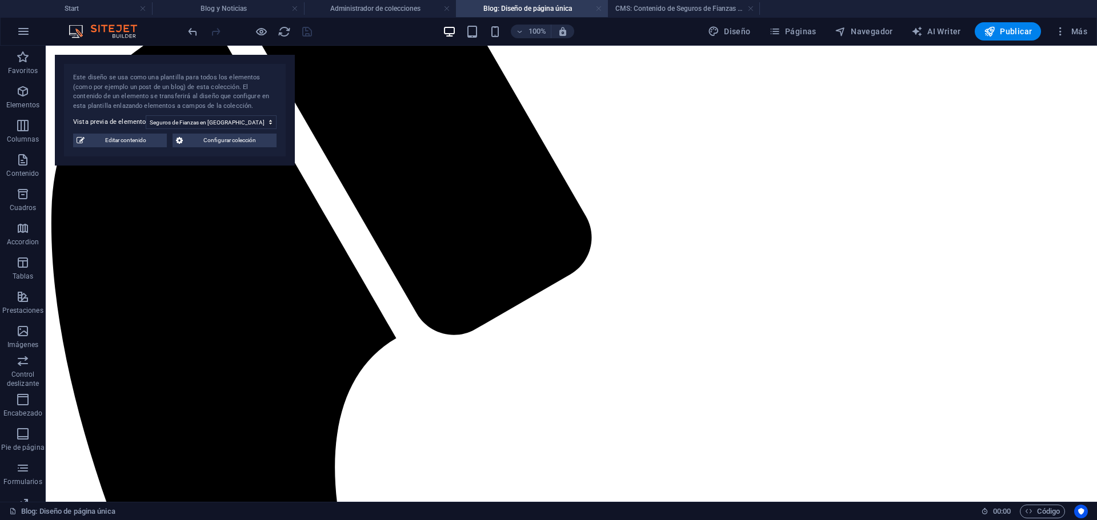
click at [600, 9] on link at bounding box center [598, 8] width 7 height 11
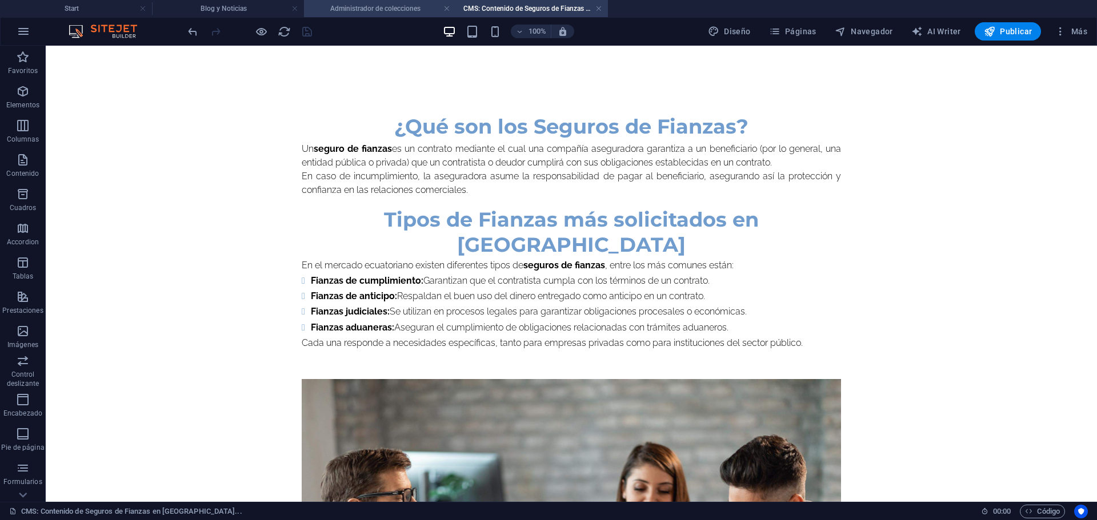
click at [351, 7] on h4 "Administrador de colecciones" at bounding box center [380, 8] width 152 height 13
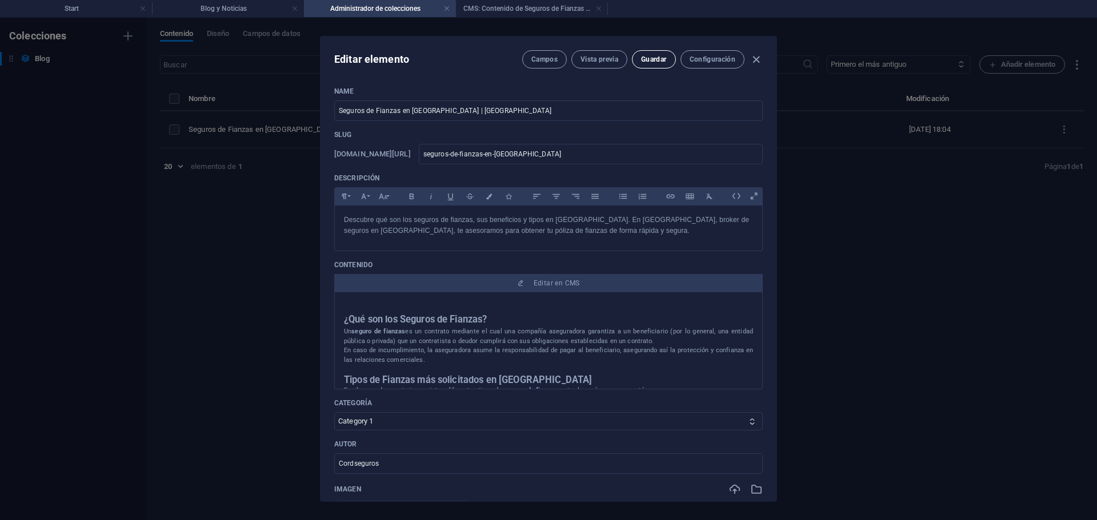
click at [645, 58] on span "Guardar" at bounding box center [653, 59] width 25 height 9
click at [655, 58] on span "Guardar" at bounding box center [653, 59] width 25 height 9
click at [755, 62] on icon "button" at bounding box center [755, 59] width 13 height 13
type input "seguros-de-fianzas-en-quito"
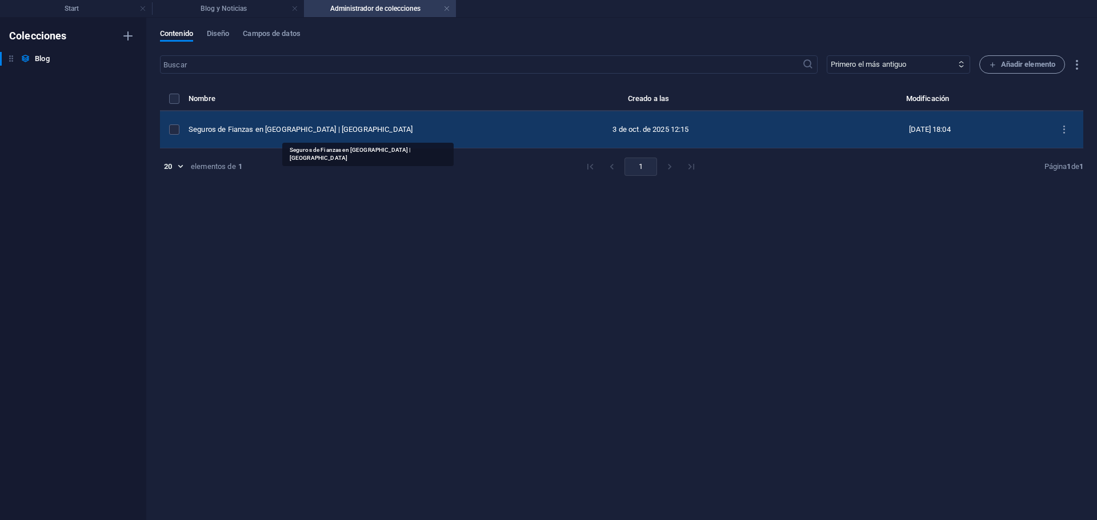
click at [247, 130] on div "Seguros de Fianzas en Quito | Cordseguros" at bounding box center [332, 130] width 289 height 10
select select "Category 1"
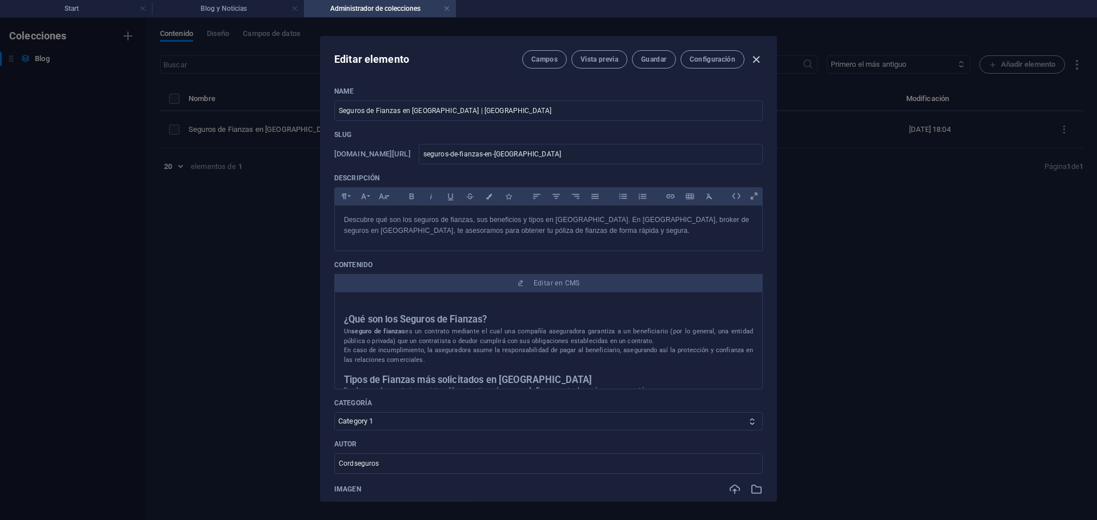
click at [757, 58] on icon "button" at bounding box center [755, 59] width 13 height 13
type input "seguros-de-fianzas-en-quito"
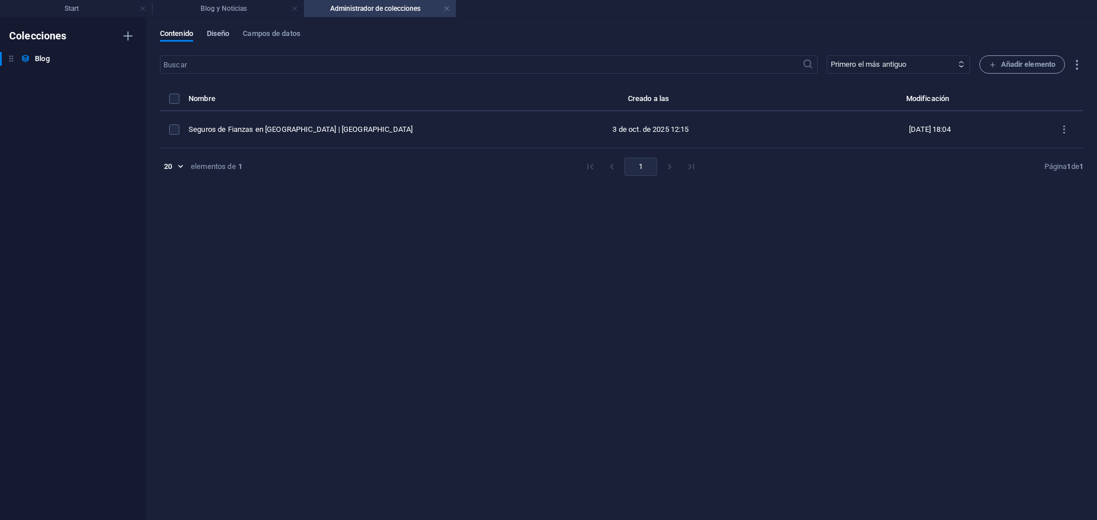
click at [219, 34] on span "Diseño" at bounding box center [218, 35] width 23 height 16
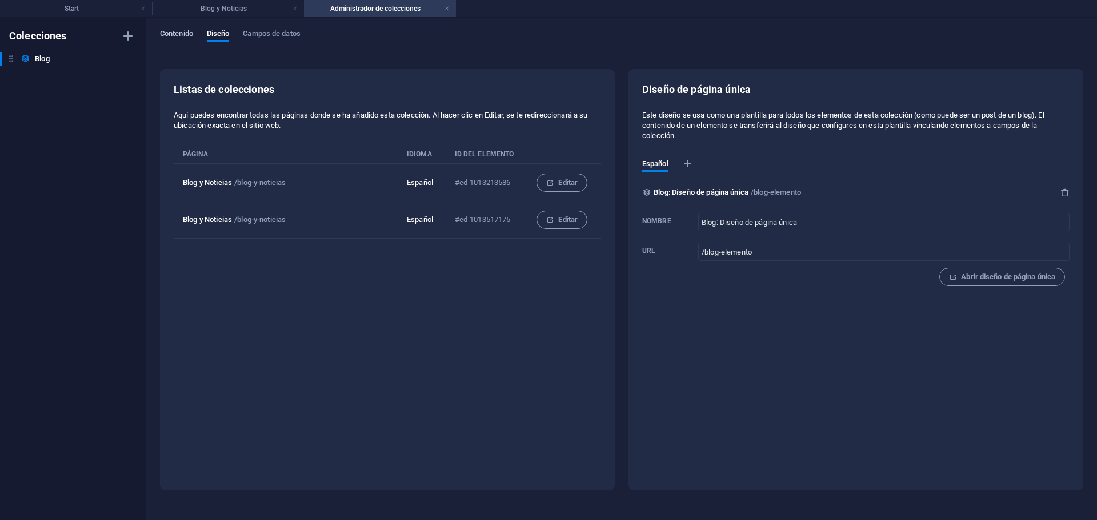
click at [166, 36] on span "Contenido" at bounding box center [176, 35] width 33 height 16
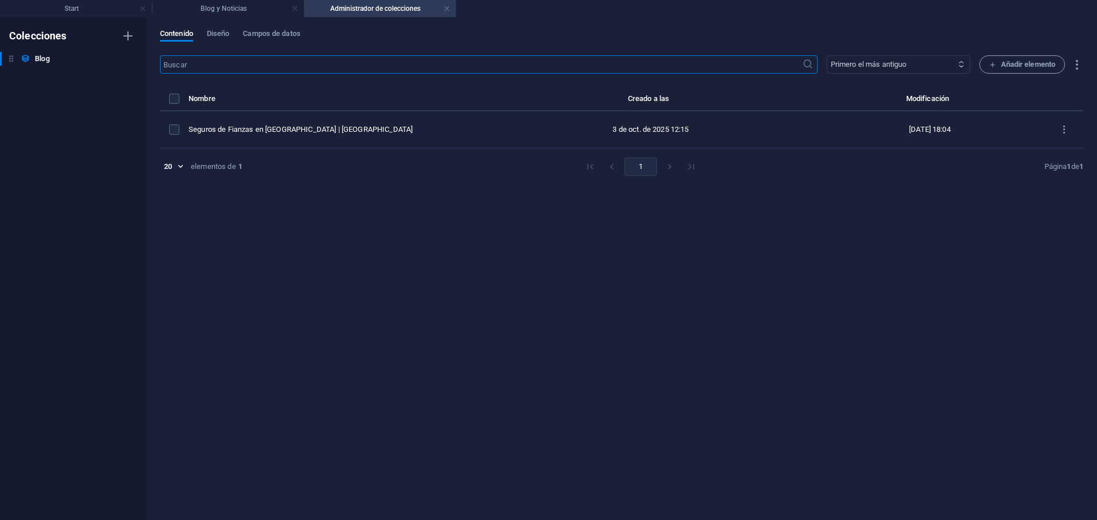
click at [940, 57] on select "Primero el más reciente Primero el más antiguo Última modificación Name (ascend…" at bounding box center [897, 64] width 143 height 18
select select "columns.publishing_date_ASC"
click at [826, 55] on select "Primero el más reciente Primero el más antiguo Última modificación Name (ascend…" at bounding box center [897, 64] width 143 height 18
click at [1074, 65] on icon "button" at bounding box center [1076, 64] width 13 height 13
click at [1074, 65] on div at bounding box center [548, 260] width 1097 height 520
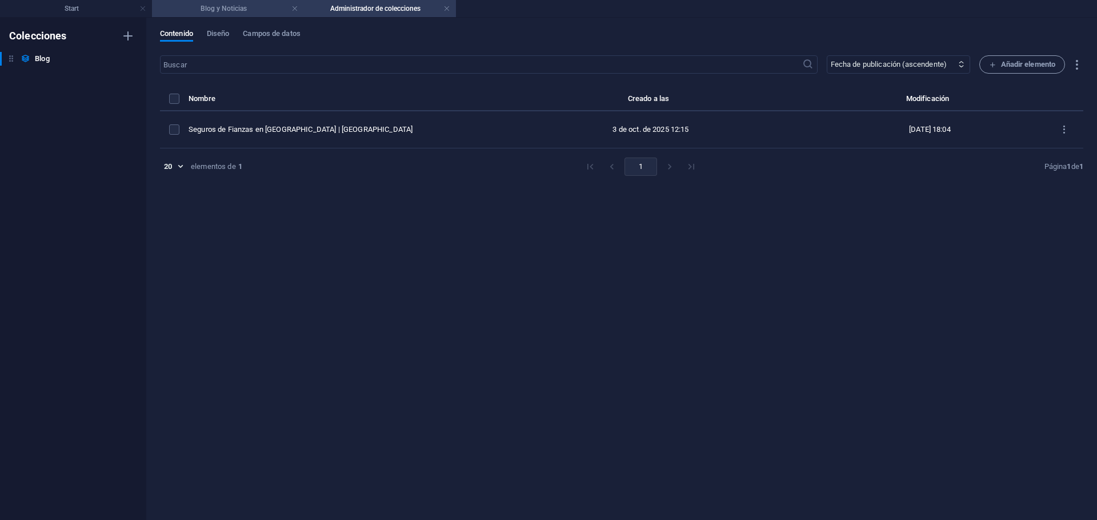
click at [261, 7] on h4 "Blog y Noticias" at bounding box center [228, 8] width 152 height 13
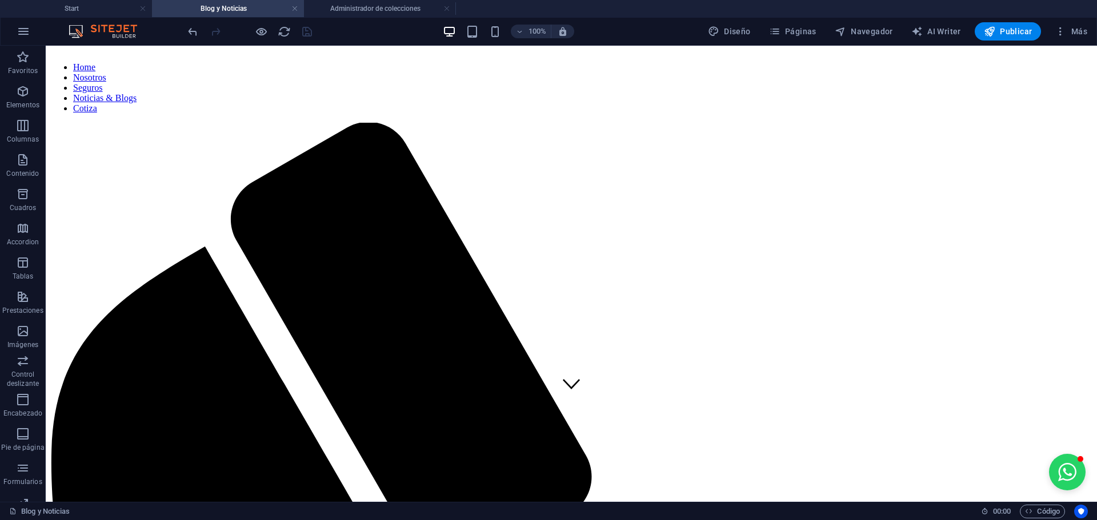
scroll to position [100, 0]
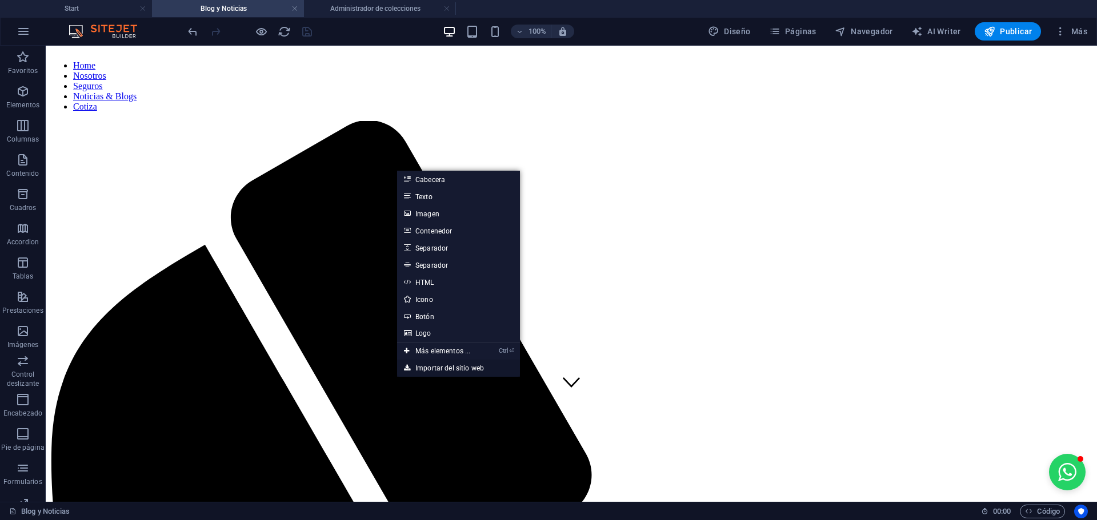
click at [441, 366] on link "Importar del sitio web" at bounding box center [458, 368] width 123 height 17
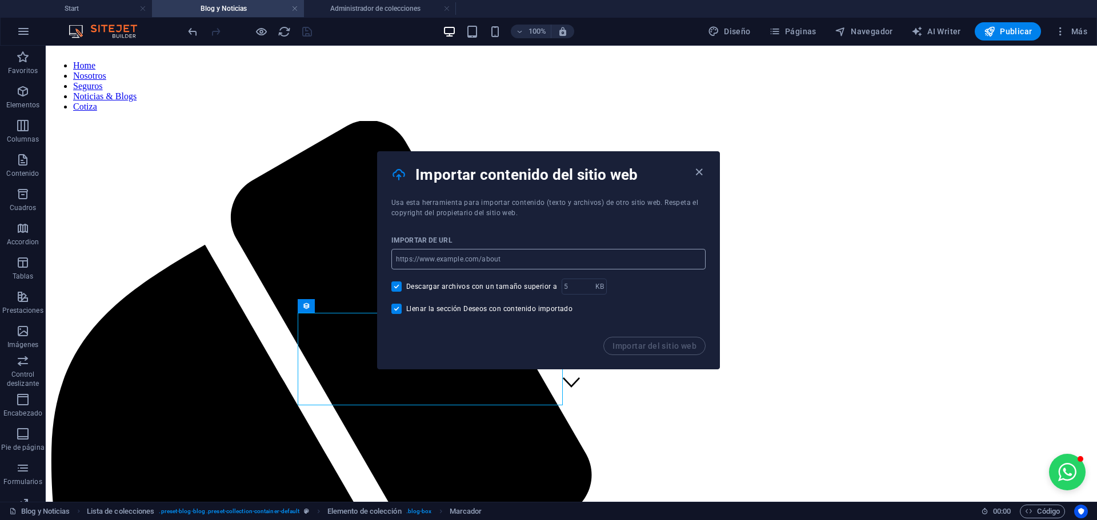
click at [452, 256] on input "url" at bounding box center [548, 259] width 314 height 21
click at [702, 171] on icon "button" at bounding box center [698, 172] width 13 height 13
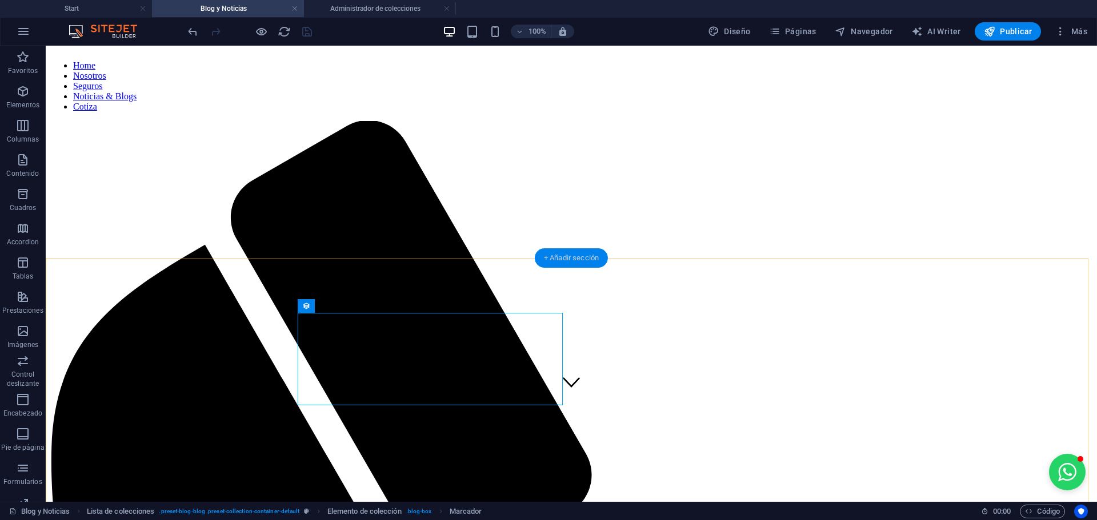
click at [561, 260] on div "+ Añadir sección" at bounding box center [571, 257] width 73 height 19
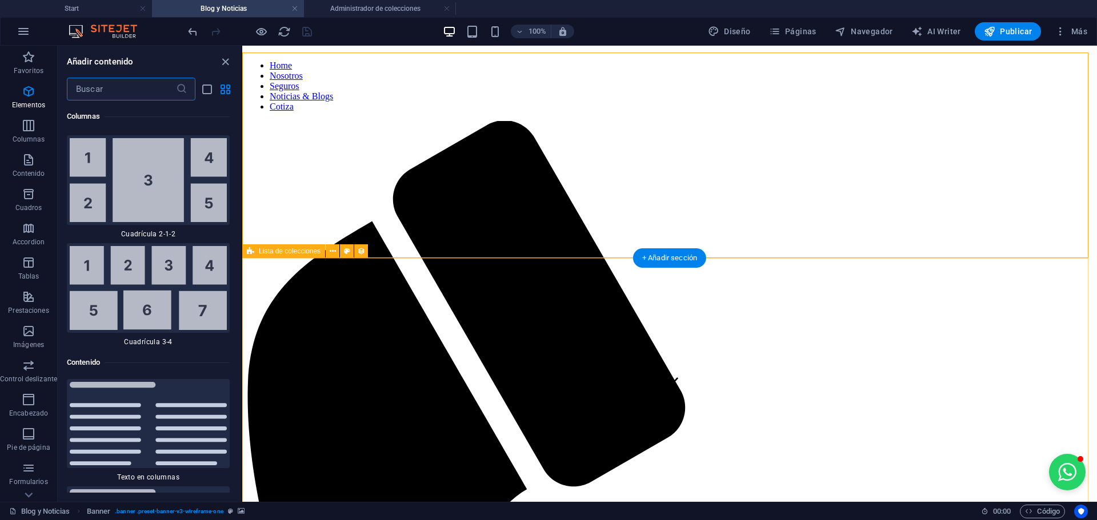
scroll to position [3723, 0]
click at [118, 95] on input "text" at bounding box center [121, 89] width 109 height 23
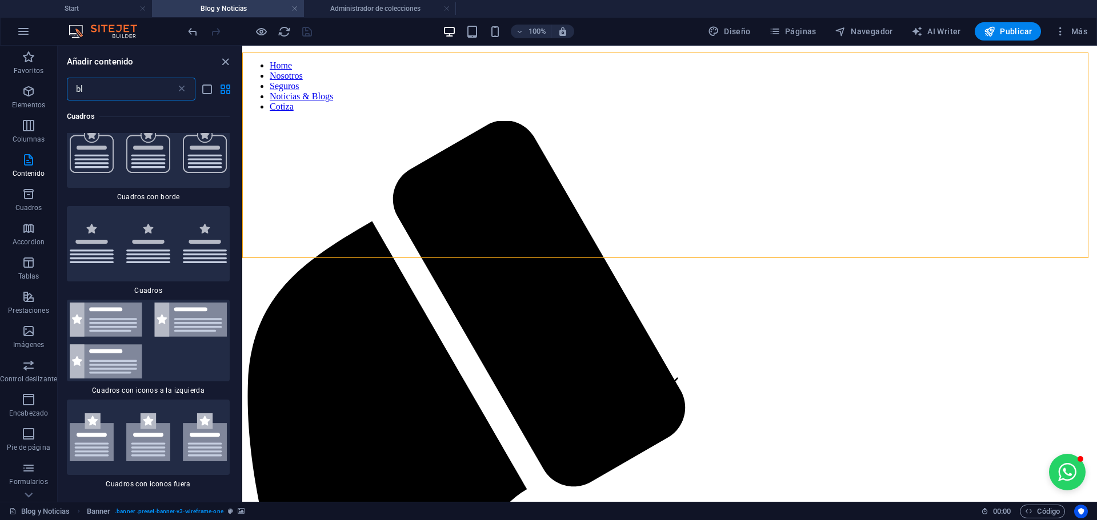
scroll to position [0, 0]
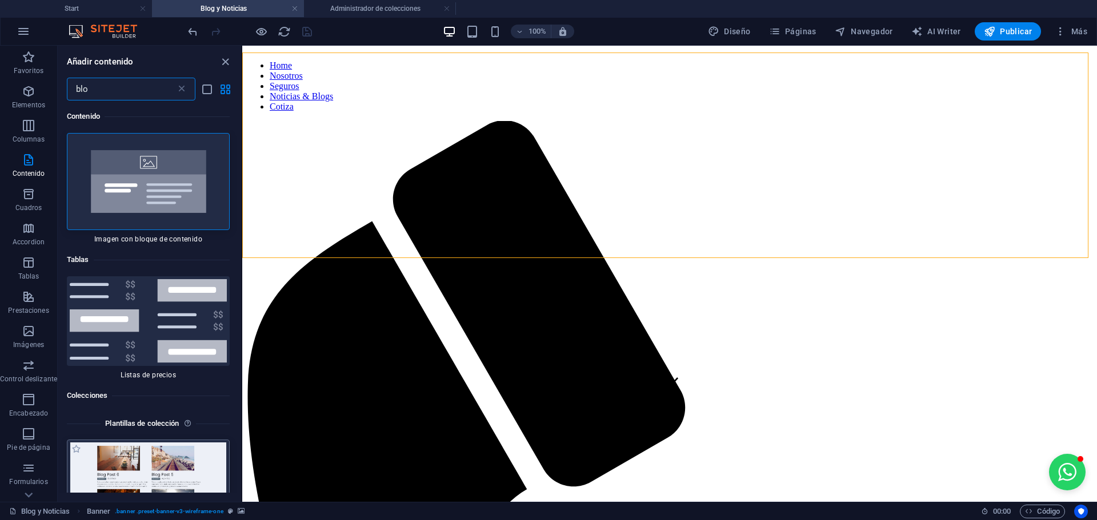
type input "blo"
click at [171, 462] on img at bounding box center [148, 488] width 157 height 91
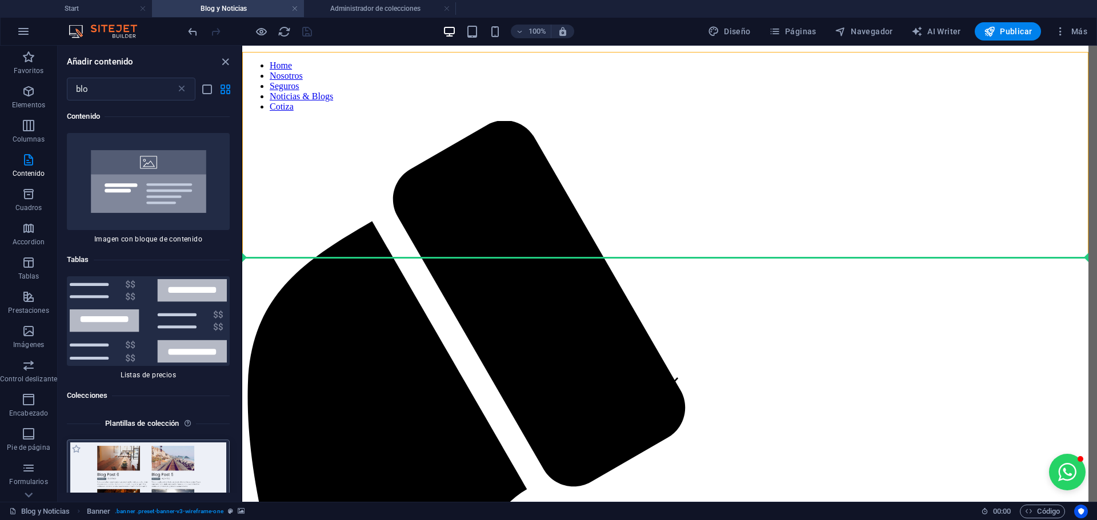
scroll to position [101, 0]
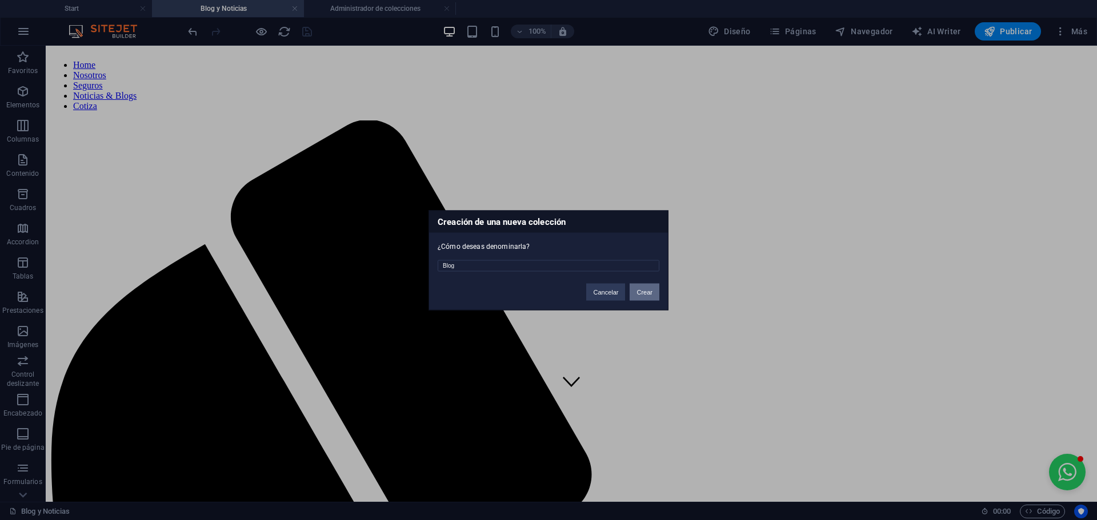
click at [636, 295] on button "Crear" at bounding box center [644, 291] width 30 height 17
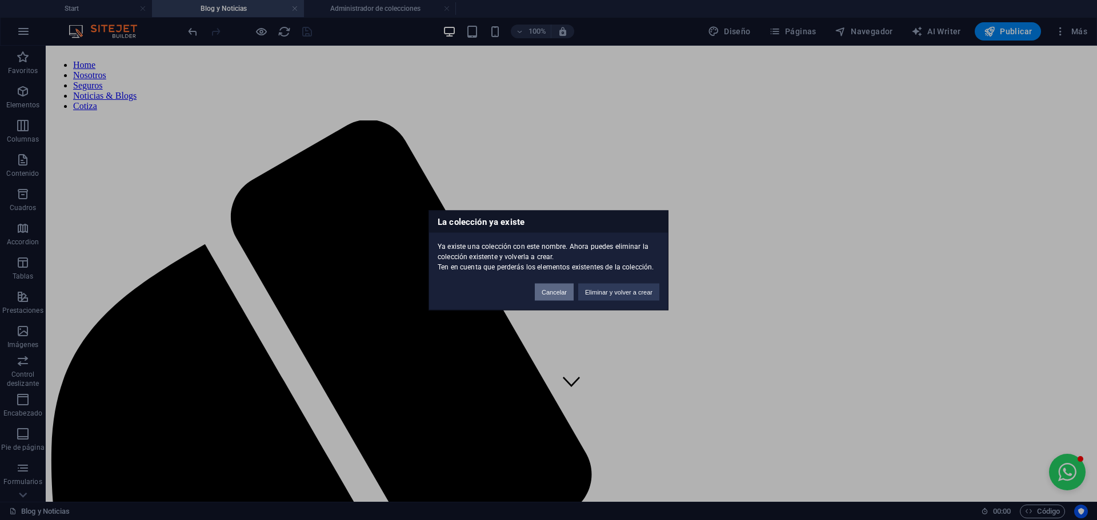
click at [558, 294] on button "Cancelar" at bounding box center [554, 291] width 39 height 17
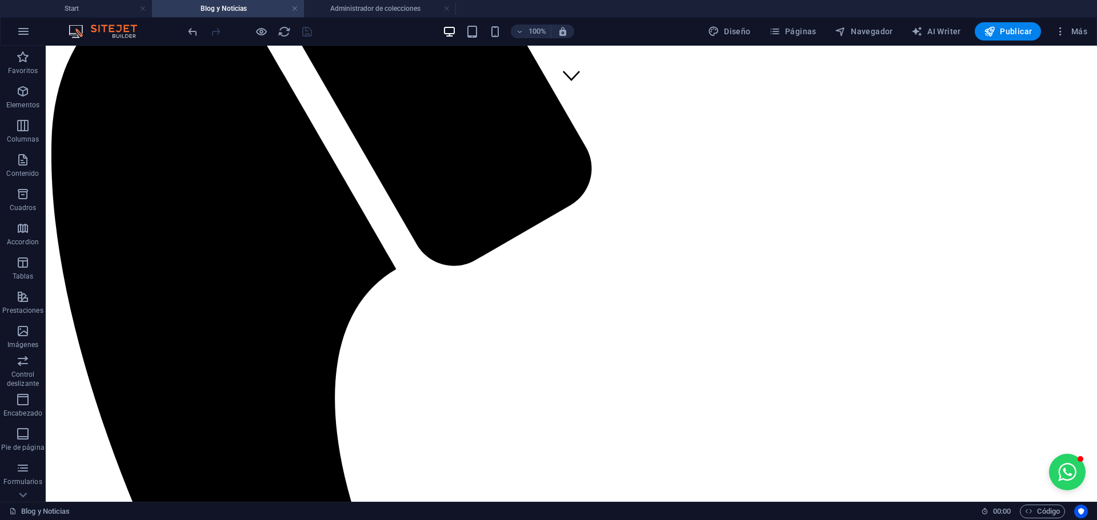
scroll to position [362, 0]
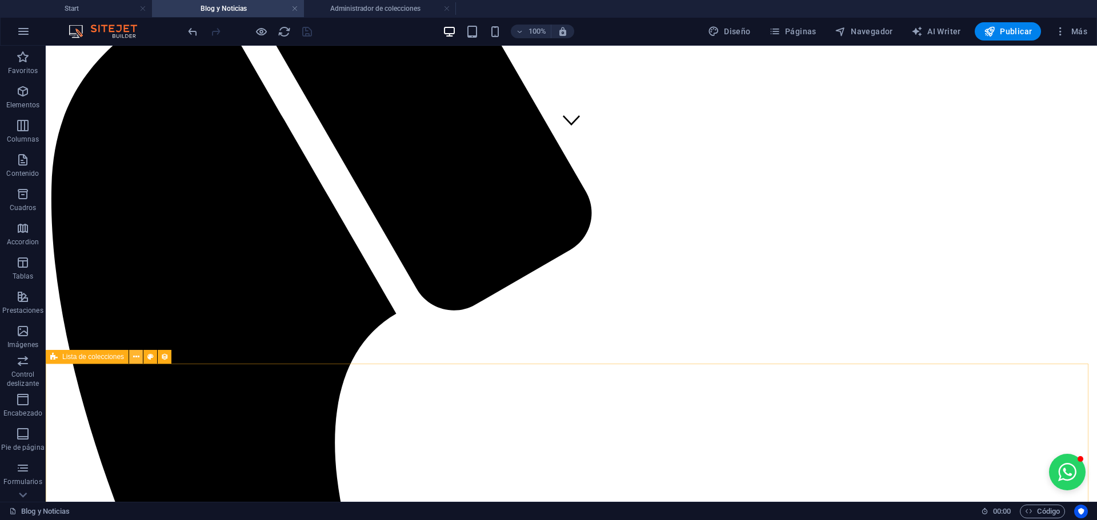
click at [133, 362] on icon at bounding box center [136, 357] width 6 height 12
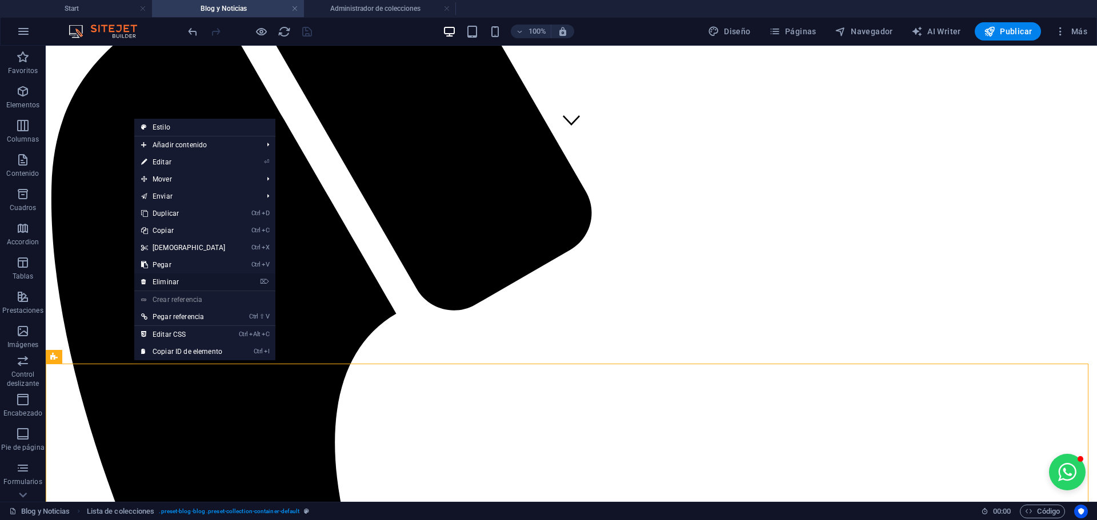
click at [164, 284] on link "⌦ Eliminar" at bounding box center [183, 282] width 98 height 17
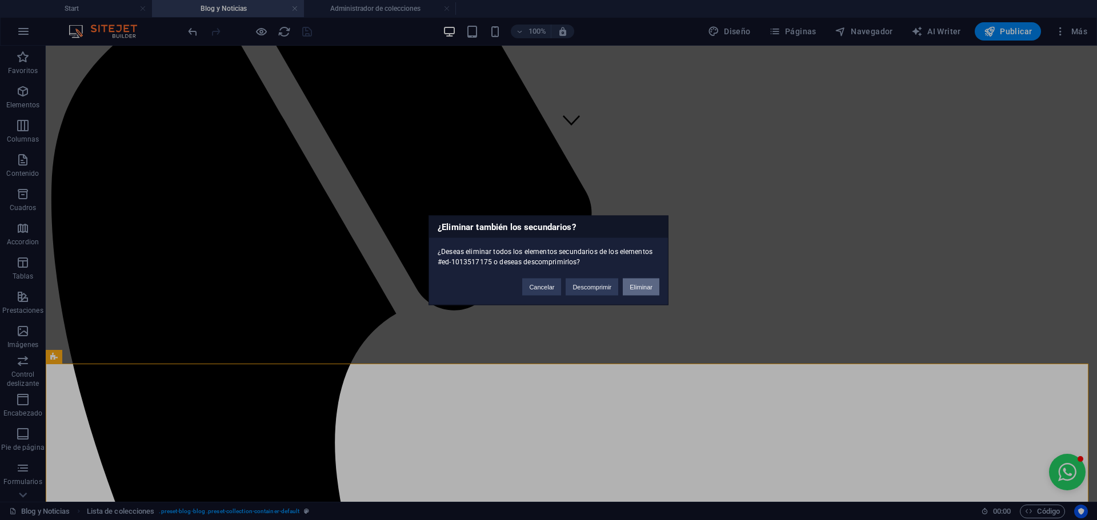
click at [639, 280] on button "Eliminar" at bounding box center [641, 286] width 37 height 17
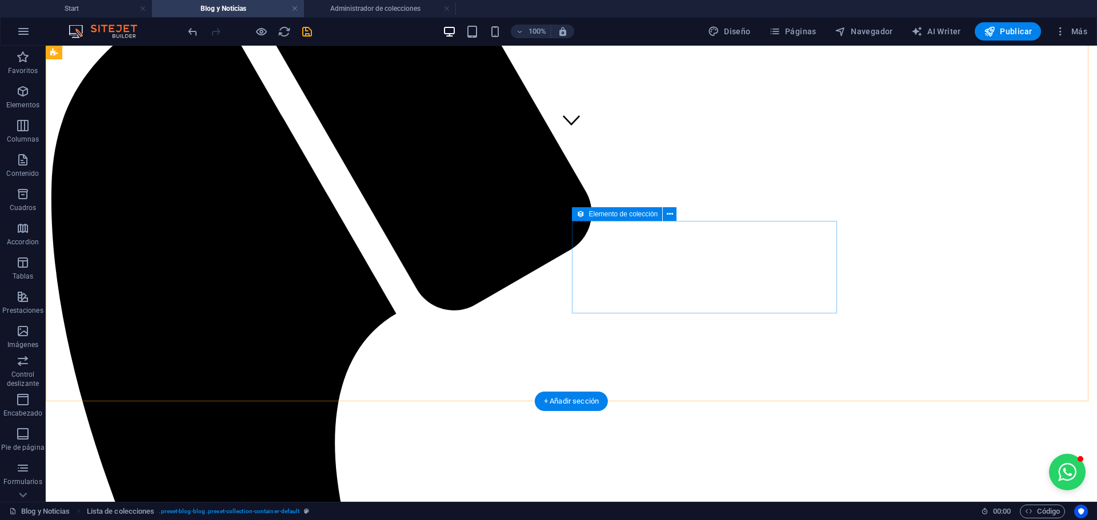
scroll to position [324, 0]
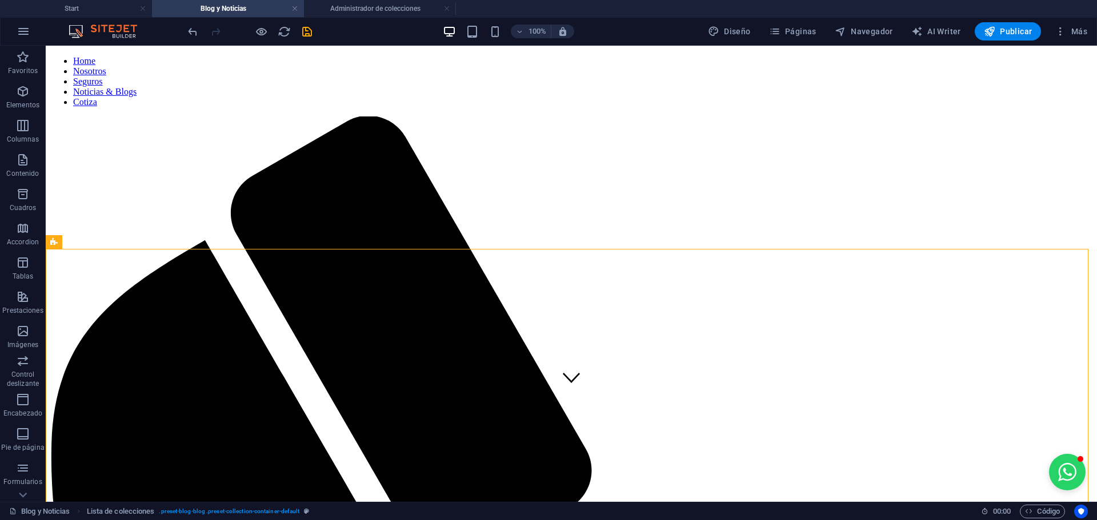
scroll to position [109, 0]
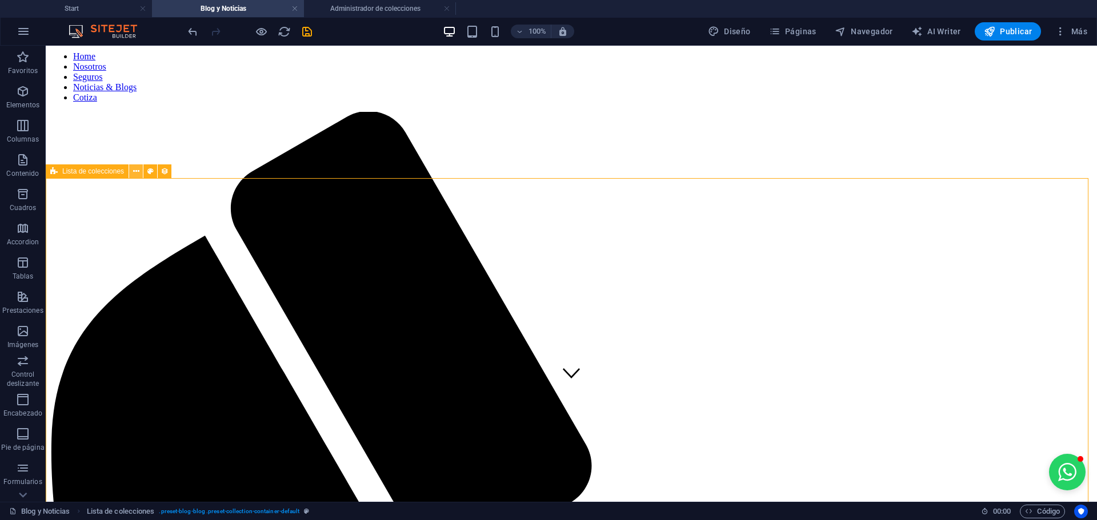
click at [138, 175] on icon at bounding box center [136, 172] width 6 height 12
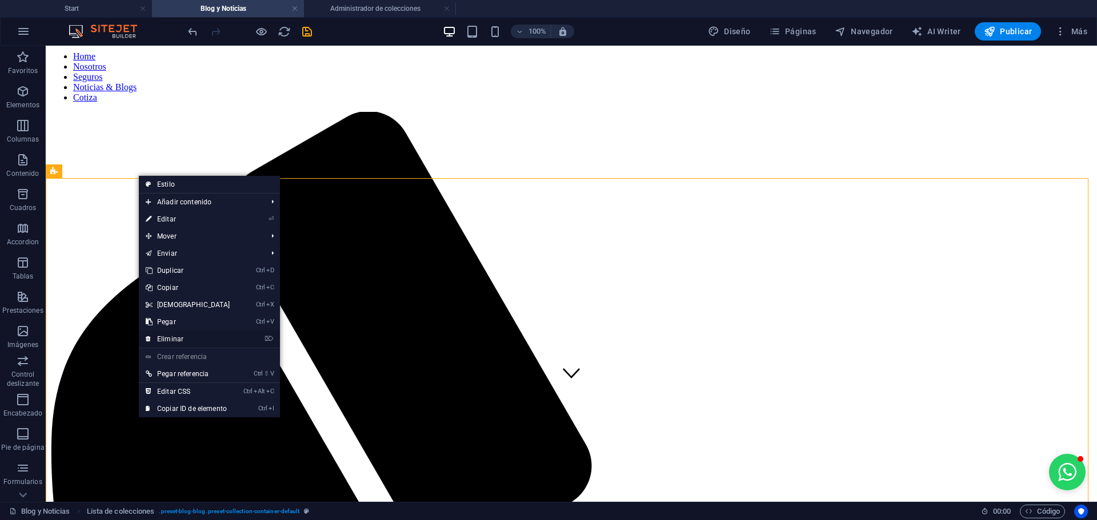
click at [175, 338] on link "⌦ Eliminar" at bounding box center [188, 339] width 98 height 17
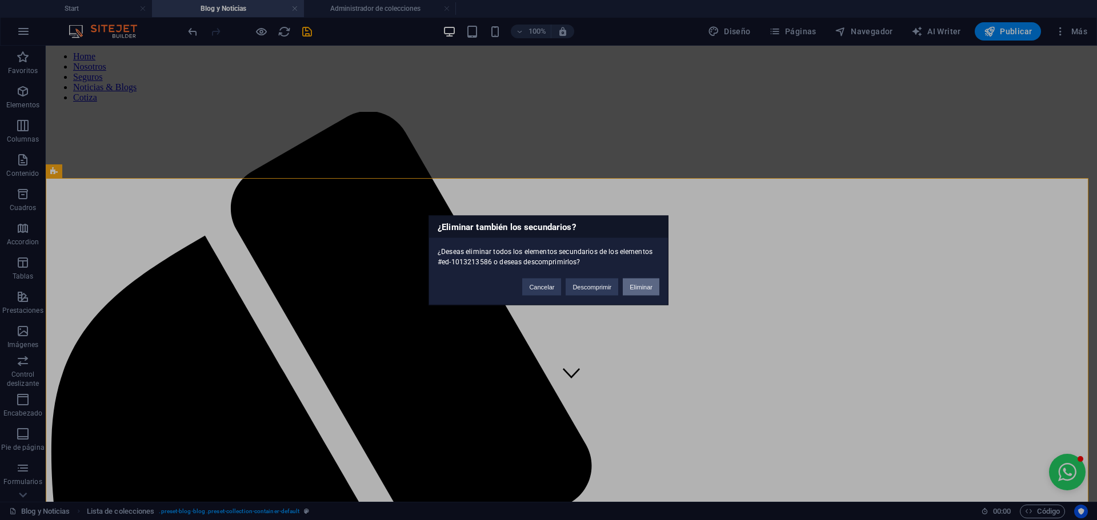
click at [643, 285] on button "Eliminar" at bounding box center [641, 286] width 37 height 17
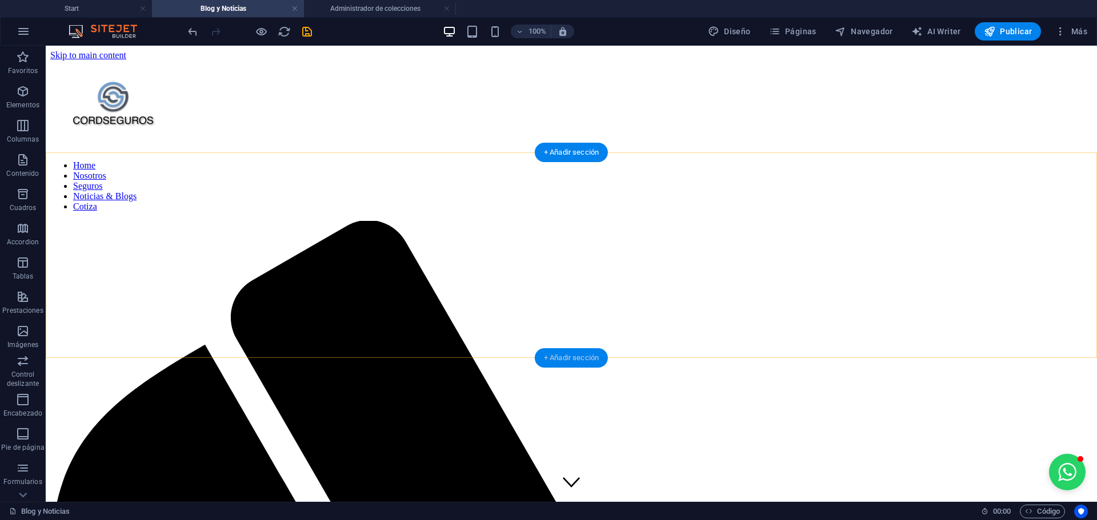
click at [546, 354] on div "+ Añadir sección" at bounding box center [571, 357] width 73 height 19
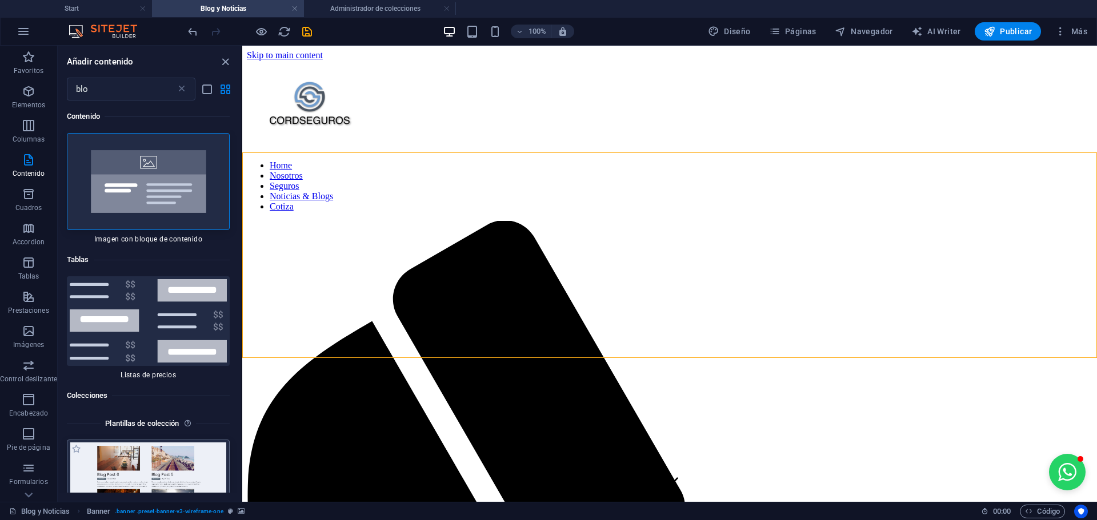
click at [189, 482] on img at bounding box center [148, 488] width 157 height 91
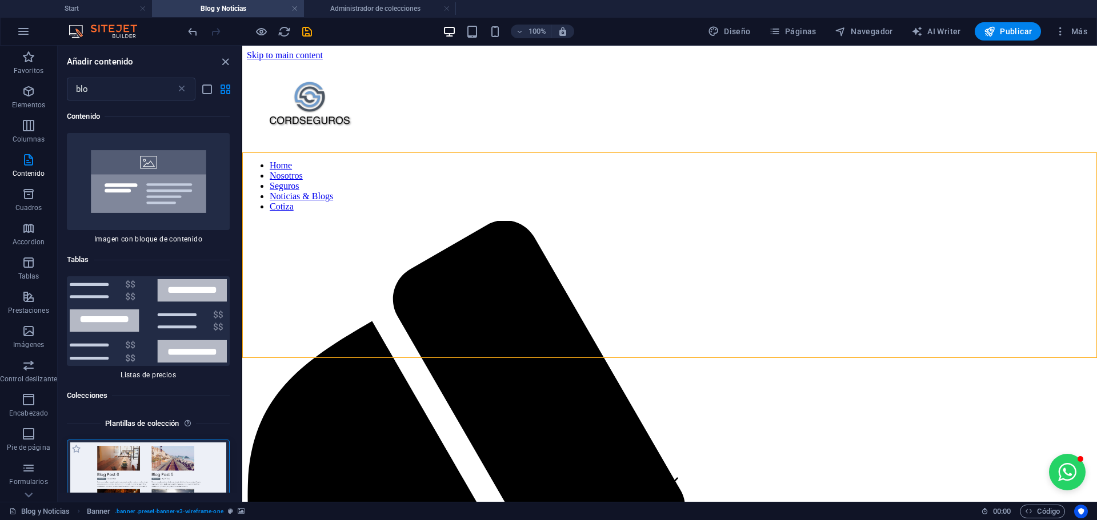
click at [189, 482] on img at bounding box center [148, 488] width 157 height 91
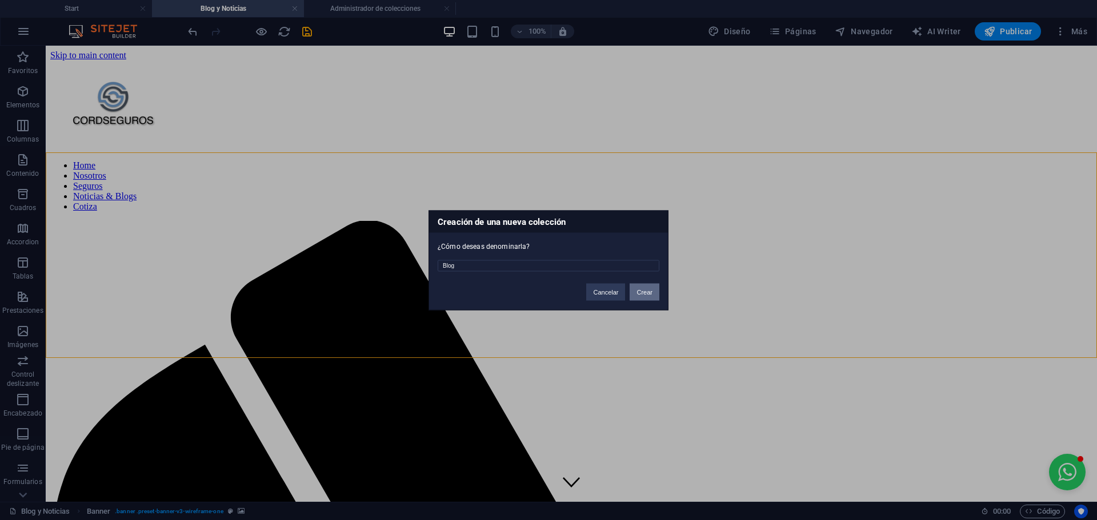
click at [638, 292] on button "Crear" at bounding box center [644, 291] width 30 height 17
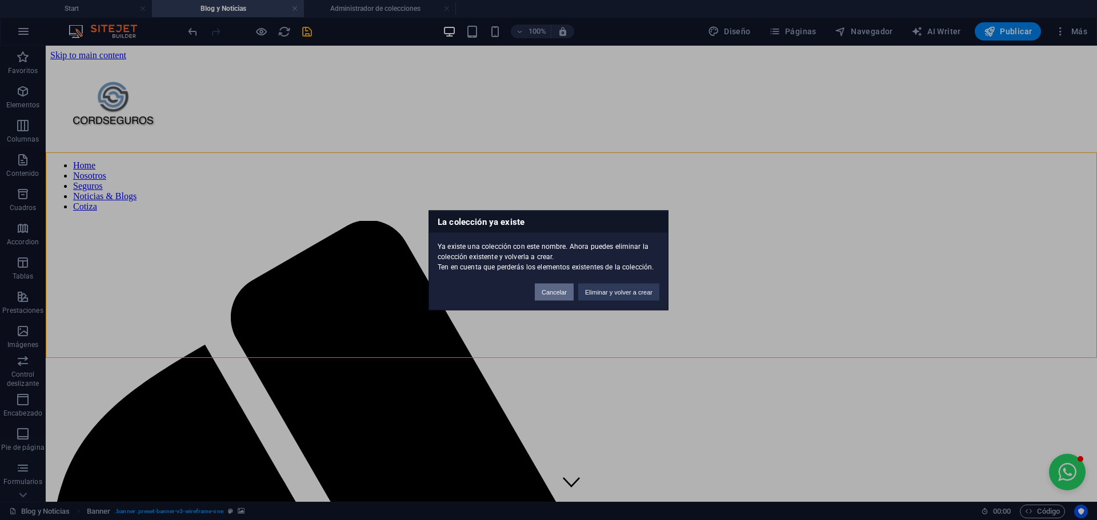
click at [559, 293] on button "Cancelar" at bounding box center [554, 291] width 39 height 17
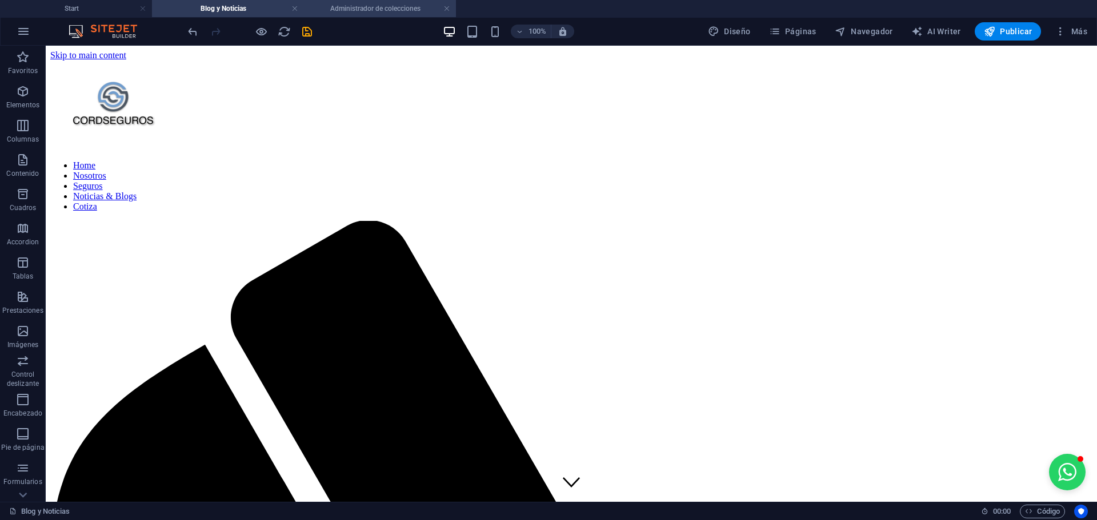
click at [347, 11] on h4 "Administrador de colecciones" at bounding box center [380, 8] width 152 height 13
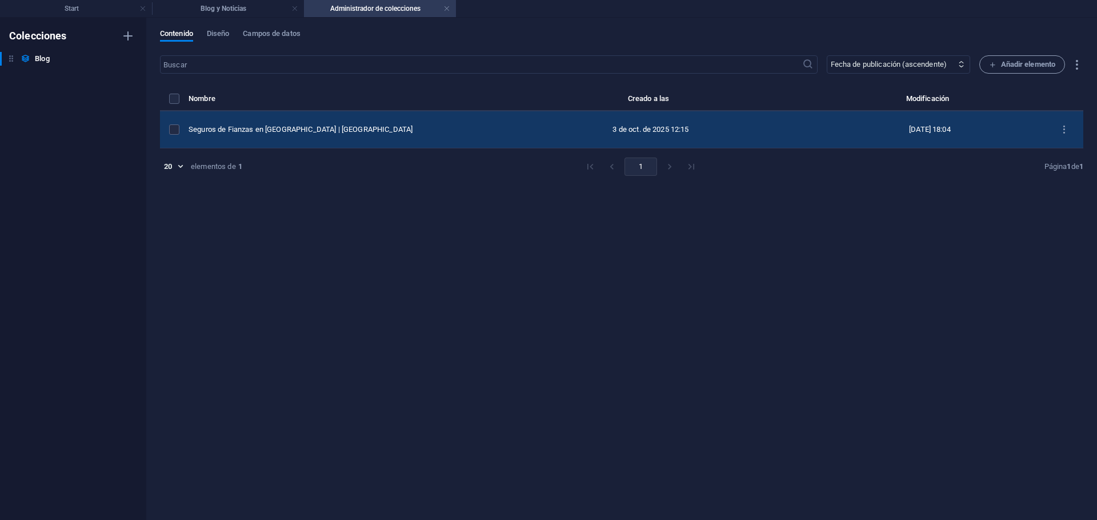
click at [356, 125] on div "Seguros de Fianzas en Quito | Cordseguros" at bounding box center [332, 130] width 289 height 10
select select "Category 1"
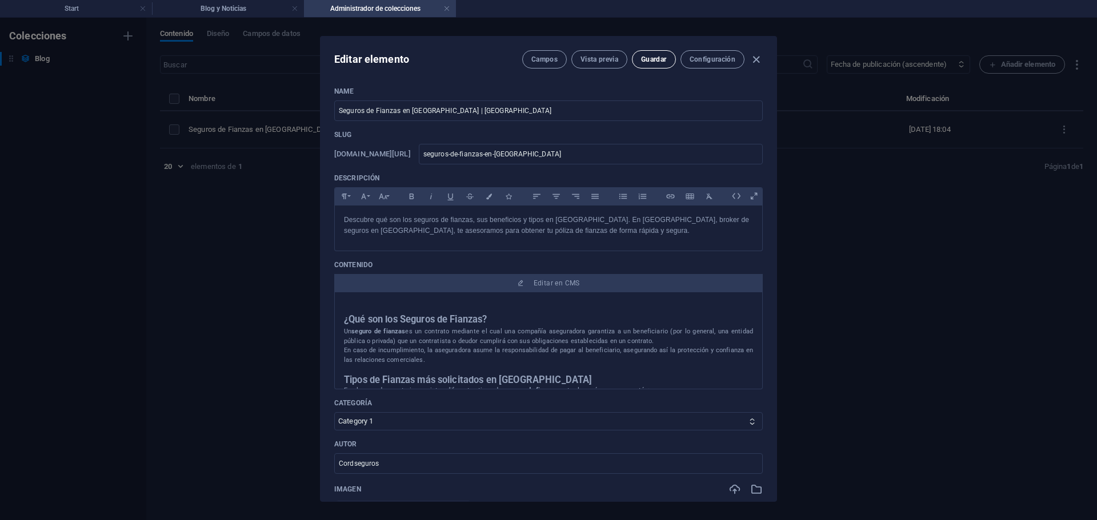
click at [645, 67] on button "Guardar" at bounding box center [653, 59] width 43 height 18
click at [725, 65] on button "Configuración" at bounding box center [712, 59] width 64 height 18
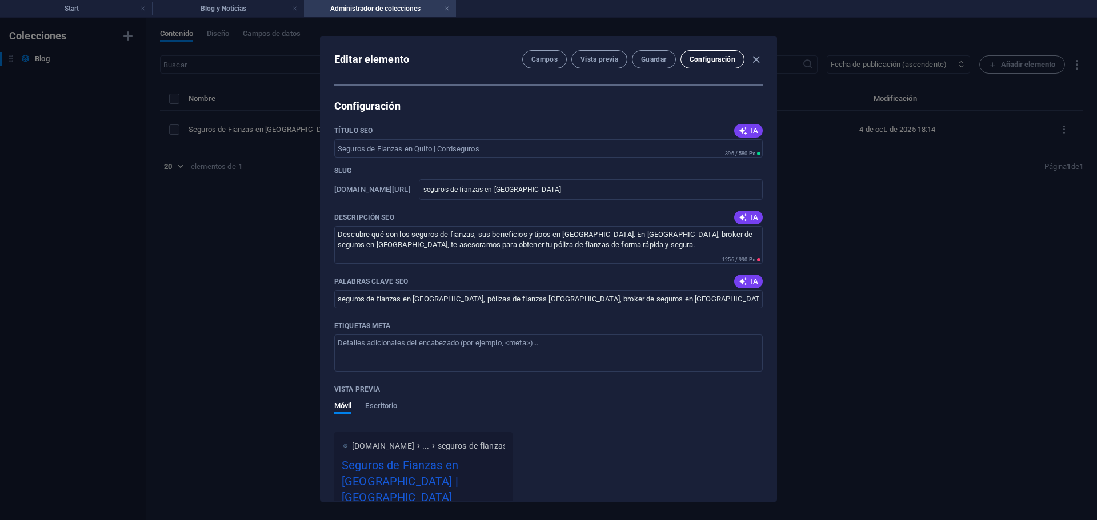
scroll to position [724, 0]
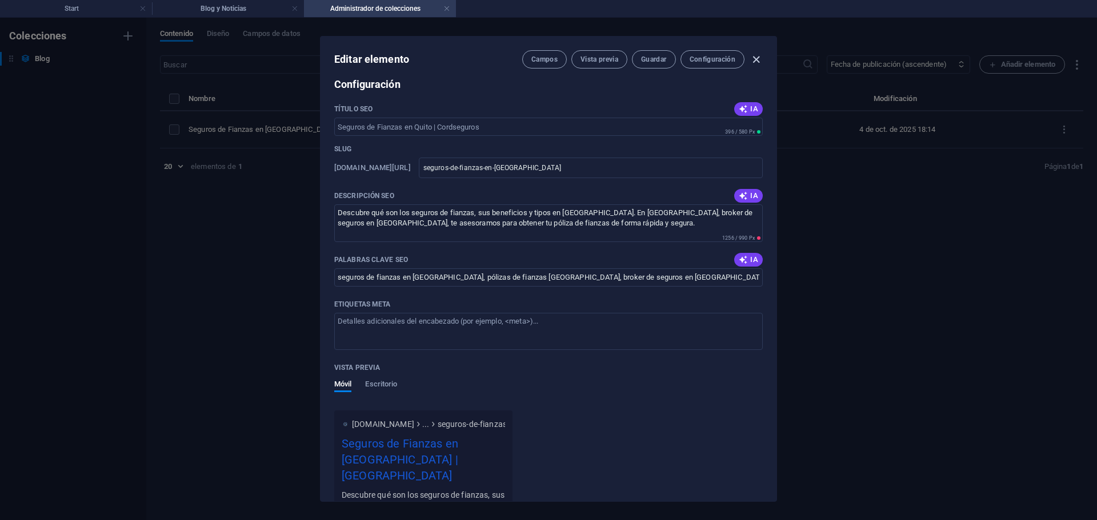
click at [752, 64] on icon "button" at bounding box center [755, 59] width 13 height 13
type input "seguros-de-fianzas-en-quito"
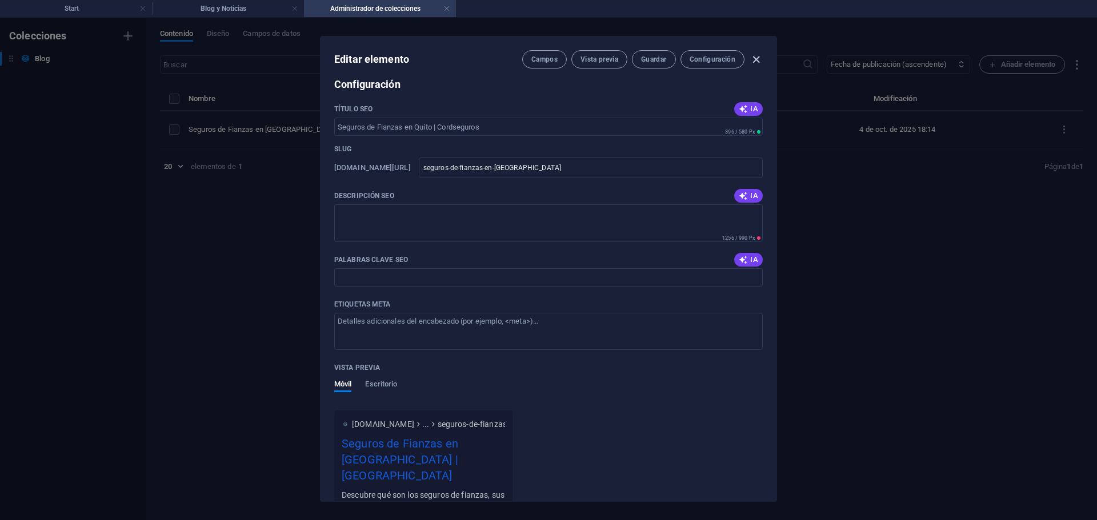
scroll to position [611, 0]
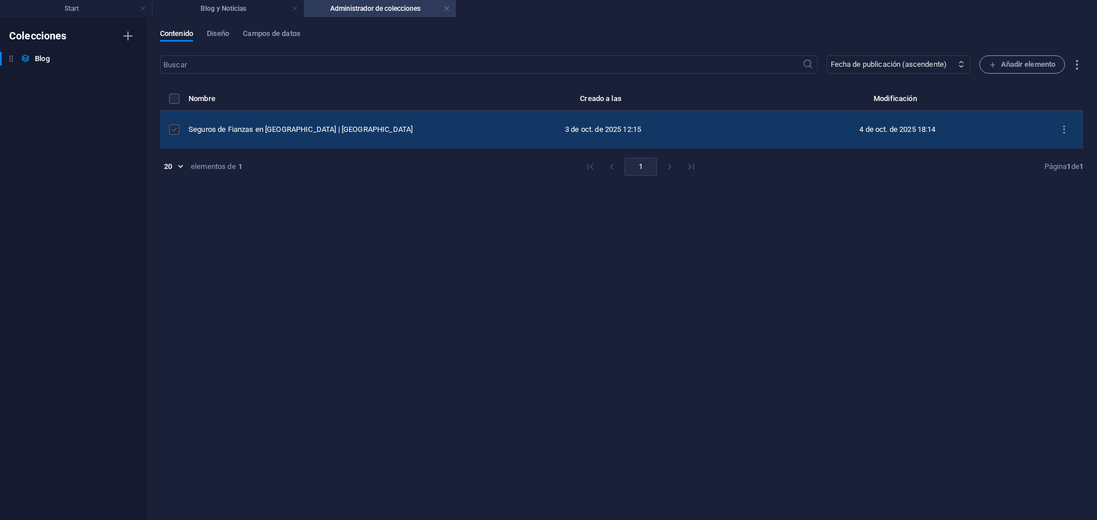
click at [173, 133] on label "items list" at bounding box center [174, 130] width 10 height 10
click at [0, 0] on input "items list" at bounding box center [0, 0] width 0 height 0
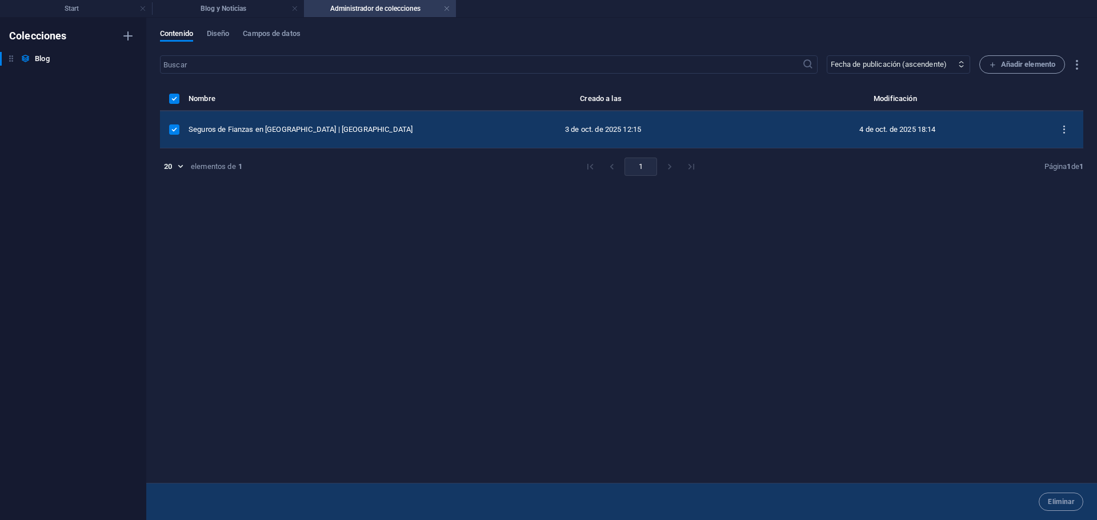
click at [1066, 130] on icon "items list" at bounding box center [1063, 130] width 11 height 11
click at [1078, 69] on div at bounding box center [548, 260] width 1097 height 520
click at [1076, 65] on icon "button" at bounding box center [1076, 64] width 13 height 13
click at [1076, 65] on div at bounding box center [548, 260] width 1097 height 520
click at [224, 35] on span "Diseño" at bounding box center [218, 35] width 23 height 16
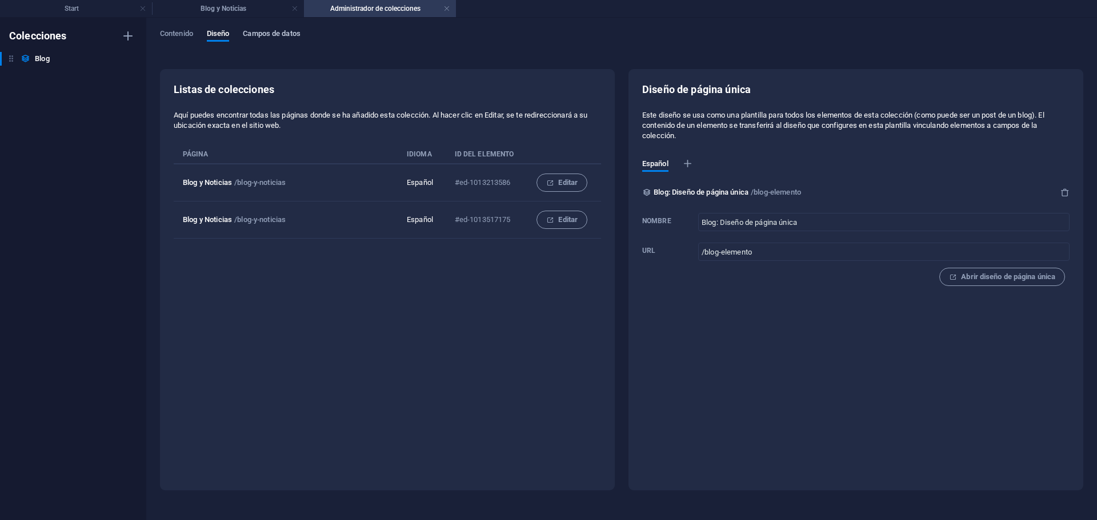
click at [292, 39] on span "Campos de datos" at bounding box center [271, 35] width 57 height 16
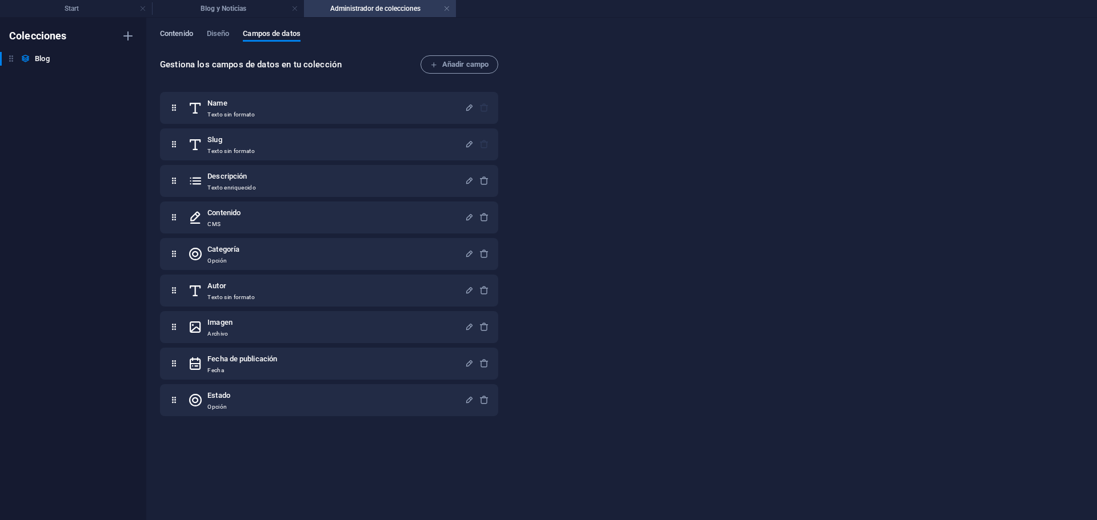
click at [176, 37] on span "Contenido" at bounding box center [176, 35] width 33 height 16
select select "columns.publishing_date_ASC"
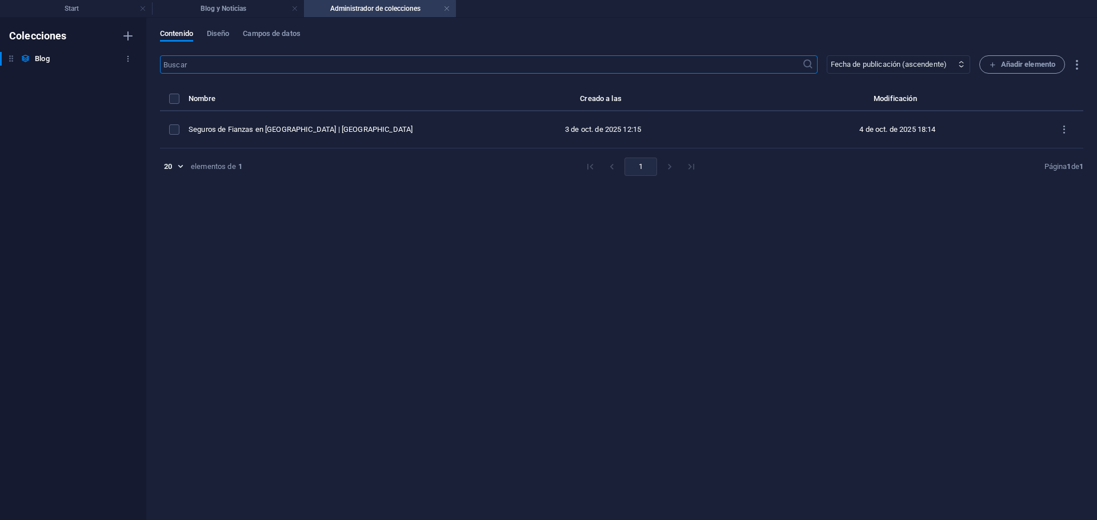
click at [42, 57] on h6 "Blog" at bounding box center [42, 59] width 14 height 14
click at [241, 0] on li "Blog y Noticias" at bounding box center [228, 8] width 152 height 17
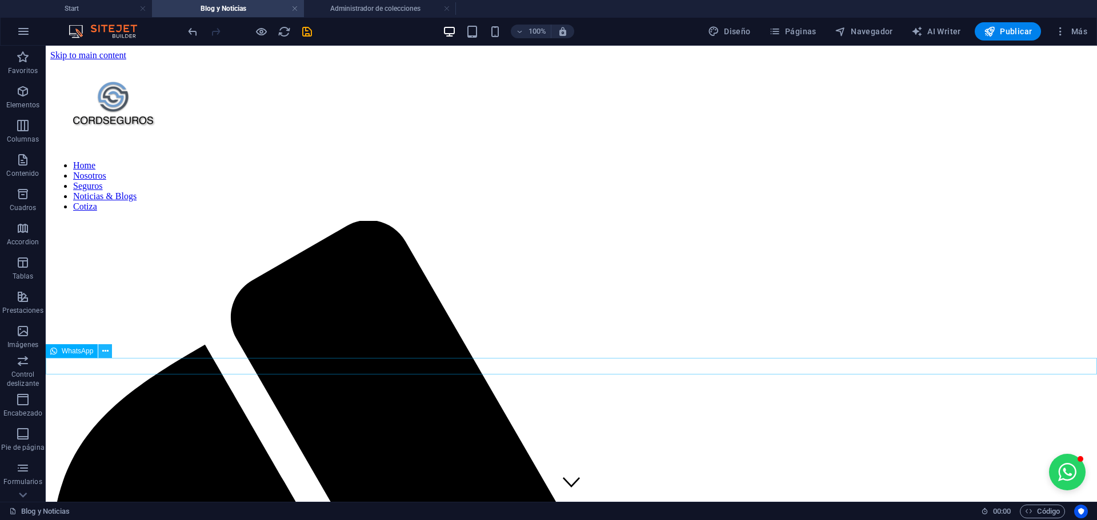
click at [110, 354] on button at bounding box center [105, 351] width 14 height 14
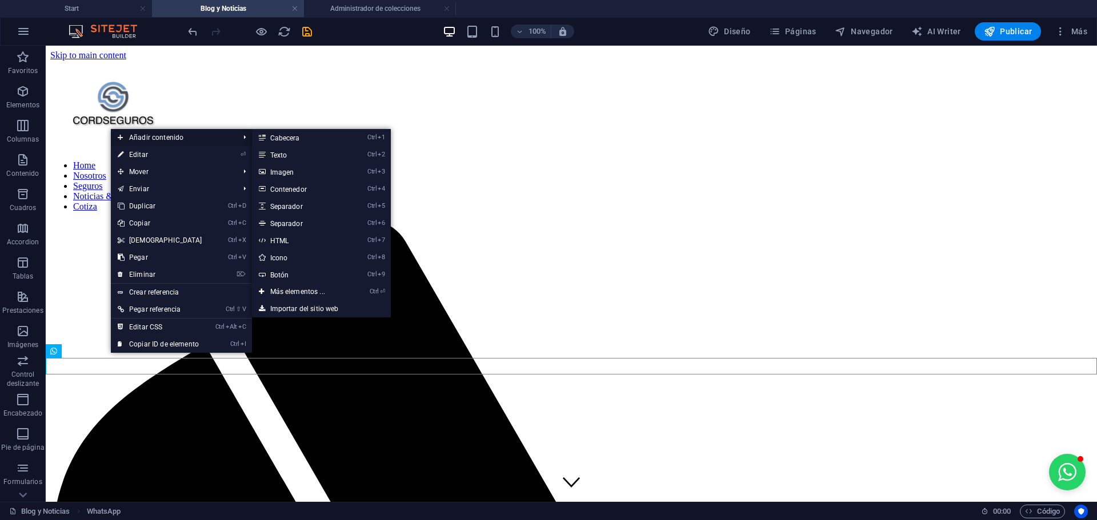
click at [155, 137] on span "Añadir contenido" at bounding box center [173, 137] width 124 height 17
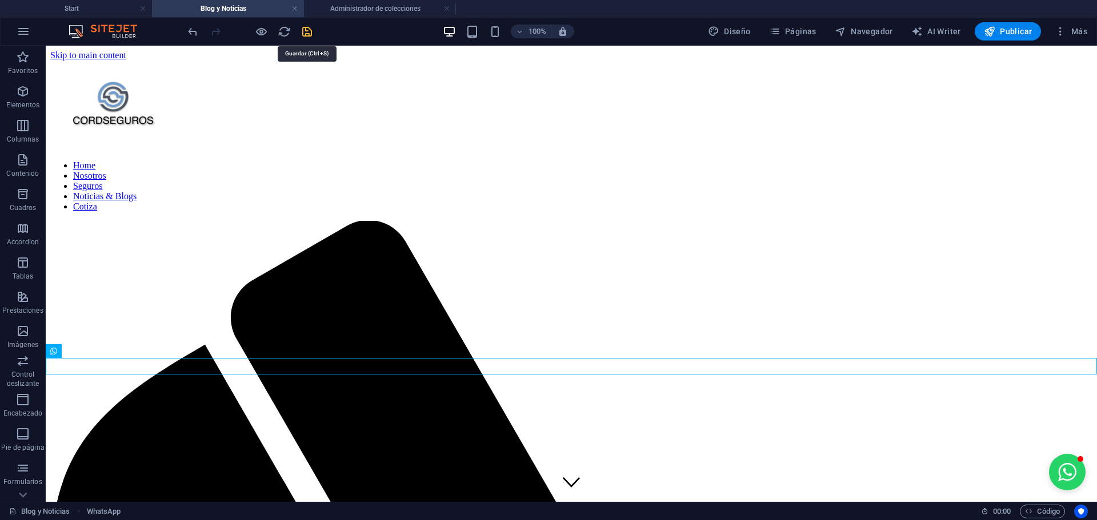
click at [312, 31] on icon "save" at bounding box center [306, 31] width 13 height 13
